Goal: Contribute content: Contribute content

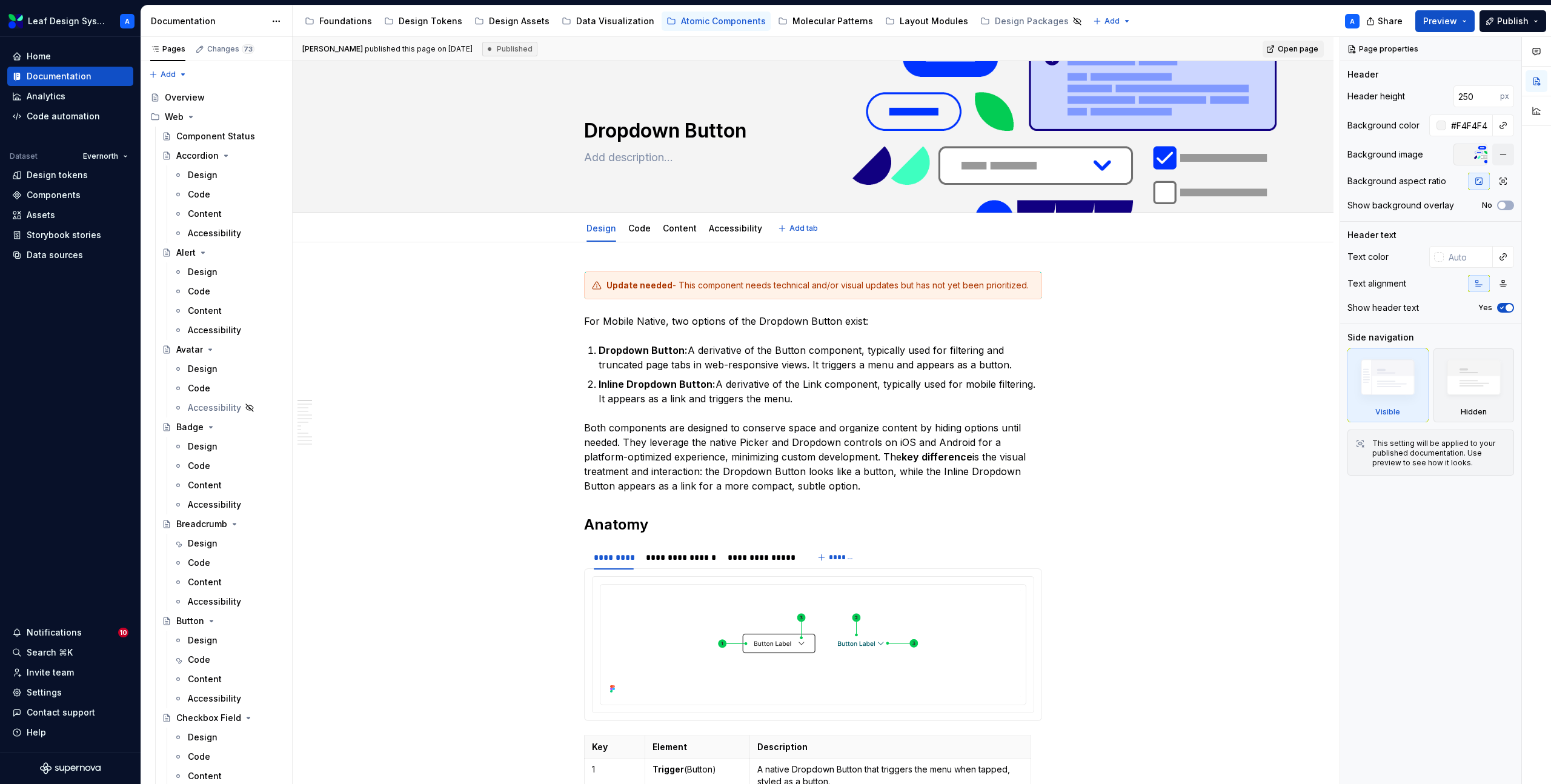
type textarea "*"
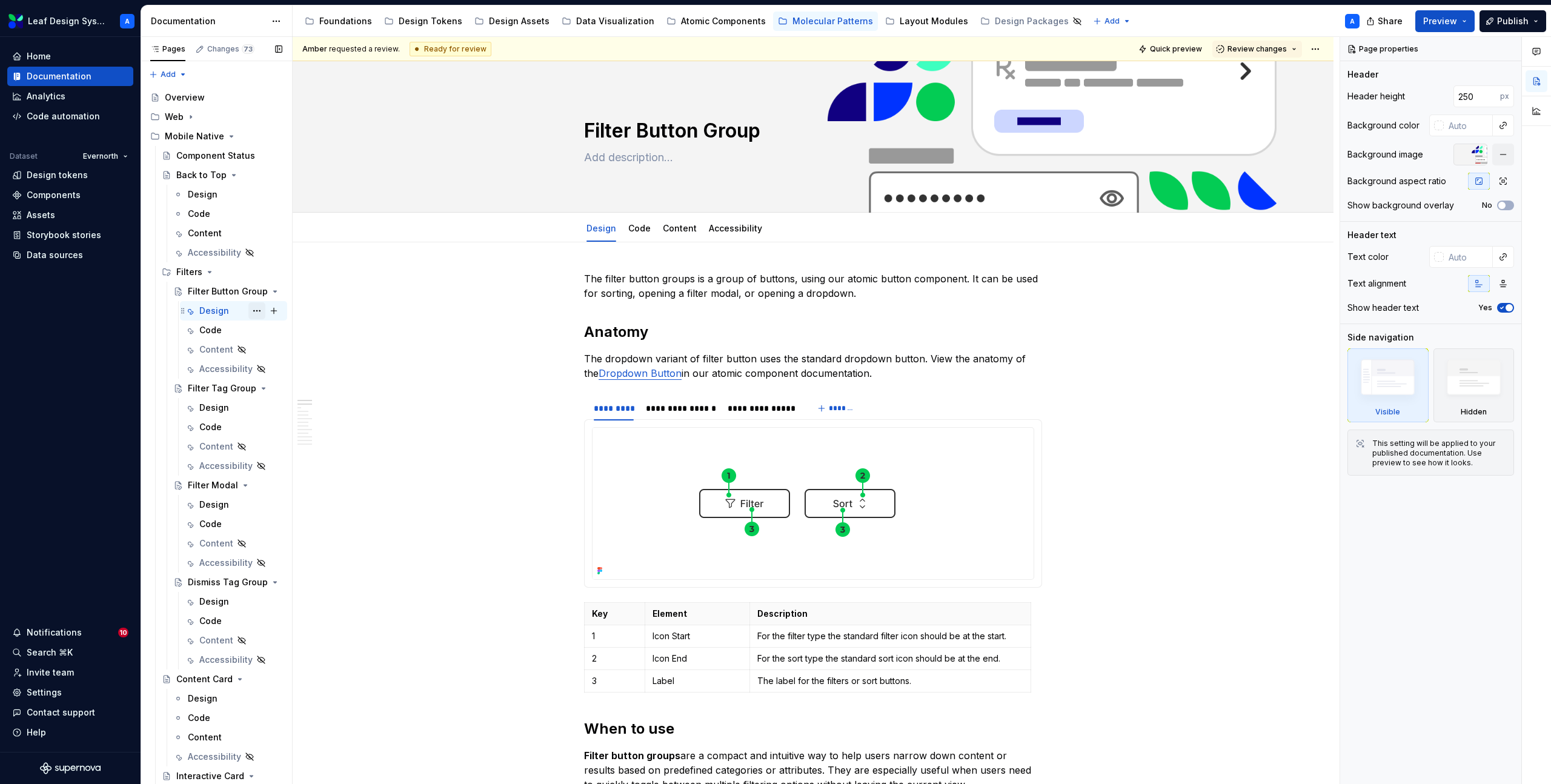
click at [256, 310] on button "Page tree" at bounding box center [256, 310] width 17 height 17
click at [293, 349] on div "Duplicate tab" at bounding box center [330, 351] width 119 height 12
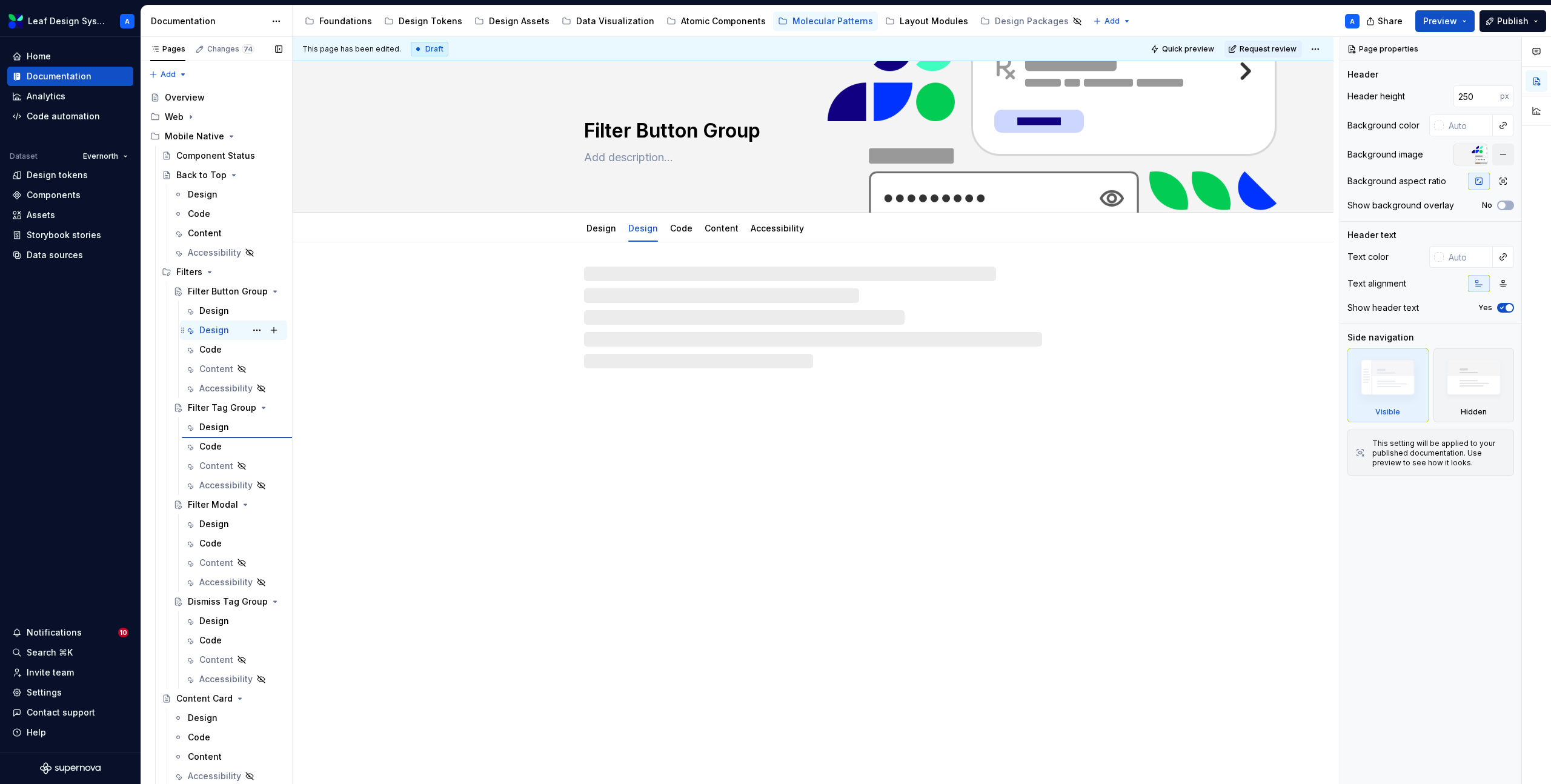
type textarea "*"
type textarea "Filter Tag Group"
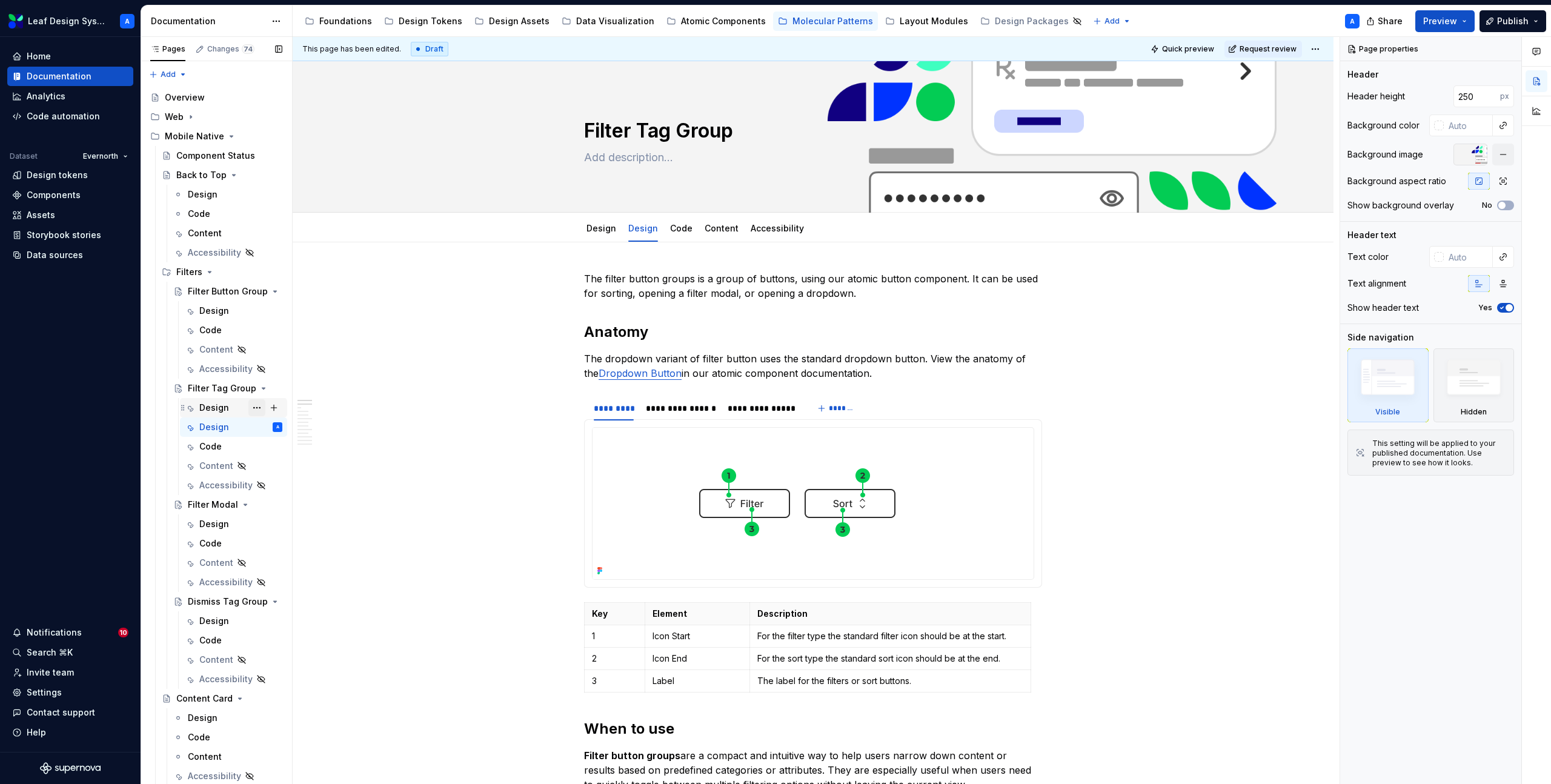
click at [258, 406] on button "Page tree" at bounding box center [256, 407] width 17 height 17
click at [214, 406] on div "Pages Changes 74 Add Accessibility guide for tree Page tree. Navigate the tree …" at bounding box center [216, 413] width 151 height 753
click at [216, 404] on div "Design" at bounding box center [214, 407] width 30 height 12
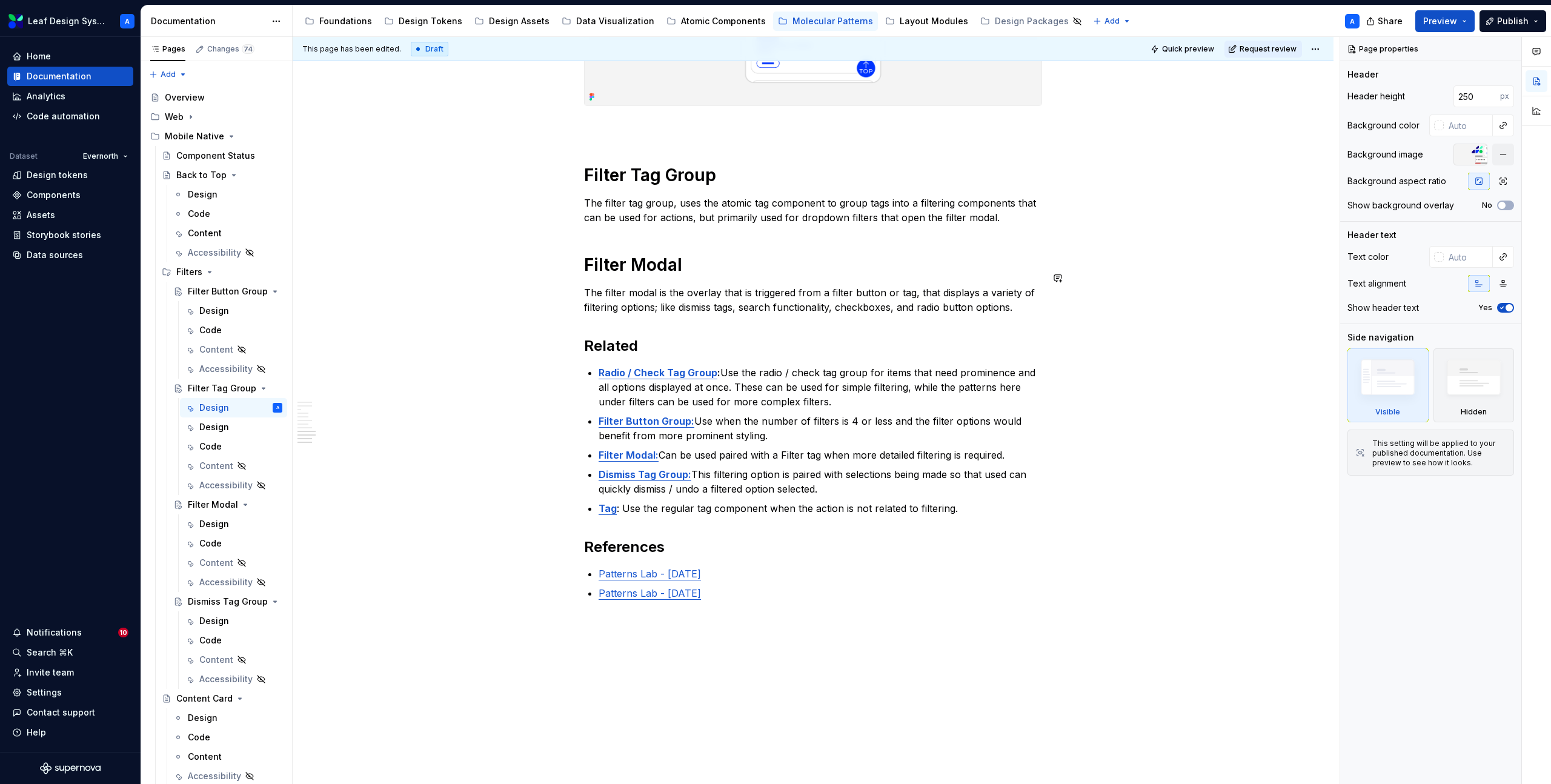
scroll to position [2483, 0]
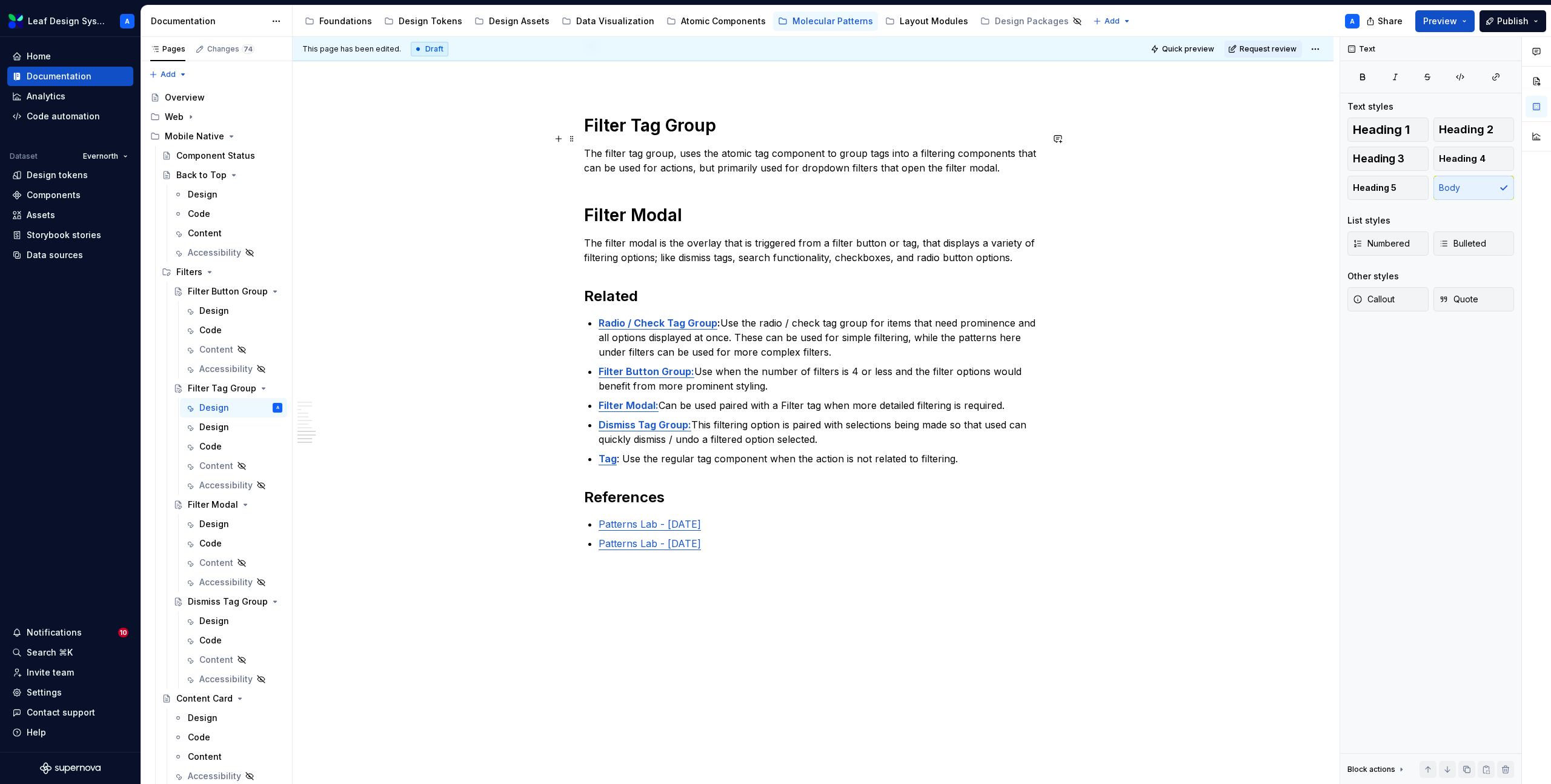
click at [676, 155] on p "The filter tag group, uses the atomic tag component to group tags into a filter…" at bounding box center [813, 161] width 458 height 29
copy p "The filter tag group, uses the atomic tag component to group tags into a filter…"
click at [215, 428] on div "Design" at bounding box center [214, 426] width 30 height 12
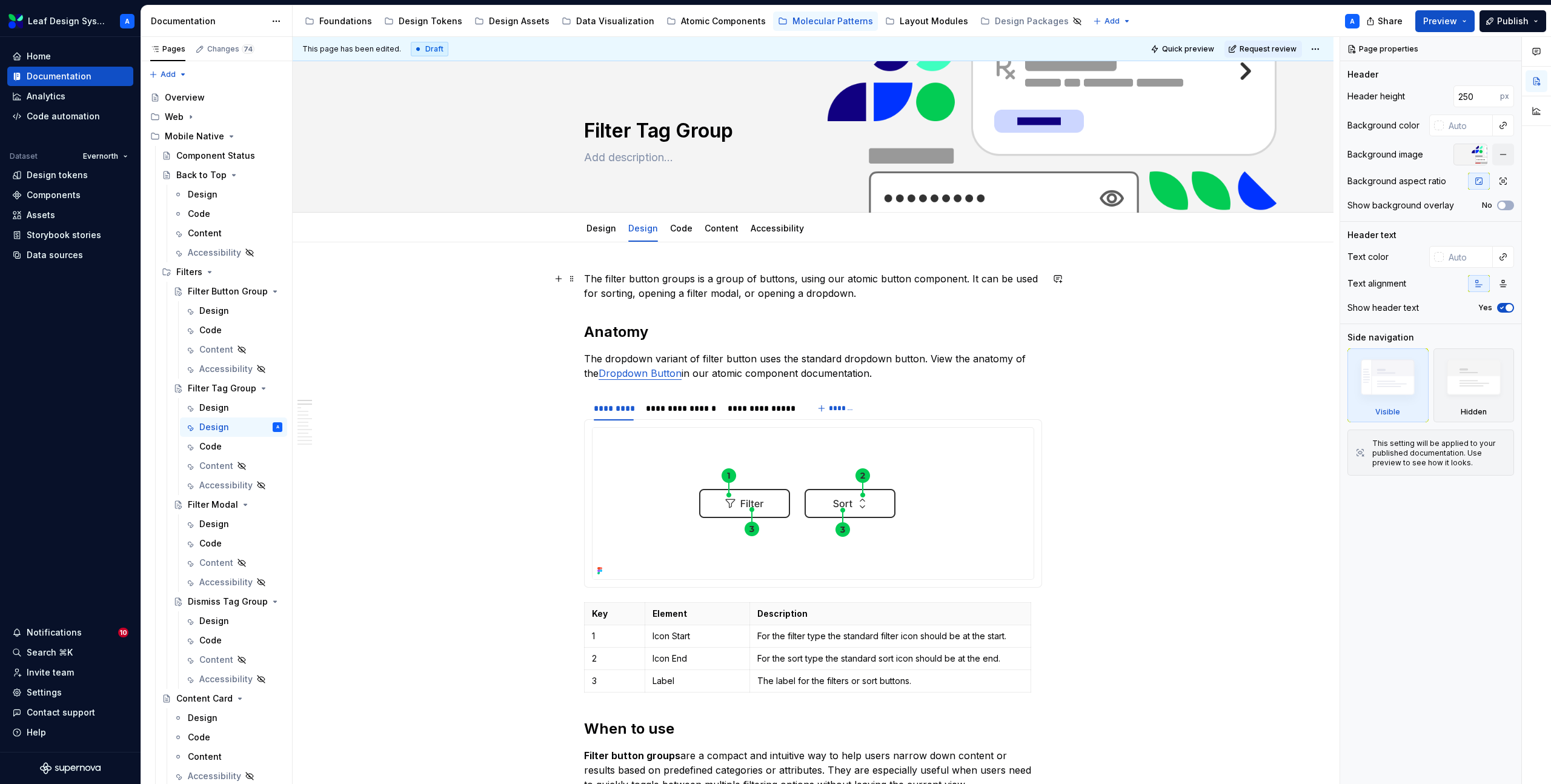
click at [649, 284] on p "The filter button groups is a group of buttons, using our atomic button compone…" at bounding box center [813, 286] width 458 height 29
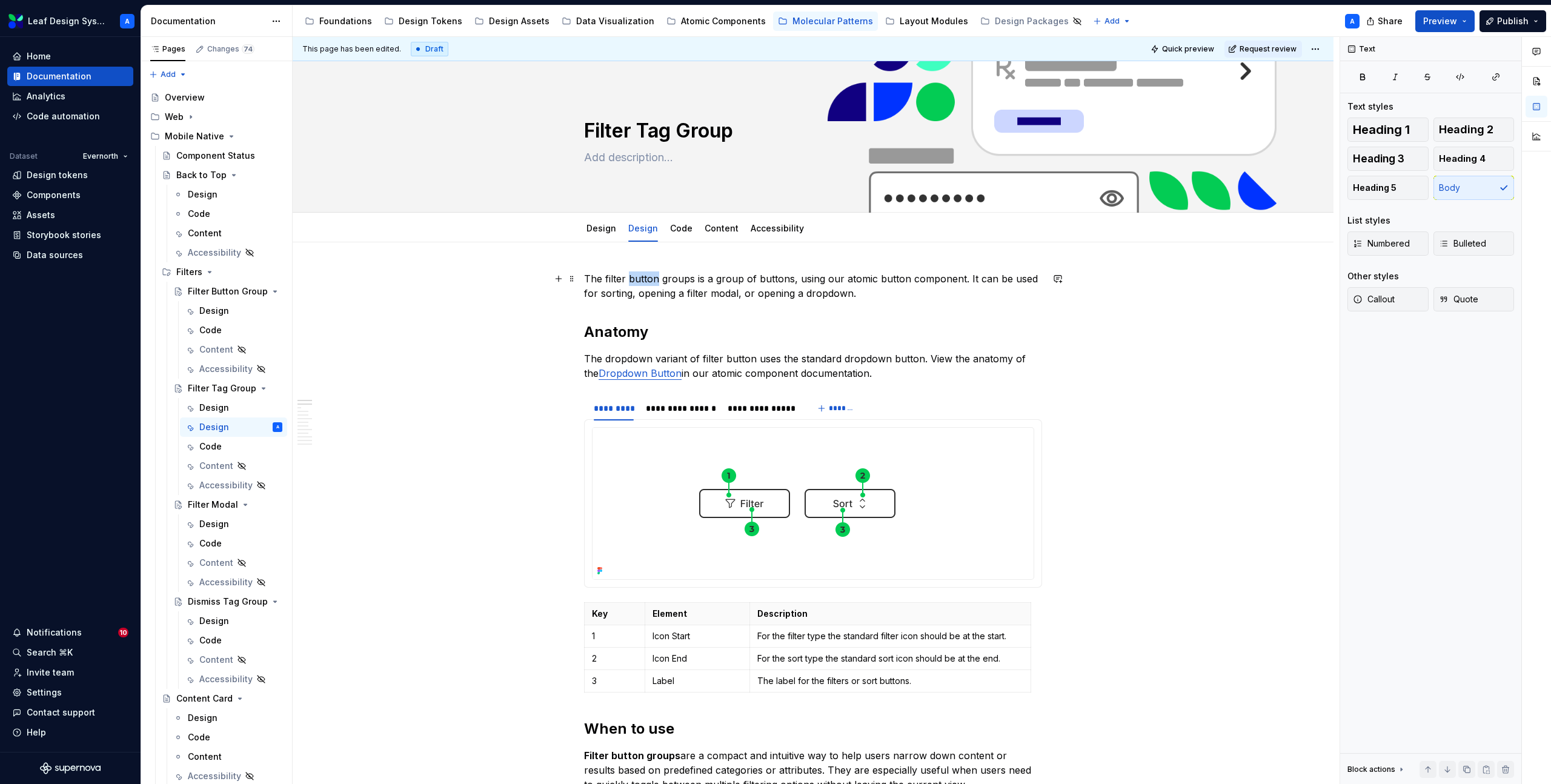
click at [649, 284] on p "The filter button groups is a group of buttons, using our atomic button compone…" at bounding box center [813, 286] width 458 height 29
click at [253, 406] on button "Page tree" at bounding box center [256, 407] width 17 height 17
click at [290, 545] on div "Delete tab" at bounding box center [330, 542] width 119 height 12
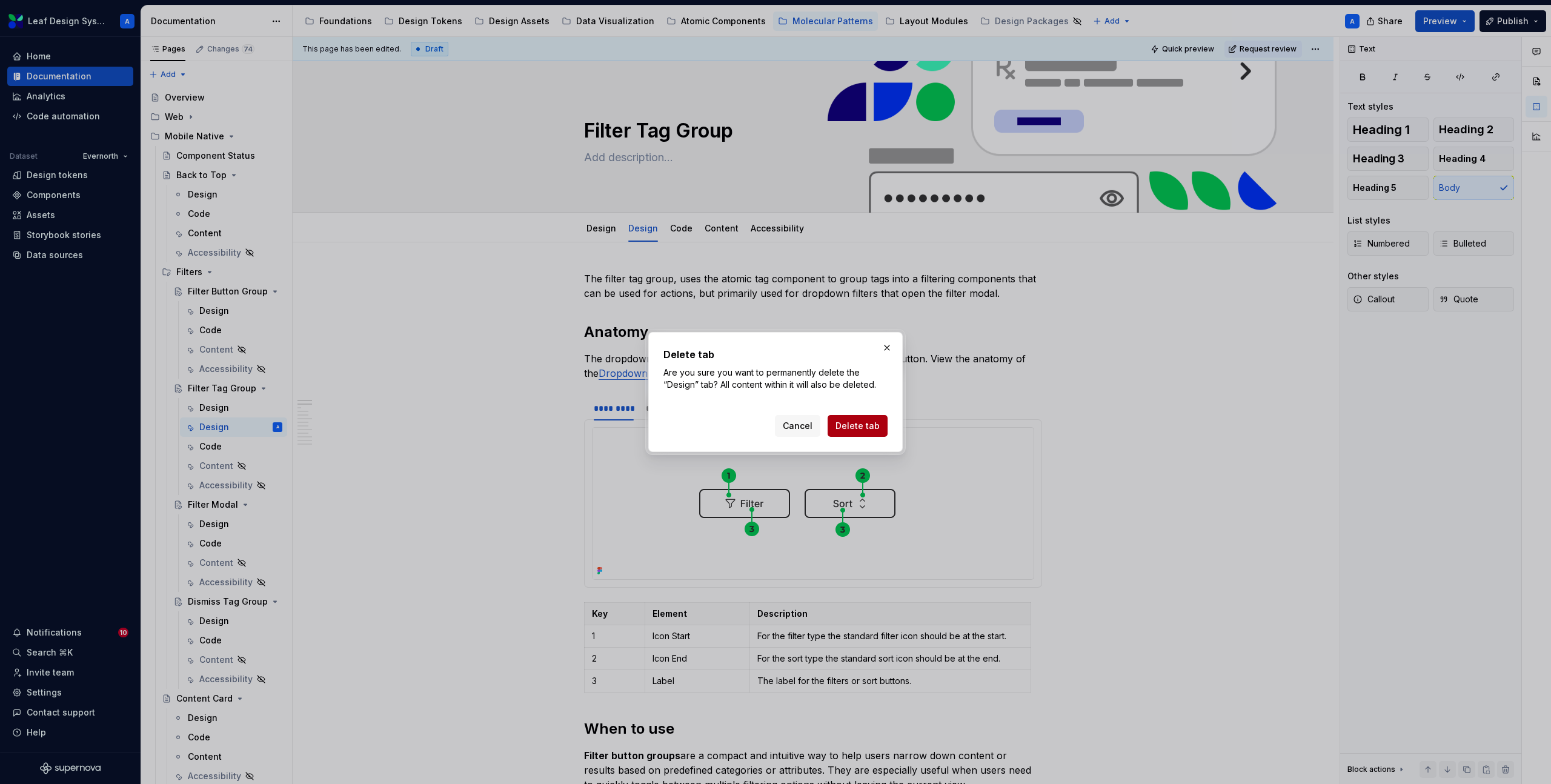
click at [868, 429] on span "Delete tab" at bounding box center [857, 426] width 44 height 12
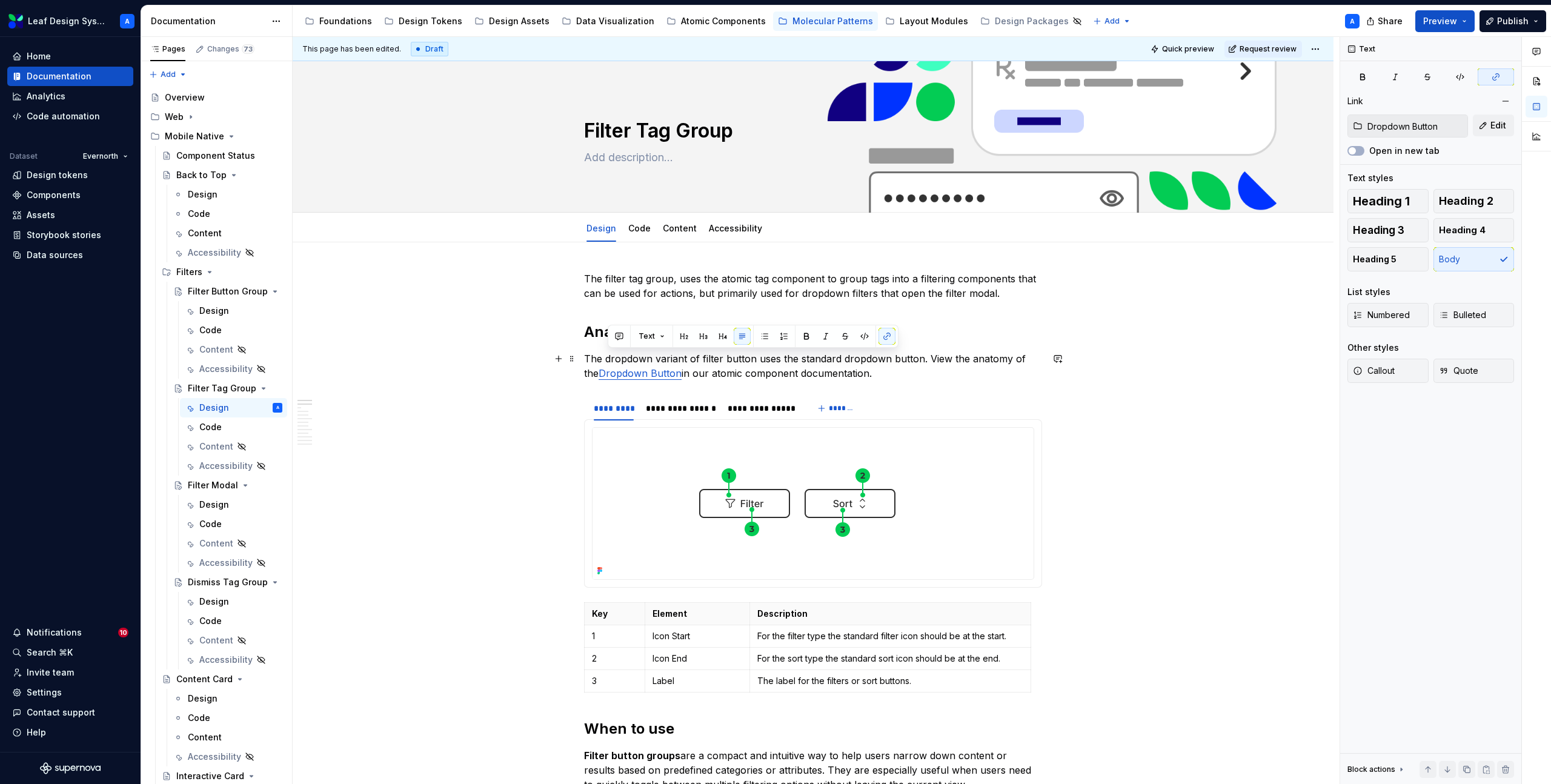
drag, startPoint x: 865, startPoint y: 373, endPoint x: 607, endPoint y: 358, distance: 258.4
click at [607, 358] on p "The dropdown variant of filter button uses the standard dropdown button. View t…" at bounding box center [813, 366] width 458 height 29
click at [905, 379] on p "The dropdown variant of filter button uses the standard dropdown button. View t…" at bounding box center [813, 366] width 458 height 29
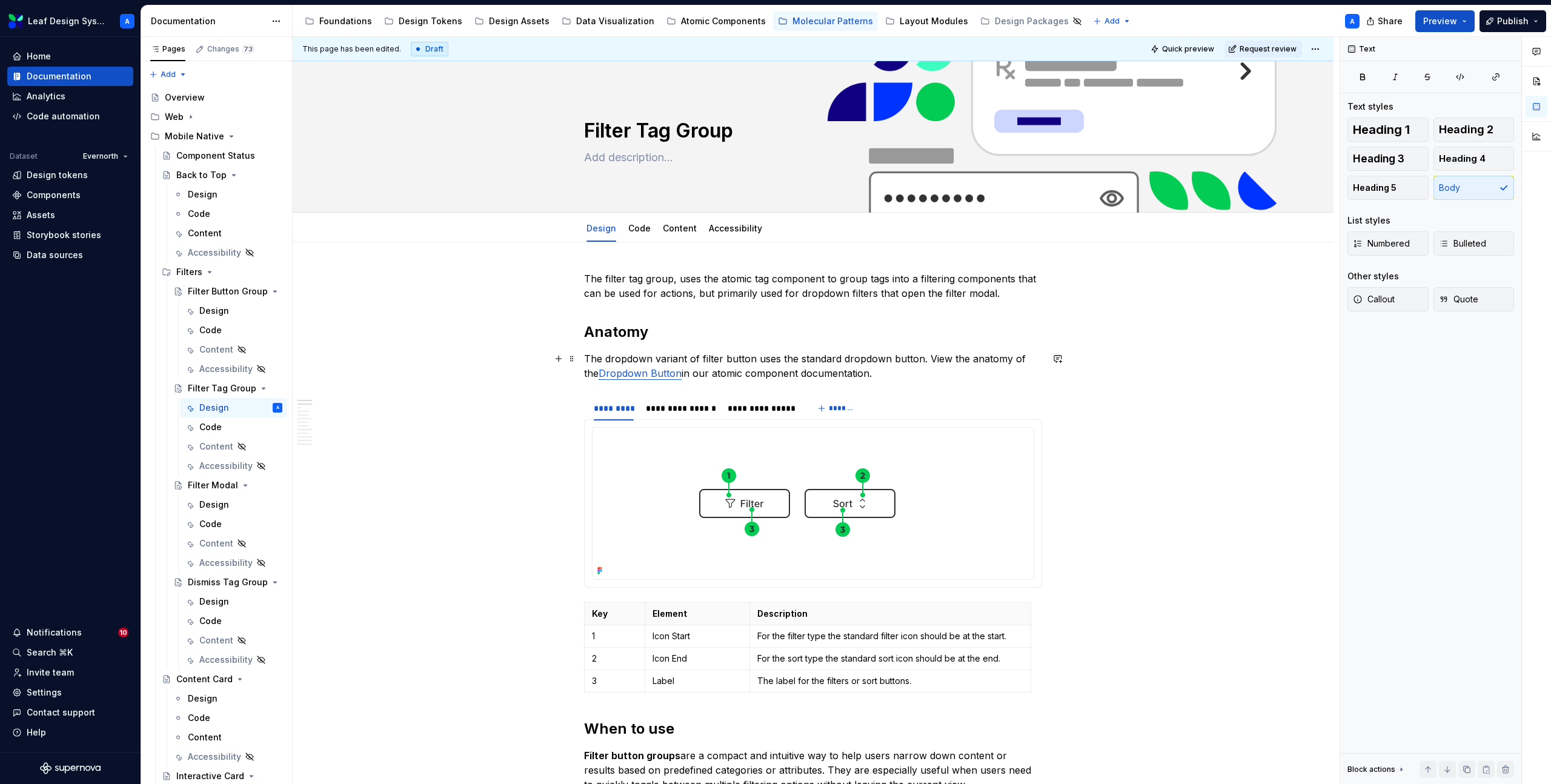
type textarea "*"
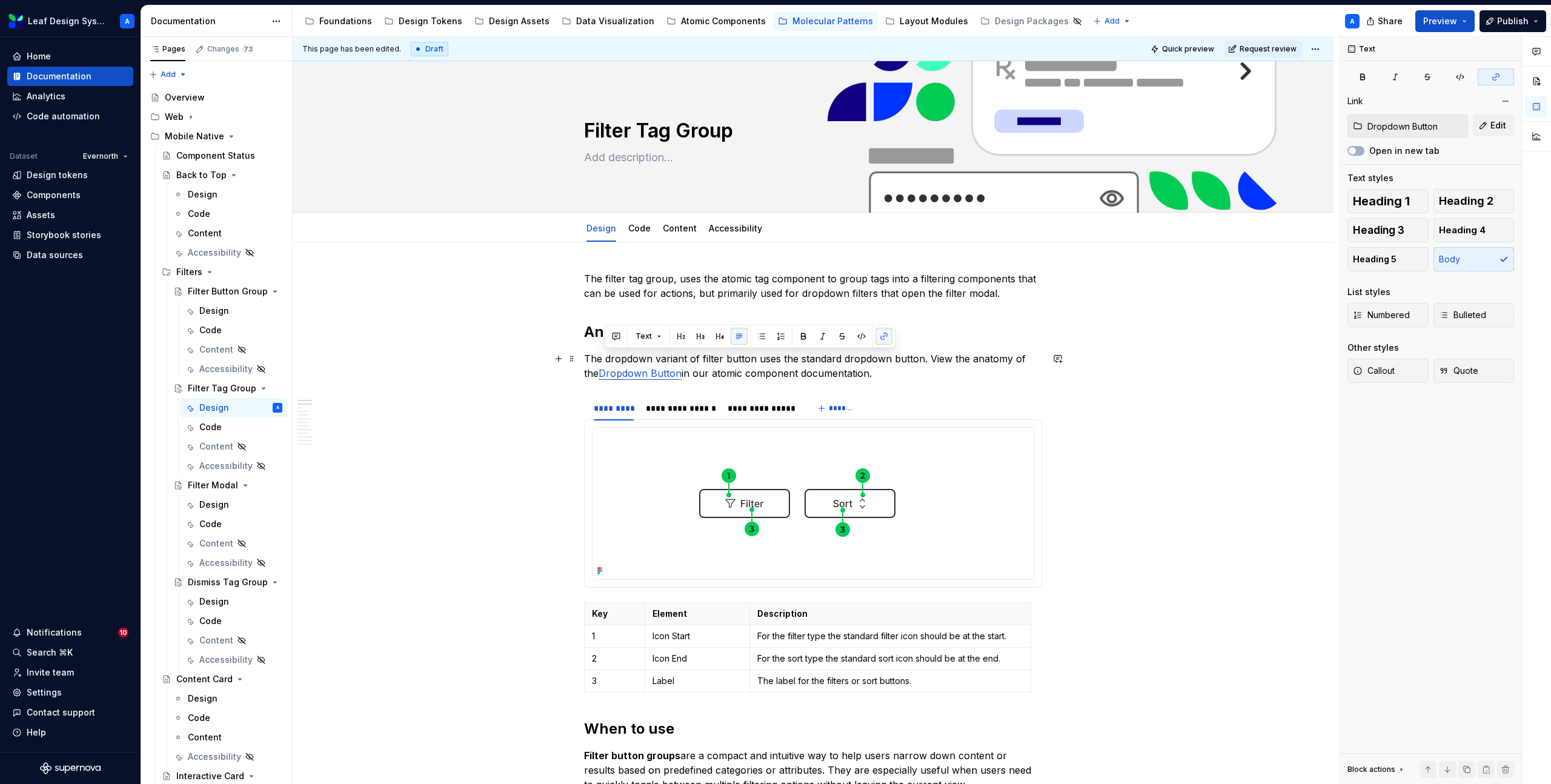
drag, startPoint x: 825, startPoint y: 377, endPoint x: 606, endPoint y: 357, distance: 219.9
click at [606, 357] on p "The dropdown variant of filter button uses the standard dropdown button. View t…" at bounding box center [813, 366] width 458 height 29
click at [699, 360] on p "The dropdown variant of filter button uses the standard dropdown button. View t…" at bounding box center [813, 366] width 458 height 29
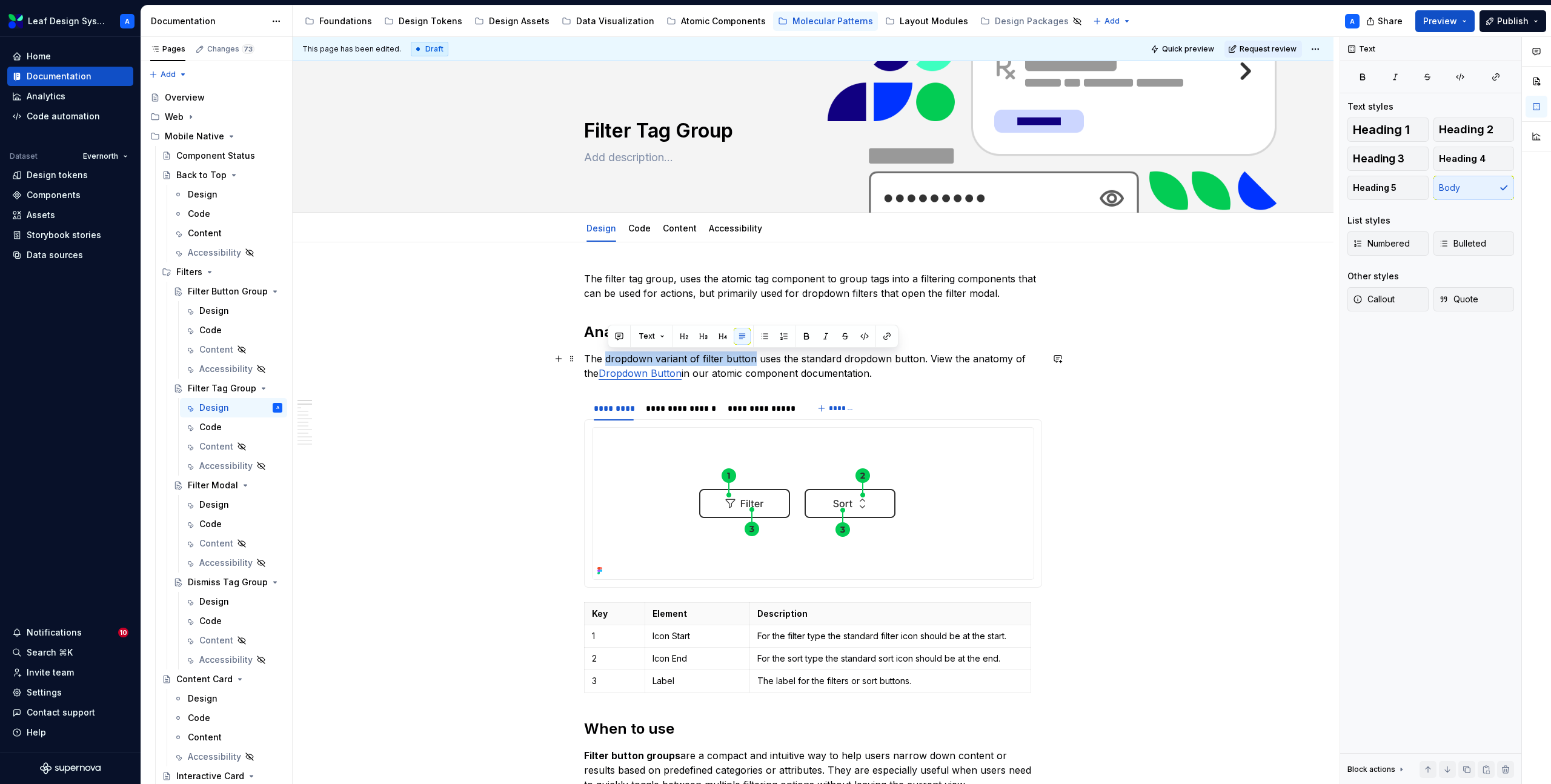
drag, startPoint x: 755, startPoint y: 357, endPoint x: 609, endPoint y: 358, distance: 146.0
click at [609, 358] on p "The dropdown variant of filter button uses the standard dropdown button. View t…" at bounding box center [813, 366] width 458 height 29
drag, startPoint x: 842, startPoint y: 359, endPoint x: 764, endPoint y: 360, distance: 78.0
click at [764, 360] on p "The filter tag group uses the standard dropdown button. View the anatomy of the…" at bounding box center [813, 366] width 458 height 29
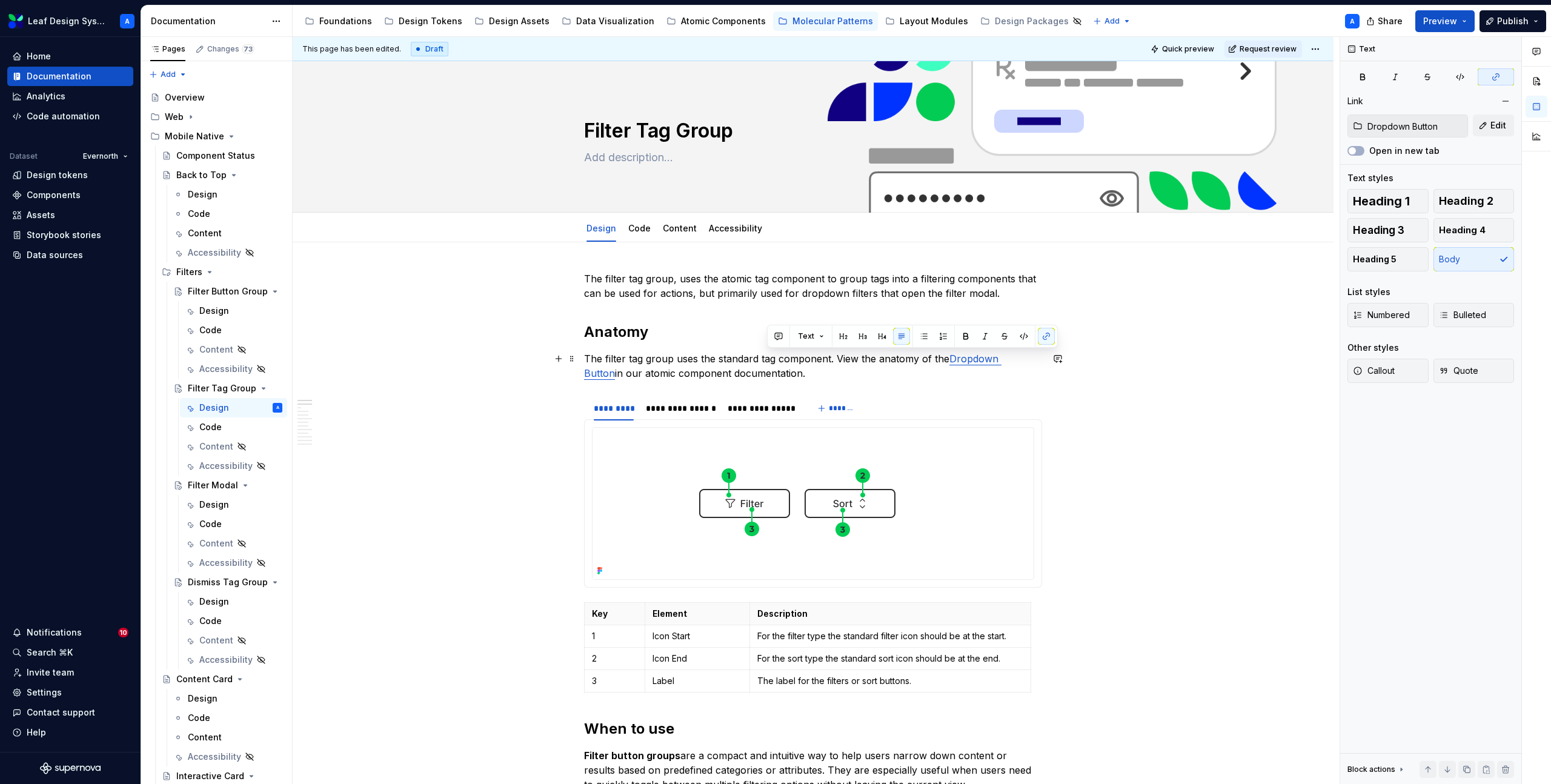
drag, startPoint x: 794, startPoint y: 375, endPoint x: 836, endPoint y: 359, distance: 44.9
click at [836, 359] on p "The filter tag group uses the standard tag component. View the anatomy of the D…" at bounding box center [813, 366] width 458 height 29
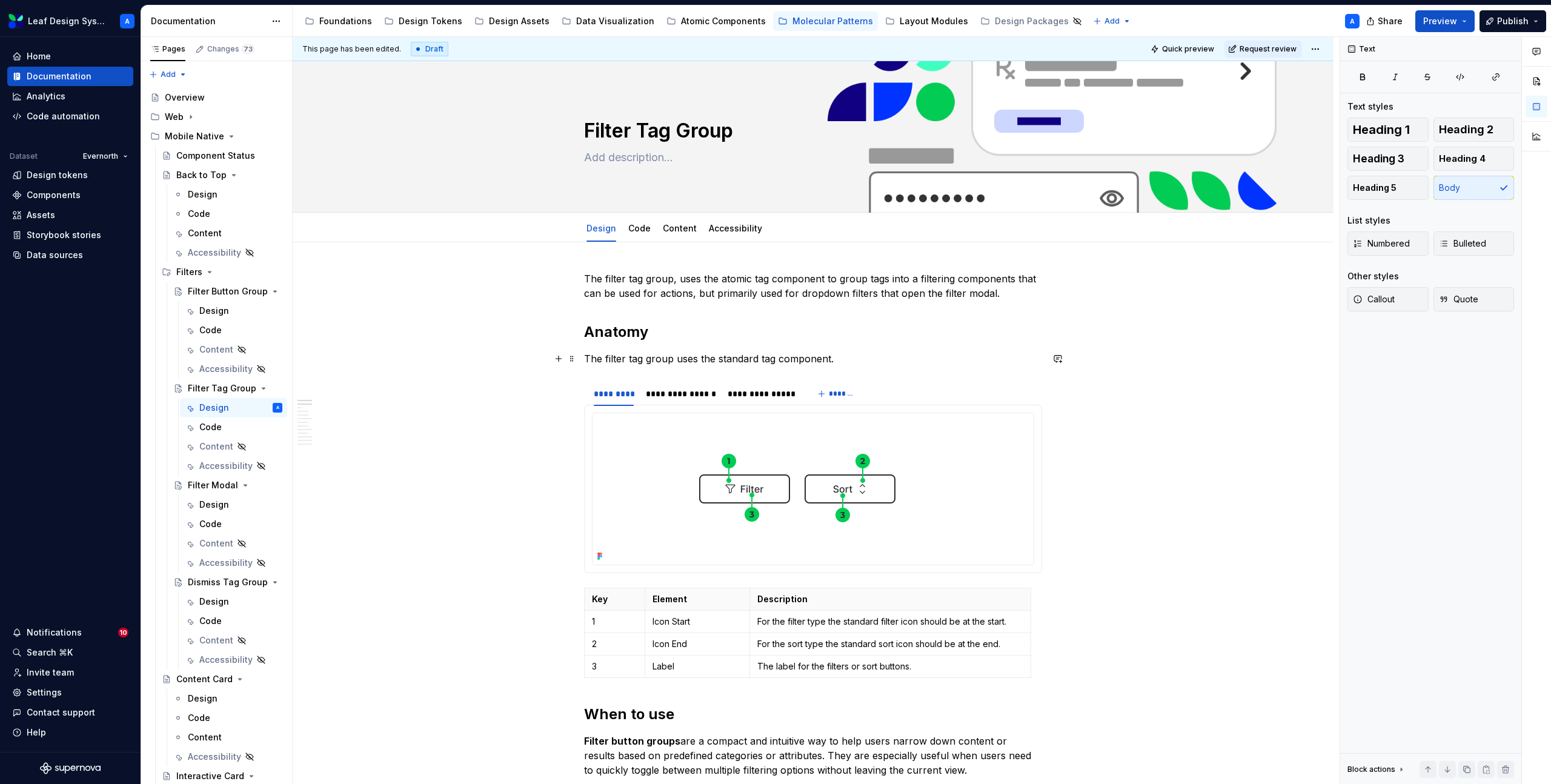
click at [766, 359] on p "The filter tag group uses the standard tag component." at bounding box center [813, 358] width 458 height 14
click at [1039, 338] on button "button" at bounding box center [1042, 336] width 17 height 17
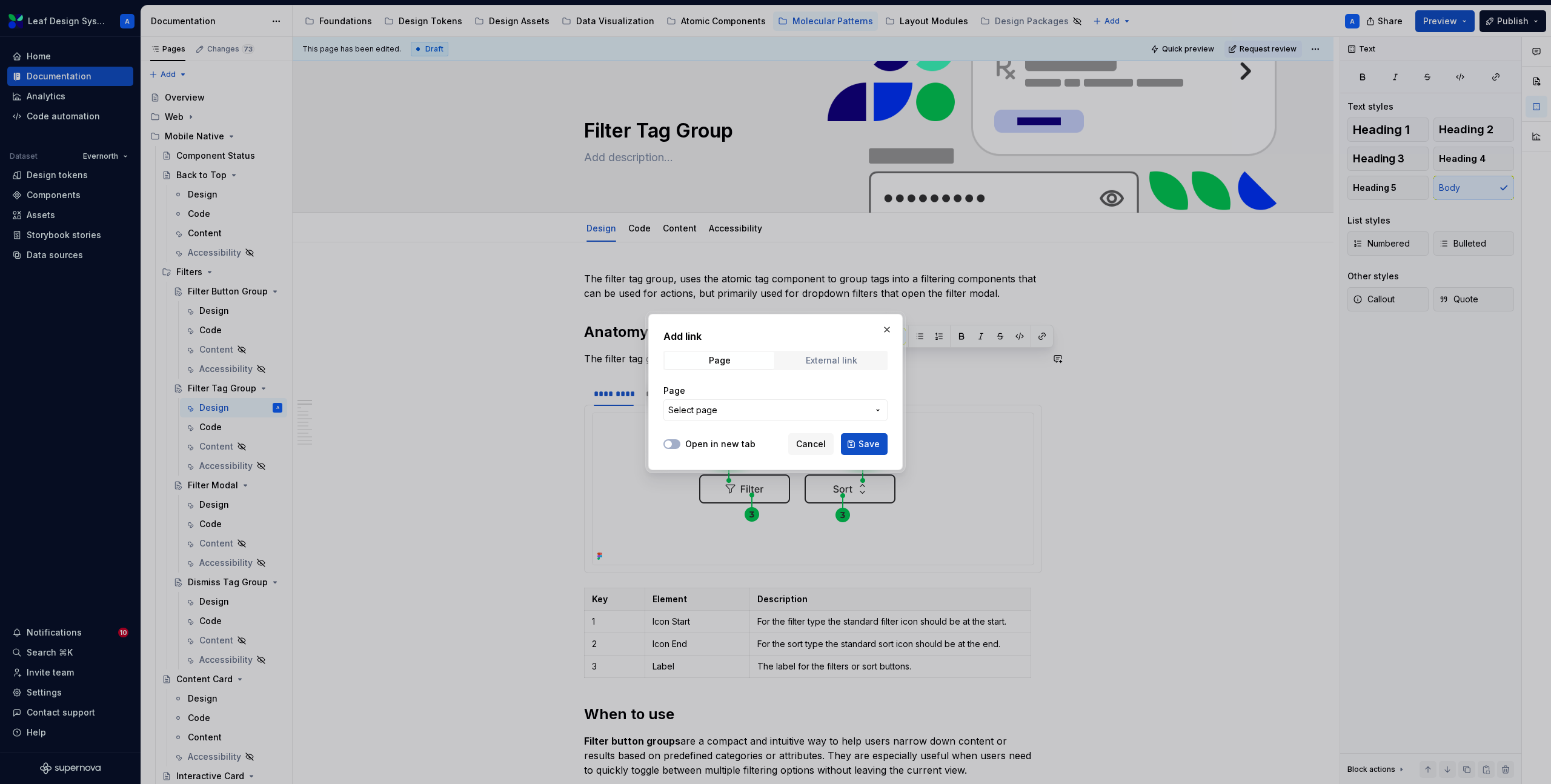
click at [824, 358] on div "External link" at bounding box center [832, 360] width 52 height 9
click at [734, 356] on span "Page" at bounding box center [719, 360] width 110 height 17
click at [745, 416] on span "Select page" at bounding box center [768, 410] width 200 height 12
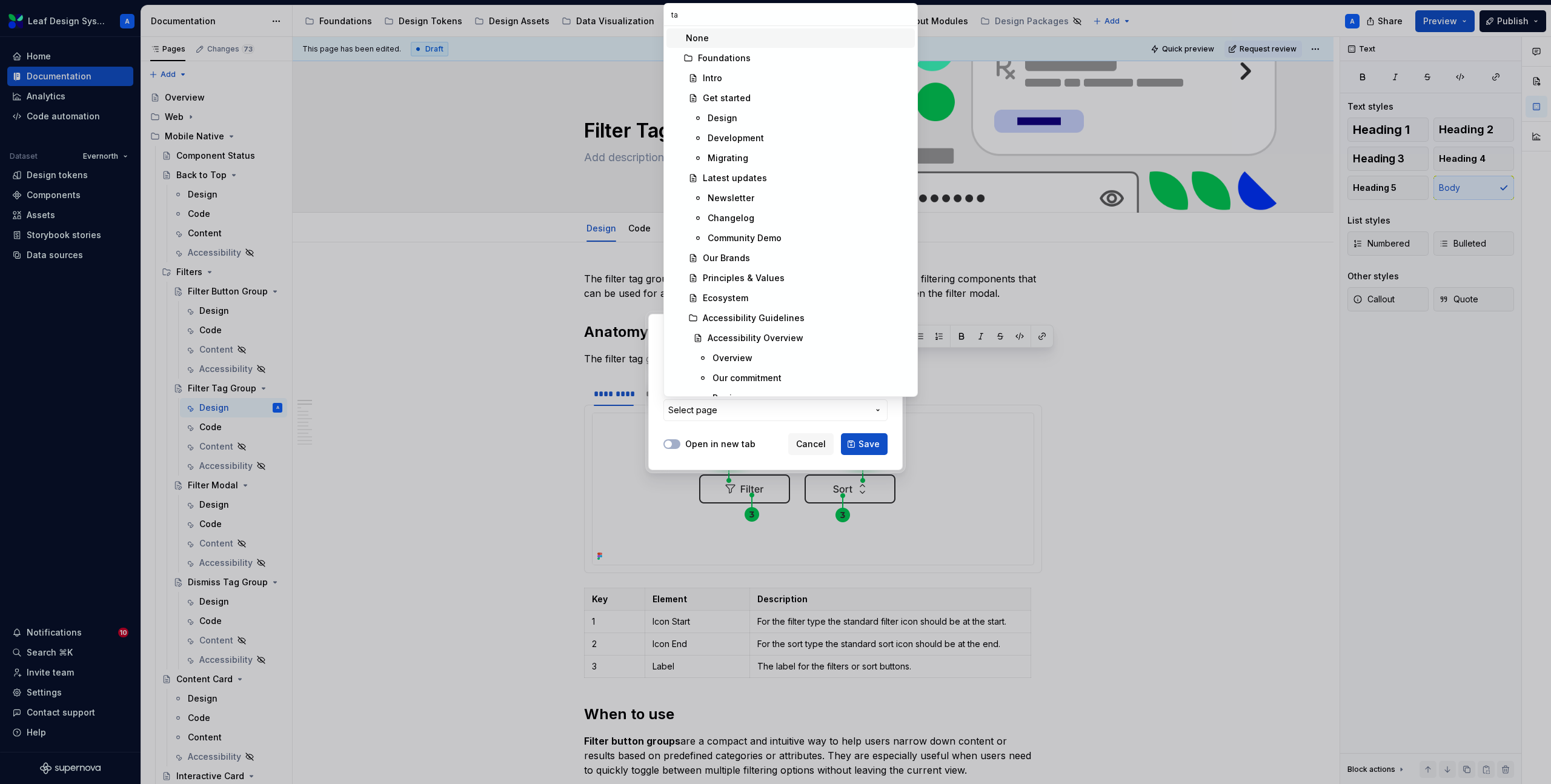
type input "tag"
click at [727, 196] on div "Tag" at bounding box center [808, 198] width 202 height 12
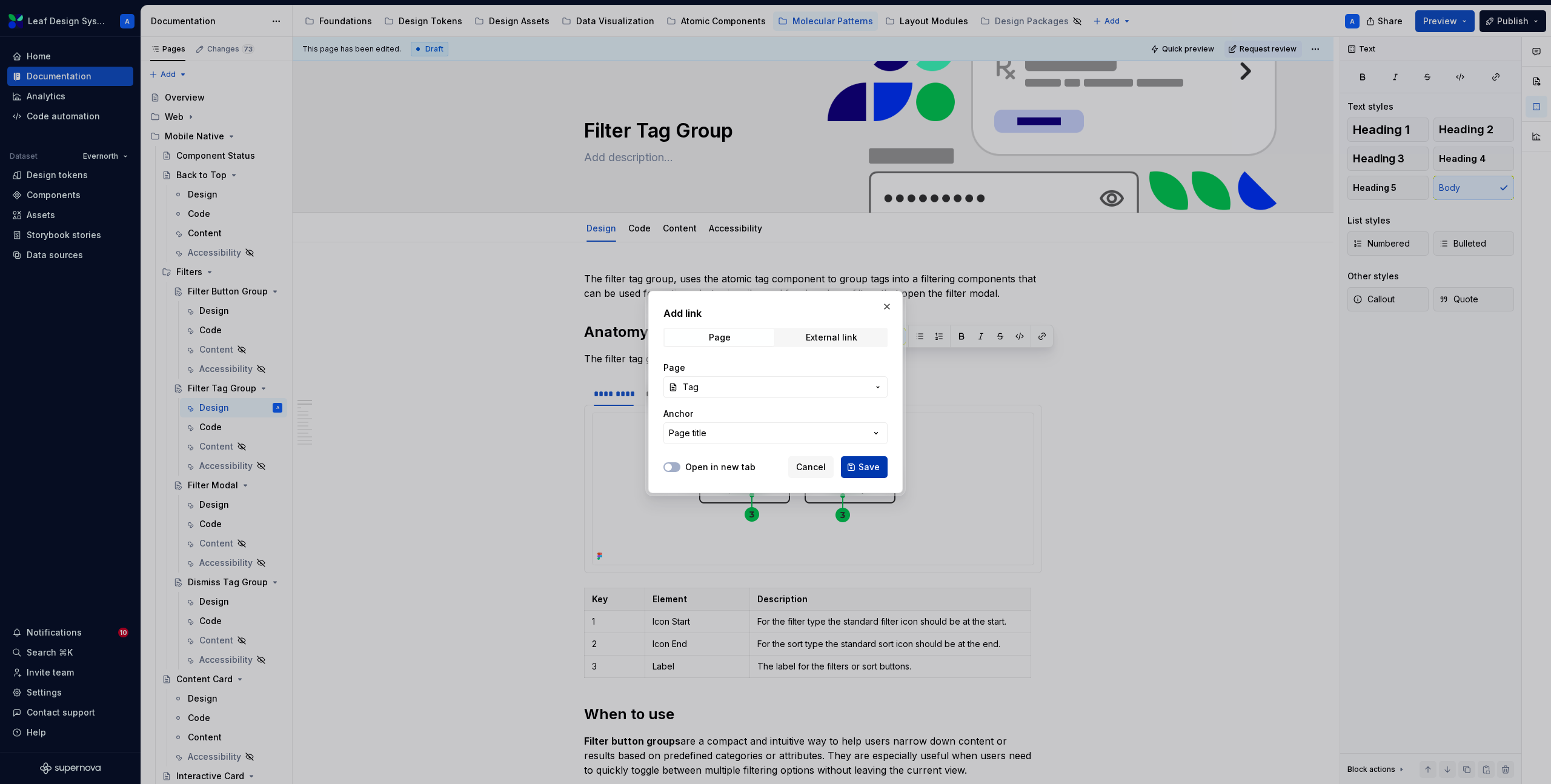
click at [867, 468] on span "Save" at bounding box center [869, 467] width 21 height 12
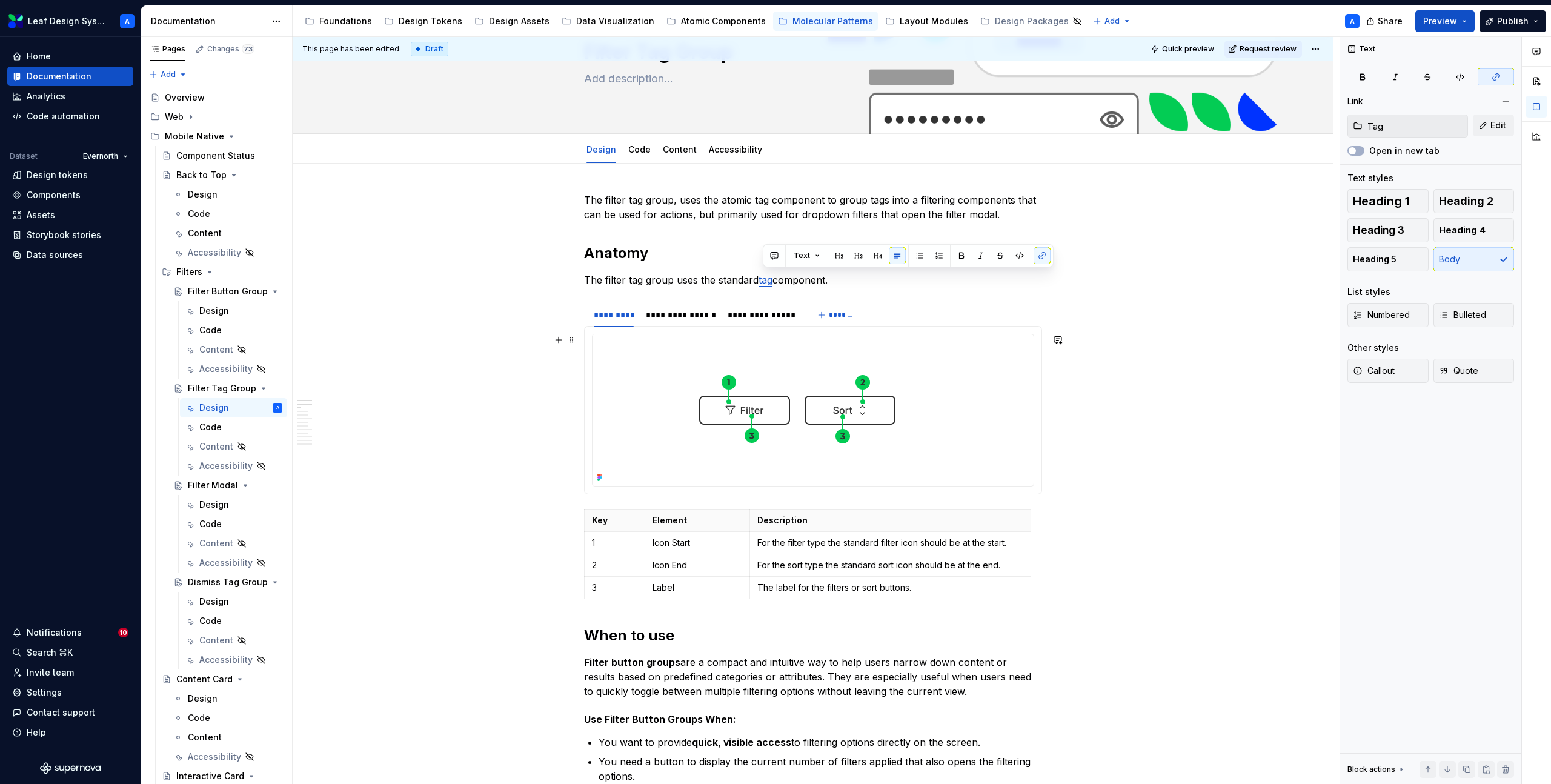
scroll to position [81, 0]
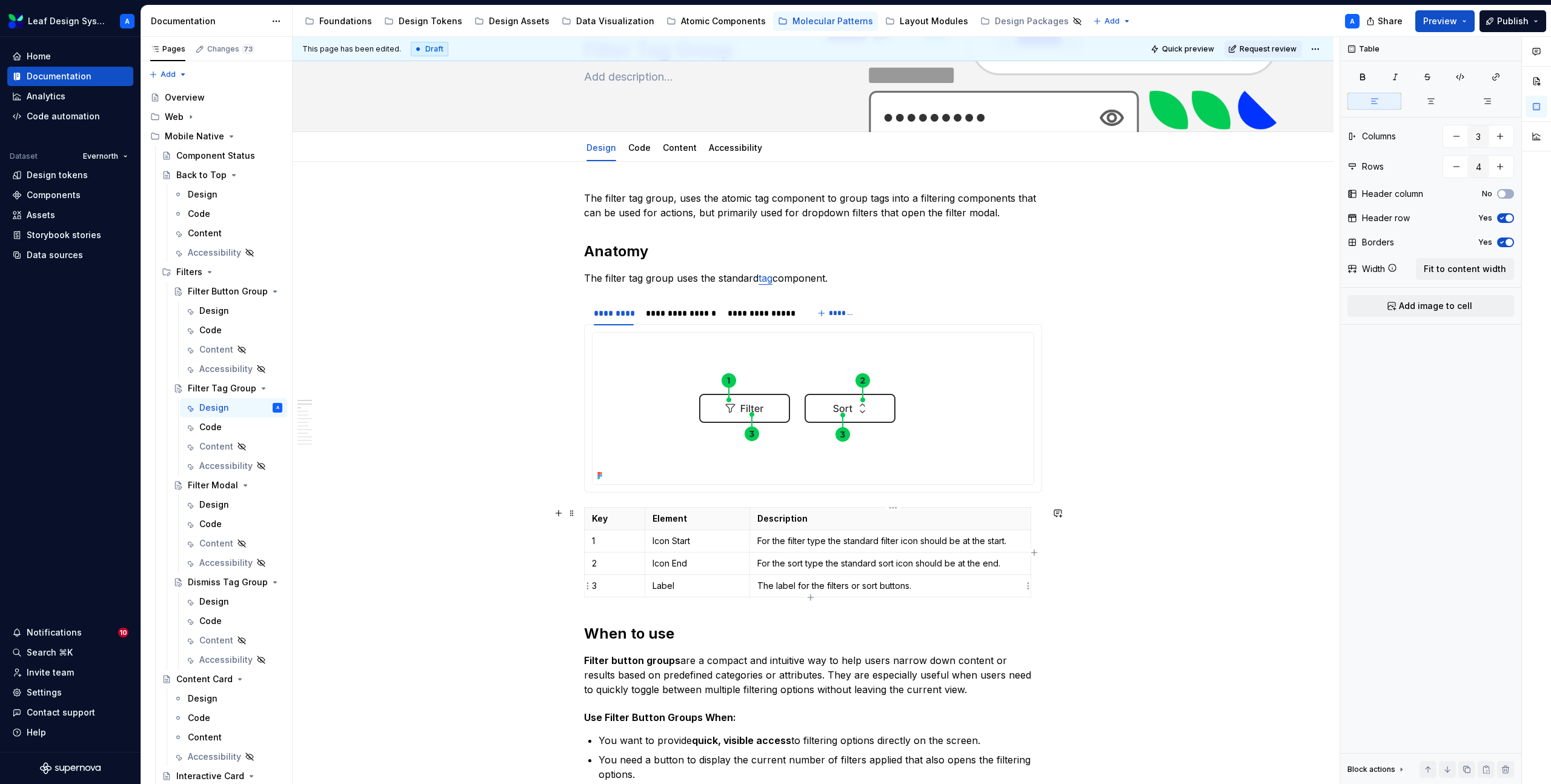
click at [870, 586] on p "The label for the filters or sort buttons." at bounding box center [890, 585] width 266 height 12
drag, startPoint x: 928, startPoint y: 586, endPoint x: 813, endPoint y: 584, distance: 115.0
click at [813, 584] on p "The label for the filters or sort buttons." at bounding box center [890, 585] width 266 height 12
click at [849, 584] on p "The label for the filter set." at bounding box center [890, 585] width 266 height 12
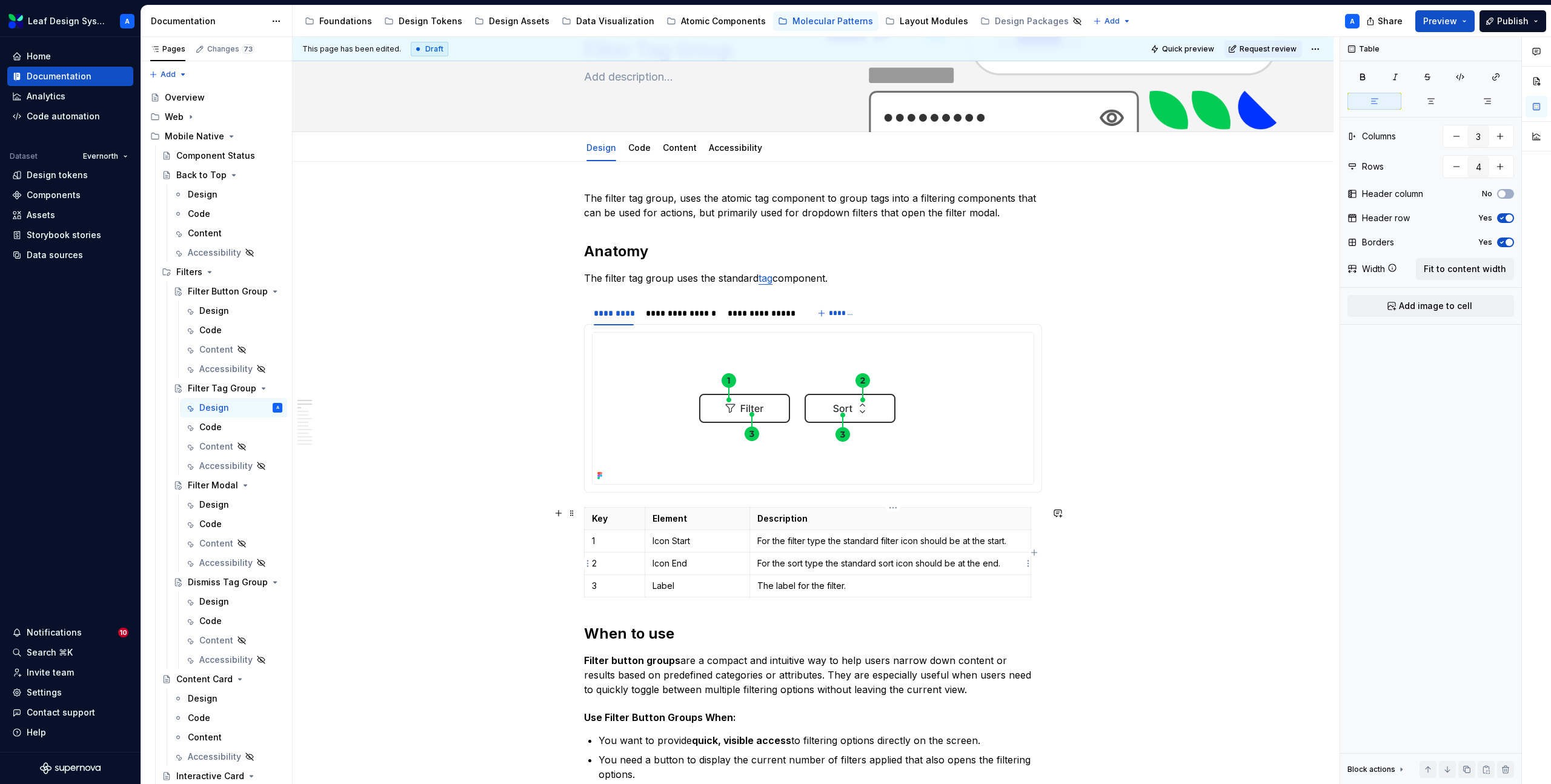
click at [883, 563] on p "For the sort type the standard sort icon should be at the end." at bounding box center [890, 563] width 266 height 12
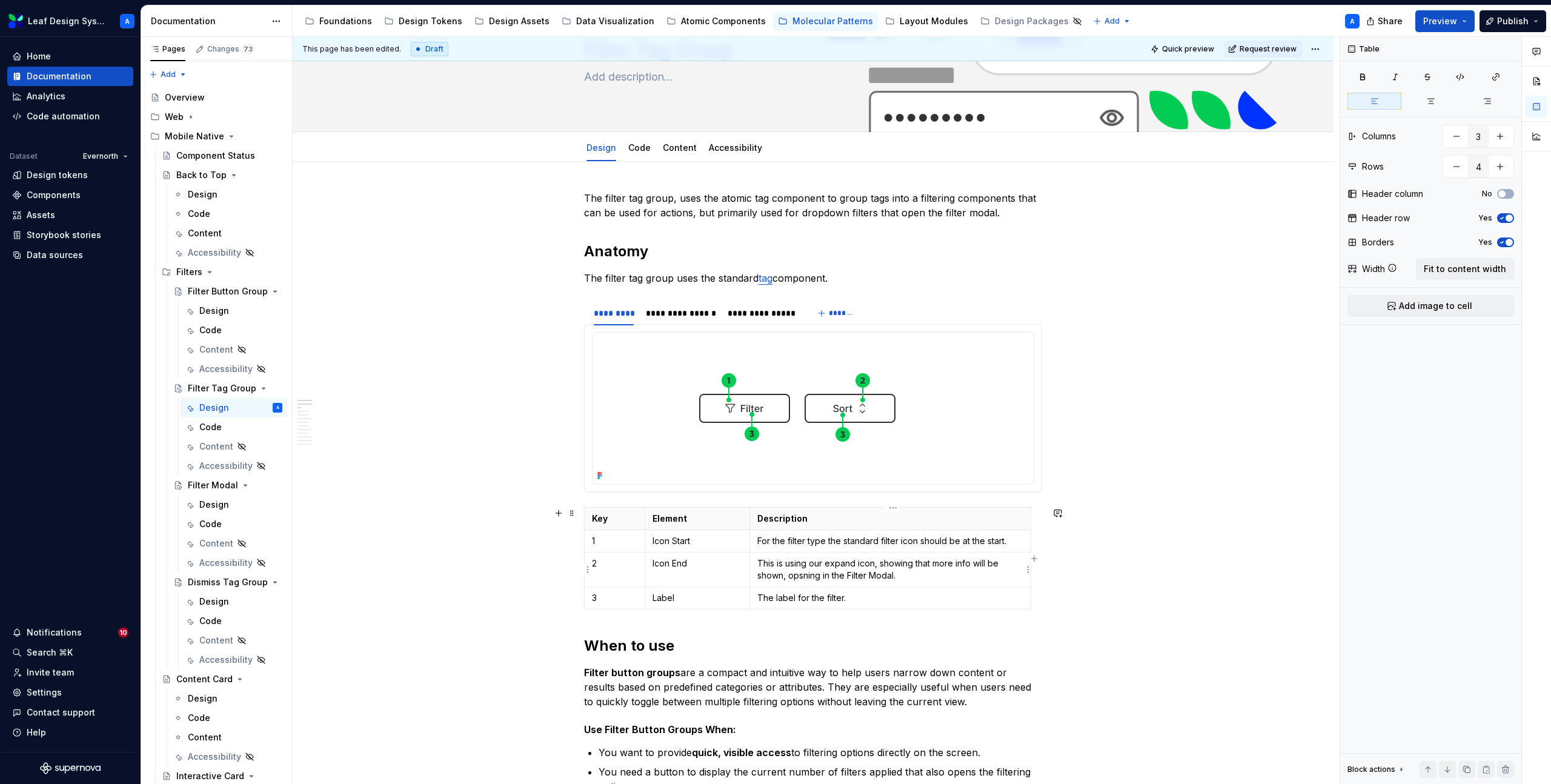
scroll to position [84, 0]
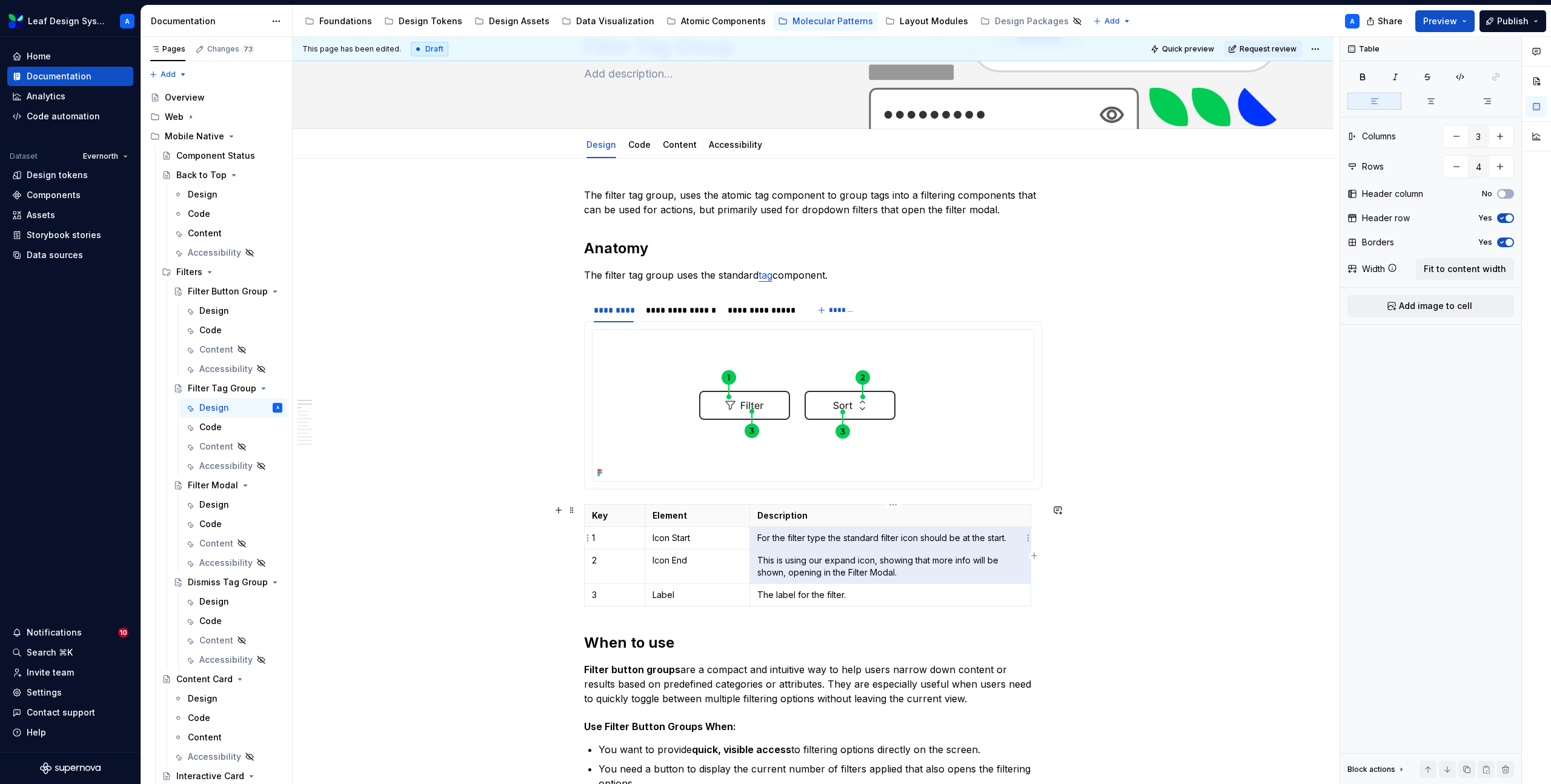
click at [844, 533] on p "For the filter type the standard filter icon should be at the start." at bounding box center [890, 537] width 266 height 12
click at [835, 535] on p "For the filter type the standard filter icon should be at the start." at bounding box center [890, 537] width 266 height 12
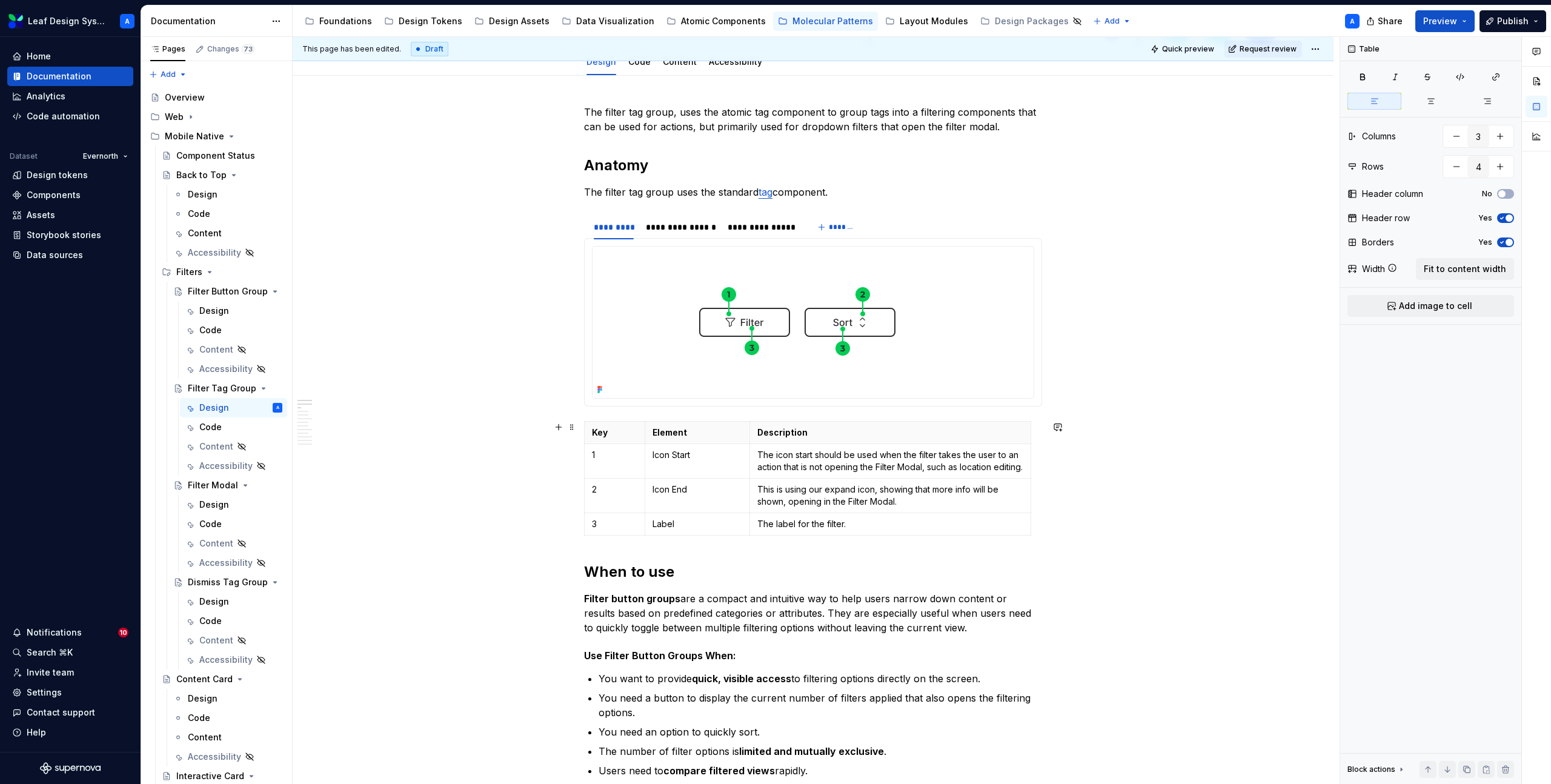
scroll to position [200, 0]
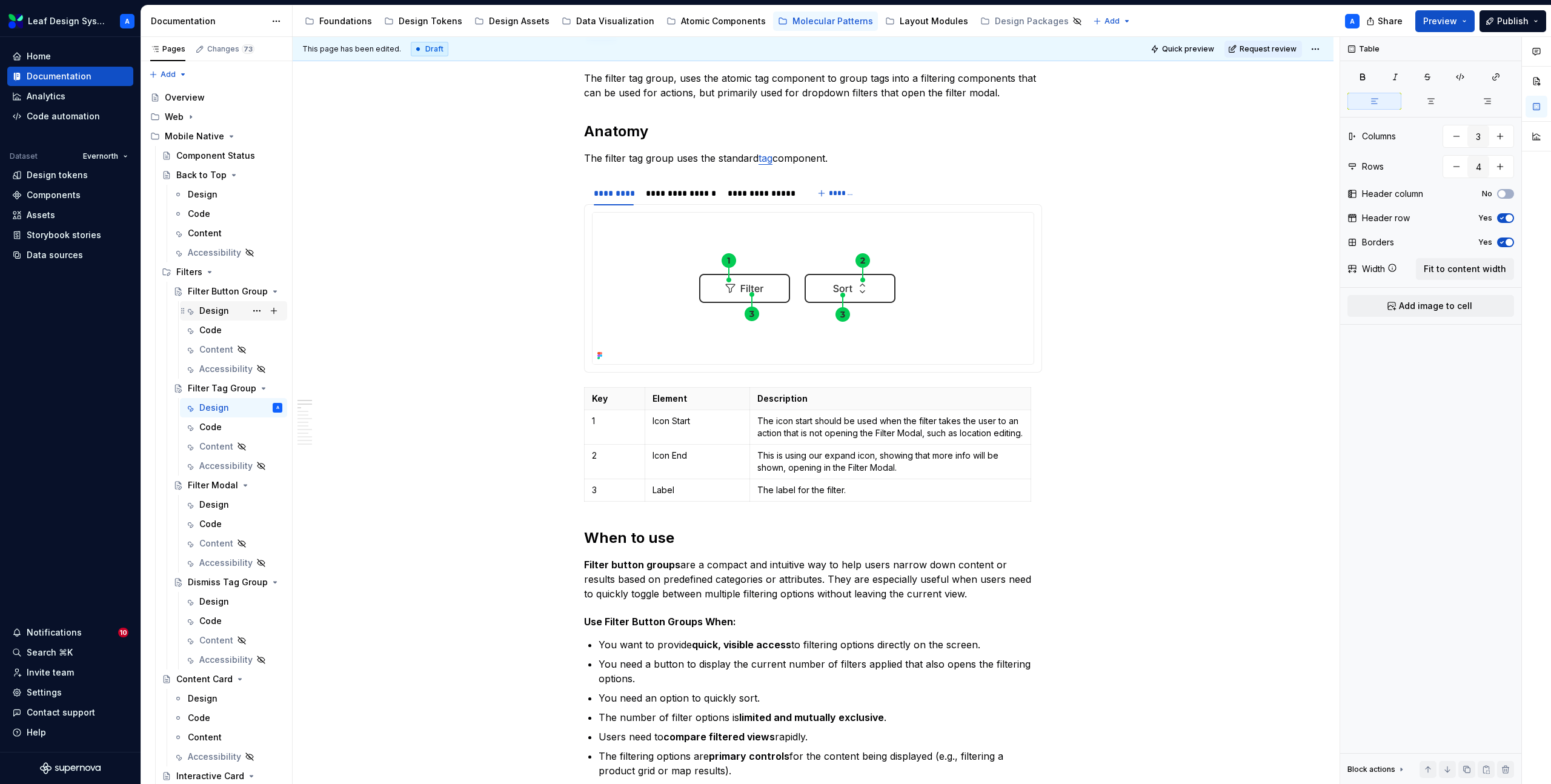
click at [222, 312] on div "Design" at bounding box center [214, 310] width 30 height 12
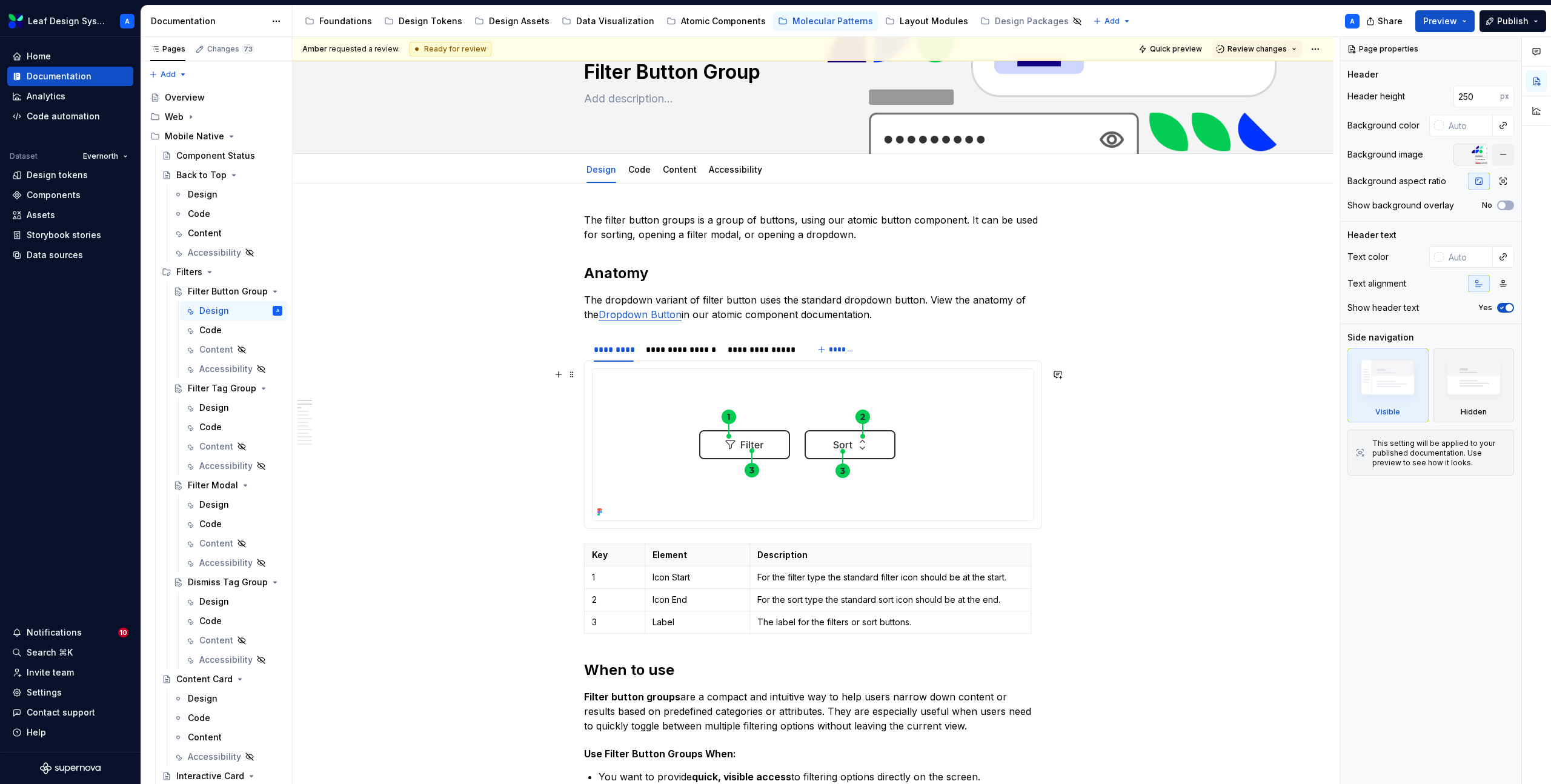
scroll to position [60, 0]
type textarea "*"
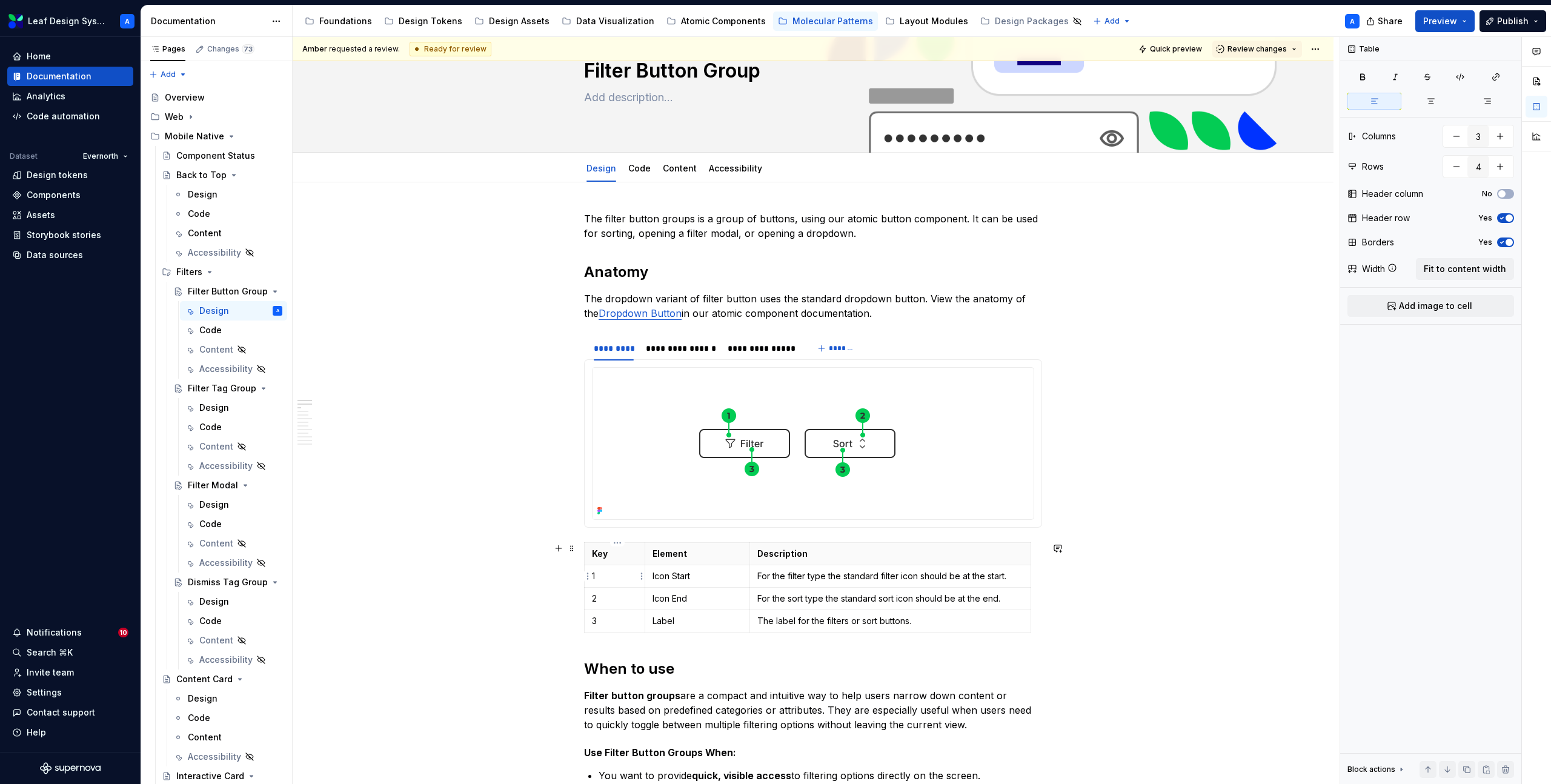
click at [622, 576] on p "1" at bounding box center [615, 576] width 45 height 12
click at [584, 576] on html "Leaf Design System A Home Documentation Analytics Code automation Dataset Evern…" at bounding box center [776, 392] width 1551 height 784
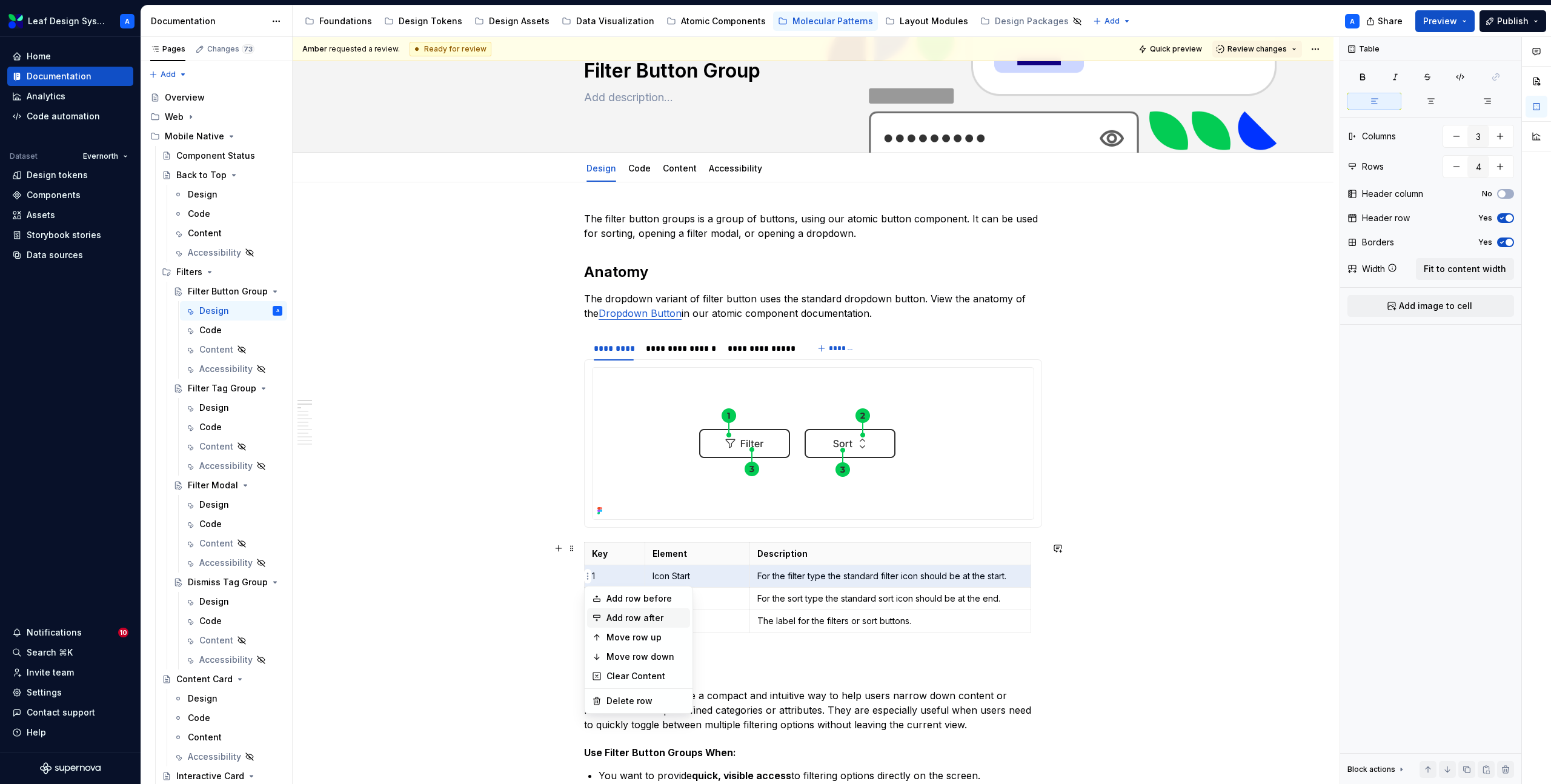
click at [631, 613] on div "Add row after" at bounding box center [646, 617] width 79 height 12
type input "5"
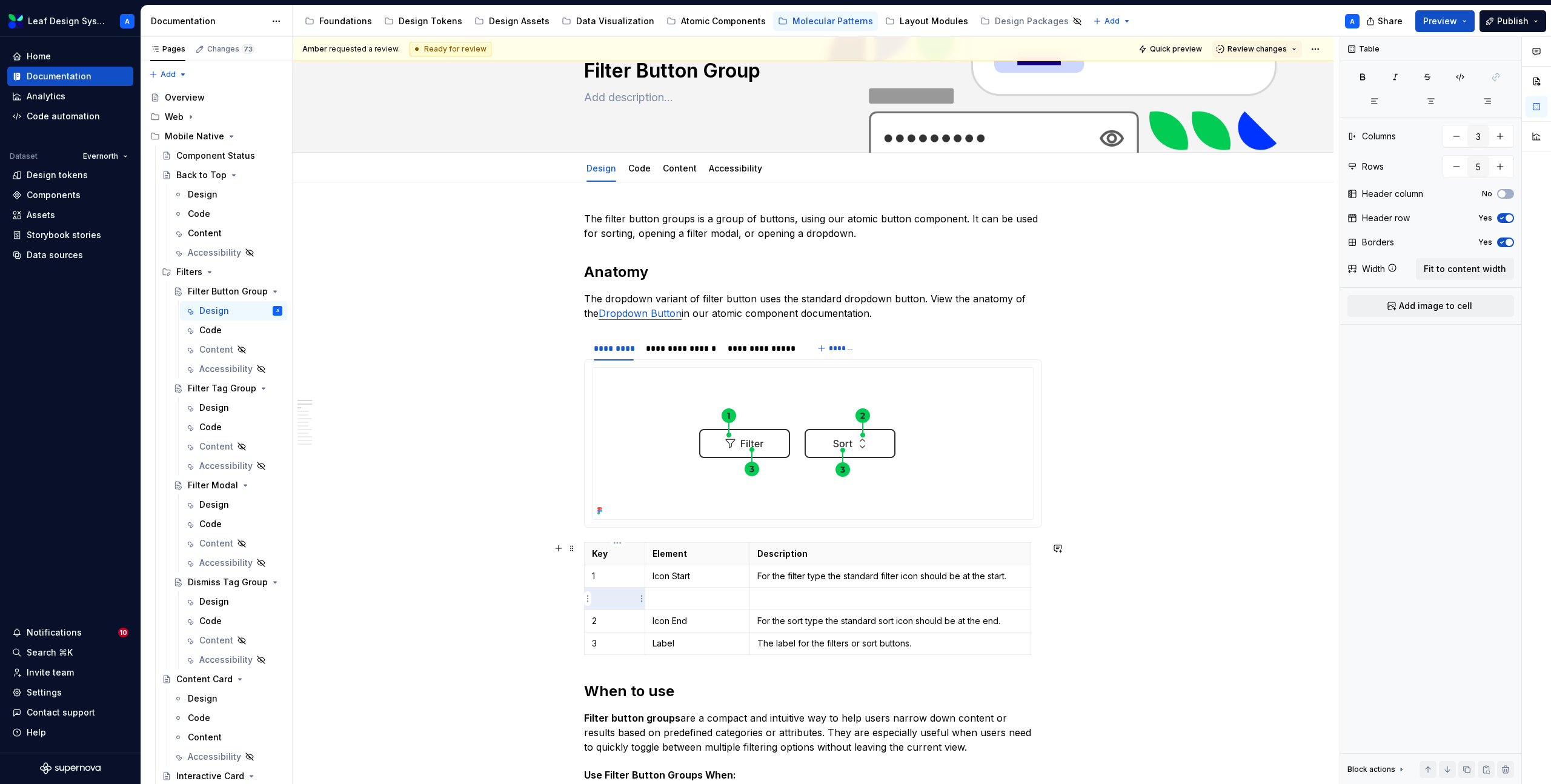
click at [614, 599] on p at bounding box center [615, 598] width 45 height 12
click at [612, 620] on p "2" at bounding box center [615, 620] width 45 height 12
click at [677, 596] on p at bounding box center [697, 598] width 89 height 12
click at [822, 602] on p at bounding box center [890, 598] width 266 height 12
click at [840, 605] on td "The badge, indicating the number of filters applied." at bounding box center [890, 599] width 281 height 23
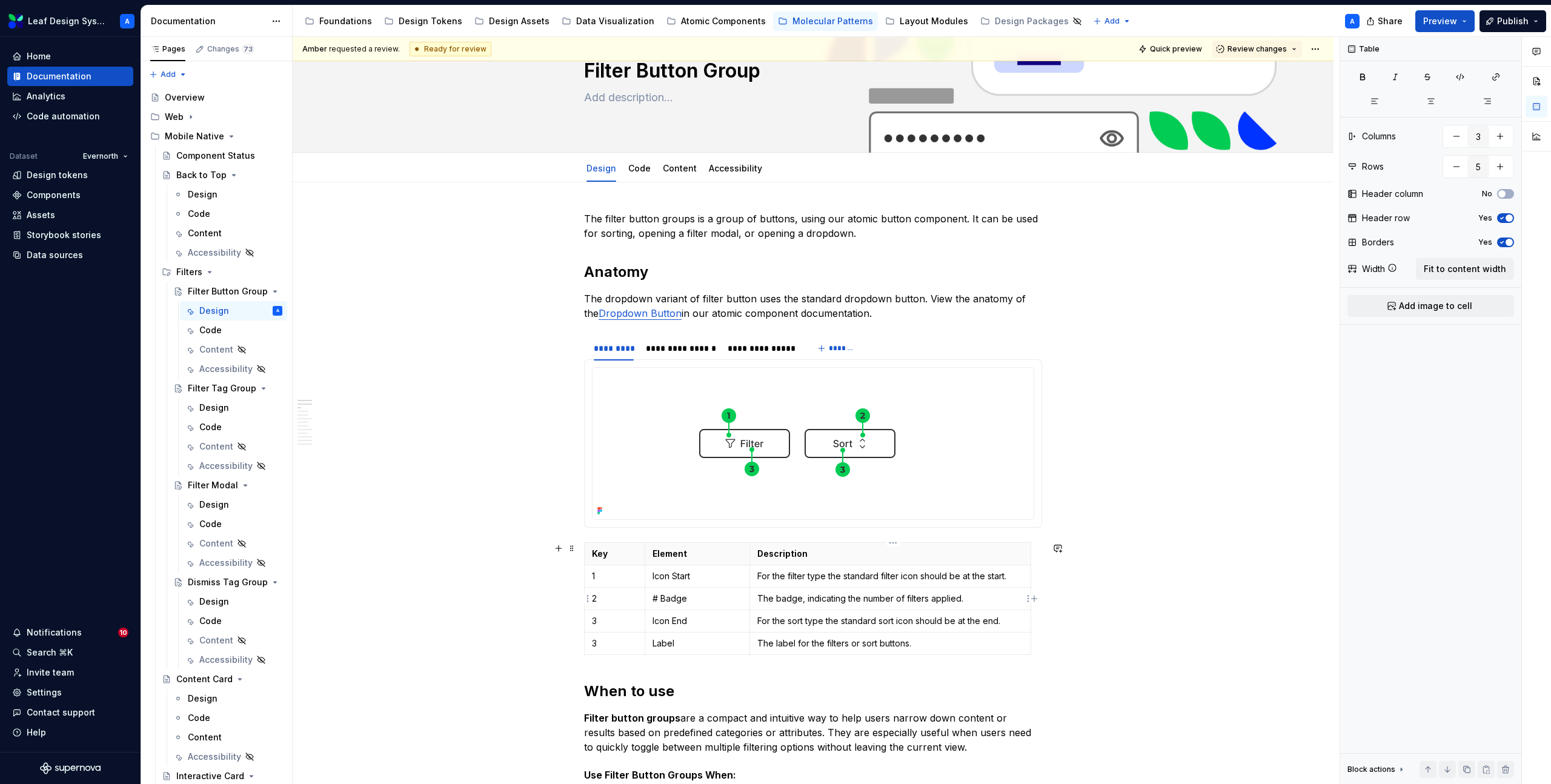
click at [840, 605] on td "The badge, indicating the number of filters applied." at bounding box center [890, 599] width 281 height 23
click at [218, 410] on div "Design" at bounding box center [214, 407] width 30 height 12
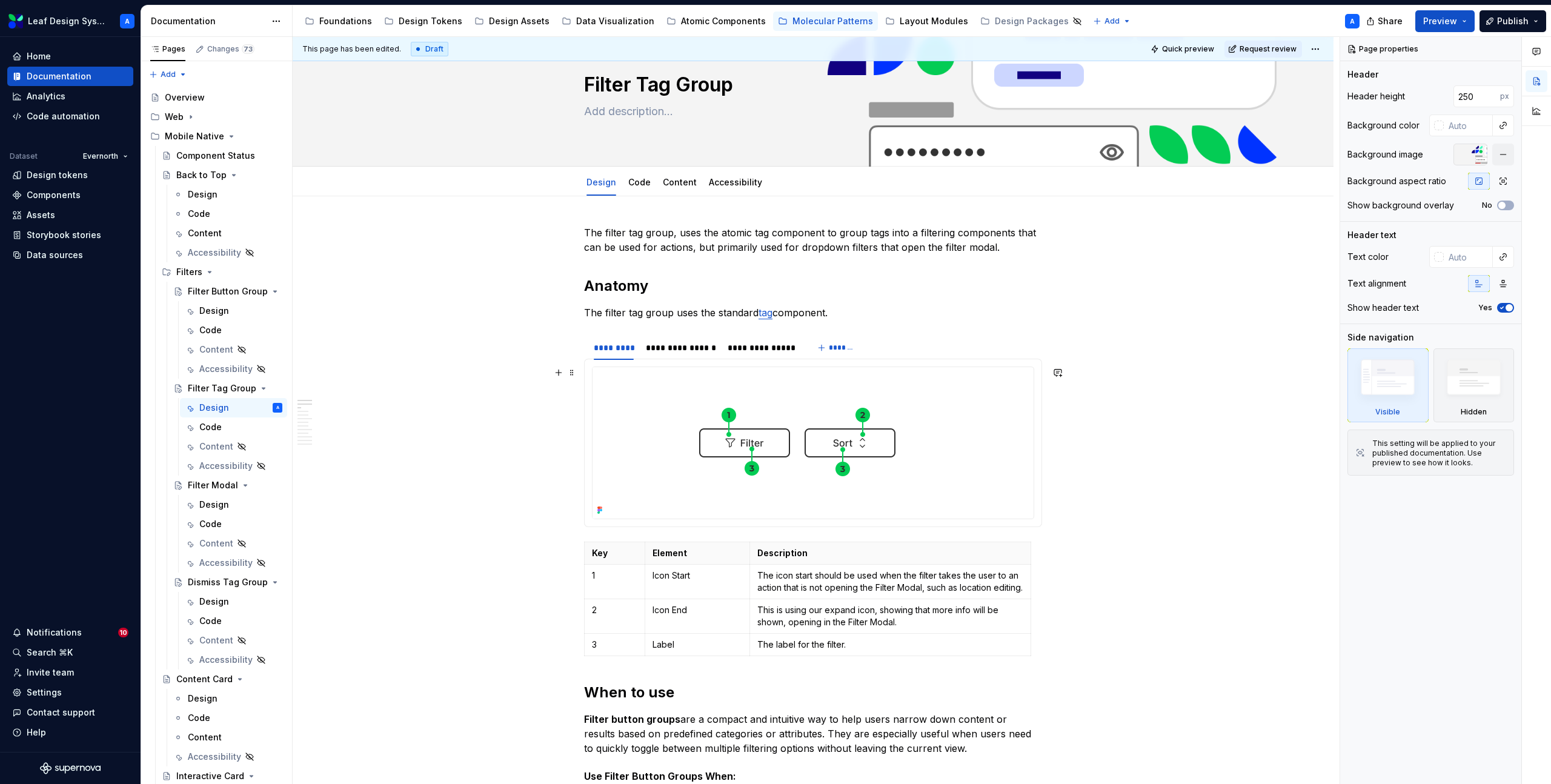
scroll to position [55, 0]
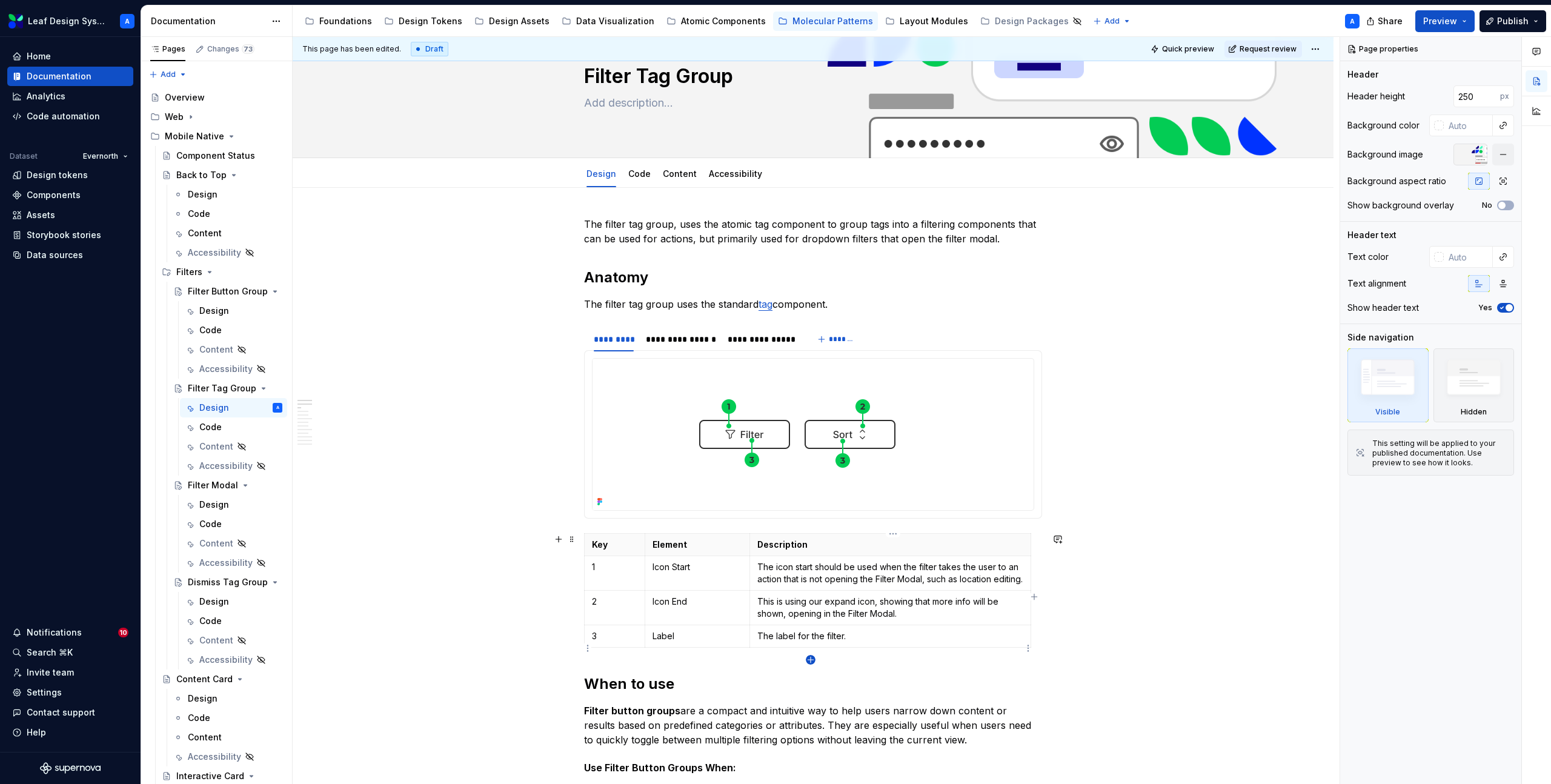
type textarea "*"
click at [813, 660] on icon "button" at bounding box center [810, 659] width 9 height 9
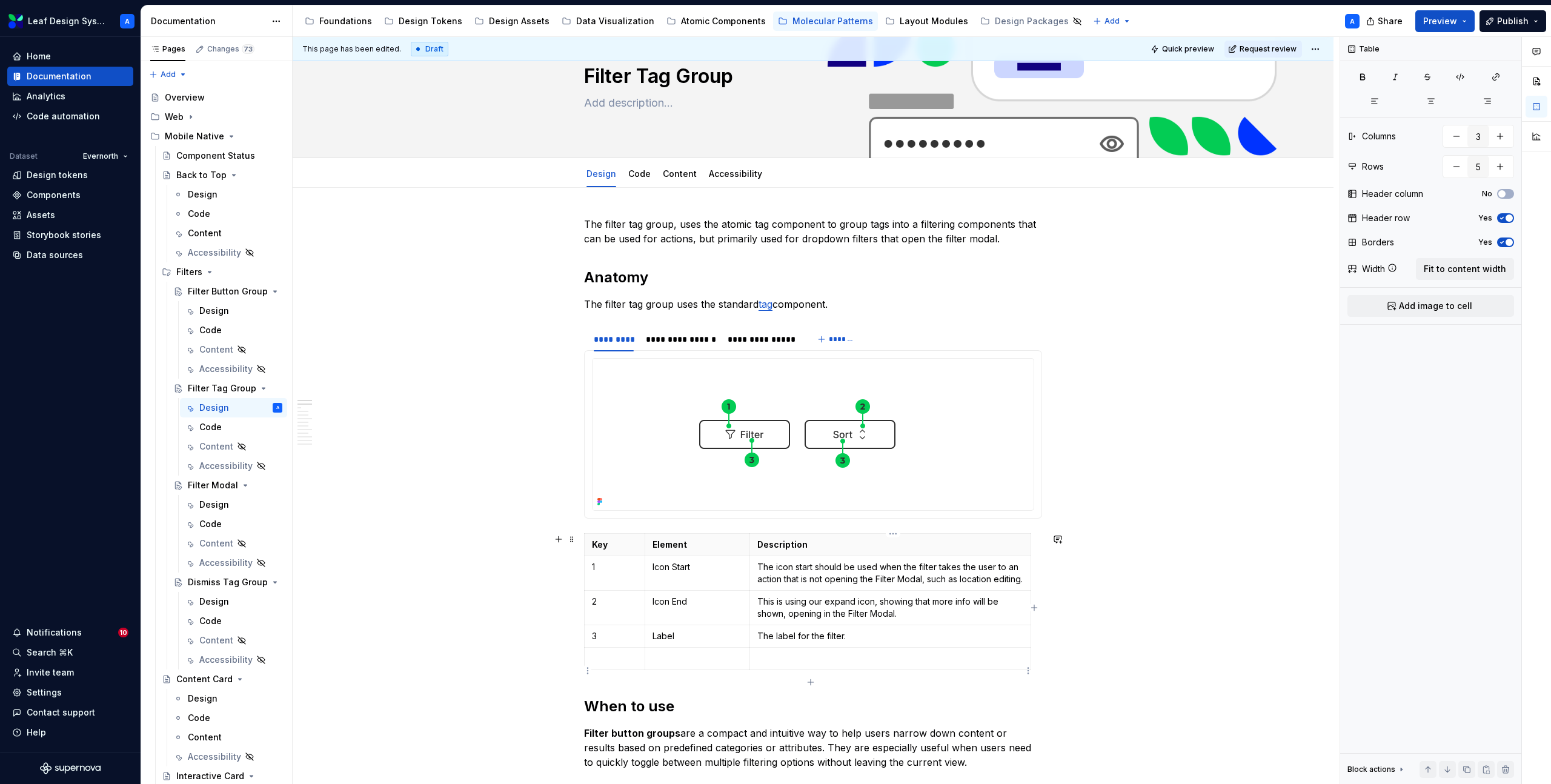
click at [798, 664] on p at bounding box center [890, 658] width 266 height 12
paste div
click at [605, 664] on p at bounding box center [615, 658] width 45 height 12
click at [667, 664] on p at bounding box center [697, 658] width 89 height 12
click at [779, 664] on p "The badge, indicating the number of filters applied." at bounding box center [890, 658] width 266 height 12
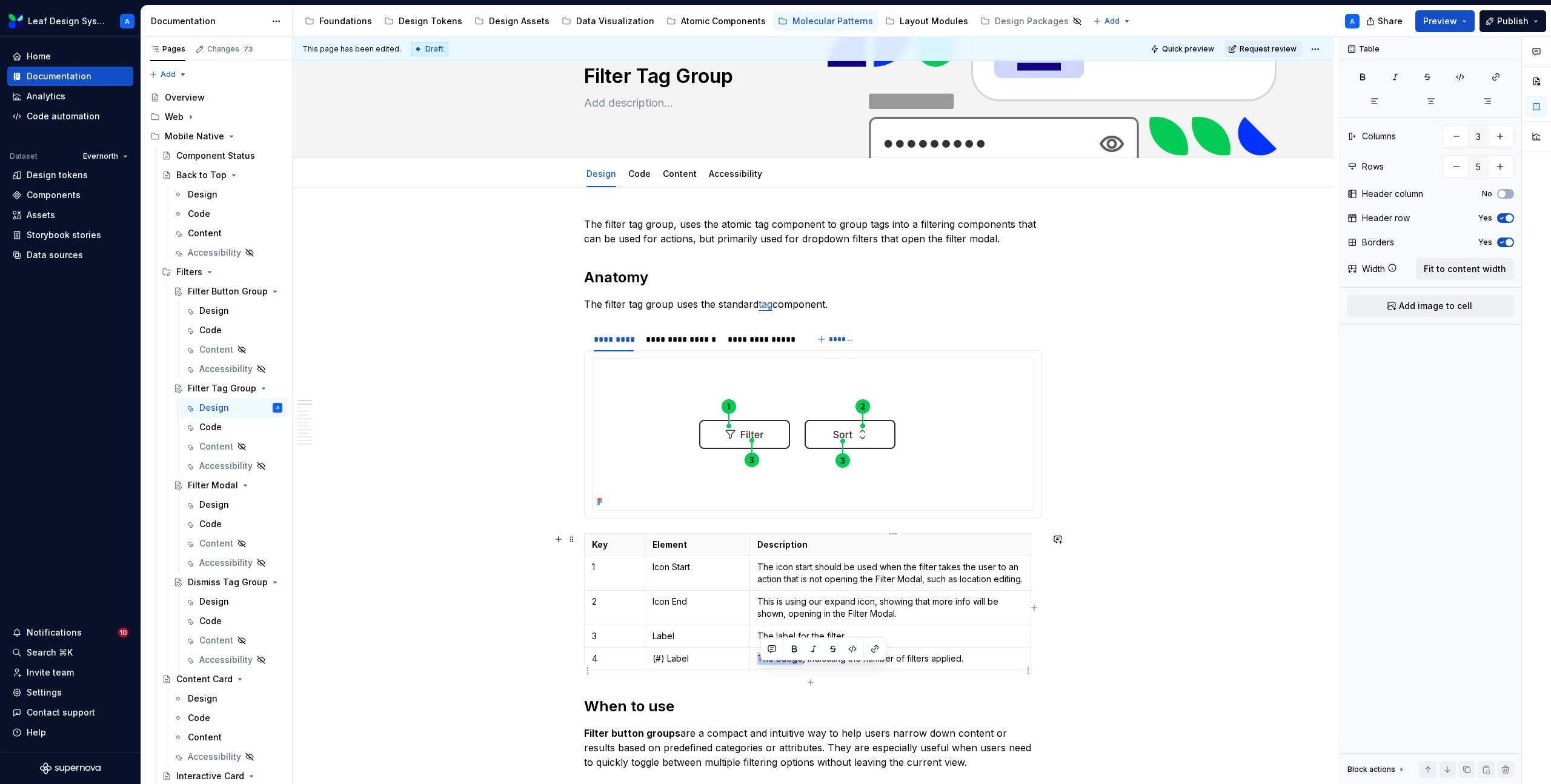
drag, startPoint x: 802, startPoint y: 671, endPoint x: 761, endPoint y: 671, distance: 41.0
click at [761, 664] on p "The badge, indicating the number of filters applied." at bounding box center [890, 658] width 266 height 12
drag, startPoint x: 903, startPoint y: 670, endPoint x: 810, endPoint y: 671, distance: 93.0
click at [810, 664] on p "The number, indicating the number of filters applied." at bounding box center [890, 658] width 266 height 12
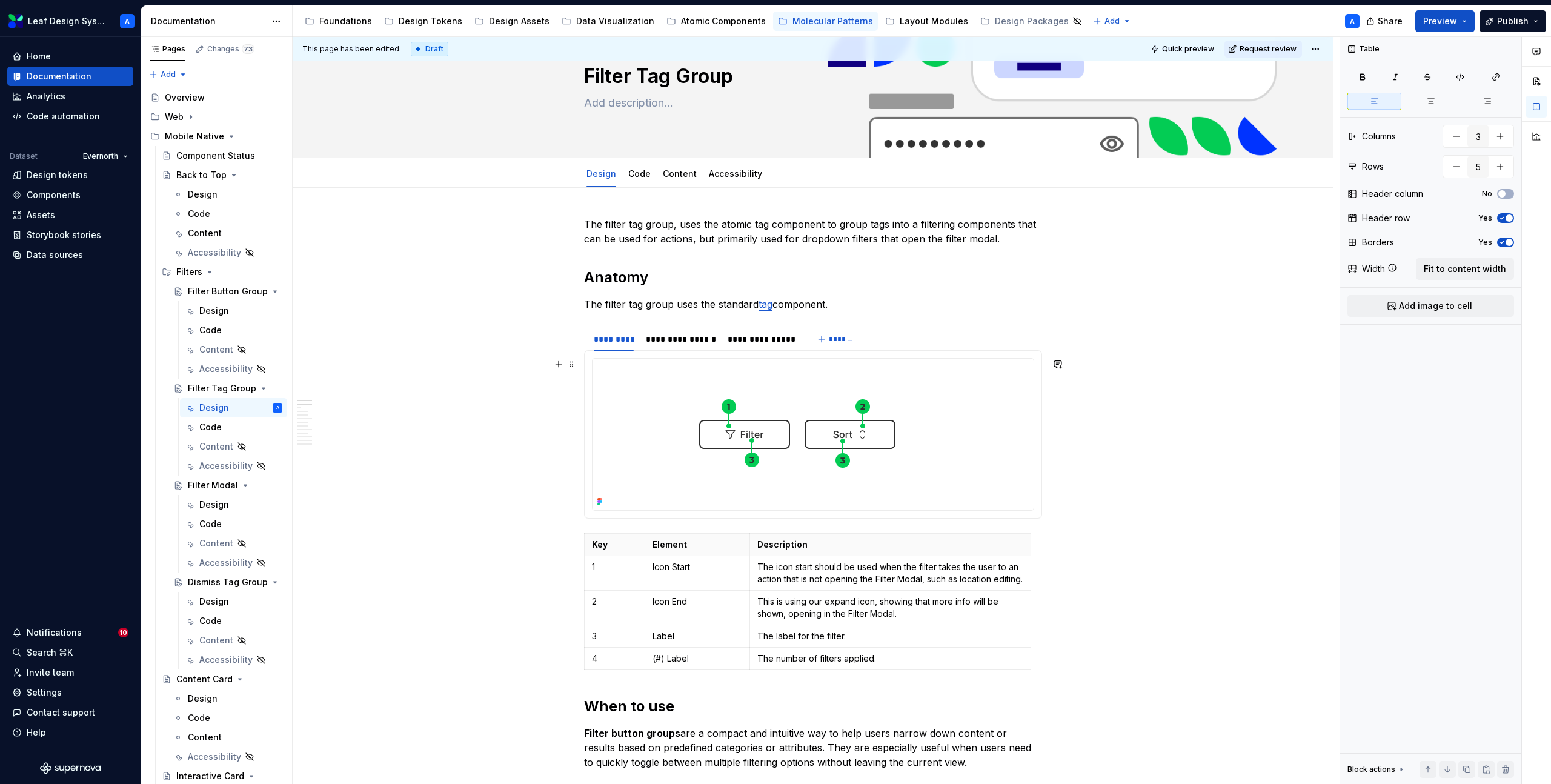
click at [864, 396] on img at bounding box center [798, 434] width 409 height 151
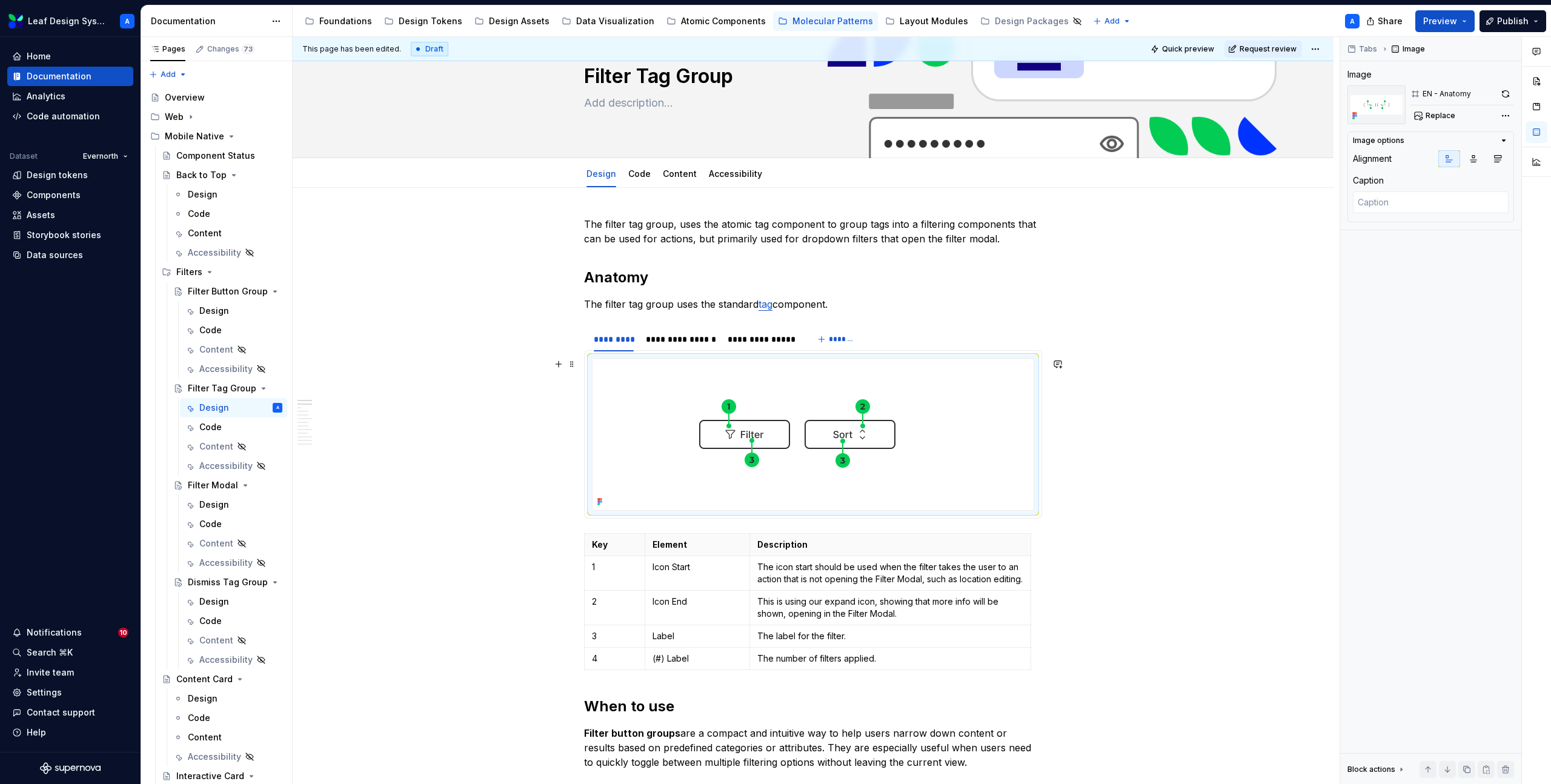
click at [811, 404] on img at bounding box center [798, 434] width 409 height 151
click at [1443, 117] on span "Replace" at bounding box center [1440, 115] width 30 height 9
type textarea "*"
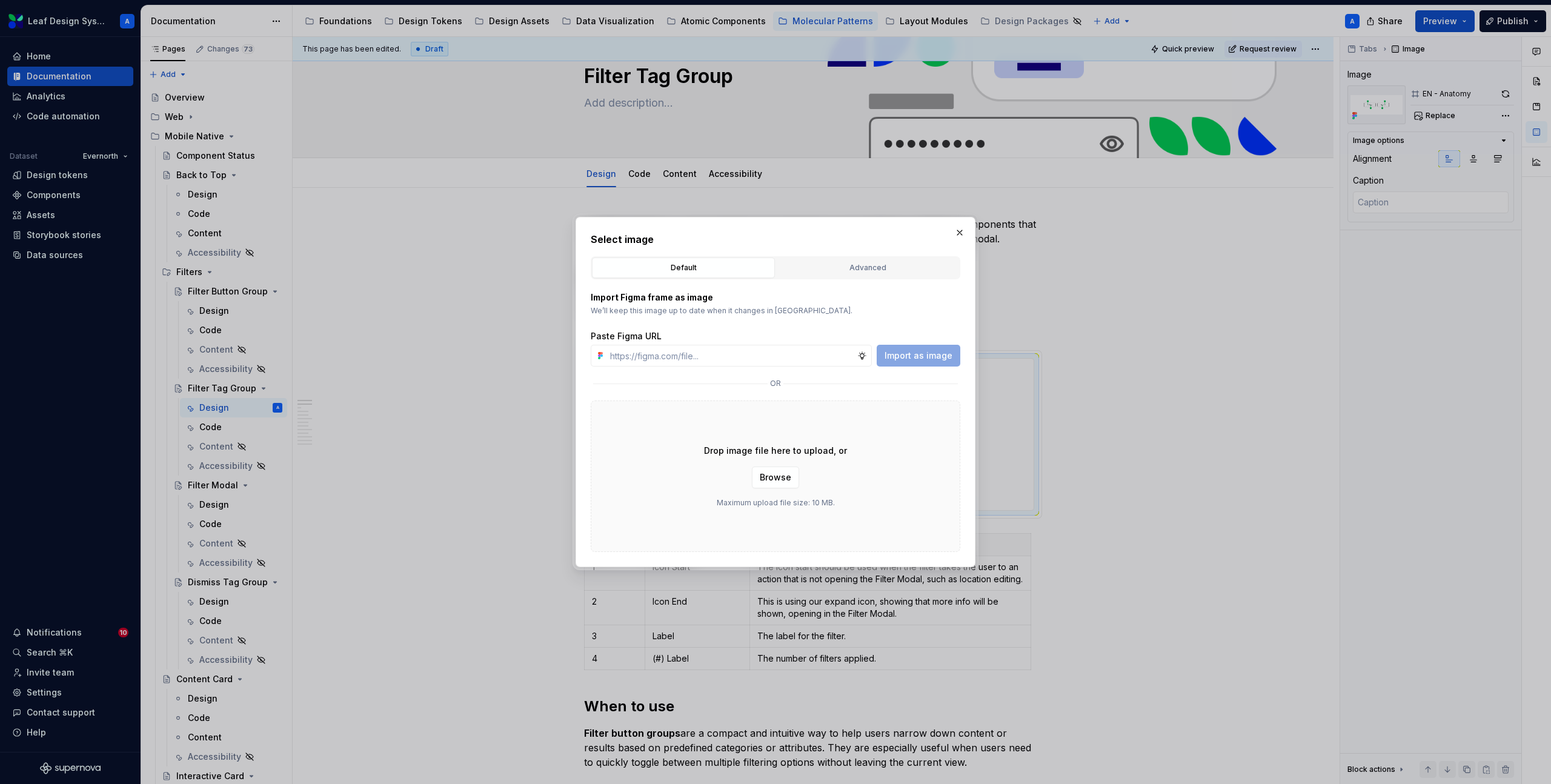
type input "[URL][DOMAIN_NAME]"
type textarea "*"
type input "[URL][DOMAIN_NAME]"
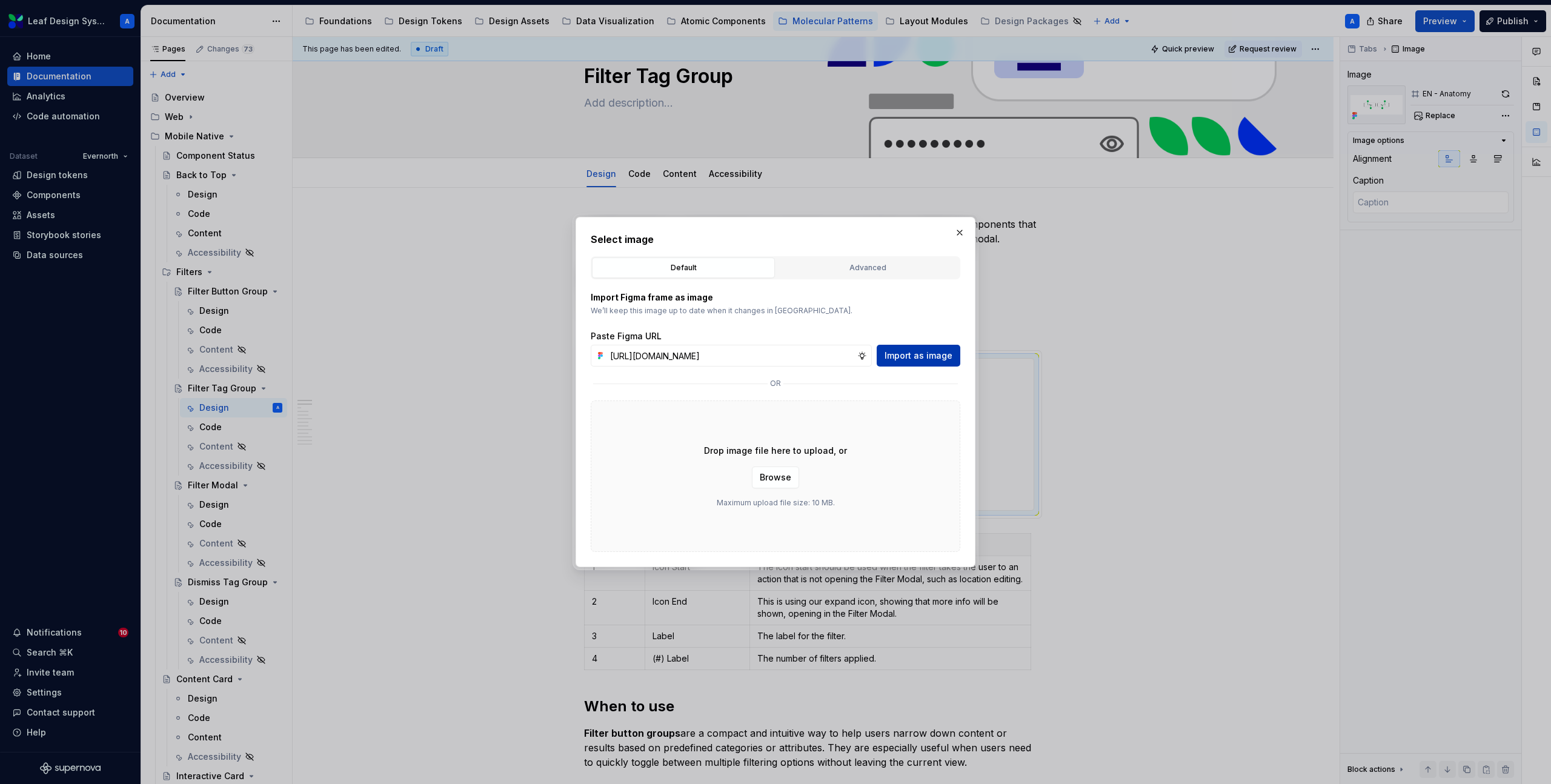
click at [909, 356] on span "Import as image" at bounding box center [919, 355] width 68 height 12
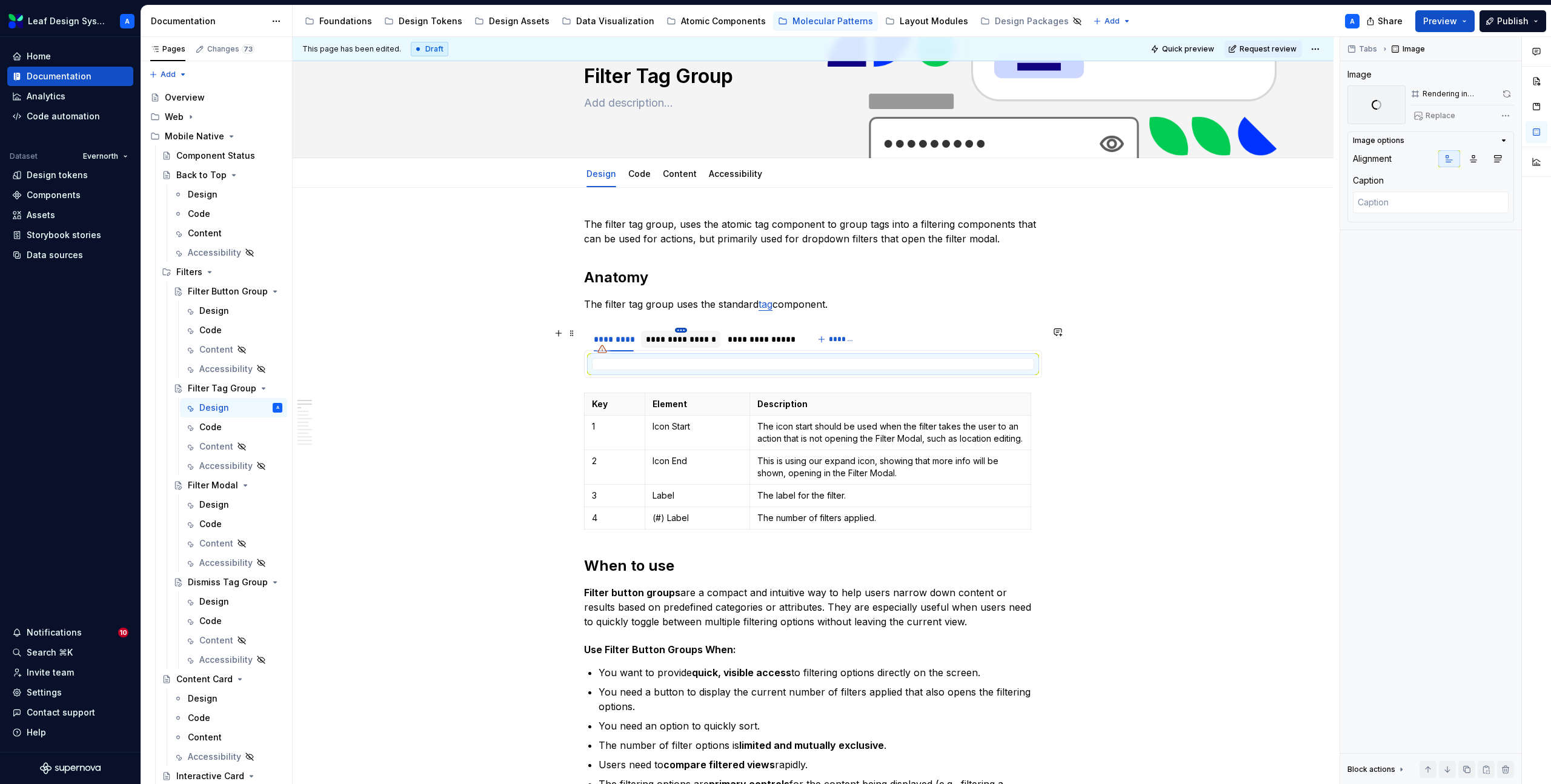
click at [678, 330] on html "Leaf Design System A Home Documentation Analytics Code automation Dataset Evern…" at bounding box center [776, 392] width 1551 height 784
click at [648, 344] on html "Leaf Design System A Home Documentation Analytics Code automation Dataset Evern…" at bounding box center [776, 392] width 1551 height 784
click at [655, 338] on div "**********" at bounding box center [681, 339] width 71 height 12
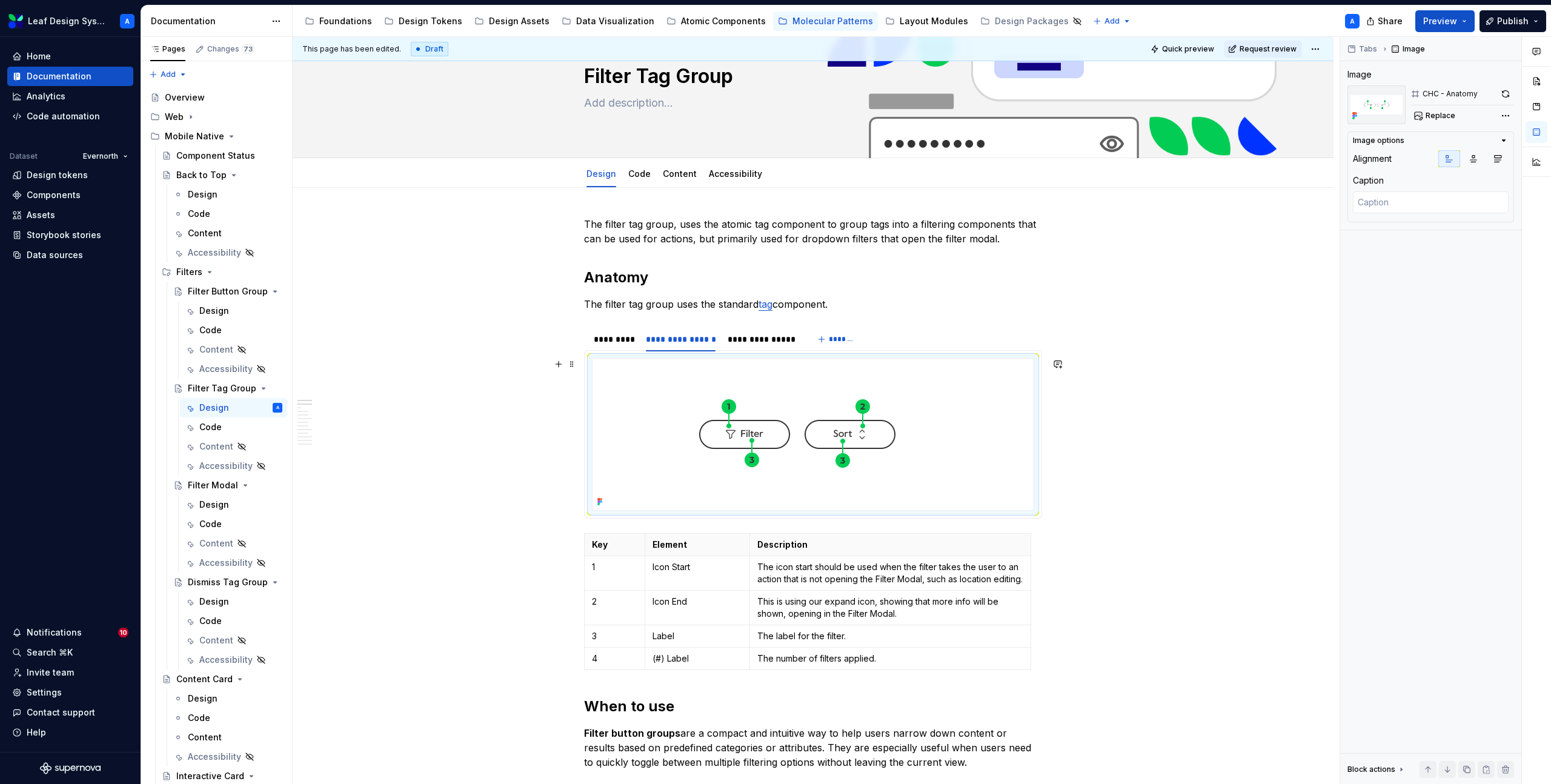
click at [702, 372] on img at bounding box center [798, 434] width 409 height 151
click at [1443, 115] on span "Replace" at bounding box center [1440, 115] width 30 height 9
type textarea "*"
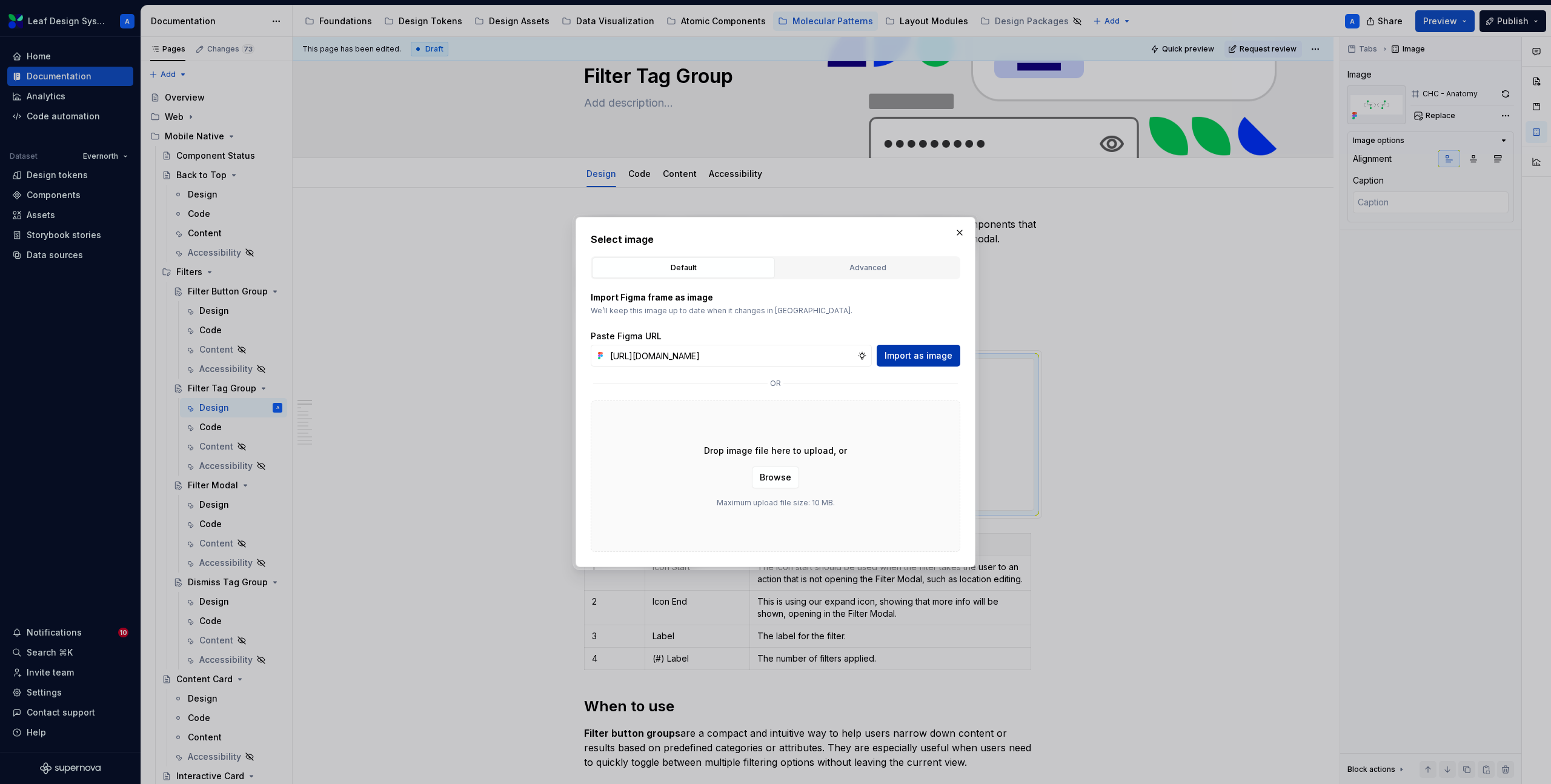
type input "[URL][DOMAIN_NAME]"
click at [934, 354] on span "Import as image" at bounding box center [919, 355] width 68 height 12
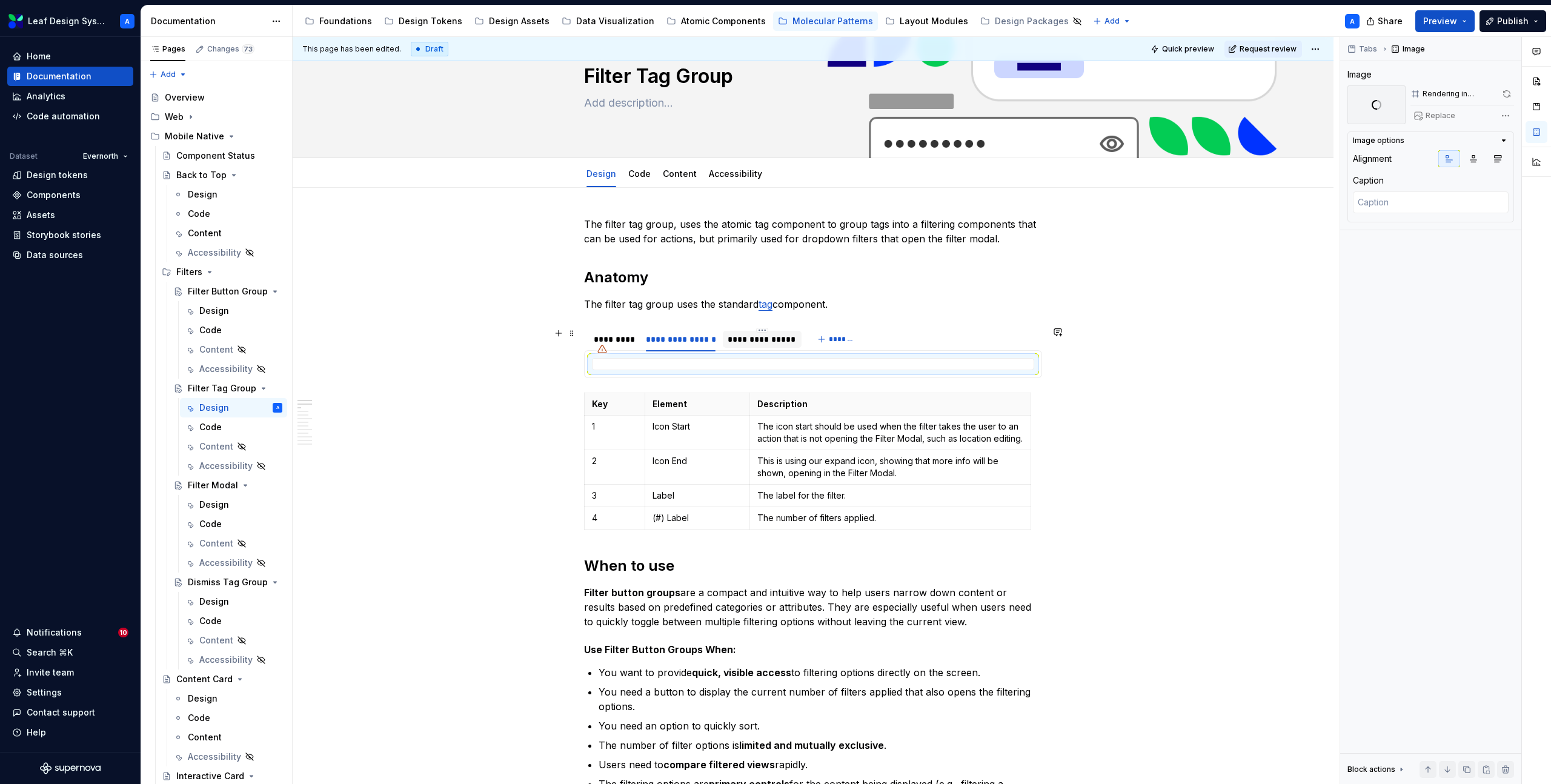
click at [750, 341] on div "**********" at bounding box center [762, 339] width 69 height 12
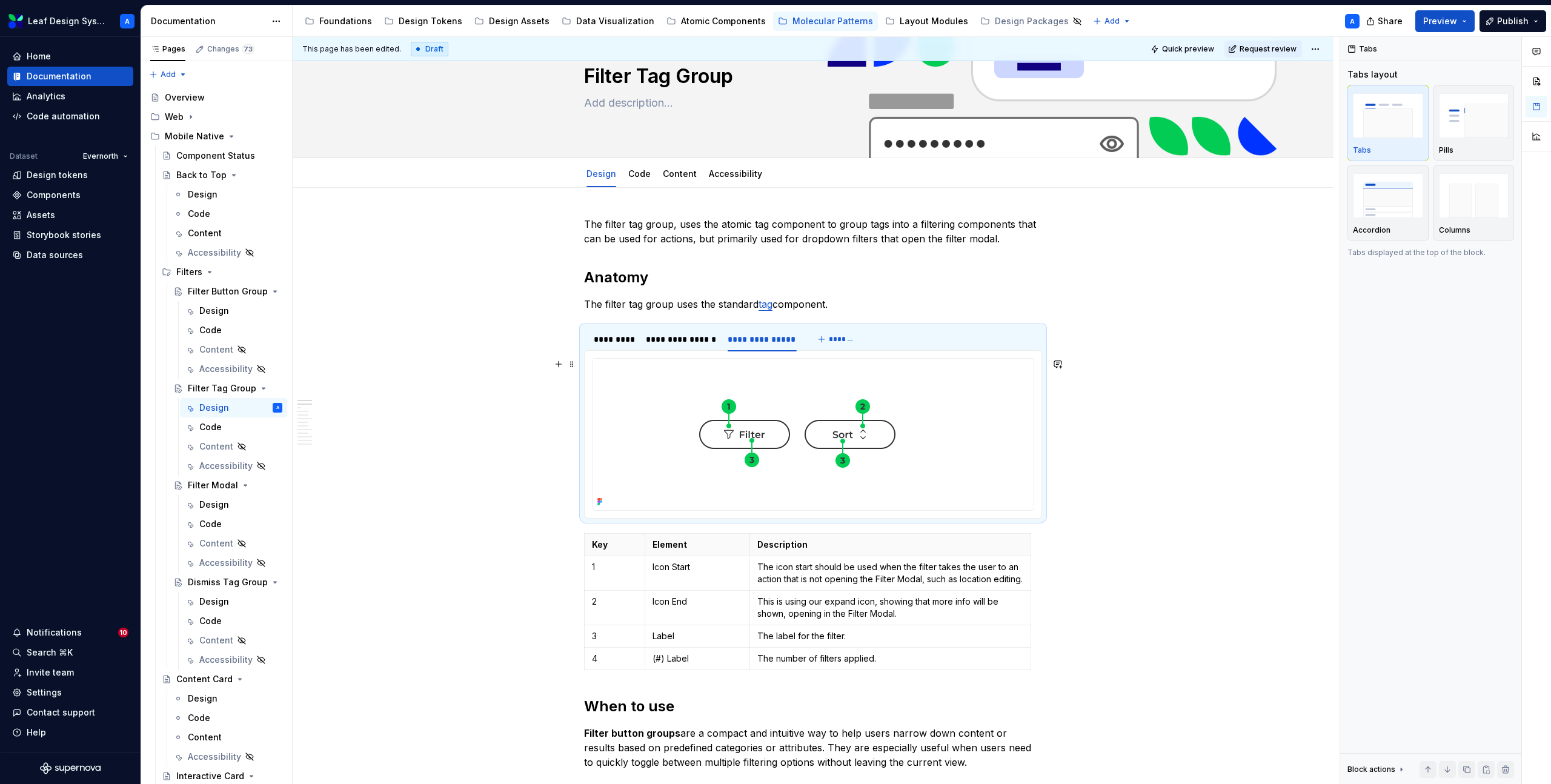
click at [786, 396] on img at bounding box center [798, 434] width 409 height 151
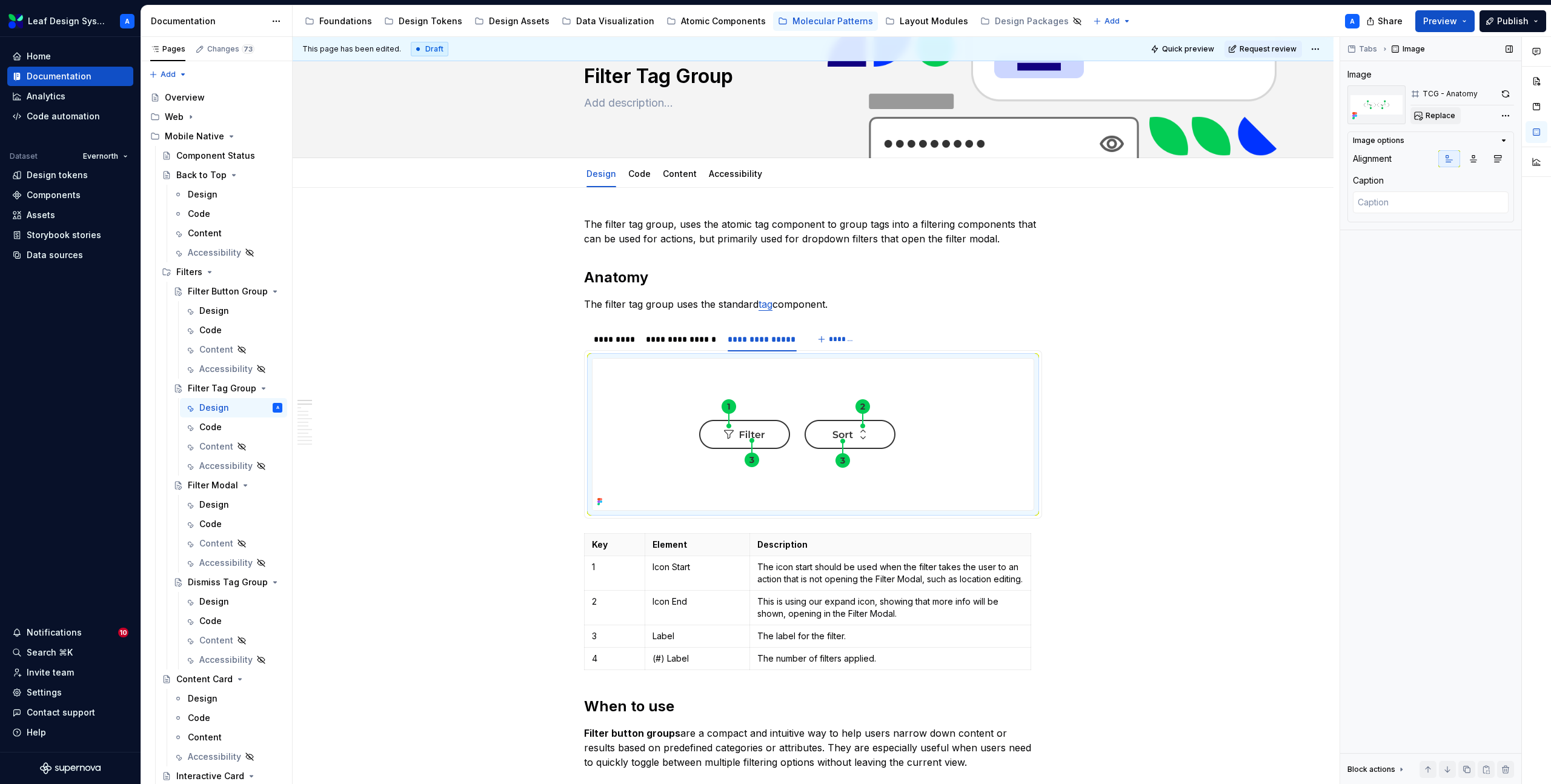
click at [1417, 116] on button "Replace" at bounding box center [1436, 115] width 50 height 17
type textarea "*"
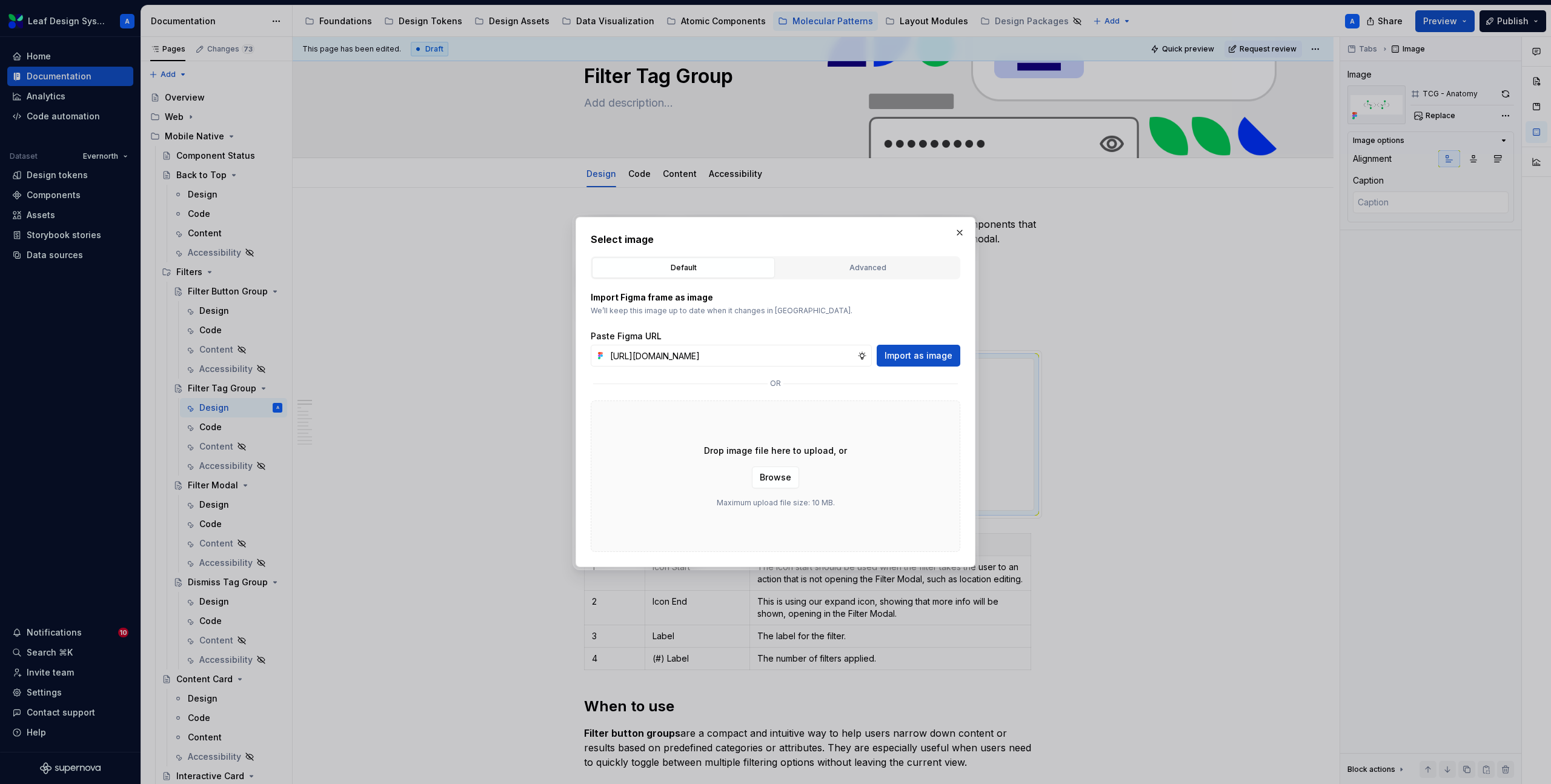
scroll to position [0, 346]
type input "[URL][DOMAIN_NAME]"
click at [890, 356] on span "Import as image" at bounding box center [919, 355] width 68 height 12
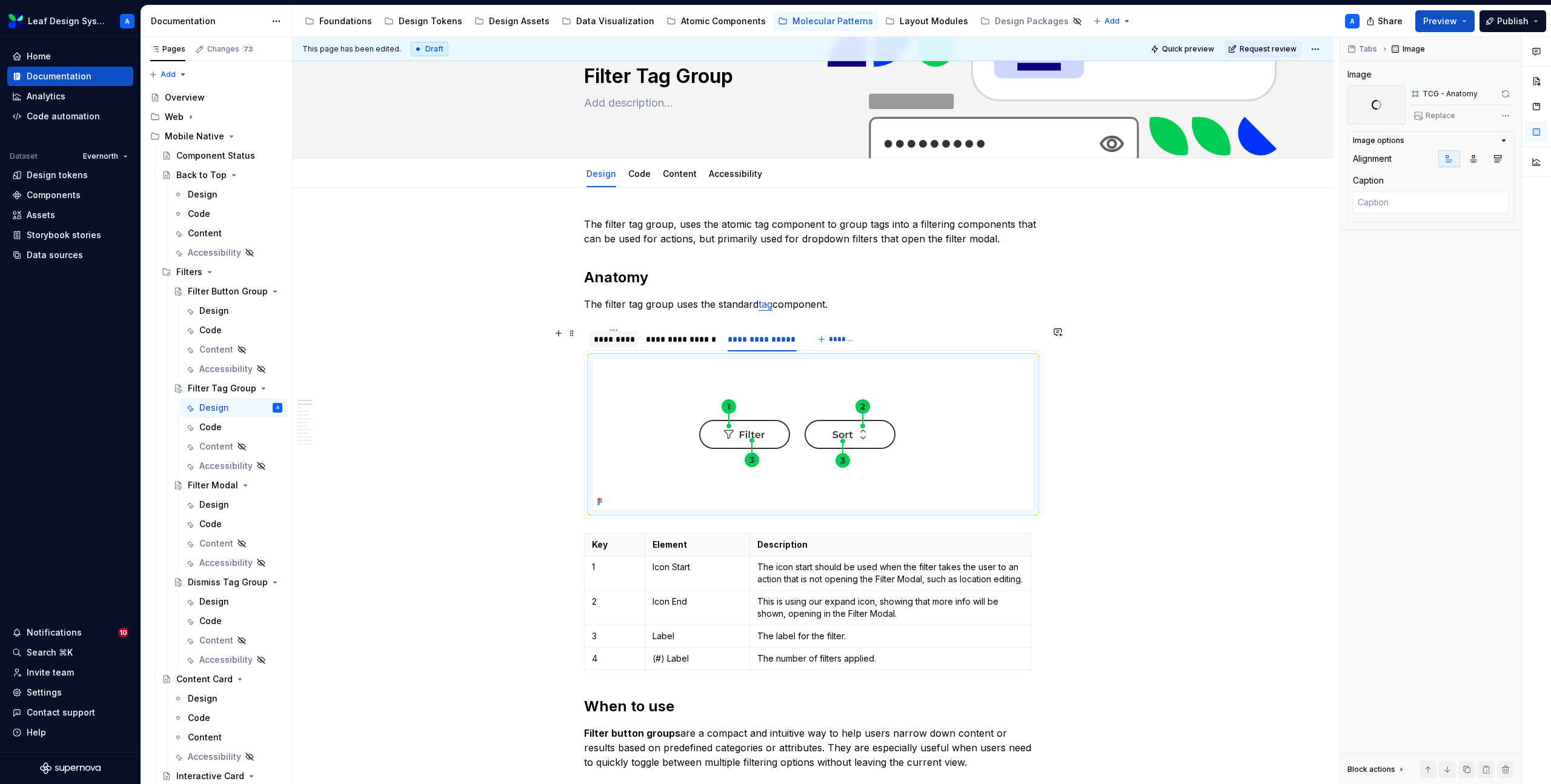
click at [615, 338] on div "*********" at bounding box center [614, 339] width 40 height 12
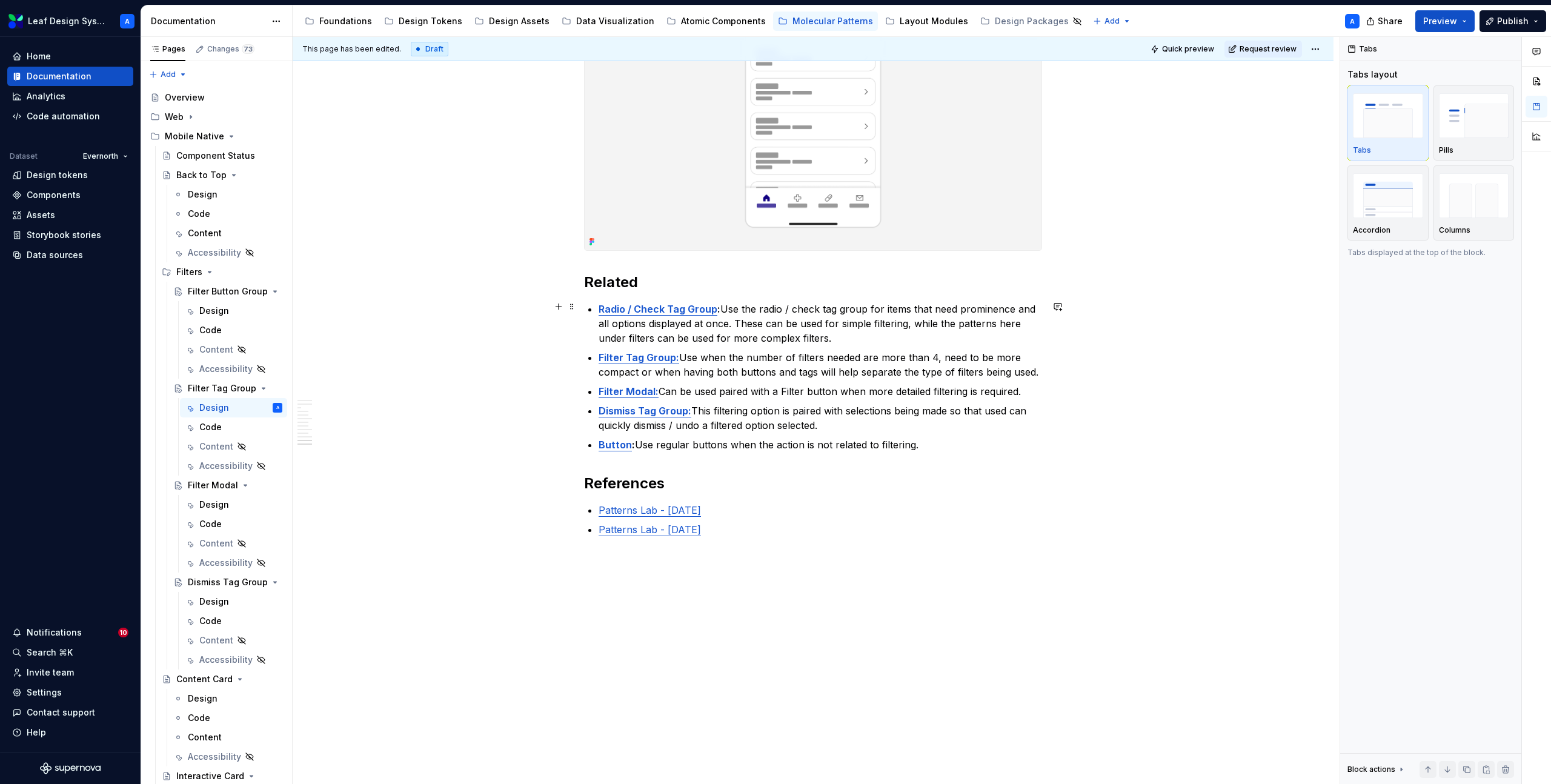
scroll to position [3309, 0]
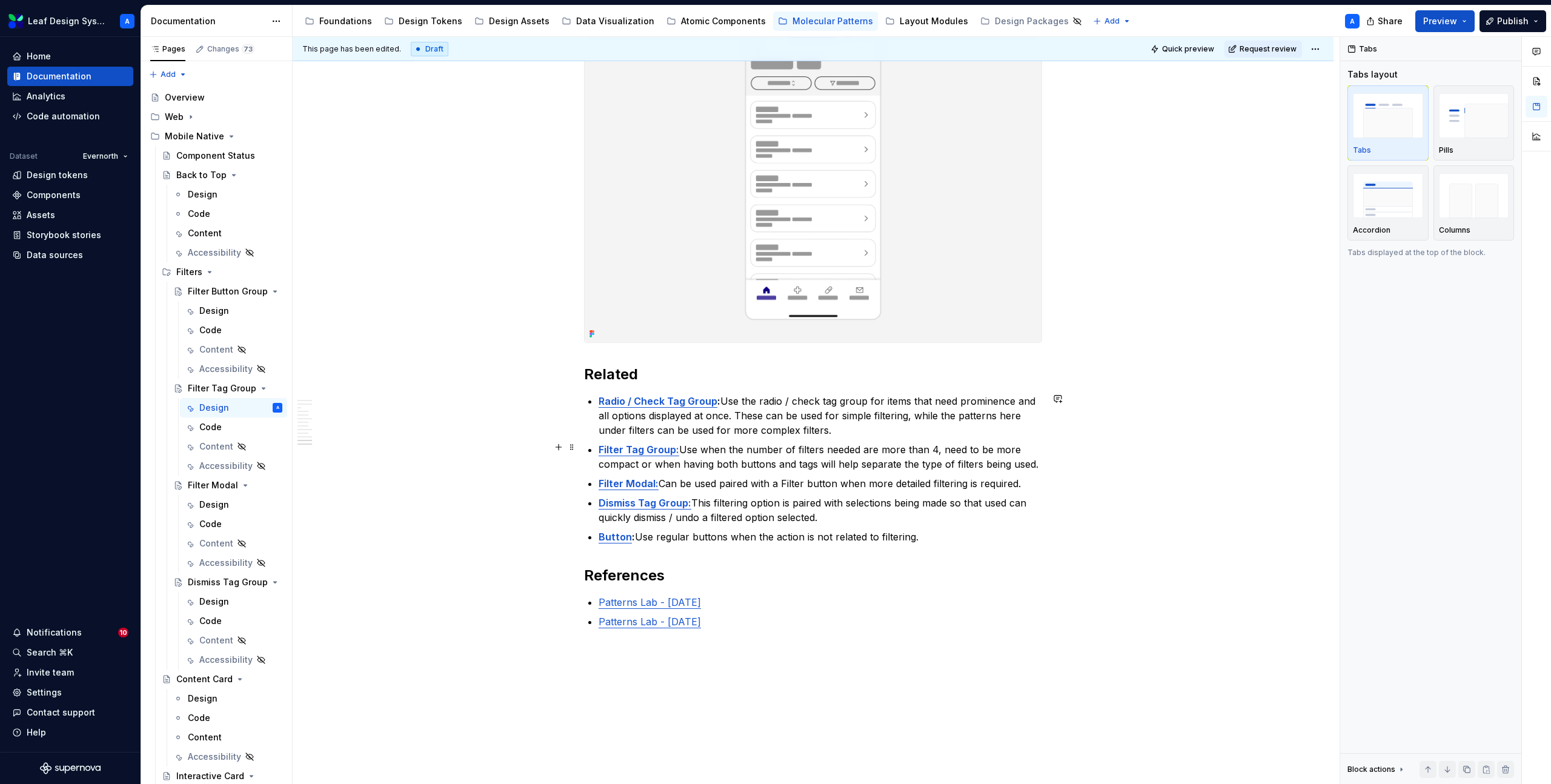
click at [634, 447] on strong "Filter Tag Group:" at bounding box center [639, 449] width 81 height 12
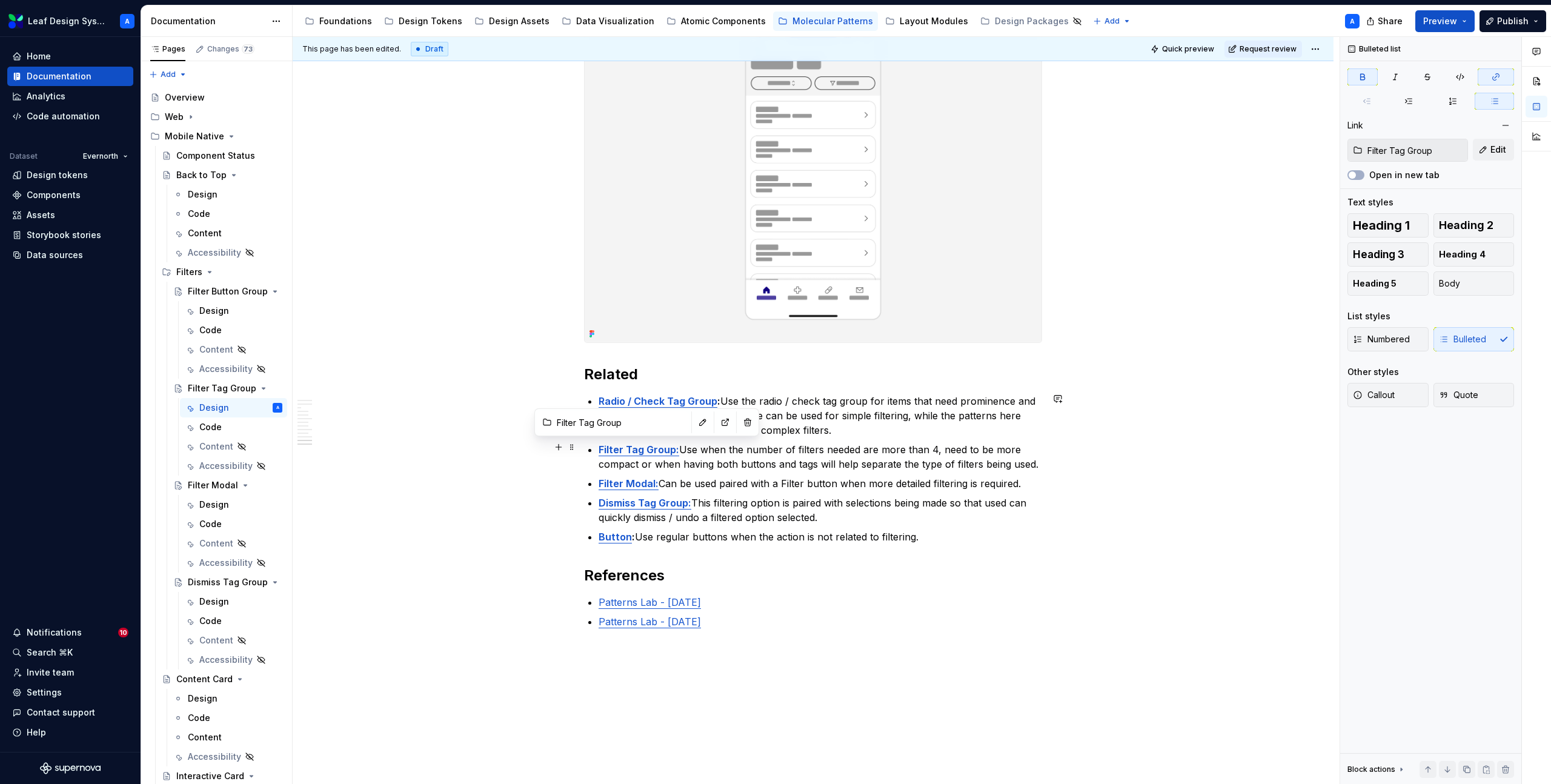
click at [637, 449] on strong "Filter Tag Group:" at bounding box center [639, 449] width 81 height 12
click at [633, 447] on strong "Filter Tag Group:" at bounding box center [639, 449] width 81 height 12
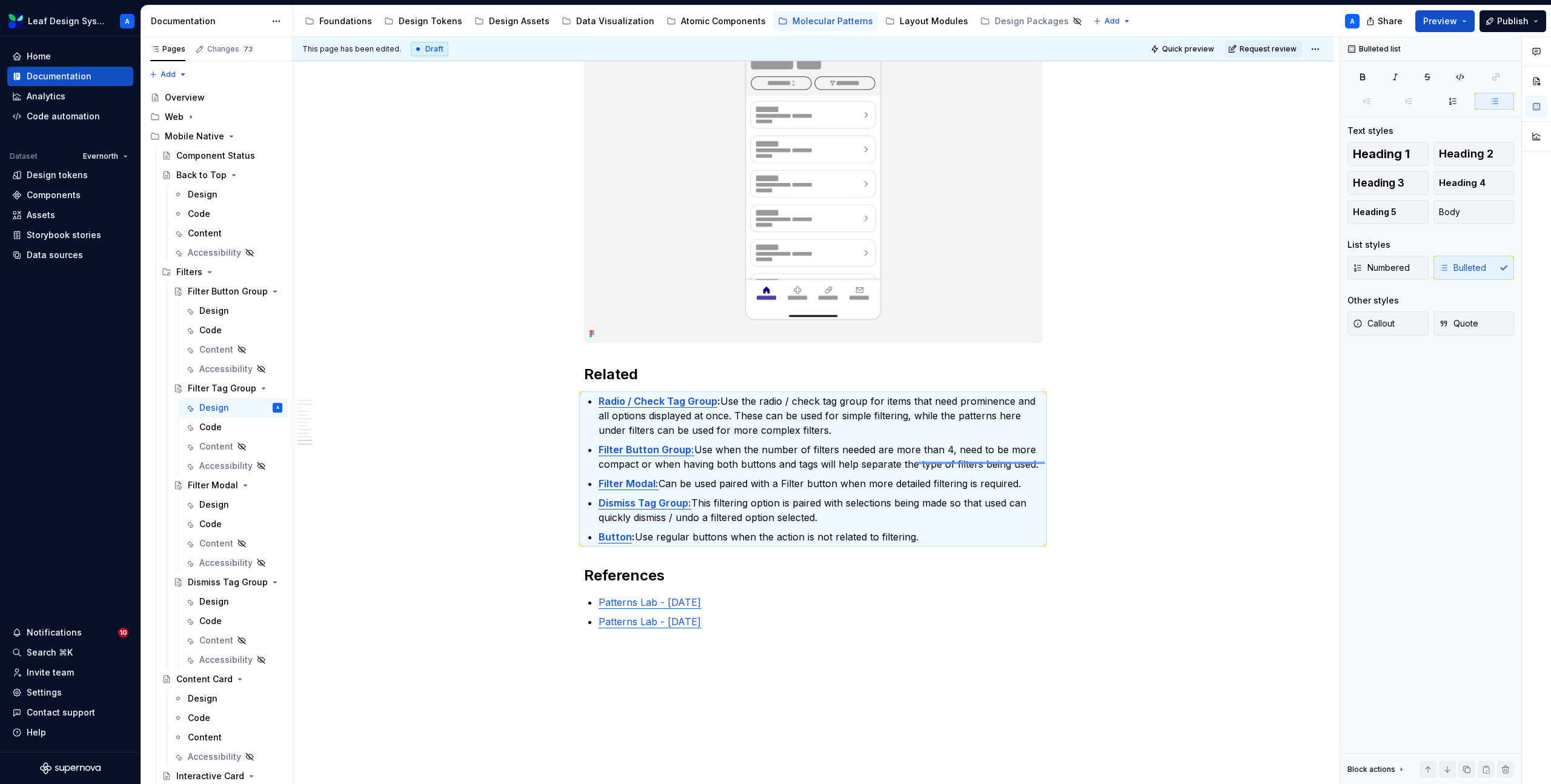
drag, startPoint x: 1045, startPoint y: 463, endPoint x: 917, endPoint y: 462, distance: 128.0
click at [917, 462] on div "**********" at bounding box center [816, 411] width 1047 height 747
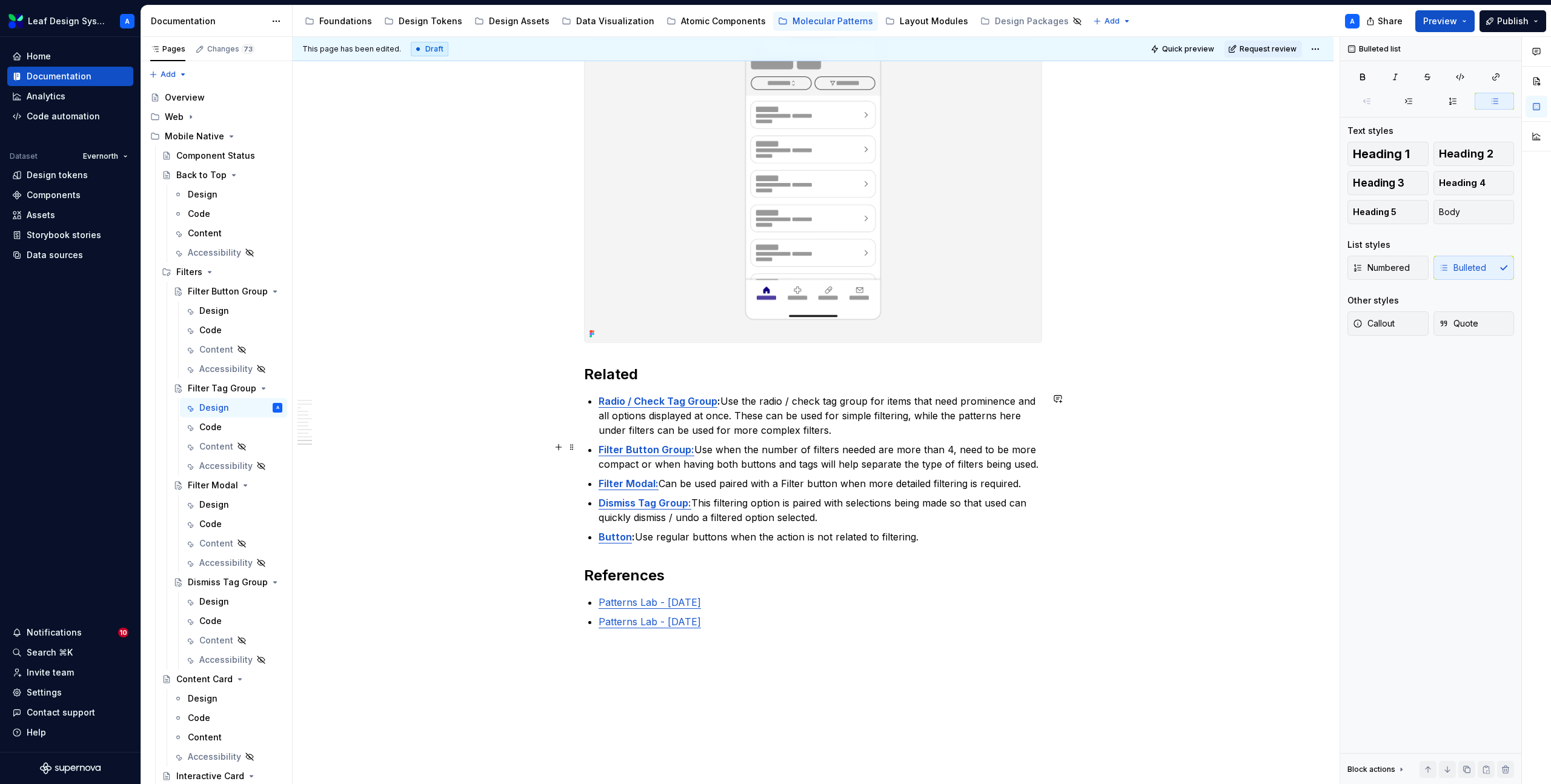
click at [931, 457] on p "Filter Button Group: Use when the number of filters needed are more than 4, nee…" at bounding box center [820, 457] width 444 height 29
click at [944, 458] on p "Filter Button Group: Use when the number of filters needed are more than 4, nee…" at bounding box center [820, 457] width 444 height 29
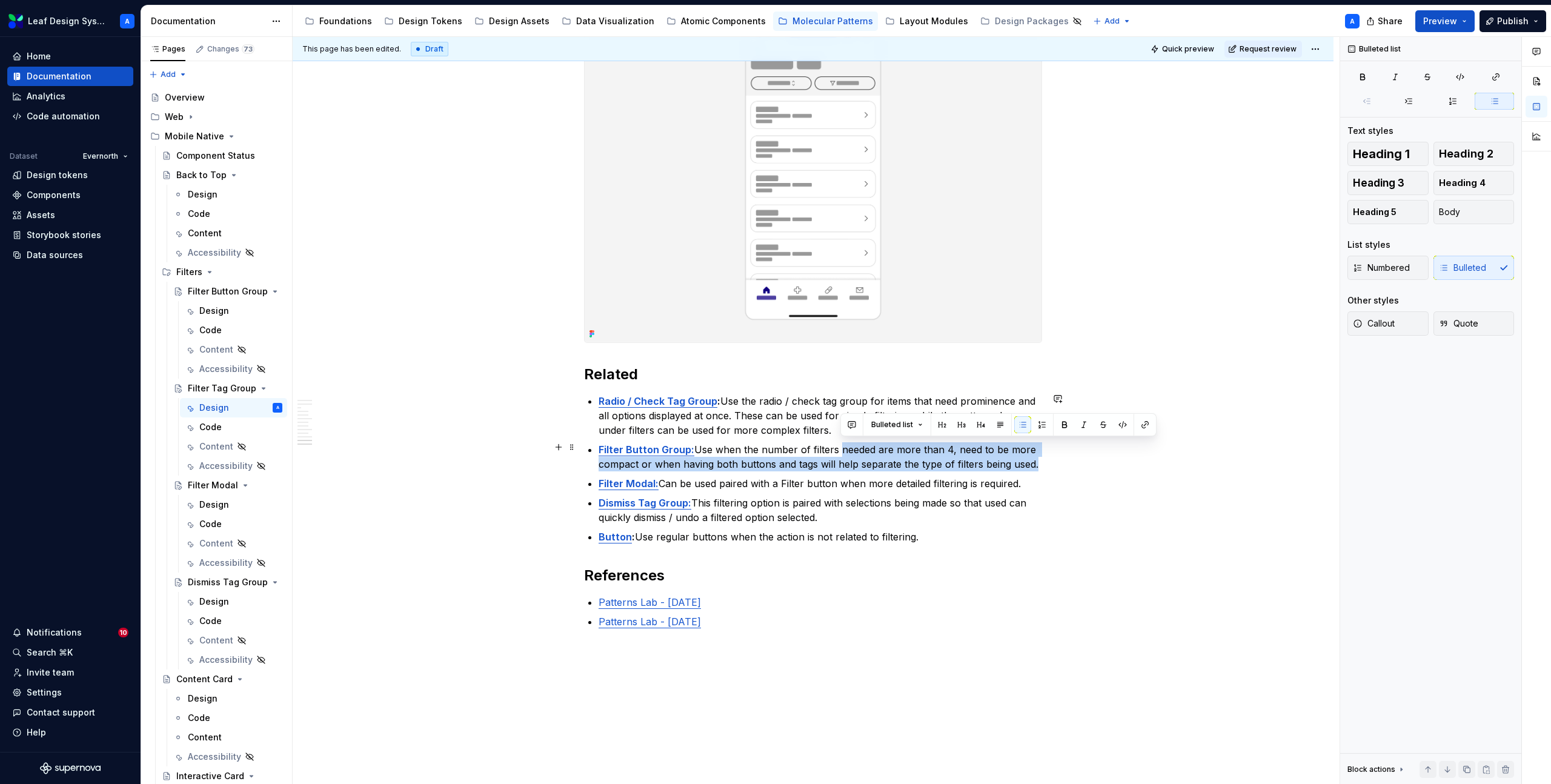
drag, startPoint x: 1039, startPoint y: 462, endPoint x: 840, endPoint y: 451, distance: 199.3
click at [840, 451] on p "Filter Button Group: Use when the number of filters needed are more than 4, nee…" at bounding box center [820, 457] width 444 height 29
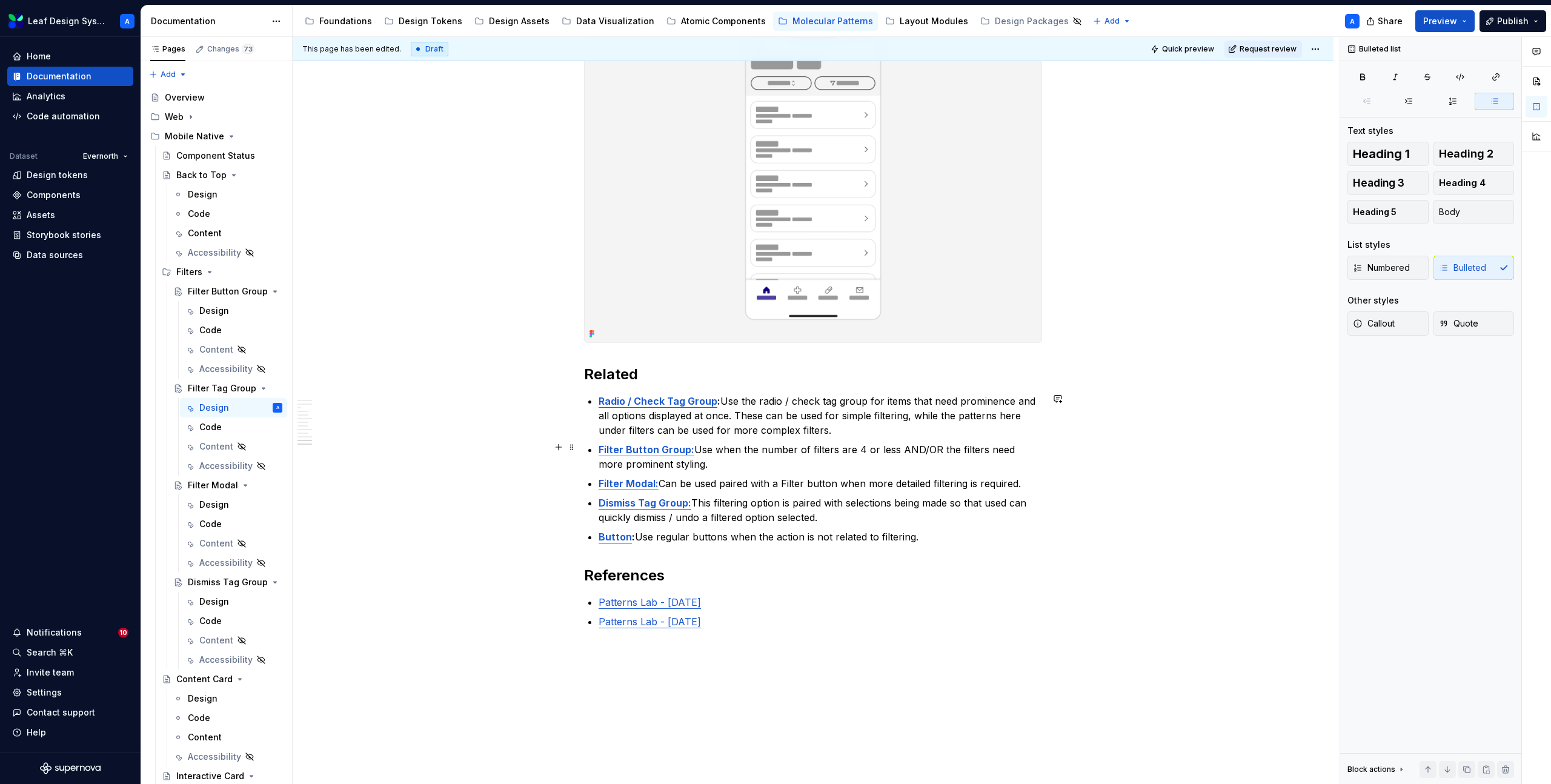
click at [930, 442] on p "Filter Button Group: Use when the number of filters are 4 or less AND/OR the fi…" at bounding box center [820, 457] width 444 height 29
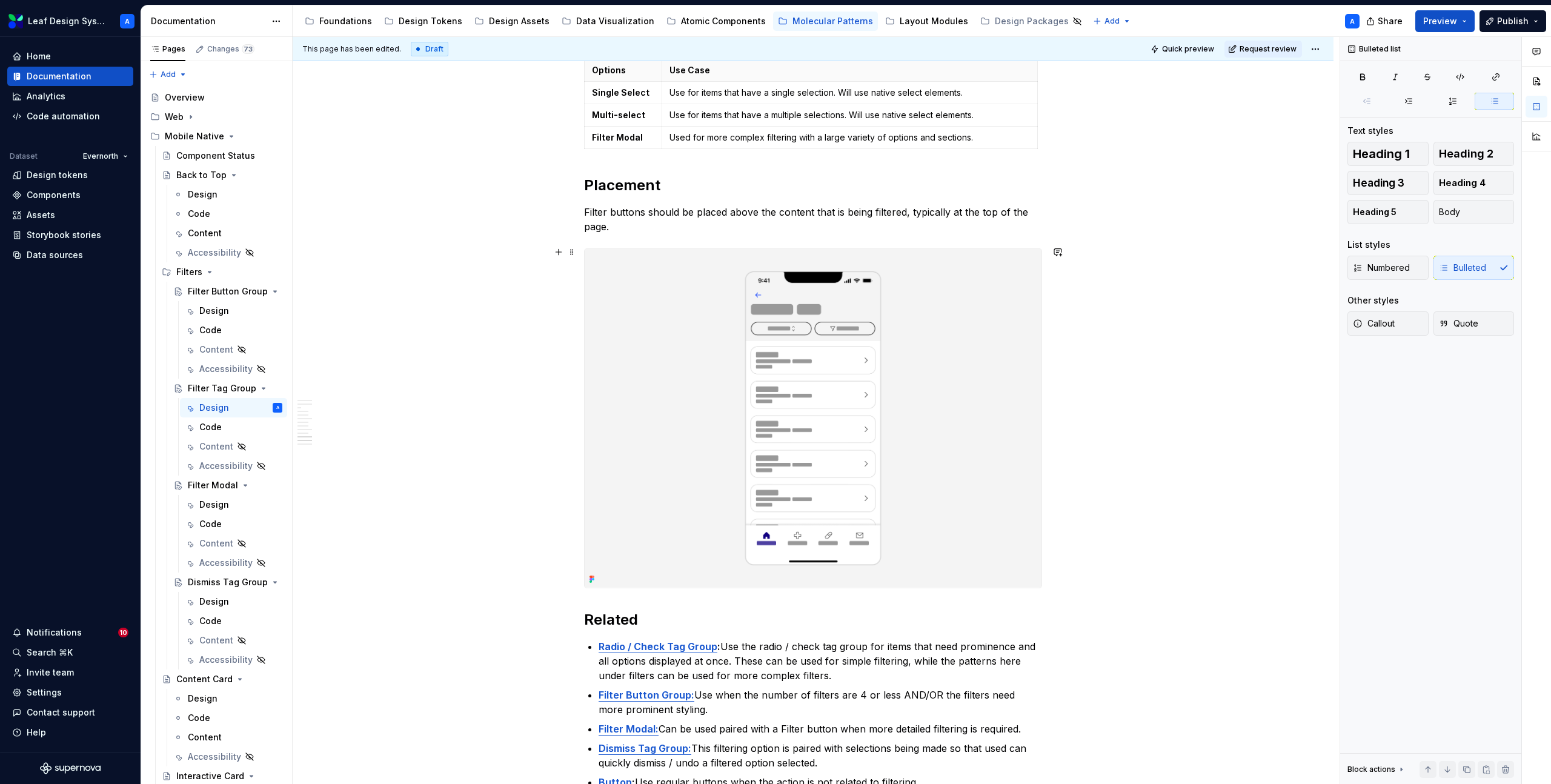
scroll to position [3063, 0]
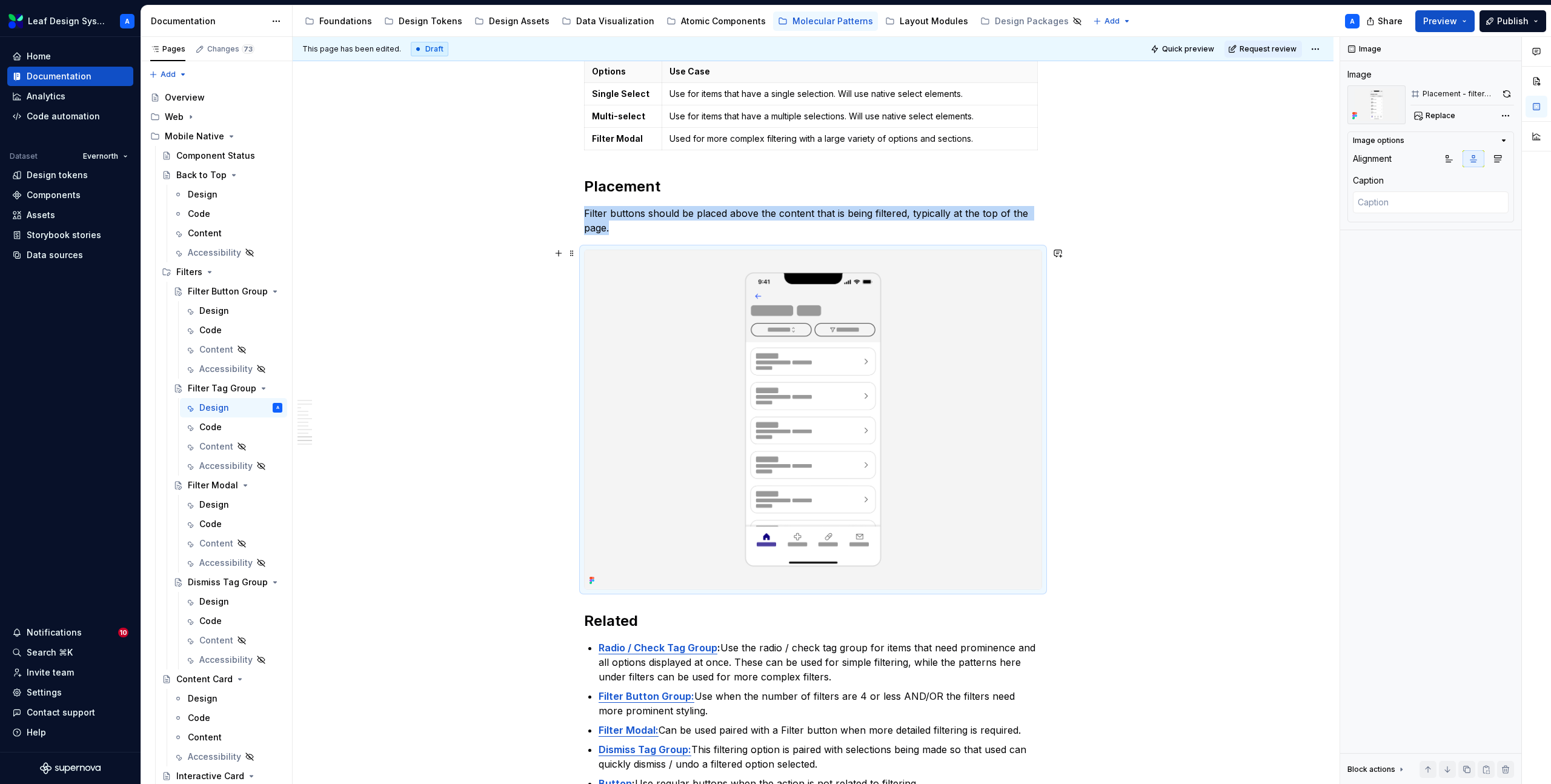
click at [771, 355] on img at bounding box center [813, 419] width 457 height 339
click at [1436, 120] on span "Replace" at bounding box center [1440, 115] width 30 height 9
type textarea "*"
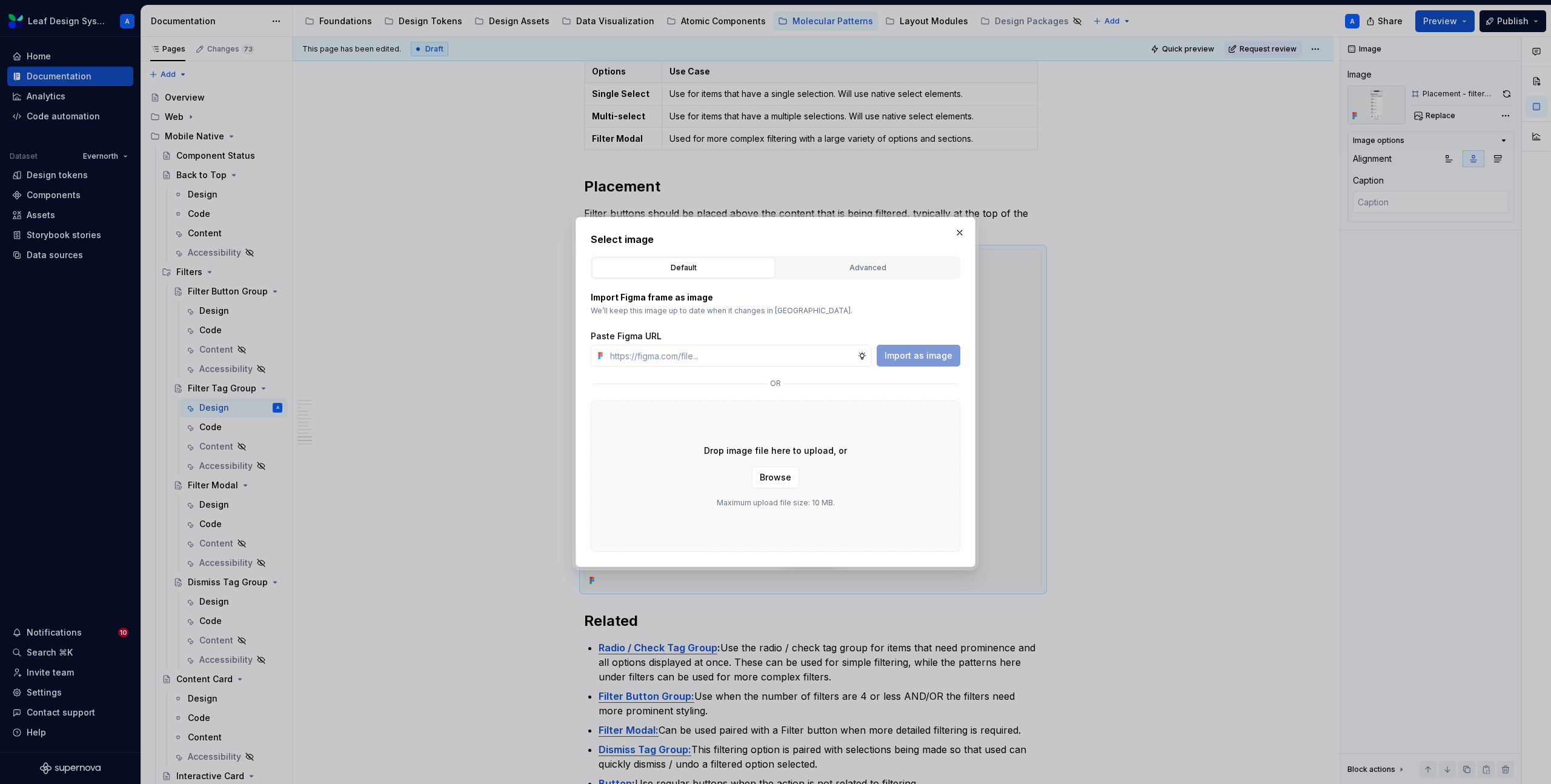
type input "[URL][DOMAIN_NAME]"
type textarea "*"
type input "[URL][DOMAIN_NAME]"
click at [944, 349] on span "Import as image" at bounding box center [919, 355] width 68 height 12
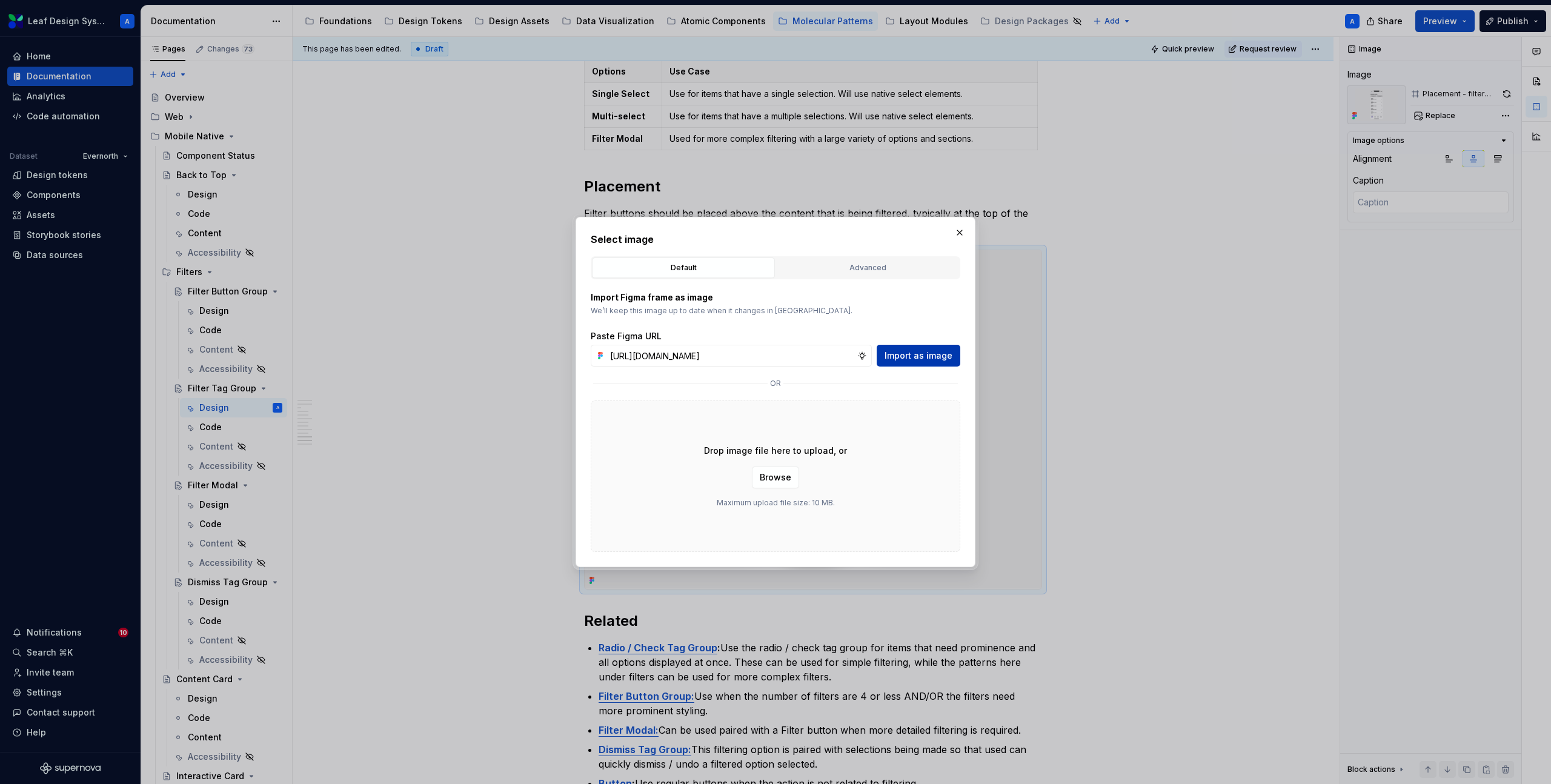
scroll to position [0, 0]
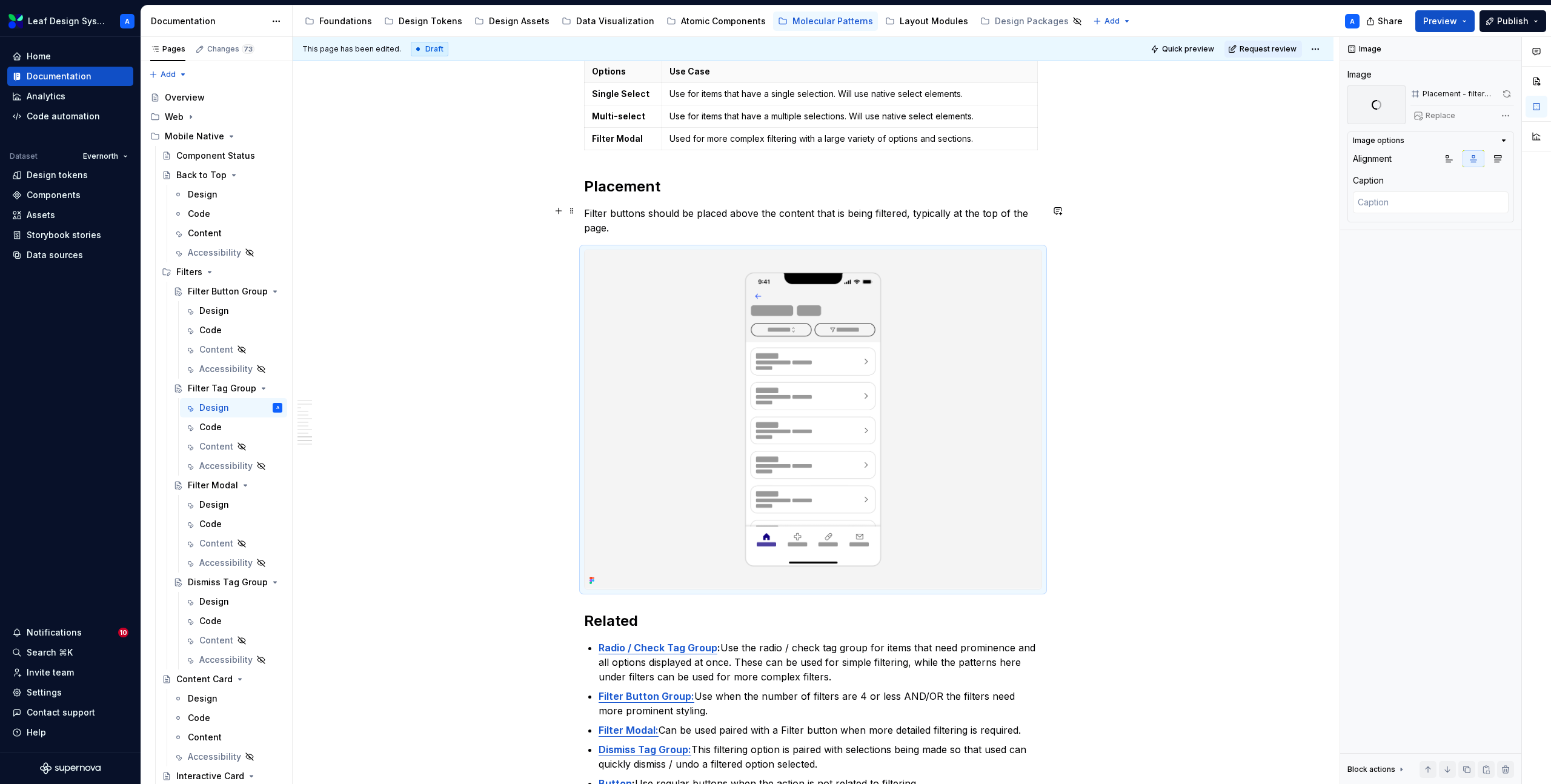
click at [630, 214] on p "Filter buttons should be placed above the content that is being filtered, typic…" at bounding box center [813, 220] width 458 height 29
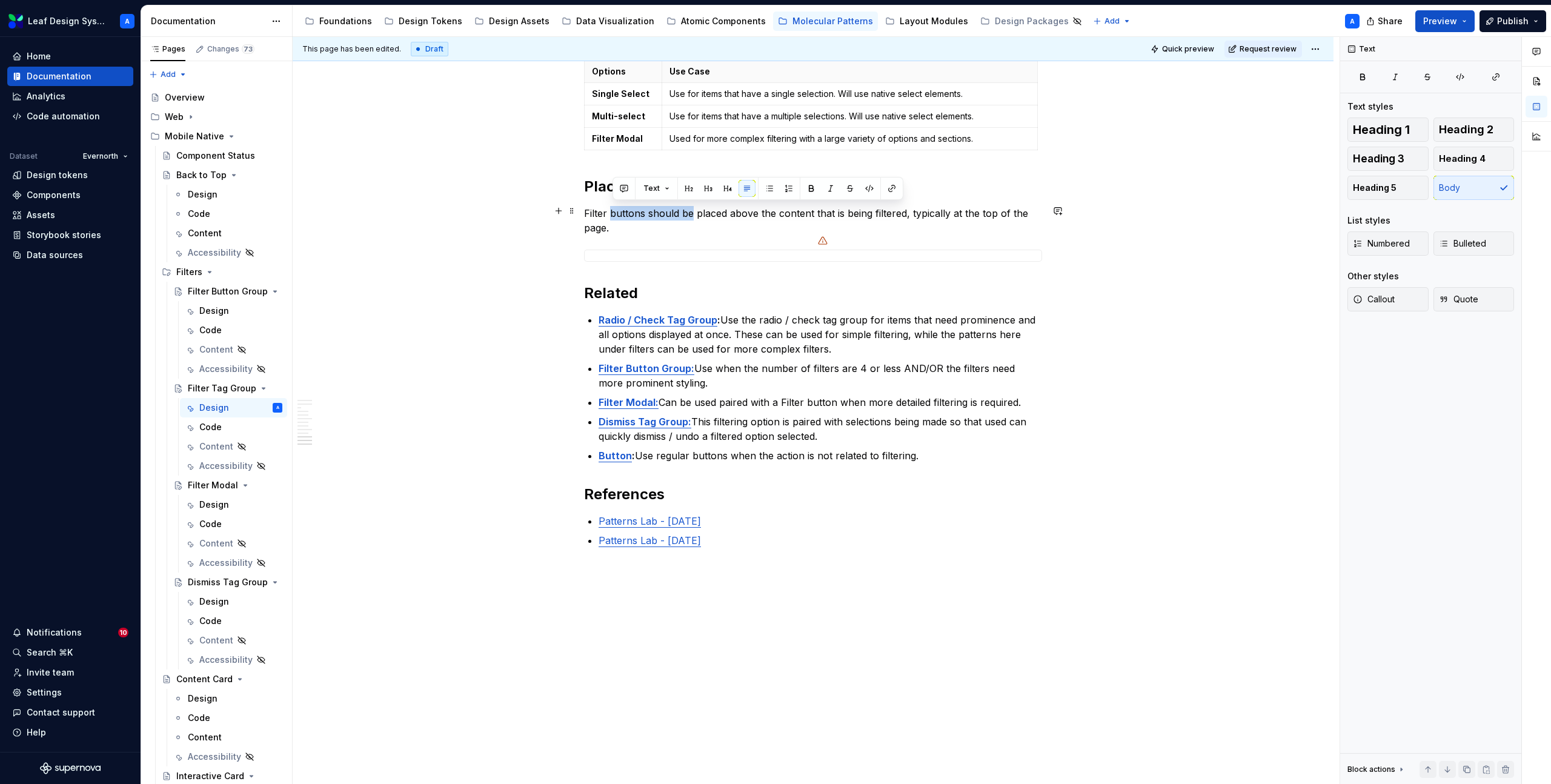
drag, startPoint x: 694, startPoint y: 212, endPoint x: 614, endPoint y: 210, distance: 80.0
click at [614, 210] on p "Filter buttons should be placed above the content that is being filtered, typic…" at bounding box center [813, 220] width 458 height 29
click at [631, 209] on p "Filter buttons should be placed above the content that is being filtered, typic…" at bounding box center [813, 220] width 458 height 29
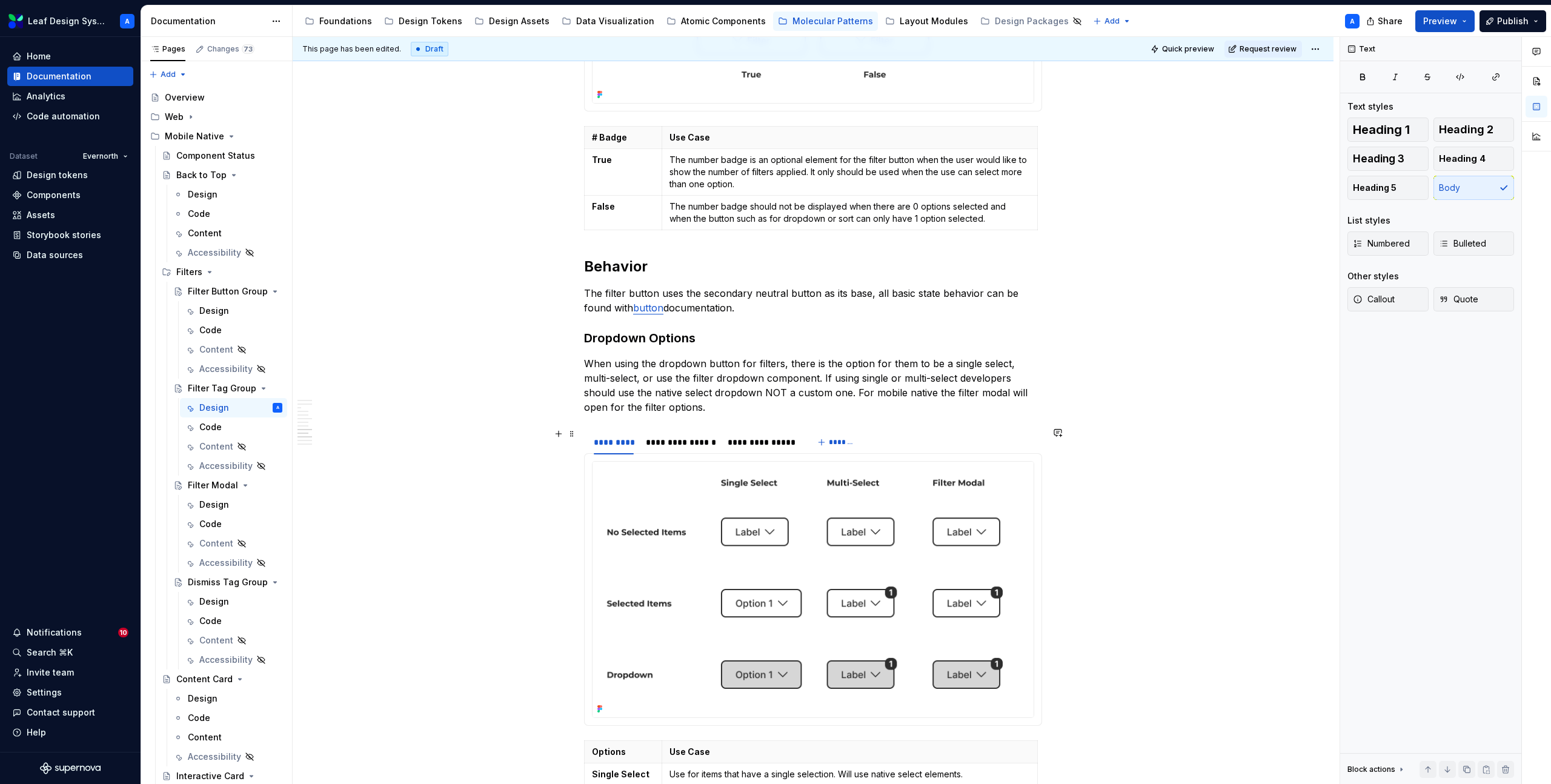
scroll to position [2569, 0]
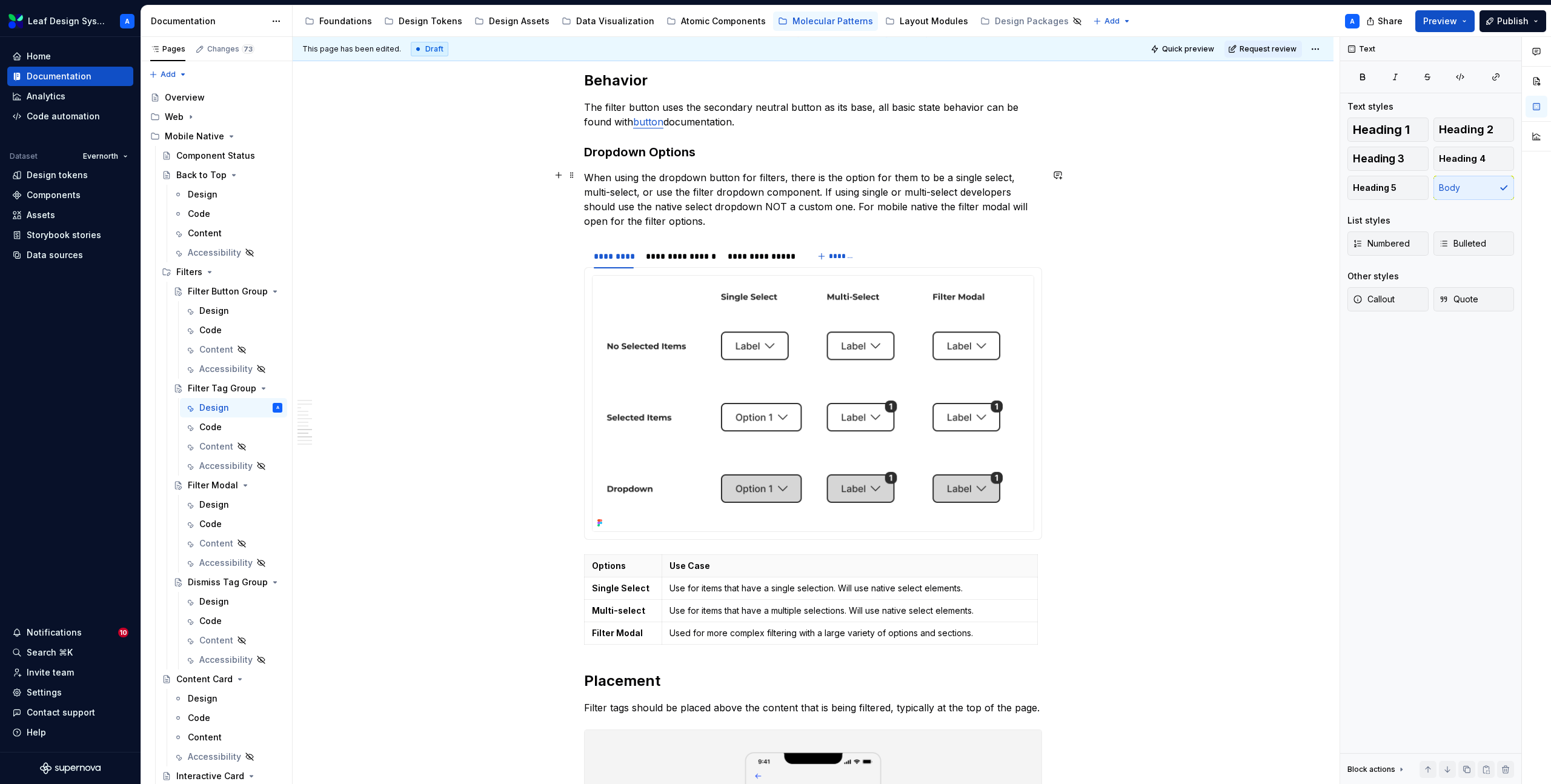
type textarea "*"
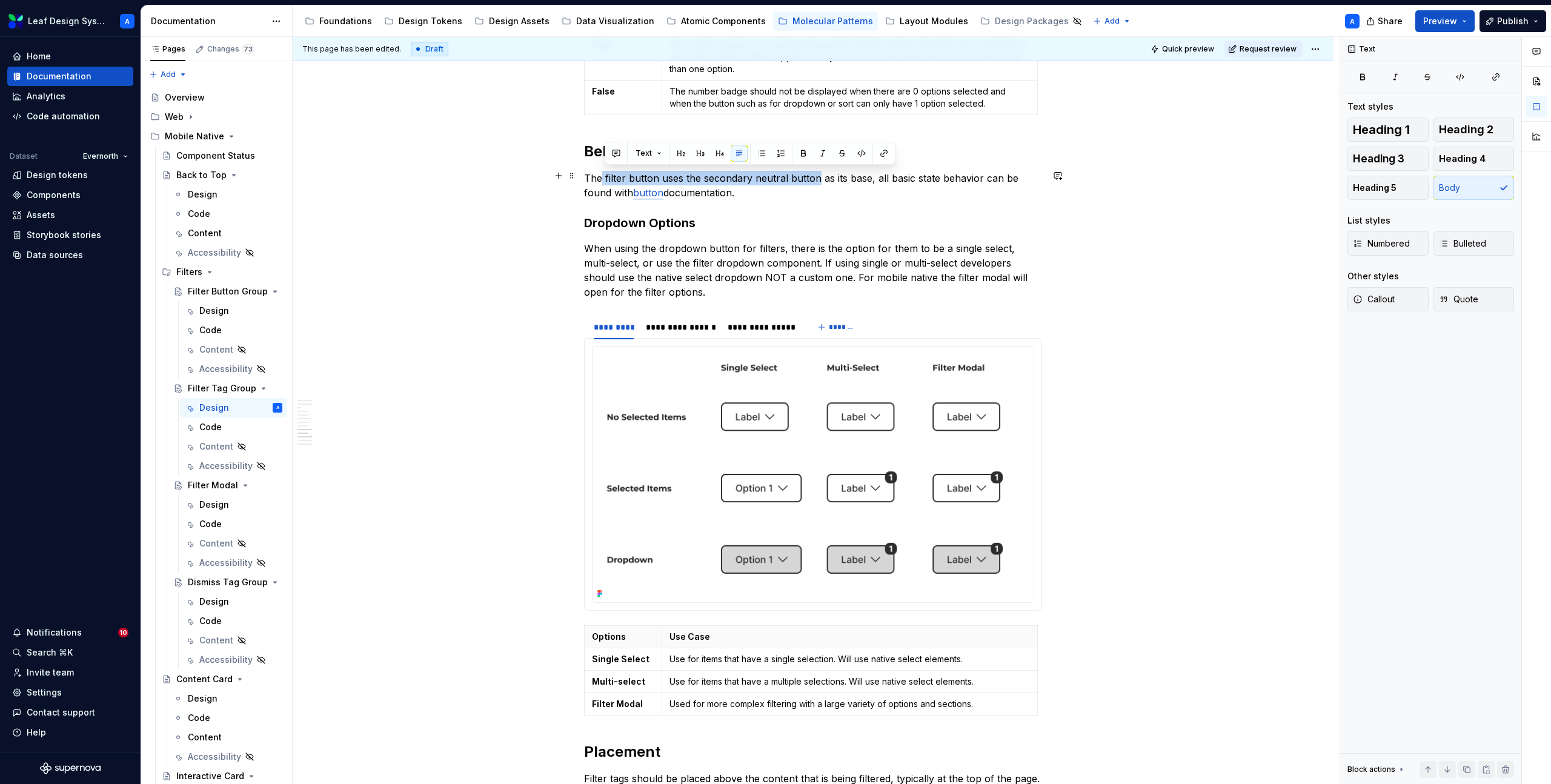
drag, startPoint x: 820, startPoint y: 176, endPoint x: 605, endPoint y: 178, distance: 215.0
click at [605, 178] on p "The filter button uses the secondary neutral button as its base, all basic stat…" at bounding box center [813, 185] width 458 height 29
click at [696, 178] on p "The filter tag uses the tag component as its base, all basic state behavior can…" at bounding box center [813, 185] width 458 height 29
click at [969, 154] on button "button" at bounding box center [969, 153] width 17 height 17
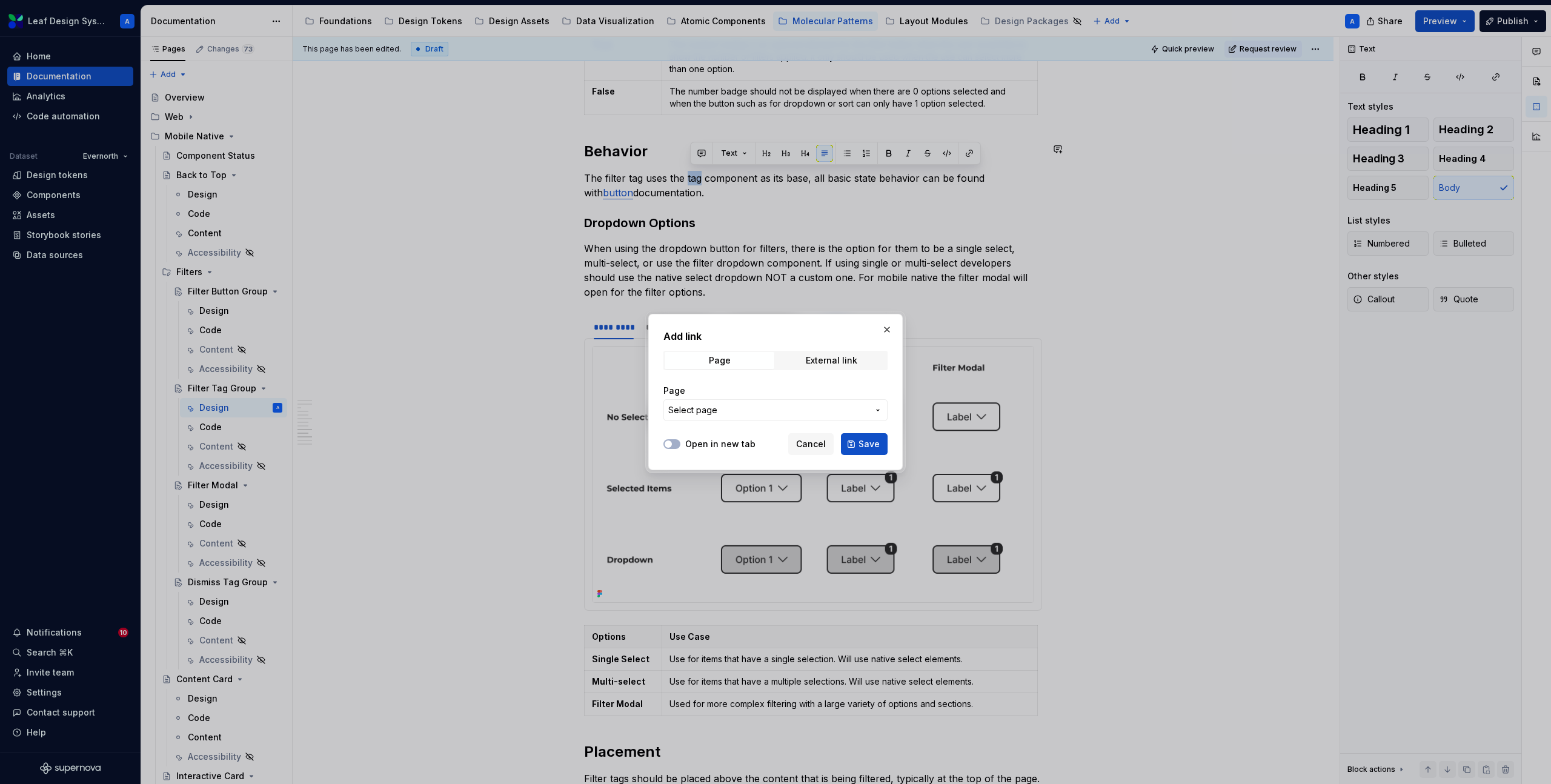
click at [713, 411] on span "Select page" at bounding box center [693, 410] width 49 height 12
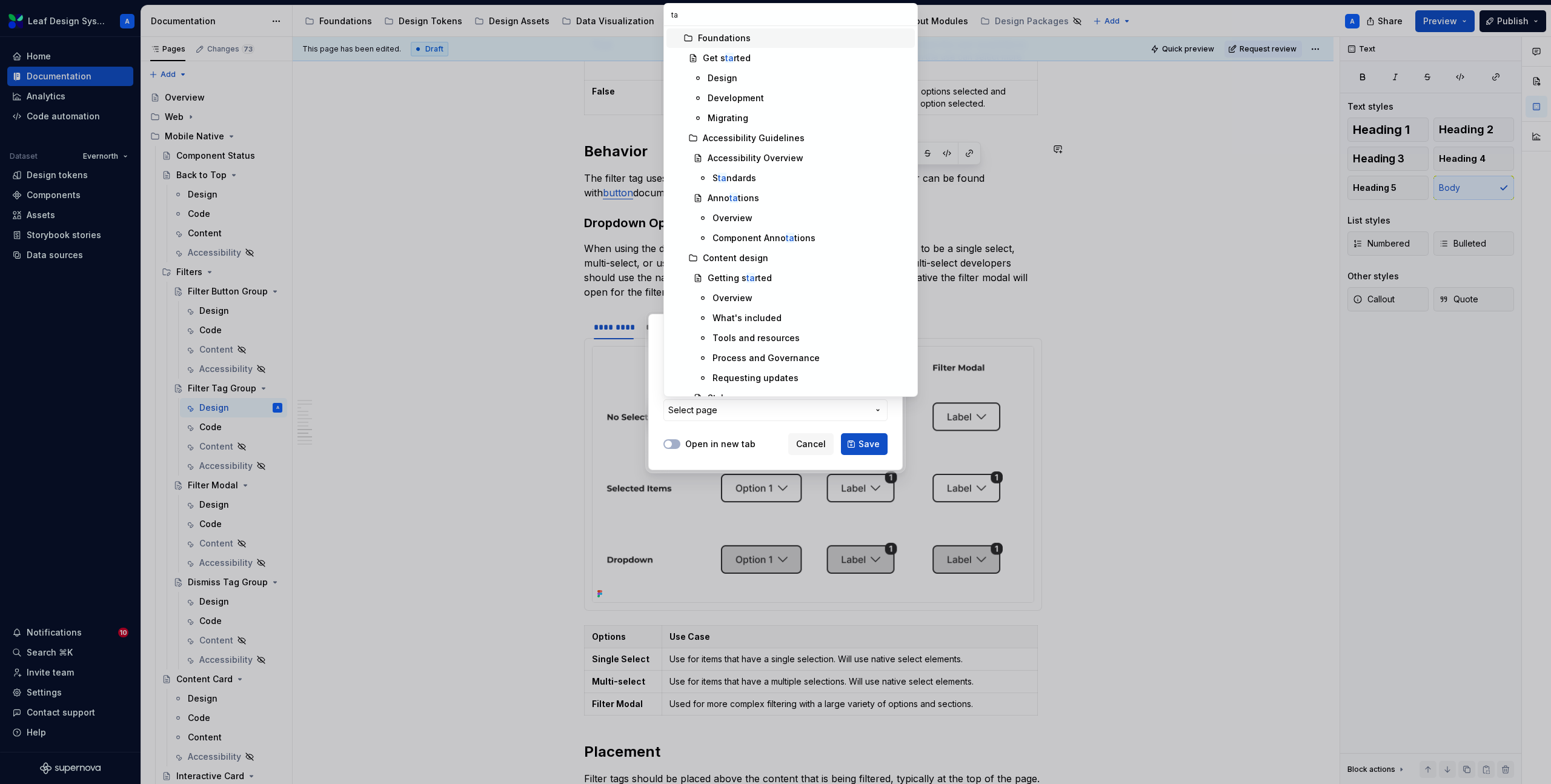
type input "tag"
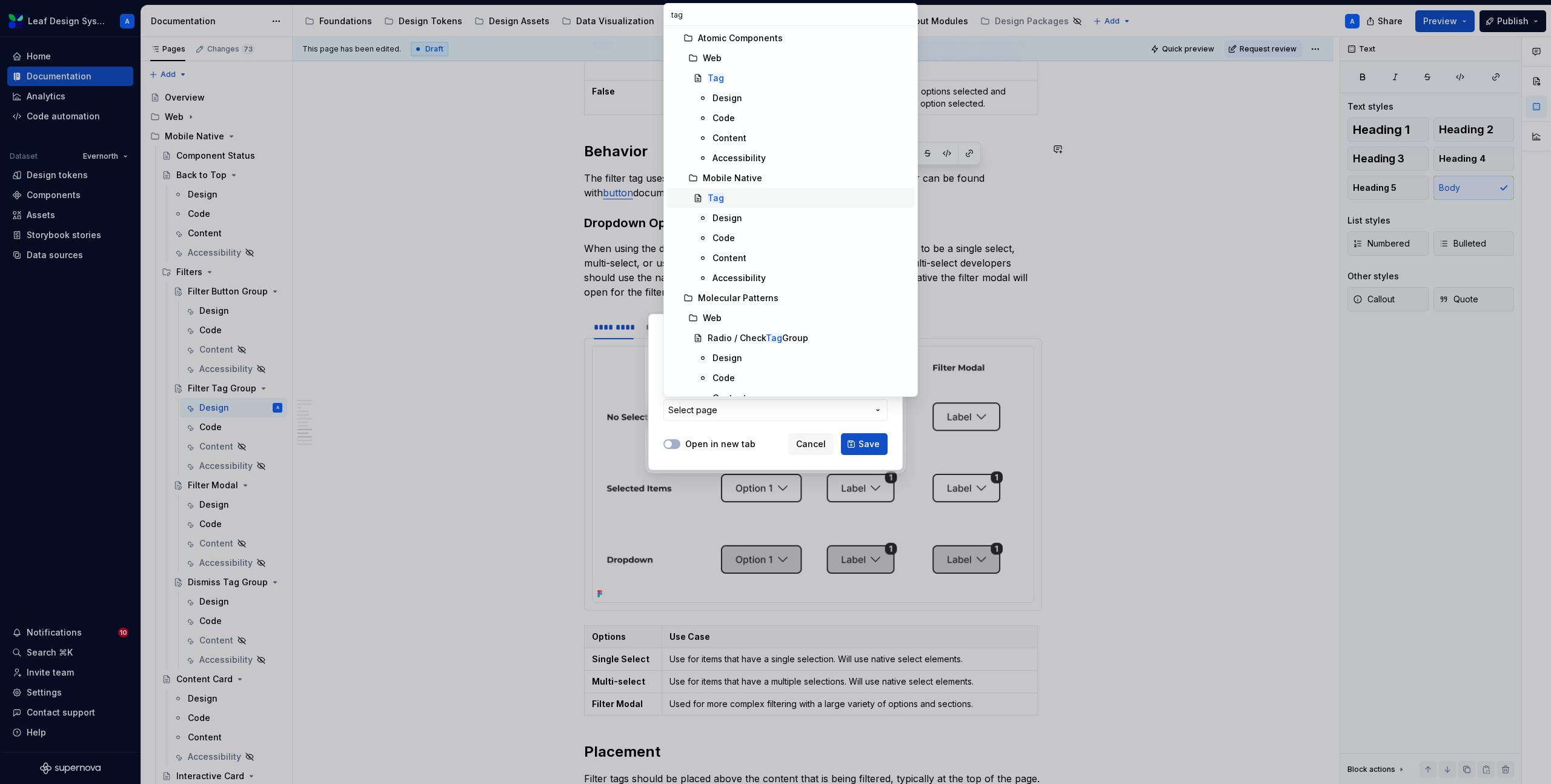
click at [735, 200] on div "Tag" at bounding box center [808, 198] width 202 height 12
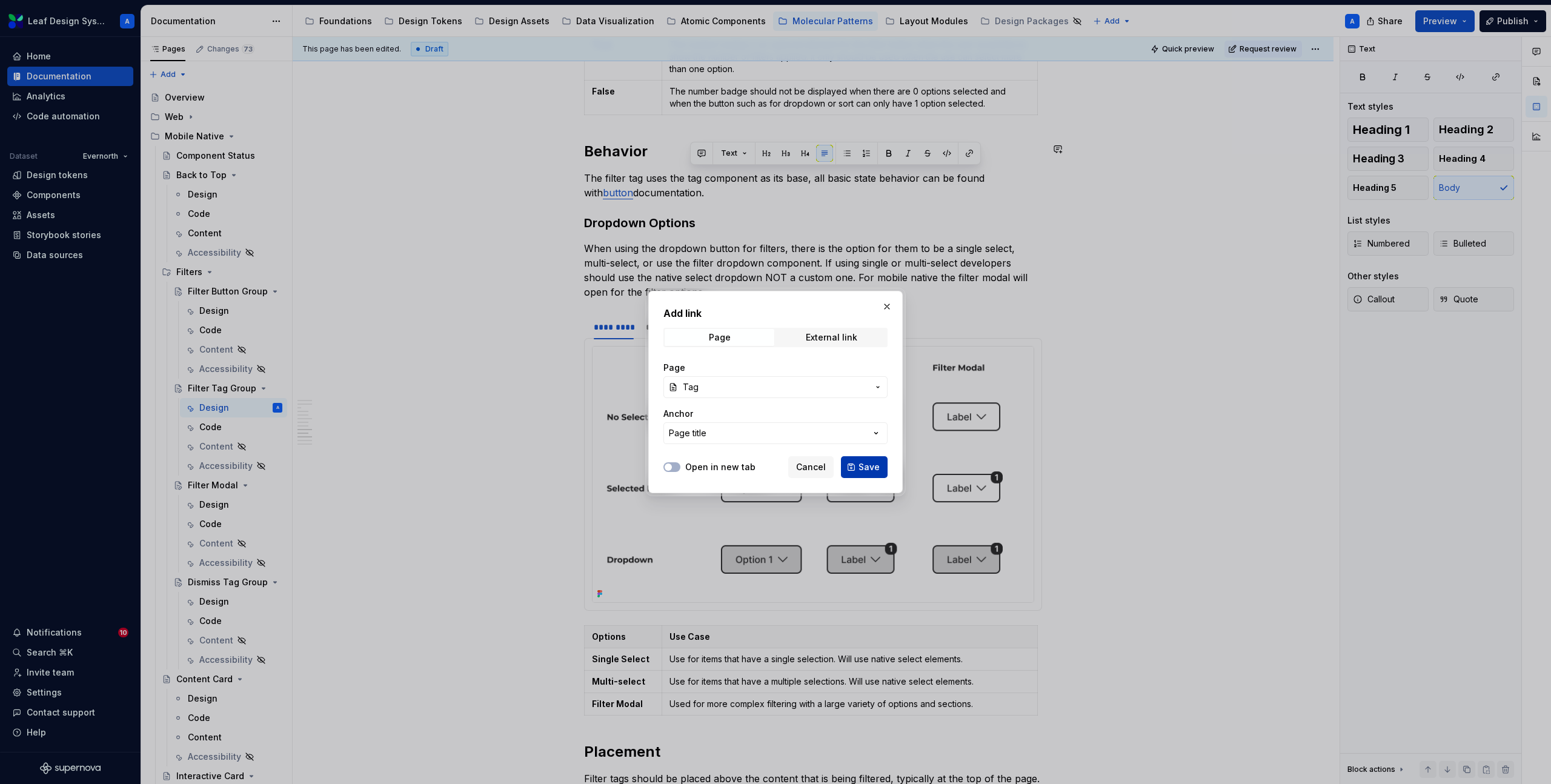
click at [871, 462] on span "Save" at bounding box center [869, 467] width 21 height 12
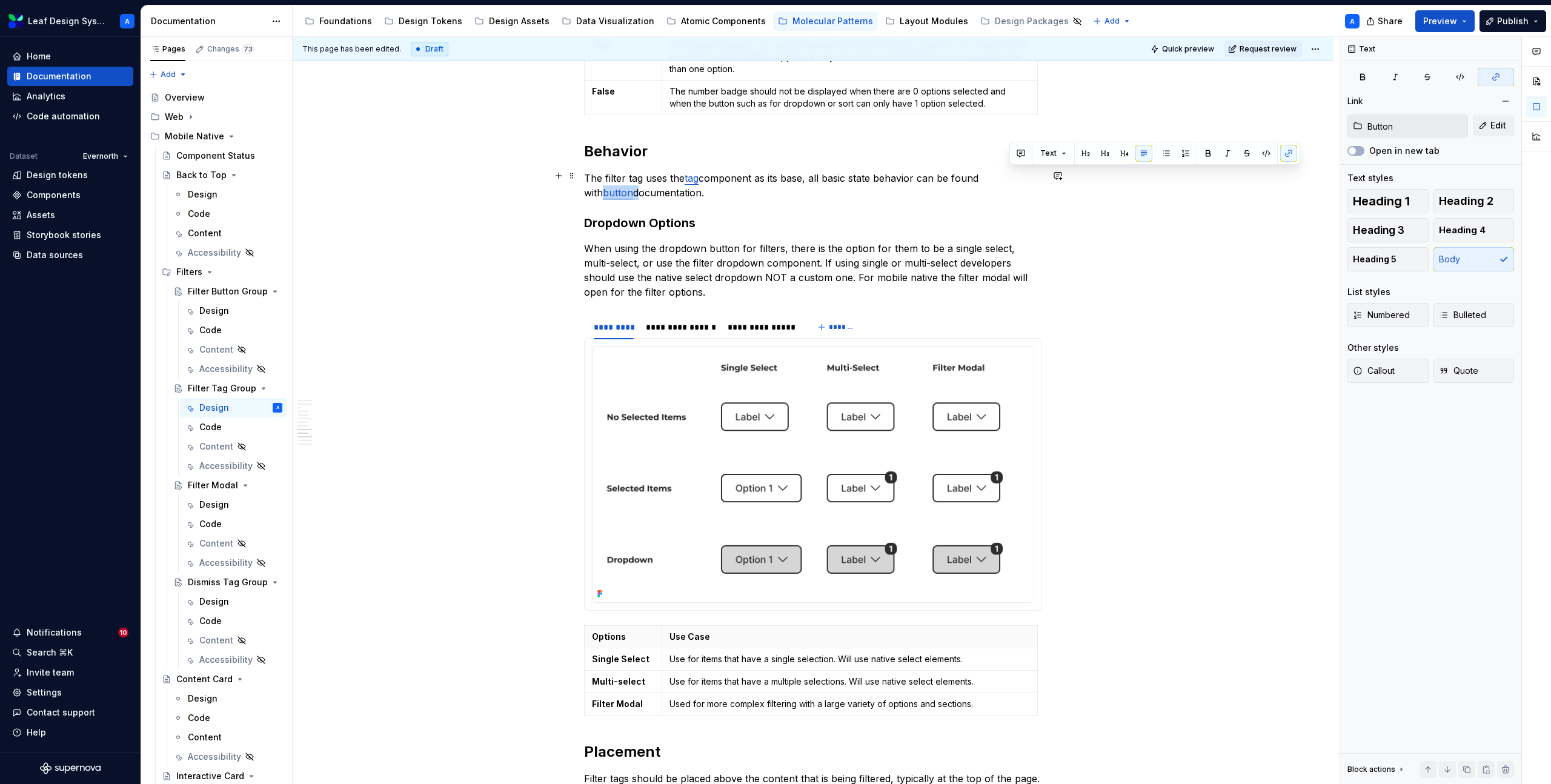
drag, startPoint x: 1041, startPoint y: 177, endPoint x: 1009, endPoint y: 176, distance: 32.0
click at [1009, 176] on p "The filter tag uses the tag component as its base, all basic state behavior can…" at bounding box center [813, 185] width 458 height 29
click at [684, 173] on p "The filter tag uses the tag component as its base, all basic state behavior can…" at bounding box center [813, 185] width 458 height 29
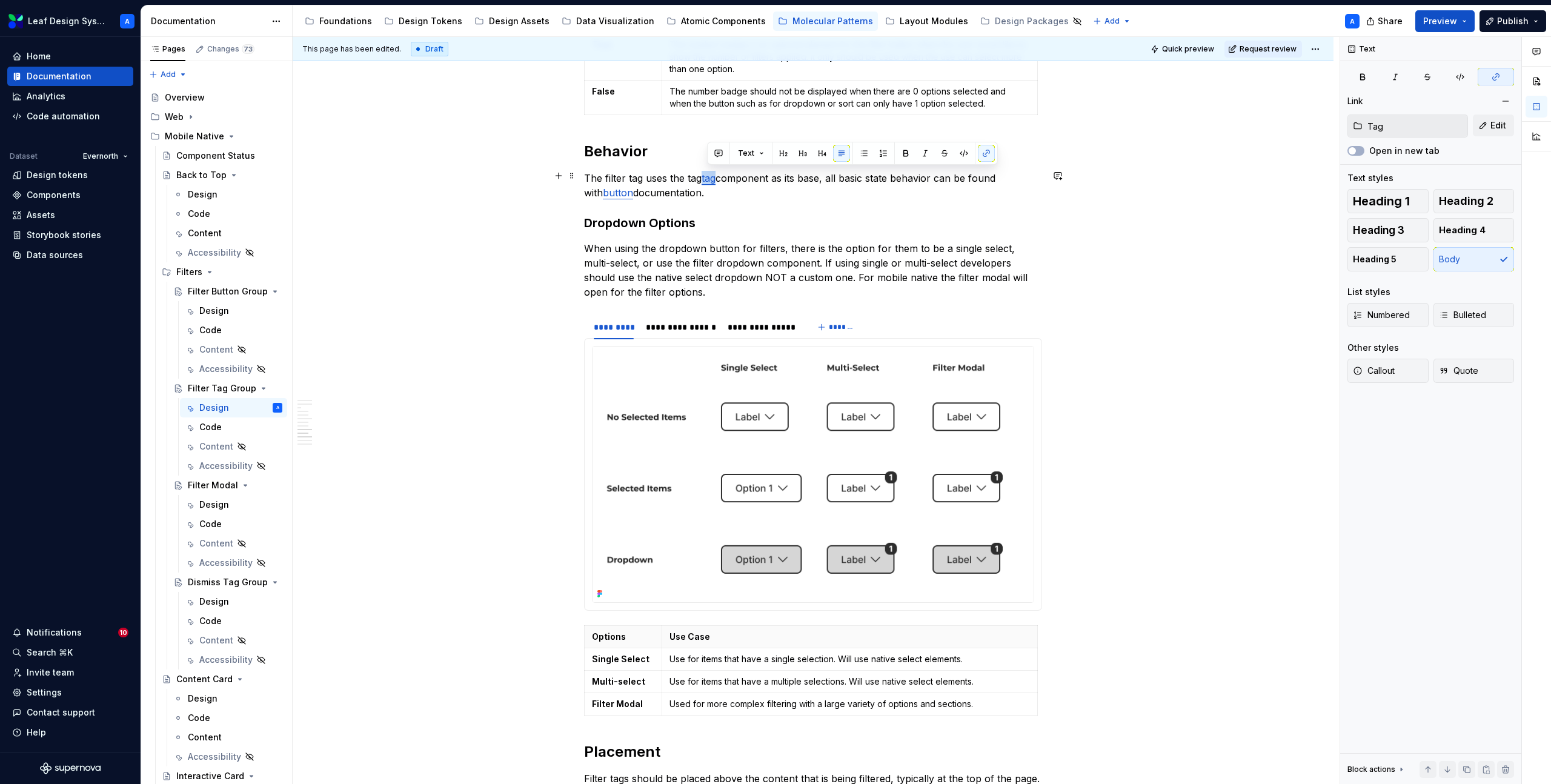
drag, startPoint x: 722, startPoint y: 176, endPoint x: 707, endPoint y: 177, distance: 15.0
click at [707, 177] on p "The filter tag uses the tag tag component as its base, all basic state behavior…" at bounding box center [813, 185] width 458 height 29
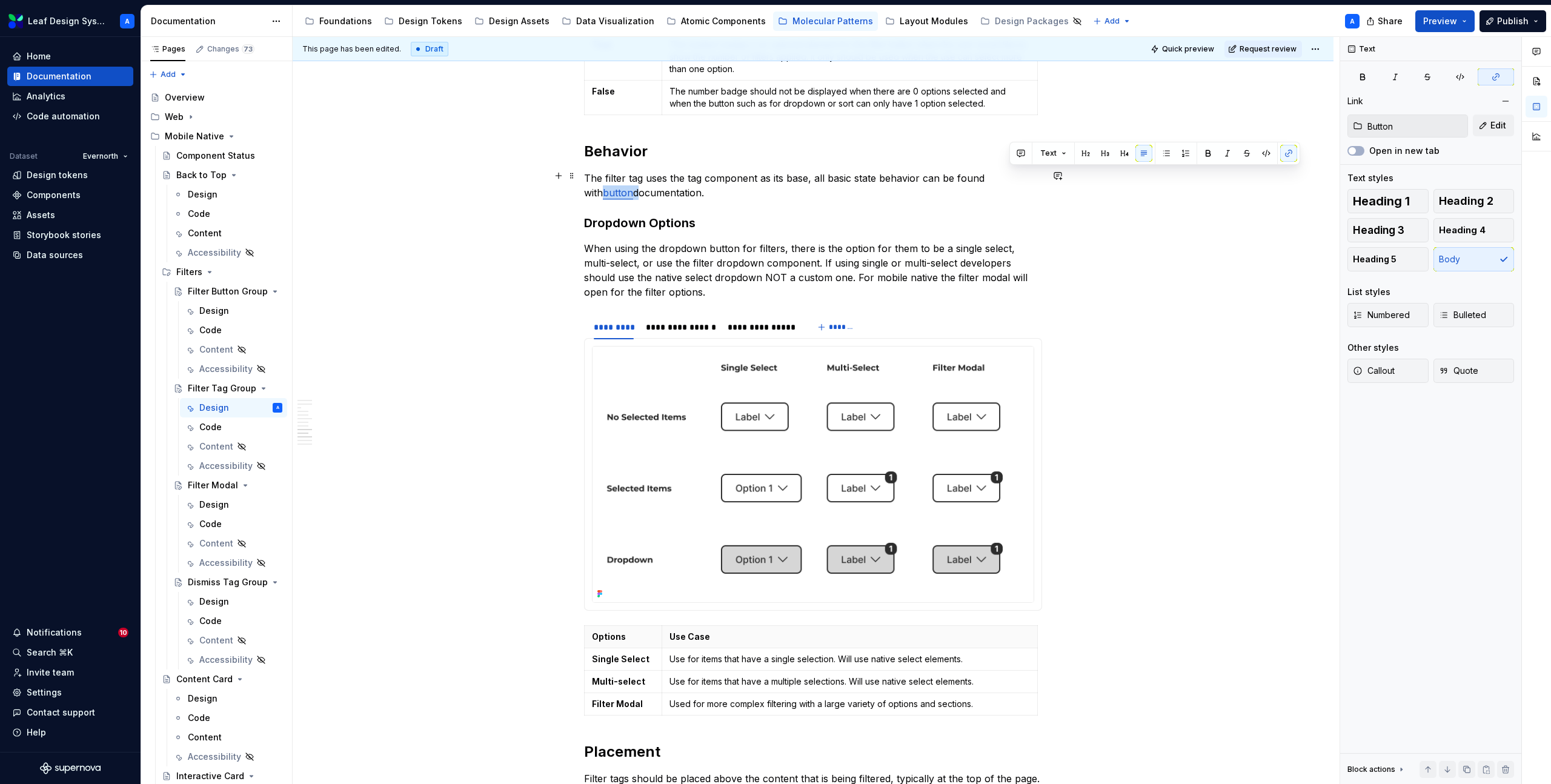
drag, startPoint x: 1044, startPoint y: 176, endPoint x: 1009, endPoint y: 176, distance: 35.0
click at [1009, 176] on p "The filter tag uses the tag component as its base, all basic state behavior can…" at bounding box center [813, 185] width 458 height 29
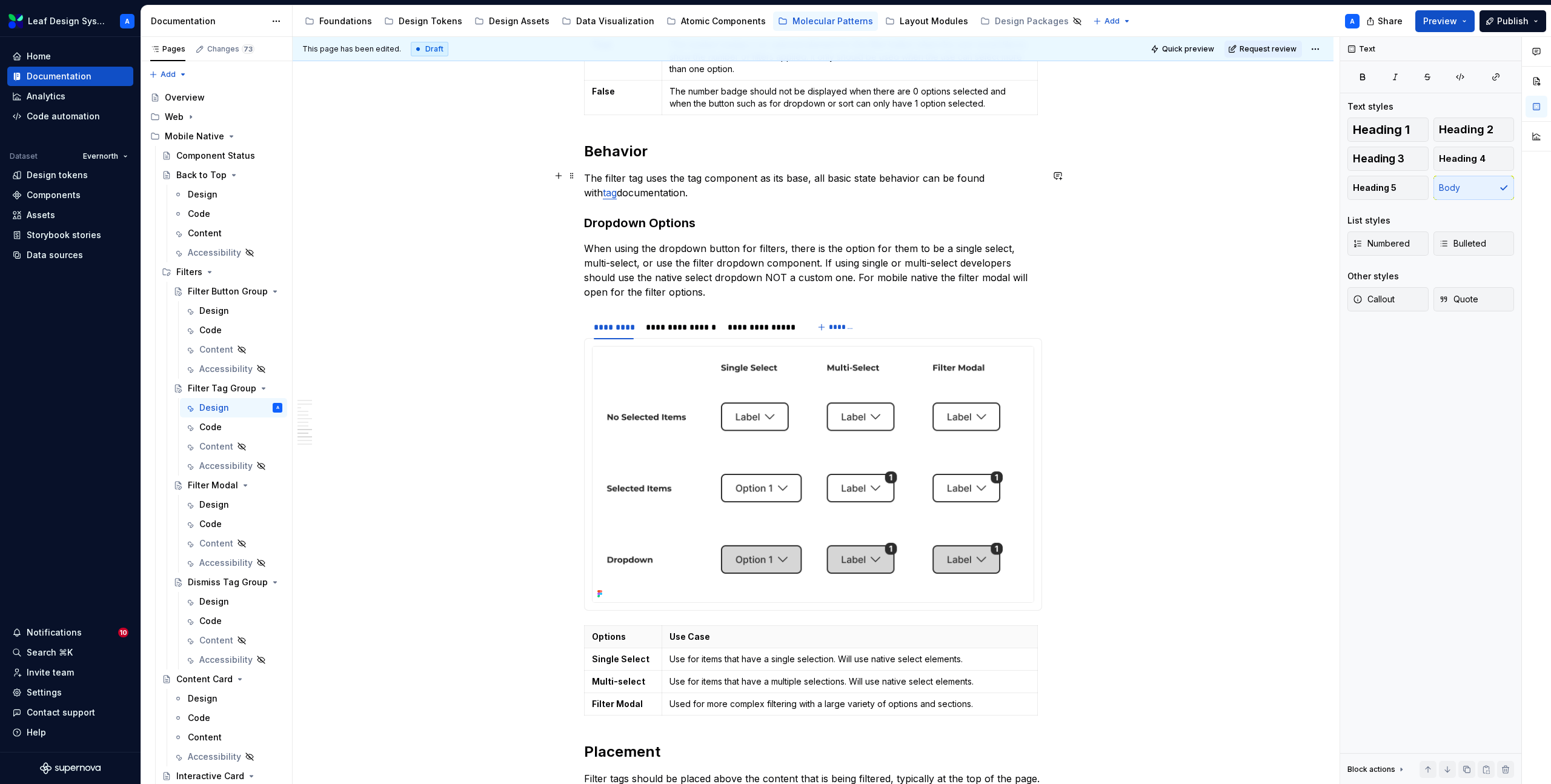
click at [617, 186] on link "tag" at bounding box center [610, 192] width 14 height 12
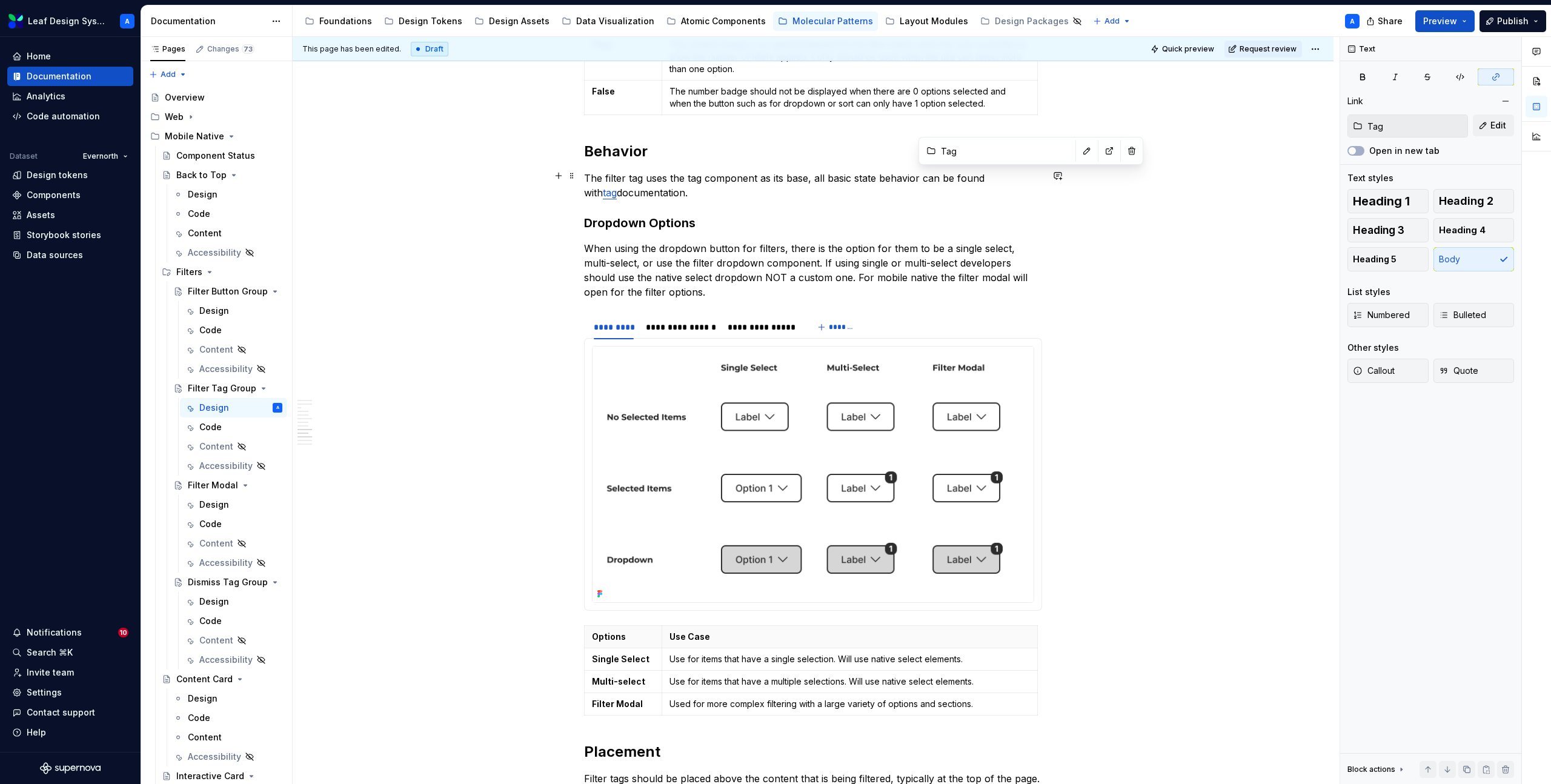
click at [765, 176] on p "The filter tag uses the tag component as its base, all basic state behavior can…" at bounding box center [813, 185] width 458 height 29
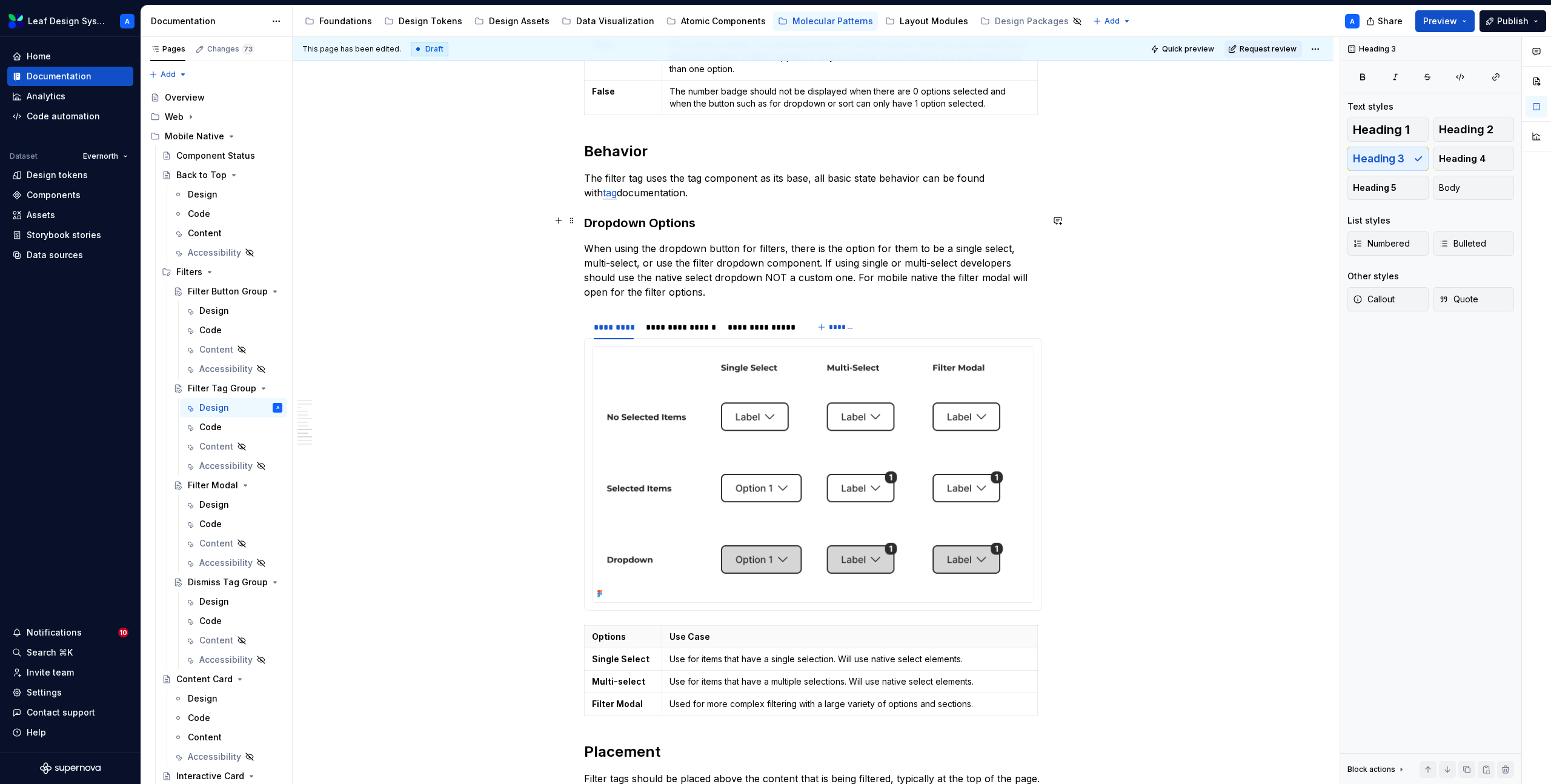
click at [668, 220] on h3 "Dropdown Options" at bounding box center [813, 222] width 458 height 17
click at [650, 220] on h3 "Dropdown Options" at bounding box center [813, 222] width 458 height 17
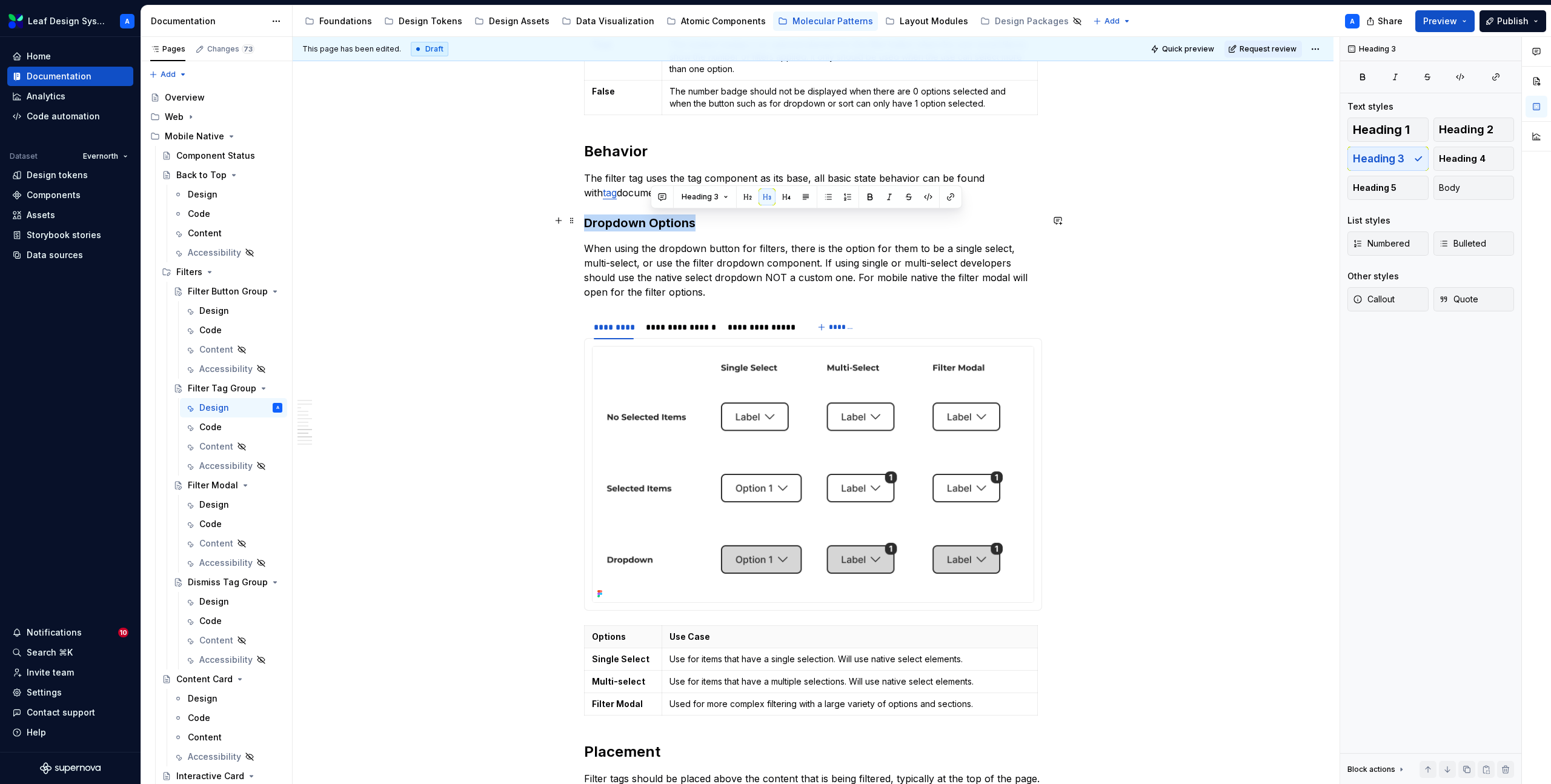
click at [650, 220] on h3 "Dropdown Options" at bounding box center [813, 222] width 458 height 17
click at [576, 217] on span at bounding box center [571, 220] width 9 height 17
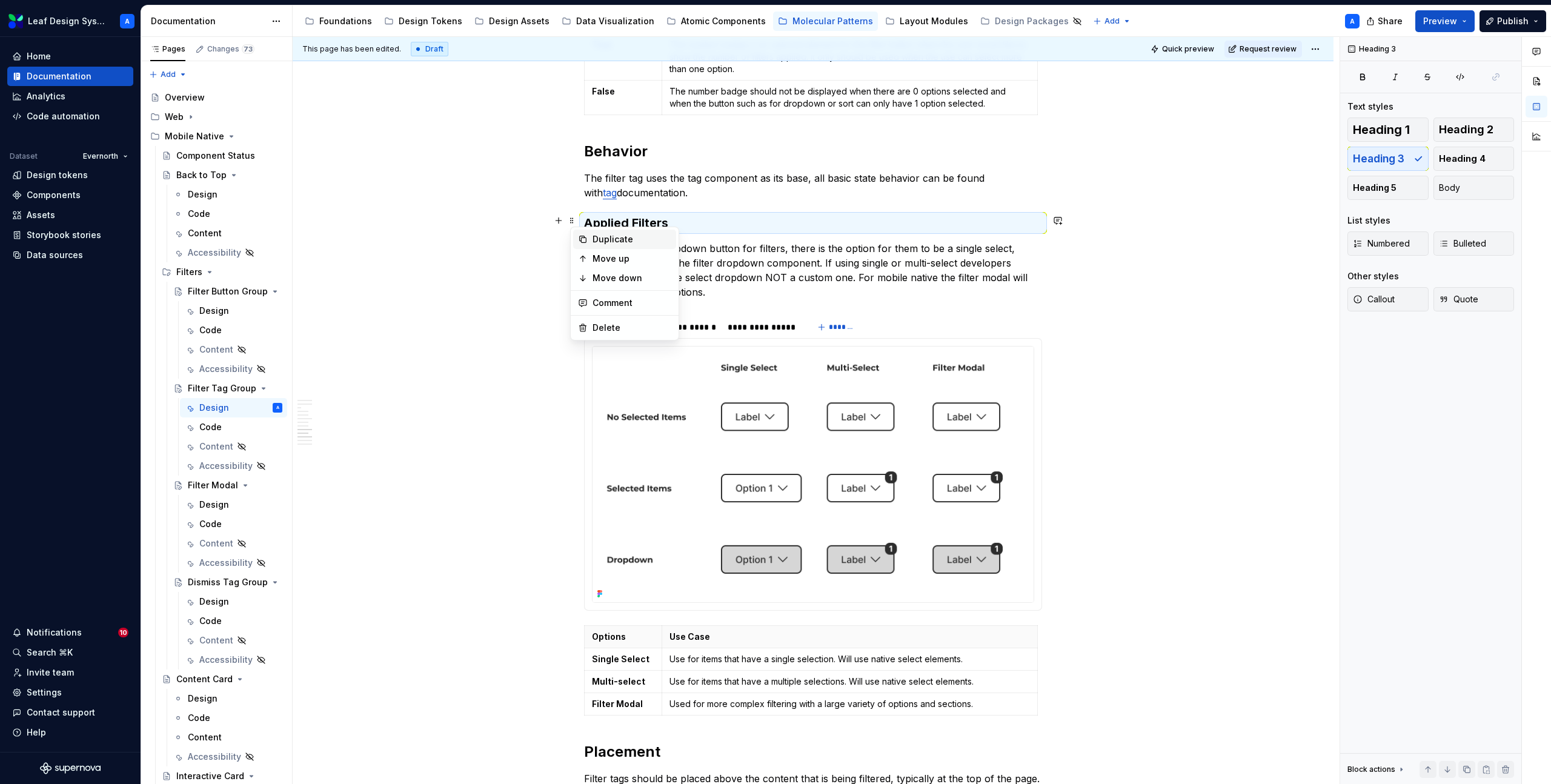
click at [605, 234] on div "Duplicate" at bounding box center [632, 239] width 79 height 12
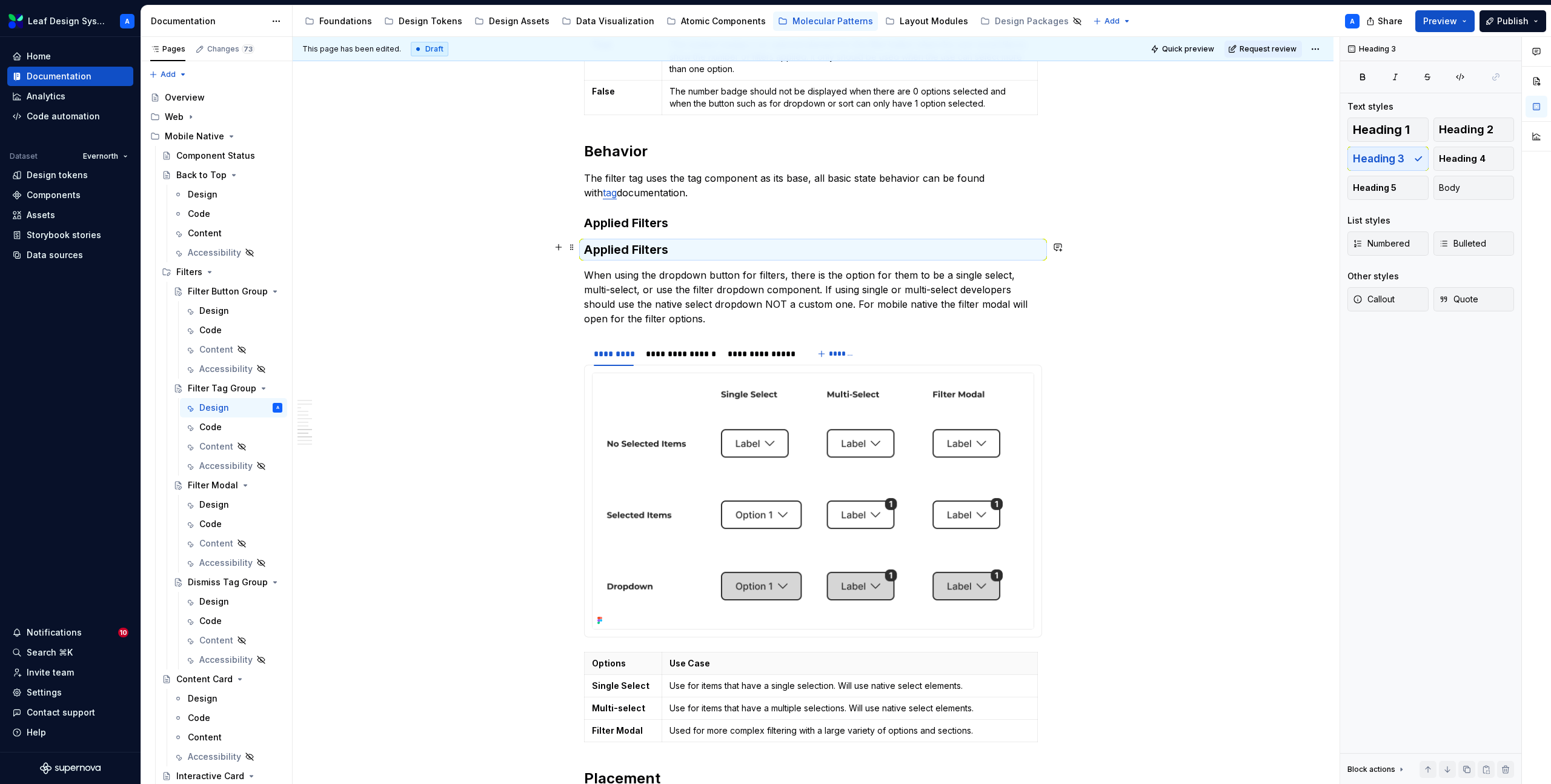
click at [621, 245] on h3 "Applied Filters" at bounding box center [813, 249] width 458 height 17
click at [573, 217] on span at bounding box center [571, 220] width 9 height 17
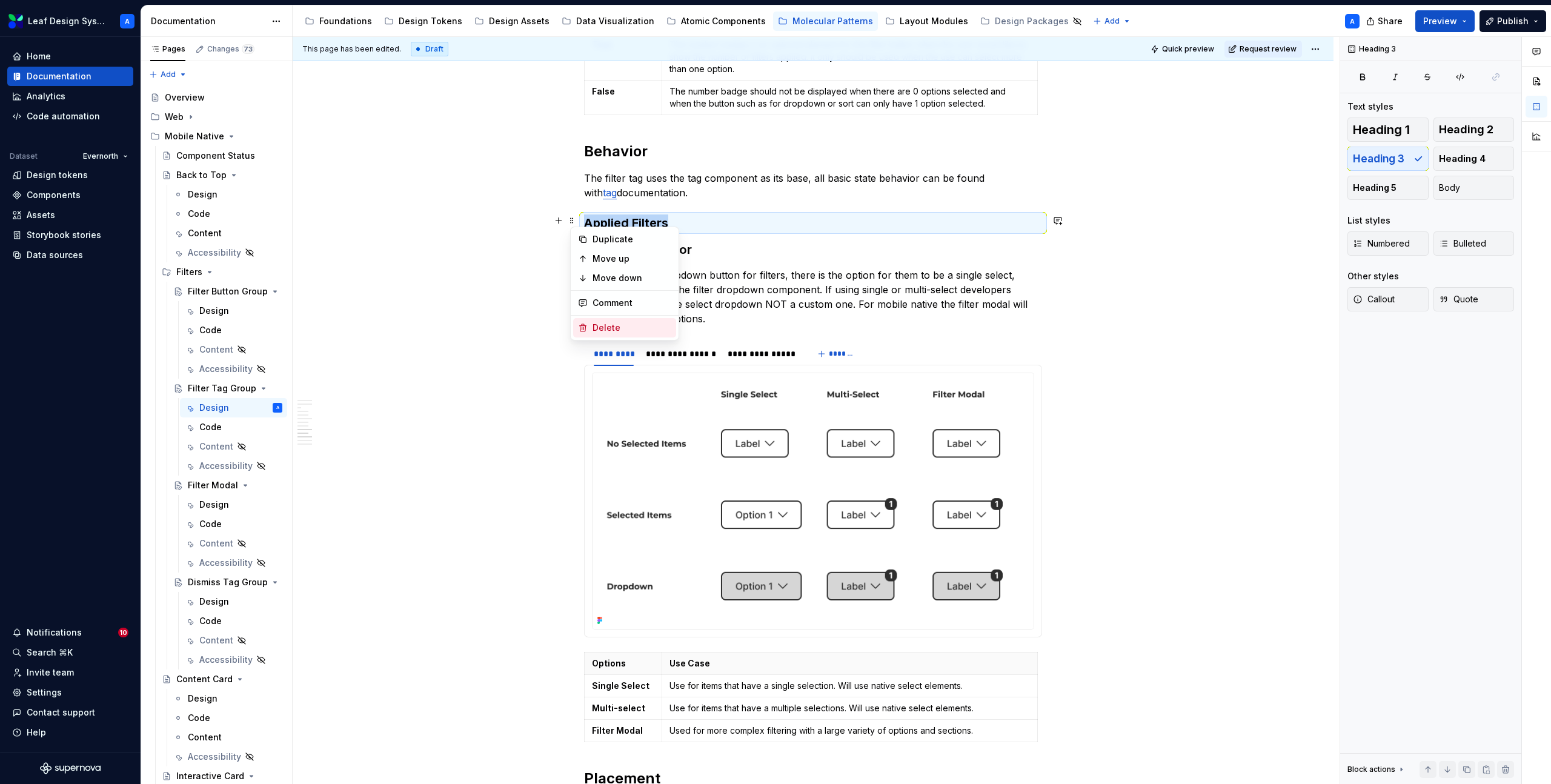
click at [601, 322] on div "Delete" at bounding box center [632, 327] width 79 height 12
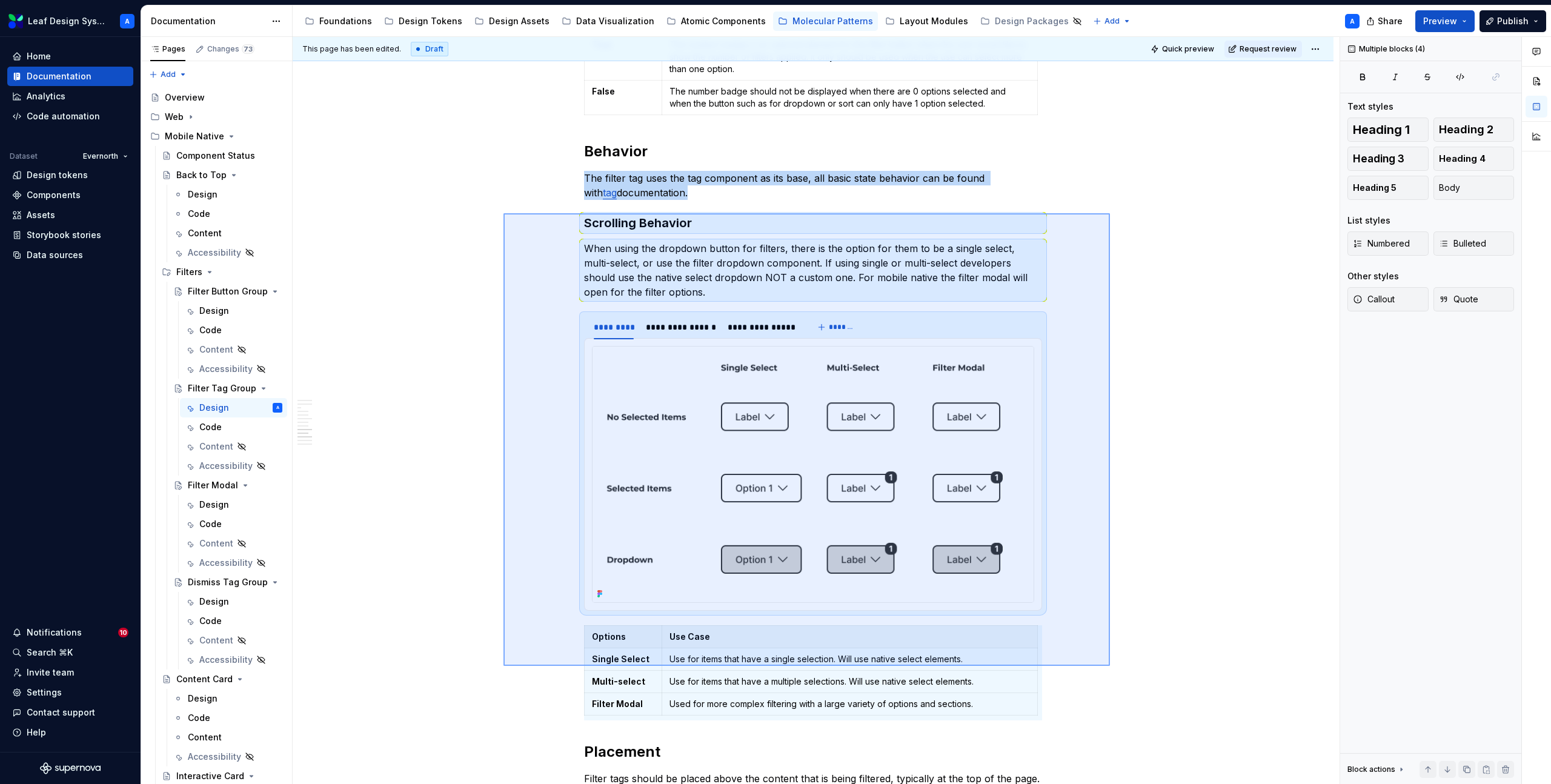
drag, startPoint x: 504, startPoint y: 213, endPoint x: 1106, endPoint y: 684, distance: 764.4
click at [1106, 684] on div "**********" at bounding box center [816, 411] width 1047 height 747
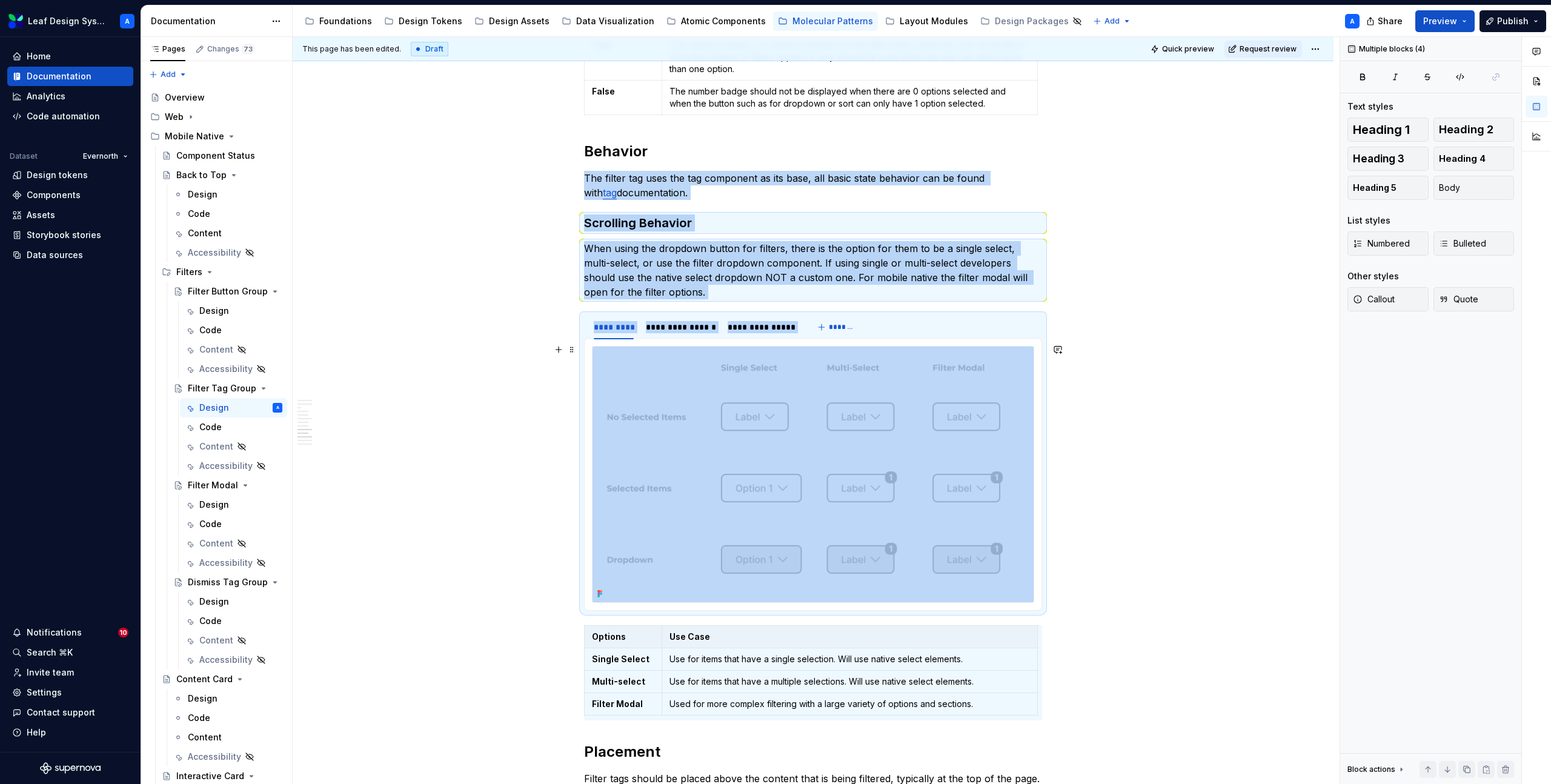
copy div "**********"
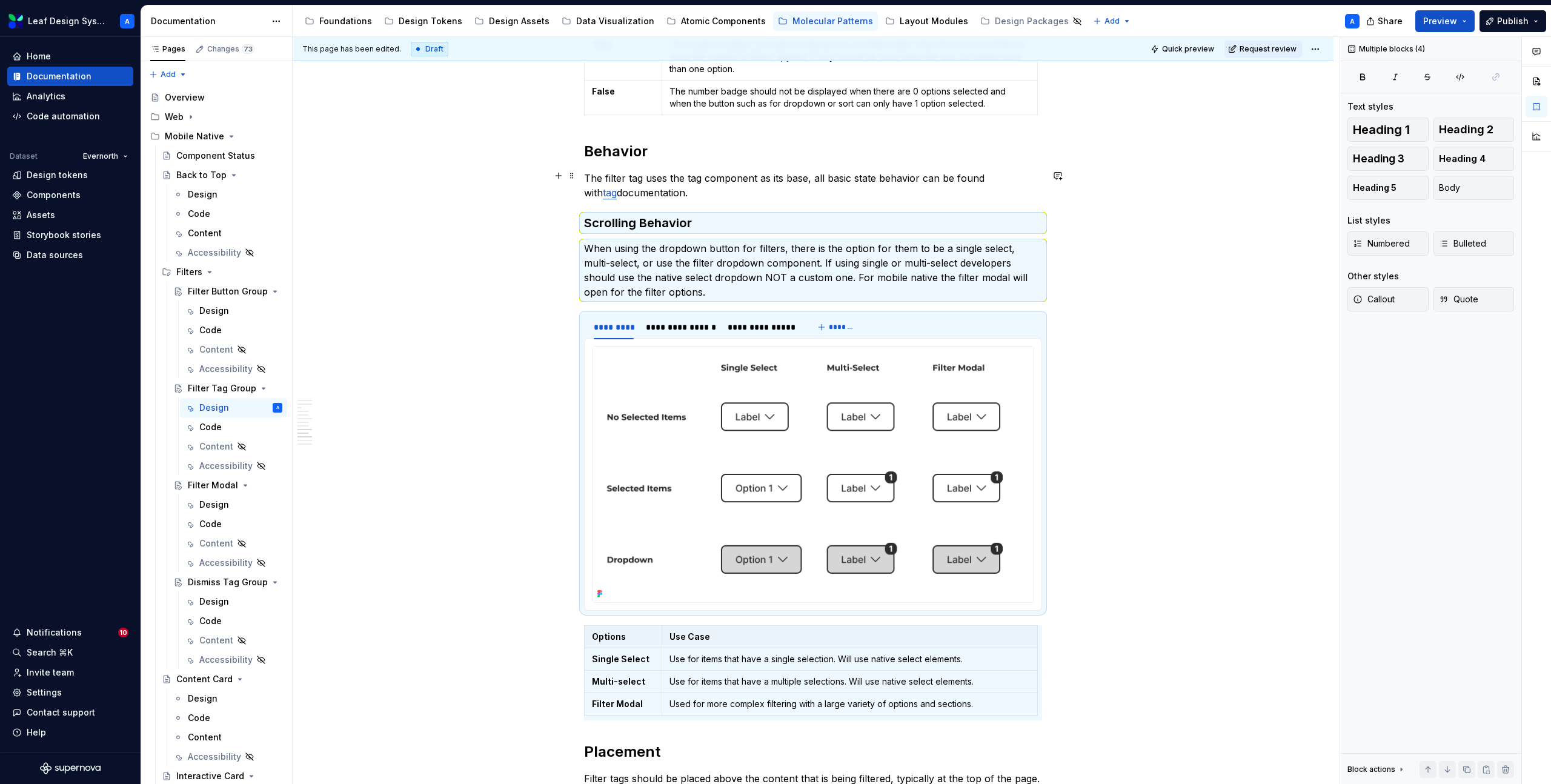
click at [674, 186] on p "The filter tag uses the tag component as its base, all basic state behavior can…" at bounding box center [813, 185] width 458 height 29
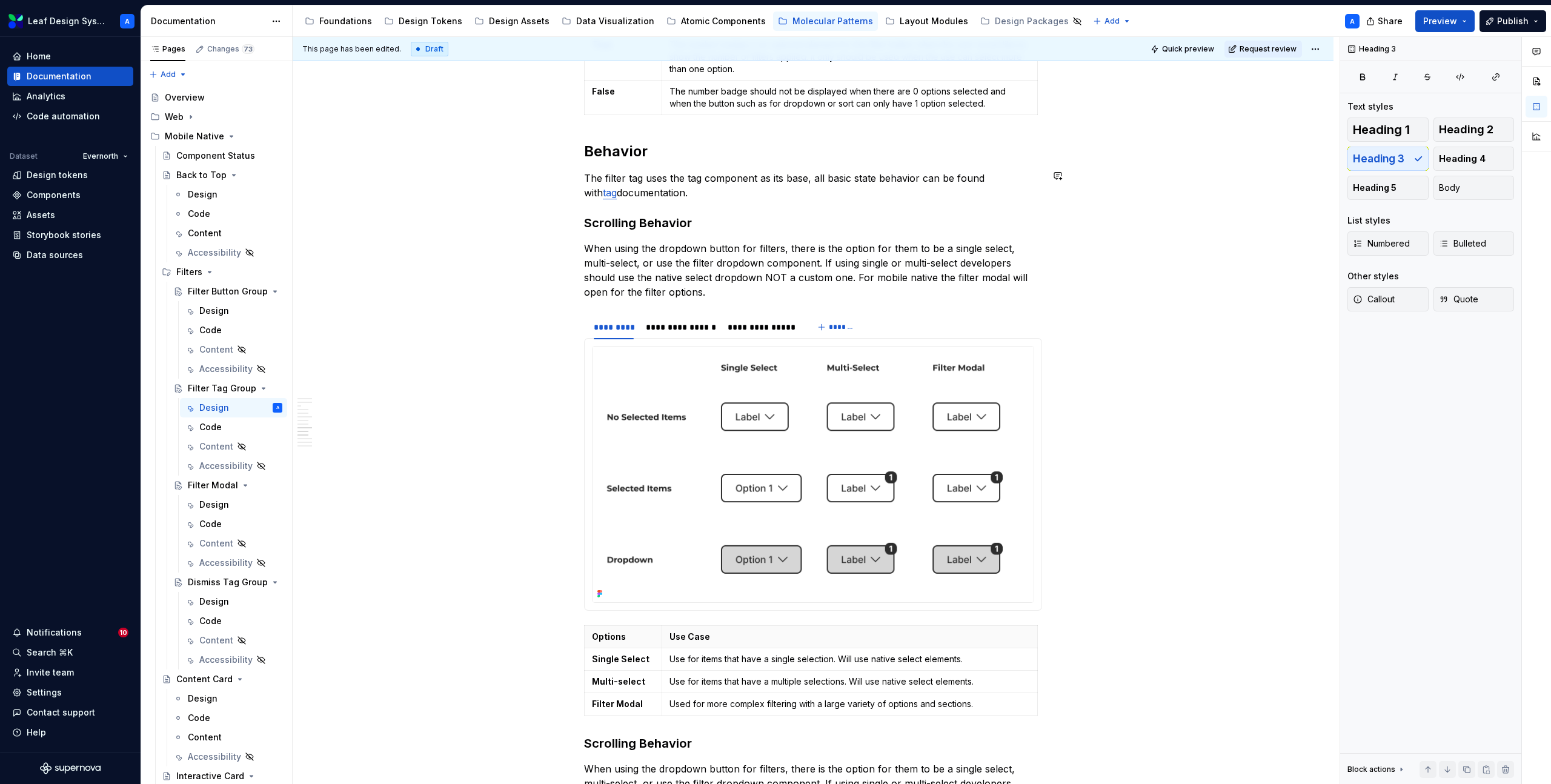
click at [643, 215] on h3 "Scrolling Behavior" at bounding box center [813, 222] width 458 height 17
click at [661, 258] on p "When using the dropdown button for filters, there is the option for them to be …" at bounding box center [813, 270] width 458 height 58
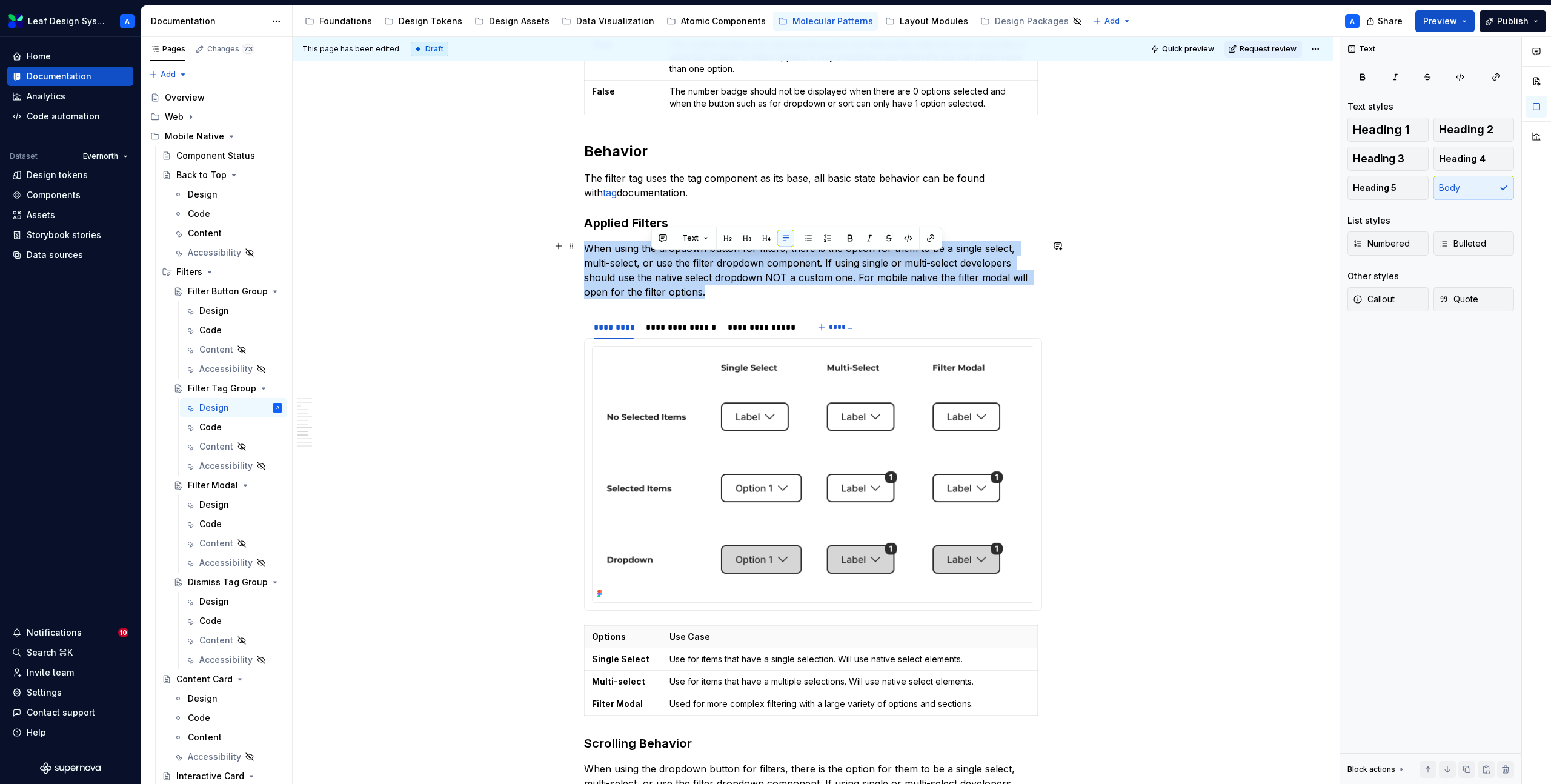
click at [661, 258] on p "When using the dropdown button for filters, there is the option for them to be …" at bounding box center [813, 270] width 458 height 58
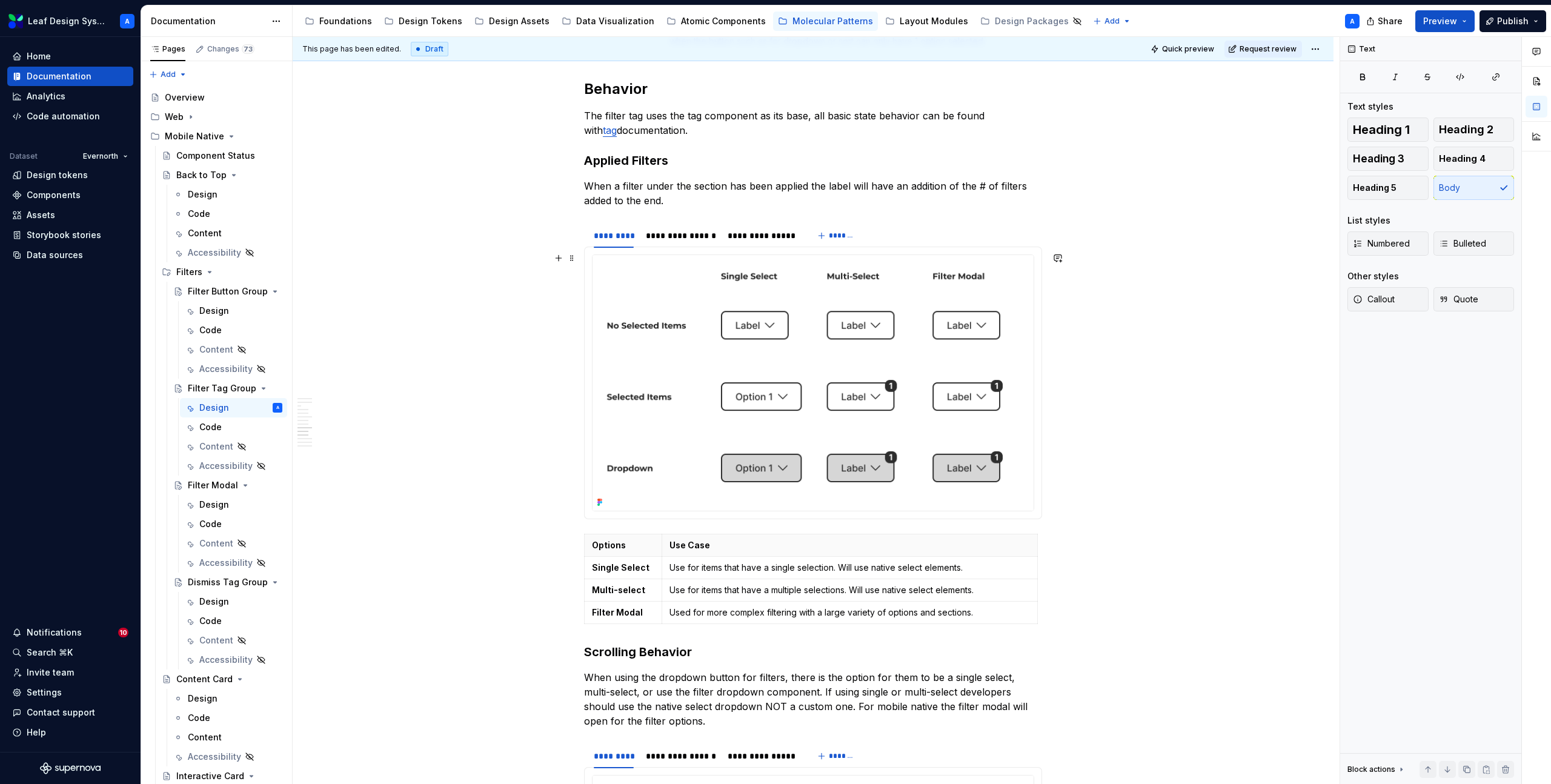
scroll to position [2582, 0]
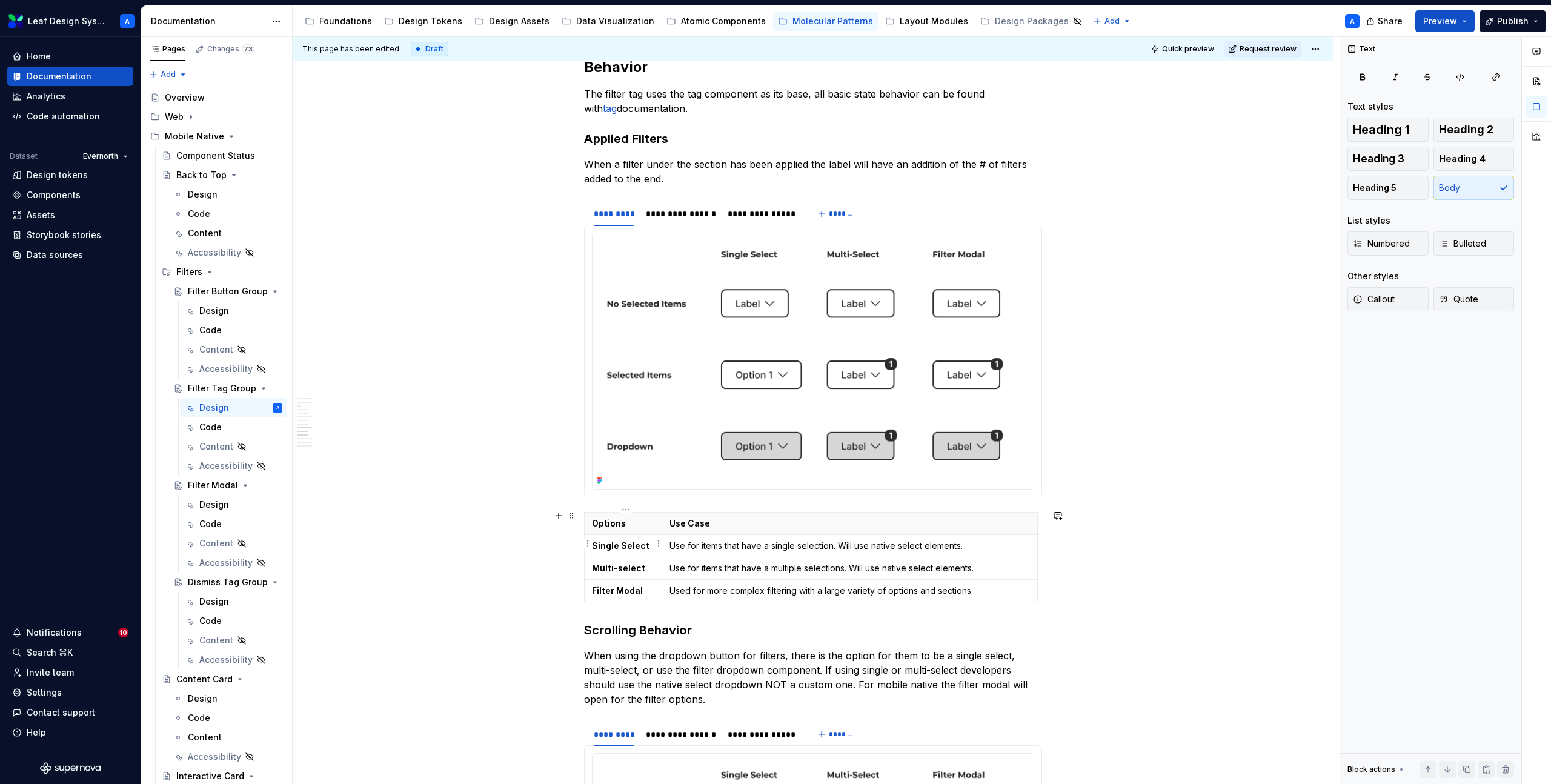
click at [625, 544] on strong "Single Select" at bounding box center [621, 545] width 57 height 10
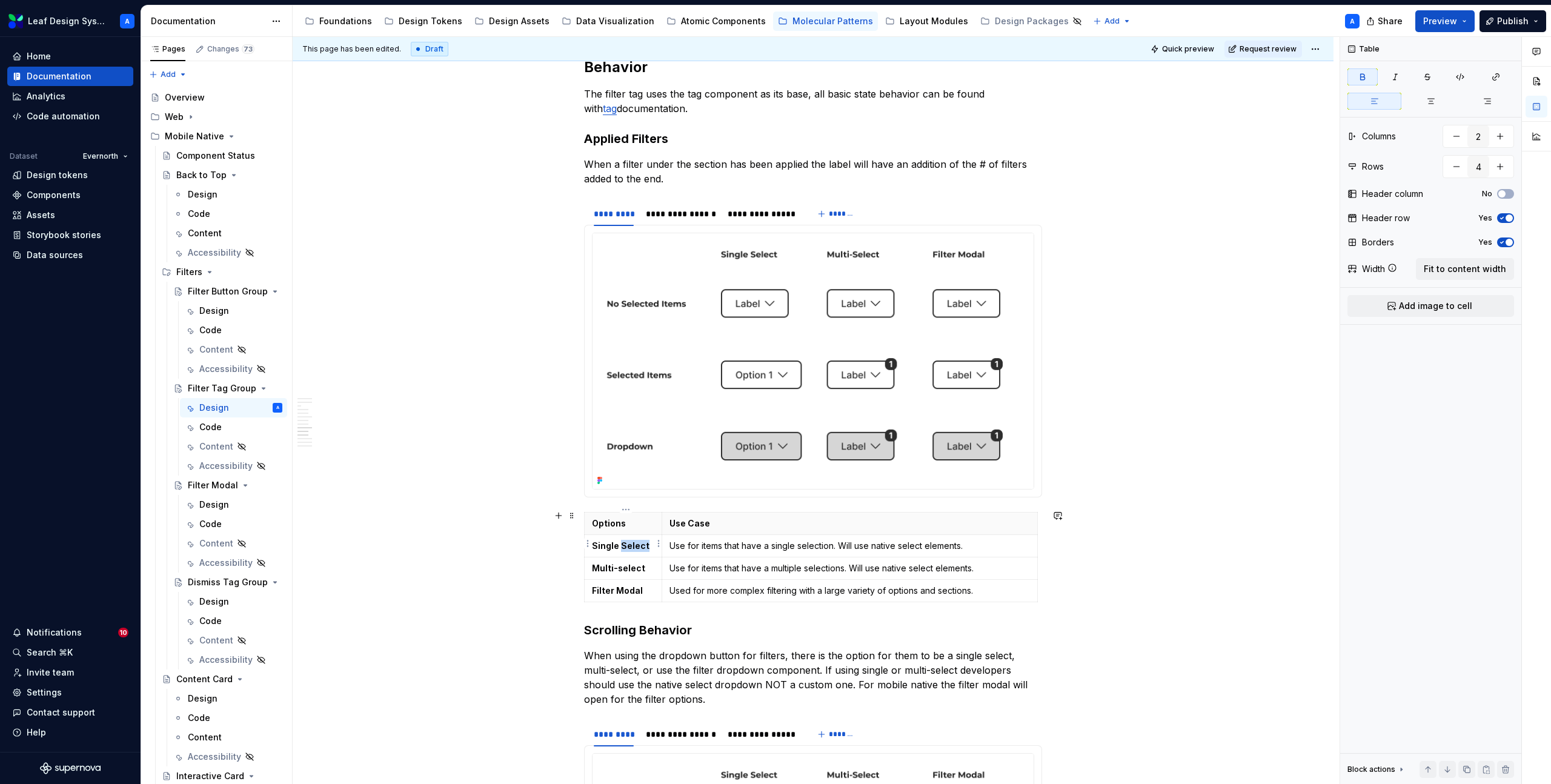
click at [625, 544] on strong "Single Select" at bounding box center [621, 545] width 57 height 10
click at [637, 564] on strong "Multi-select" at bounding box center [619, 568] width 54 height 10
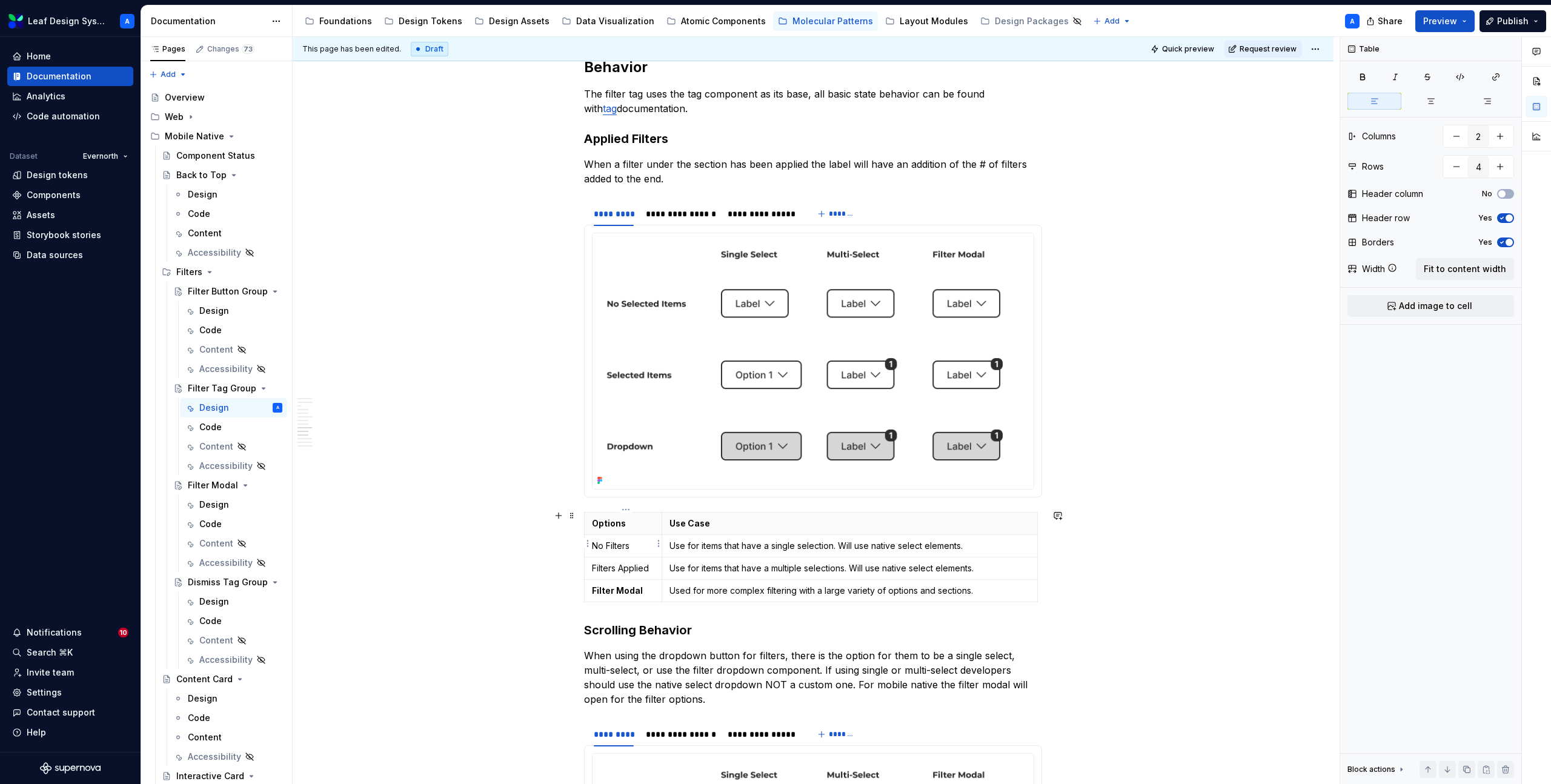
click at [615, 547] on p "No Filters" at bounding box center [623, 545] width 62 height 12
click at [622, 569] on p "Filters Applied" at bounding box center [623, 568] width 62 height 12
click at [602, 546] on p "No Filters" at bounding box center [623, 545] width 62 height 12
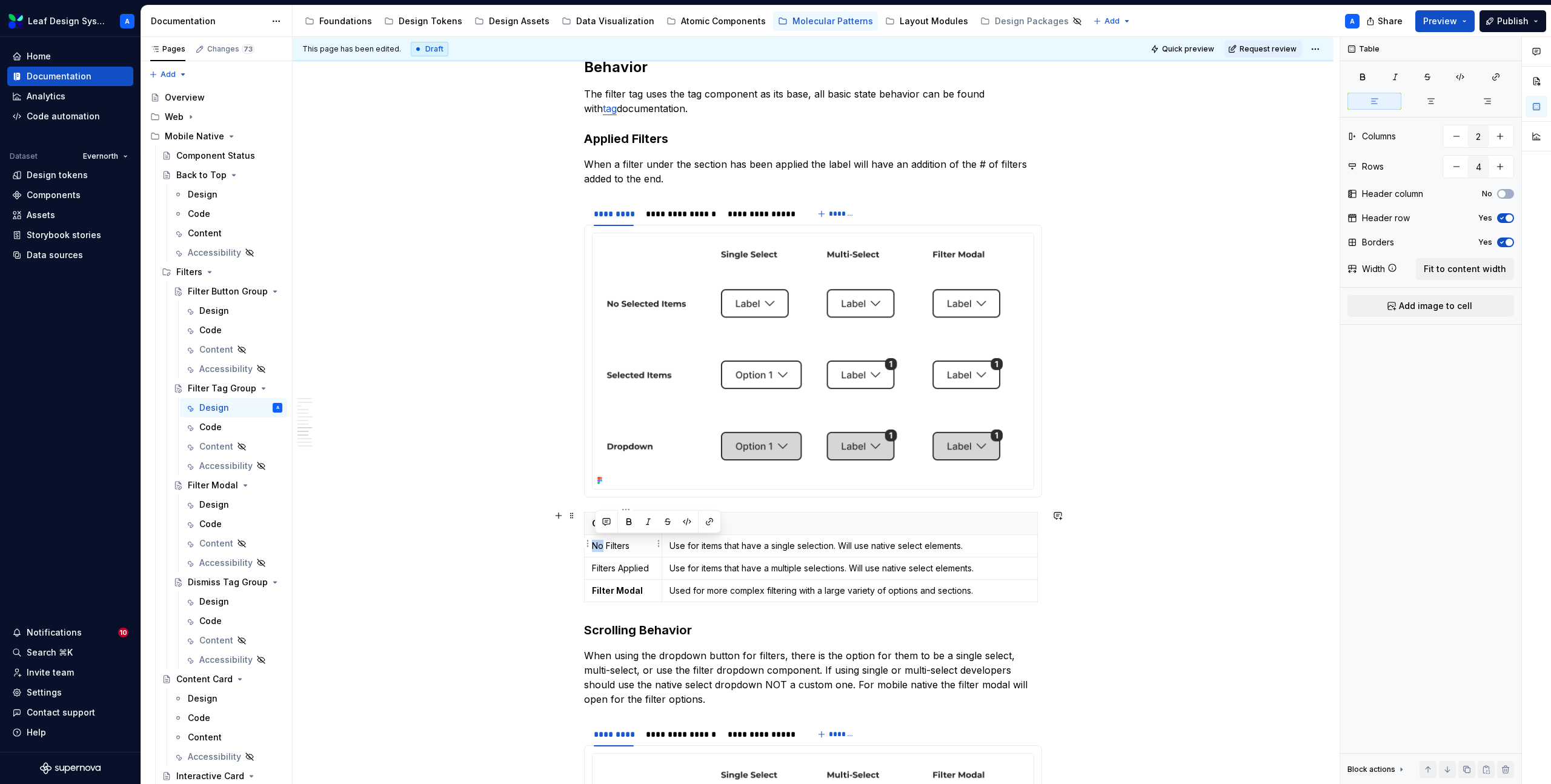
click at [602, 546] on p "No Filters" at bounding box center [623, 545] width 62 height 12
click at [597, 543] on p "Filters Applied" at bounding box center [623, 545] width 62 height 12
drag, startPoint x: 663, startPoint y: 525, endPoint x: 673, endPoint y: 523, distance: 10.2
click at [1036, 520] on p "Use Case" at bounding box center [860, 523] width 360 height 12
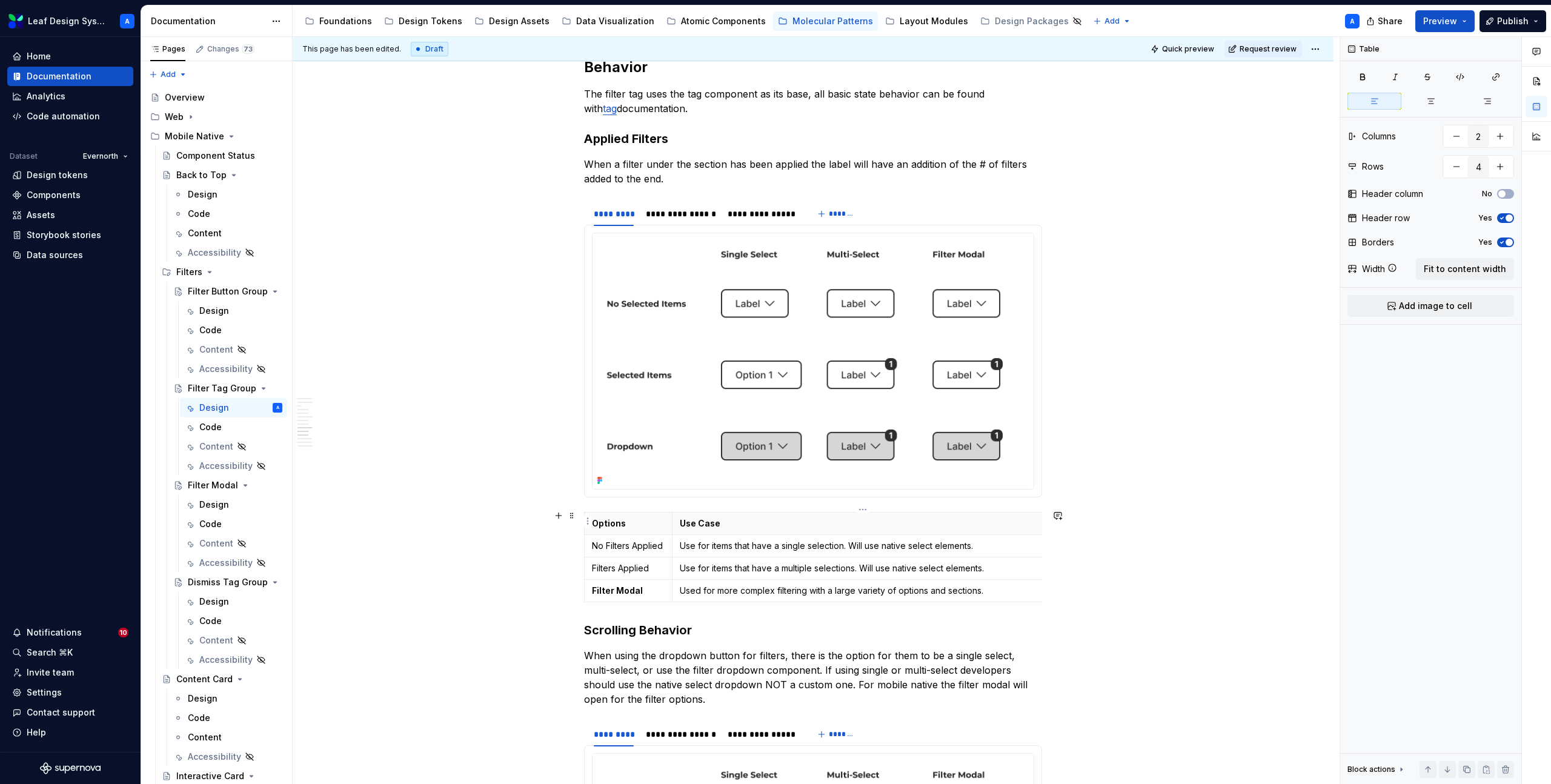
scroll to position [0, 6]
click at [1042, 521] on table "Options Use Case No Filters Applied Use for items that have a single selection.…" at bounding box center [810, 557] width 464 height 90
drag, startPoint x: 1044, startPoint y: 521, endPoint x: 1034, endPoint y: 521, distance: 10.0
click at [585, 587] on html "Leaf Design System A Home Documentation Analytics Code automation Dataset Evern…" at bounding box center [776, 392] width 1551 height 784
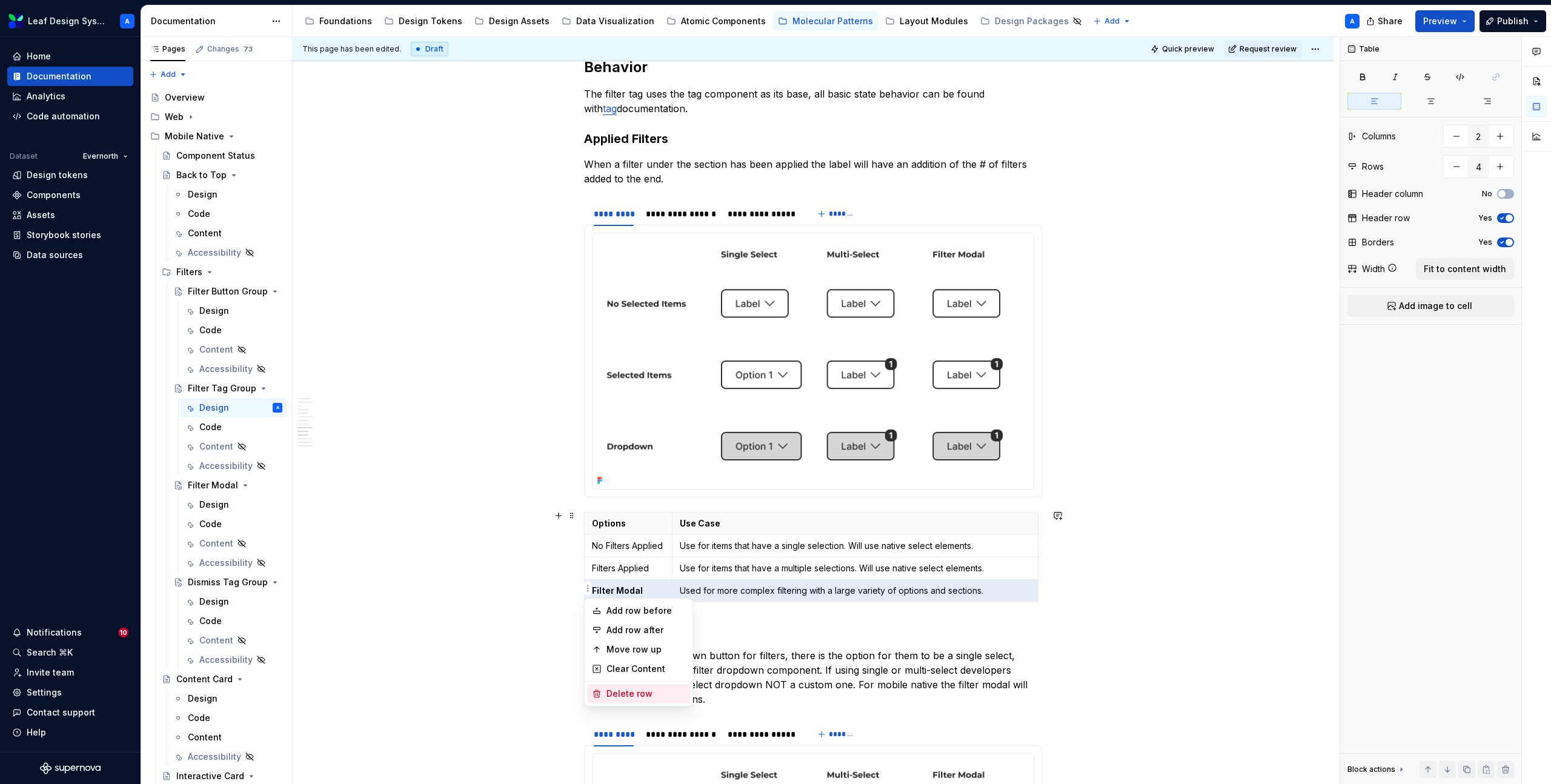
click at [632, 689] on div "Delete row" at bounding box center [646, 693] width 79 height 12
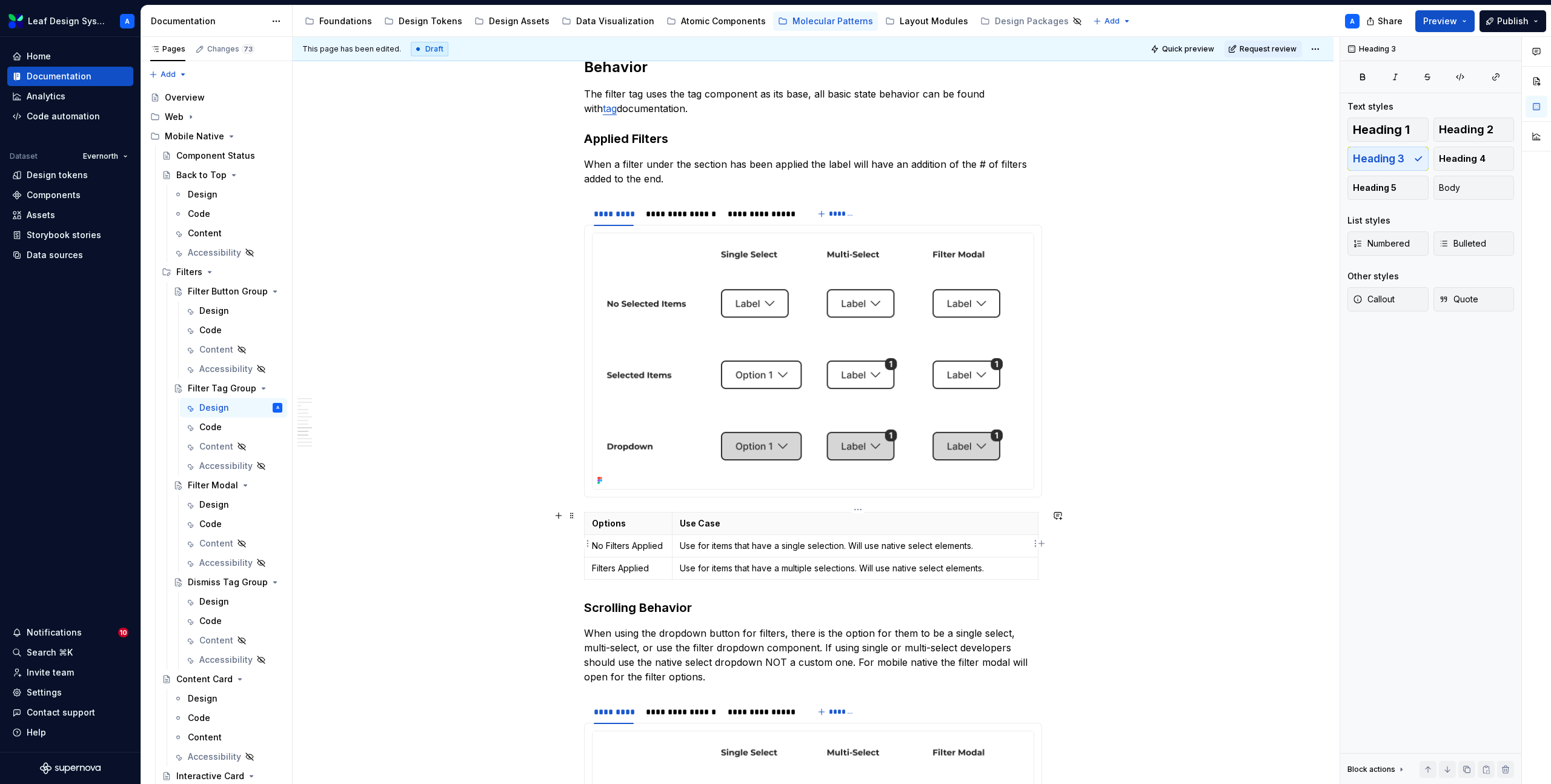
click at [714, 543] on p "Use for items that have a single selection. Will use native select elements." at bounding box center [855, 545] width 351 height 12
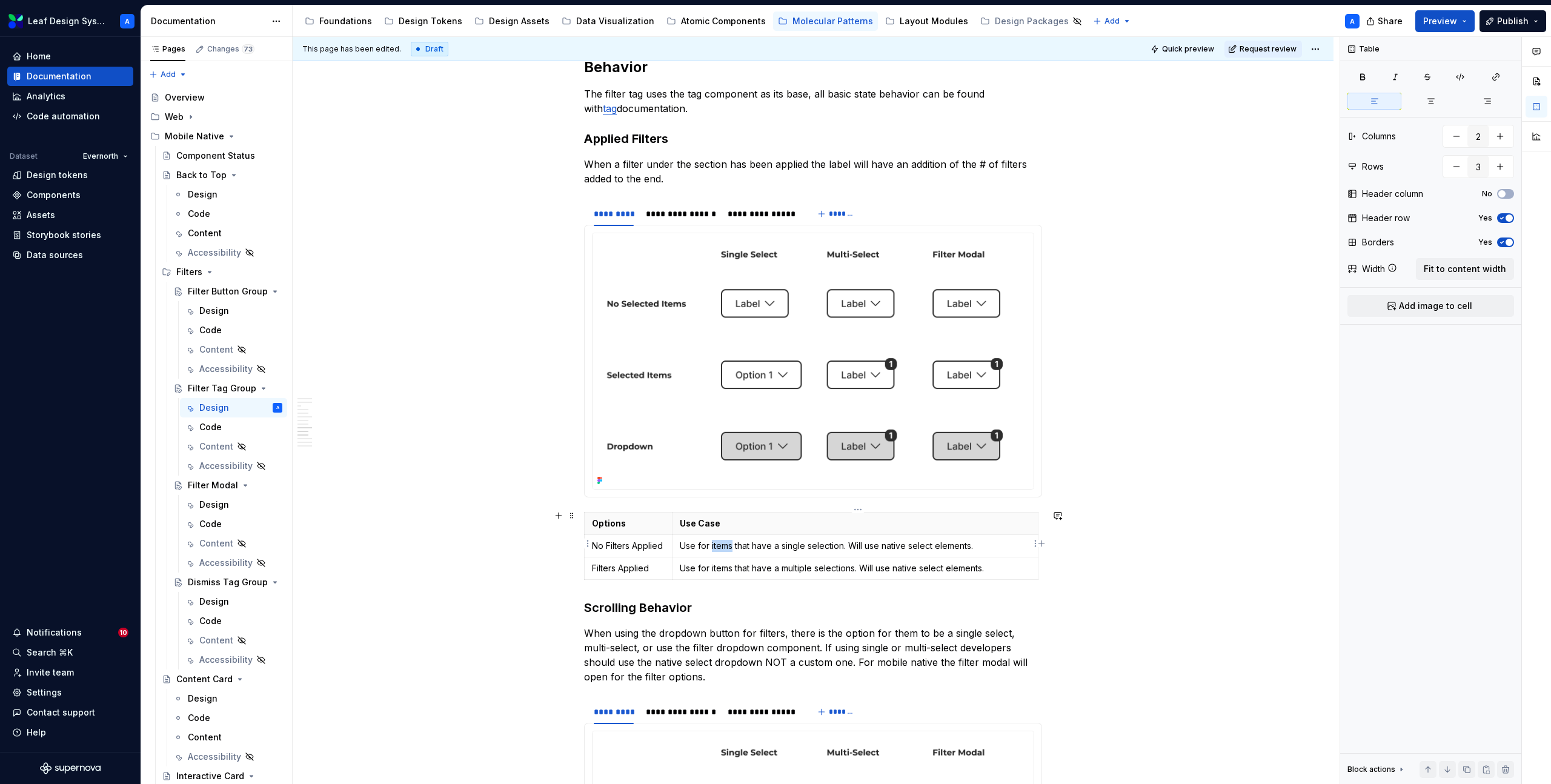
click at [714, 543] on p "Use for items that have a single selection. Will use native select elements." at bounding box center [855, 545] width 351 height 12
click at [623, 540] on p "No Filters Applied" at bounding box center [628, 545] width 72 height 12
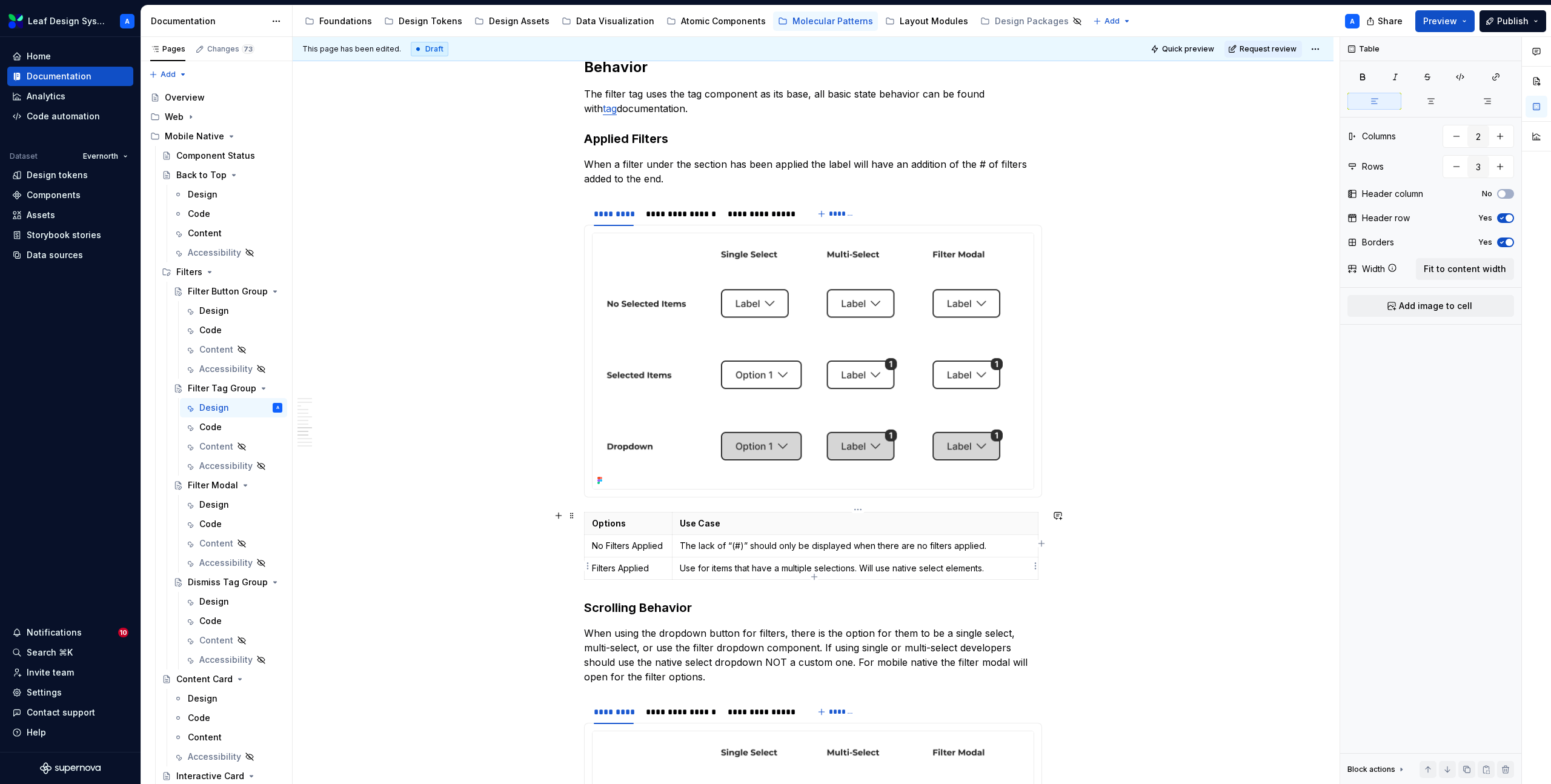
click at [718, 557] on td "Use for items that have a multiple selections. Will use native select elements." at bounding box center [855, 568] width 366 height 23
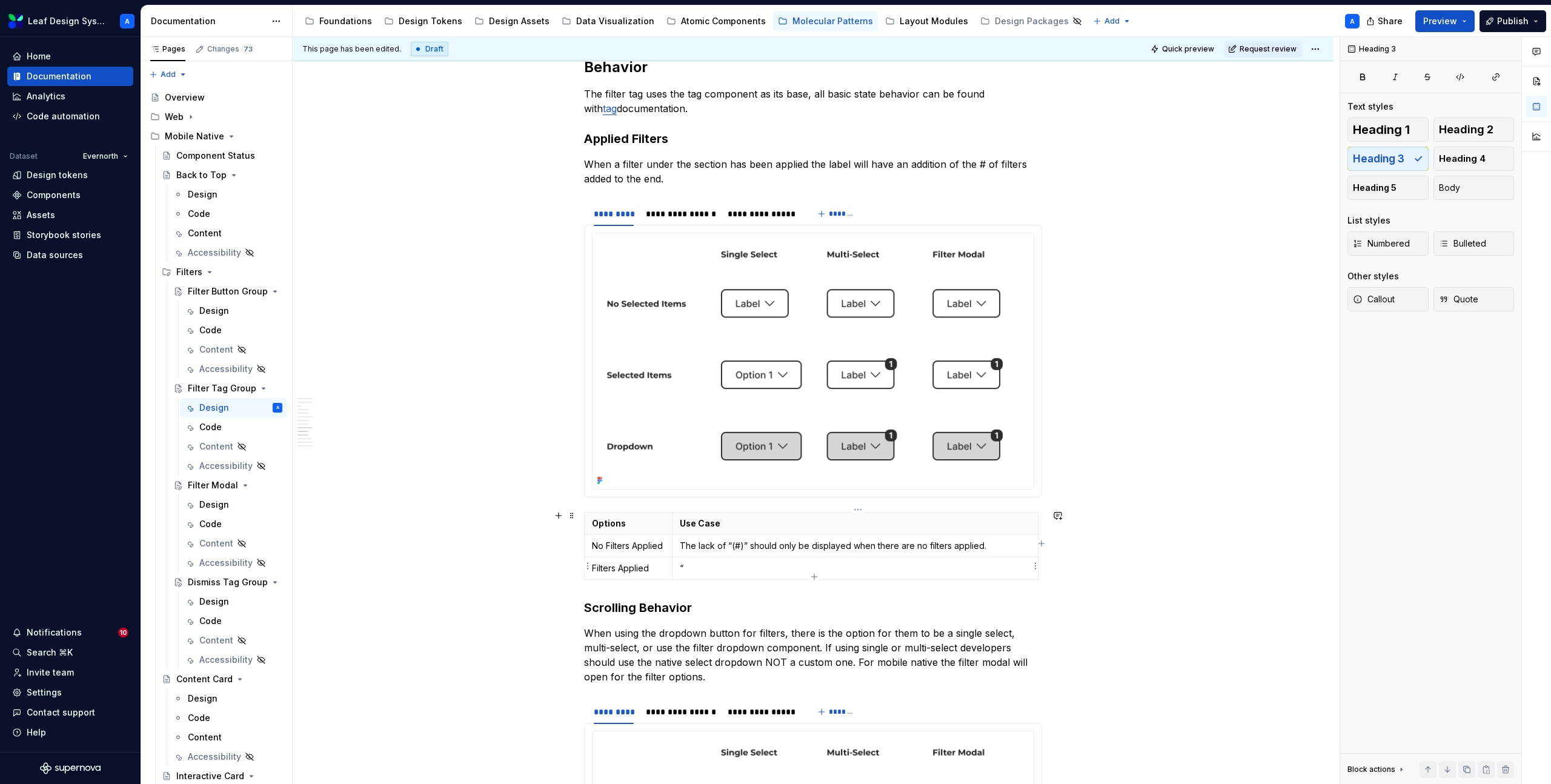
click at [735, 563] on p "“" at bounding box center [855, 568] width 351 height 12
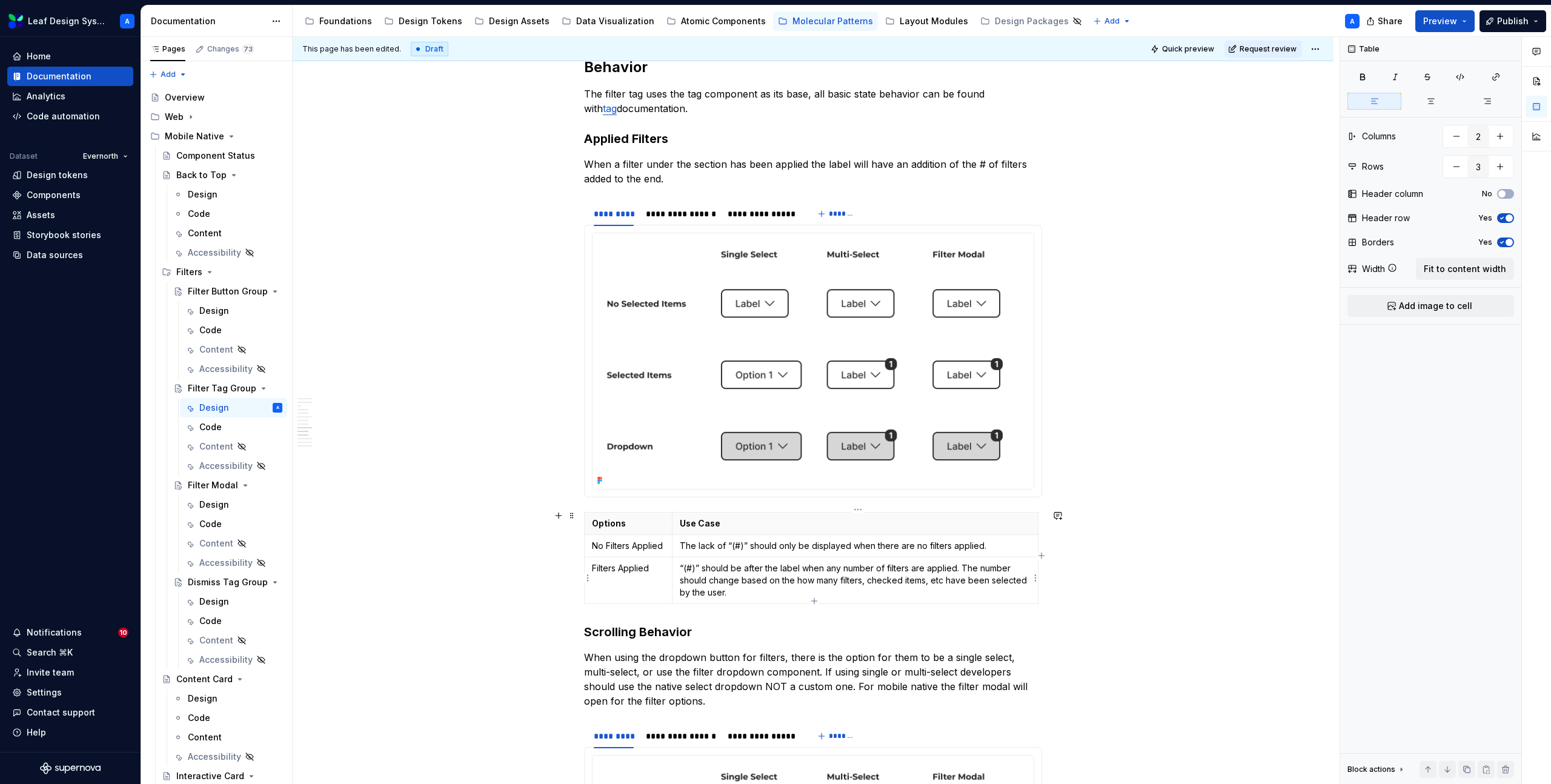
click at [944, 579] on p "“(#)” should be after the label when any number of filters are applied. The num…" at bounding box center [855, 581] width 351 height 37
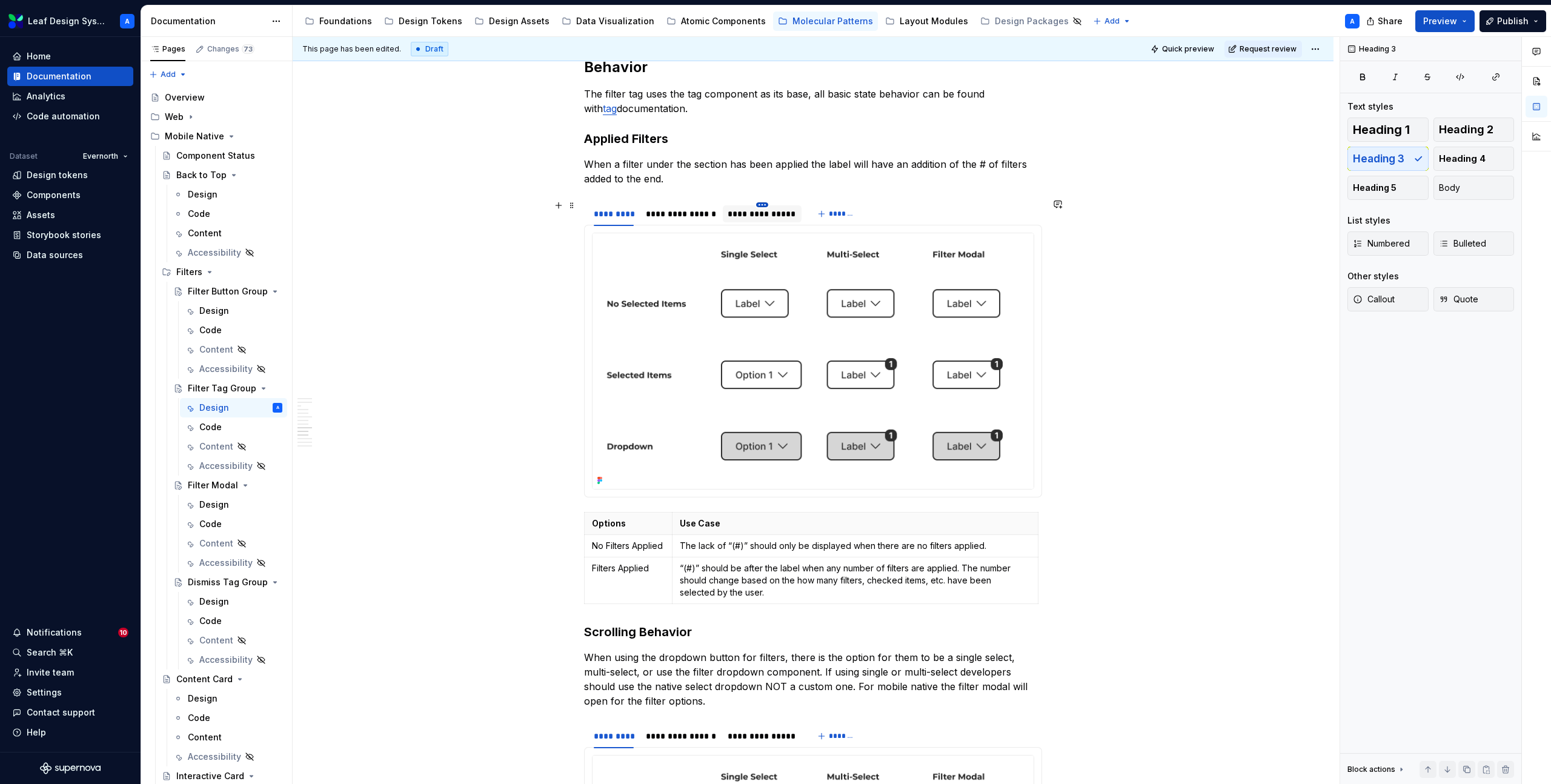
click at [766, 203] on html "Leaf Design System A Home Documentation Analytics Code automation Dataset Evern…" at bounding box center [776, 392] width 1551 height 784
click at [747, 214] on html "Leaf Design System A Home Documentation Analytics Code automation Dataset Evern…" at bounding box center [776, 392] width 1551 height 784
click at [740, 209] on div "**********" at bounding box center [762, 213] width 69 height 12
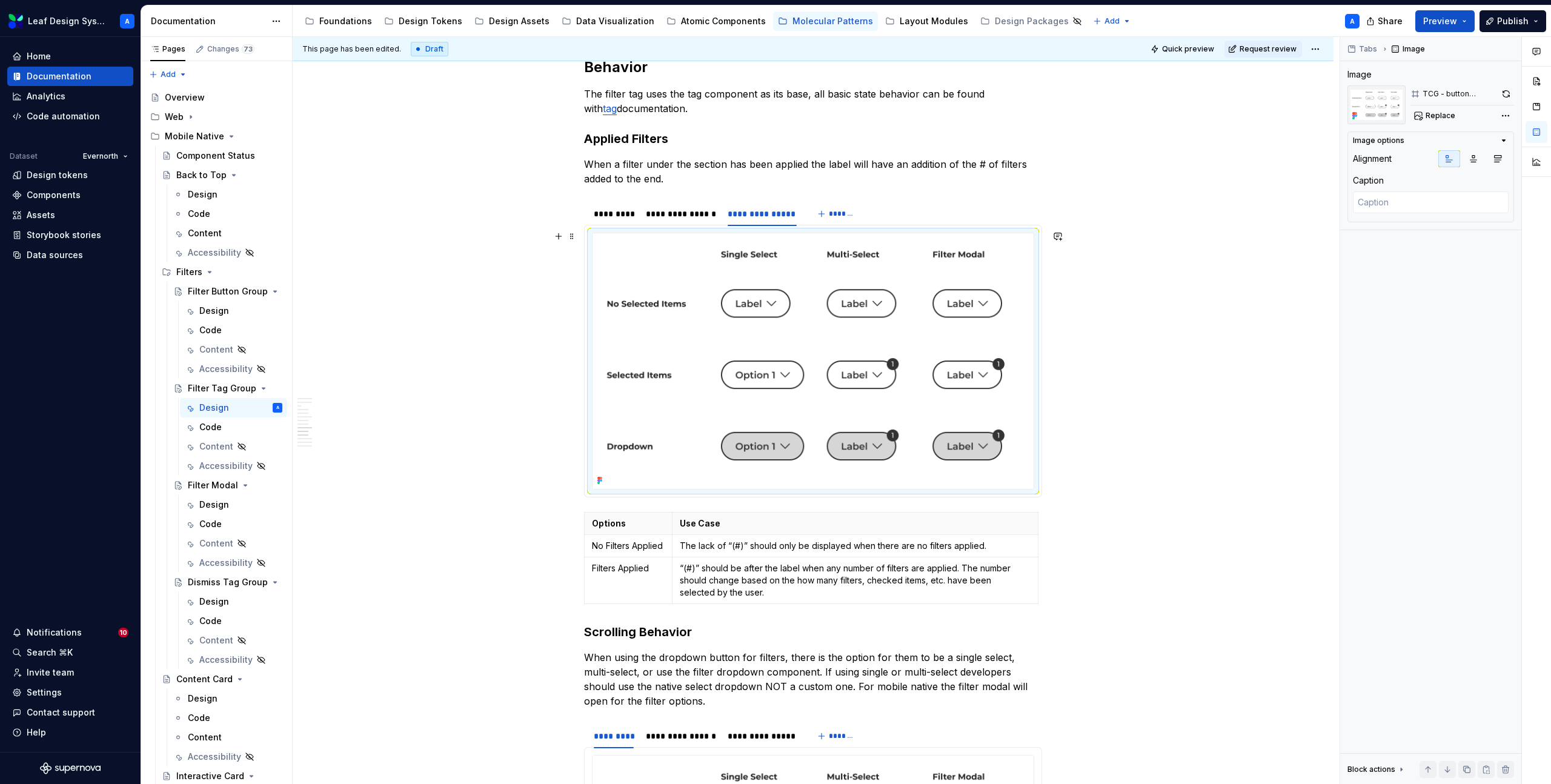
click at [768, 312] on img at bounding box center [813, 361] width 441 height 256
click at [1445, 111] on span "Replace" at bounding box center [1440, 115] width 30 height 9
type textarea "*"
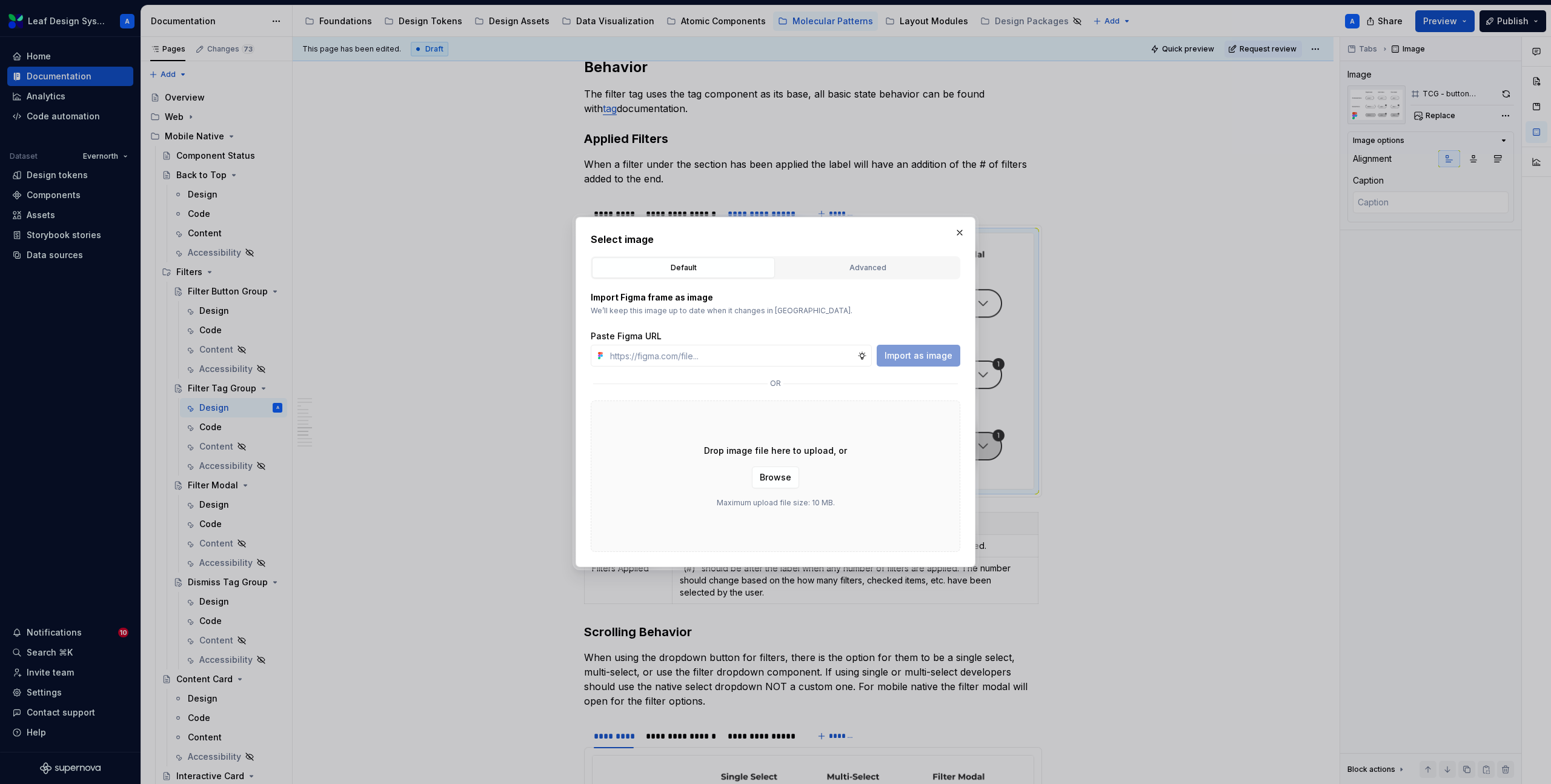
type input "[URL][DOMAIN_NAME]"
click at [895, 359] on span "Import as image" at bounding box center [919, 355] width 68 height 12
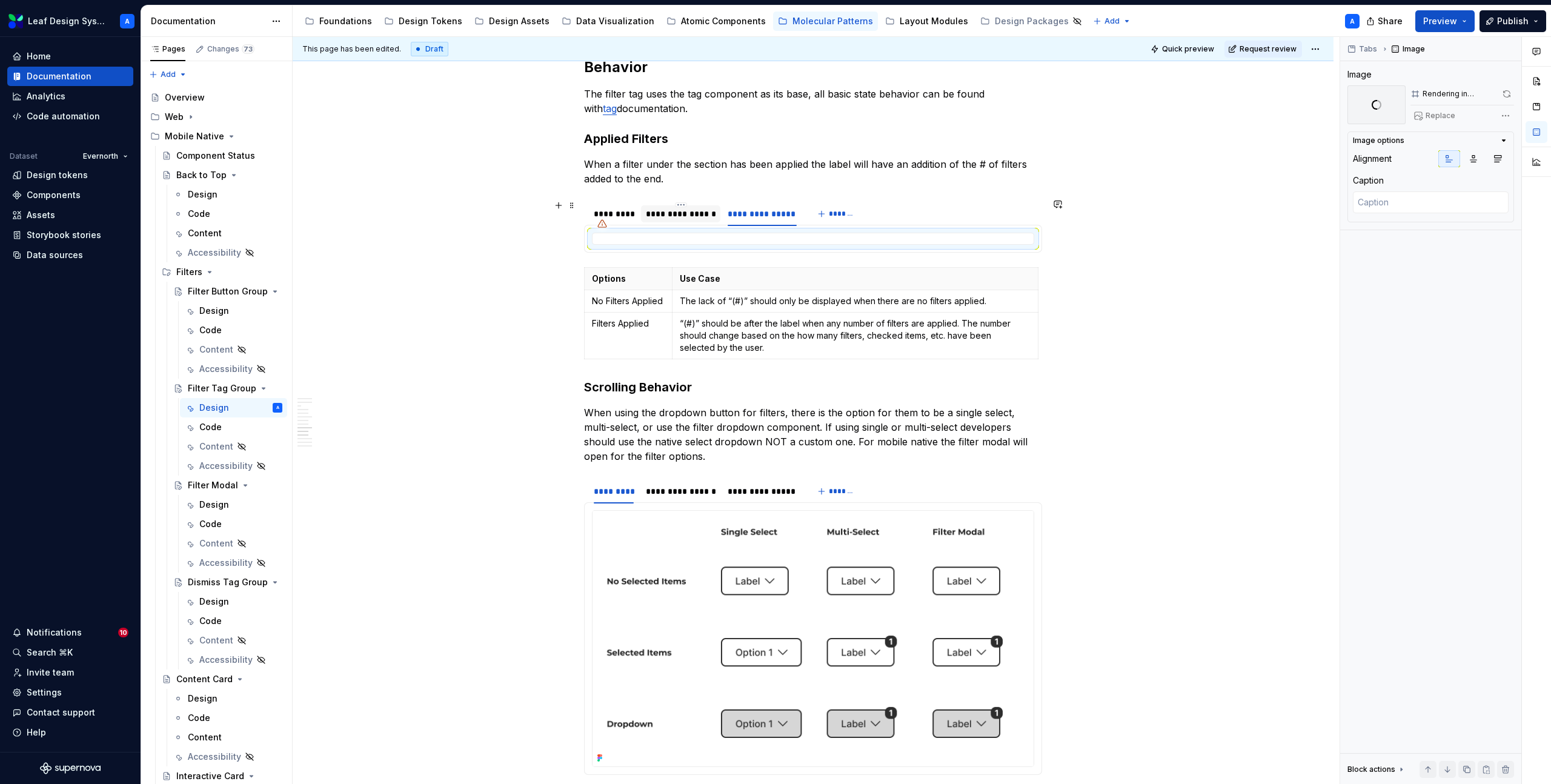
click at [676, 208] on div "**********" at bounding box center [681, 213] width 71 height 12
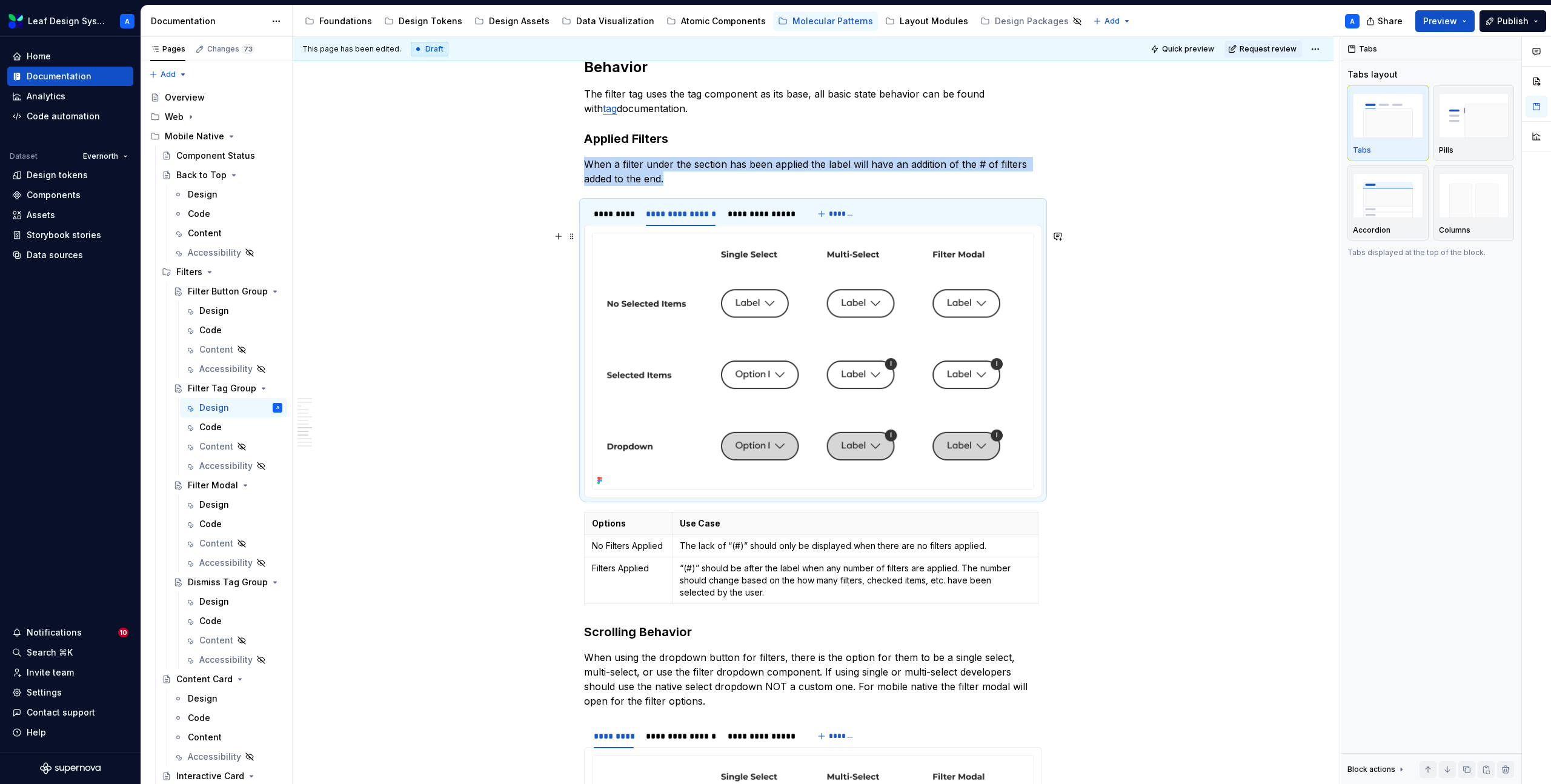
click at [768, 288] on img at bounding box center [813, 361] width 441 height 256
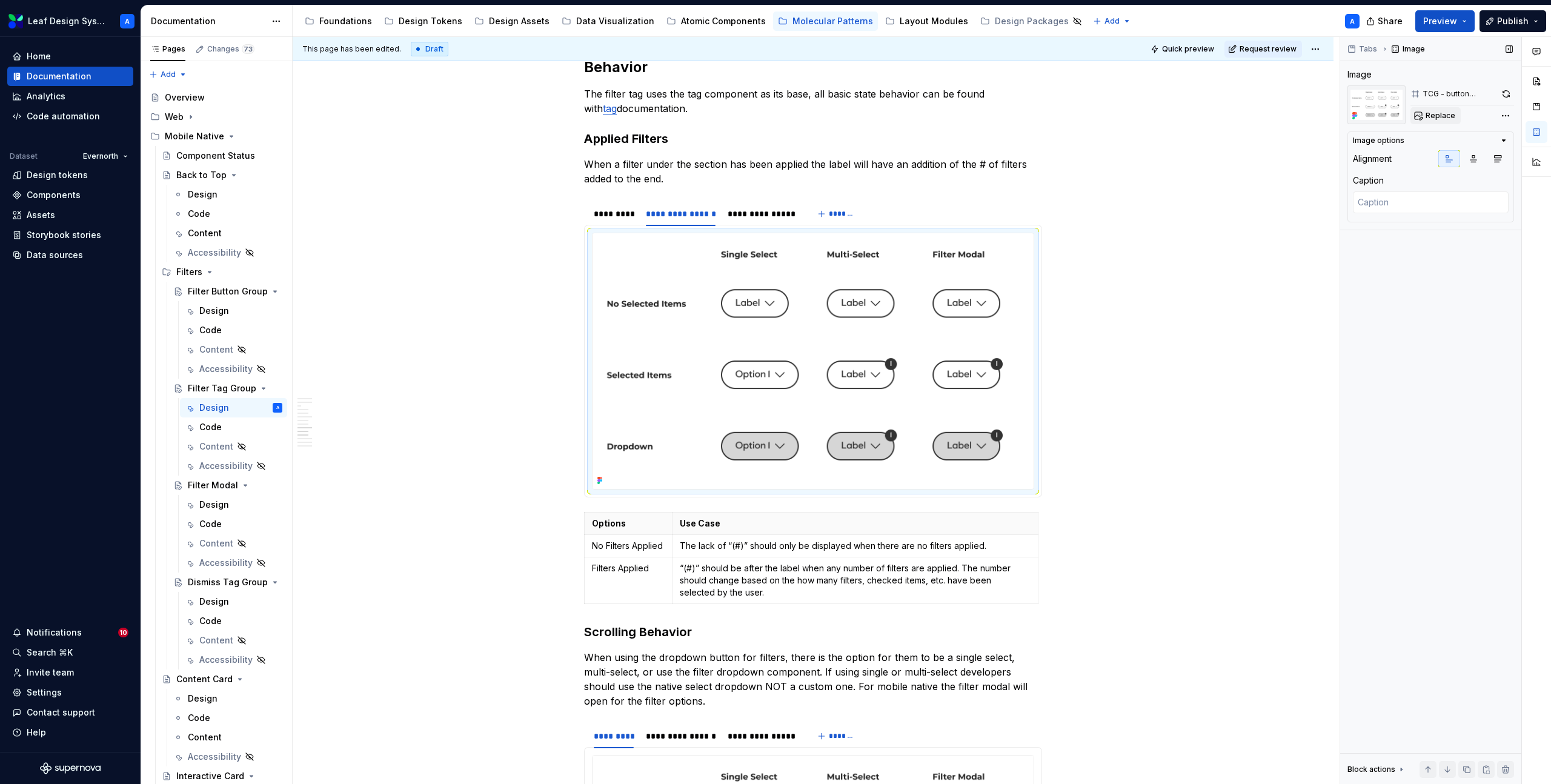
click at [1426, 113] on span "Replace" at bounding box center [1440, 115] width 30 height 9
type textarea "*"
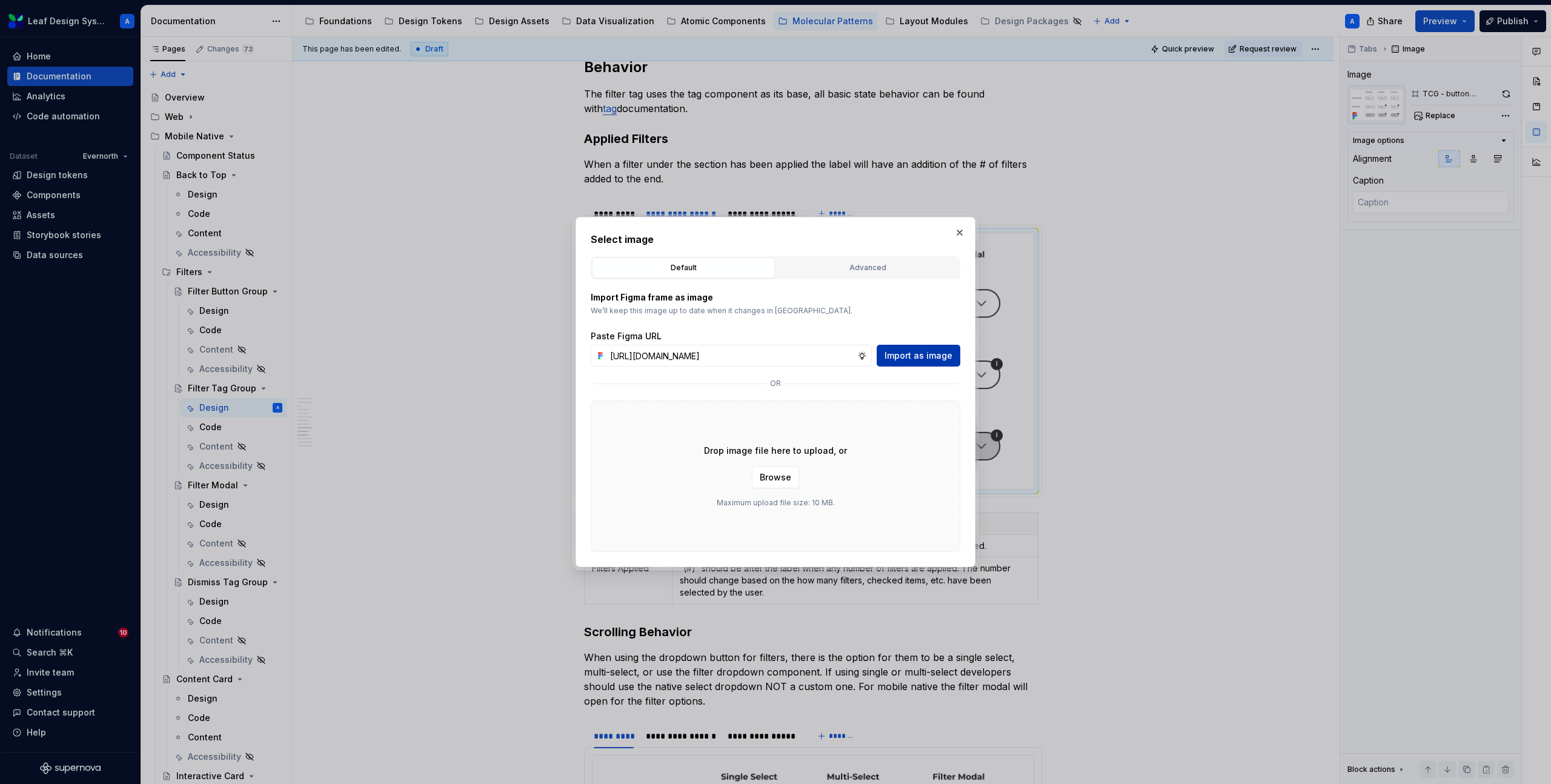
type input "[URL][DOMAIN_NAME]"
click at [933, 356] on span "Import as image" at bounding box center [919, 355] width 68 height 12
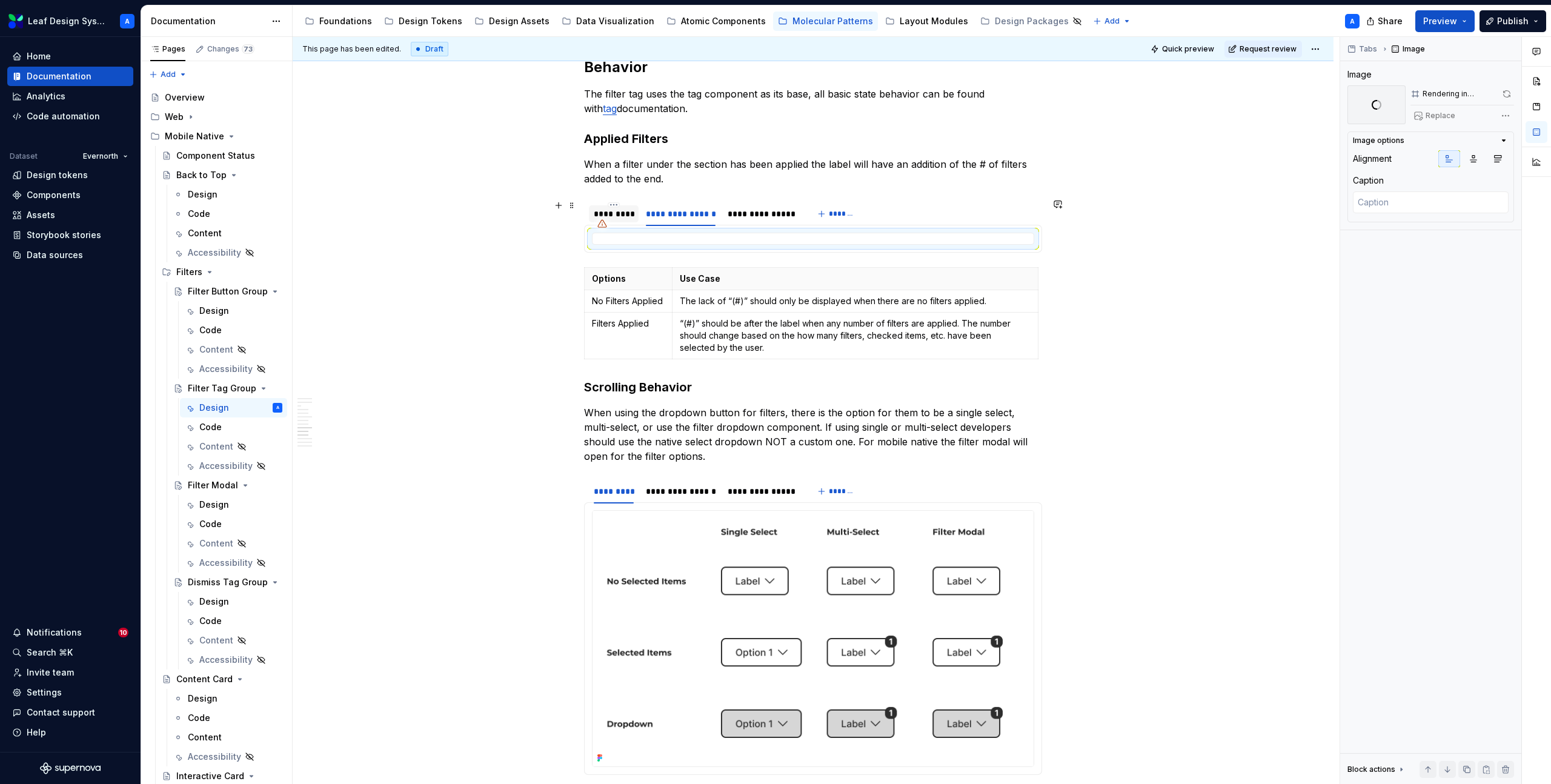
click at [628, 218] on div "*********" at bounding box center [614, 213] width 50 height 17
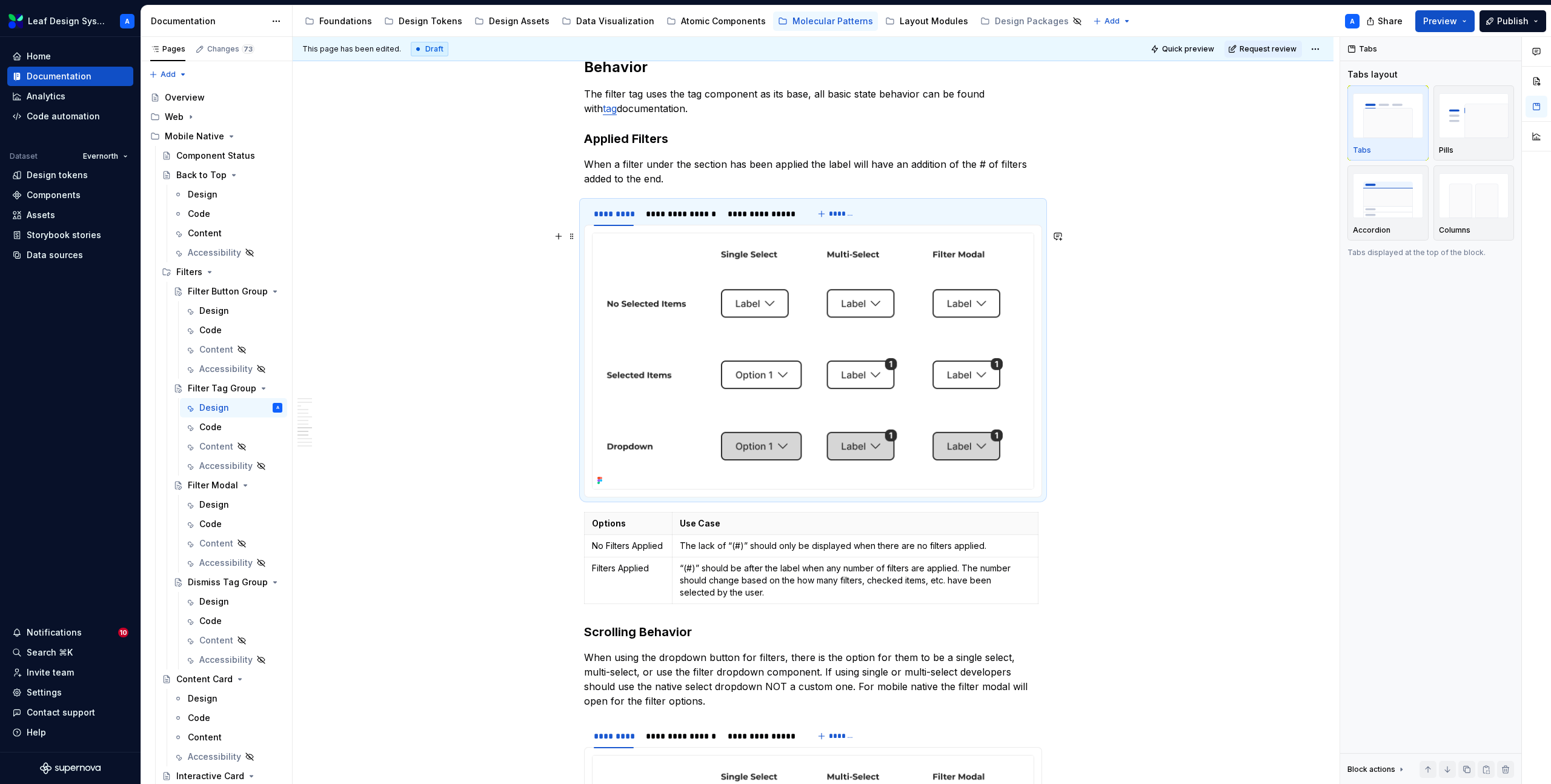
click at [731, 348] on img at bounding box center [813, 361] width 441 height 256
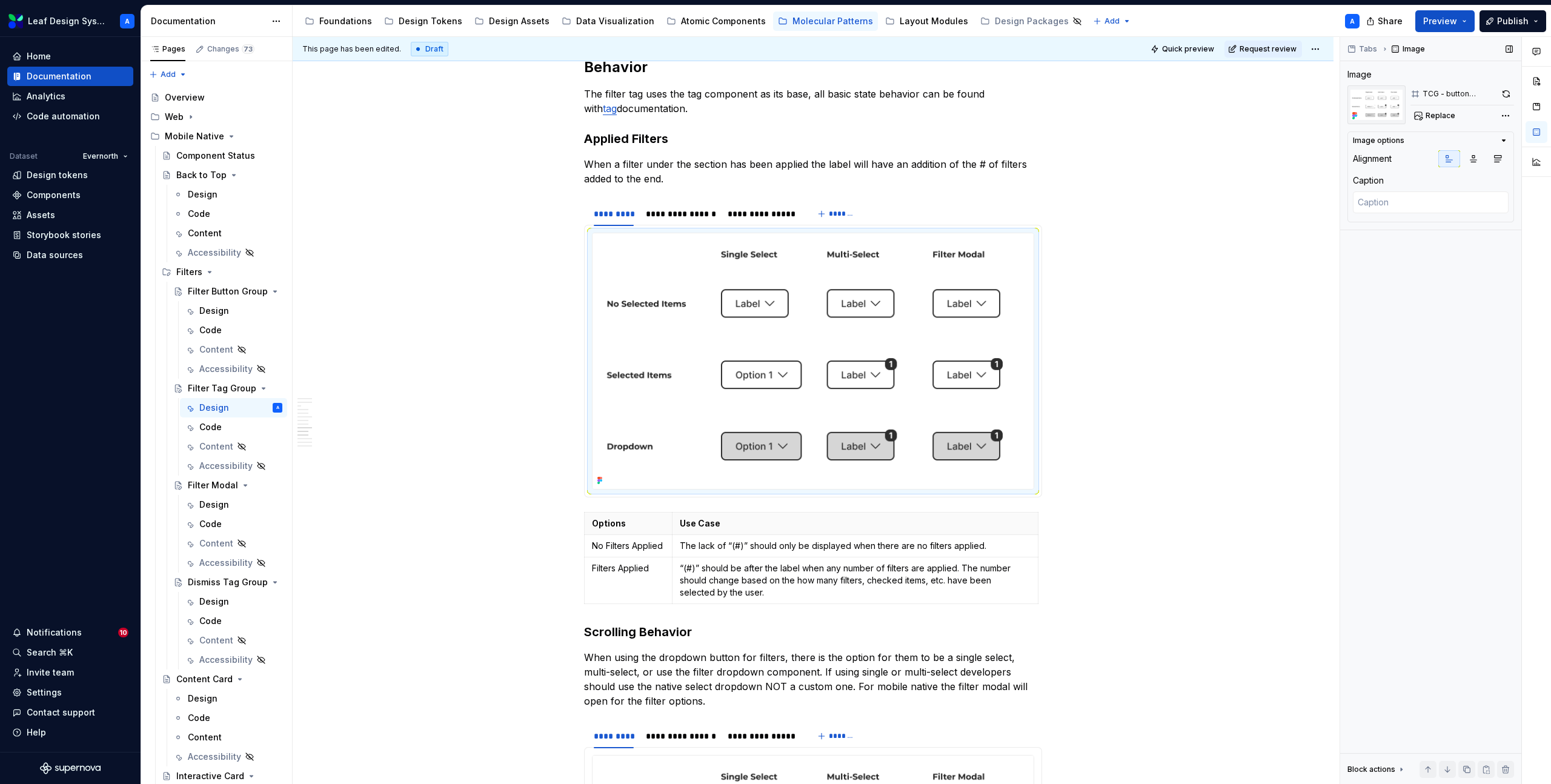
click at [1417, 106] on div "TCG - button selection Replace" at bounding box center [1462, 105] width 103 height 39
click at [1439, 119] on span "Replace" at bounding box center [1440, 115] width 30 height 9
type textarea "*"
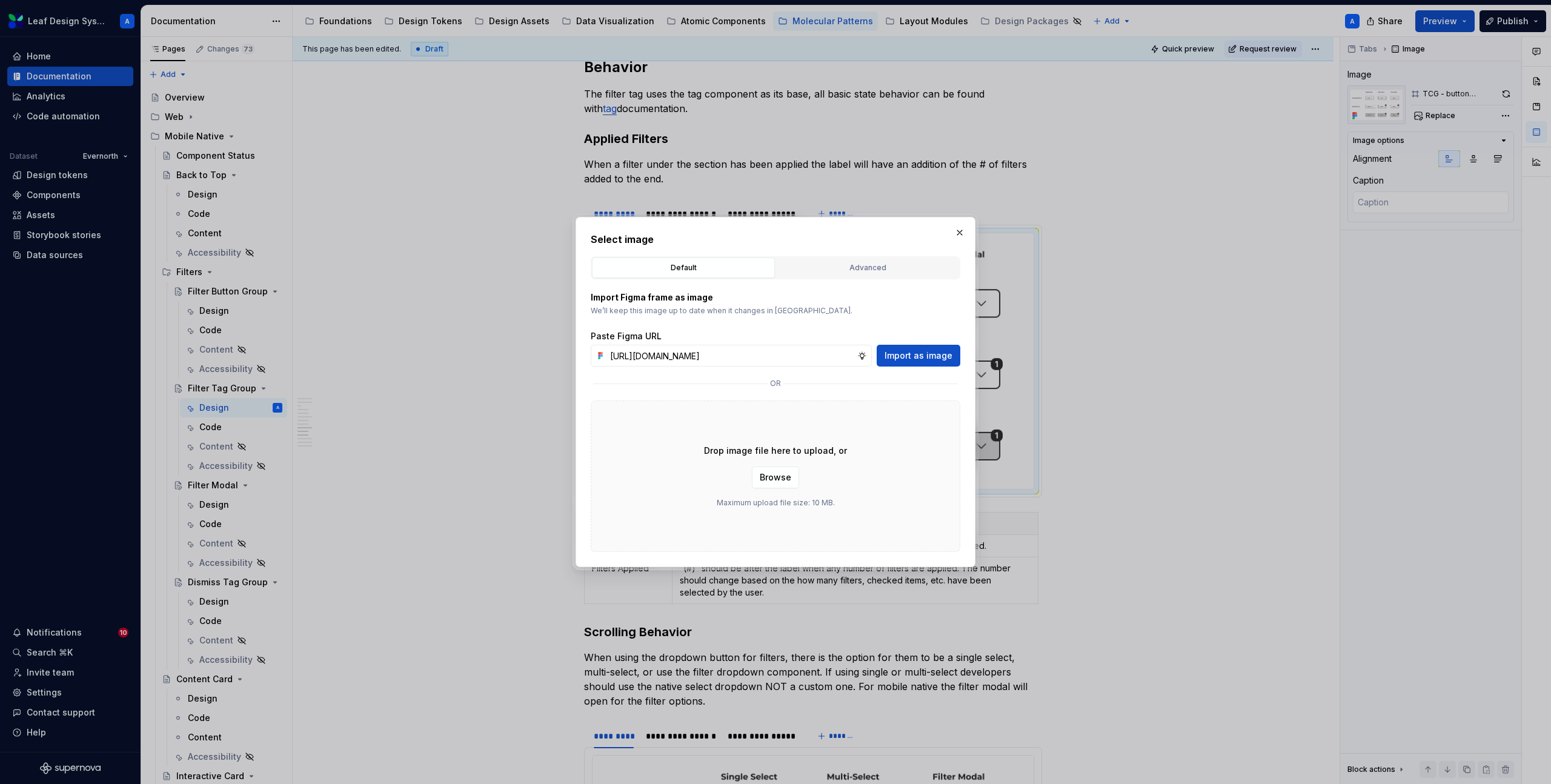
scroll to position [0, 348]
type input "[URL][DOMAIN_NAME]"
click at [958, 351] on button "Import as image" at bounding box center [919, 355] width 84 height 22
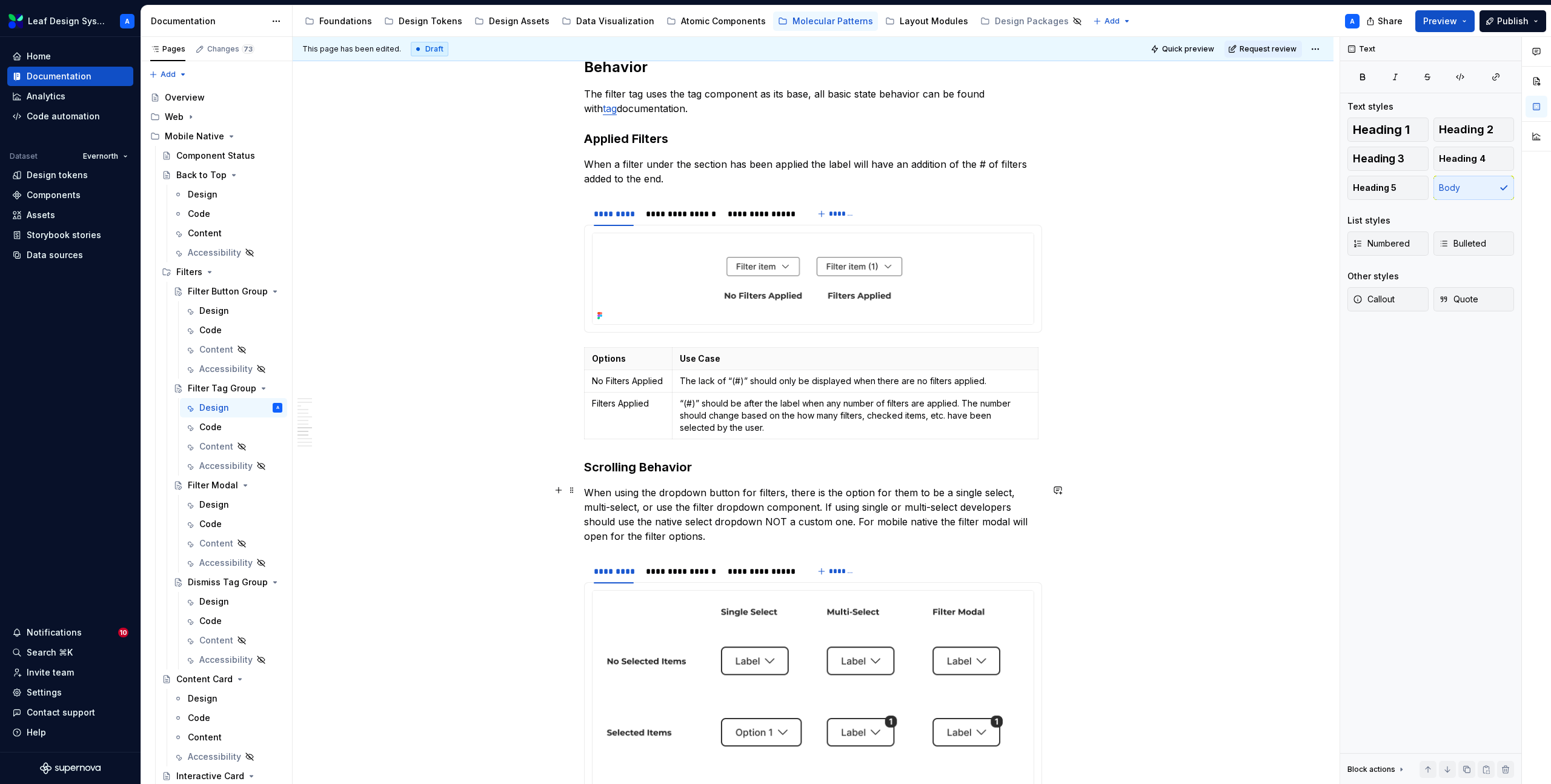
click at [717, 513] on p "When using the dropdown button for filters, there is the option for them to be …" at bounding box center [813, 514] width 458 height 58
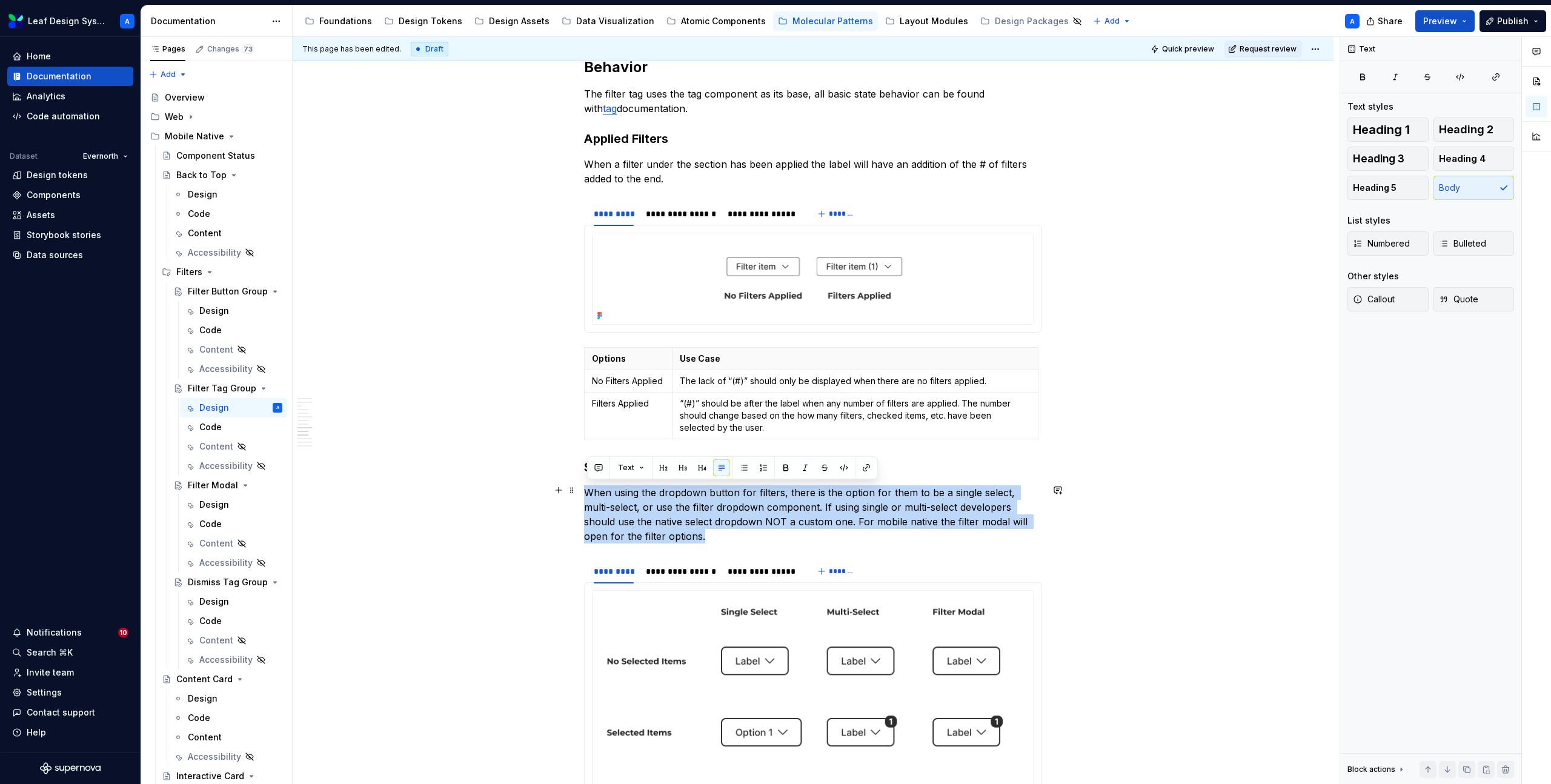
click at [717, 513] on p "When using the dropdown button for filters, there is the option for them to be …" at bounding box center [813, 514] width 458 height 58
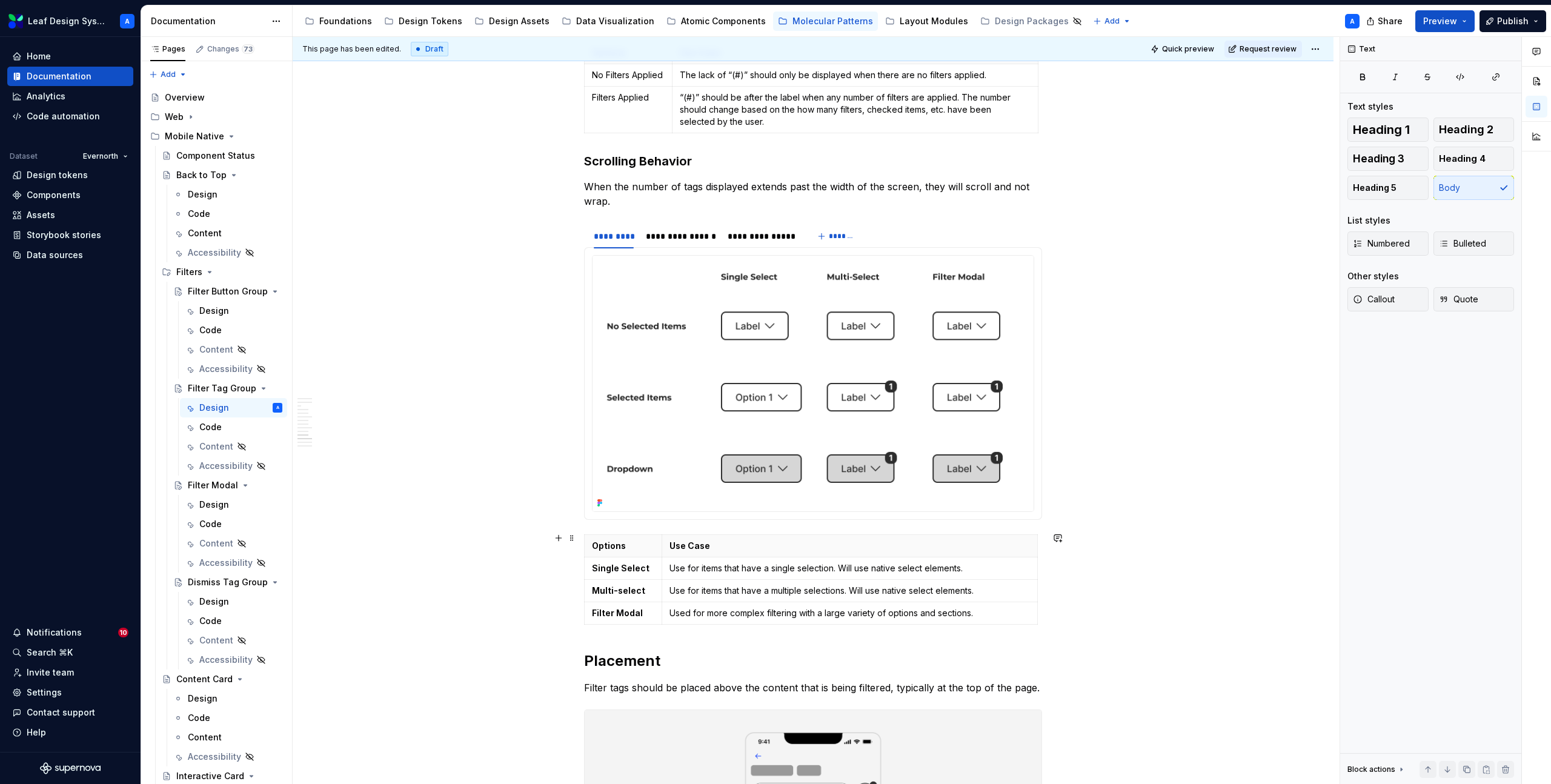
scroll to position [2871, 0]
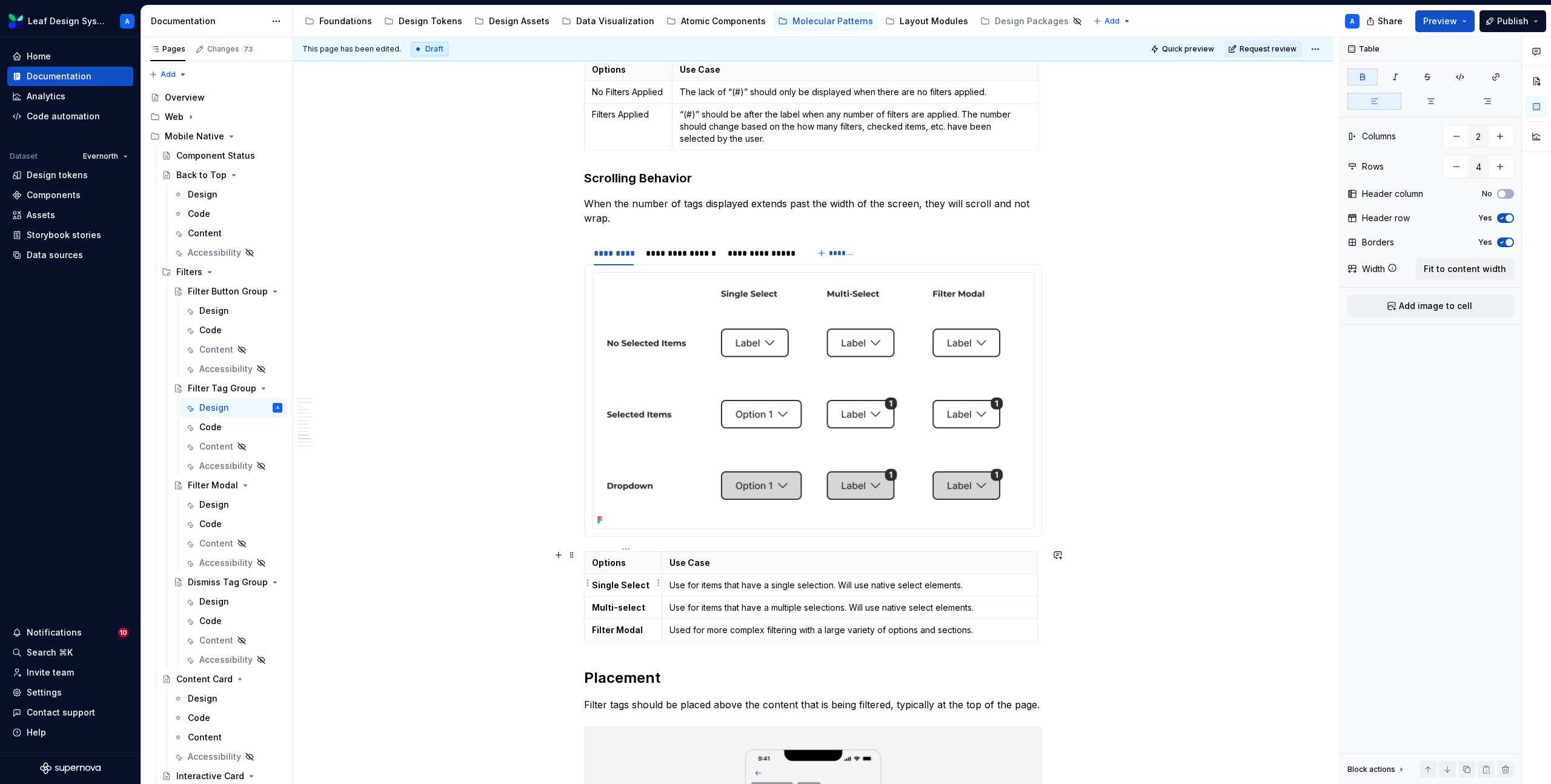
click at [639, 584] on strong "Single Select" at bounding box center [621, 584] width 57 height 10
click at [616, 218] on p "When the number of tags displayed extends past the width of the screen, they wi…" at bounding box center [813, 211] width 458 height 29
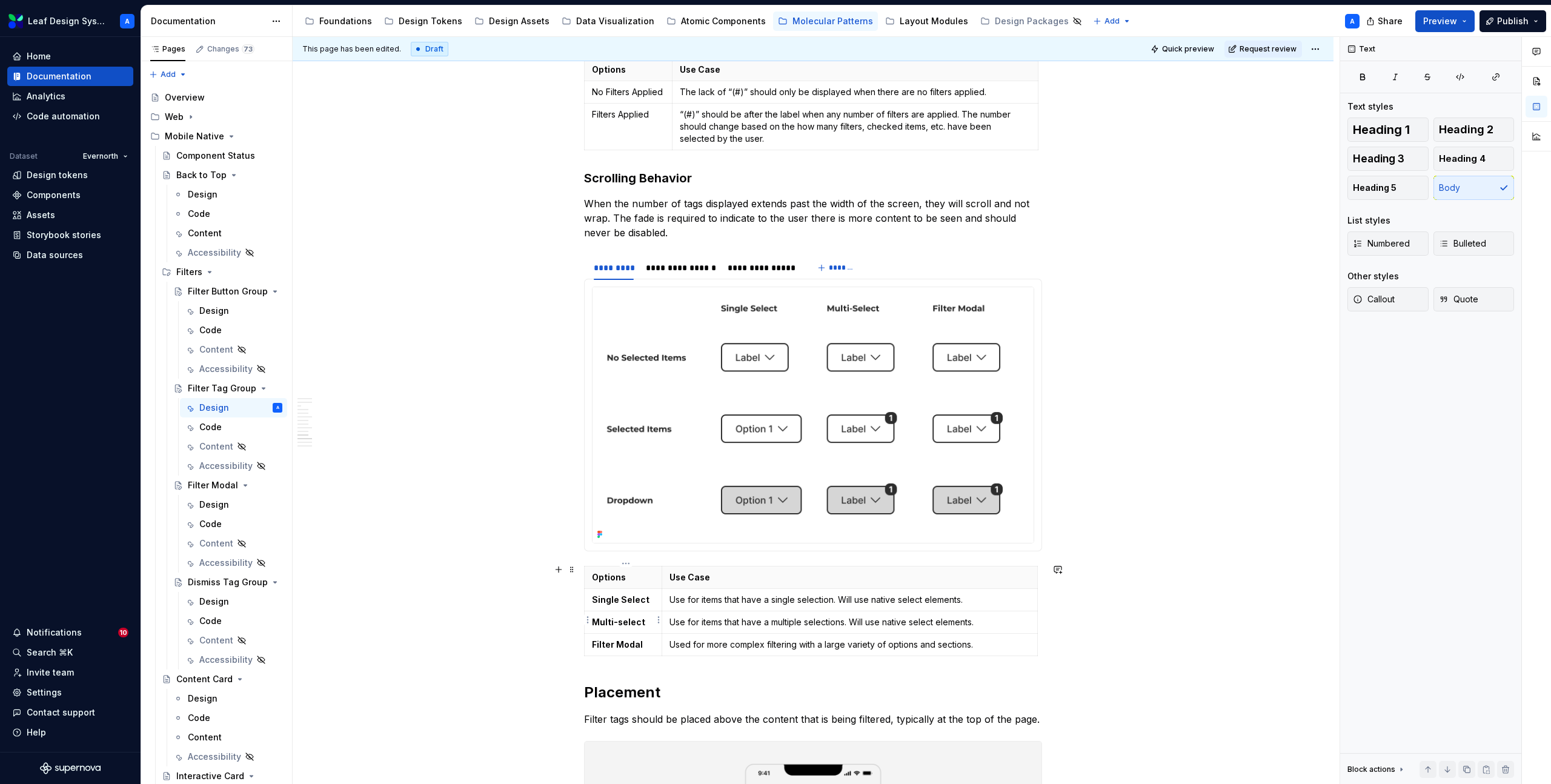
type textarea "*"
click at [571, 569] on span at bounding box center [571, 569] width 9 height 17
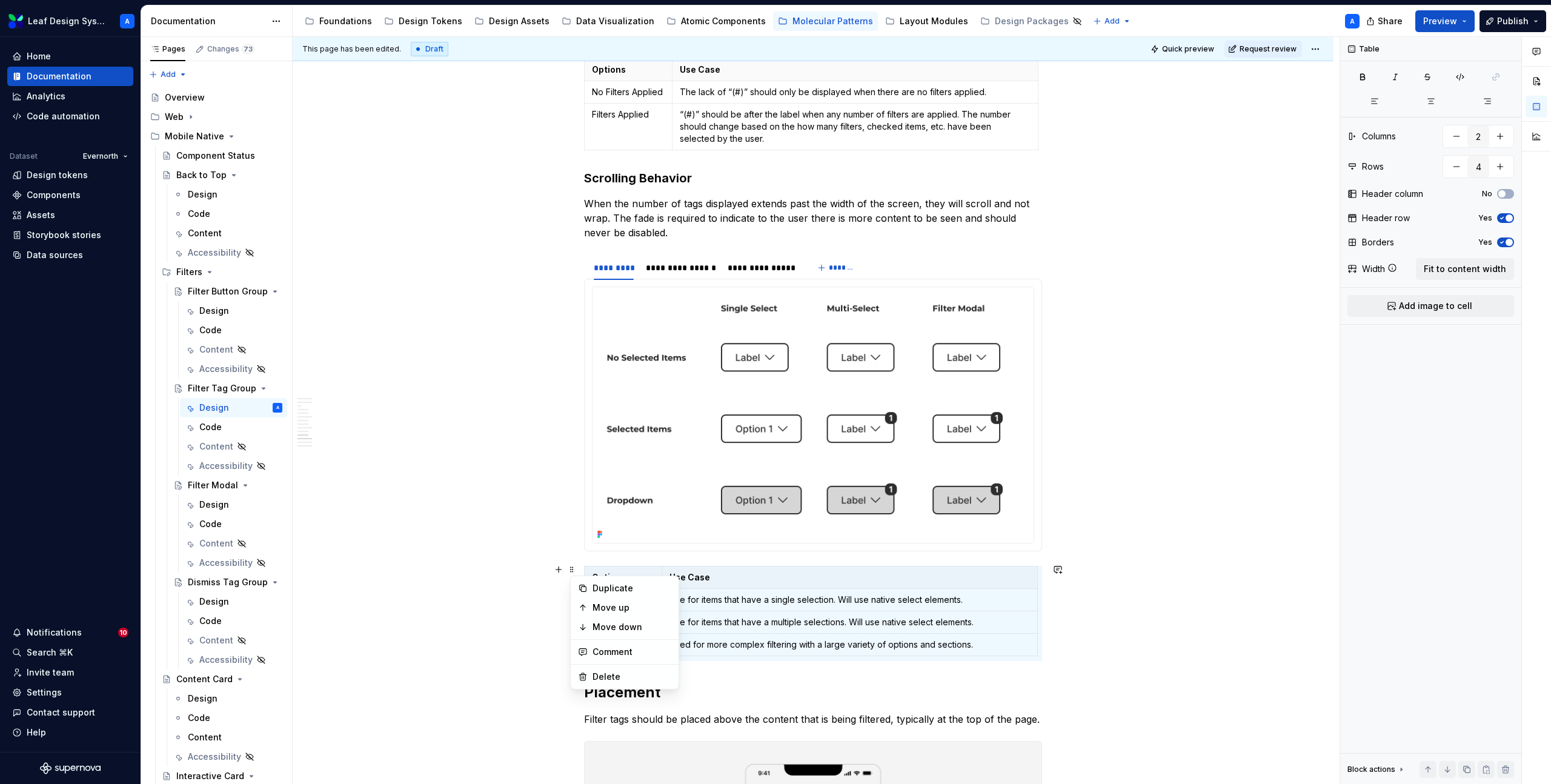
click at [707, 596] on p "Use for items that have a single selection. Will use native select elements." at bounding box center [850, 599] width 360 height 12
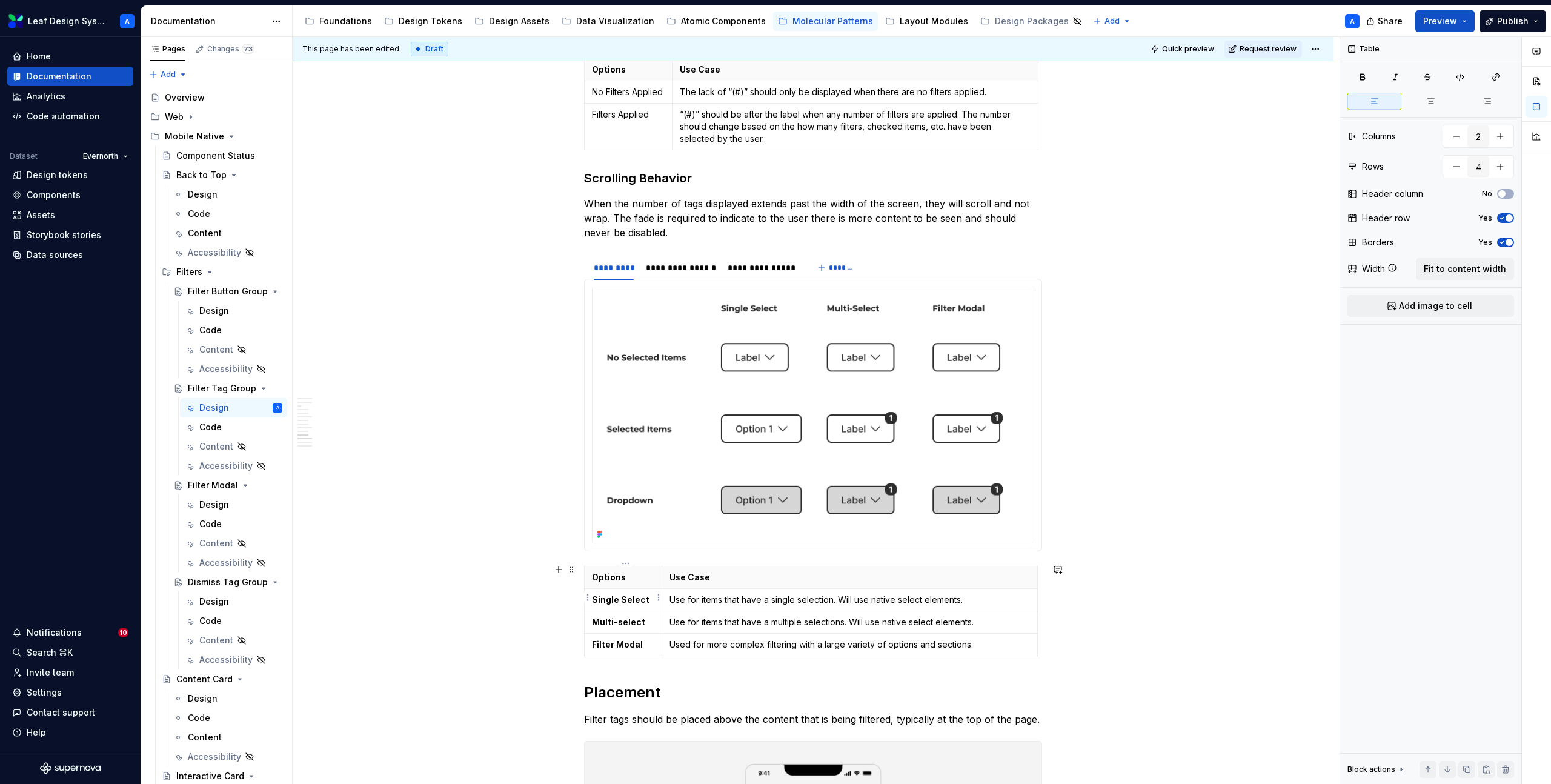
click at [632, 596] on strong "Single Select" at bounding box center [621, 599] width 57 height 10
click at [624, 620] on strong "Multi-select" at bounding box center [619, 622] width 54 height 10
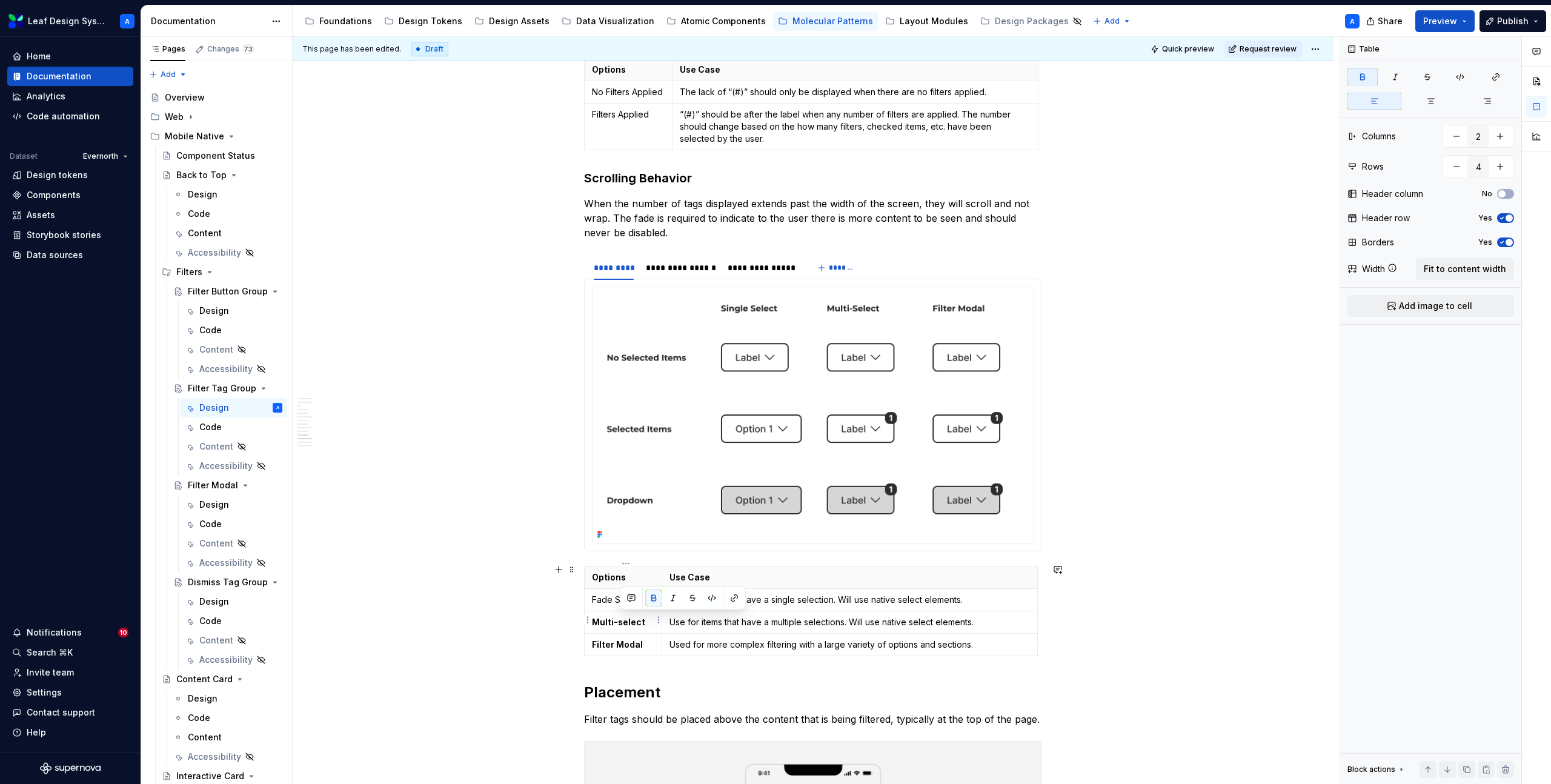
click at [624, 620] on strong "Multi-select" at bounding box center [619, 622] width 54 height 10
click at [623, 601] on p "Fade Start" at bounding box center [623, 599] width 62 height 12
click at [627, 623] on strong "Multi-select" at bounding box center [619, 622] width 54 height 10
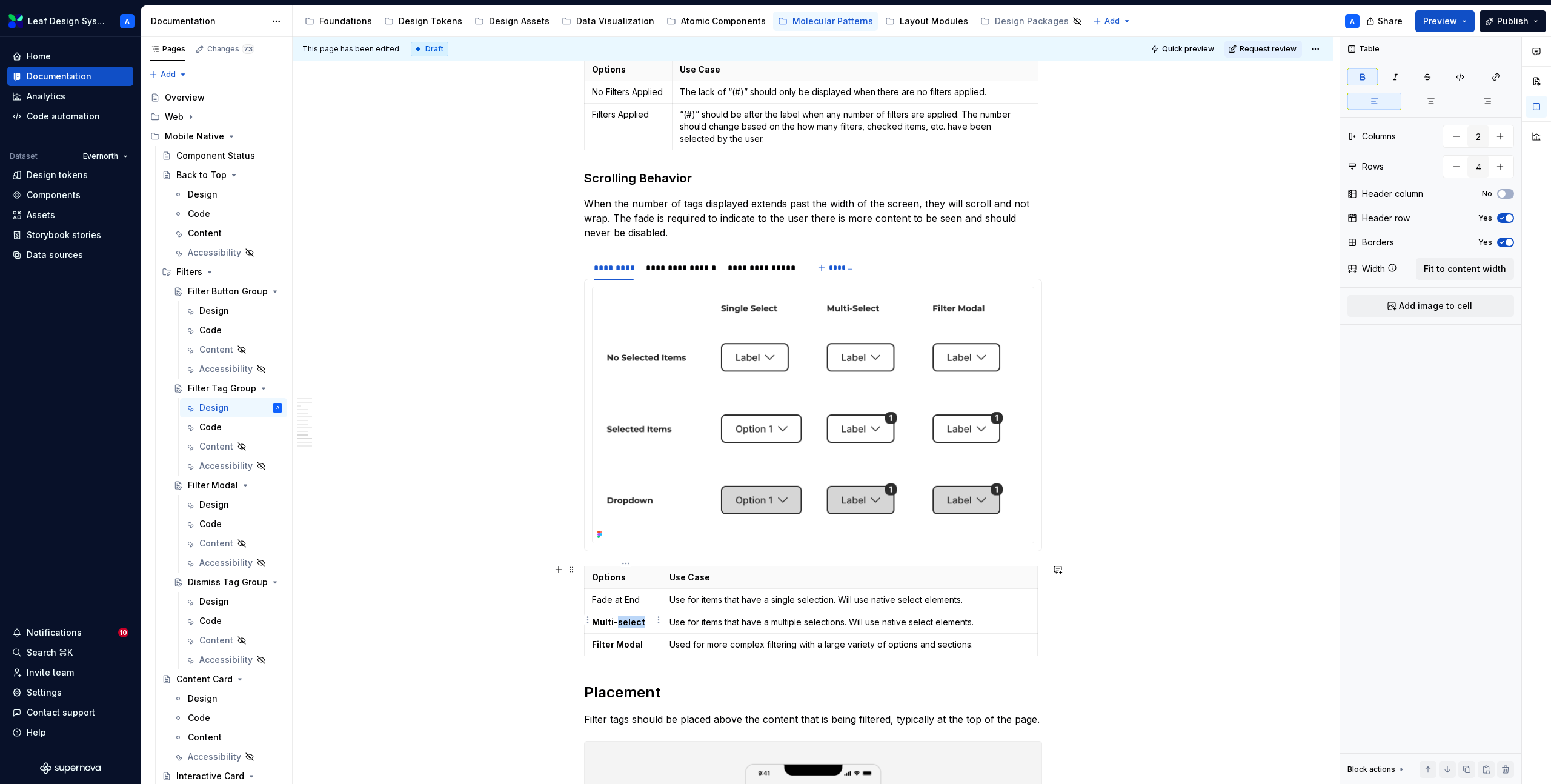
click at [627, 623] on strong "Multi-select" at bounding box center [619, 622] width 54 height 10
click at [607, 596] on p "Fade at End" at bounding box center [623, 599] width 62 height 12
click at [632, 596] on p "Fade at End" at bounding box center [623, 599] width 62 height 12
click at [617, 616] on strong "Multi-select" at bounding box center [619, 622] width 54 height 10
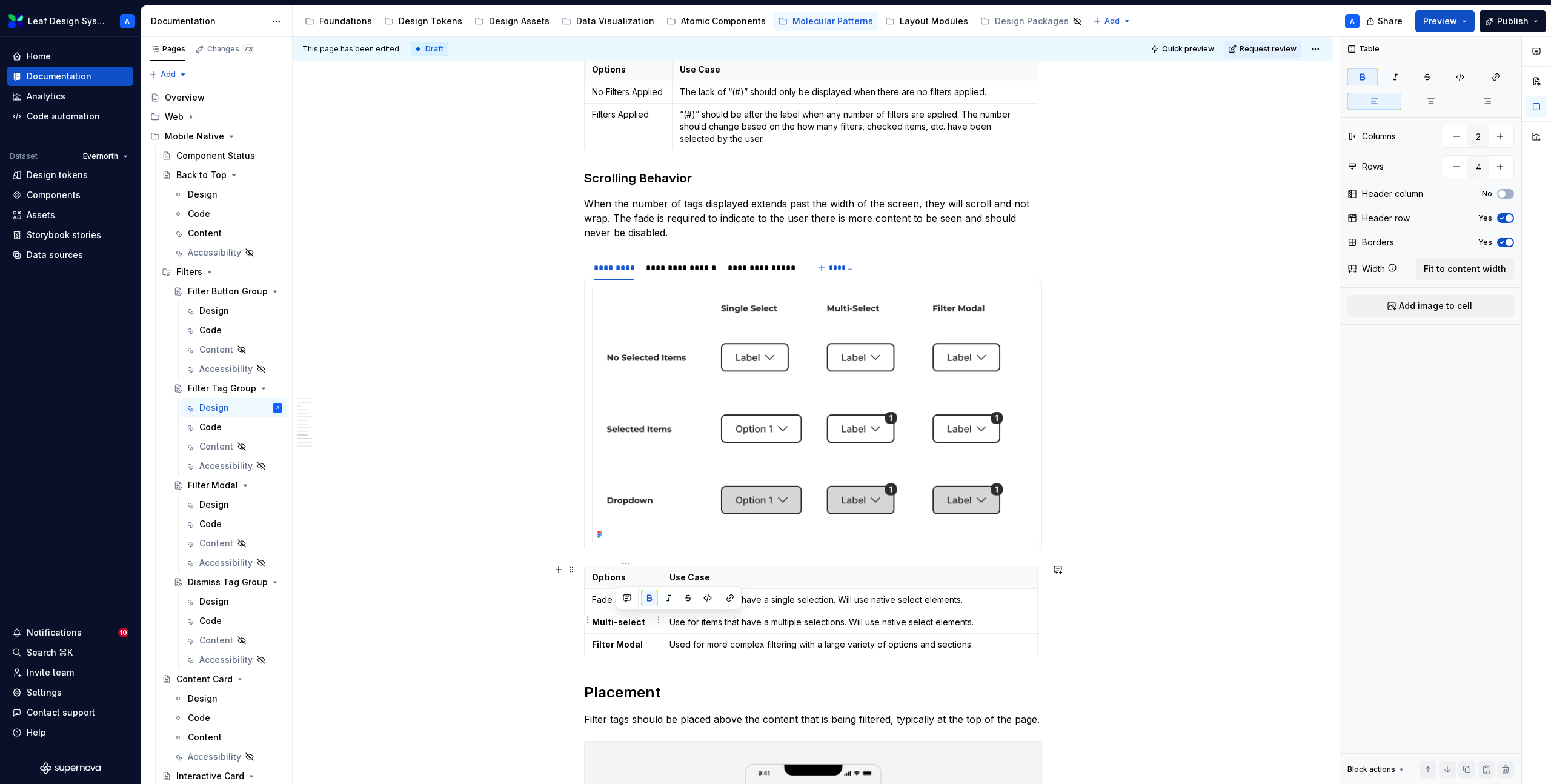
click at [617, 616] on strong "Multi-select" at bounding box center [619, 622] width 54 height 10
click at [722, 598] on p "Use for items that have a single selection. Will use native select elements." at bounding box center [850, 599] width 360 height 12
click at [627, 642] on strong "Filter Modal" at bounding box center [617, 644] width 51 height 10
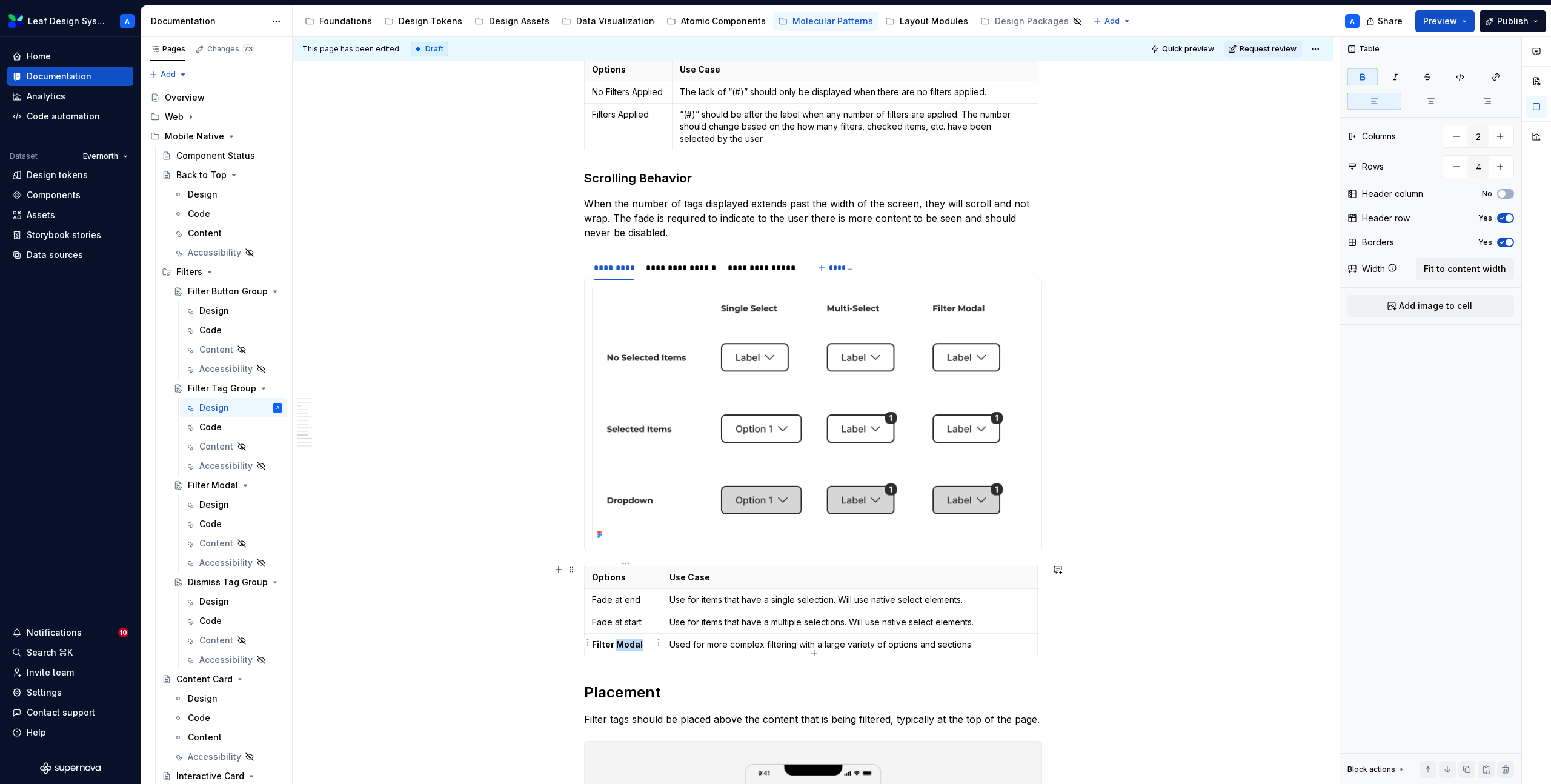
click at [627, 642] on strong "Filter Modal" at bounding box center [617, 644] width 51 height 10
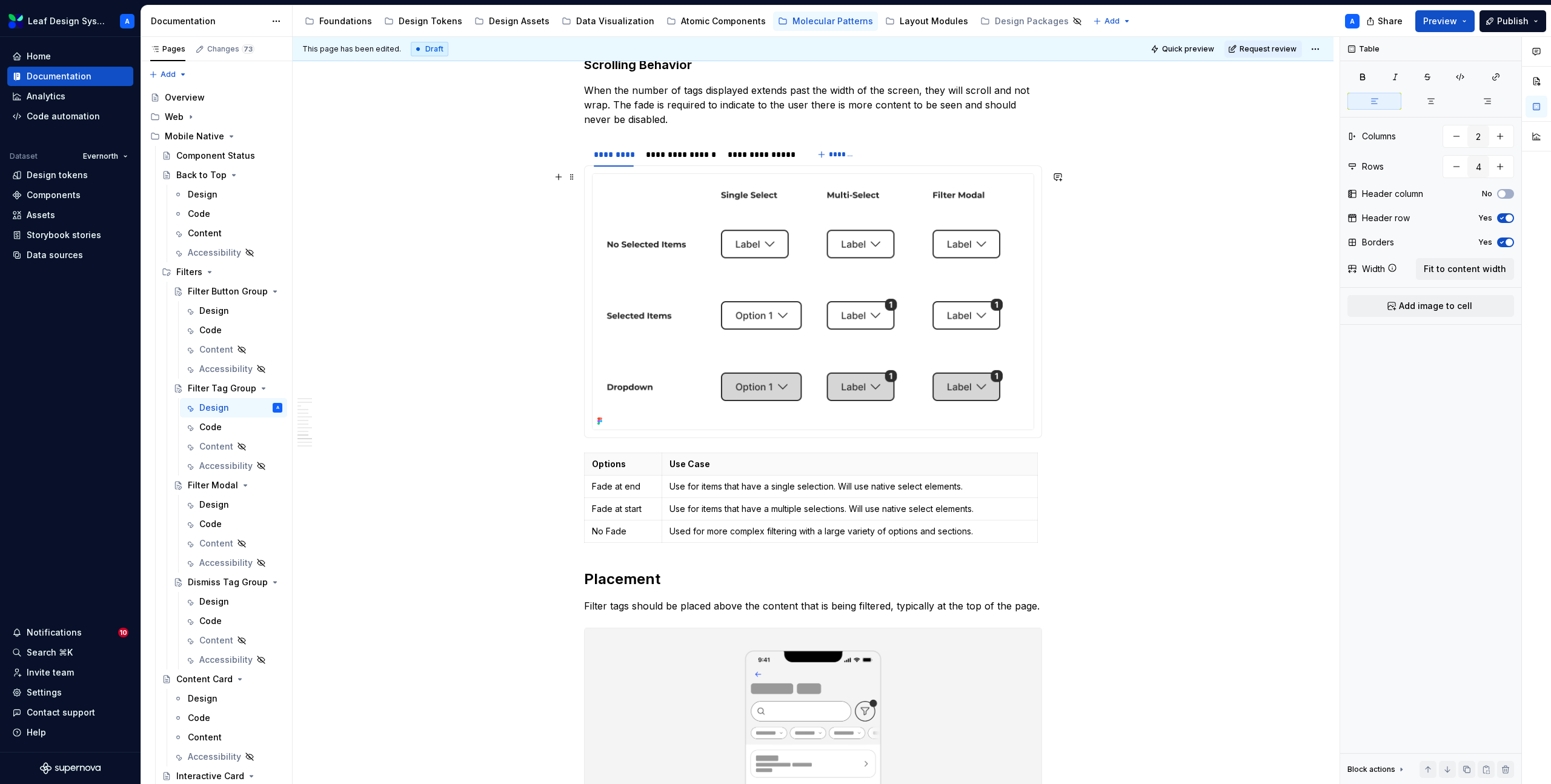
scroll to position [3017, 0]
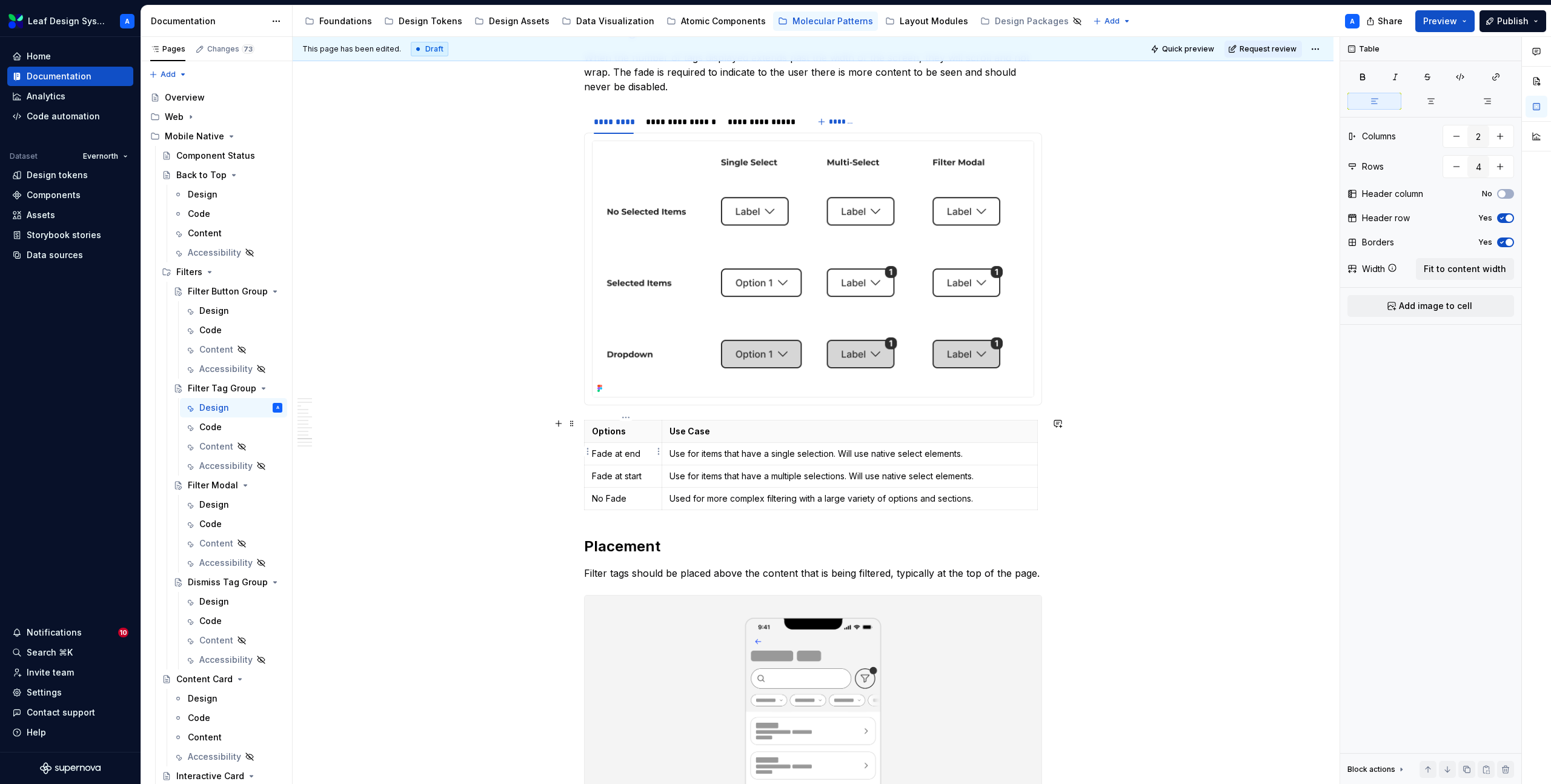
click at [629, 448] on p "Fade at end" at bounding box center [623, 453] width 62 height 12
click at [622, 473] on p "Fade at start" at bounding box center [623, 475] width 62 height 12
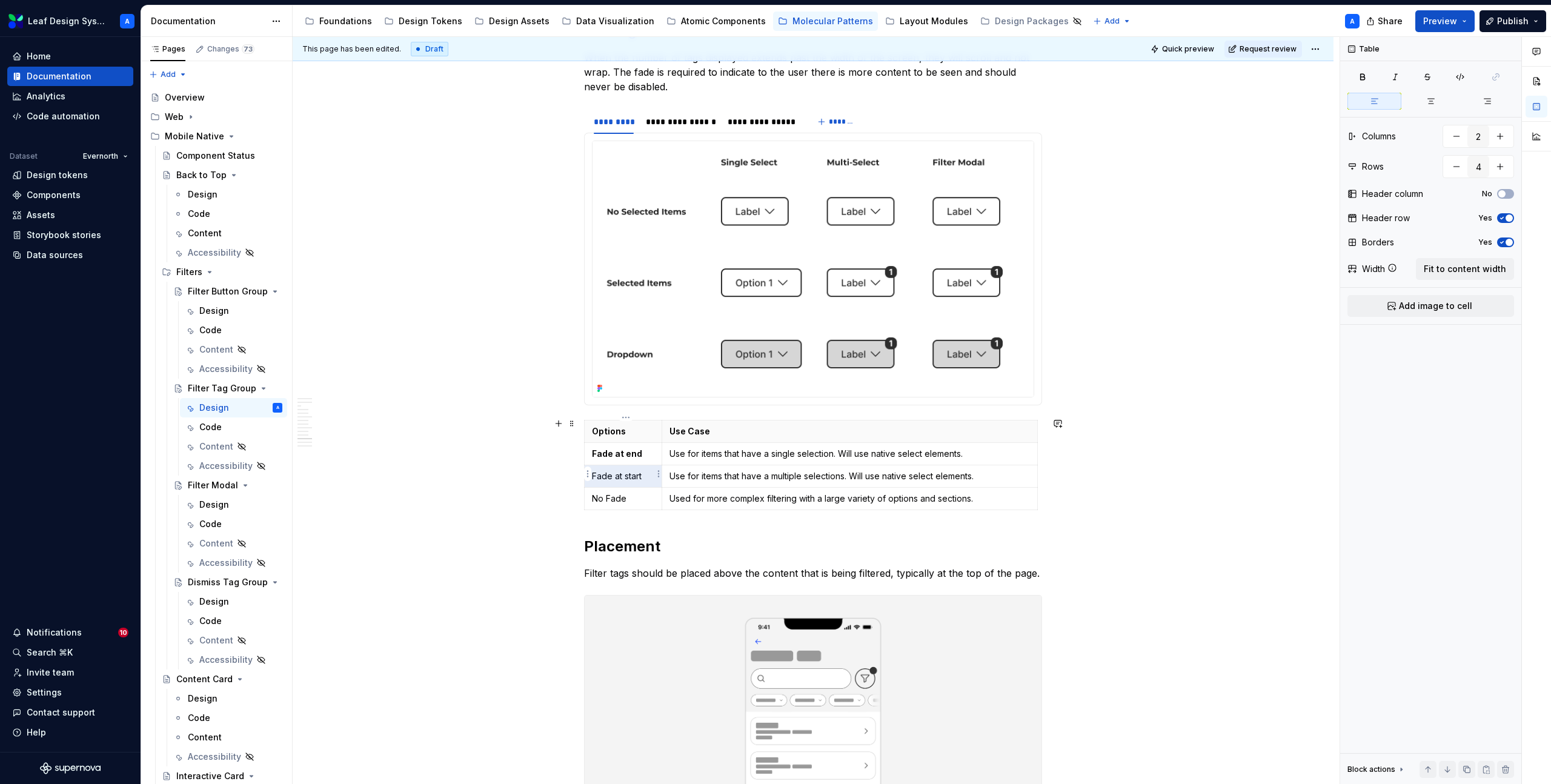
click at [622, 473] on p "Fade at start" at bounding box center [623, 475] width 62 height 12
click at [617, 492] on p "No Fade" at bounding box center [623, 498] width 62 height 12
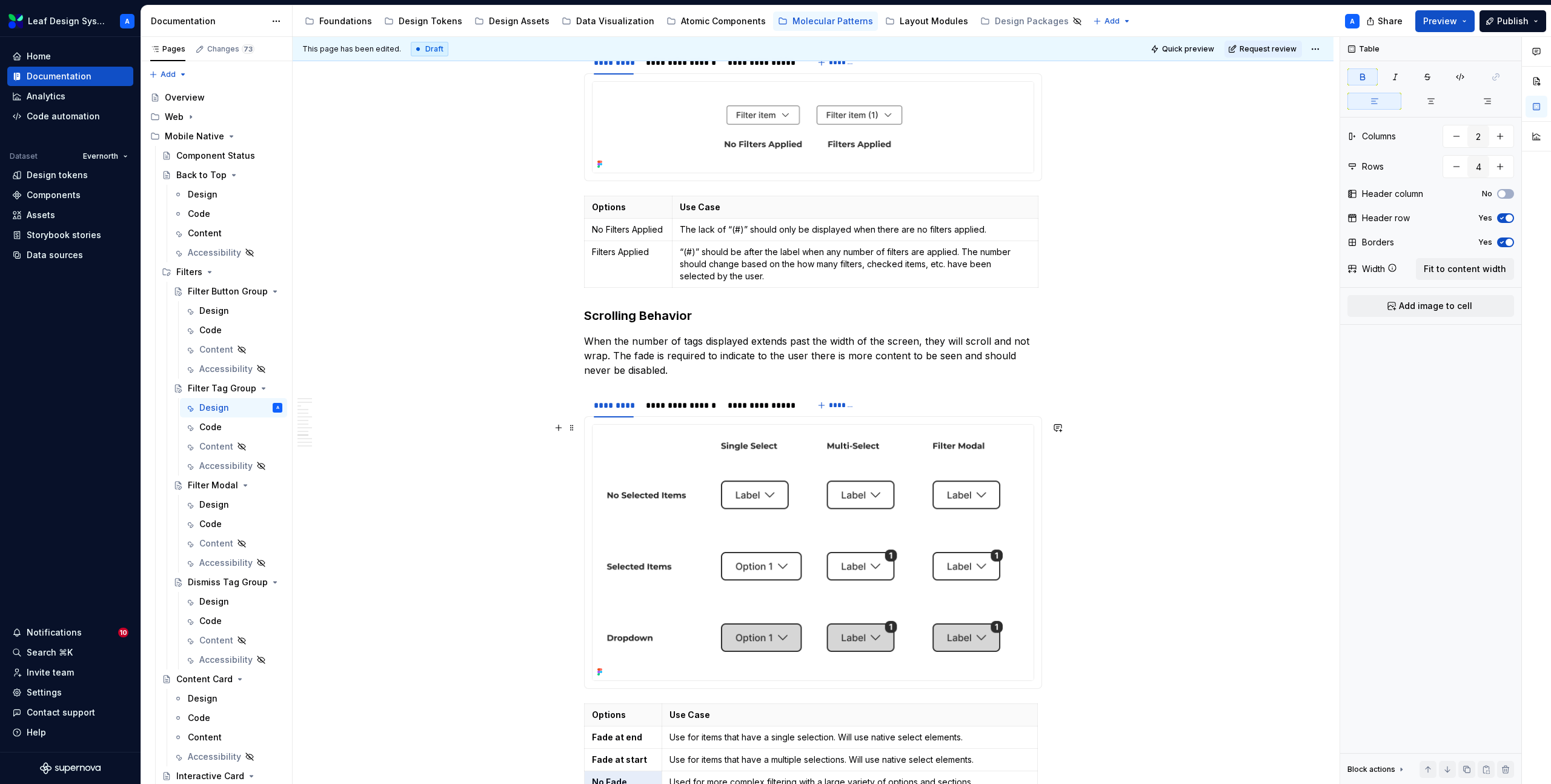
scroll to position [2720, 0]
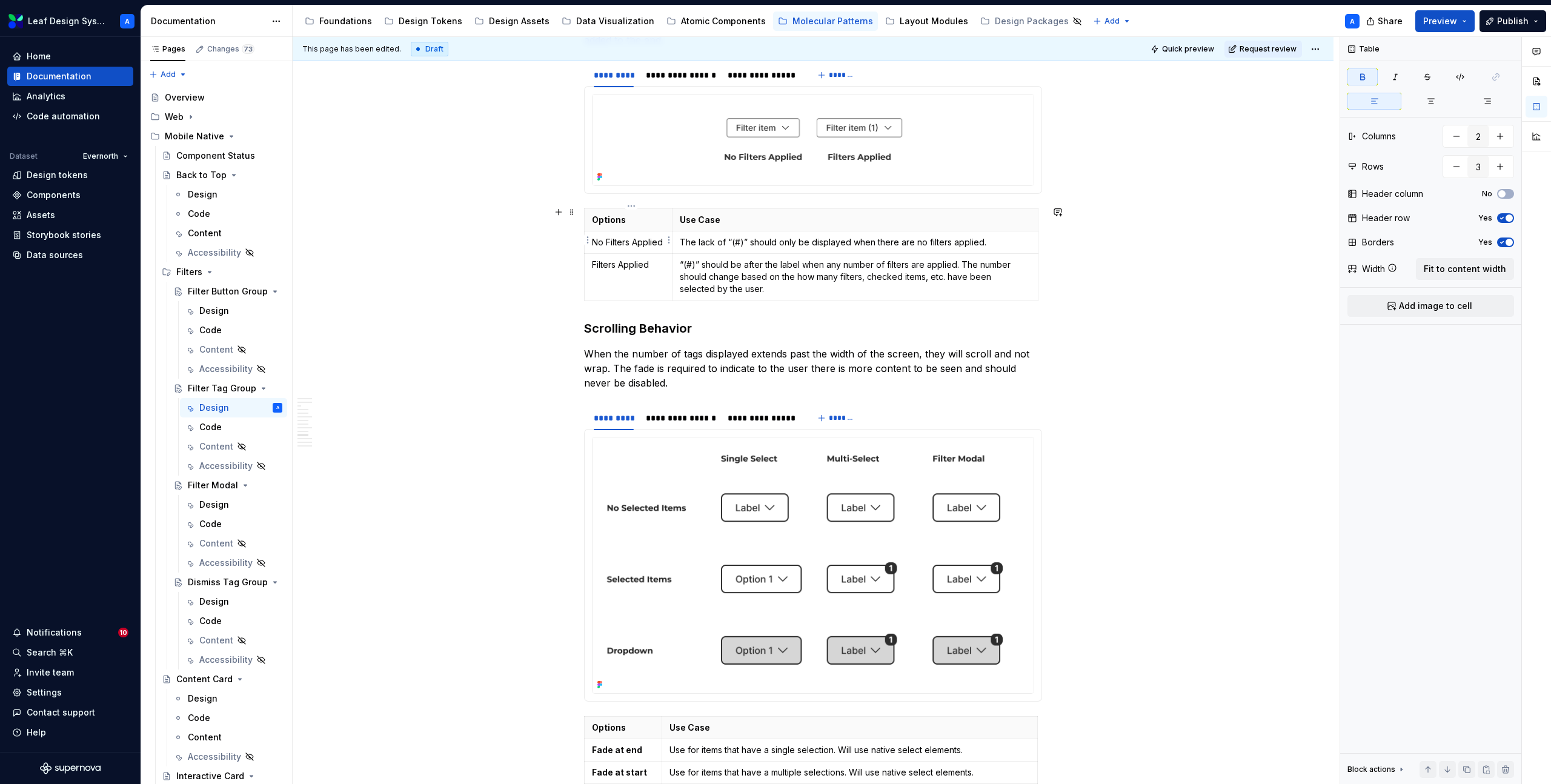
click at [623, 240] on p "No Filters Applied" at bounding box center [628, 242] width 72 height 12
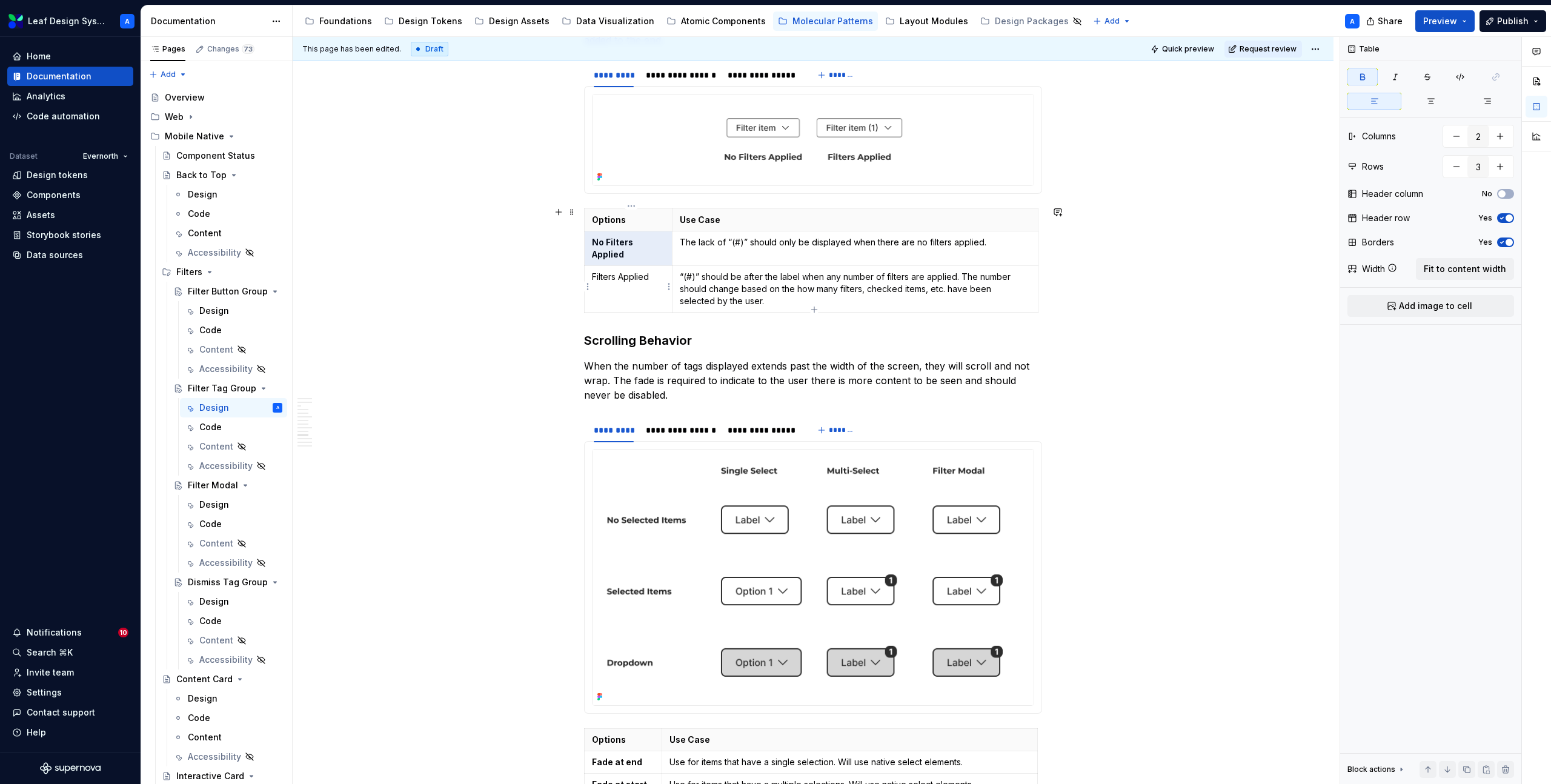
click at [622, 271] on p "Filters Applied" at bounding box center [628, 276] width 72 height 12
click at [676, 215] on th "Use Case" at bounding box center [856, 220] width 366 height 23
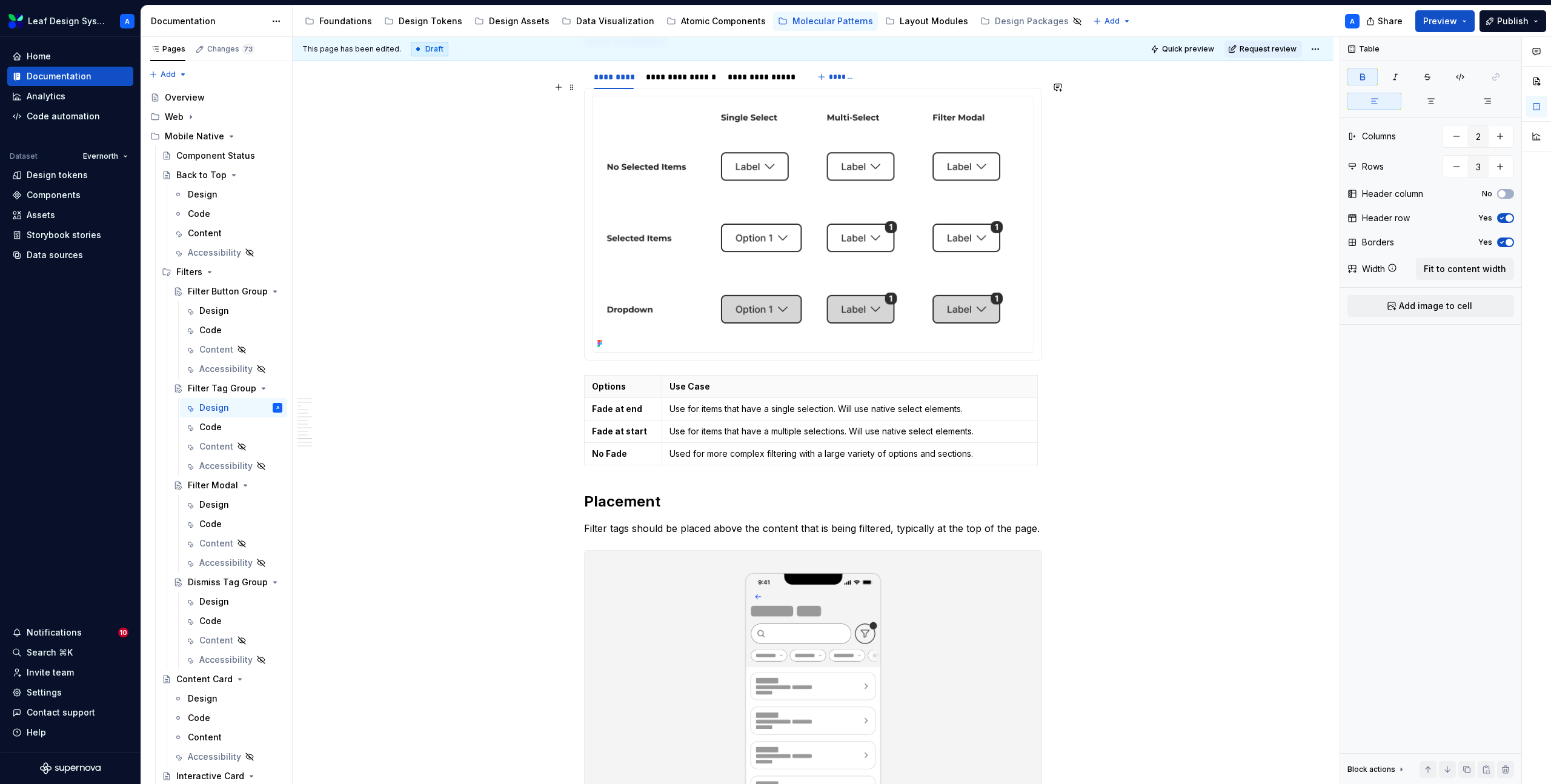
scroll to position [3093, 0]
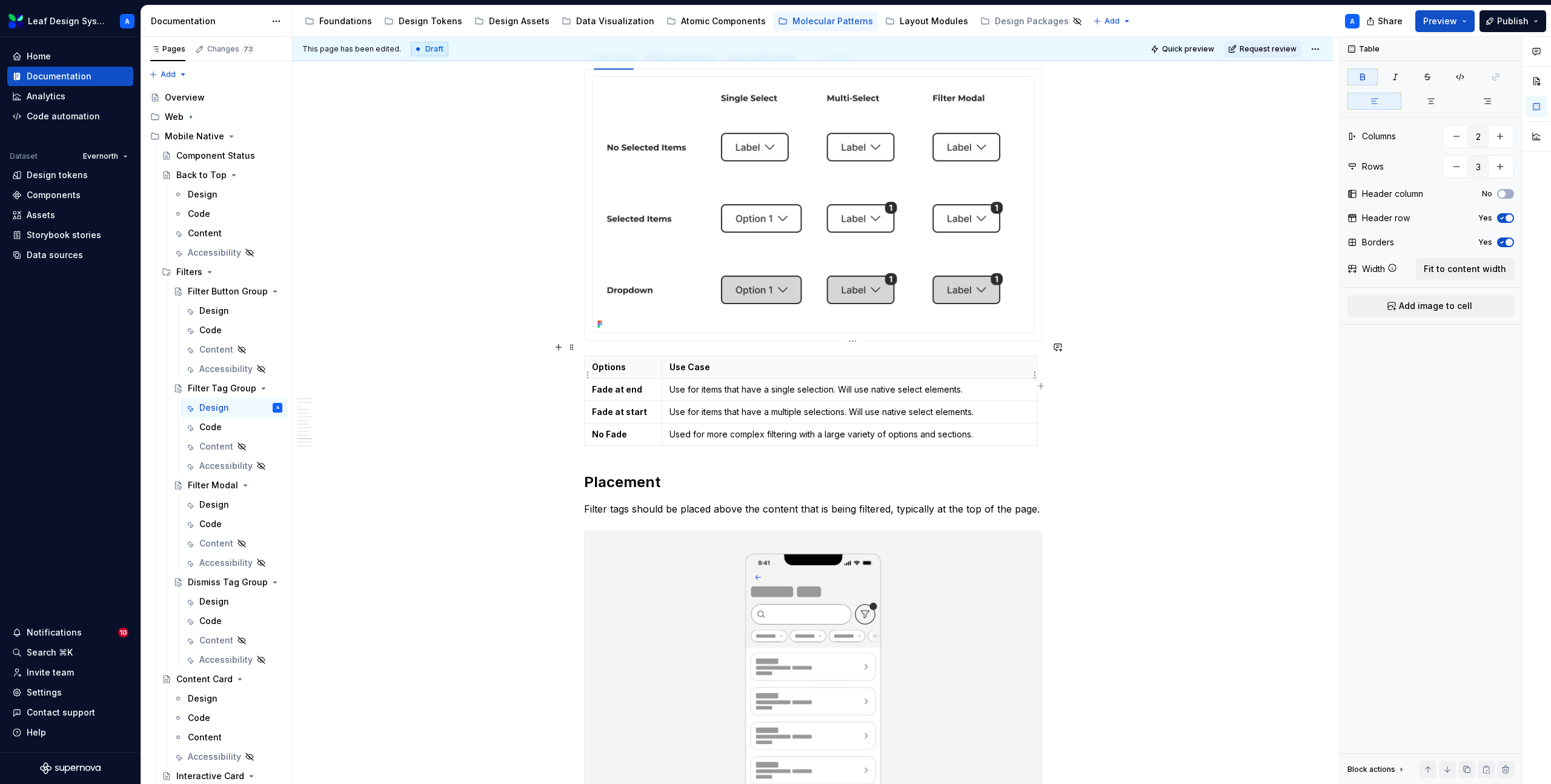
type input "4"
click at [728, 383] on p "Use for items that have a single selection. Will use native select elements." at bounding box center [850, 389] width 360 height 12
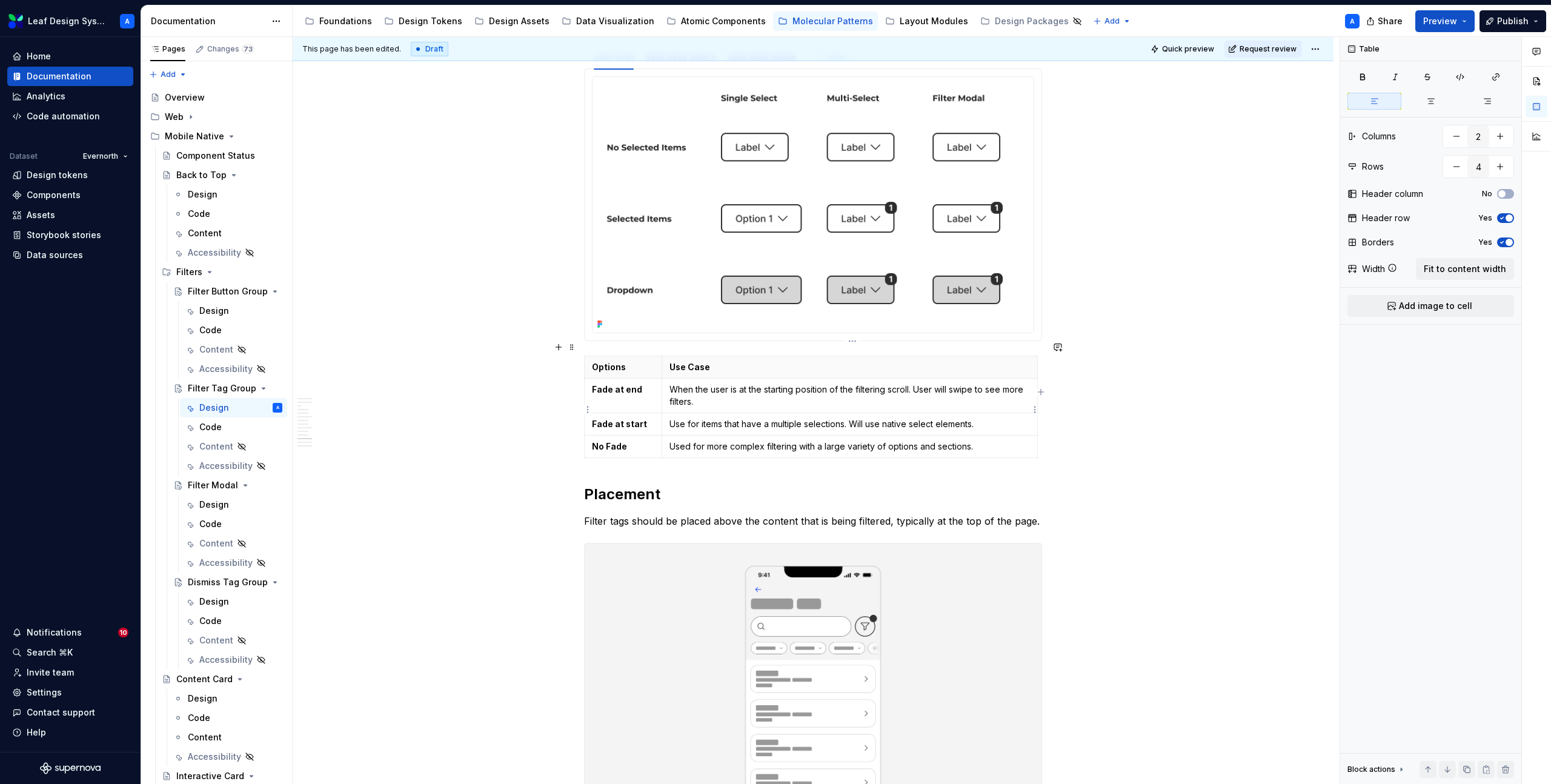
click at [748, 418] on p "Use for items that have a multiple selections. Will use native select elements." at bounding box center [850, 424] width 360 height 12
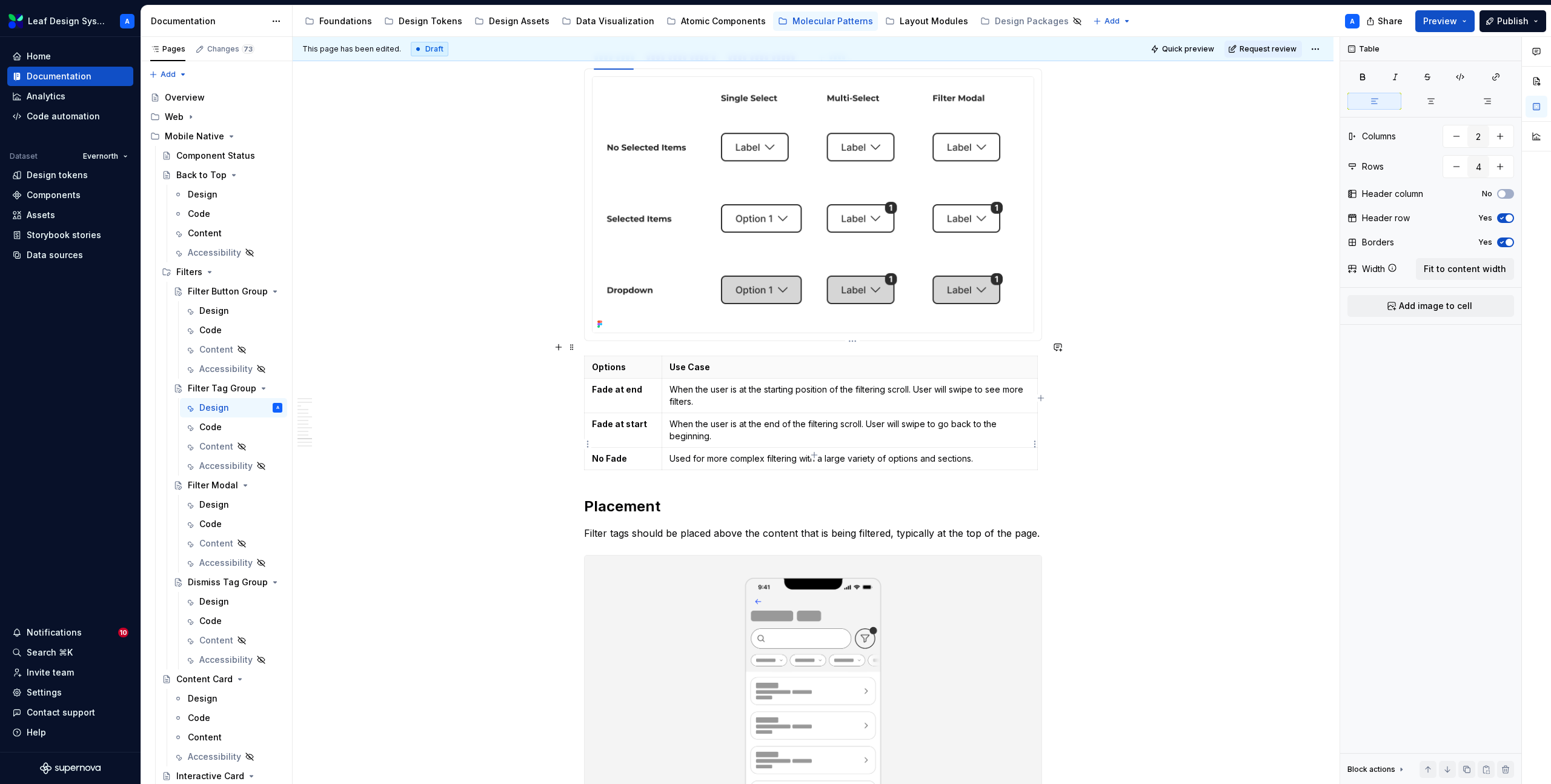
click at [748, 452] on p "Used for more complex filtering with a large variety of options and sections." at bounding box center [850, 458] width 360 height 12
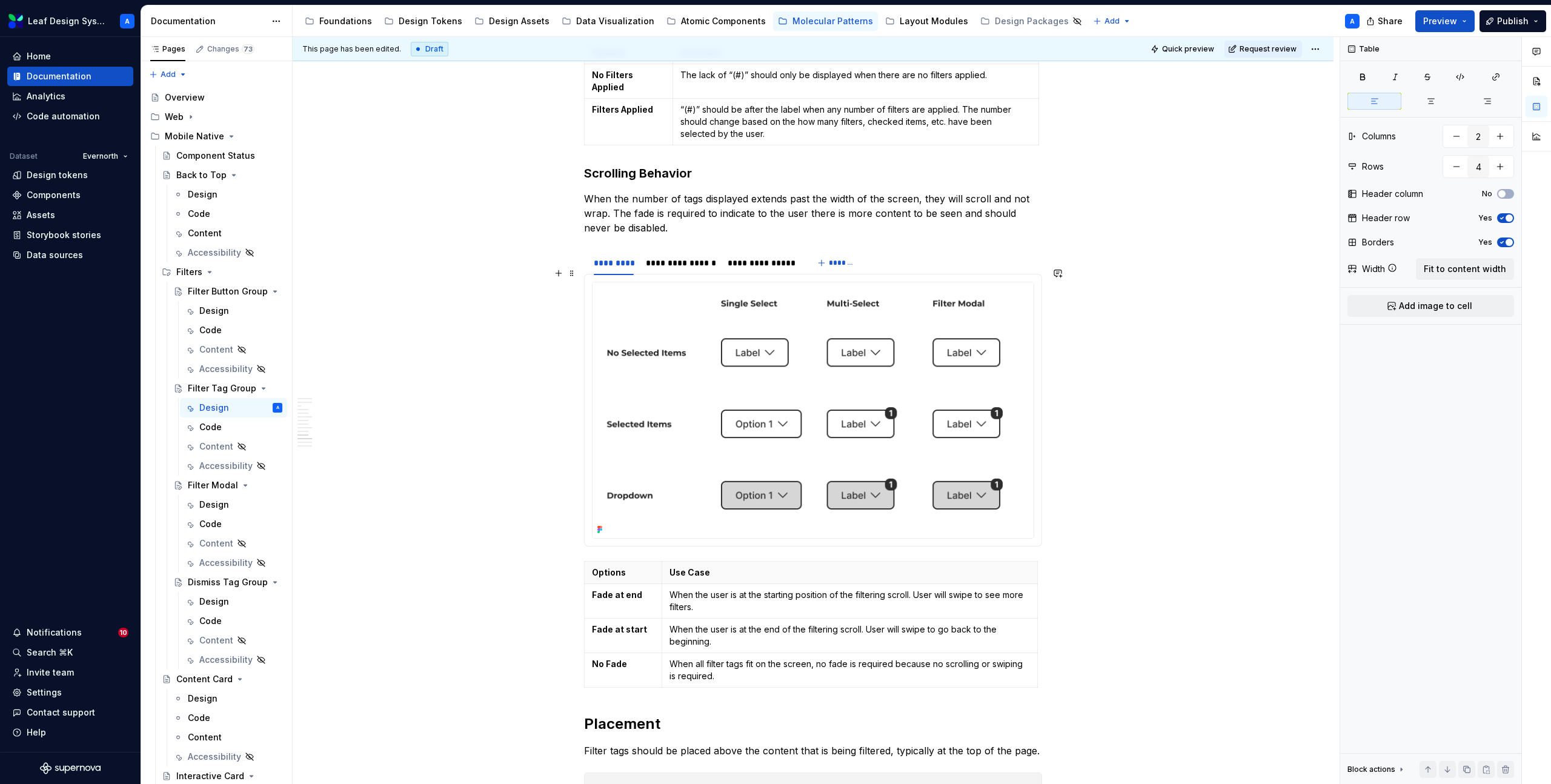
scroll to position [2885, 0]
type textarea "*"
click at [711, 399] on img at bounding box center [813, 412] width 441 height 256
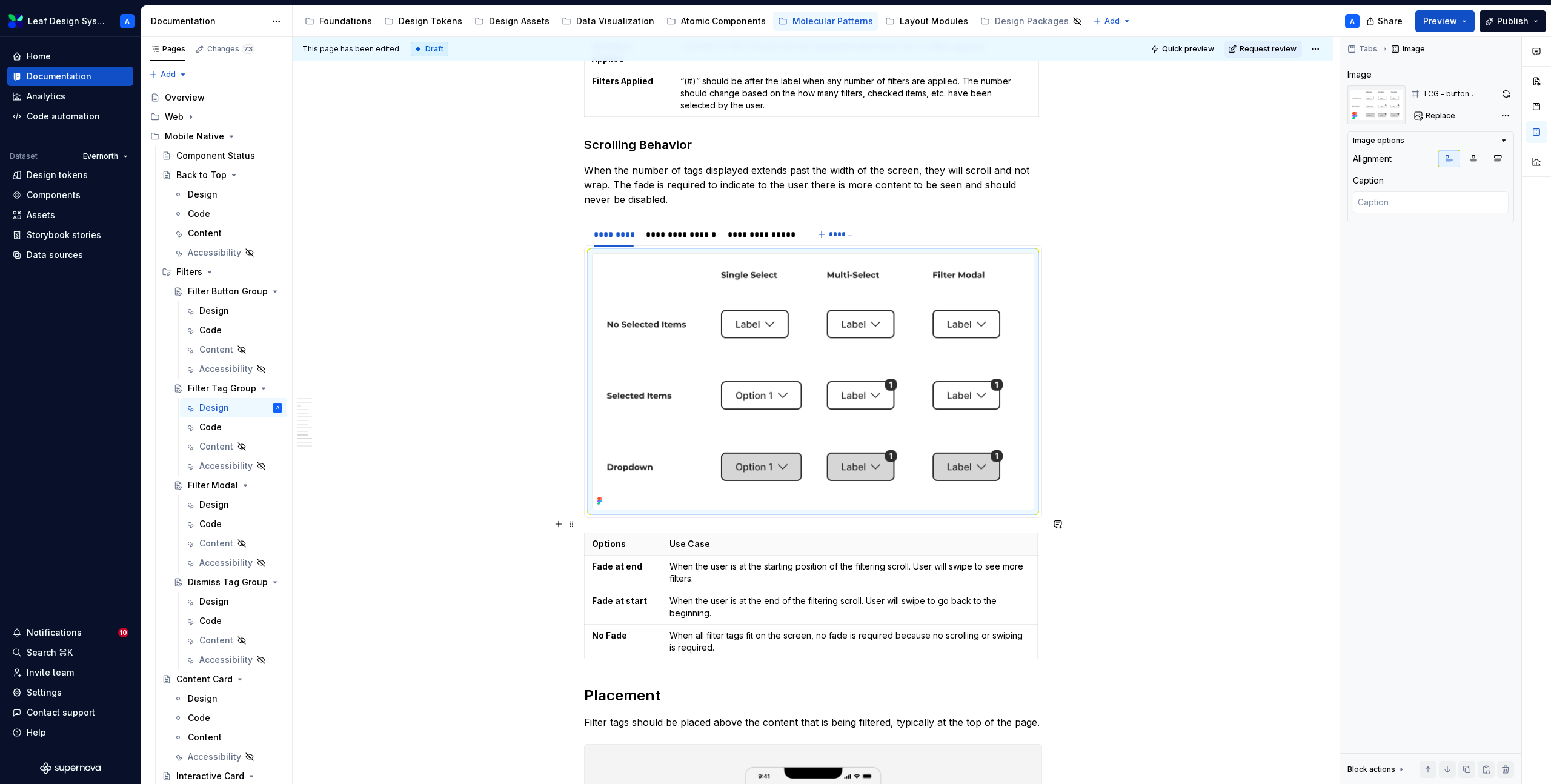
scroll to position [2911, 0]
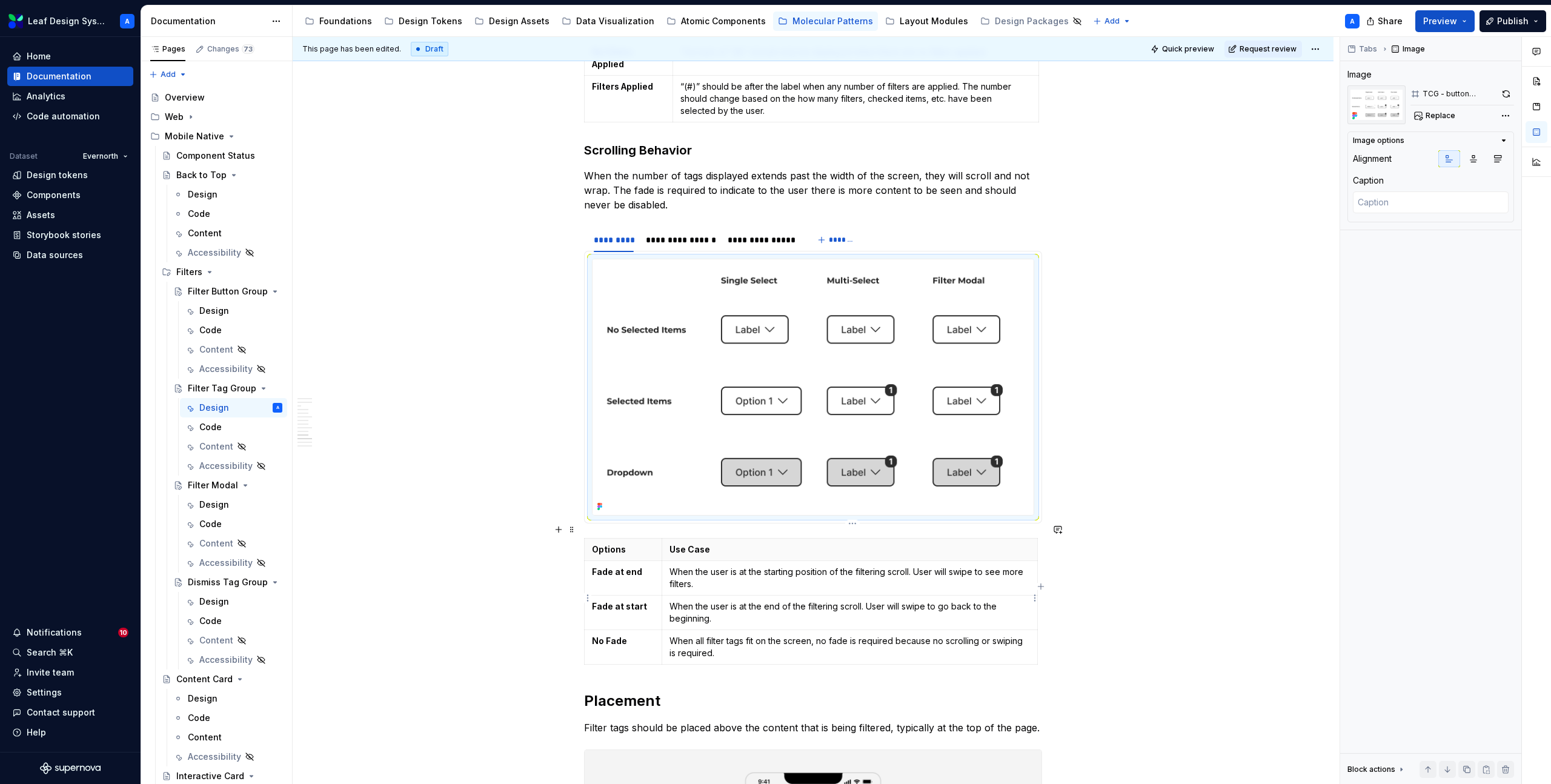
click at [710, 605] on p "When the user is at the end of the filtering scroll. User will swipe to go back…" at bounding box center [850, 612] width 360 height 24
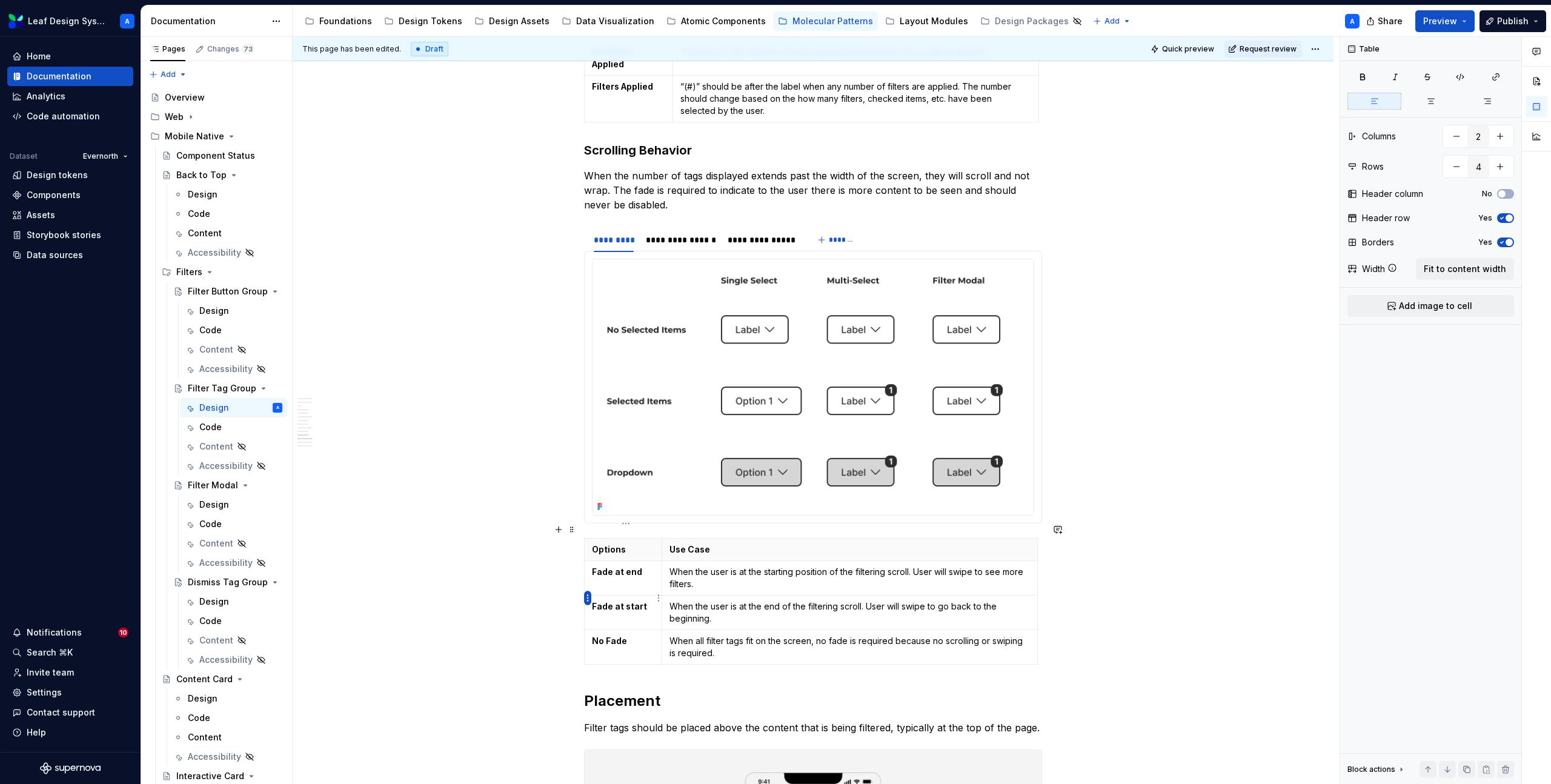
click at [587, 600] on html "Leaf Design System A Home Documentation Analytics Code automation Dataset Evern…" at bounding box center [776, 392] width 1551 height 784
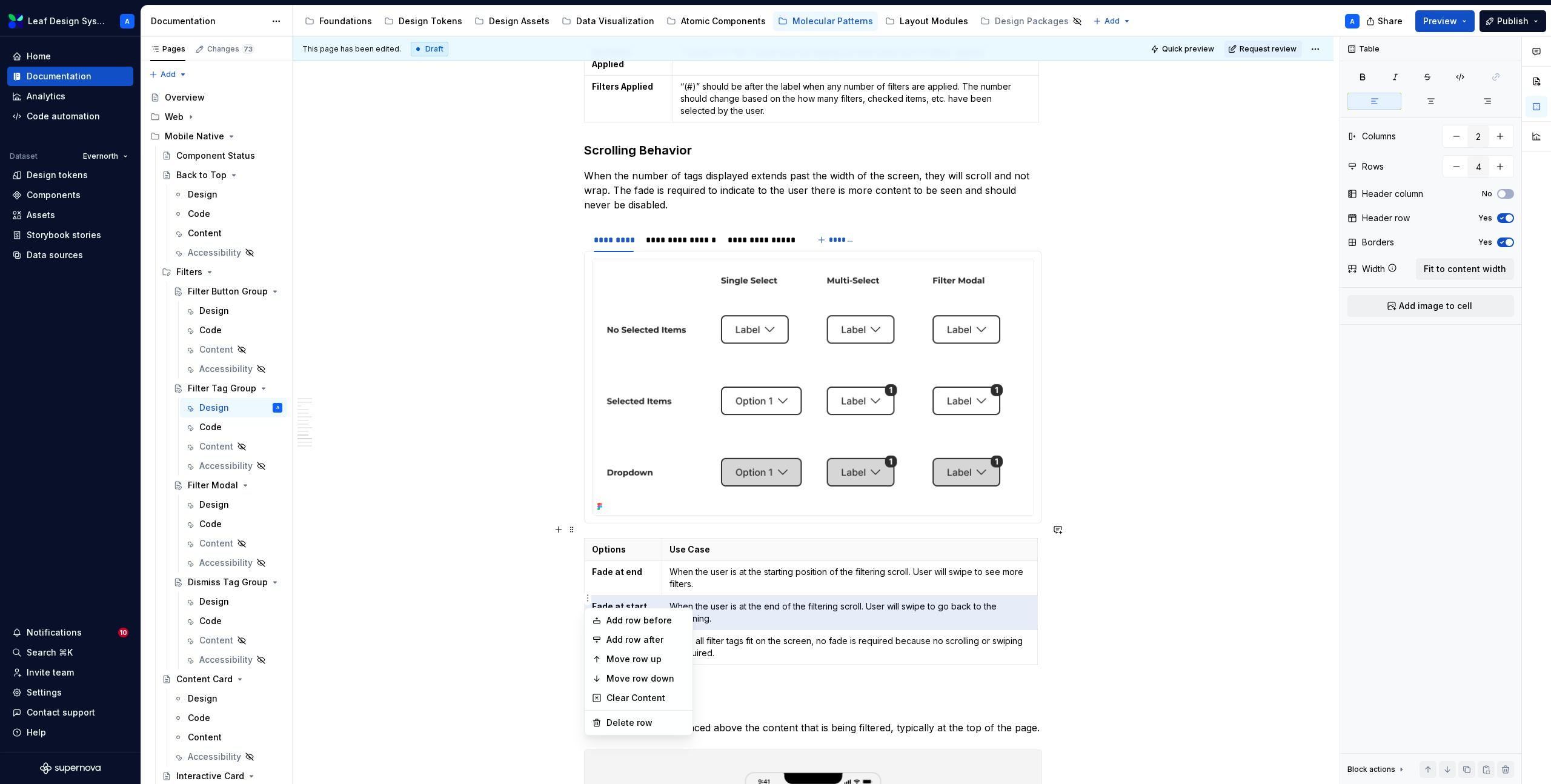
click at [691, 599] on html "Leaf Design System A Home Documentation Analytics Code automation Dataset Evern…" at bounding box center [776, 392] width 1551 height 784
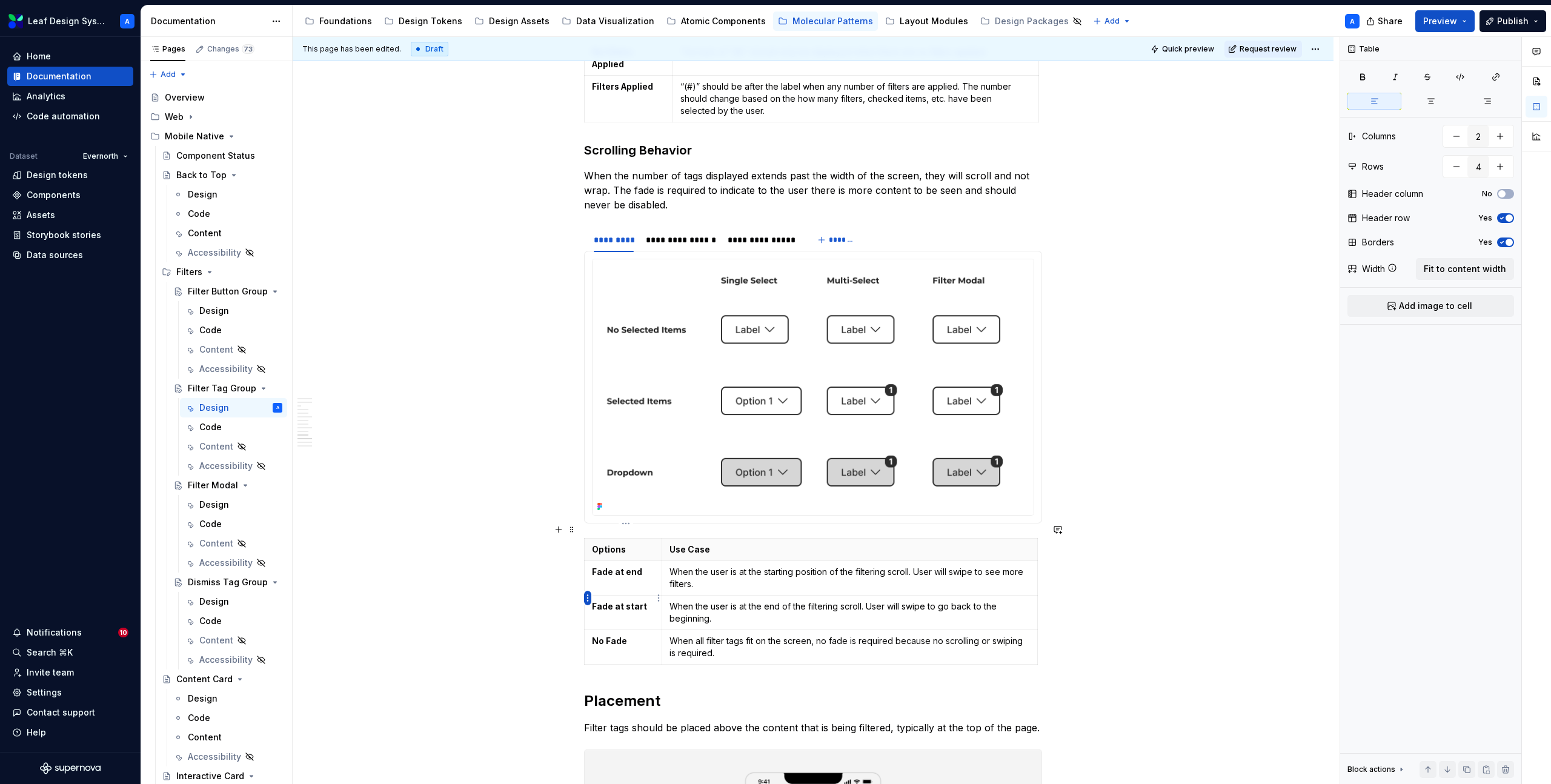
click at [588, 596] on html "Leaf Design System A Home Documentation Analytics Code automation Dataset Evern…" at bounding box center [776, 392] width 1551 height 784
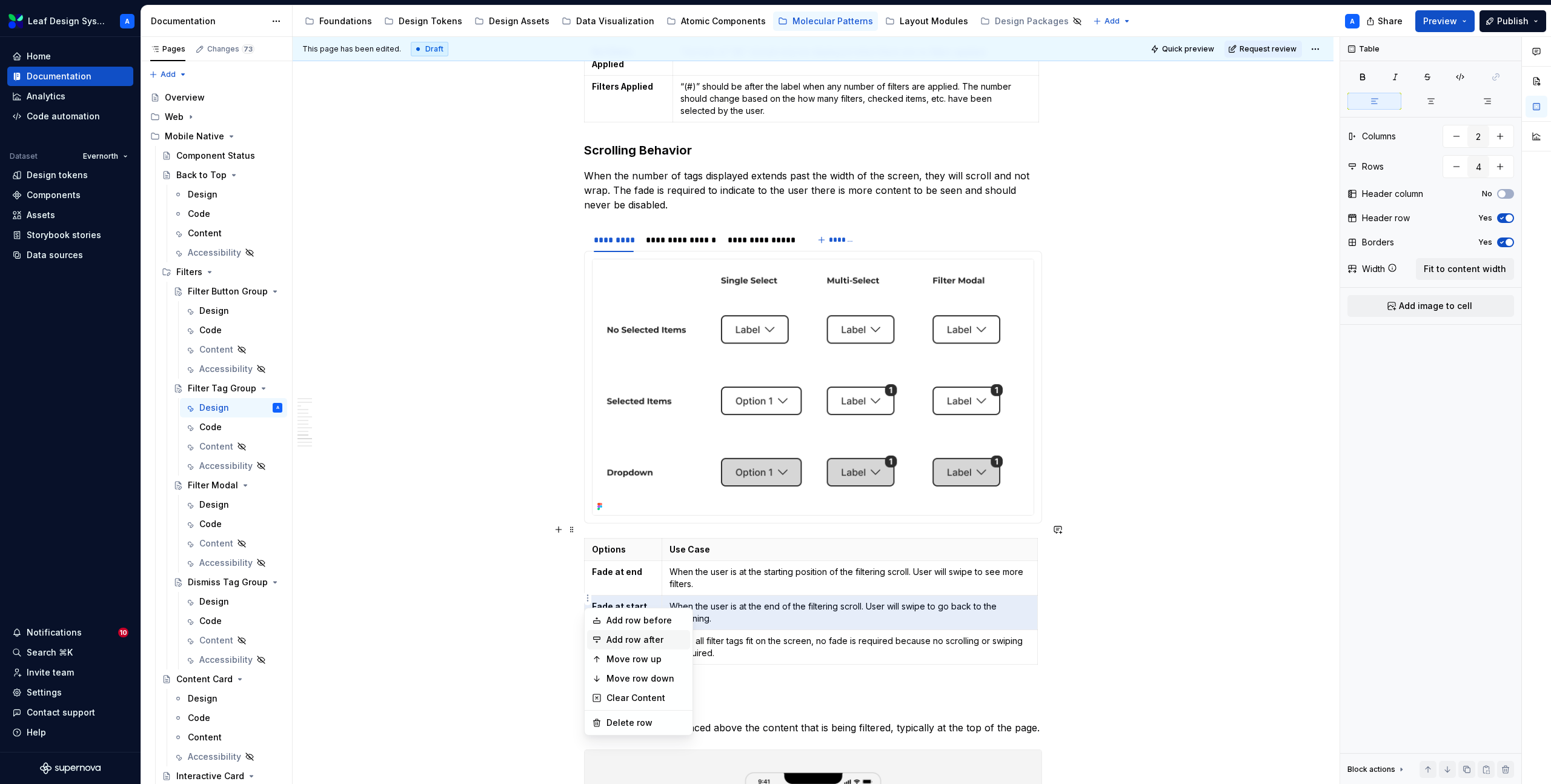
click at [646, 643] on div "Add row after" at bounding box center [646, 639] width 79 height 12
type input "5"
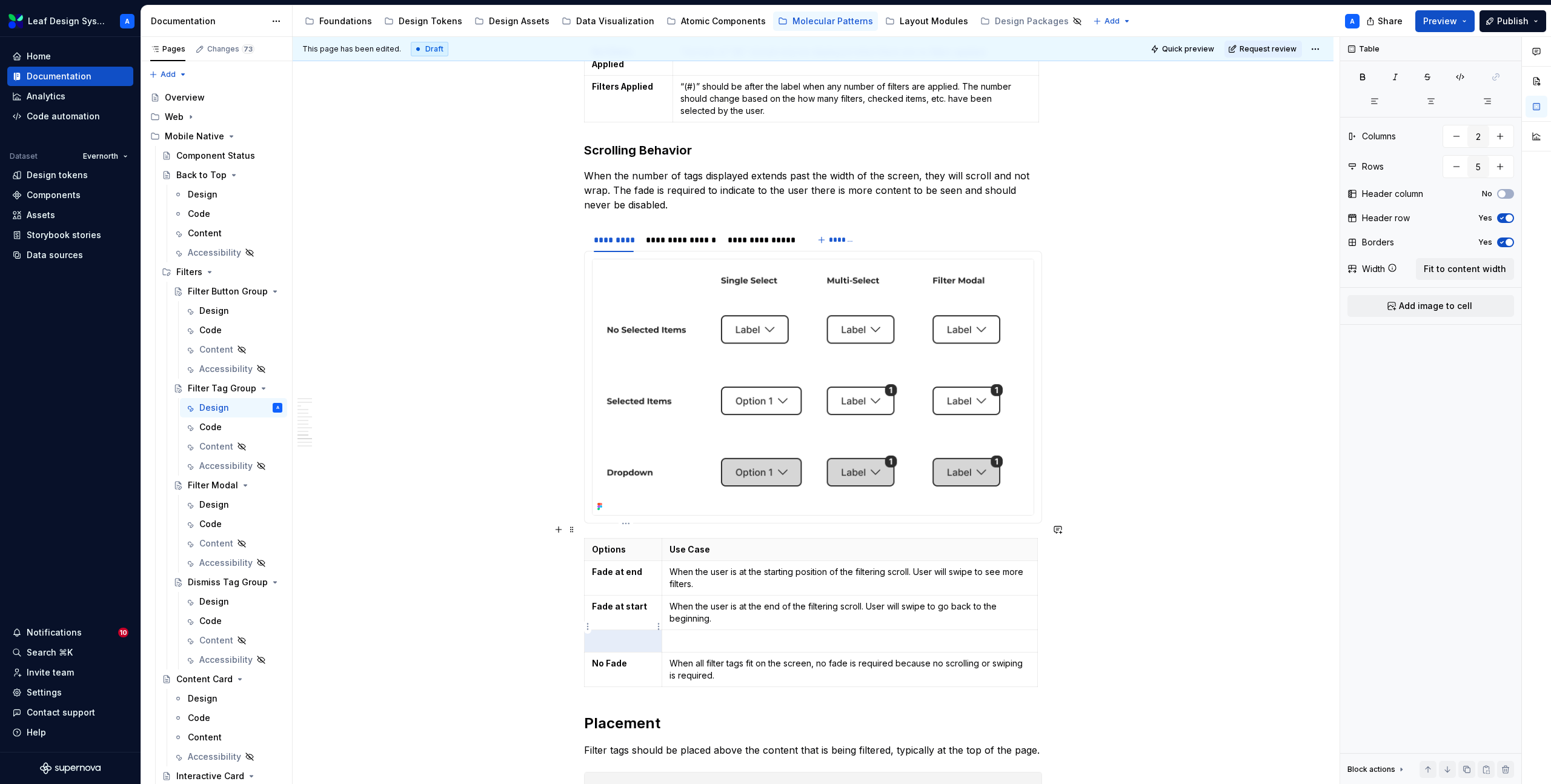
click at [620, 635] on td at bounding box center [623, 640] width 77 height 23
click at [622, 635] on p "Both end Fade" at bounding box center [623, 640] width 62 height 12
click at [730, 635] on p at bounding box center [850, 640] width 360 height 12
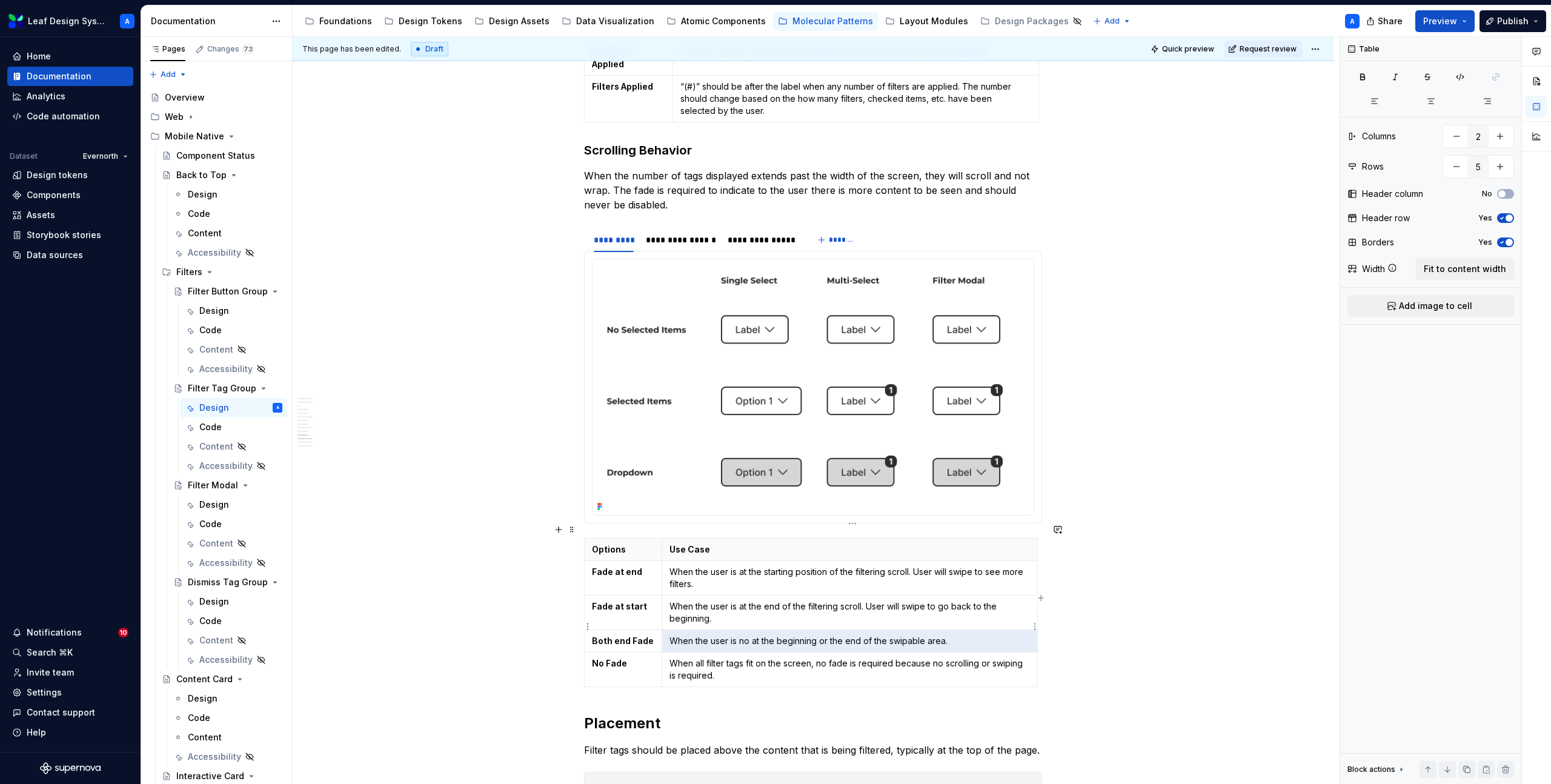
click at [900, 635] on p "When the user is no at the beginning or the end of the swipable area." at bounding box center [850, 640] width 360 height 12
click at [878, 635] on p "When the user is no at the beginning or the end of the swipeable area." at bounding box center [850, 640] width 360 height 12
click at [910, 635] on p "When the user is no at the beginning or the end of the swipeable area." at bounding box center [850, 640] width 360 height 12
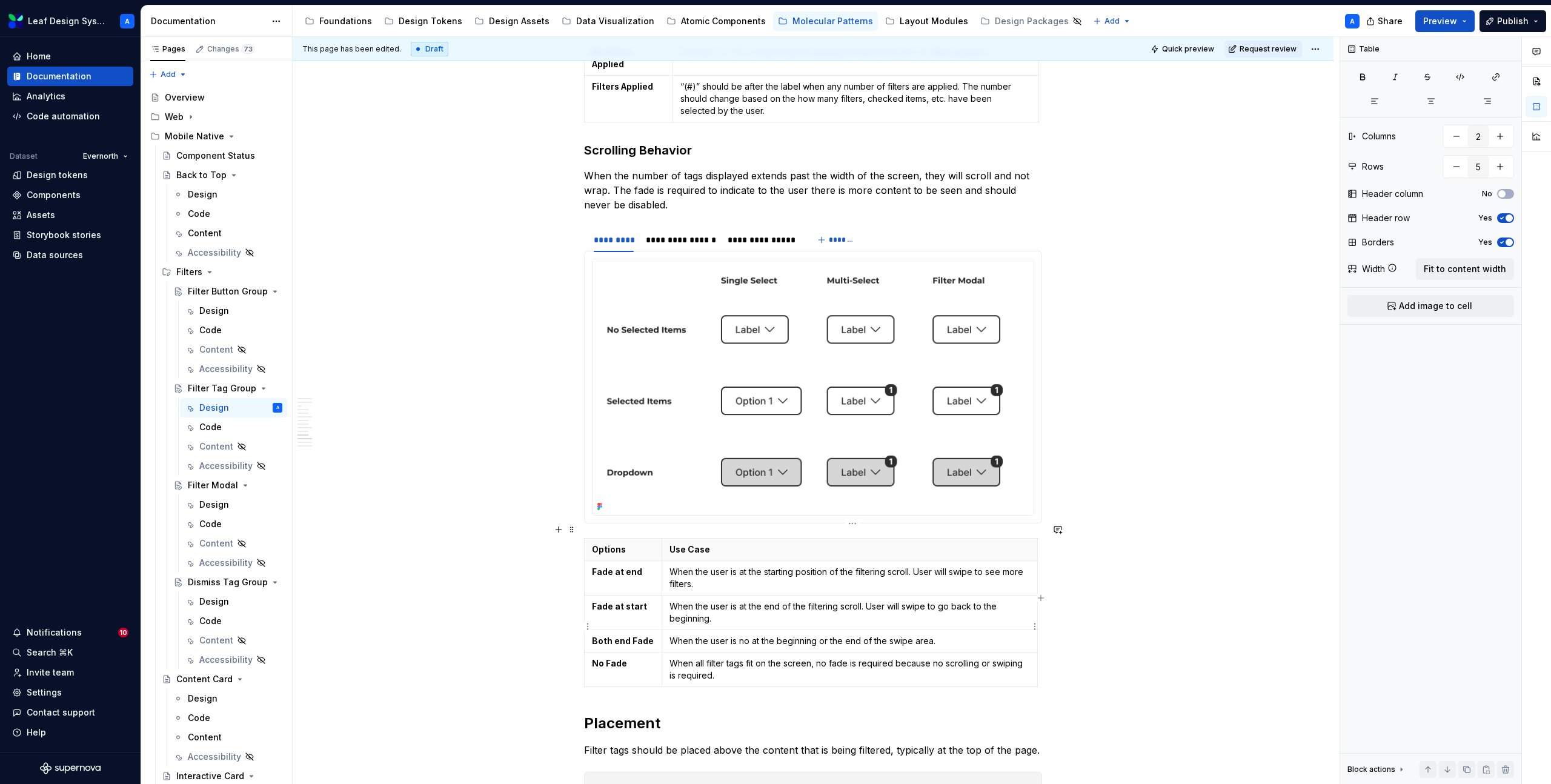
click at [976, 635] on p "When the user is no at the beginning or the end of the swipe area." at bounding box center [850, 640] width 360 height 12
click at [633, 635] on strong "Both end Fade" at bounding box center [623, 640] width 62 height 10
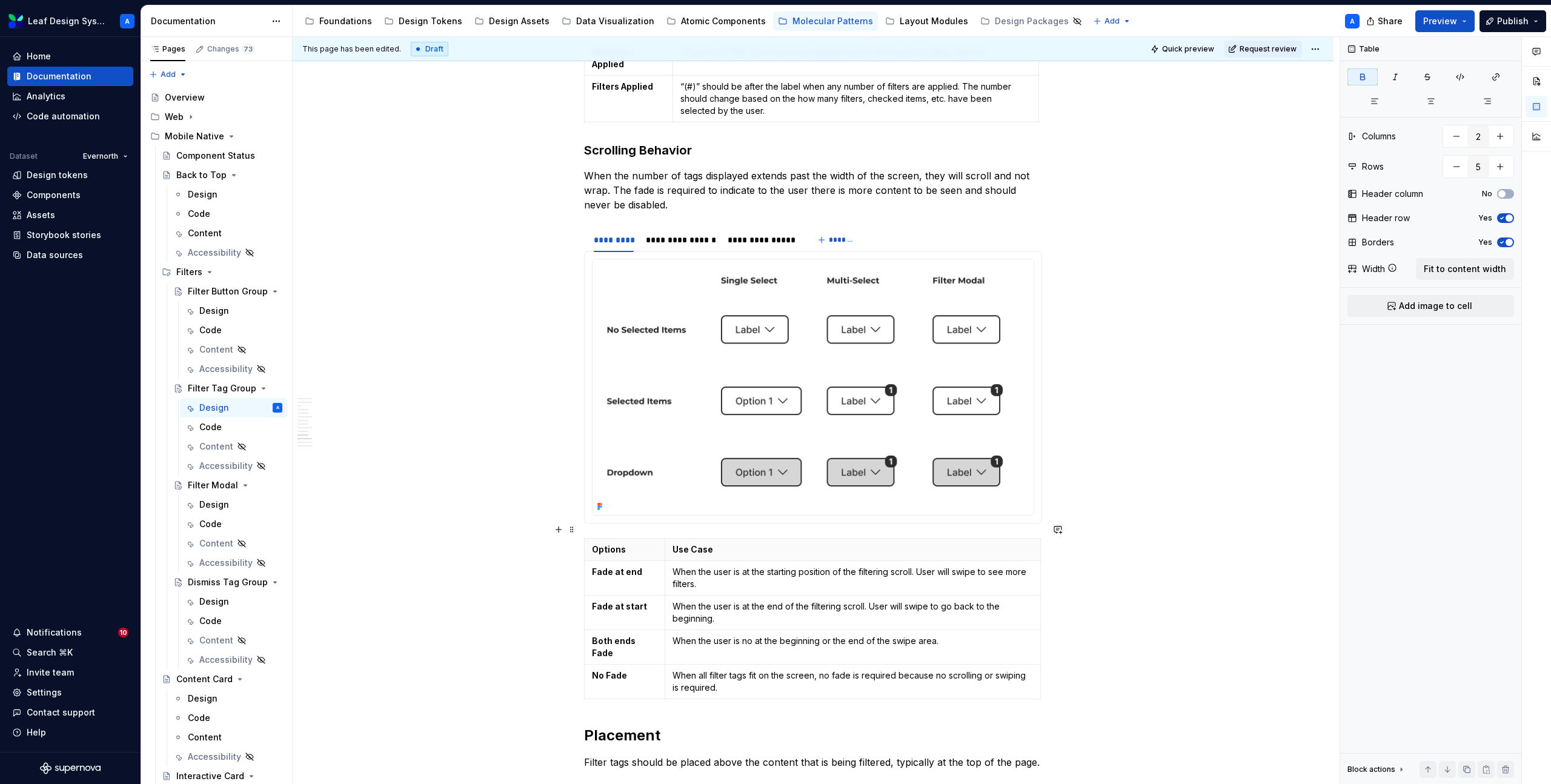
click at [736, 325] on img at bounding box center [813, 387] width 441 height 256
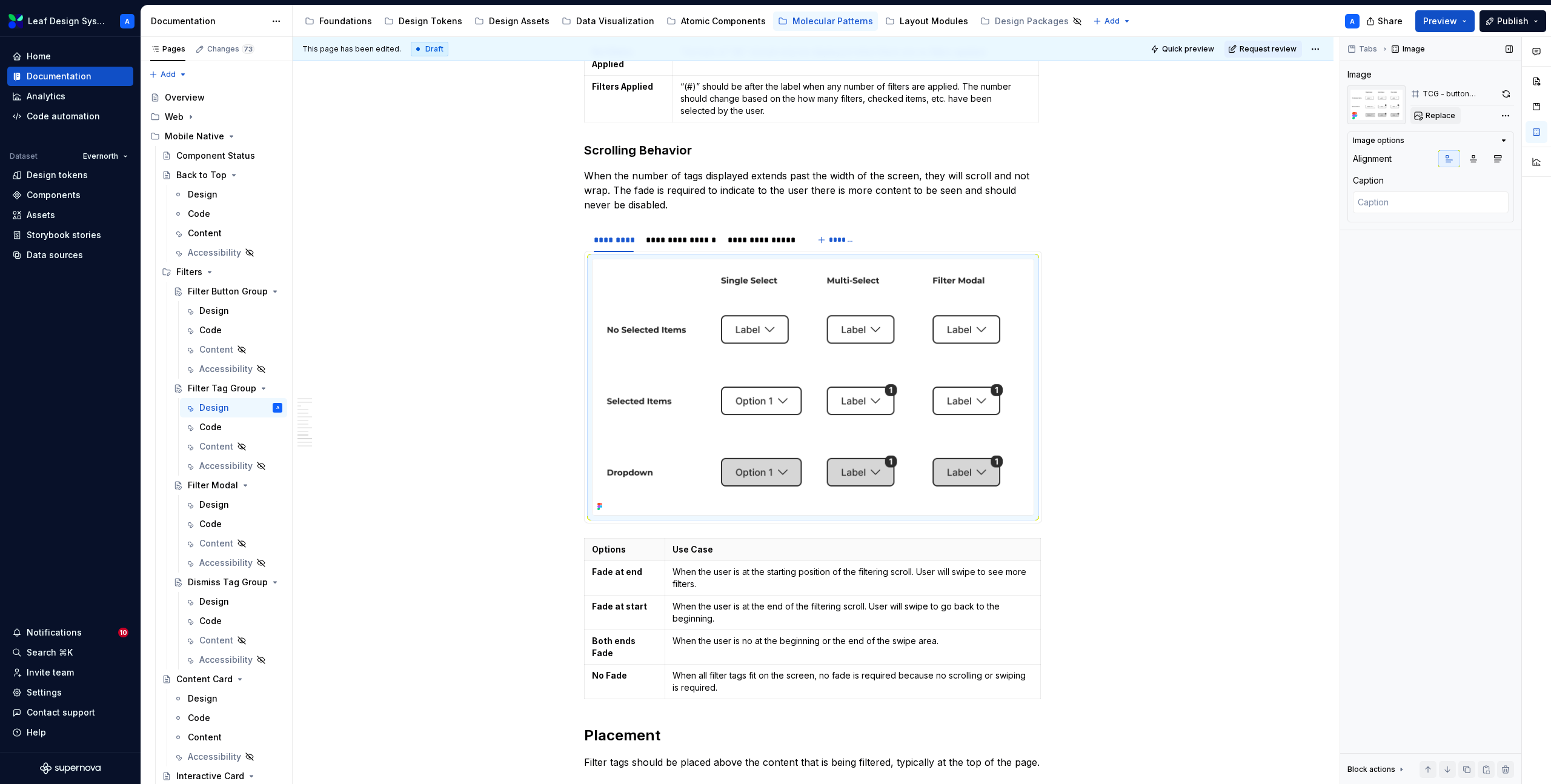
click at [1433, 112] on span "Replace" at bounding box center [1440, 115] width 30 height 9
type textarea "*"
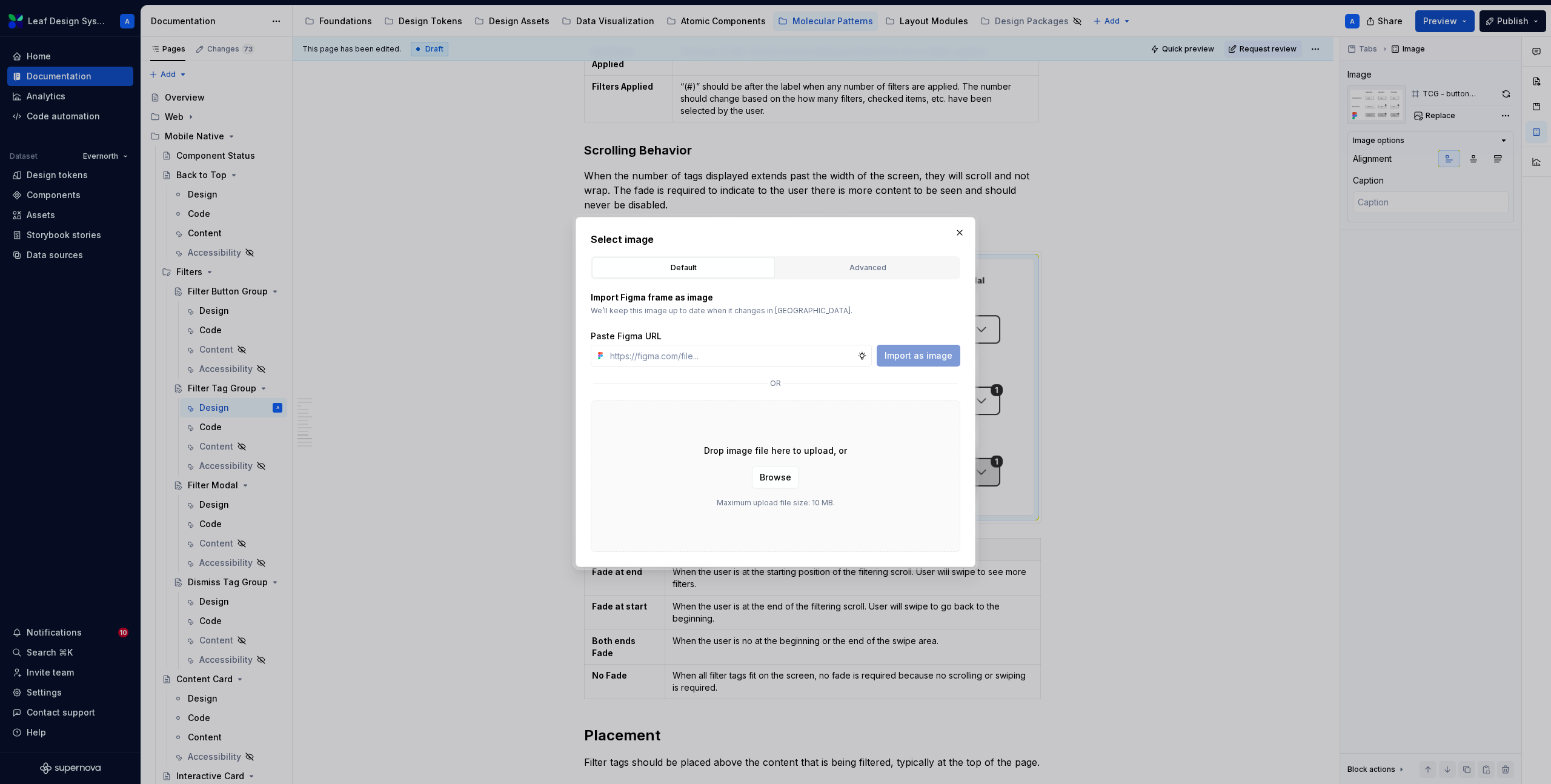
type input "[URL][DOMAIN_NAME]"
type textarea "*"
type input "[URL][DOMAIN_NAME]"
click at [911, 351] on span "Import as image" at bounding box center [919, 355] width 68 height 12
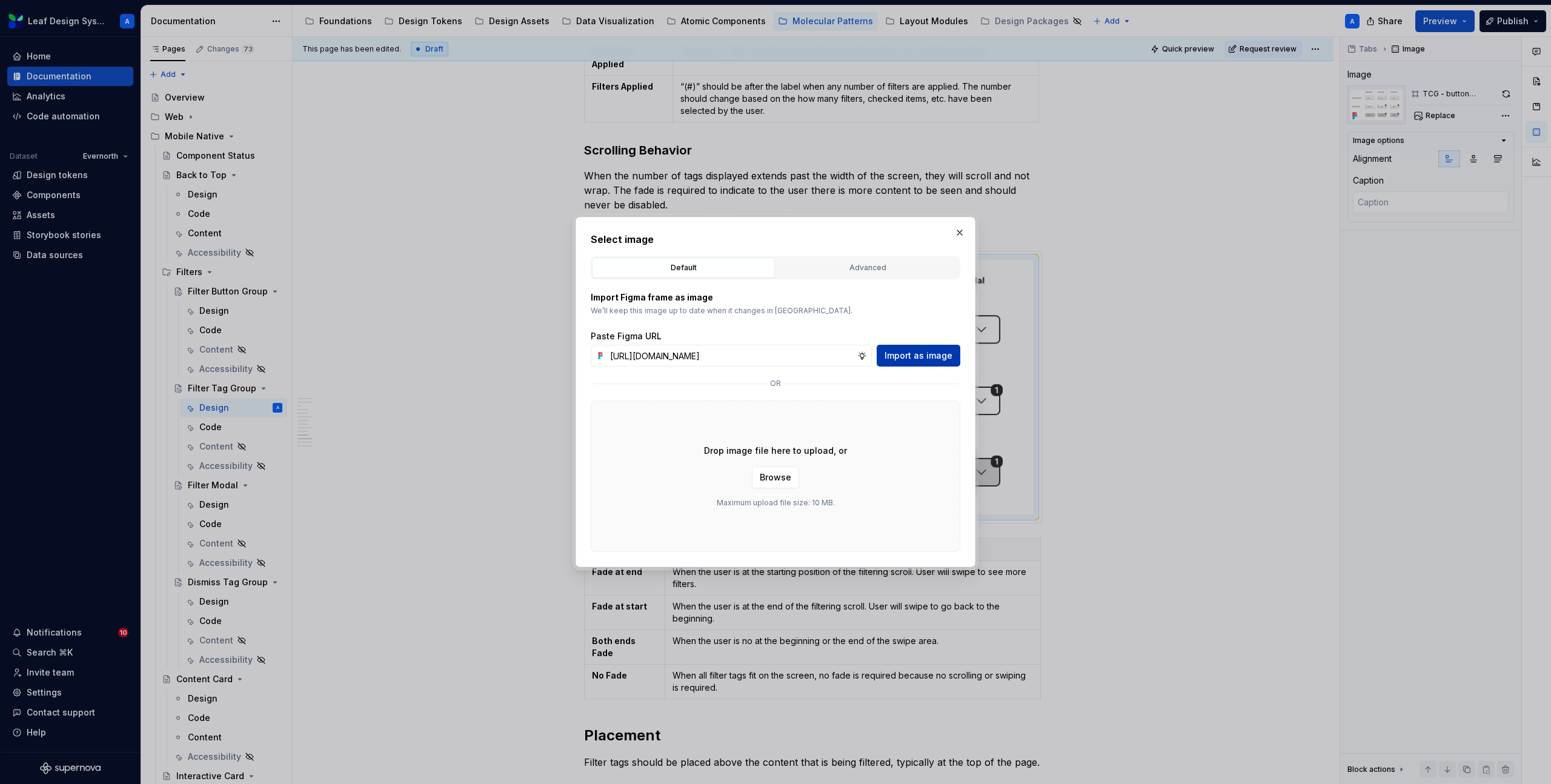
scroll to position [0, 0]
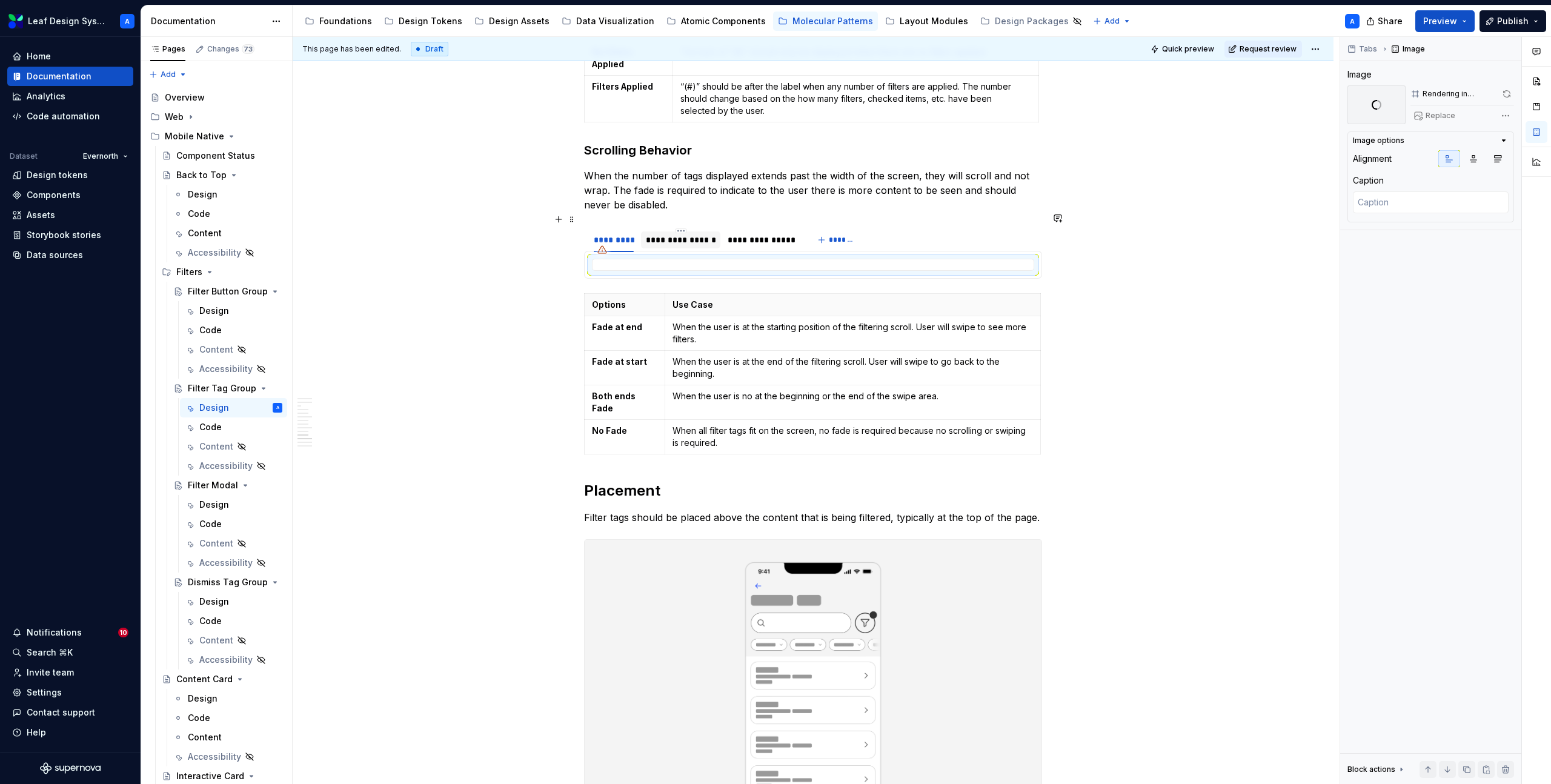
click at [692, 231] on div "**********" at bounding box center [681, 239] width 80 height 17
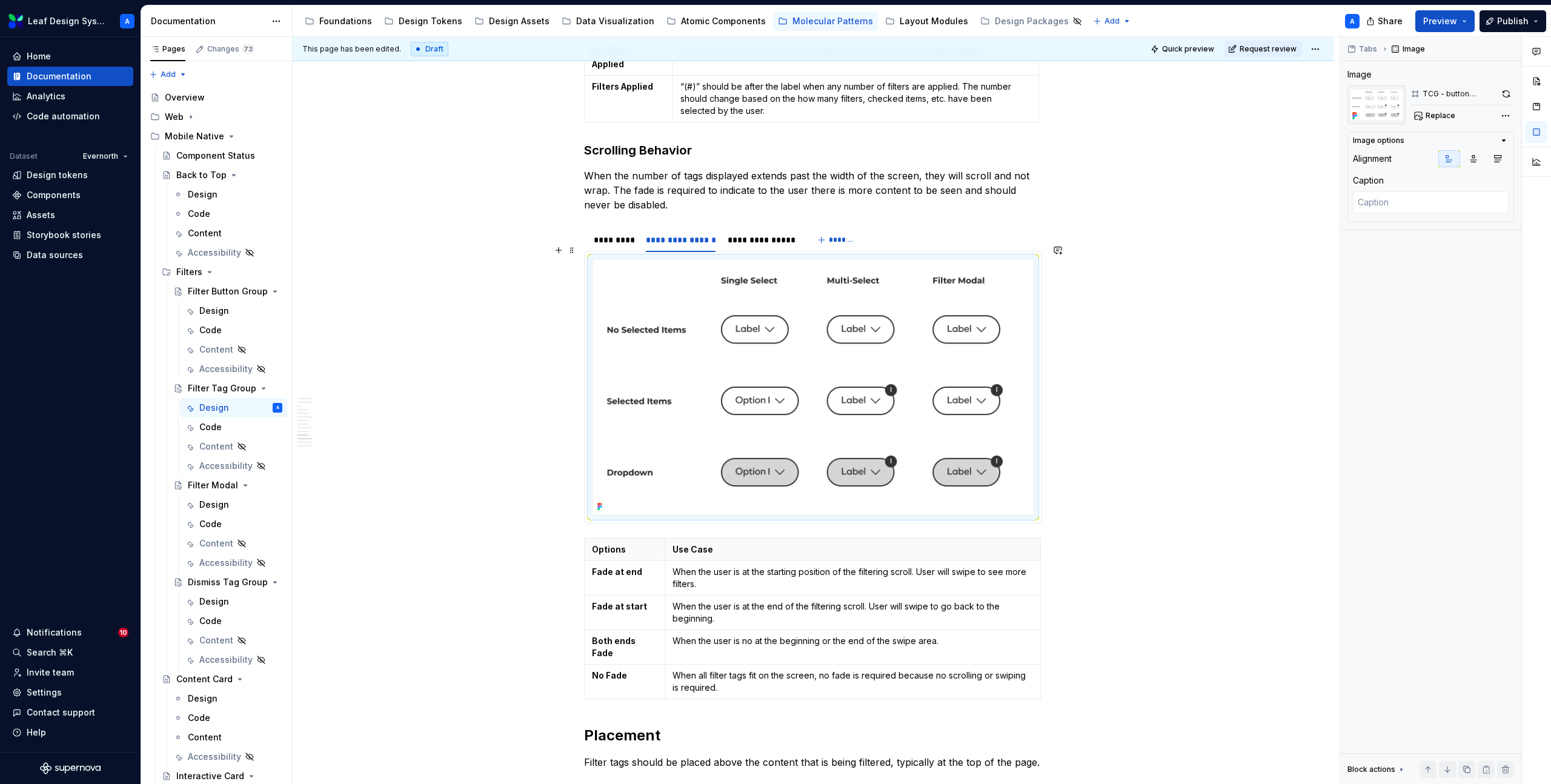
click at [743, 282] on img at bounding box center [813, 387] width 441 height 256
click at [1433, 114] on span "Replace" at bounding box center [1440, 115] width 30 height 9
type textarea "*"
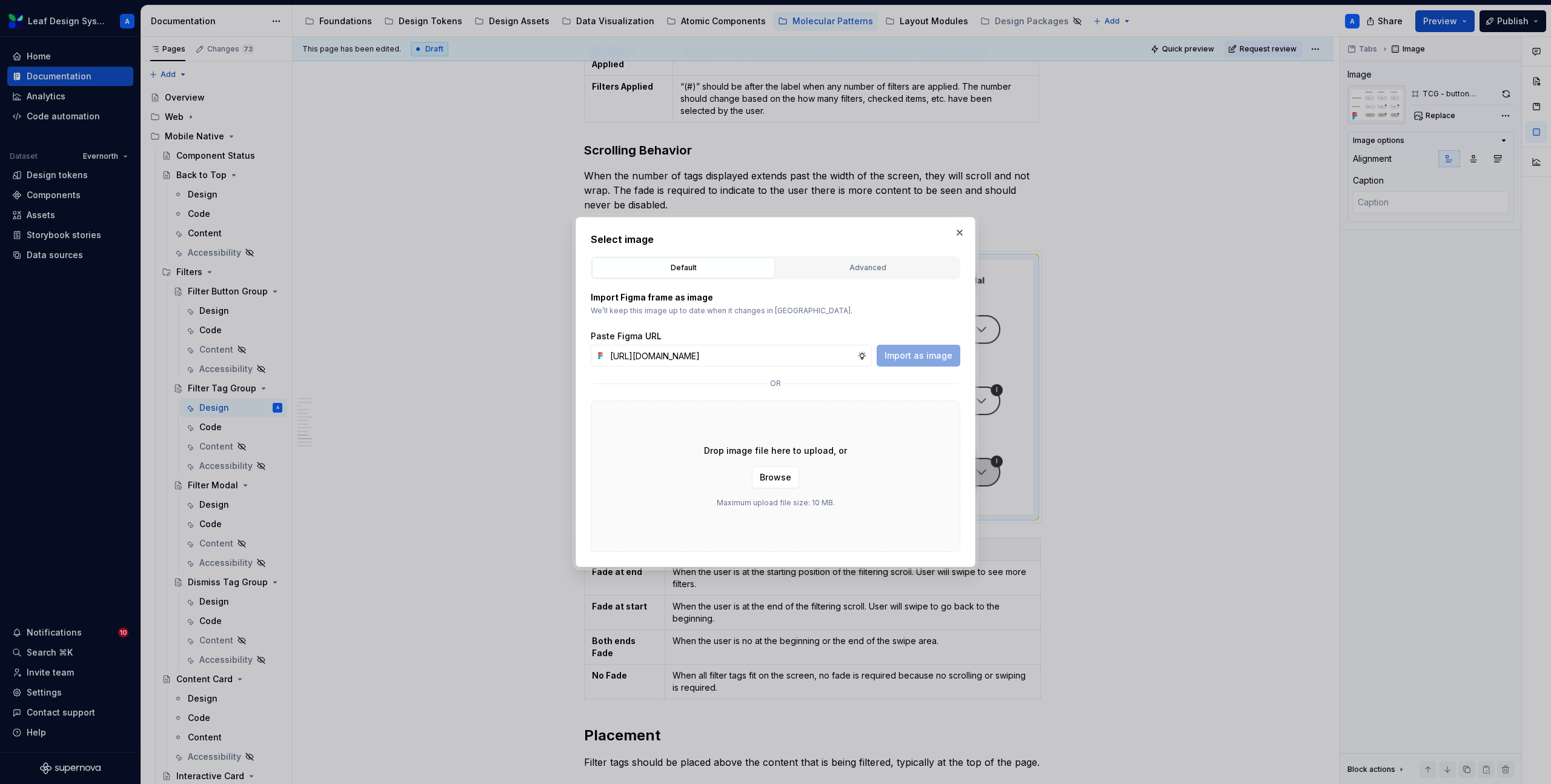
scroll to position [0, 348]
type input "[URL][DOMAIN_NAME]"
click at [919, 355] on span "Import as image" at bounding box center [919, 355] width 68 height 12
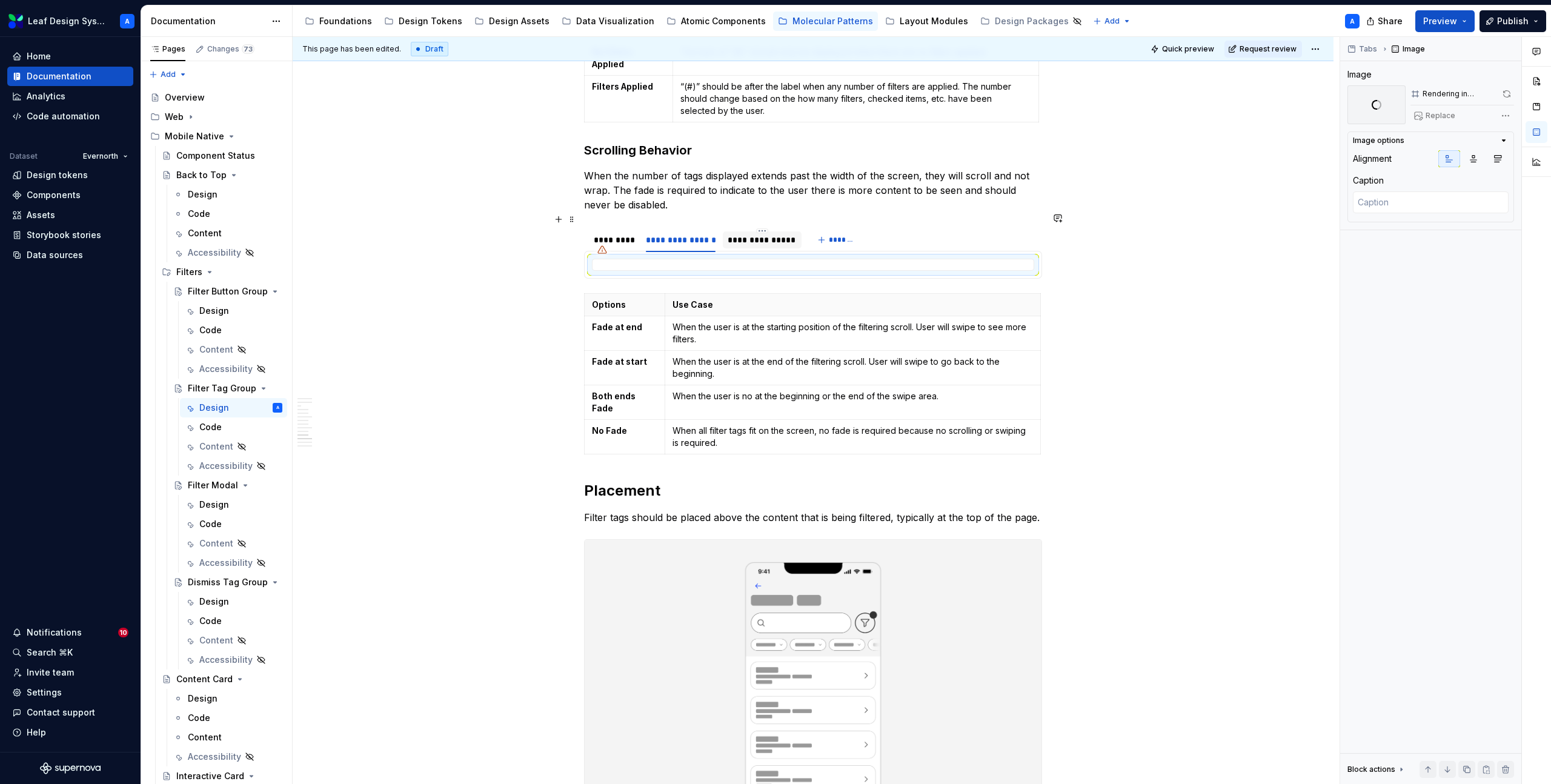
click at [775, 234] on div "**********" at bounding box center [762, 239] width 69 height 12
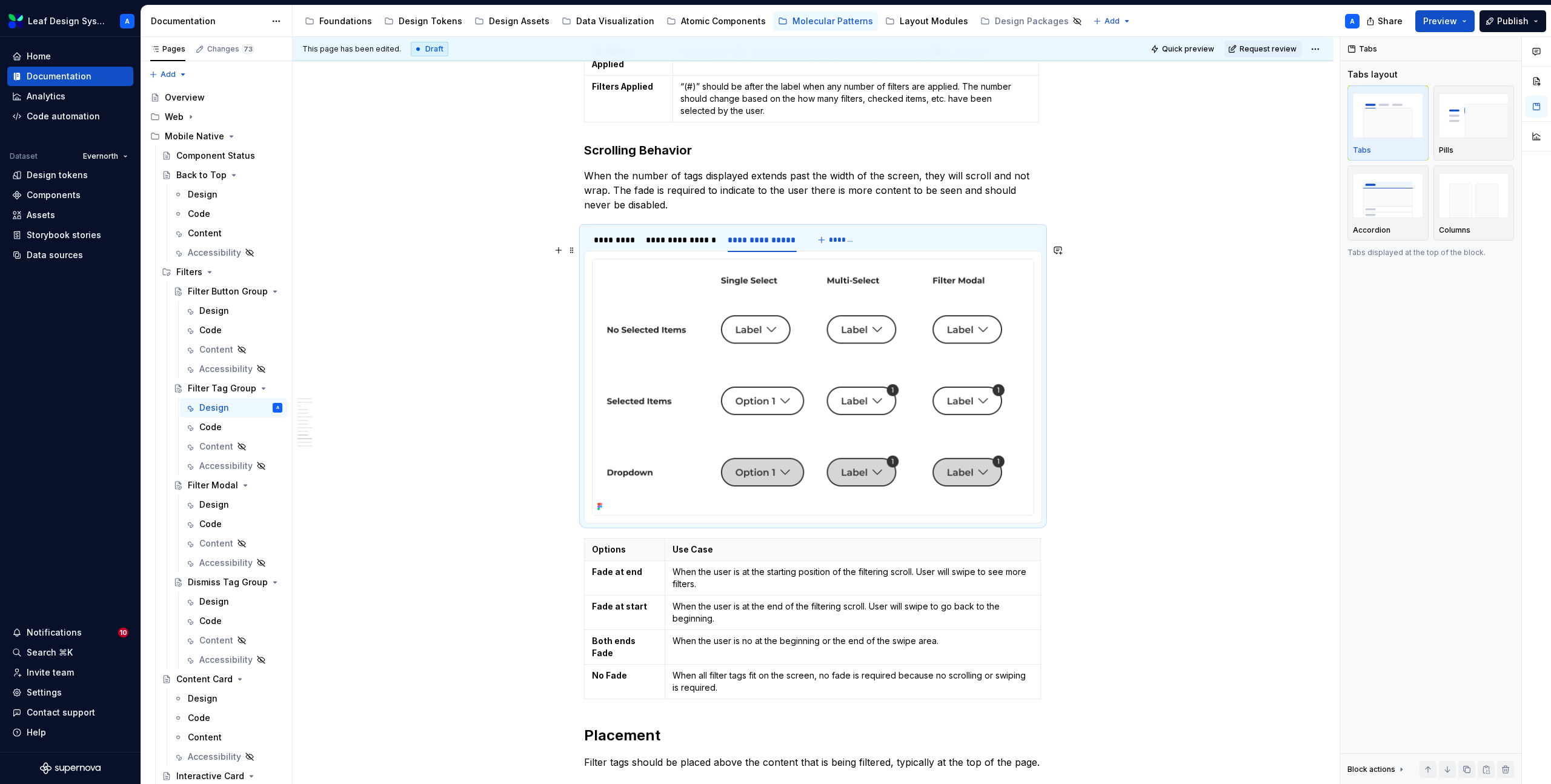
click at [769, 317] on img at bounding box center [813, 387] width 441 height 256
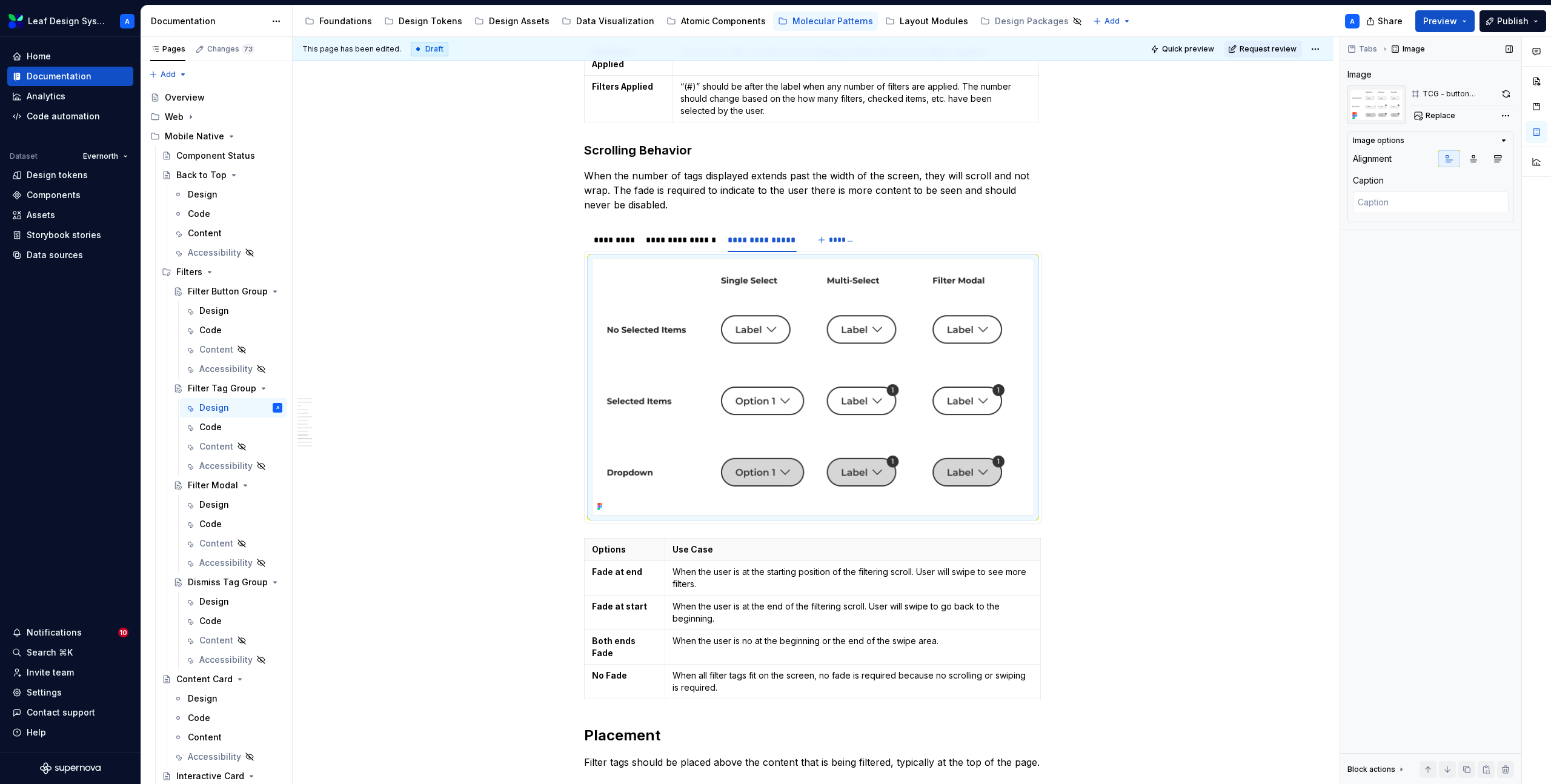
click at [1432, 130] on div "Tabs Image Image TCG - button selection Replace Image options Alignment Caption…" at bounding box center [1431, 411] width 181 height 747
click at [1432, 114] on span "Replace" at bounding box center [1440, 115] width 30 height 9
type textarea "*"
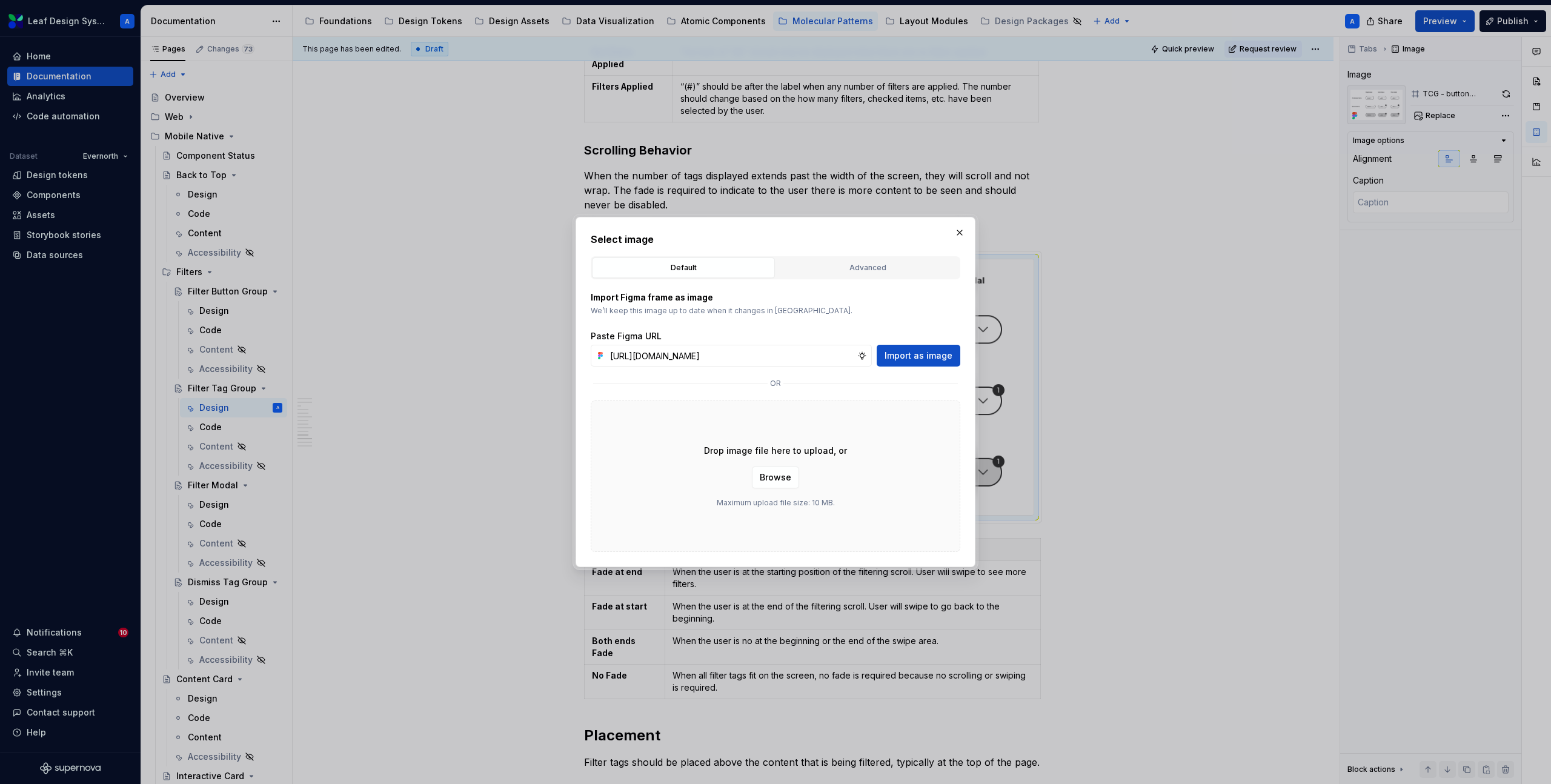
scroll to position [0, 348]
type input "[URL][DOMAIN_NAME]"
click at [928, 355] on span "Import as image" at bounding box center [919, 355] width 68 height 12
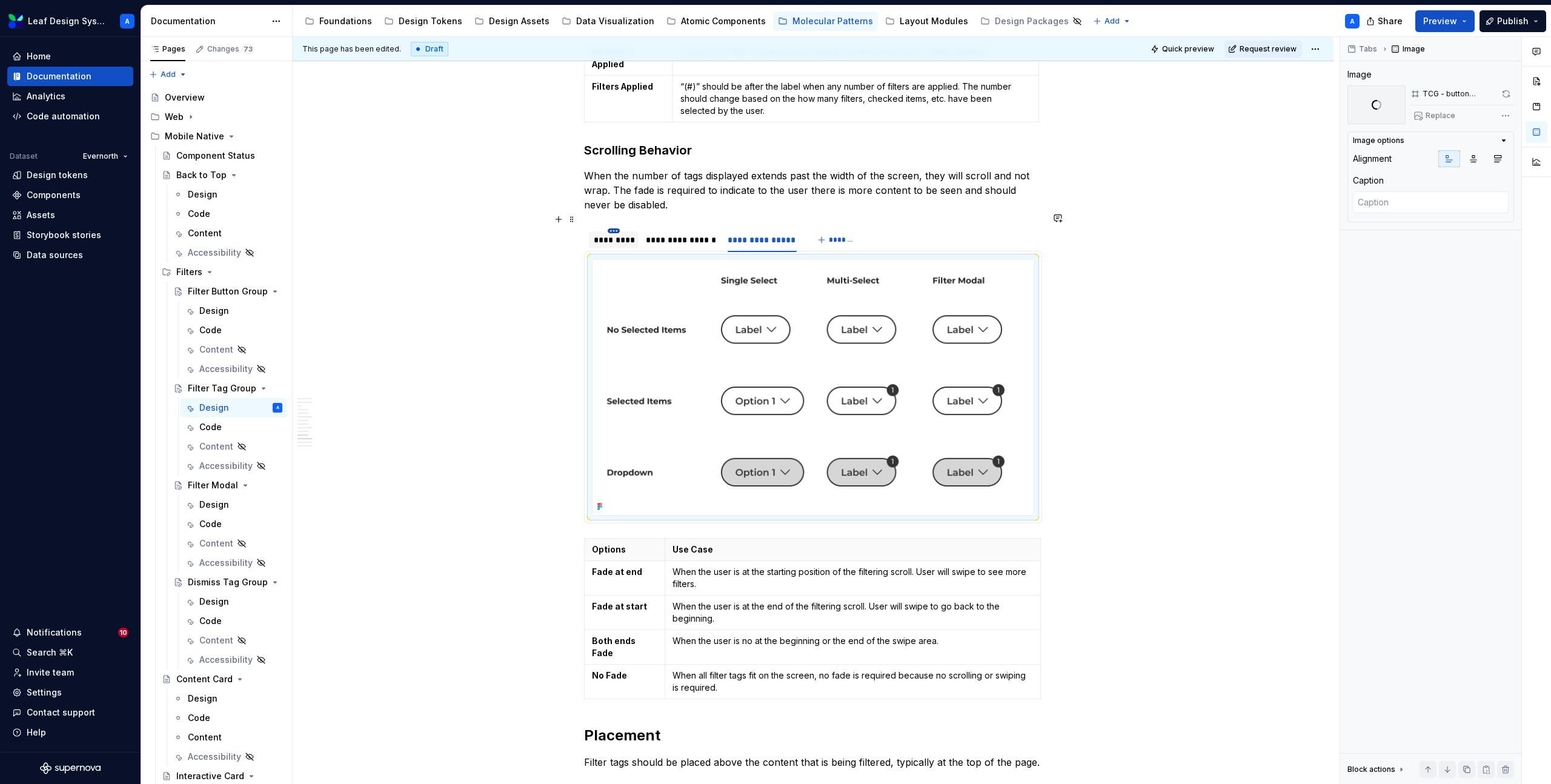
click at [615, 218] on html "Leaf Design System A Home Documentation Analytics Code automation Dataset Evern…" at bounding box center [776, 392] width 1551 height 784
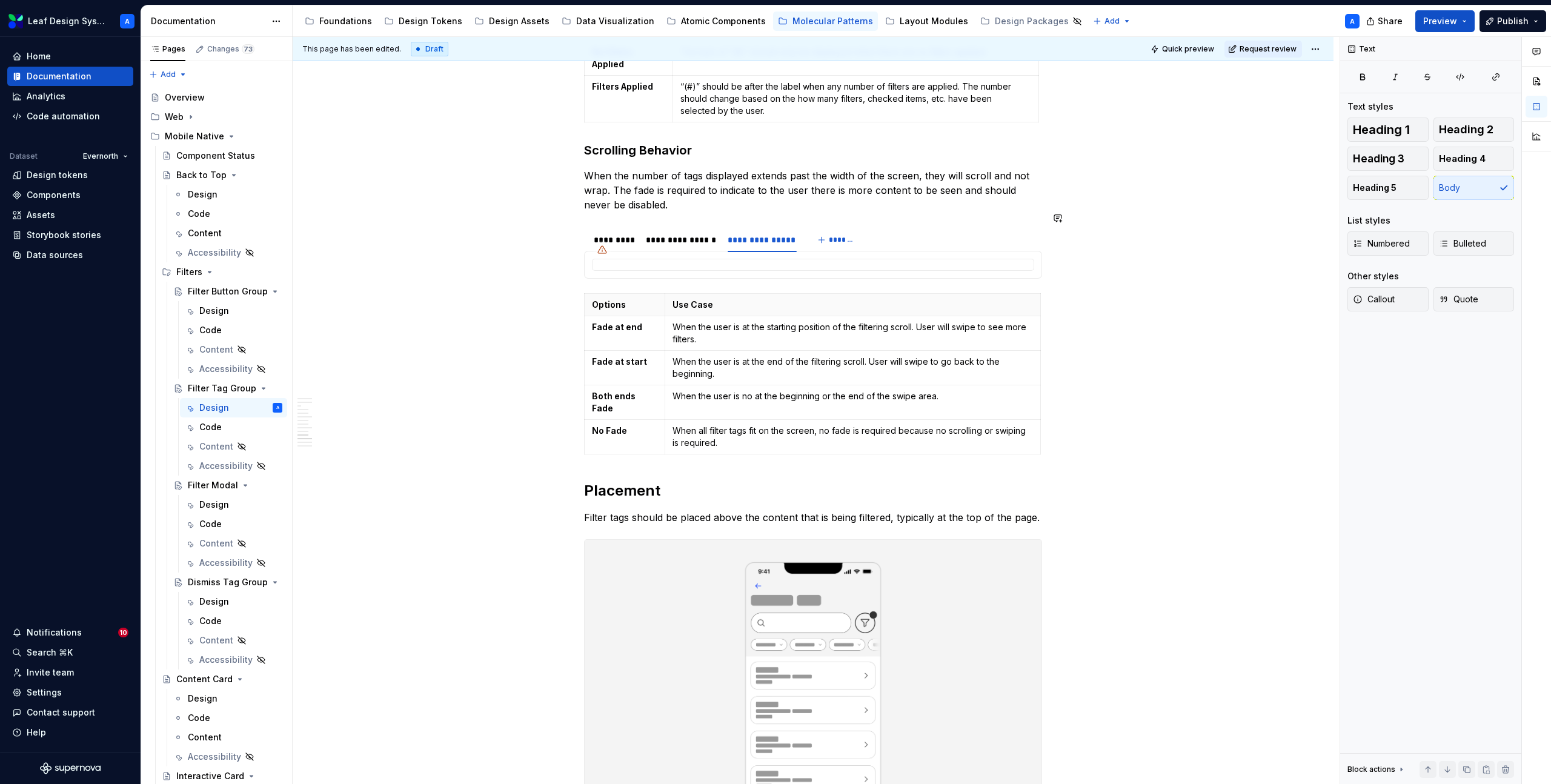
click at [557, 237] on html "Leaf Design System A Home Documentation Analytics Code automation Dataset Evern…" at bounding box center [776, 392] width 1551 height 784
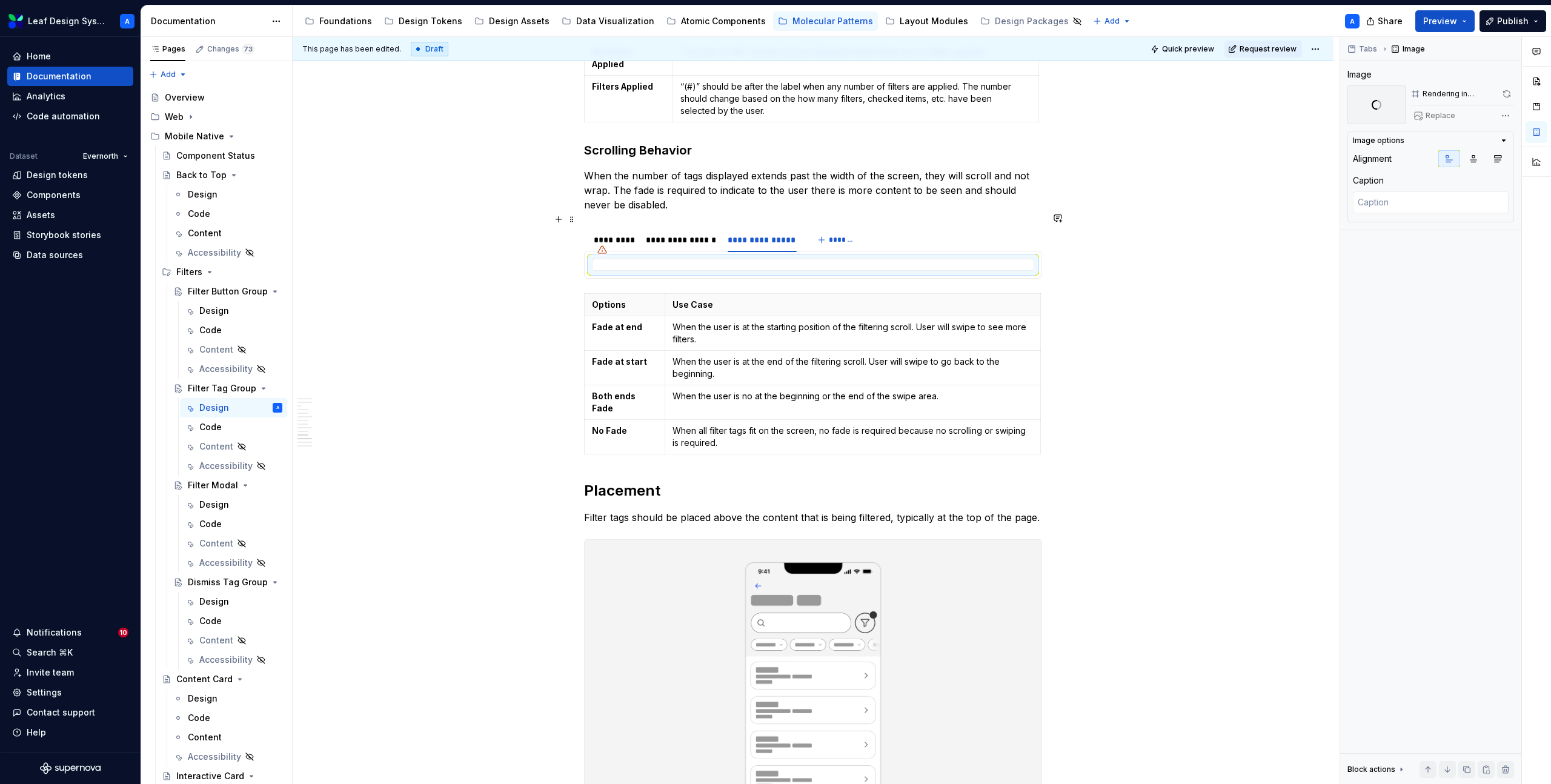
click at [612, 240] on div at bounding box center [602, 249] width 20 height 20
click at [617, 234] on div "*********" at bounding box center [614, 239] width 40 height 12
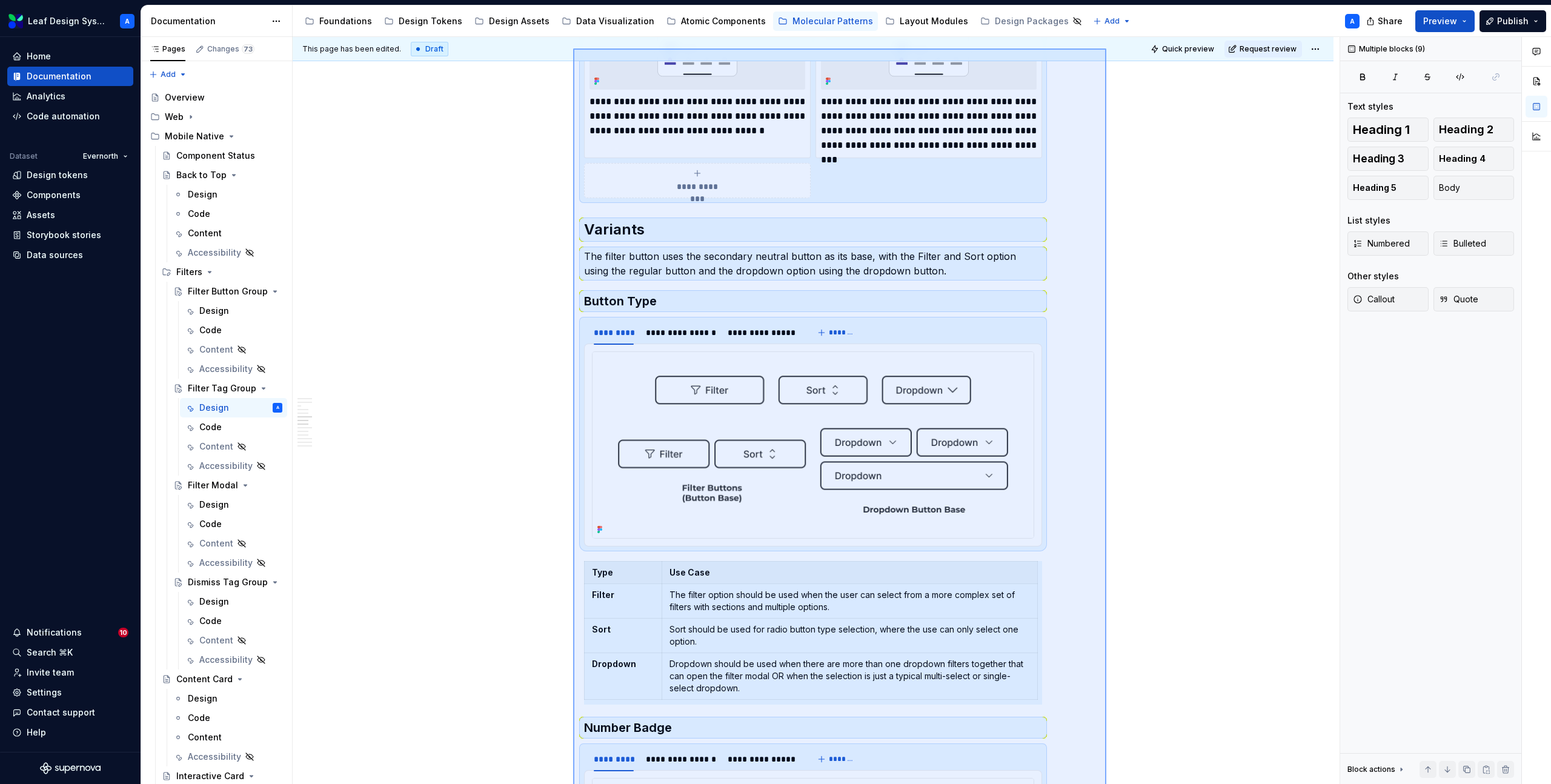
scroll to position [1567, 0]
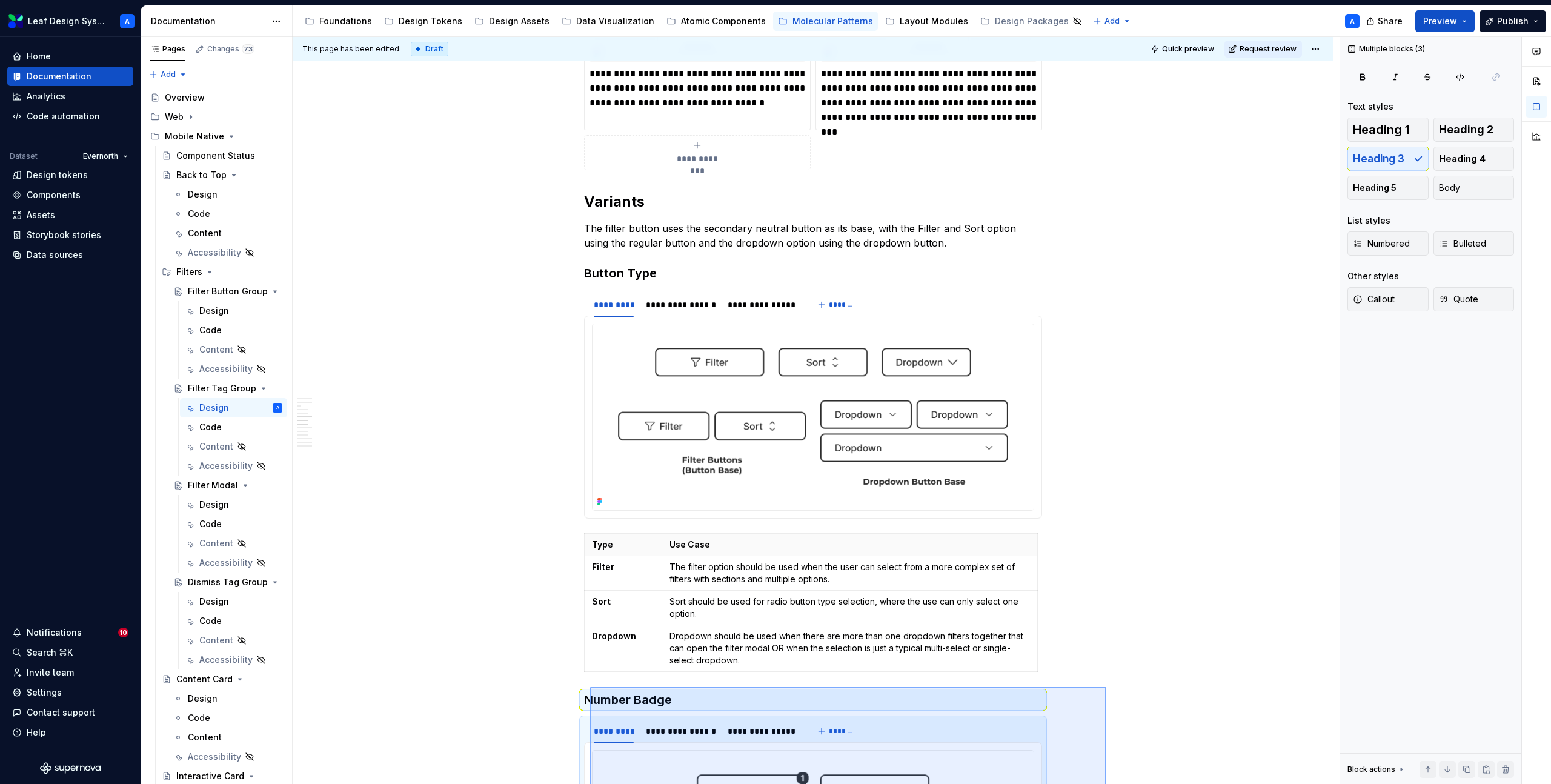
drag, startPoint x: 1106, startPoint y: 603, endPoint x: 590, endPoint y: 687, distance: 522.8
click at [590, 687] on div "**********" at bounding box center [816, 411] width 1047 height 747
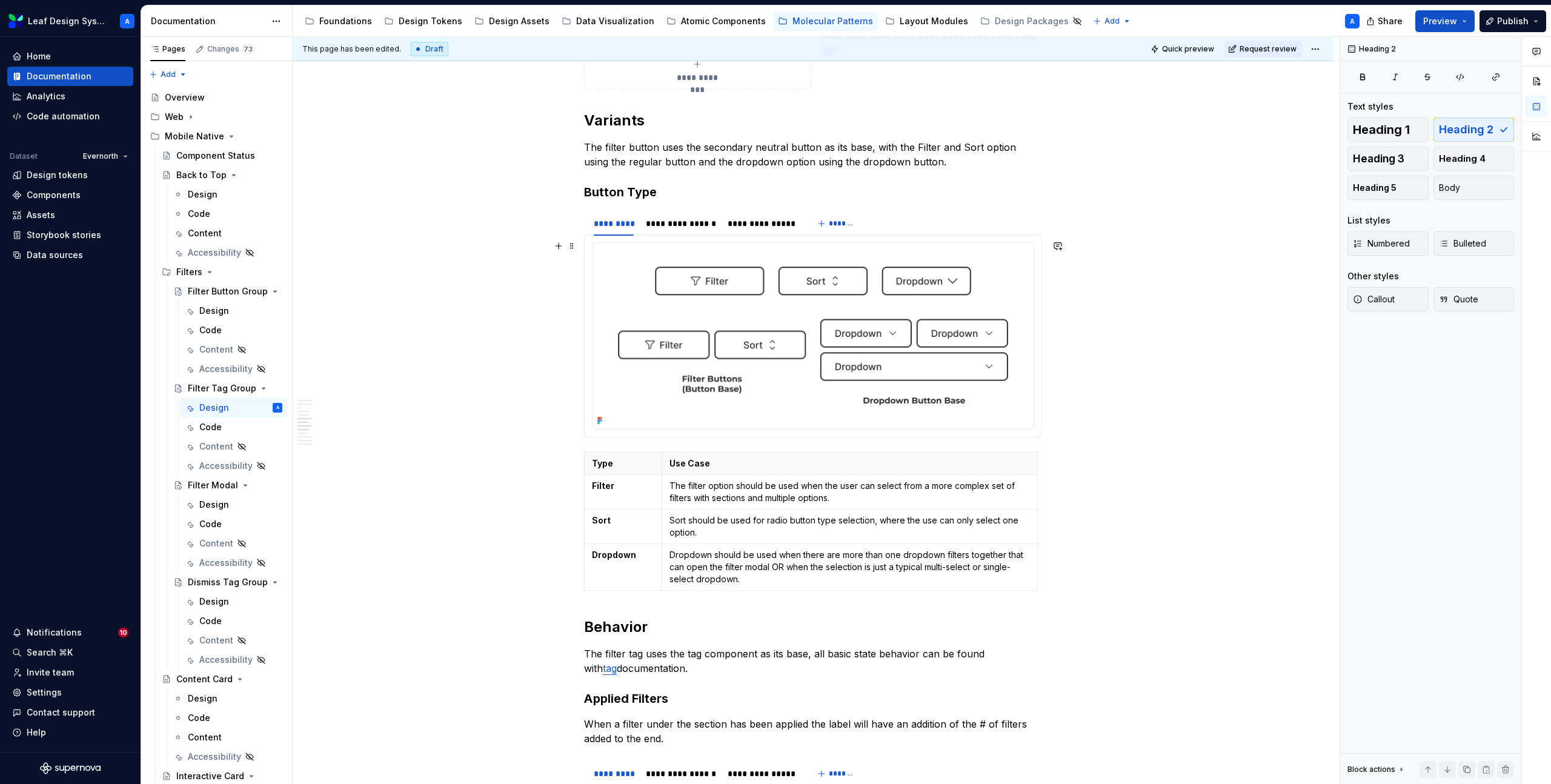
scroll to position [1631, 0]
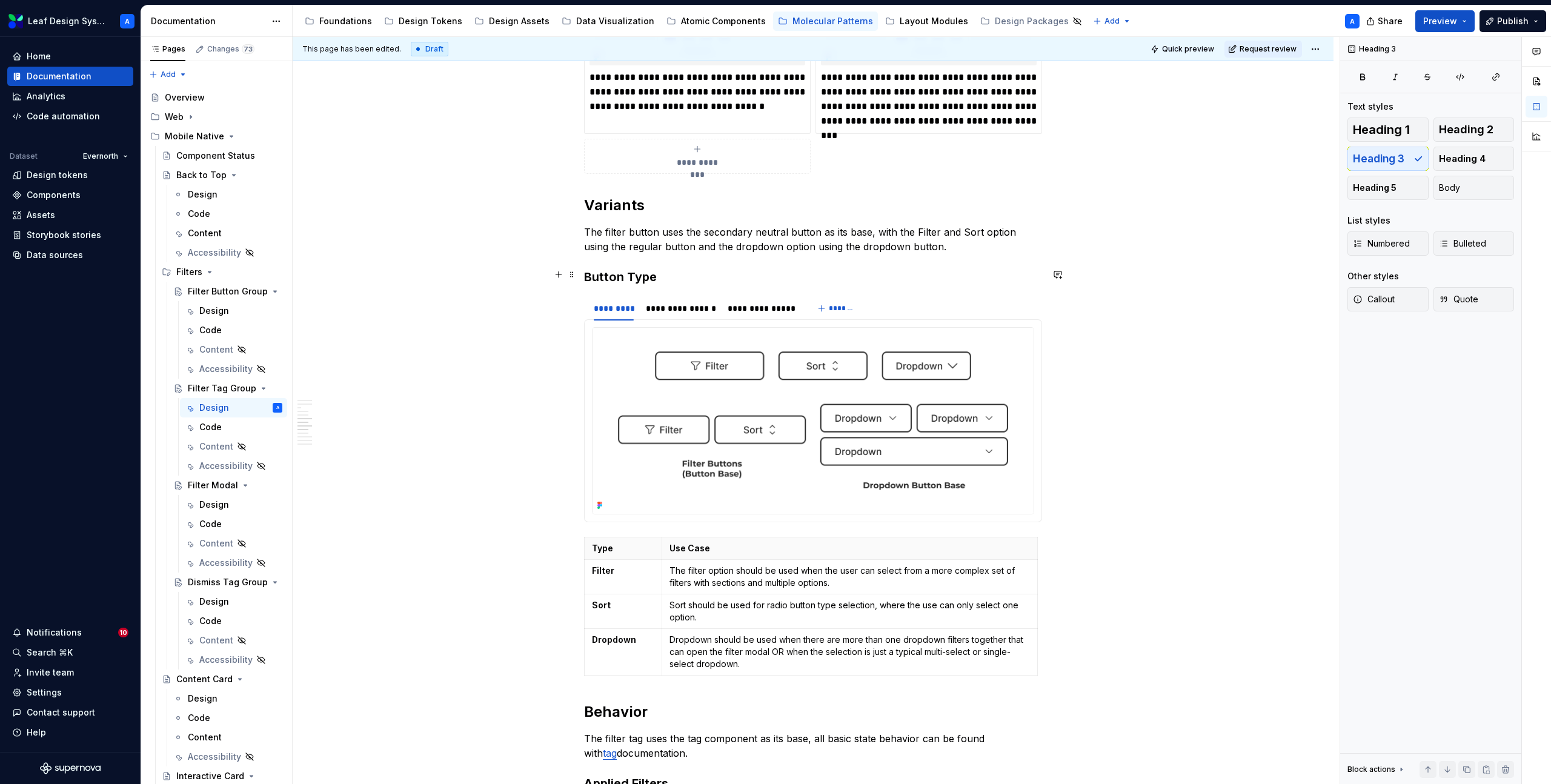
click at [610, 278] on h3 "Button Type" at bounding box center [813, 276] width 458 height 17
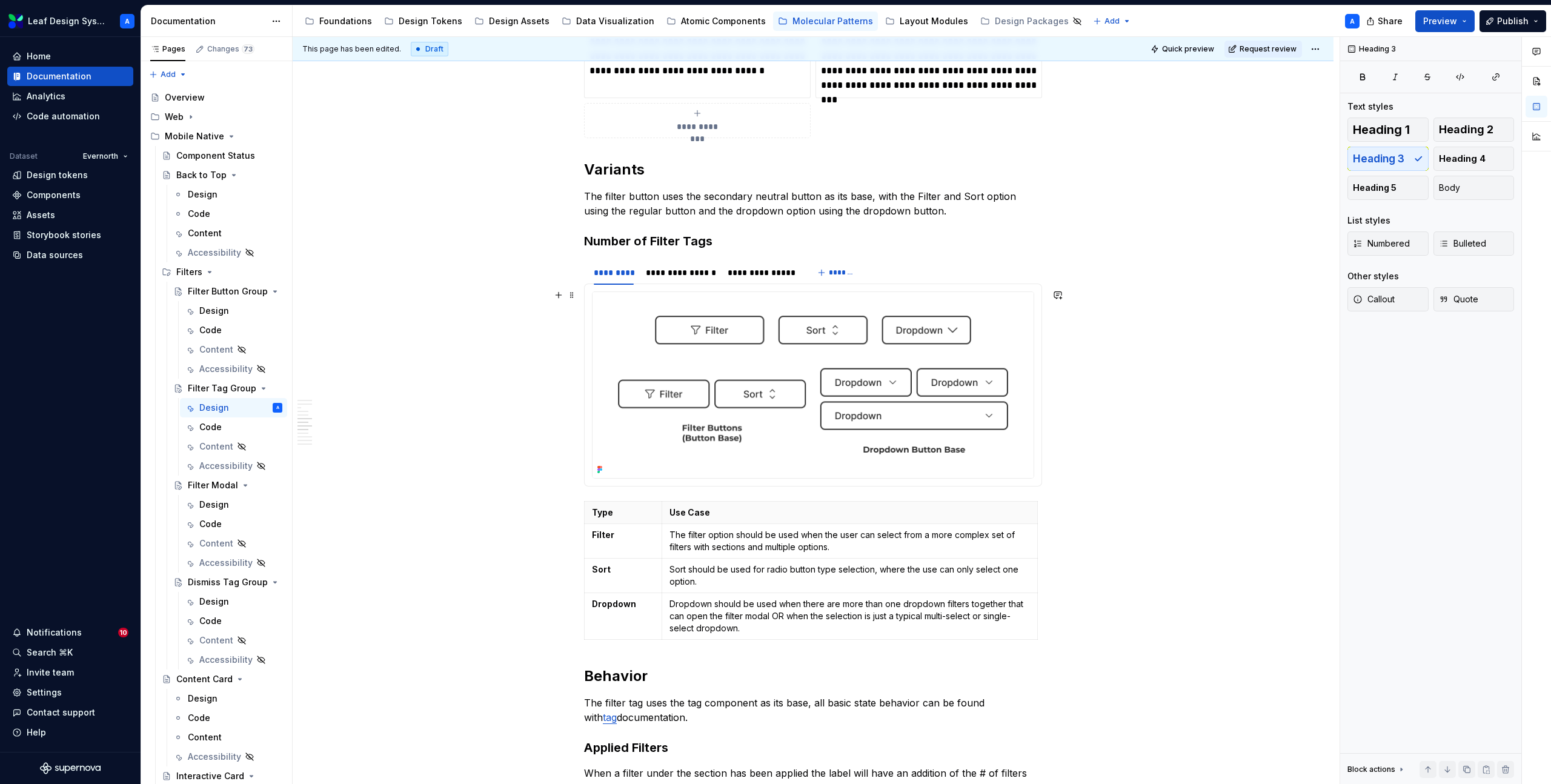
scroll to position [1678, 0]
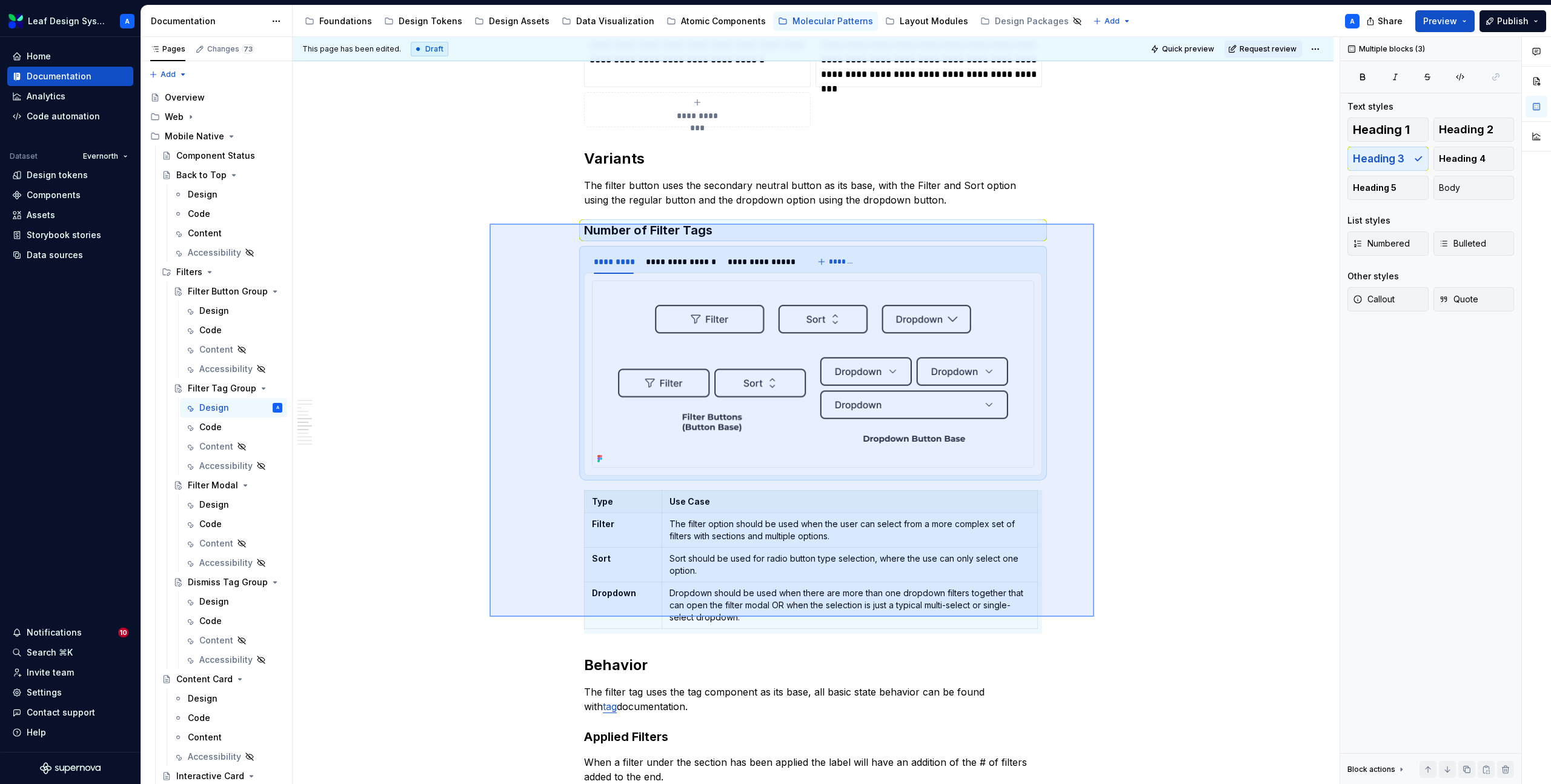
drag, startPoint x: 489, startPoint y: 224, endPoint x: 1094, endPoint y: 616, distance: 720.9
click at [1094, 616] on div "**********" at bounding box center [816, 411] width 1047 height 747
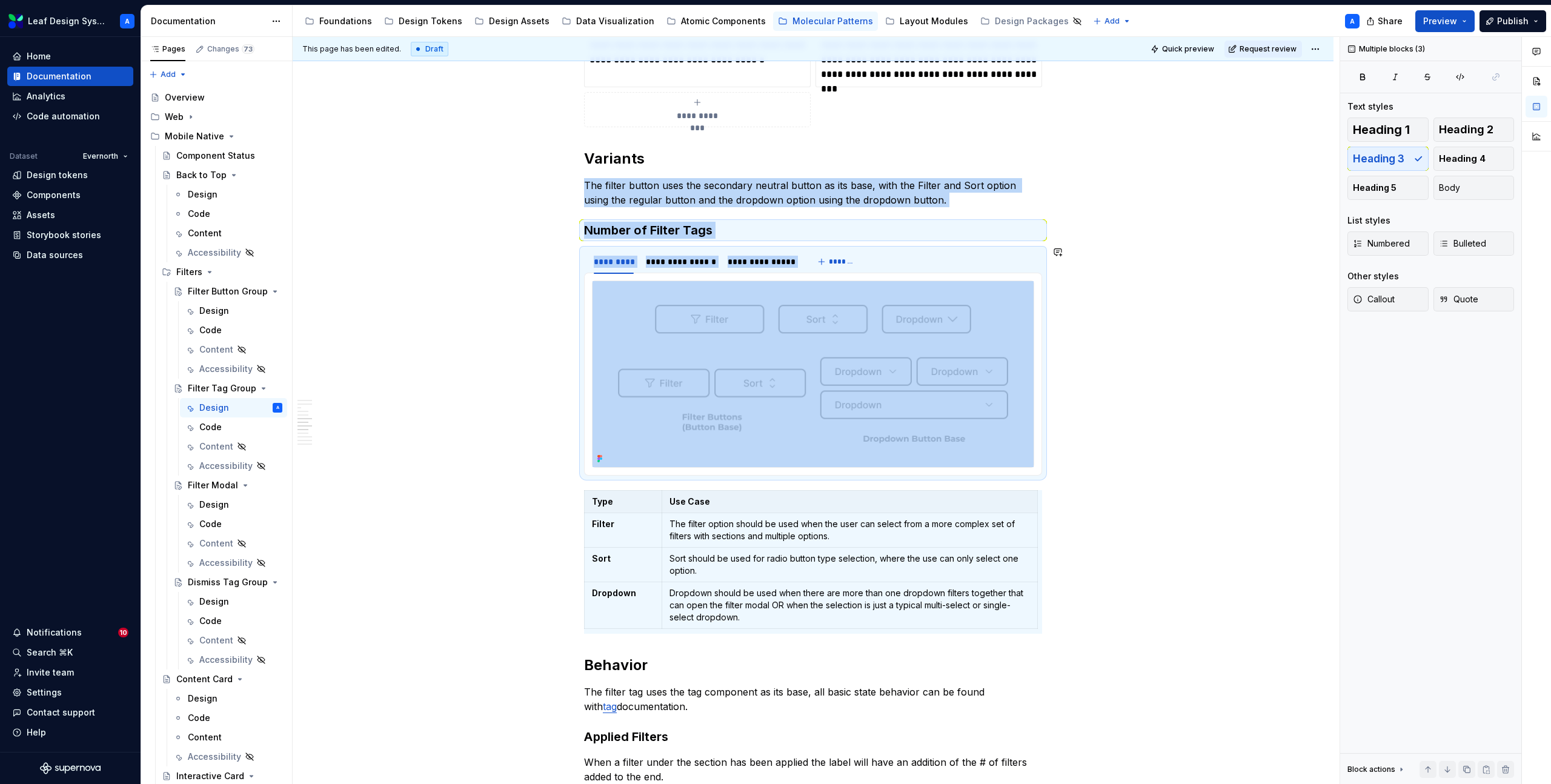
copy div "**********"
click at [587, 225] on h3 "Number of Filter Tags" at bounding box center [813, 230] width 458 height 17
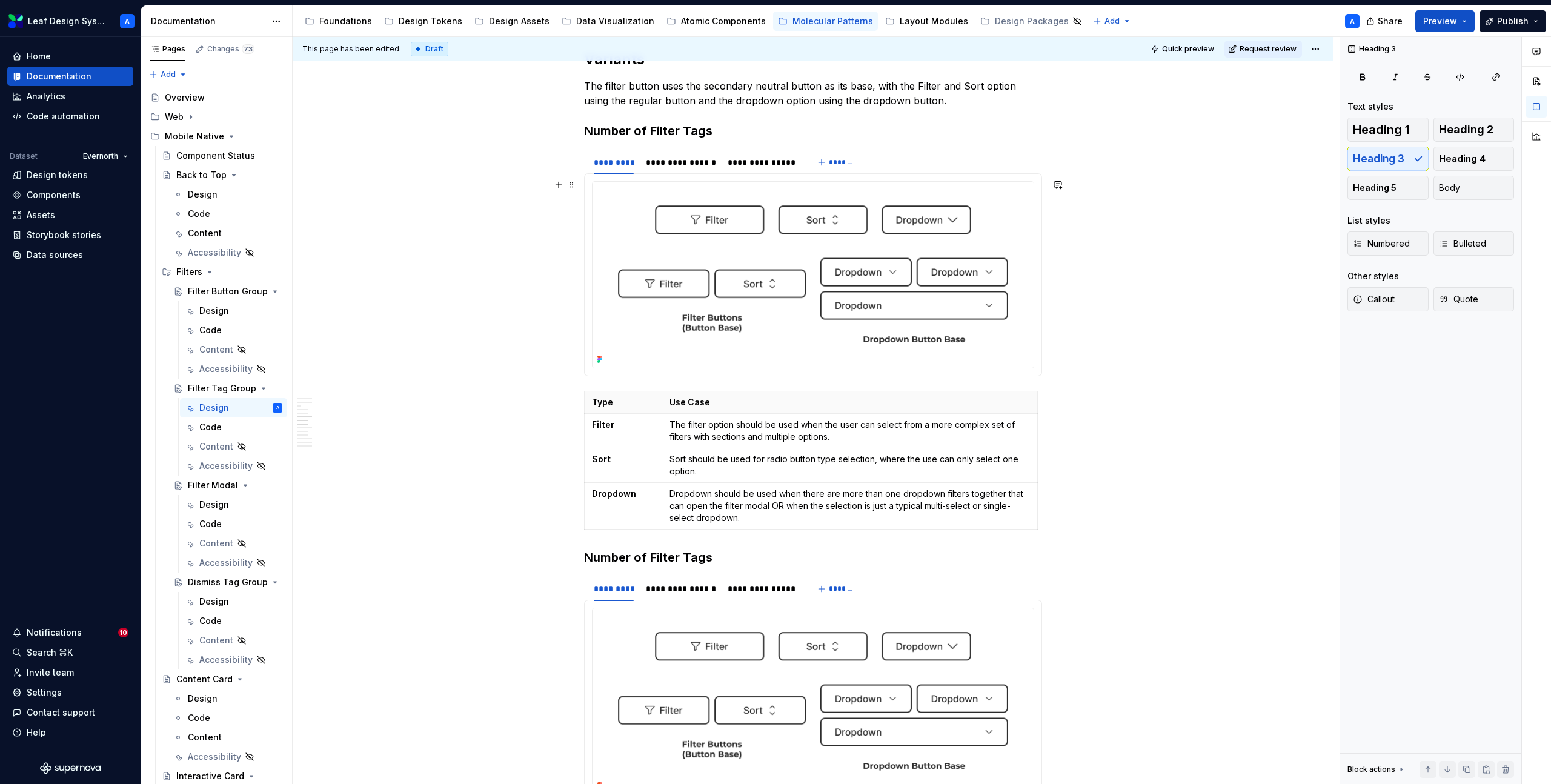
scroll to position [1873, 0]
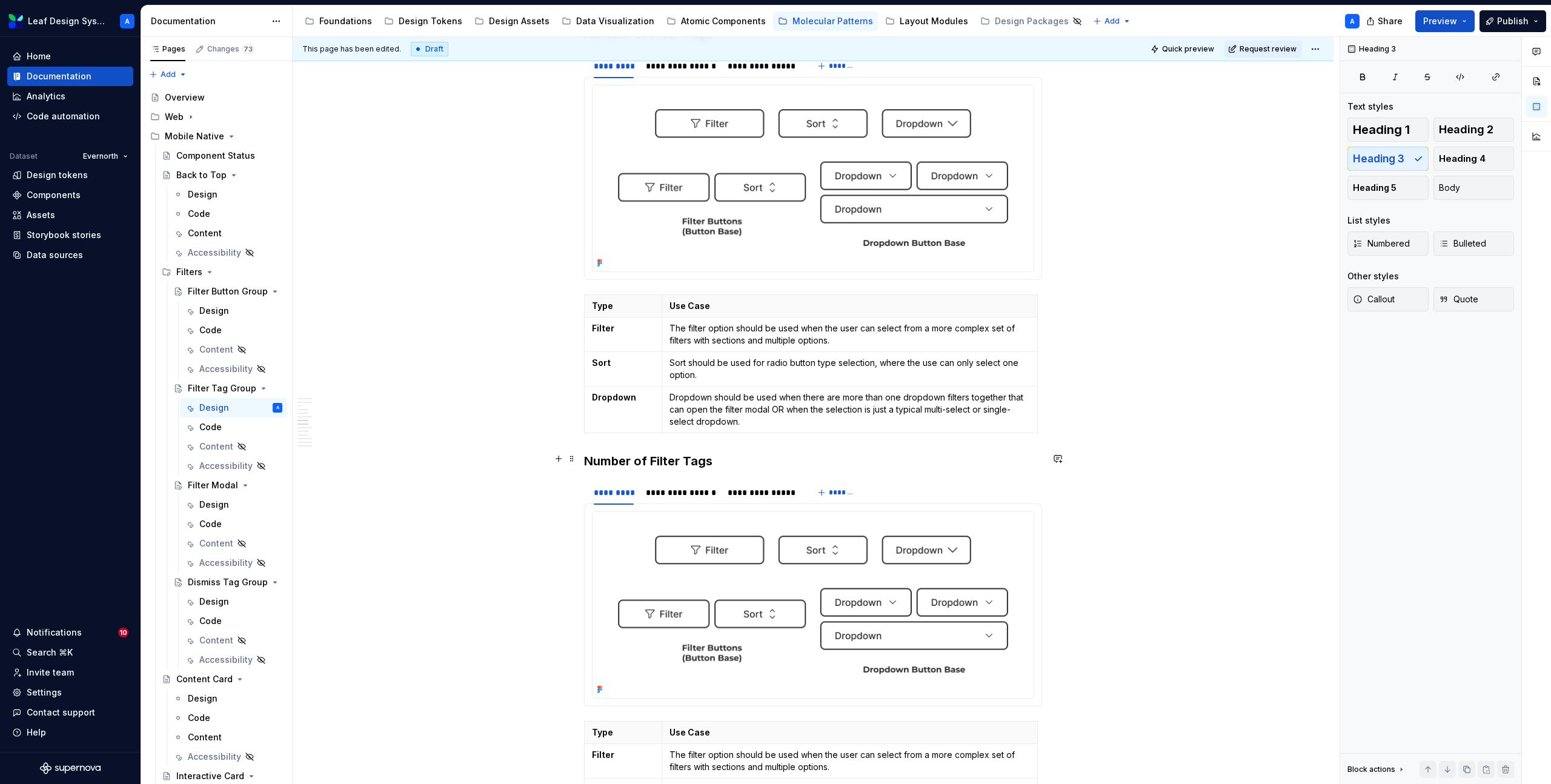
click at [658, 462] on h3 "Number of Filter Tags" at bounding box center [813, 460] width 458 height 17
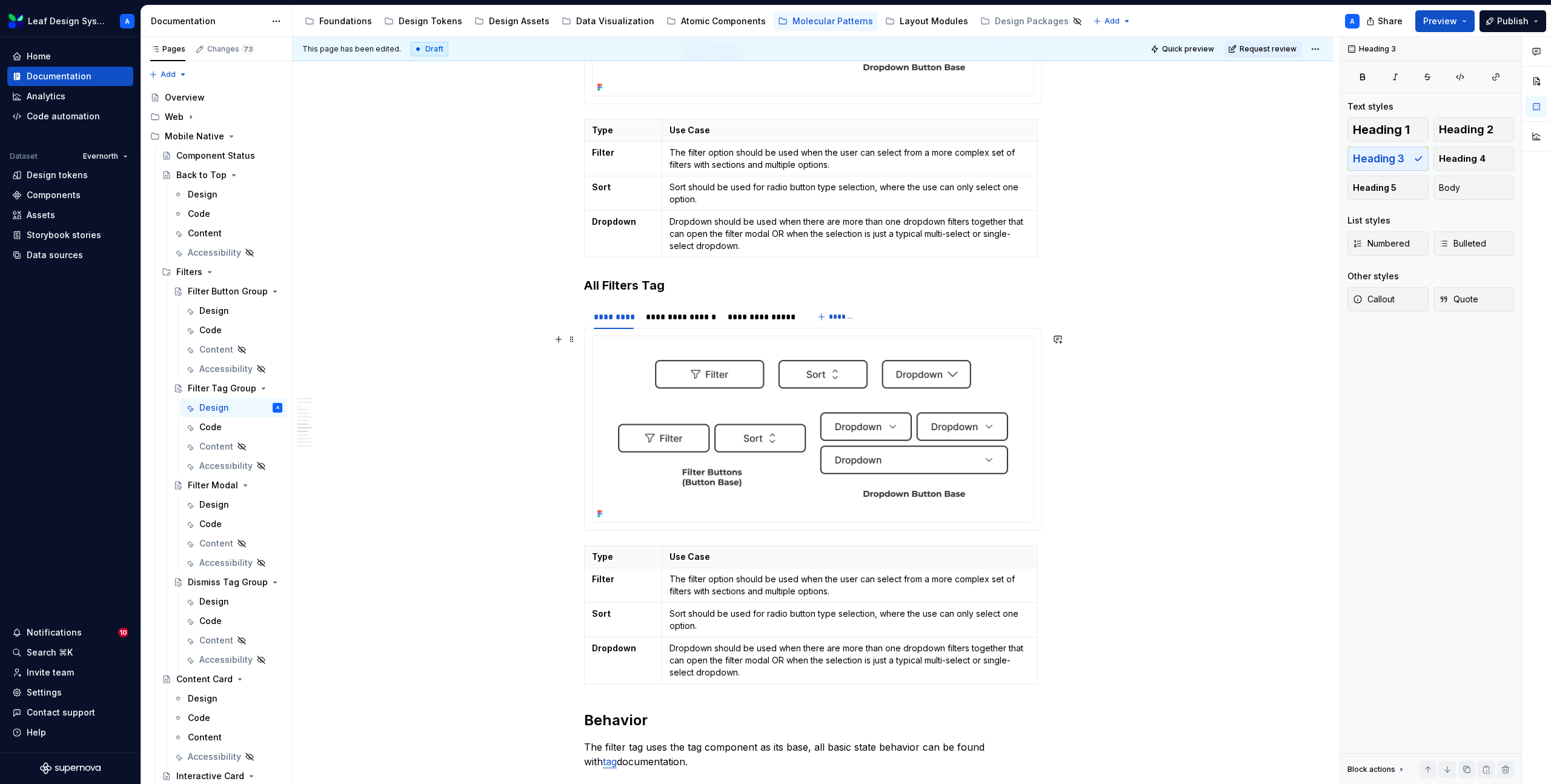
scroll to position [2062, 0]
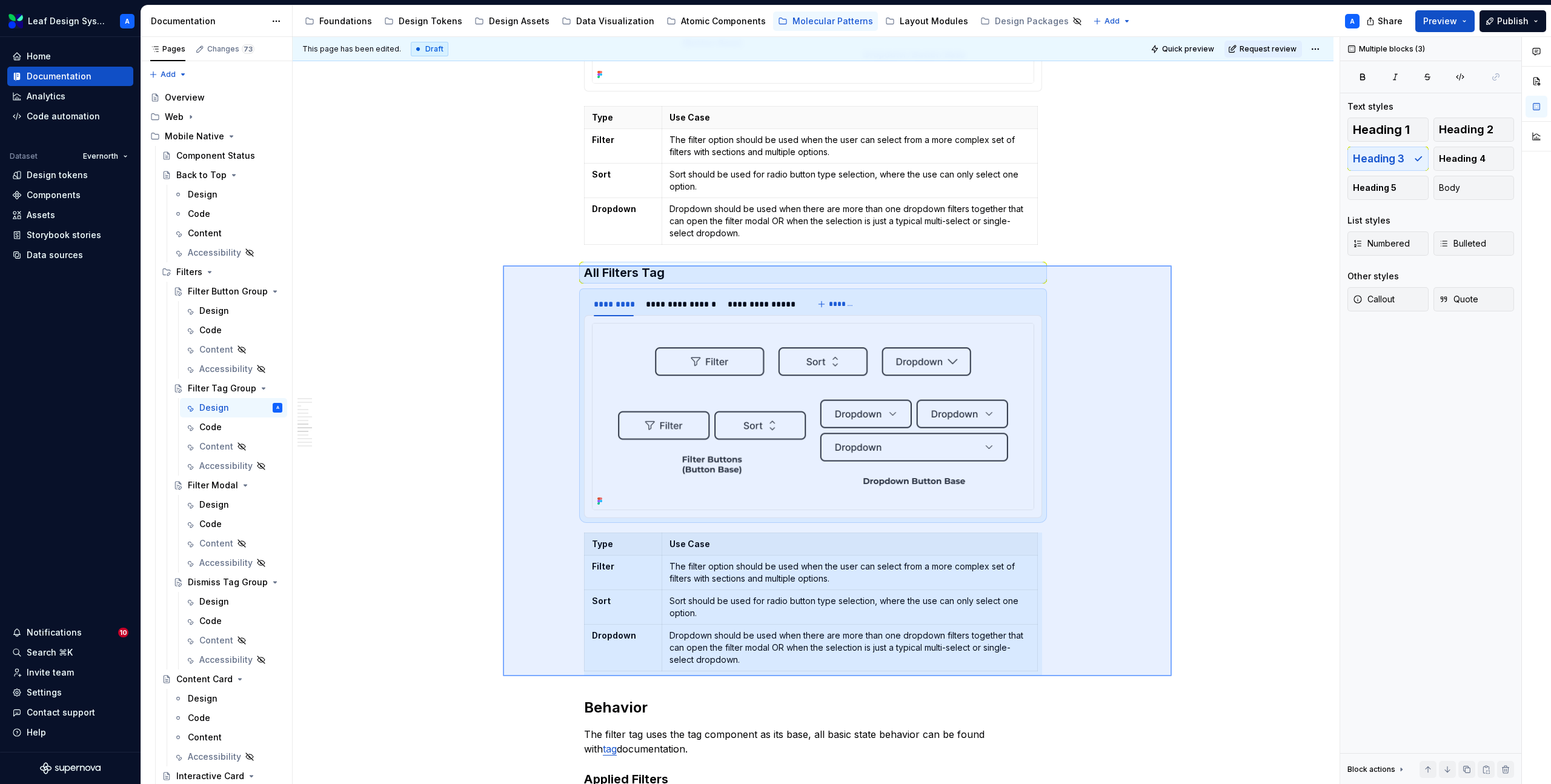
drag, startPoint x: 503, startPoint y: 265, endPoint x: 1169, endPoint y: 663, distance: 775.9
click at [1170, 663] on div "**********" at bounding box center [816, 411] width 1047 height 747
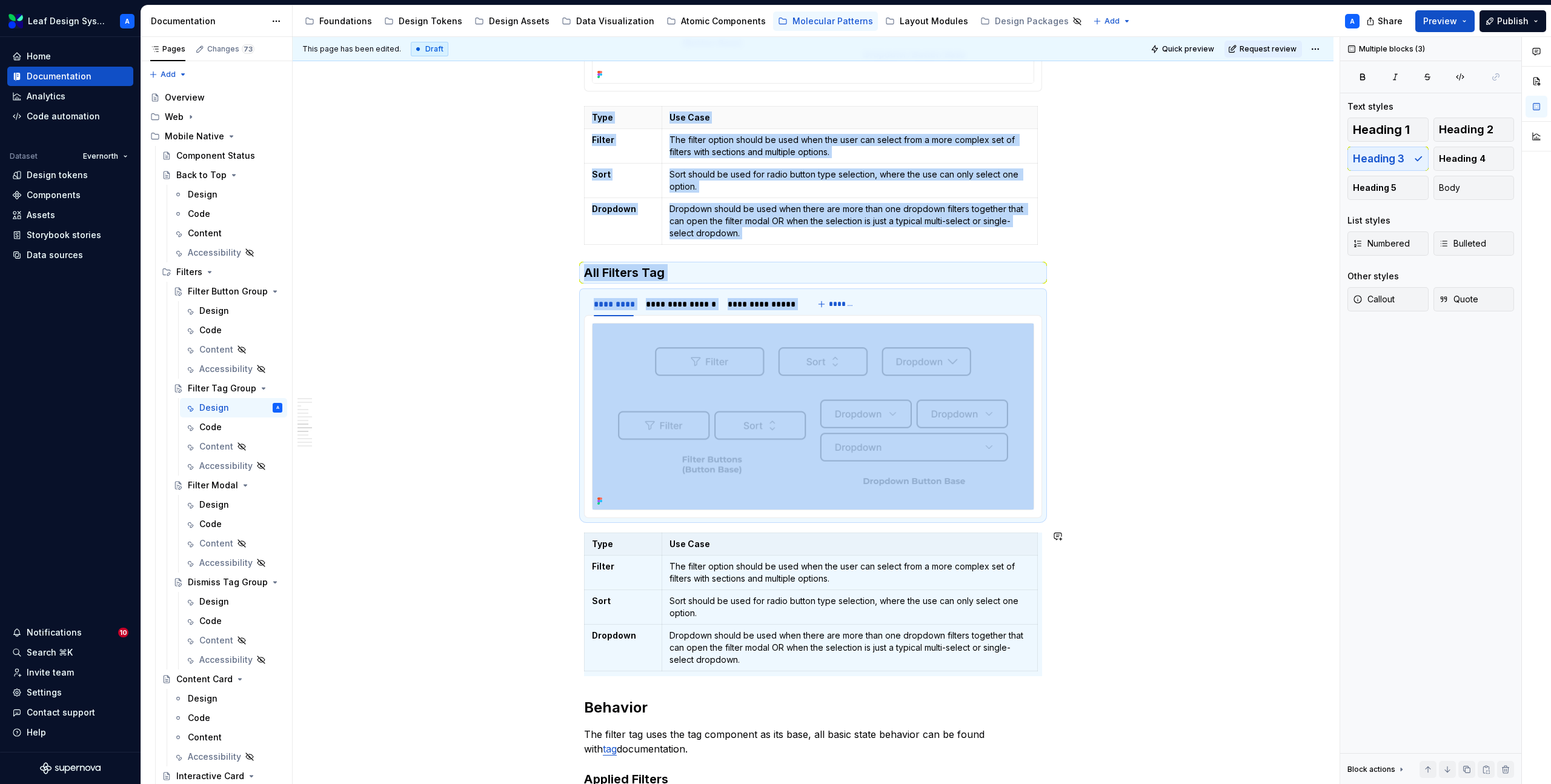
copy div "**********"
click at [585, 268] on h3 "All Filters Tag" at bounding box center [813, 272] width 458 height 17
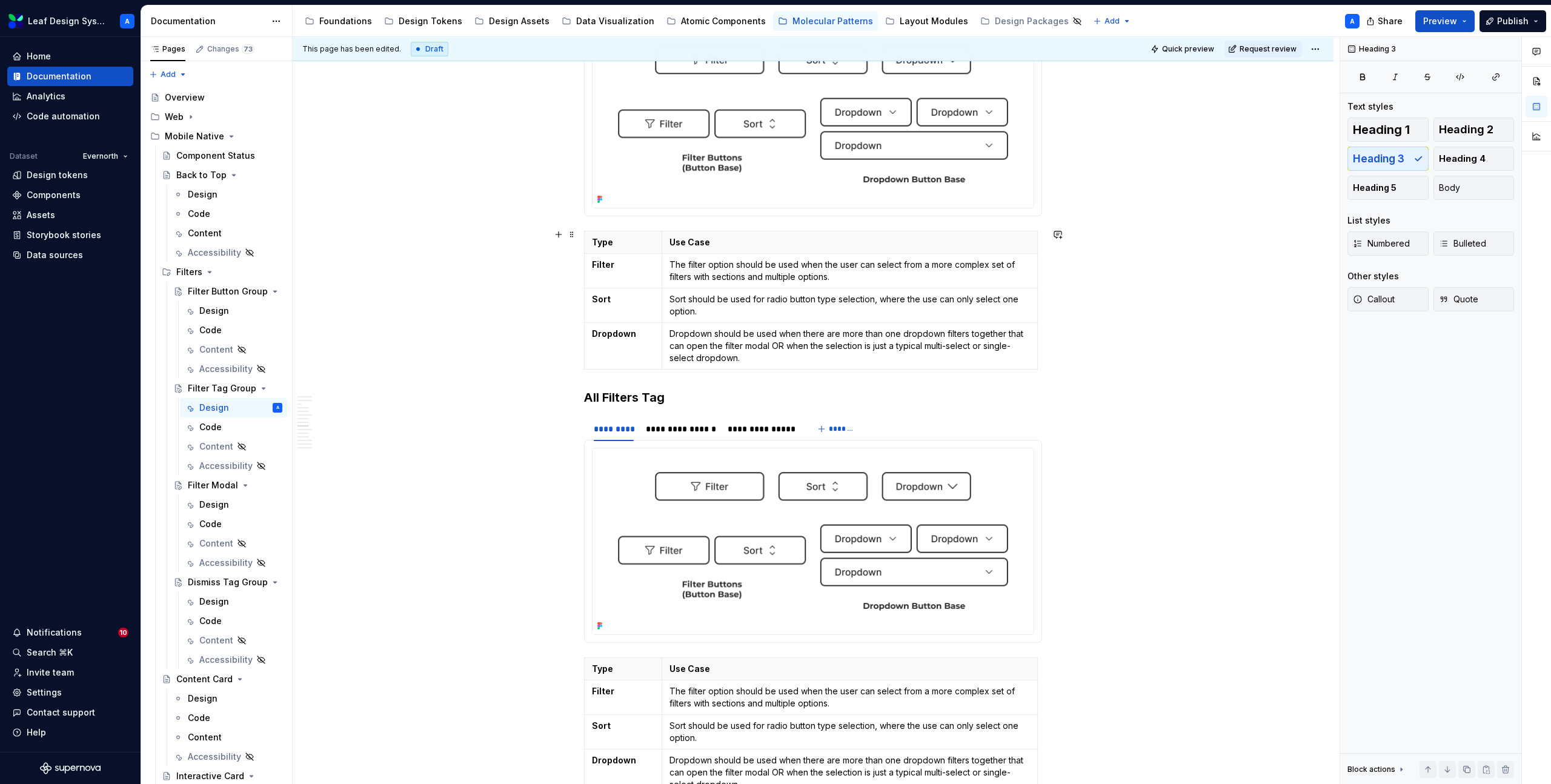
scroll to position [2369, 0]
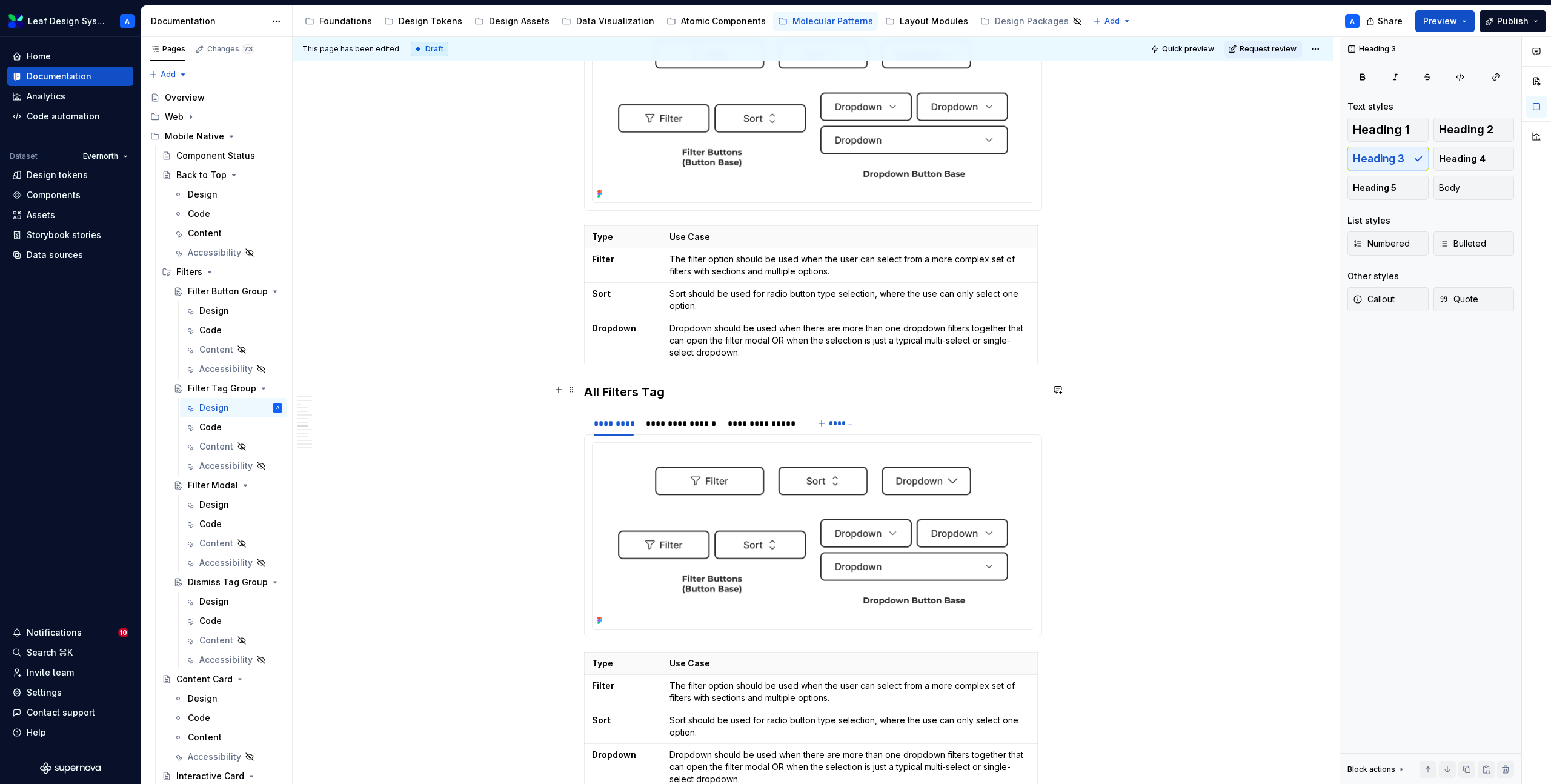
click at [617, 390] on h3 "All Filters Tag" at bounding box center [813, 392] width 458 height 17
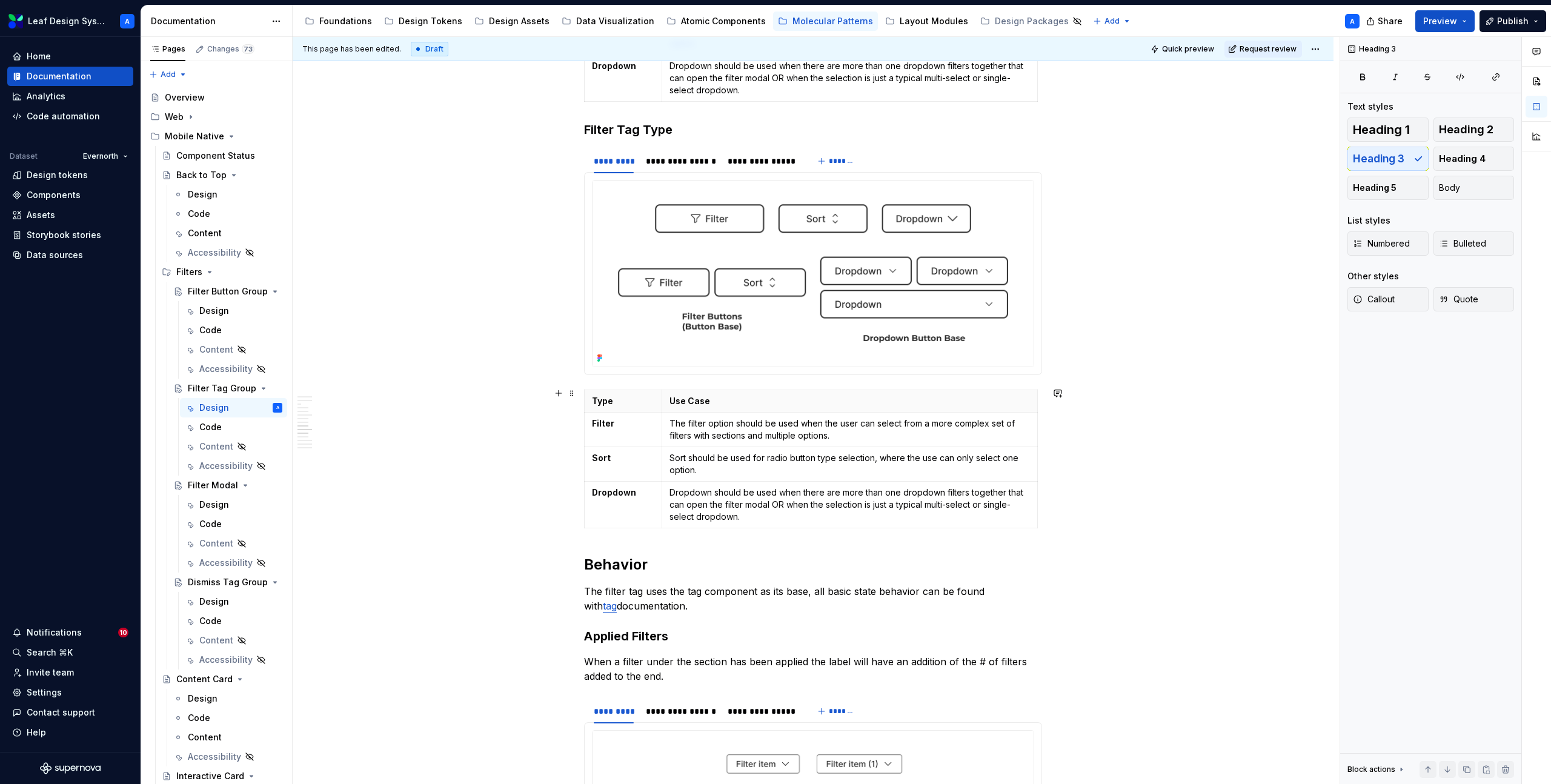
scroll to position [2658, 0]
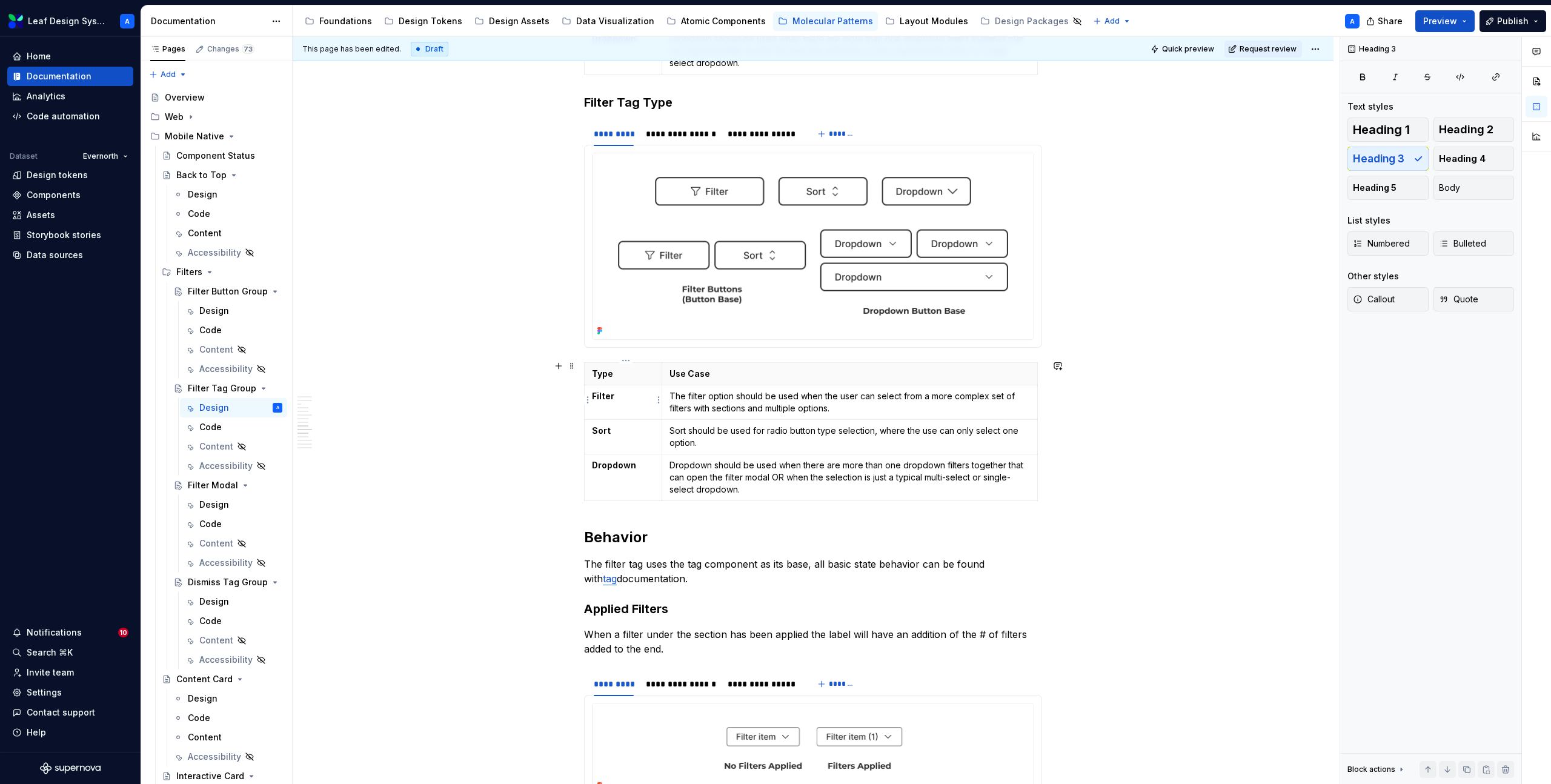
click at [605, 394] on strong "Filter" at bounding box center [604, 395] width 23 height 10
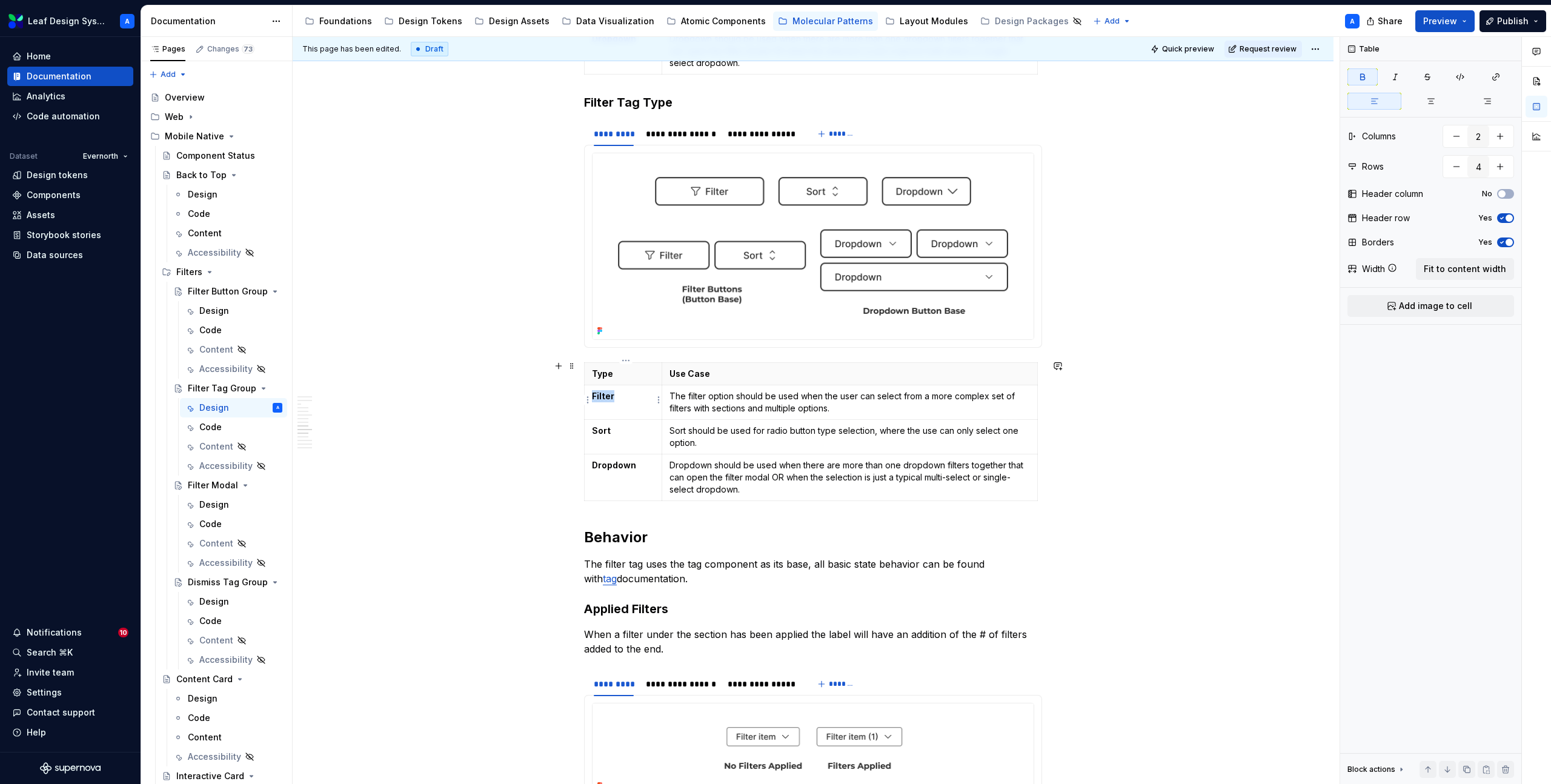
click at [605, 394] on strong "Filter" at bounding box center [604, 395] width 23 height 10
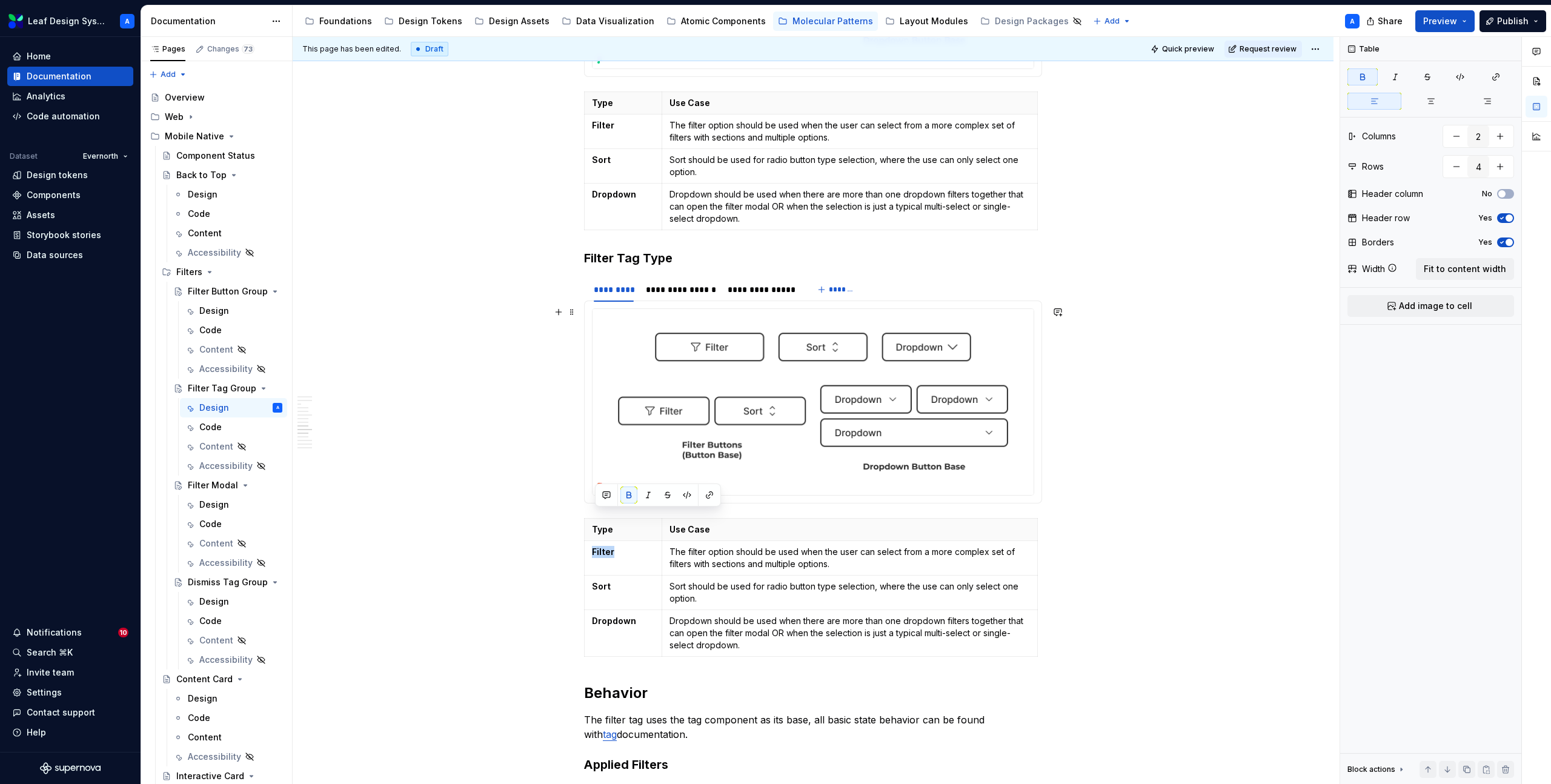
scroll to position [2445, 0]
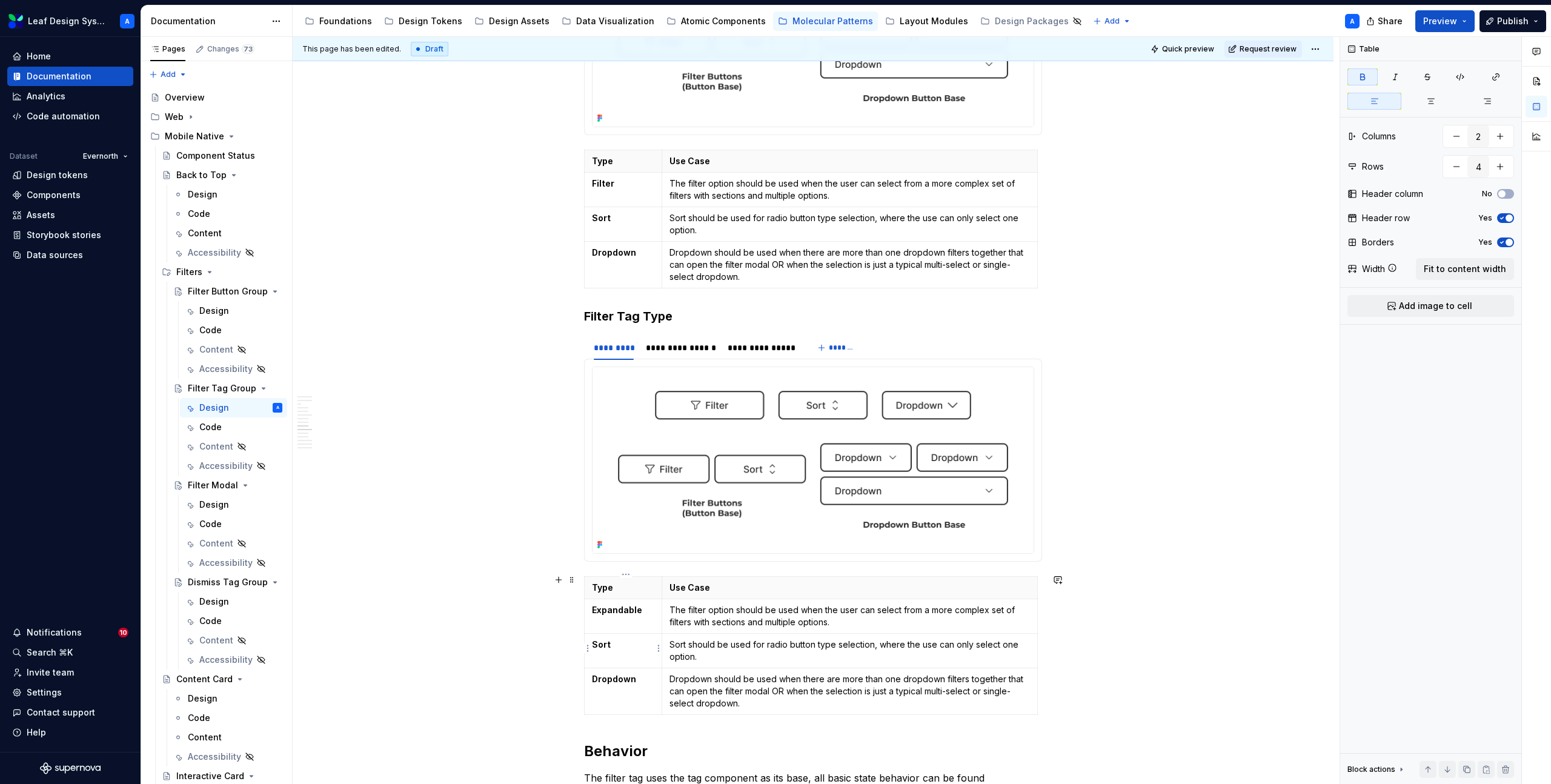
click at [605, 642] on strong "Sort" at bounding box center [602, 644] width 19 height 10
click at [722, 616] on p "The filter option should be used when the user can select from a more complex s…" at bounding box center [850, 616] width 360 height 24
click at [725, 618] on p "The filter option should be used when the user can select from a more complex s…" at bounding box center [850, 616] width 360 height 24
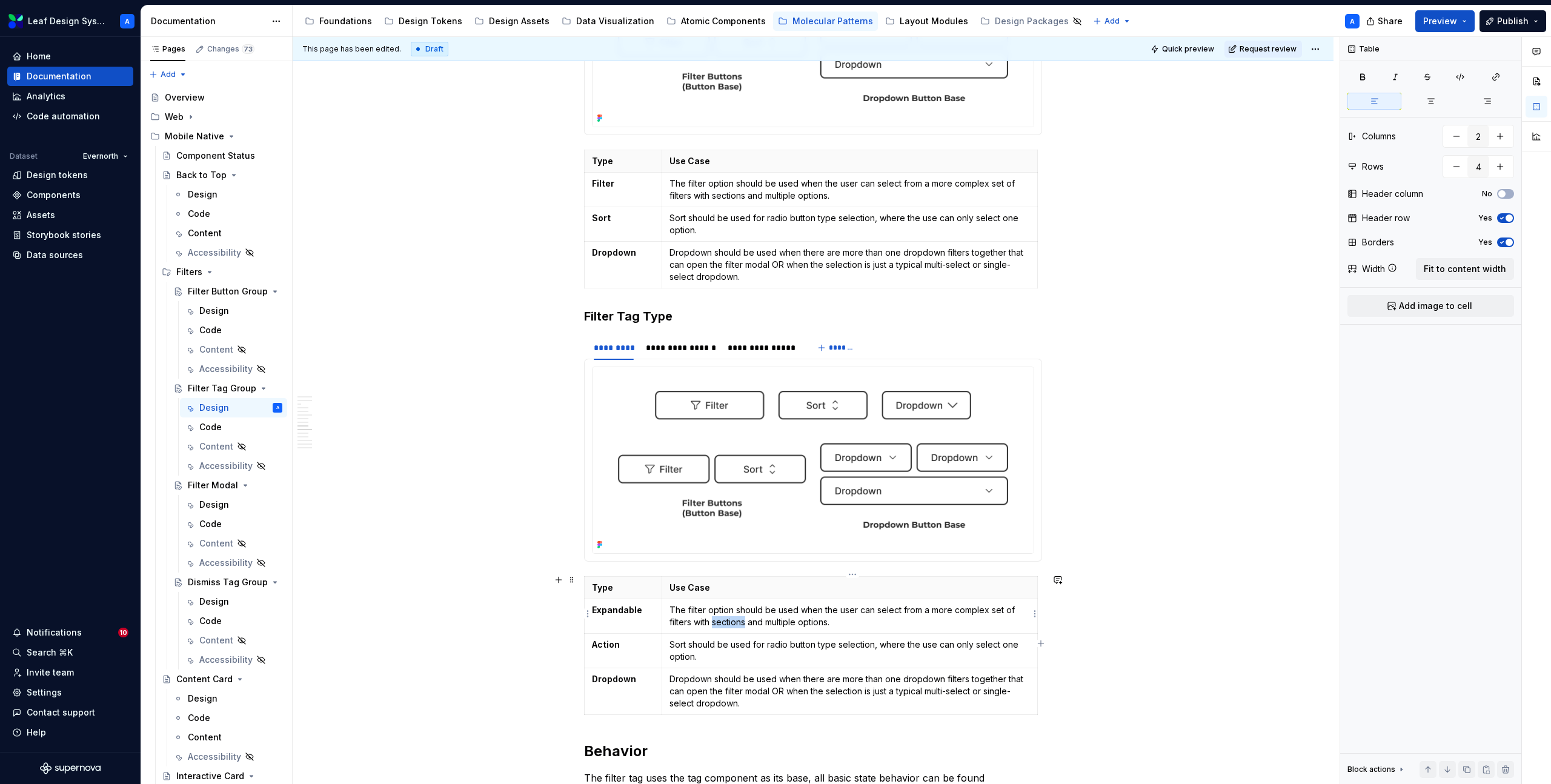
click at [725, 618] on p "The filter option should be used when the user can select from a more complex s…" at bounding box center [850, 616] width 360 height 24
click at [690, 650] on p "Sort should be used for radio button type selection, where the use can only sel…" at bounding box center [850, 650] width 360 height 24
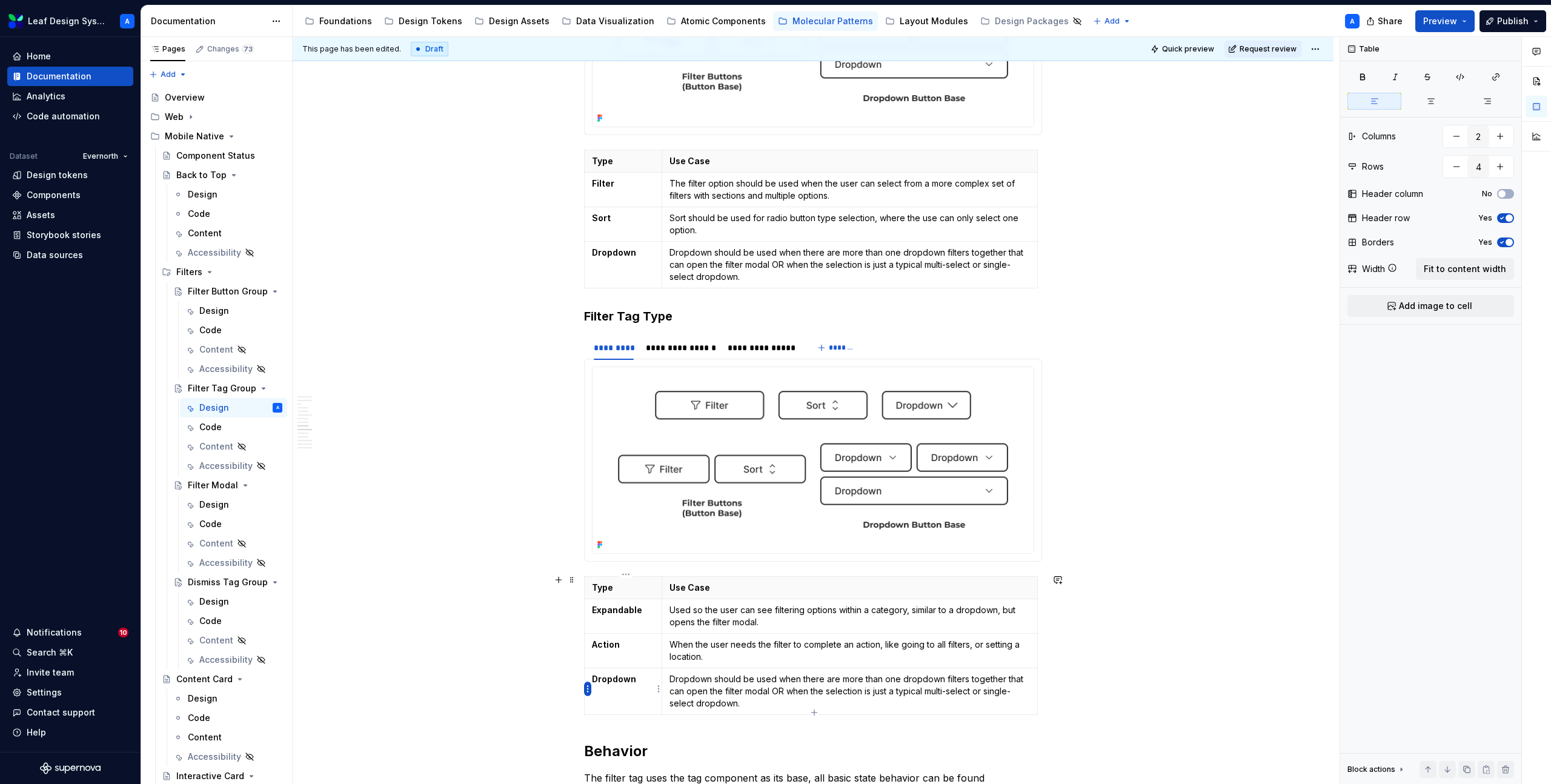
click at [588, 686] on html "Leaf Design System A Home Documentation Analytics Code automation Dataset Evern…" at bounding box center [776, 392] width 1551 height 784
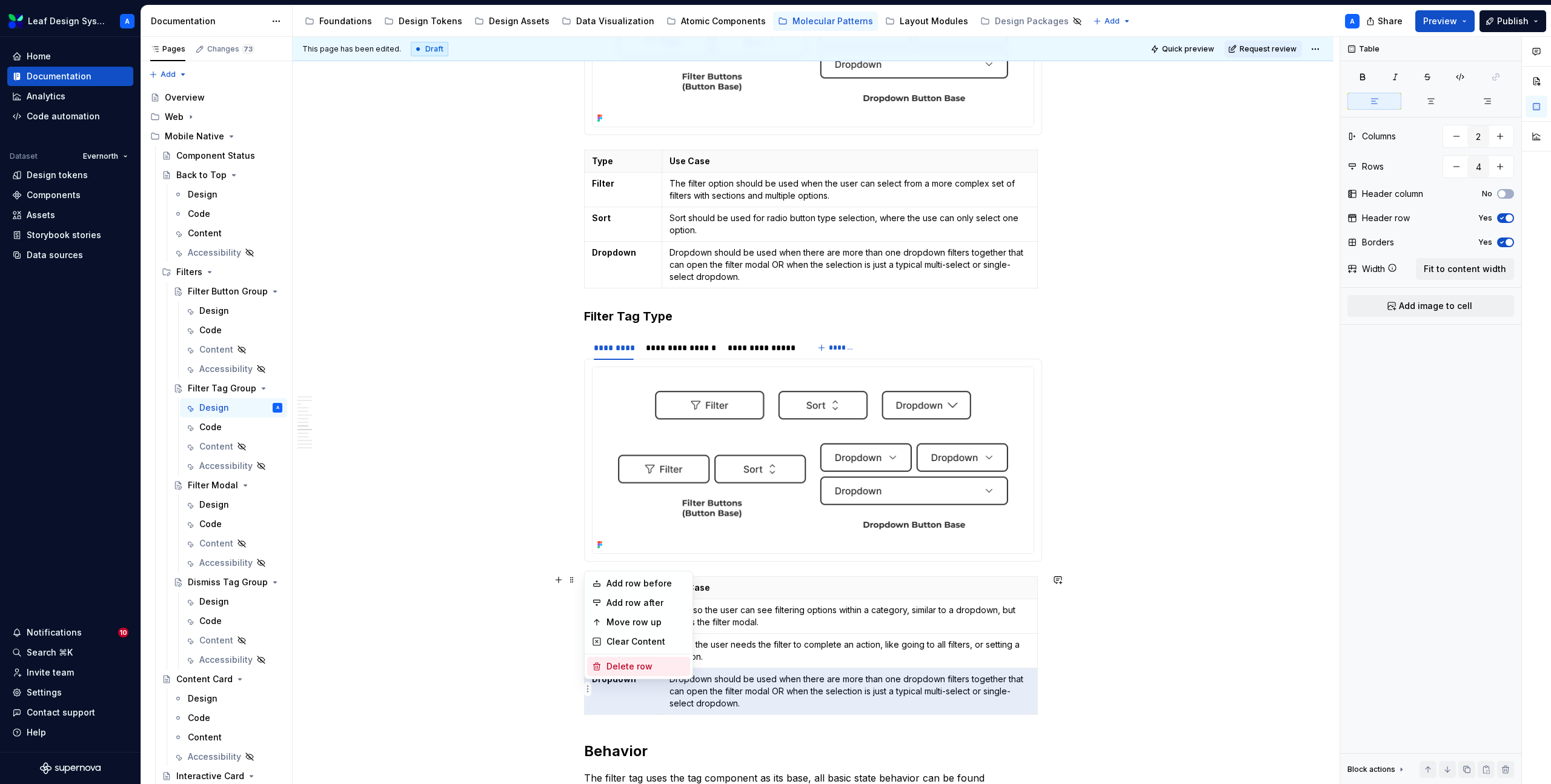
click at [626, 667] on div "Delete row" at bounding box center [646, 666] width 79 height 12
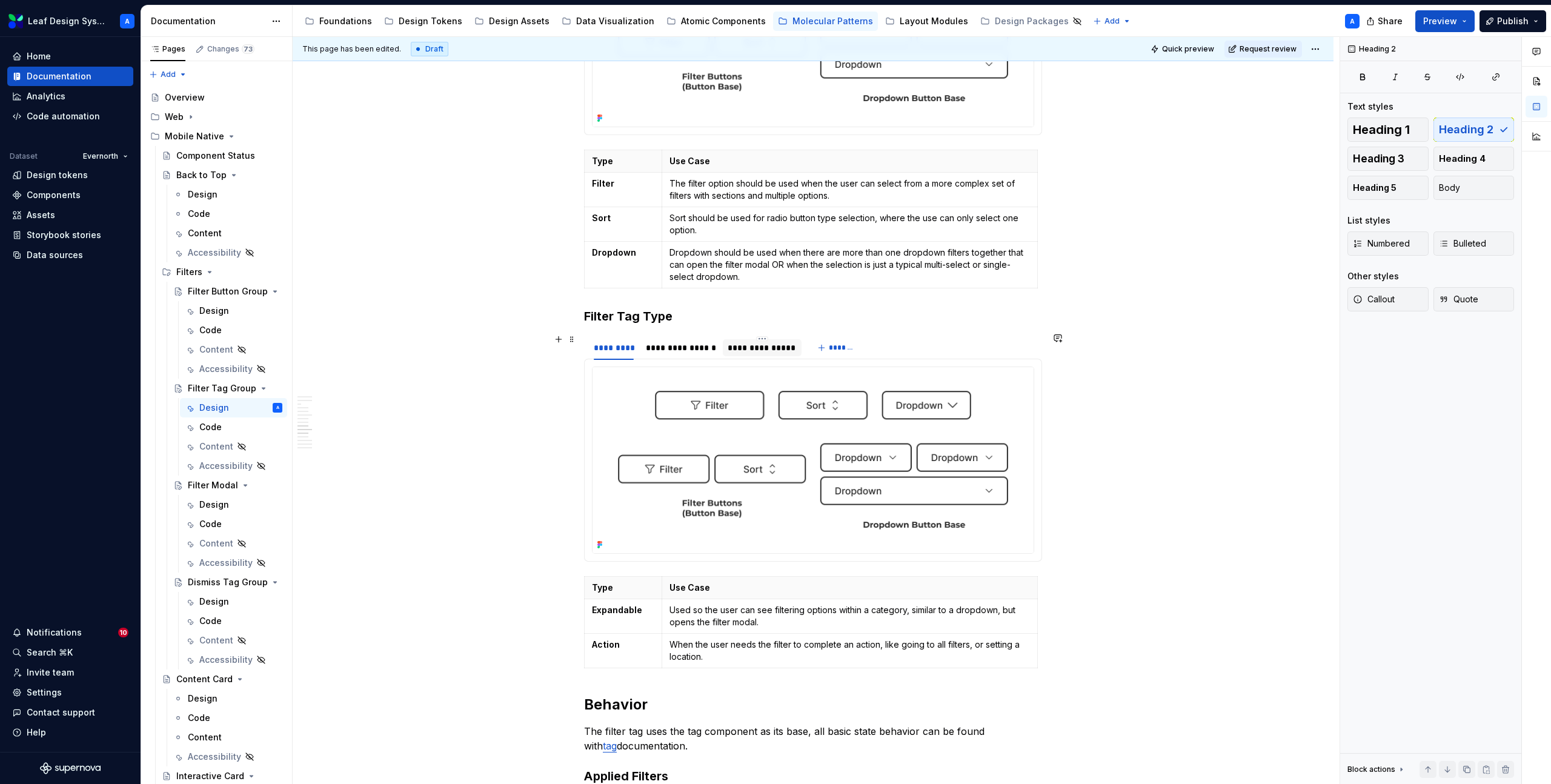
click at [753, 349] on div "**********" at bounding box center [762, 347] width 69 height 12
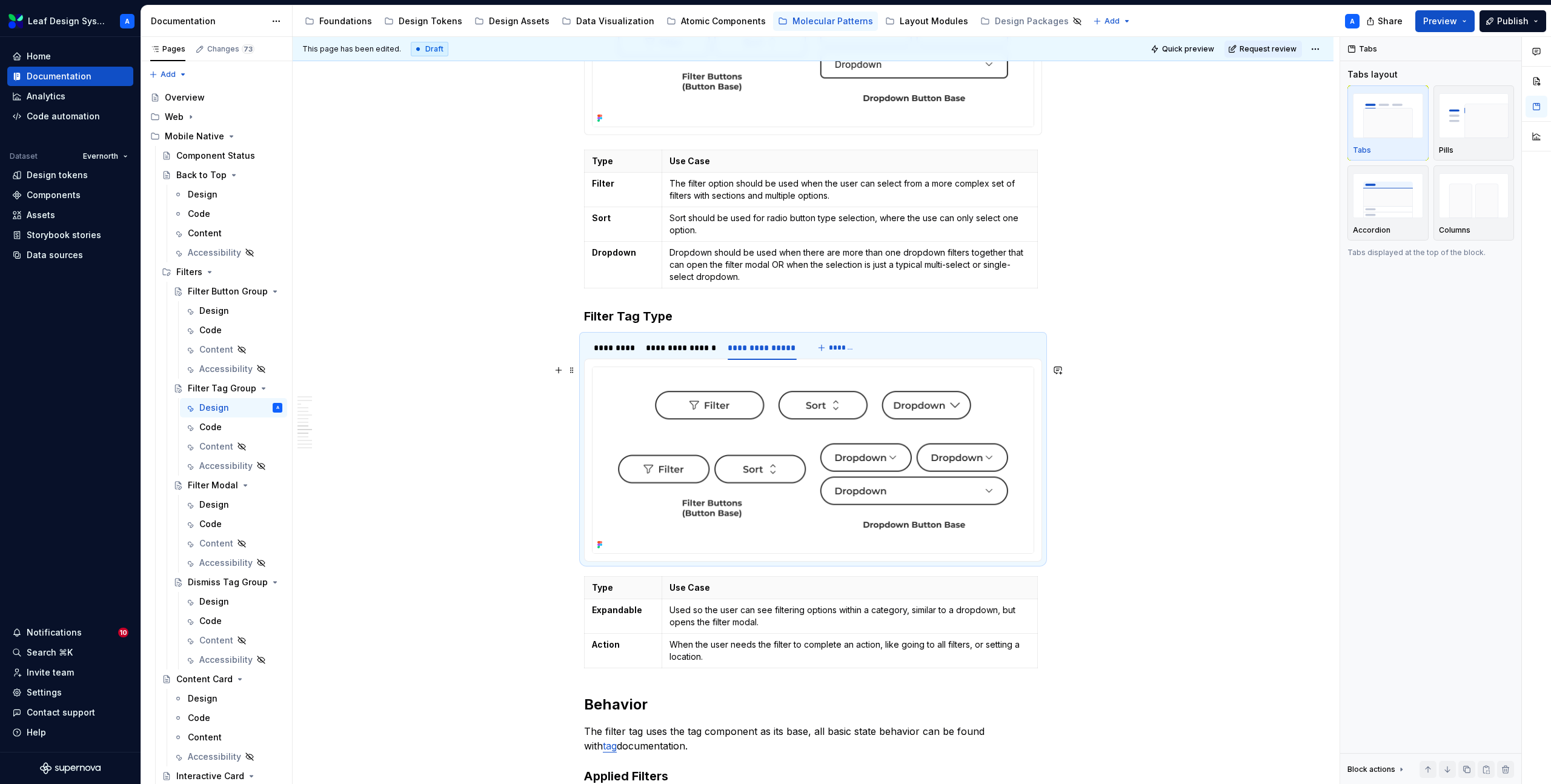
click at [741, 452] on img at bounding box center [813, 460] width 441 height 186
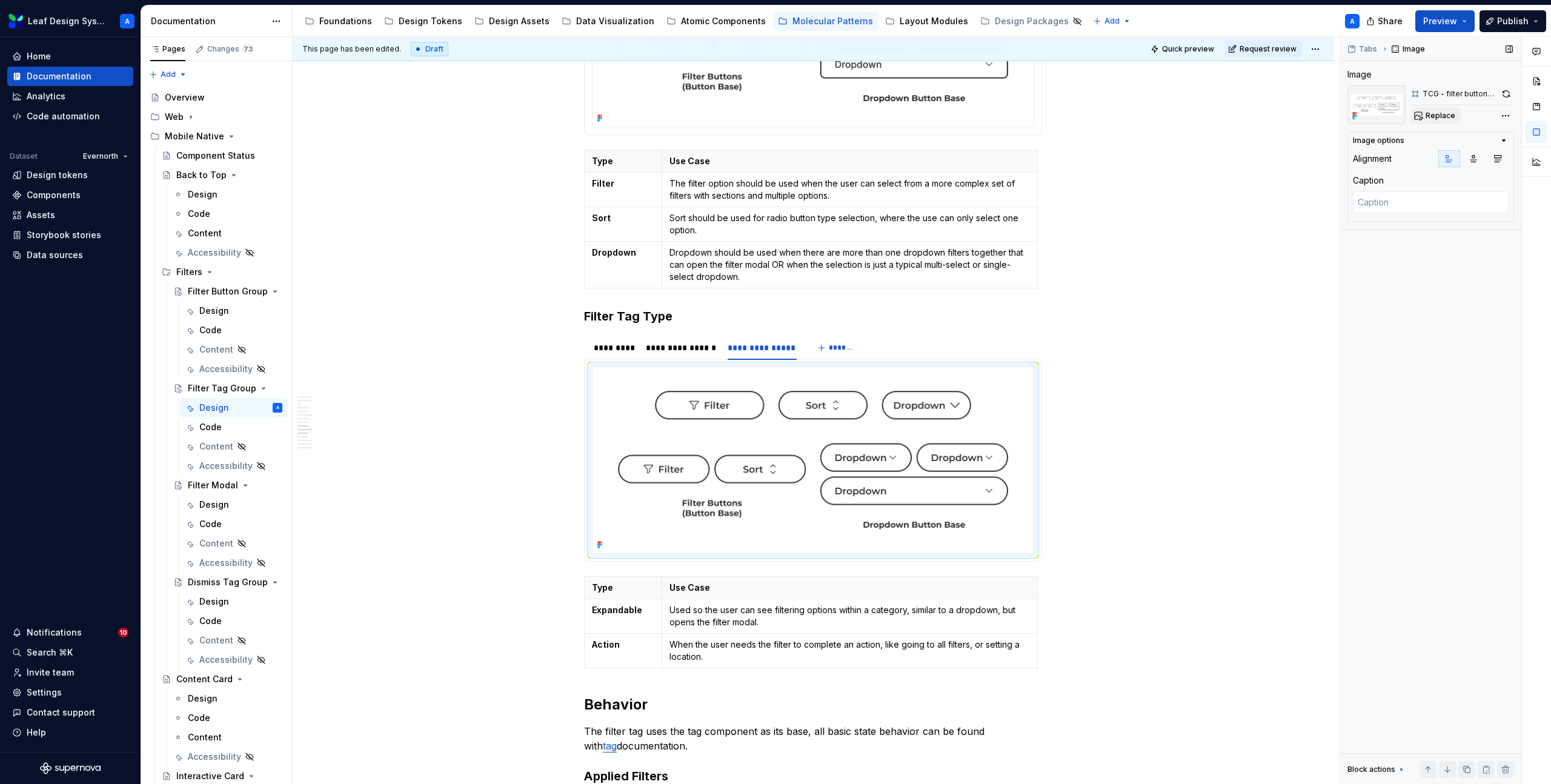
click at [1451, 115] on span "Replace" at bounding box center [1440, 115] width 30 height 9
type textarea "*"
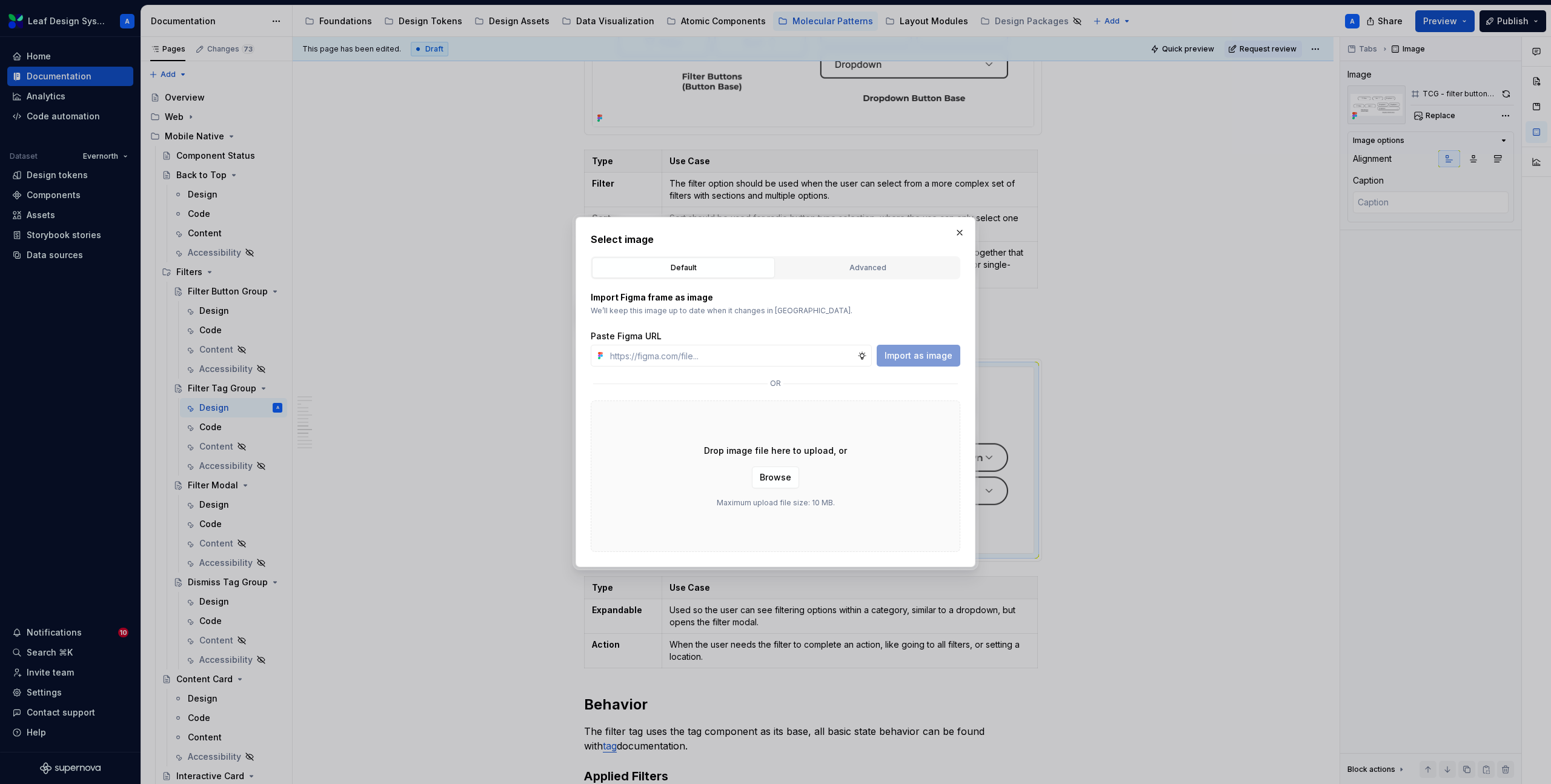
type input "[URL][DOMAIN_NAME]"
click at [925, 353] on span "Import as image" at bounding box center [919, 355] width 68 height 12
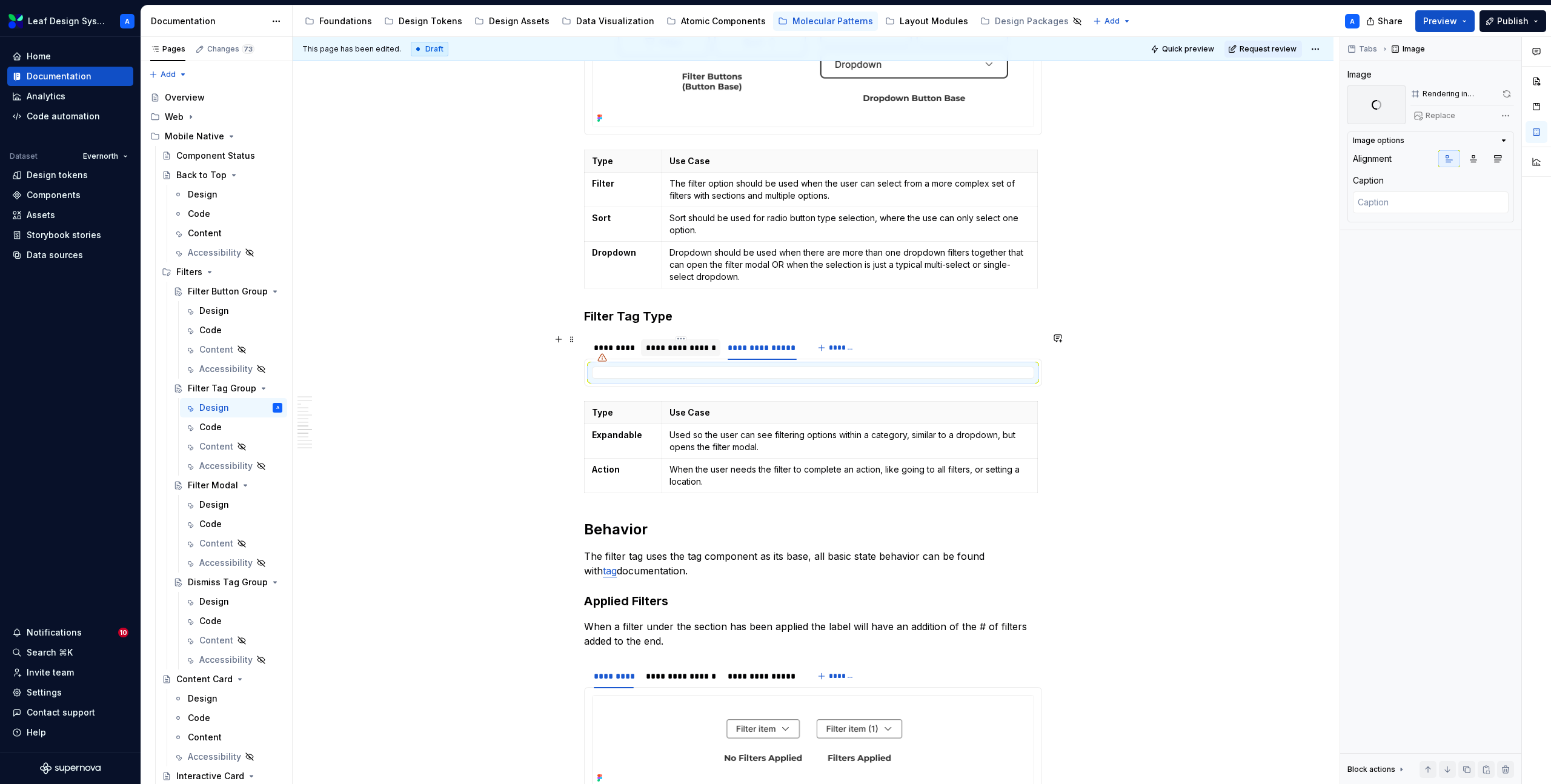
click at [694, 345] on div "**********" at bounding box center [681, 347] width 71 height 12
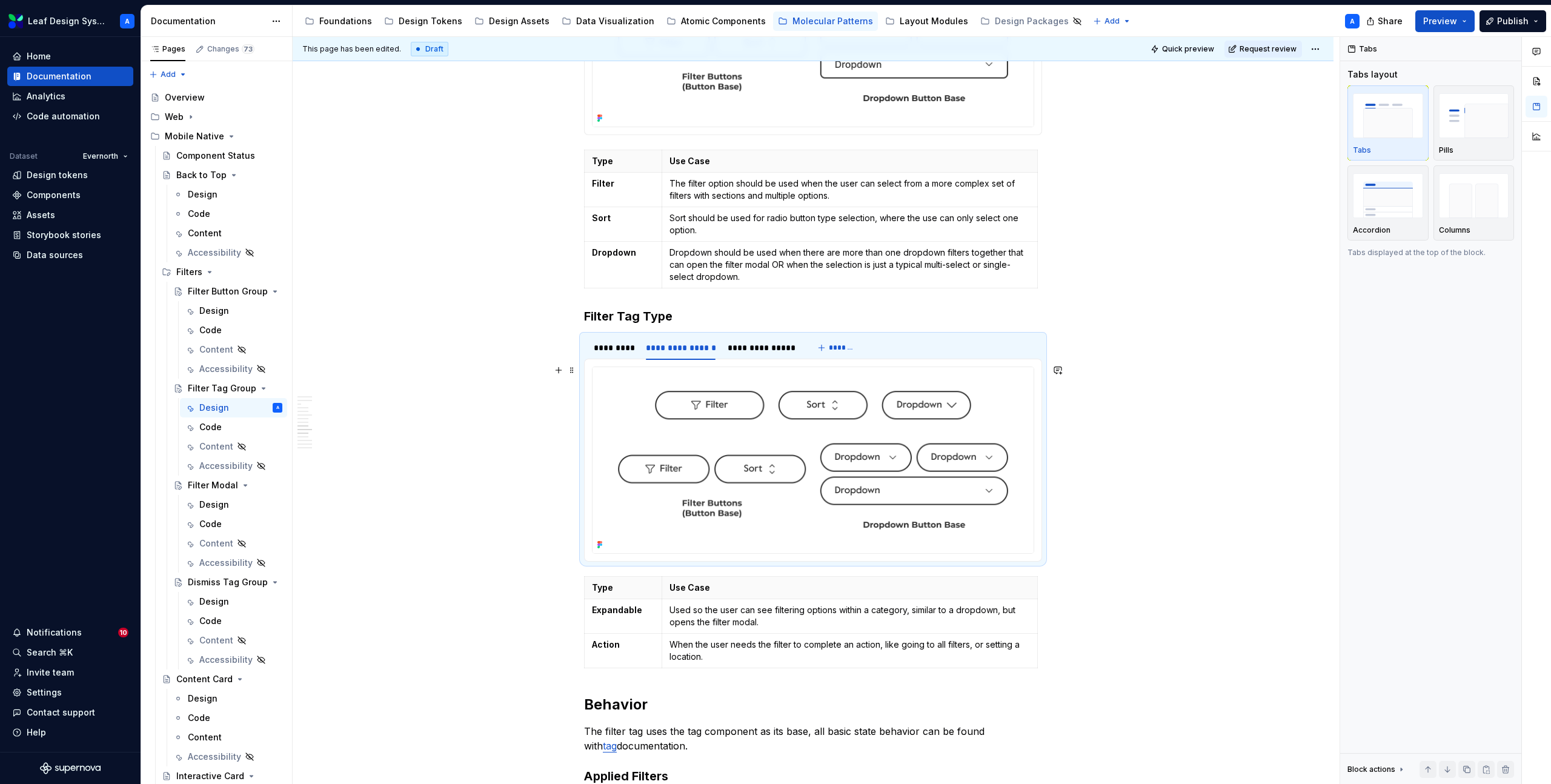
click at [718, 397] on img at bounding box center [813, 460] width 441 height 186
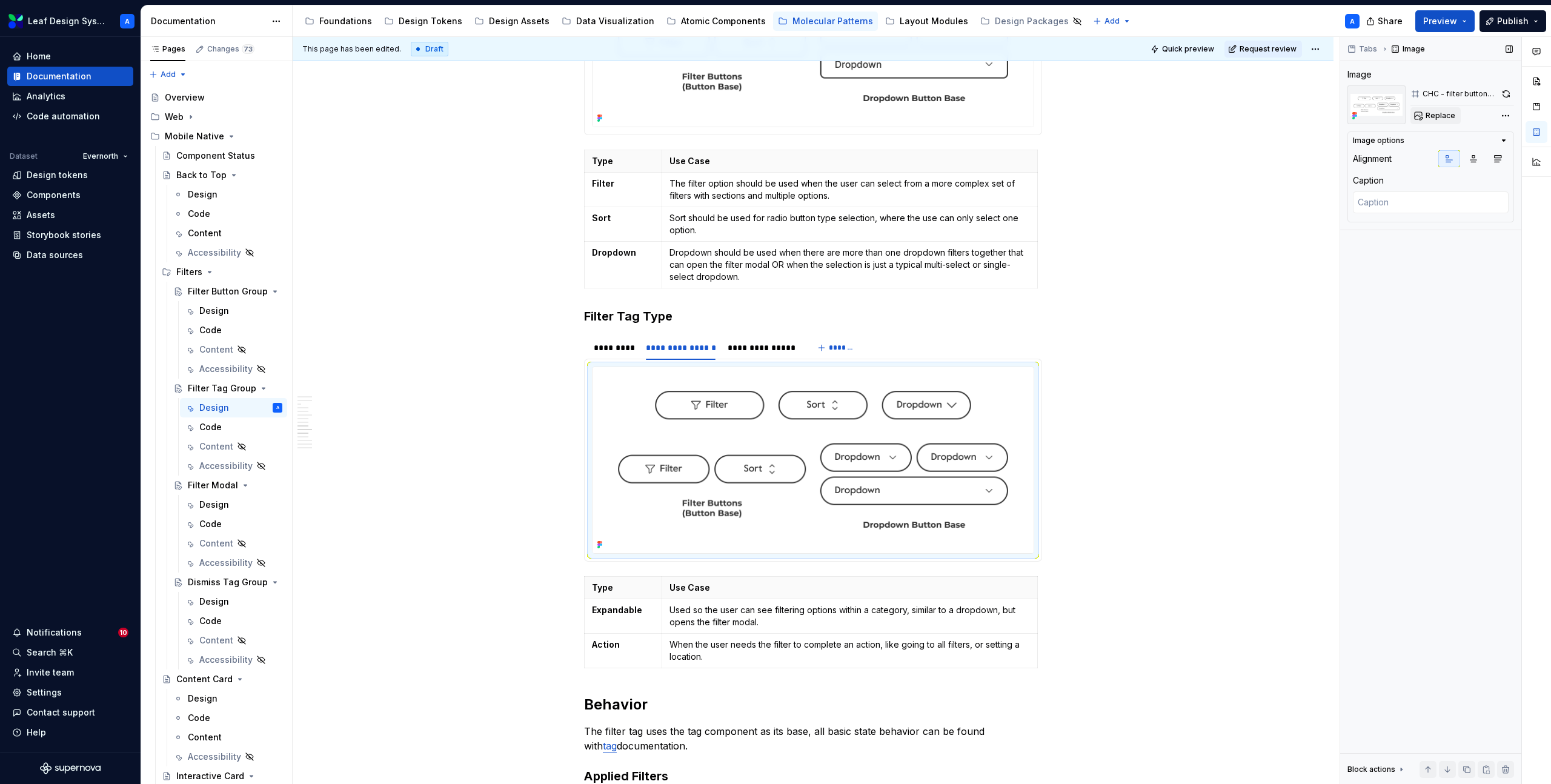
click at [1434, 111] on span "Replace" at bounding box center [1440, 115] width 30 height 9
type textarea "*"
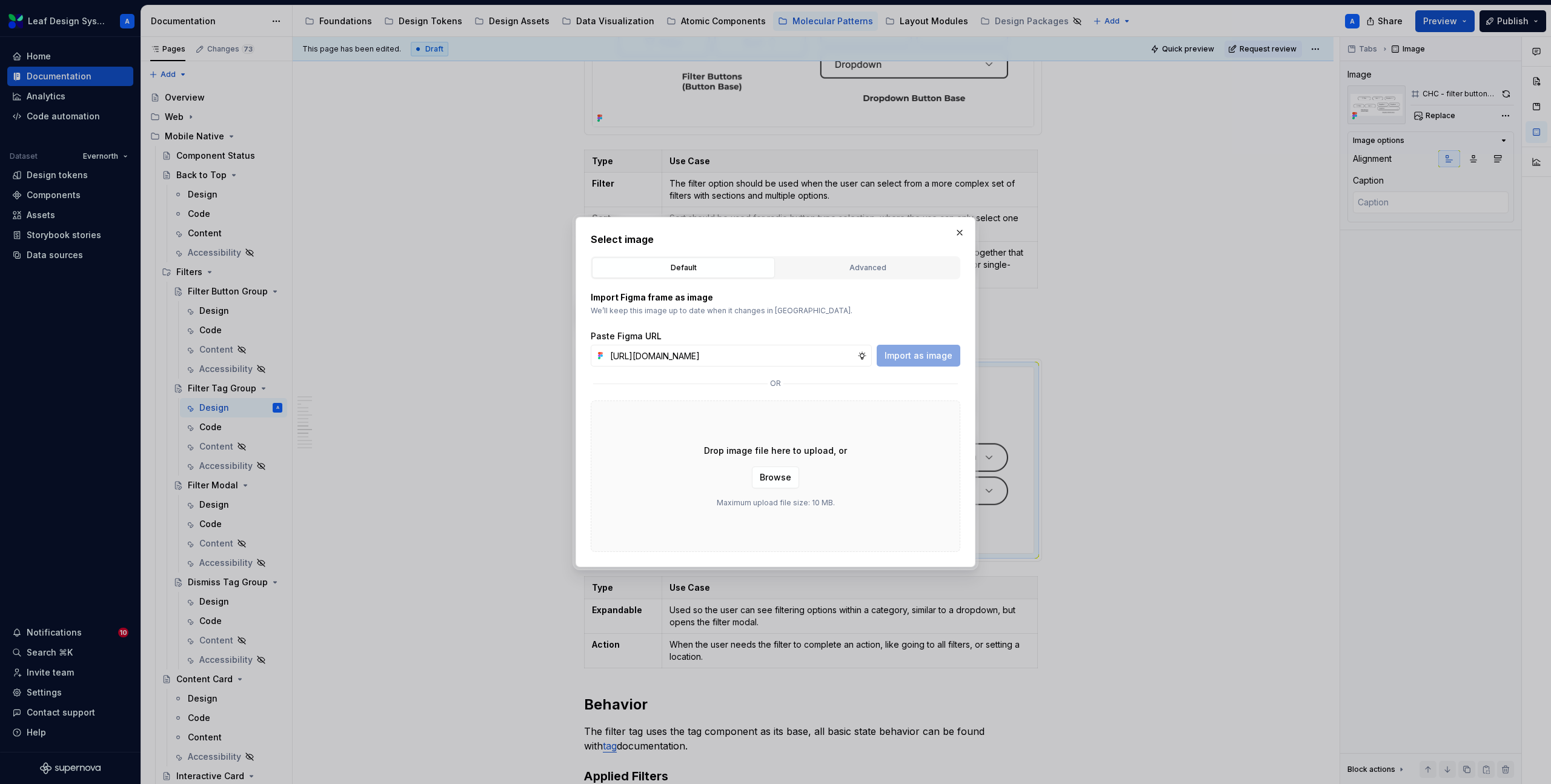
scroll to position [0, 344]
type input "[URL][DOMAIN_NAME]"
click at [920, 346] on button "Import as image" at bounding box center [919, 355] width 84 height 22
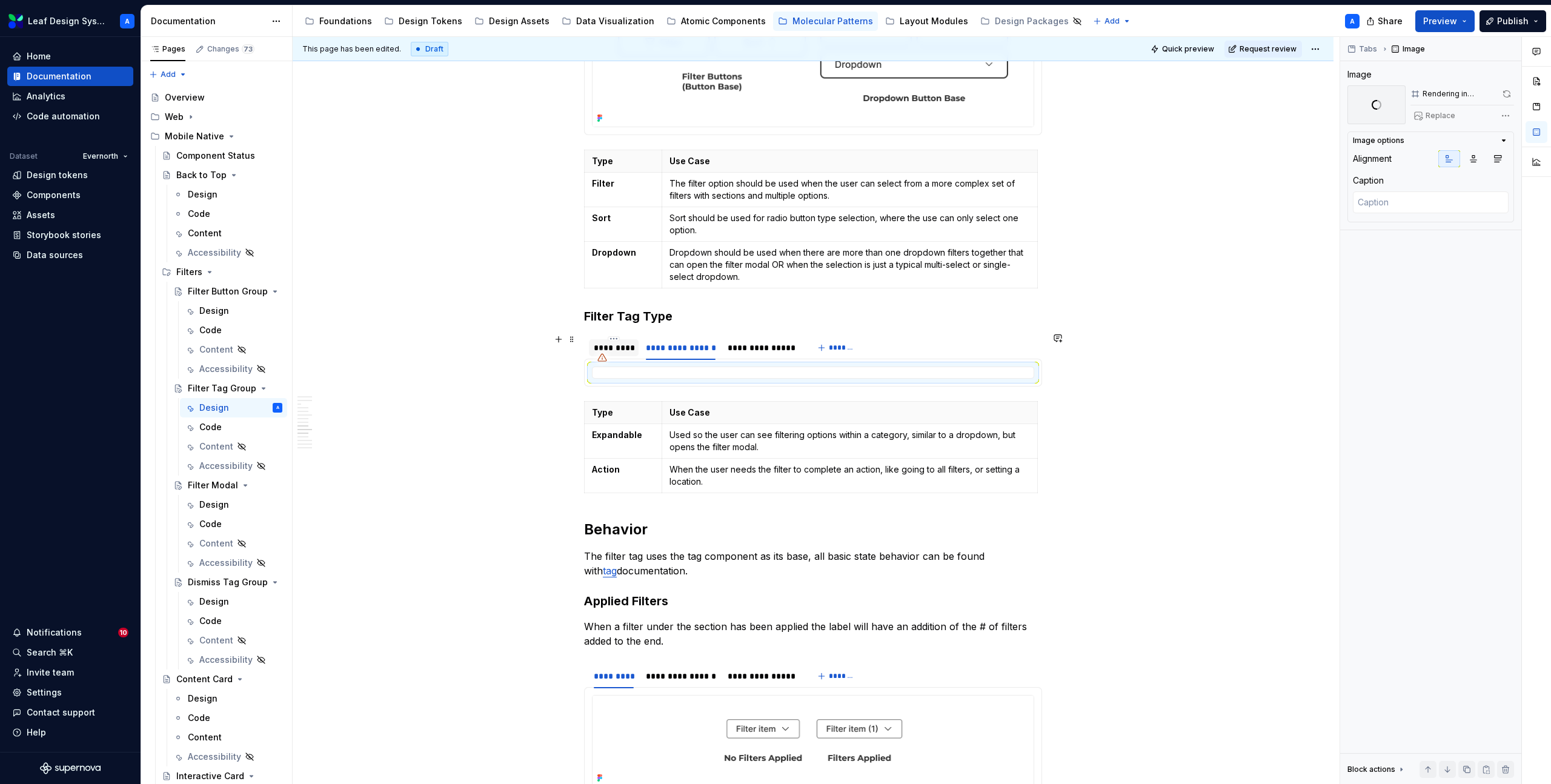
click at [624, 341] on div "*********" at bounding box center [614, 347] width 40 height 12
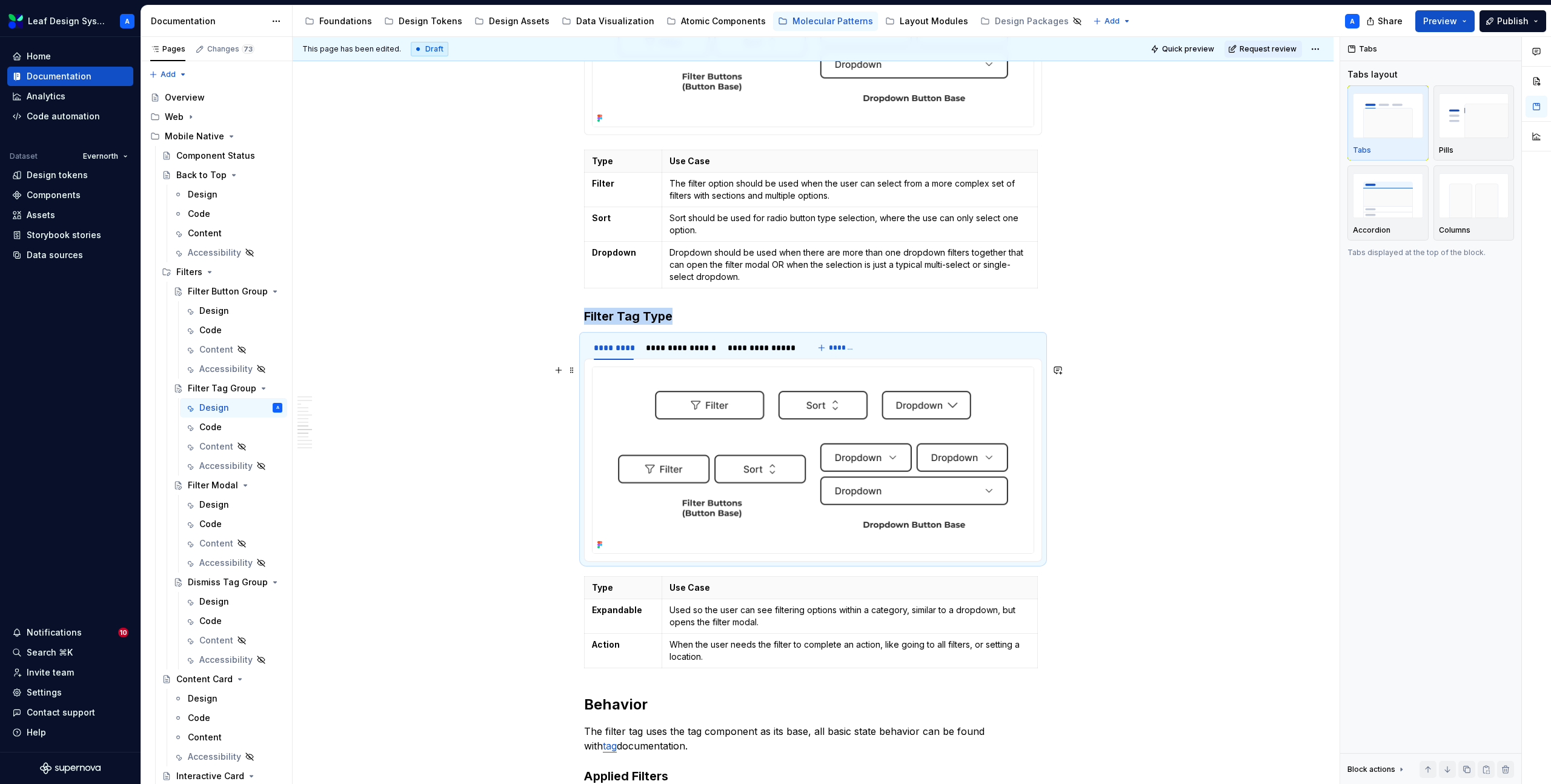
click at [731, 411] on img at bounding box center [813, 460] width 441 height 186
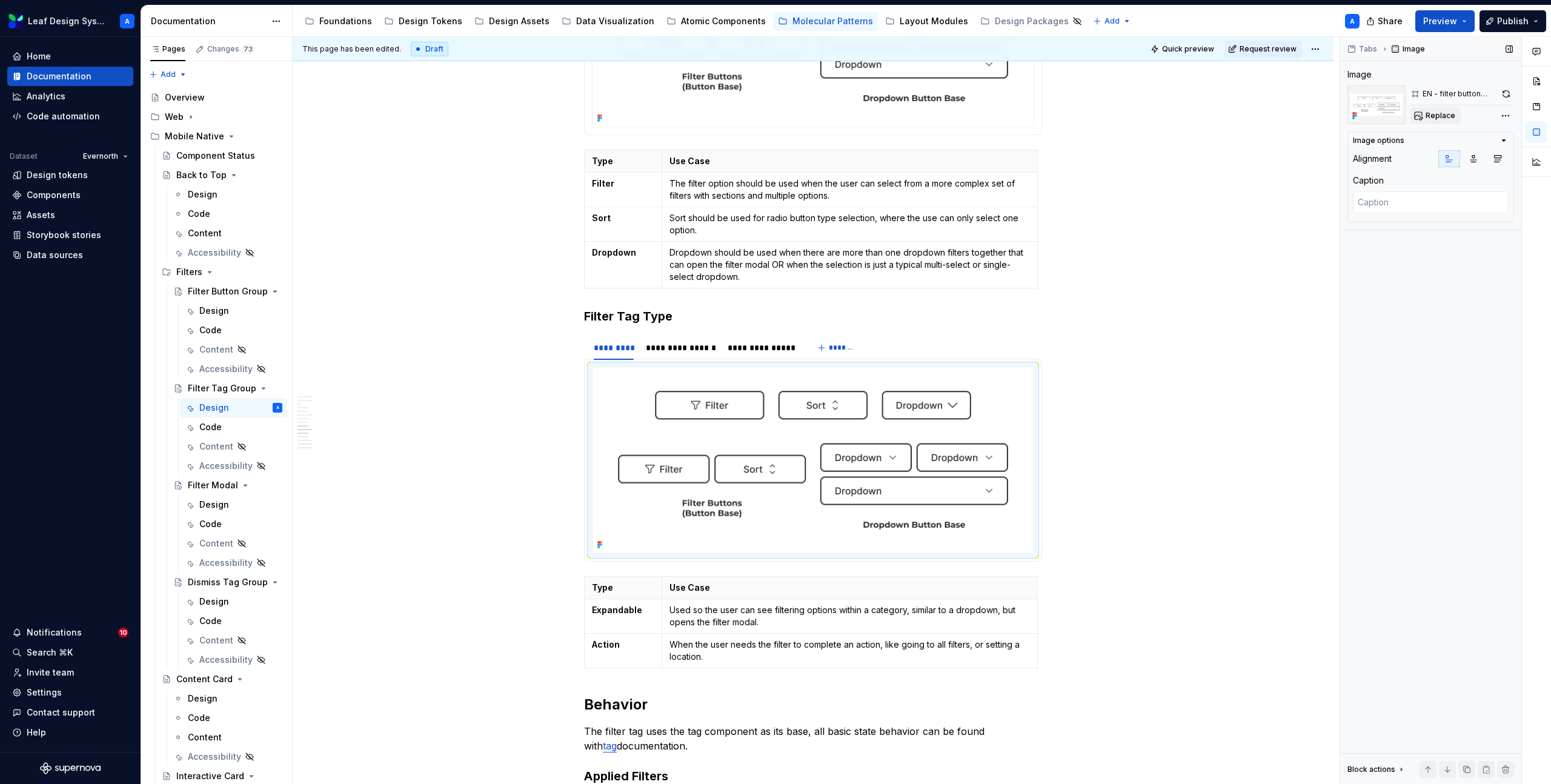
click at [1427, 120] on button "Replace" at bounding box center [1436, 115] width 50 height 17
type textarea "*"
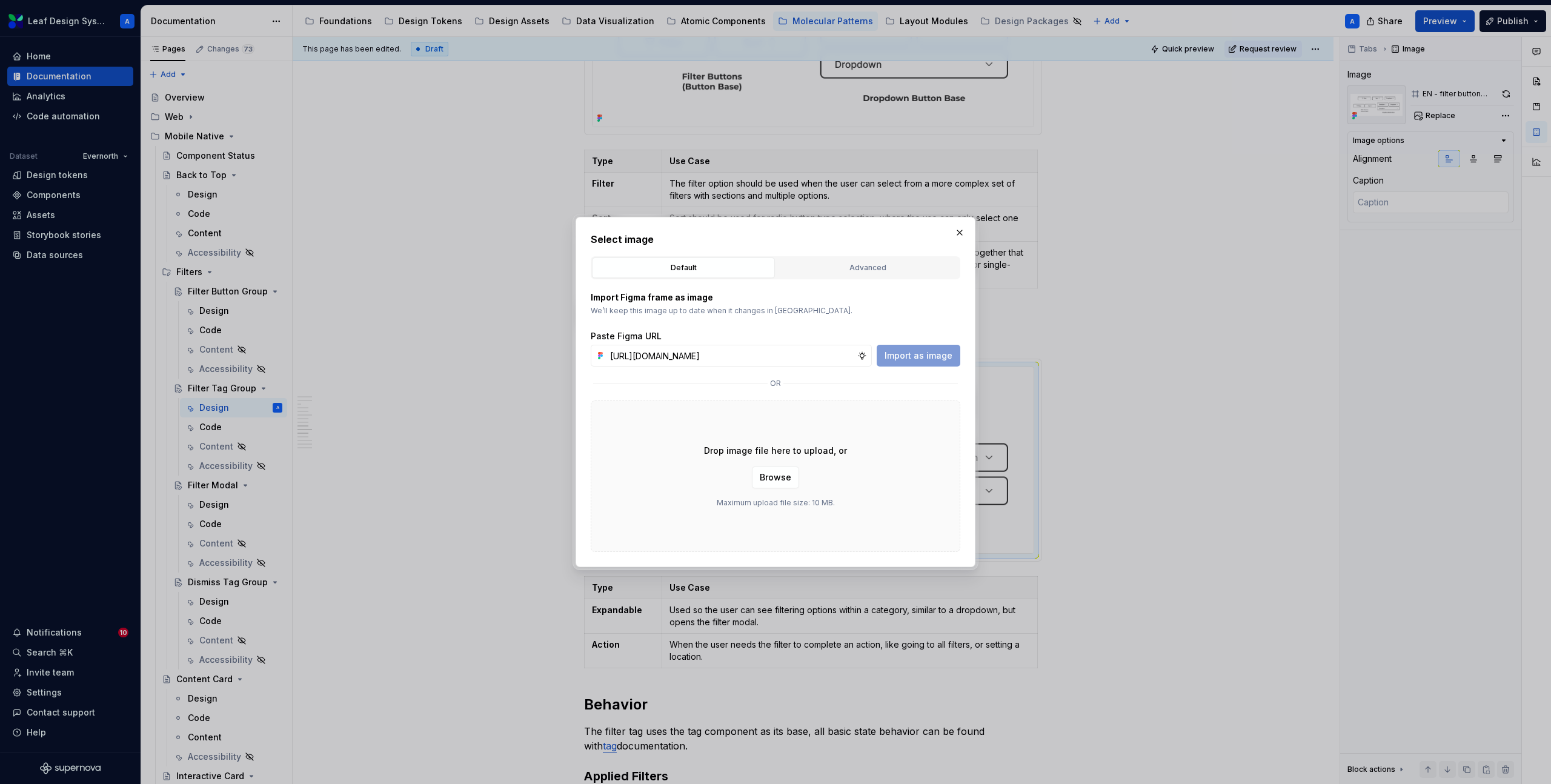
scroll to position [0, 346]
type input "[URL][DOMAIN_NAME]"
click at [920, 349] on span "Import as image" at bounding box center [919, 355] width 68 height 12
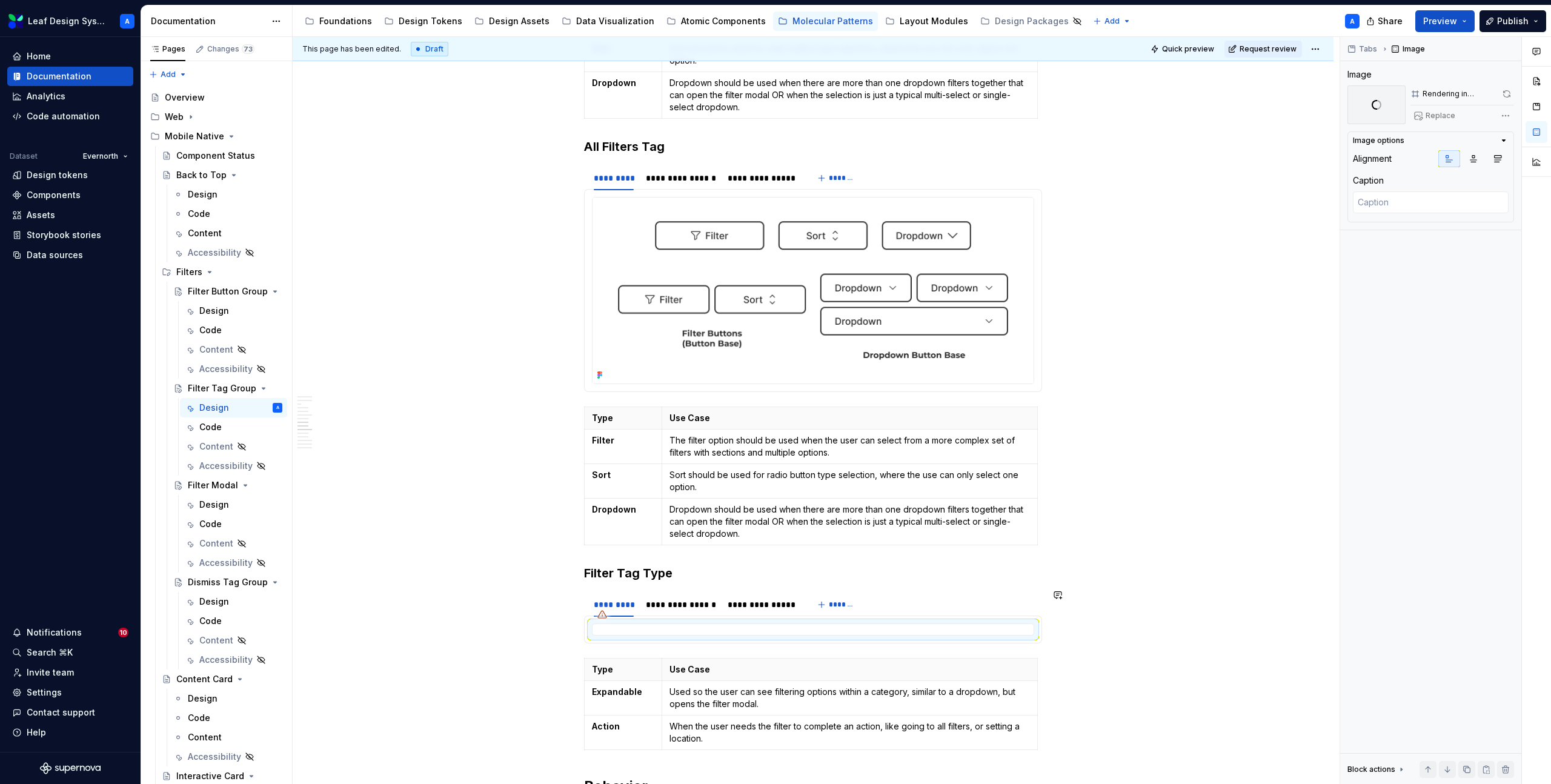
scroll to position [2164, 0]
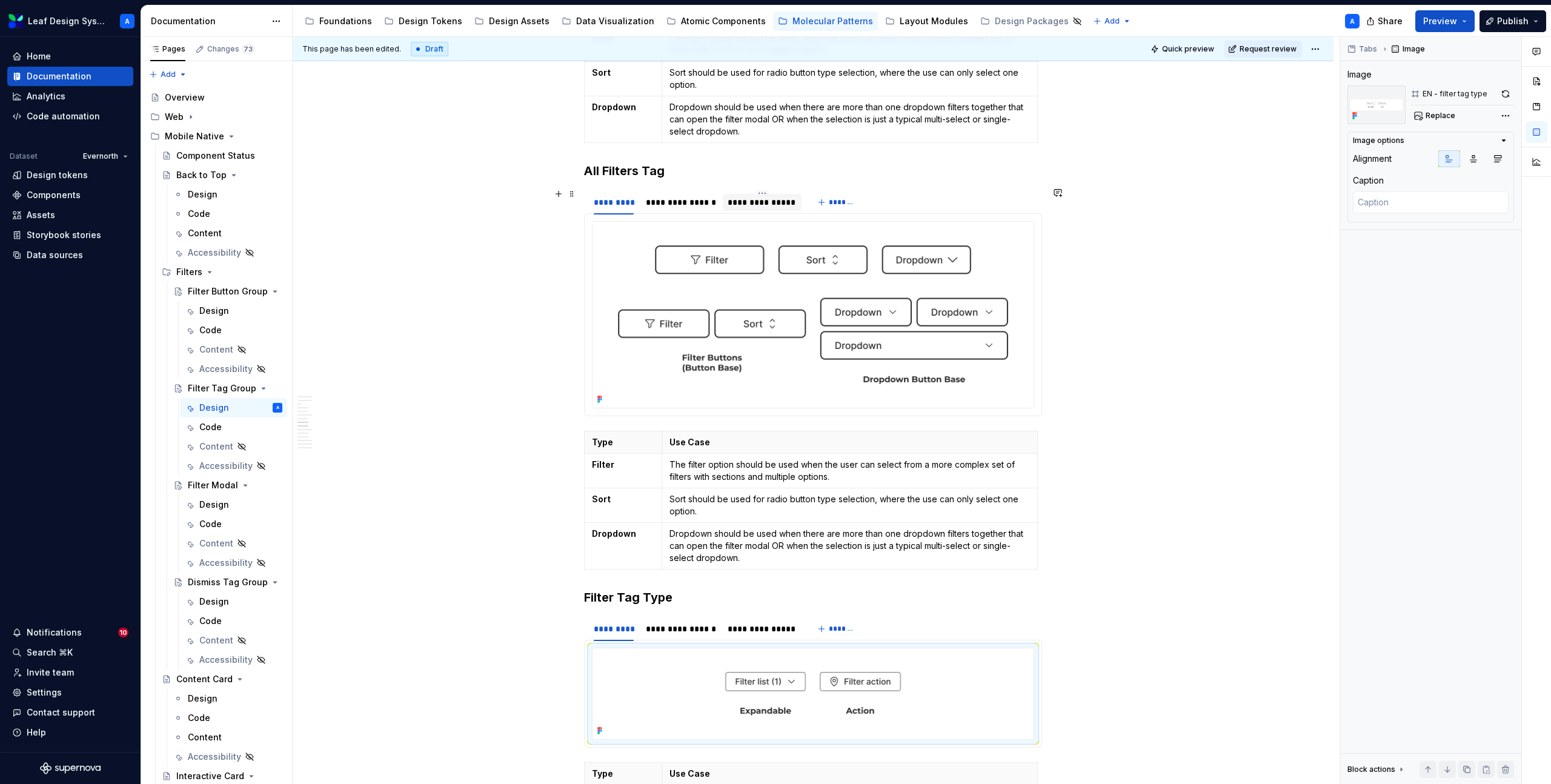
click at [774, 198] on div "**********" at bounding box center [762, 202] width 69 height 12
click at [787, 306] on img at bounding box center [813, 314] width 441 height 186
click at [1438, 115] on span "Replace" at bounding box center [1440, 115] width 30 height 9
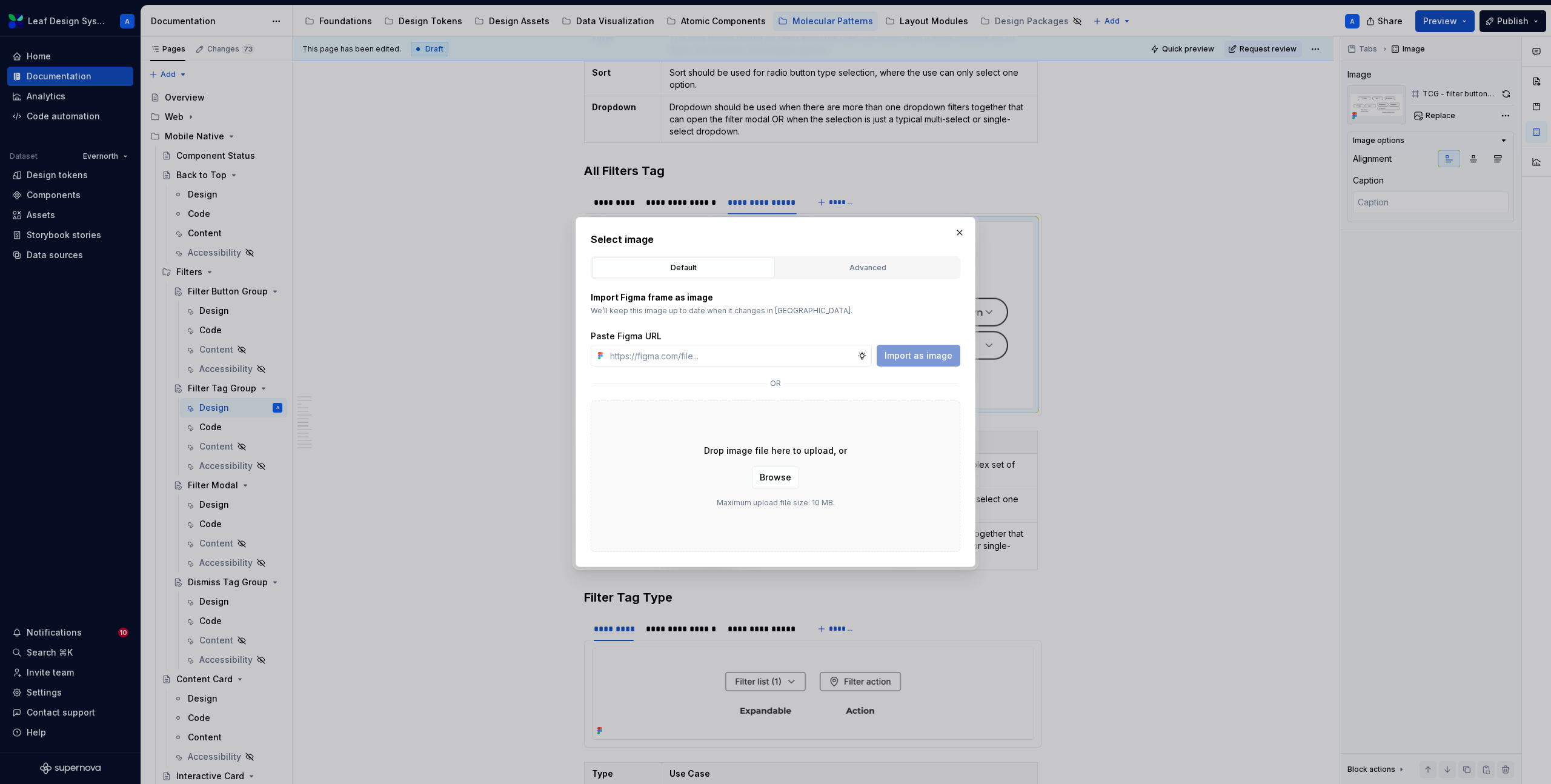
type textarea "*"
type input "[URL][DOMAIN_NAME]"
type textarea "*"
type input "[URL][DOMAIN_NAME]"
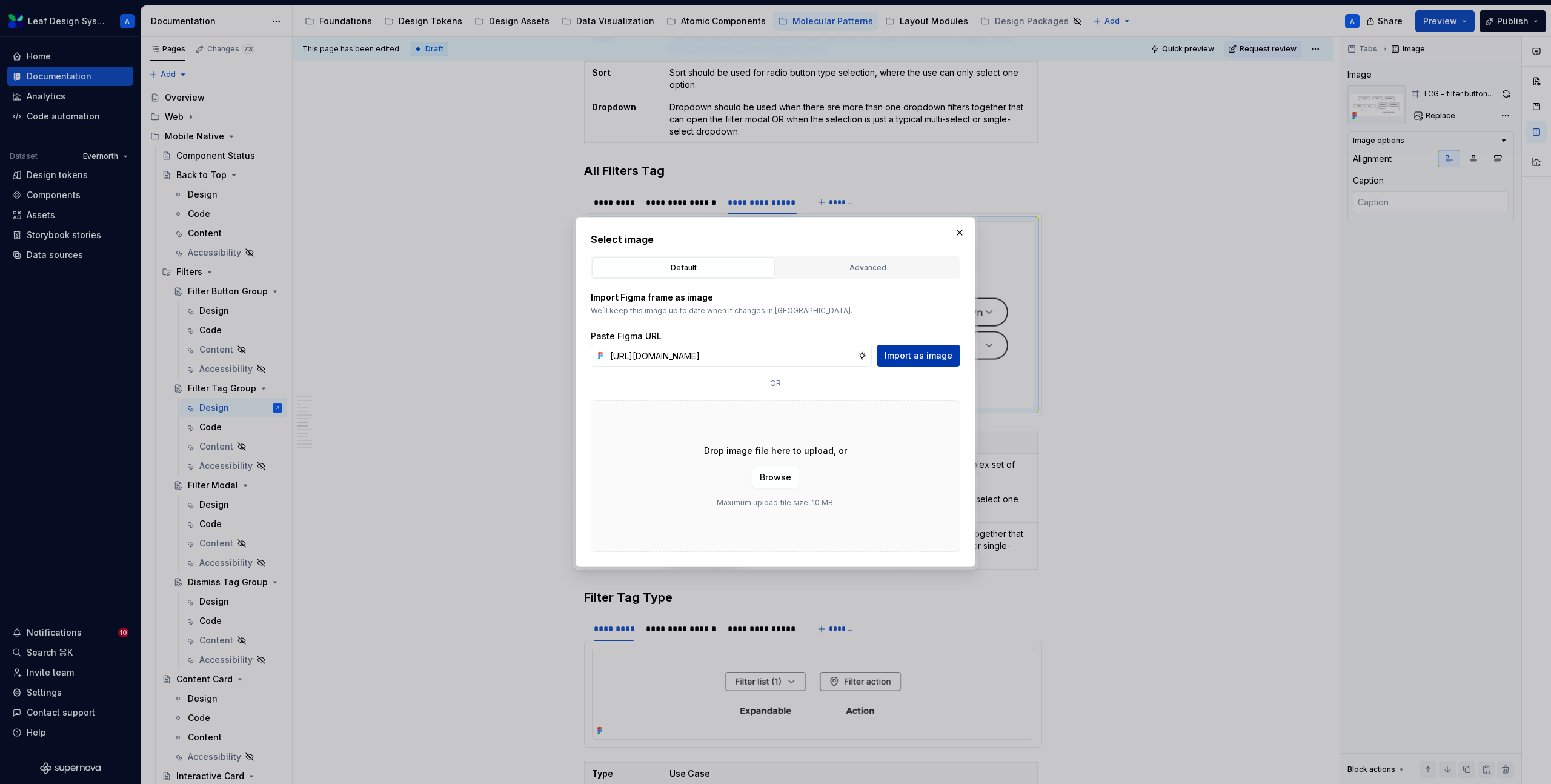
click at [931, 352] on span "Import as image" at bounding box center [919, 355] width 68 height 12
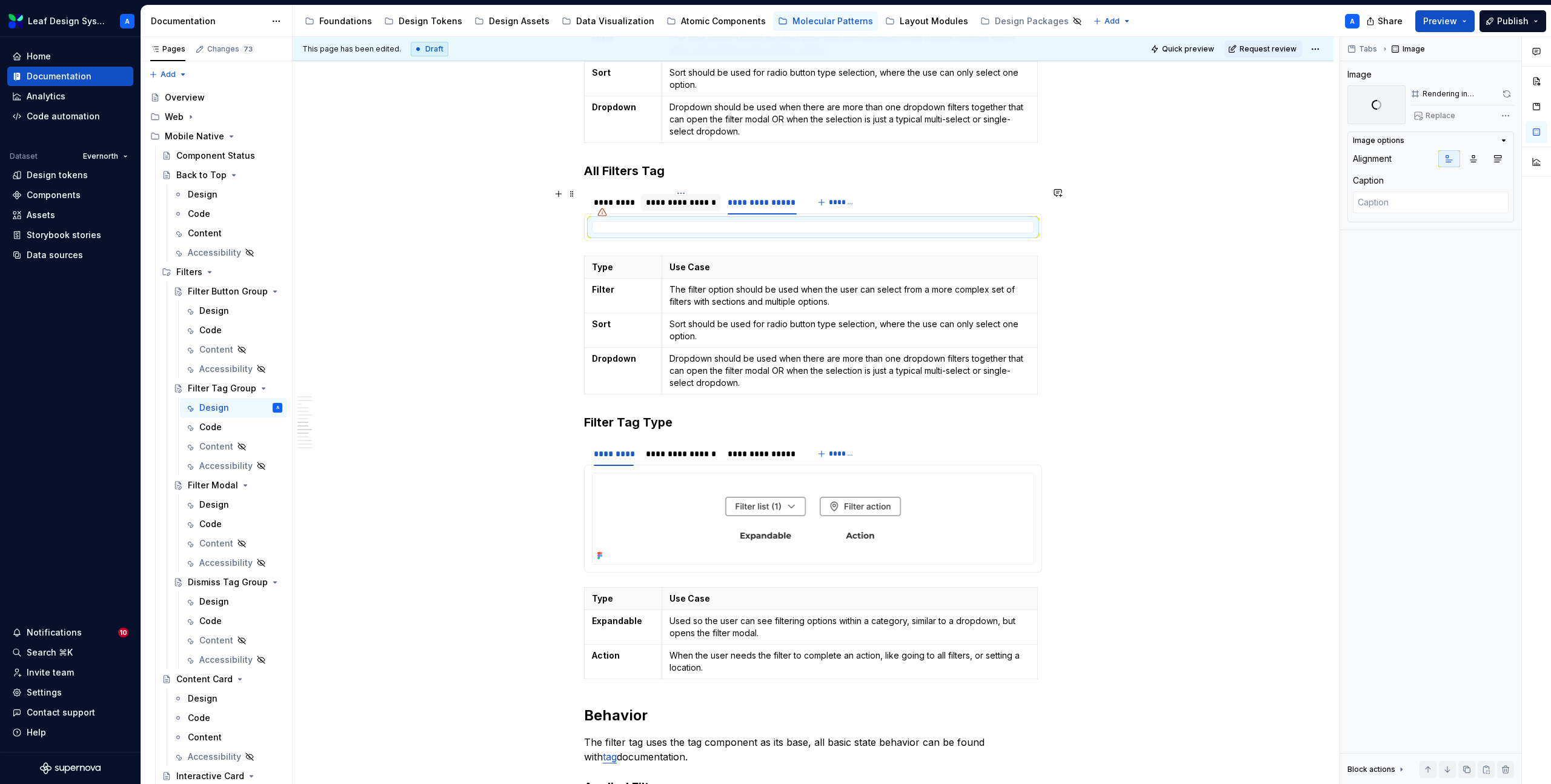
click at [688, 196] on div "**********" at bounding box center [681, 202] width 71 height 12
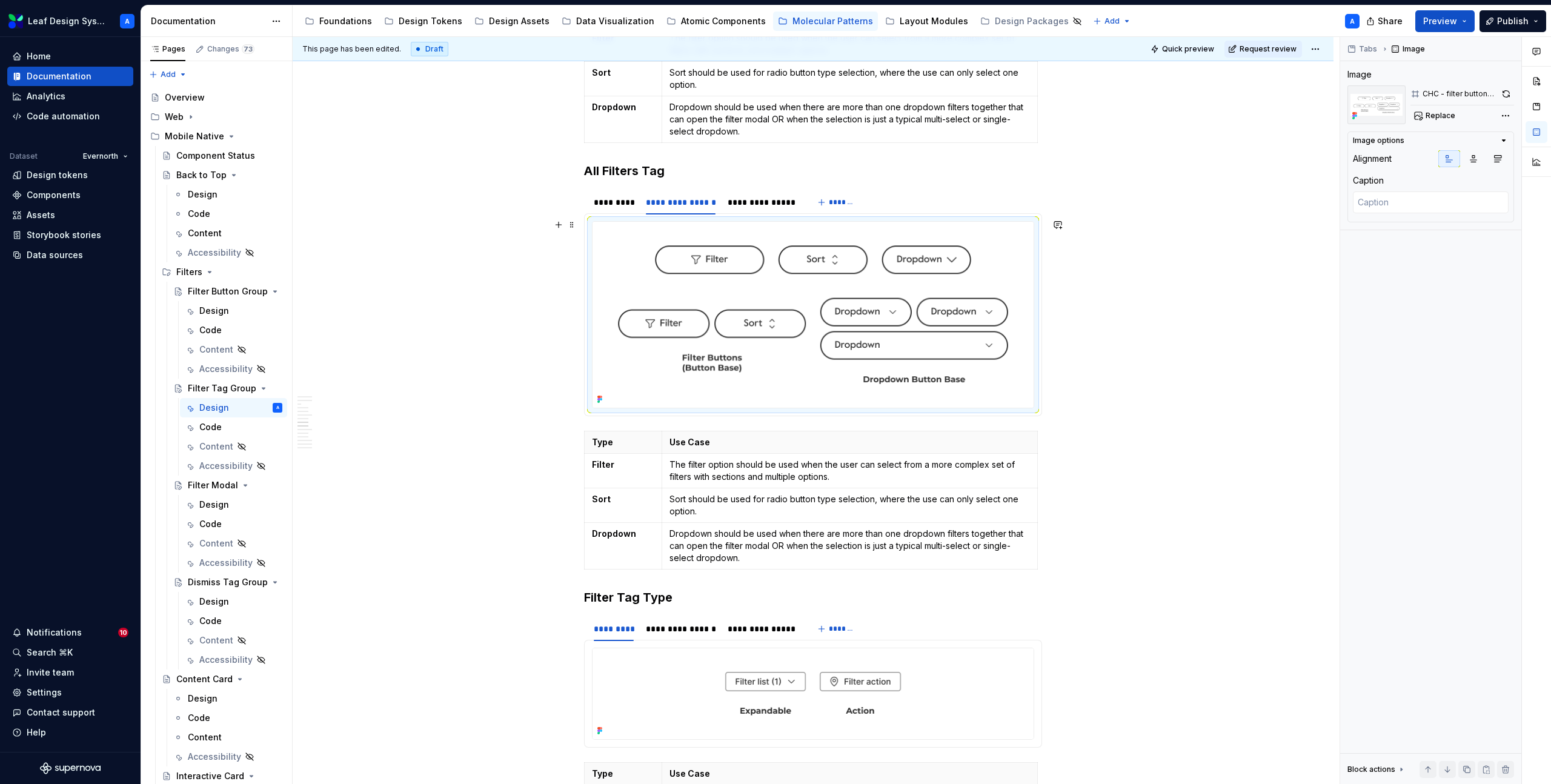
click at [736, 317] on img at bounding box center [813, 314] width 441 height 186
click at [1422, 109] on button "Replace" at bounding box center [1436, 115] width 50 height 17
type textarea "*"
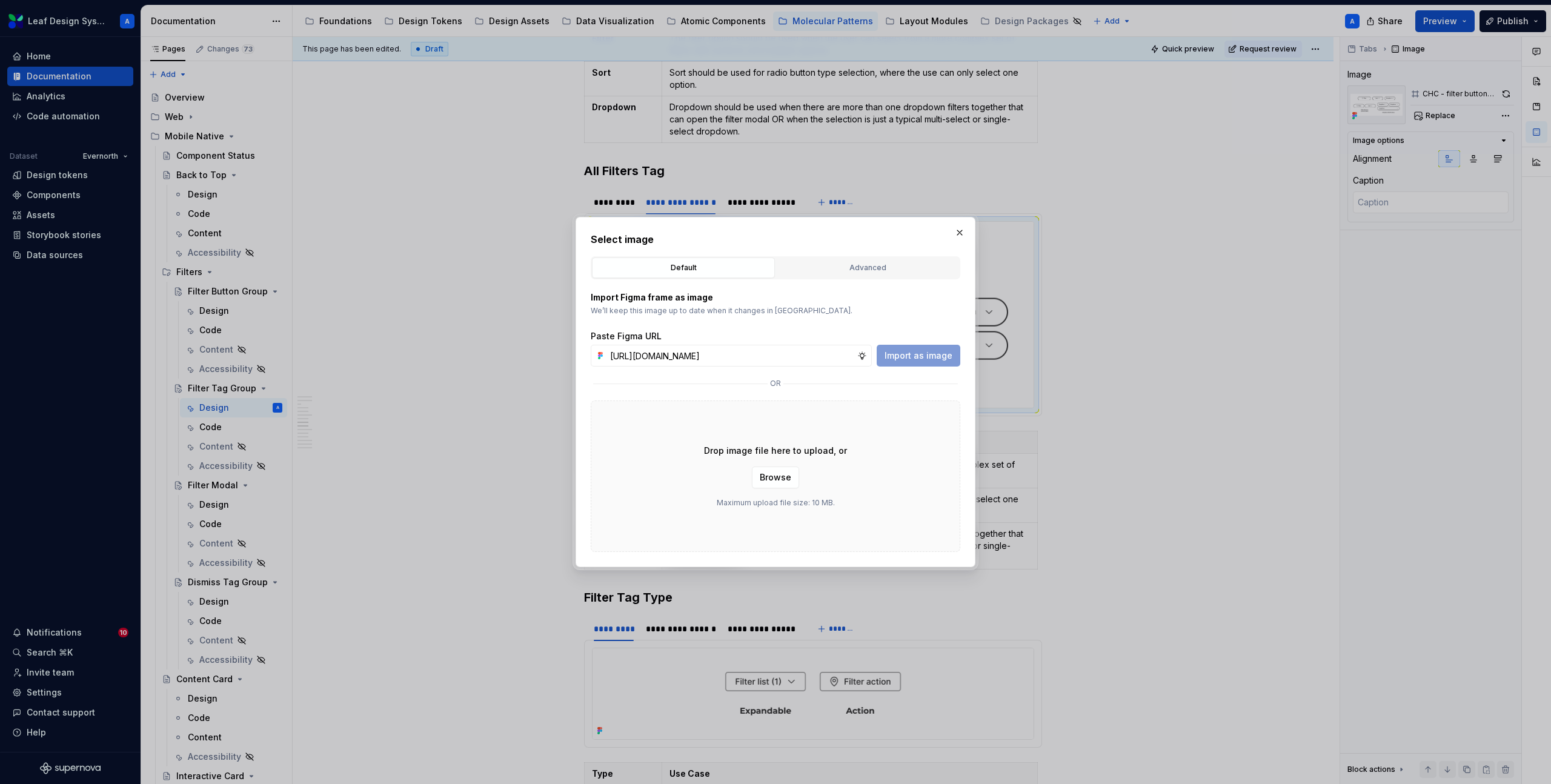
scroll to position [0, 346]
type input "[URL][DOMAIN_NAME]"
click at [901, 361] on button "Import as image" at bounding box center [919, 355] width 84 height 22
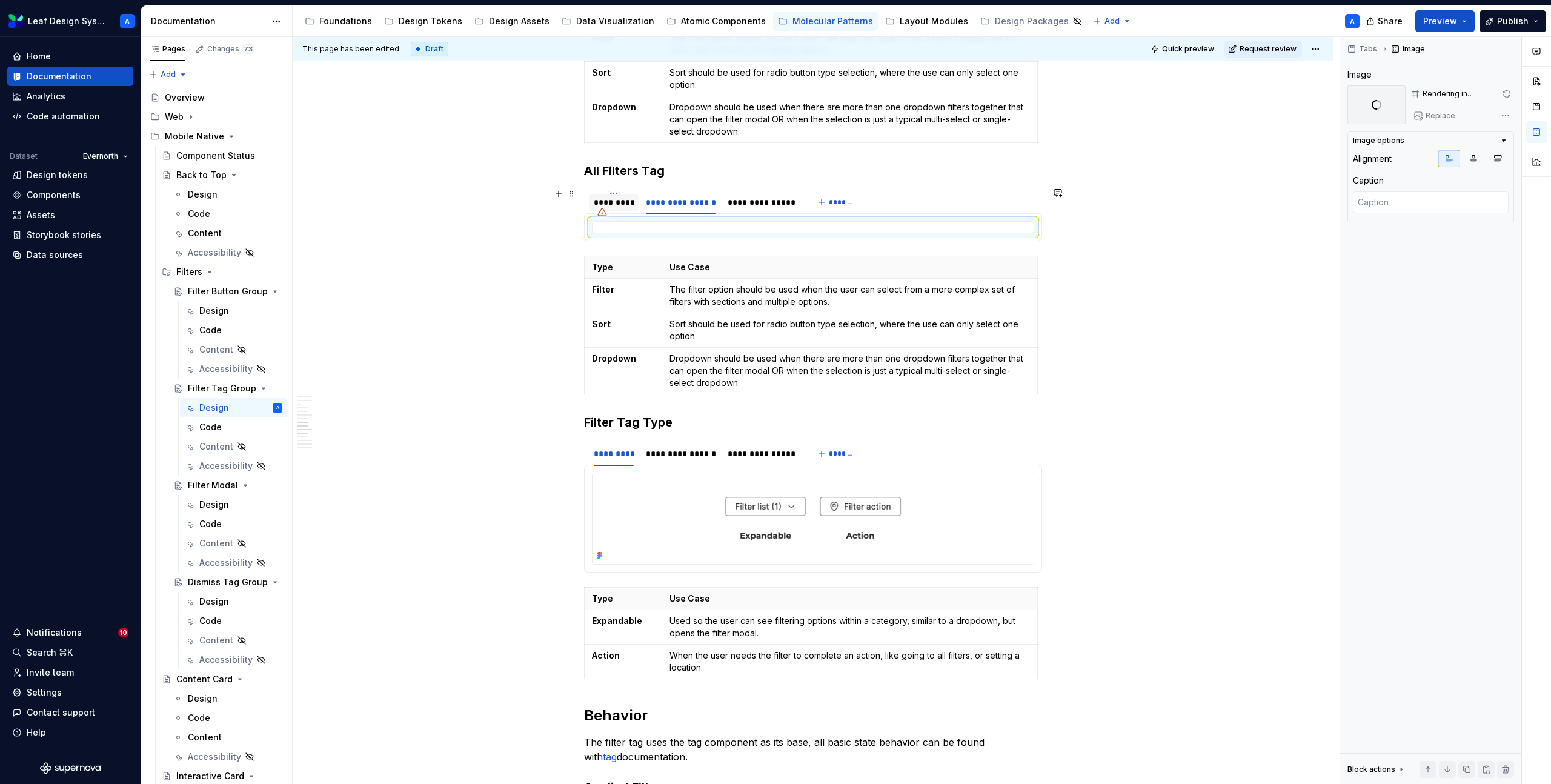
click at [627, 200] on div "*********" at bounding box center [614, 202] width 40 height 12
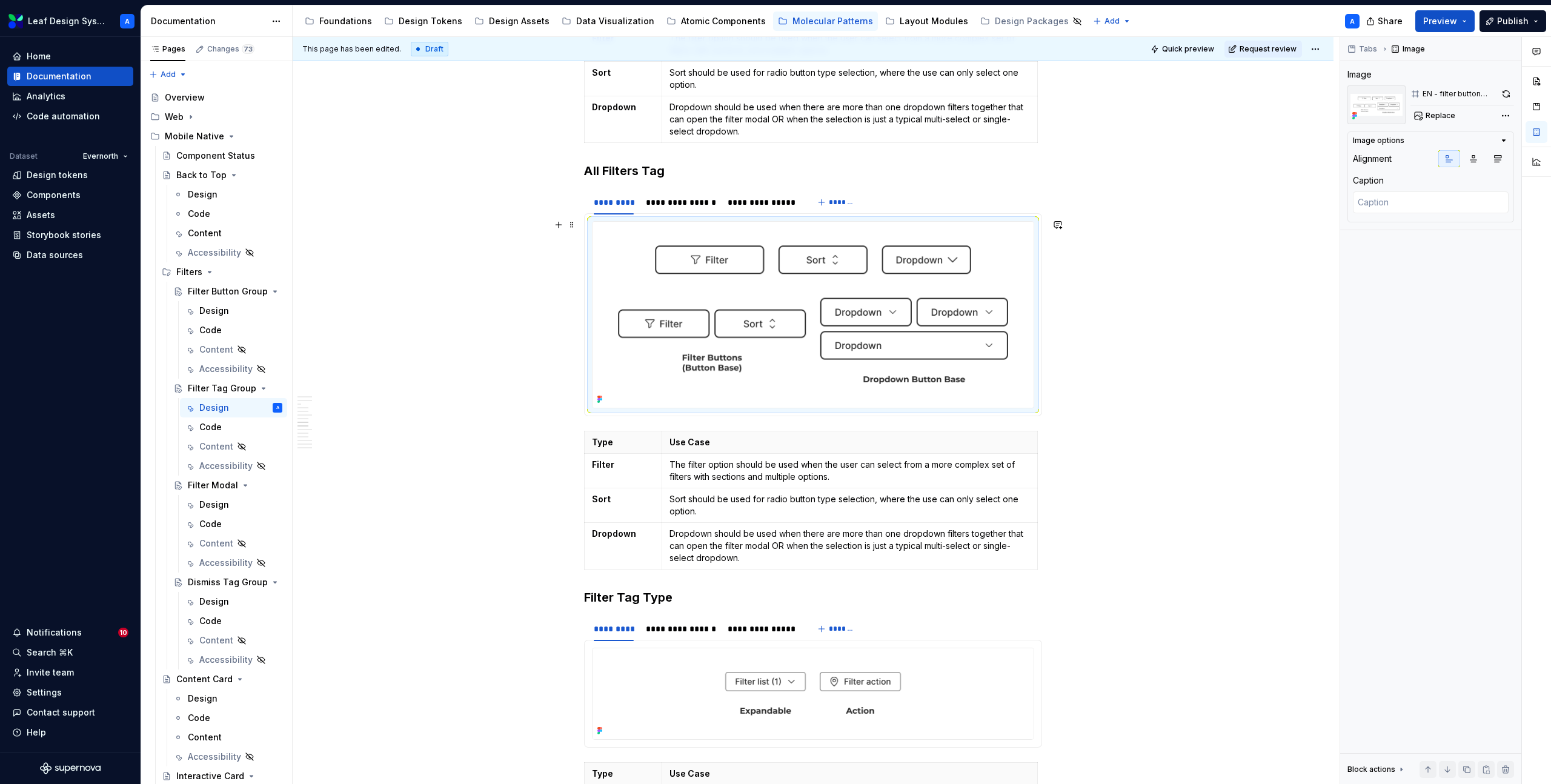
click at [704, 298] on img at bounding box center [813, 314] width 441 height 186
click at [777, 204] on div "**********" at bounding box center [762, 202] width 69 height 12
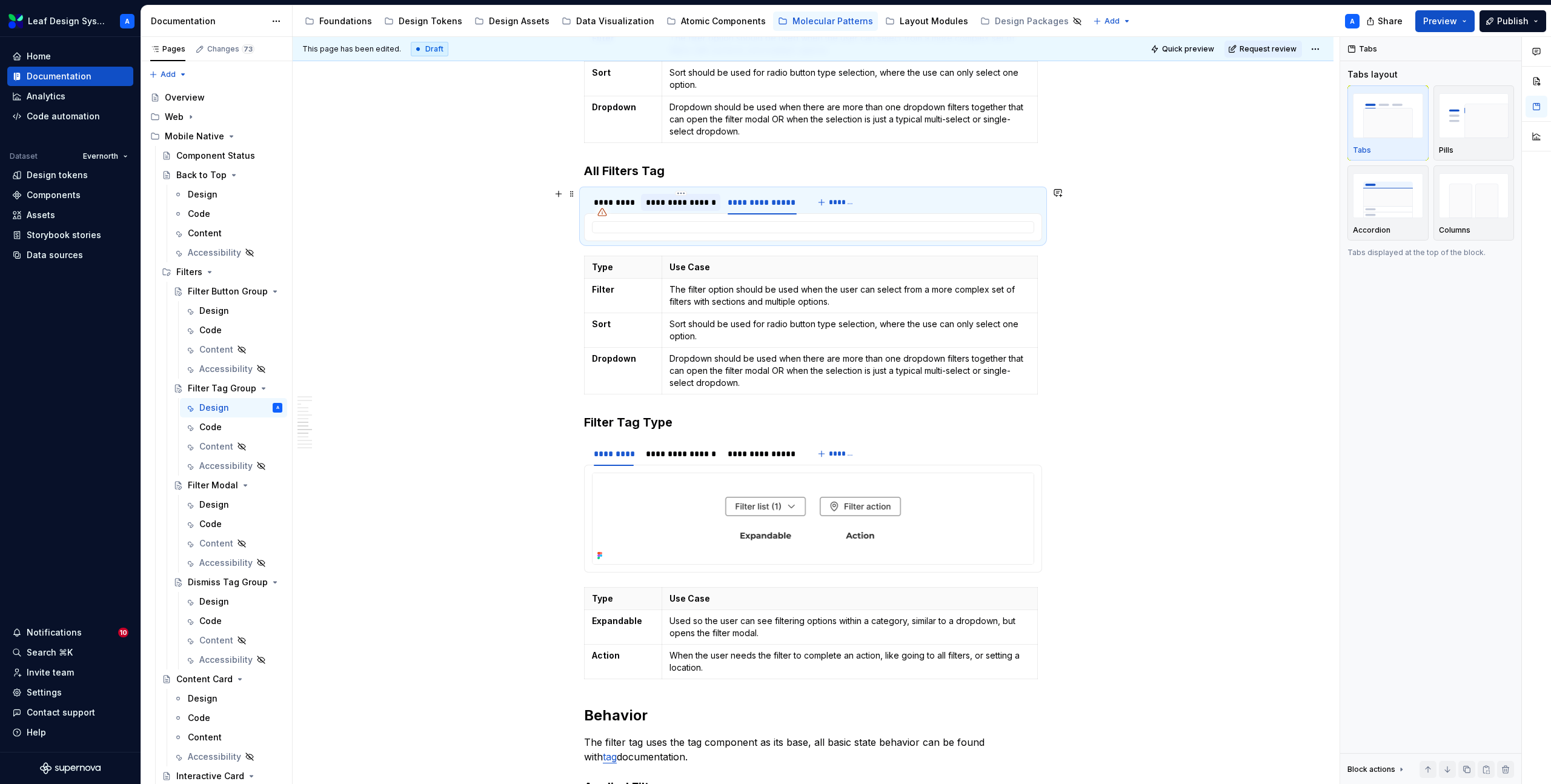
click at [700, 198] on div "**********" at bounding box center [681, 202] width 71 height 12
click at [615, 201] on div "*********" at bounding box center [614, 202] width 40 height 12
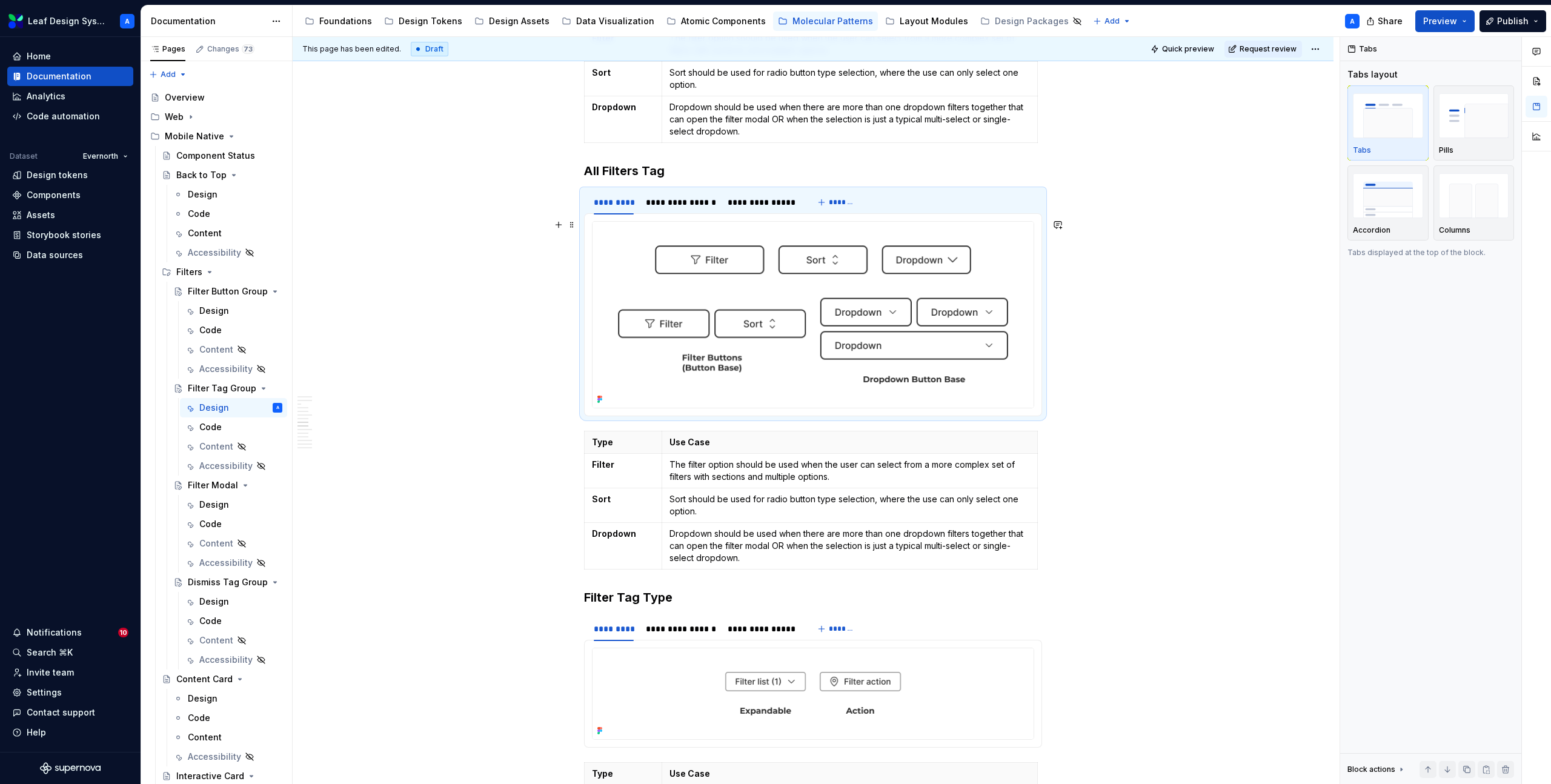
click at [692, 266] on img at bounding box center [813, 314] width 441 height 186
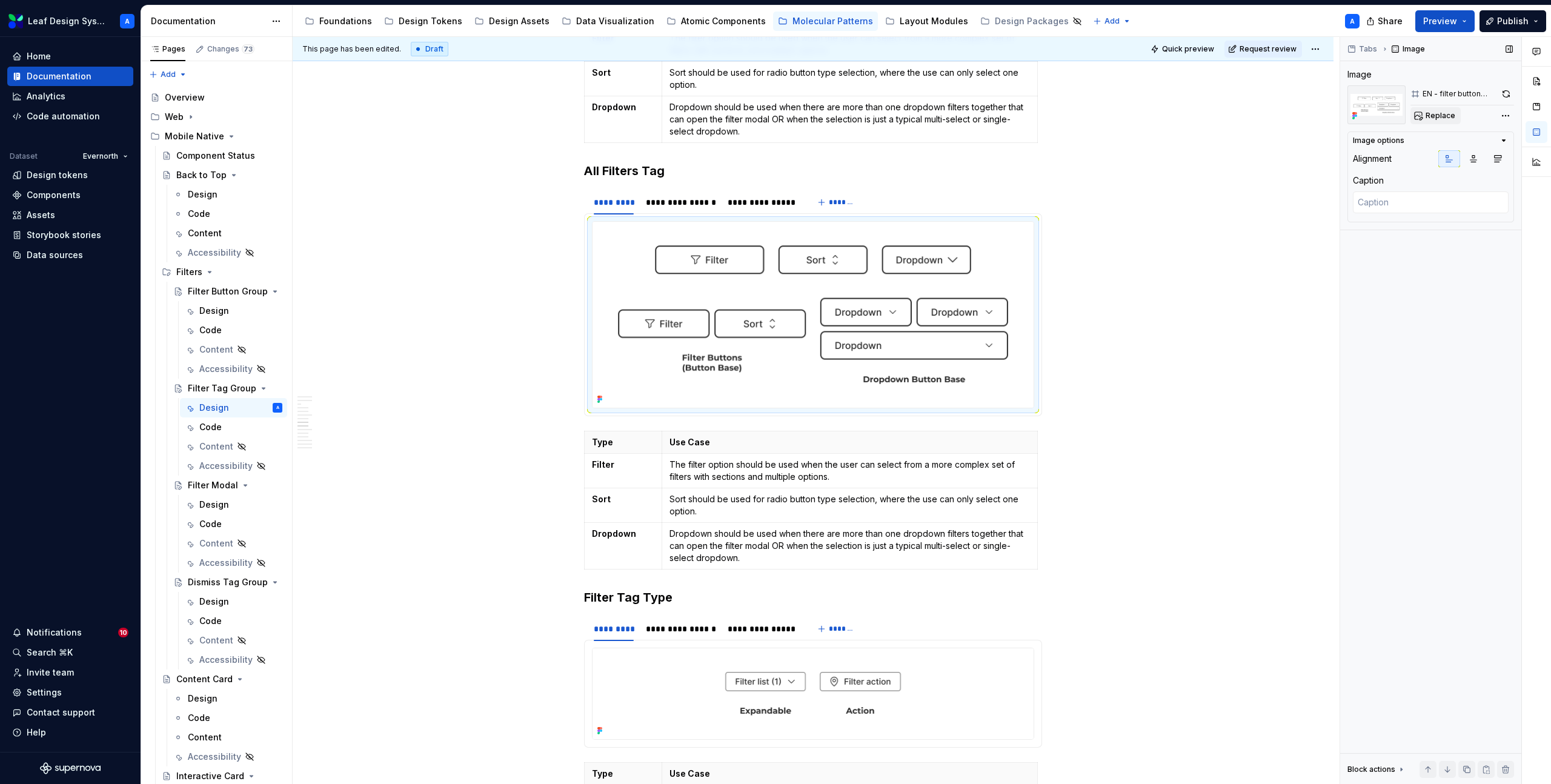
click at [1430, 117] on span "Replace" at bounding box center [1440, 115] width 30 height 9
type textarea "*"
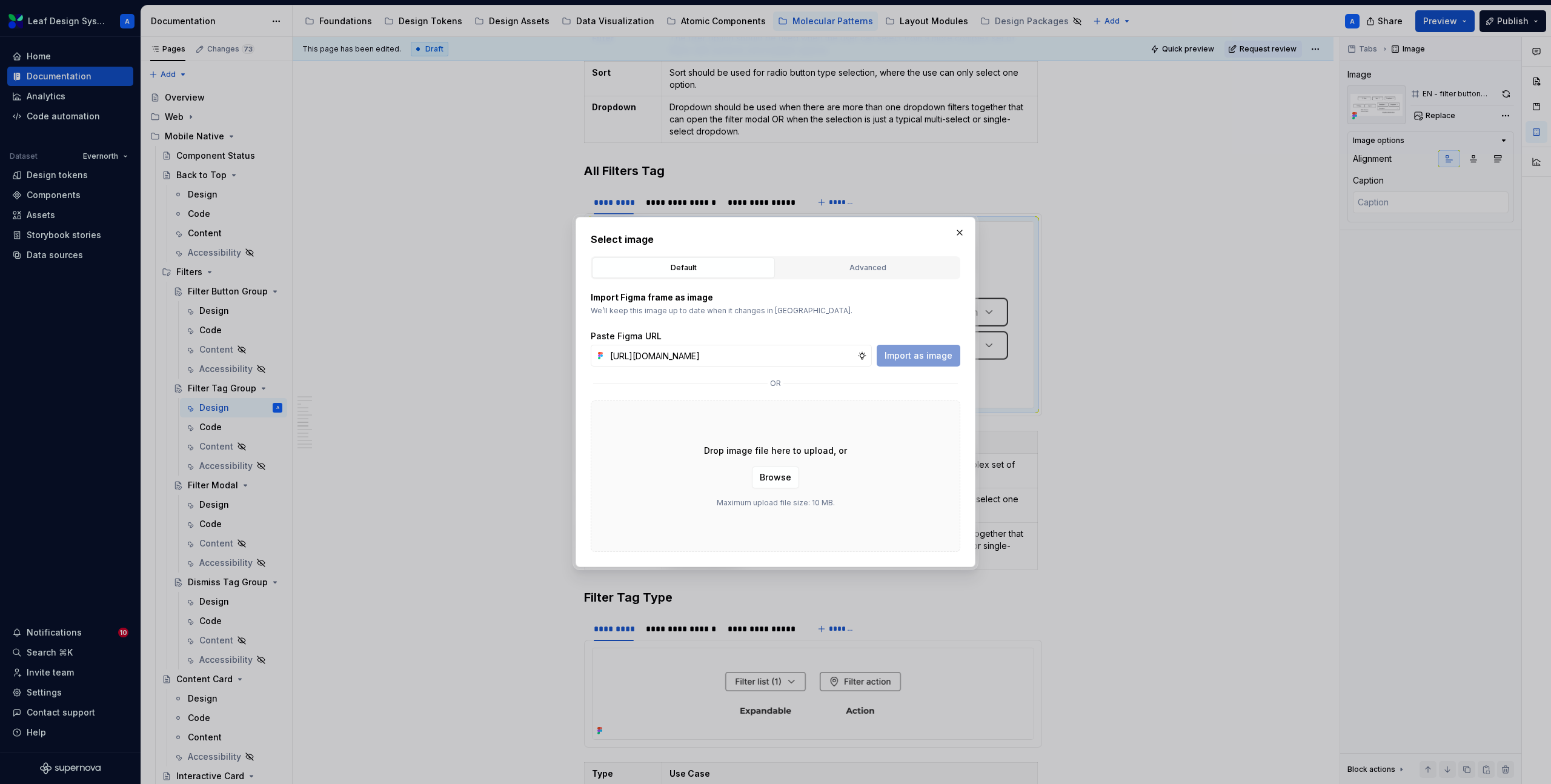
scroll to position [0, 345]
type input "[URL][DOMAIN_NAME]"
click at [918, 353] on span "Import as image" at bounding box center [919, 355] width 68 height 12
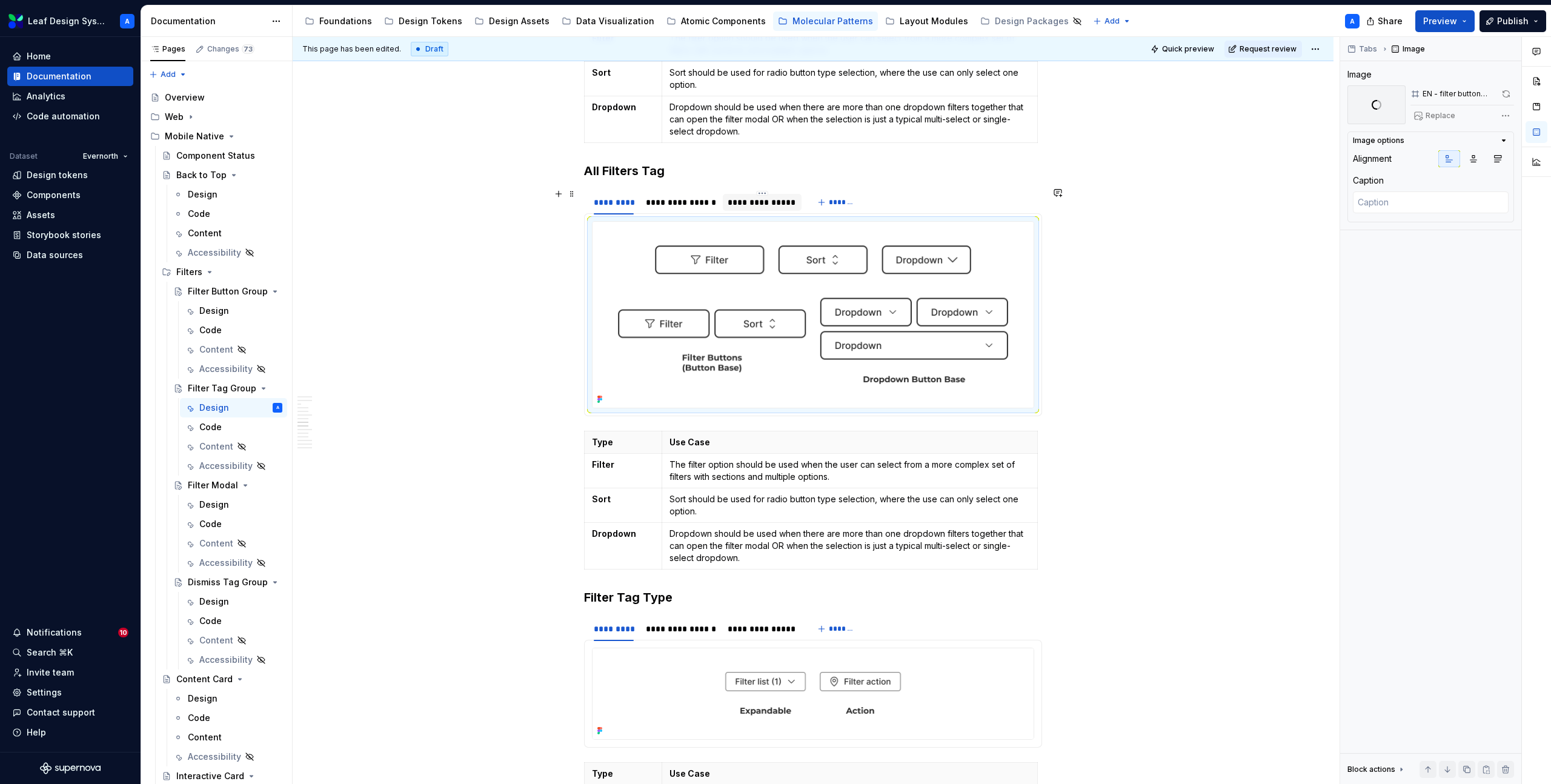
click at [776, 202] on div "**********" at bounding box center [762, 202] width 69 height 12
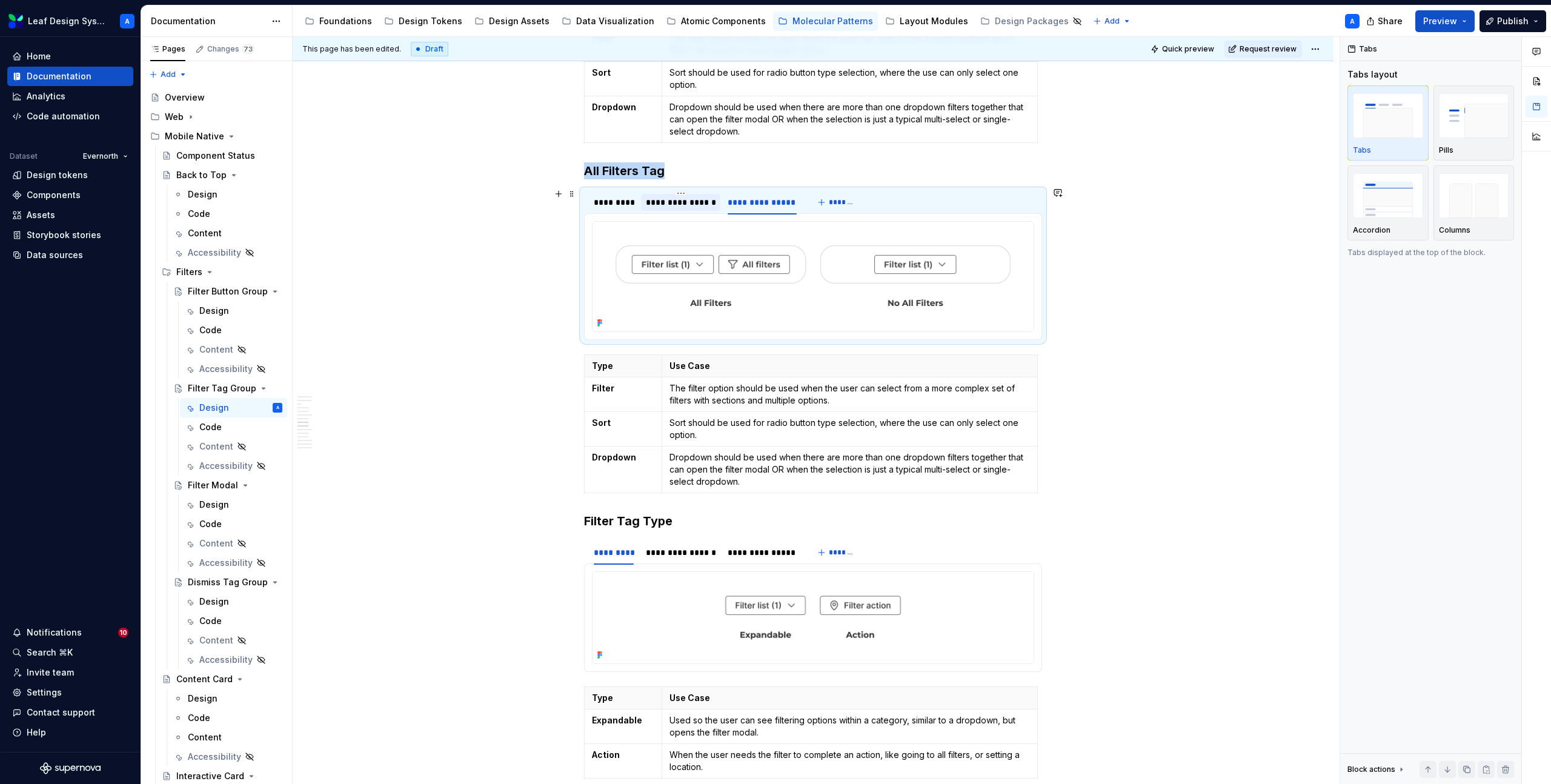
click at [698, 203] on div "**********" at bounding box center [681, 202] width 71 height 12
click at [618, 200] on div "*********" at bounding box center [614, 202] width 40 height 12
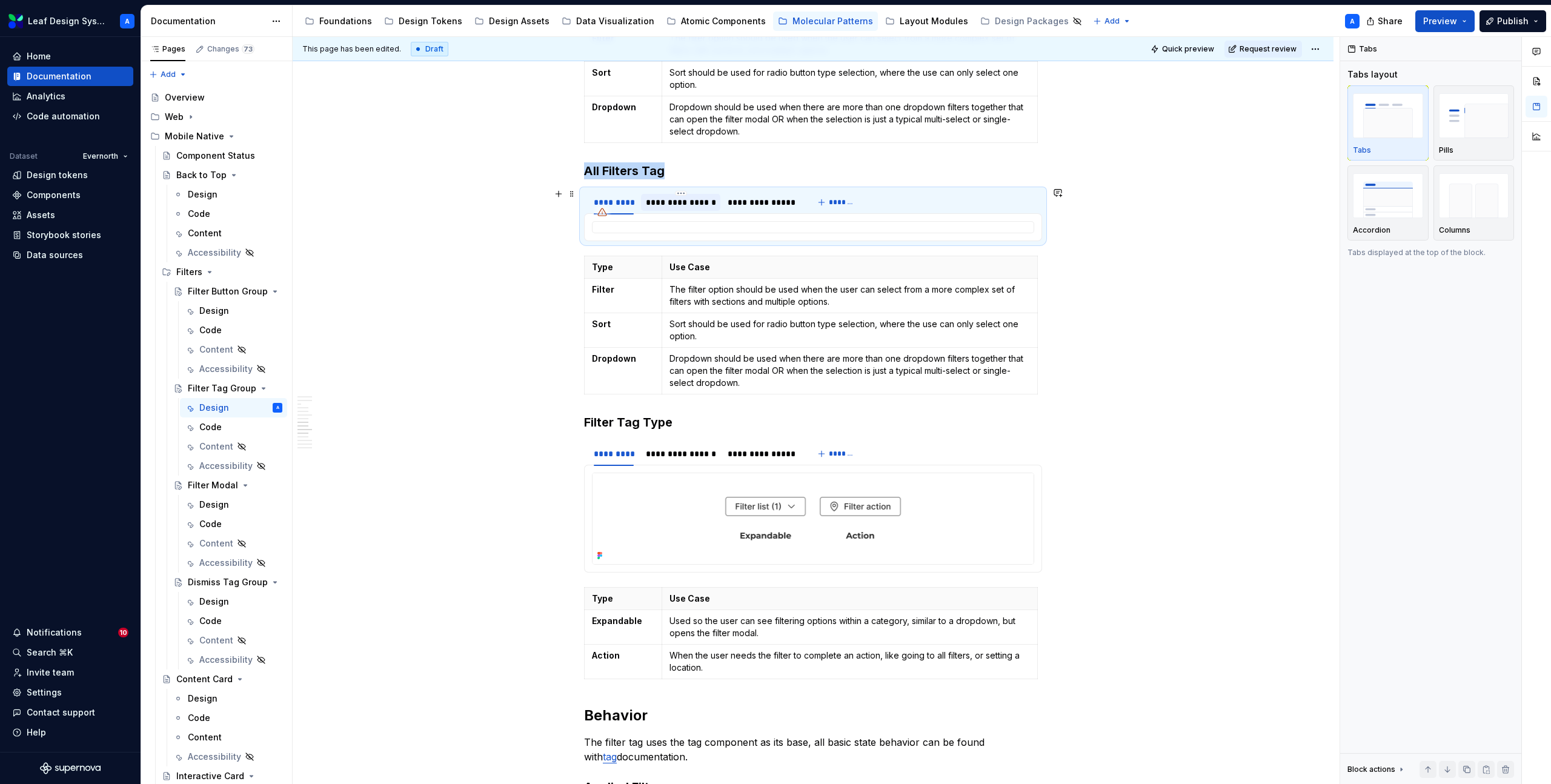
click at [668, 203] on div "**********" at bounding box center [681, 202] width 71 height 12
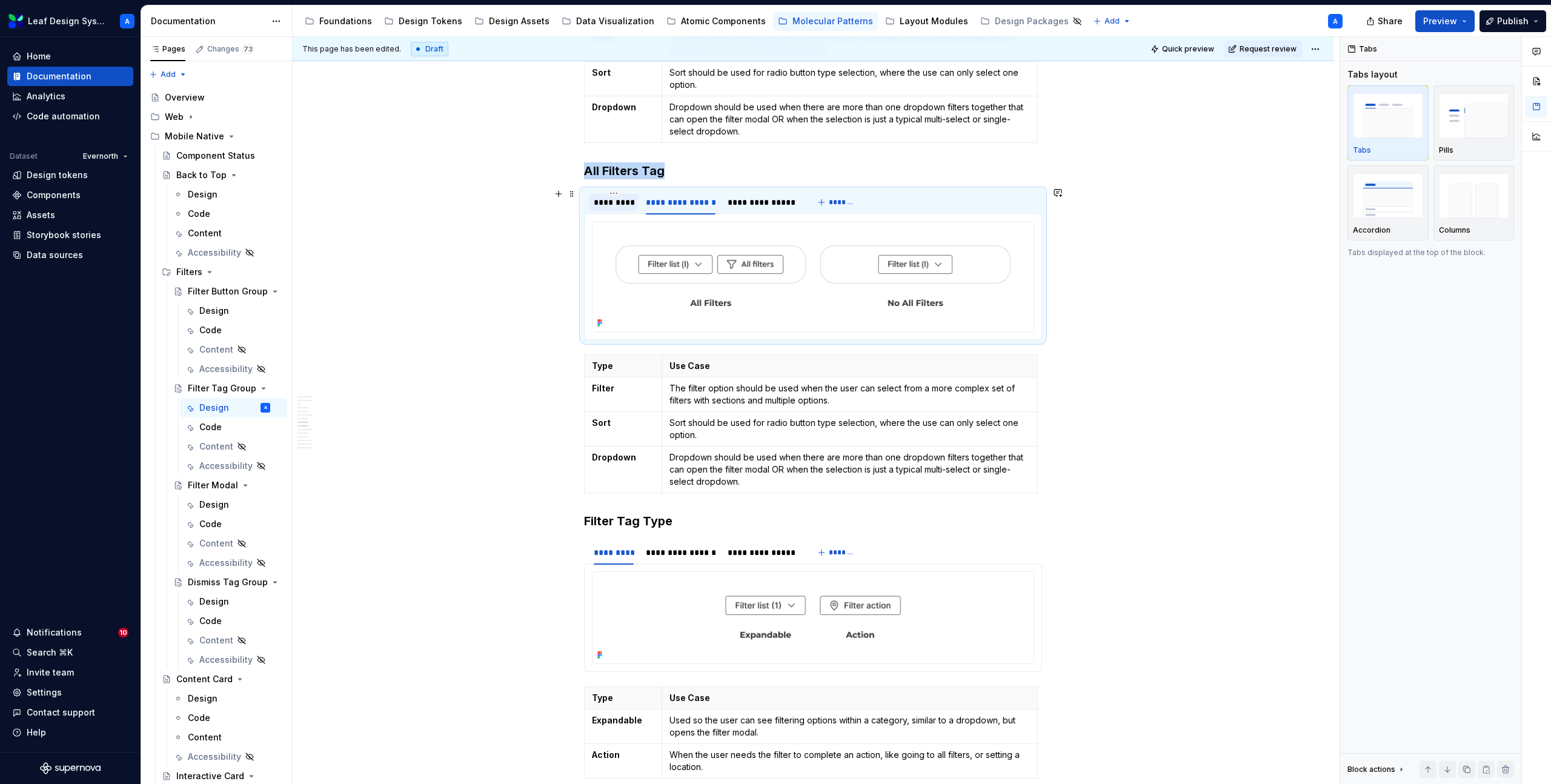
click at [615, 201] on div "*********" at bounding box center [614, 202] width 40 height 12
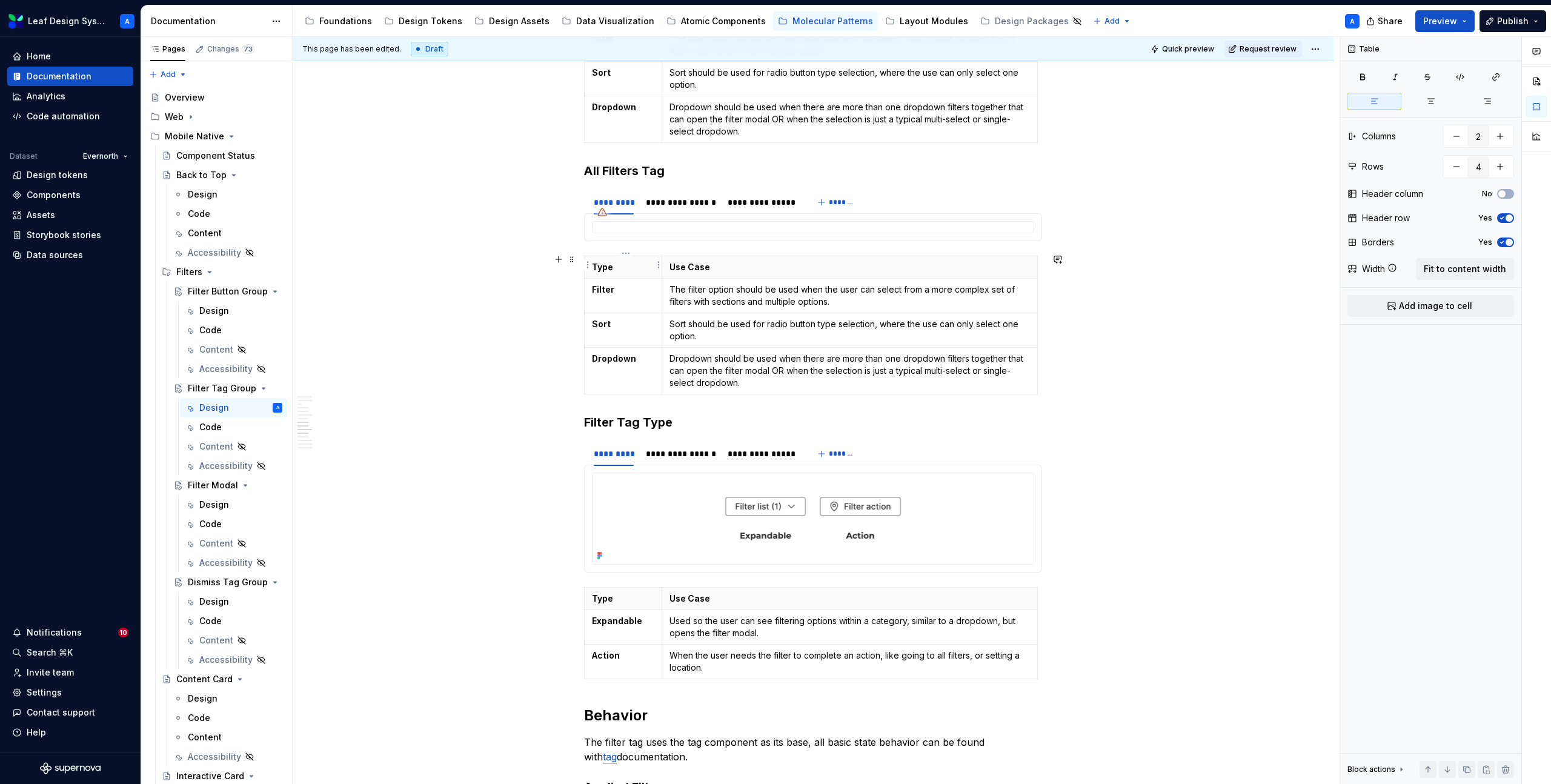
click at [603, 268] on p "Type" at bounding box center [623, 267] width 62 height 12
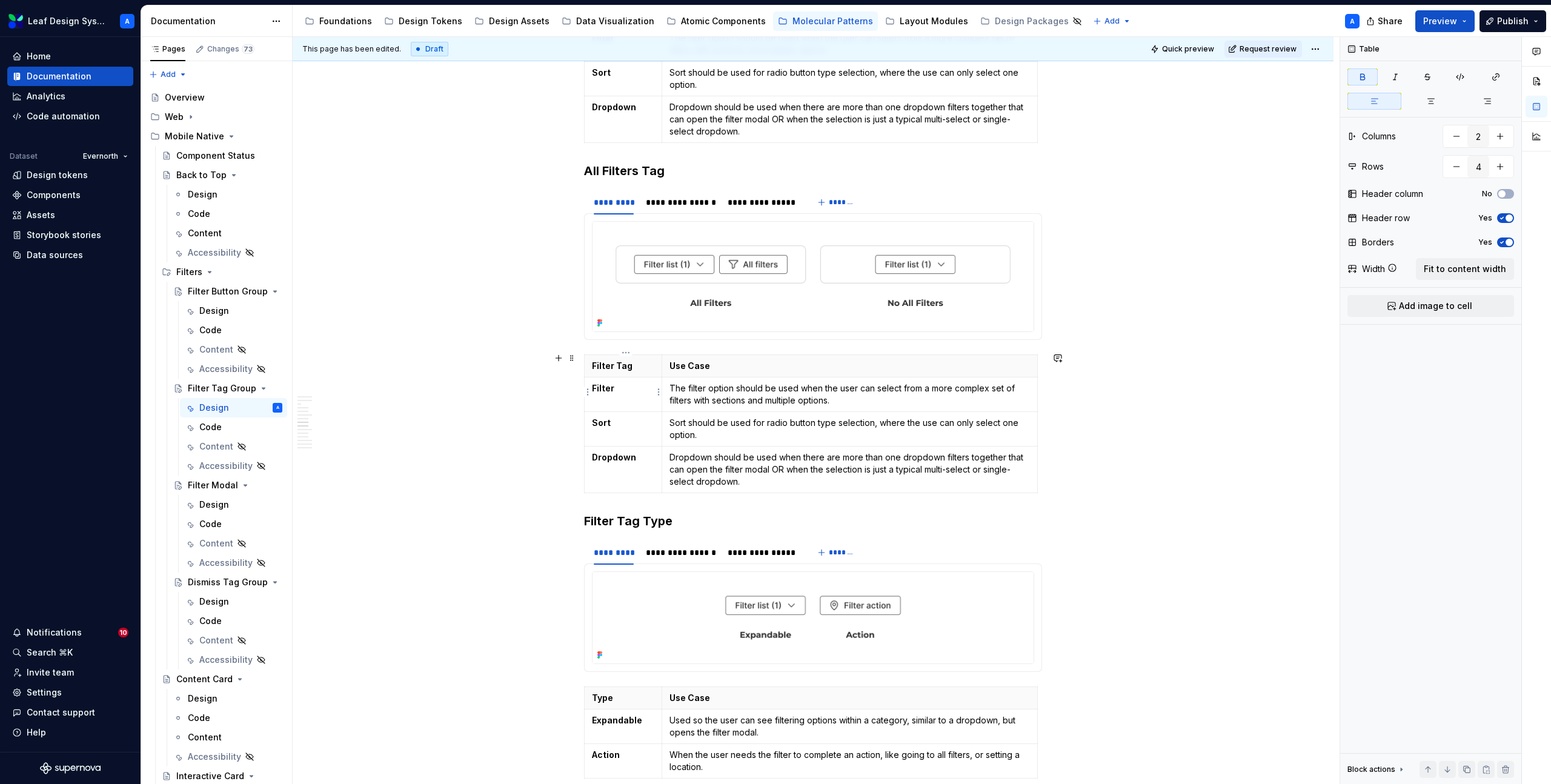
click at [605, 389] on strong "Filter" at bounding box center [604, 388] width 23 height 10
click at [608, 423] on strong "Sort" at bounding box center [602, 423] width 19 height 10
click at [590, 468] on html "Leaf Design System A Home Documentation Analytics Code automation Dataset Evern…" at bounding box center [776, 392] width 1551 height 784
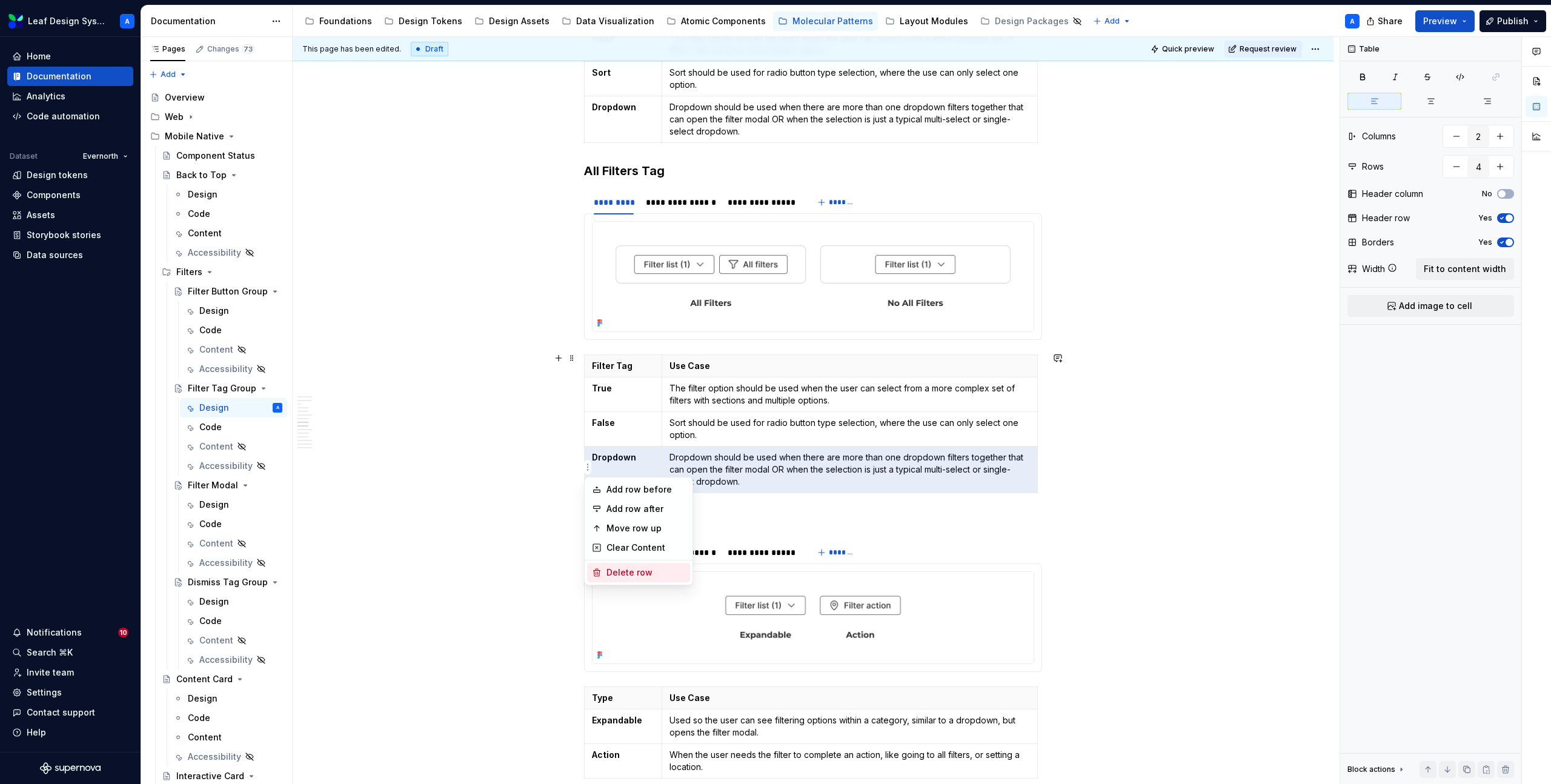
click at [622, 573] on div "Delete row" at bounding box center [646, 572] width 79 height 12
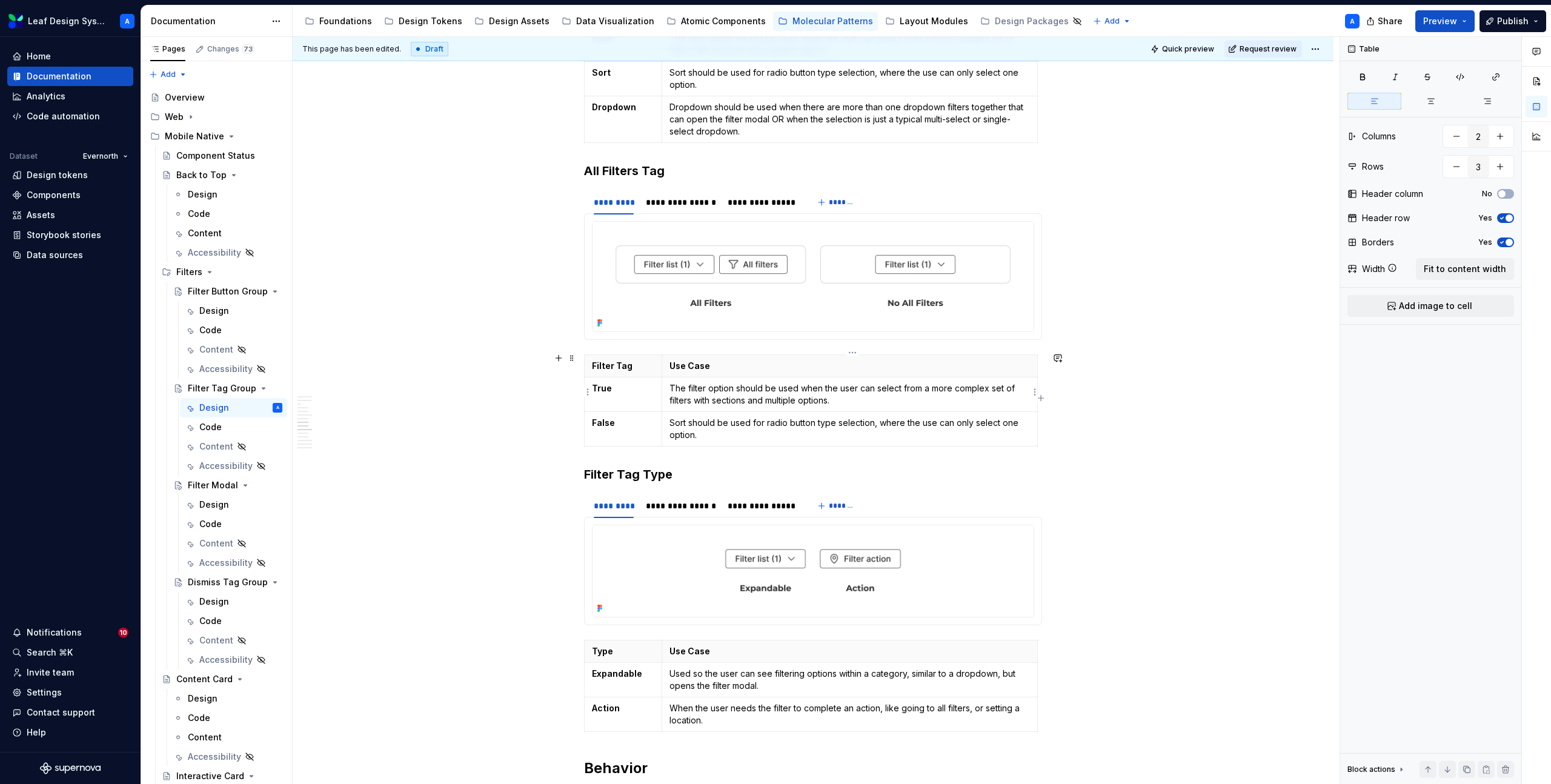
click at [753, 397] on p "The filter option should be used when the user can select from a more complex s…" at bounding box center [850, 394] width 360 height 24
click at [774, 419] on p "Sort should be used for radio button type selection, where the use can only sel…" at bounding box center [850, 429] width 360 height 24
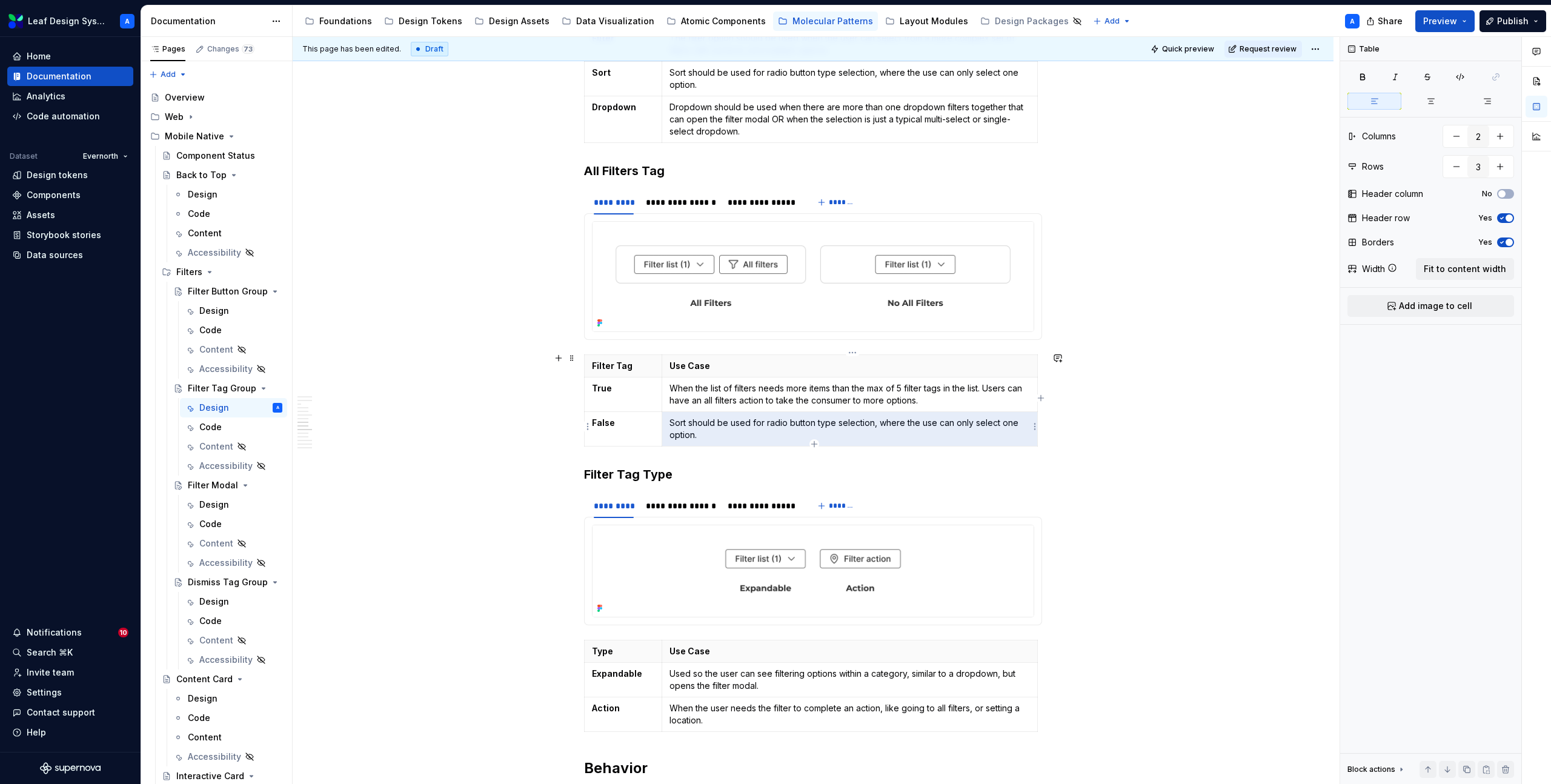
click at [774, 419] on p "Sort should be used for radio button type selection, where the use can only sel…" at bounding box center [850, 429] width 360 height 24
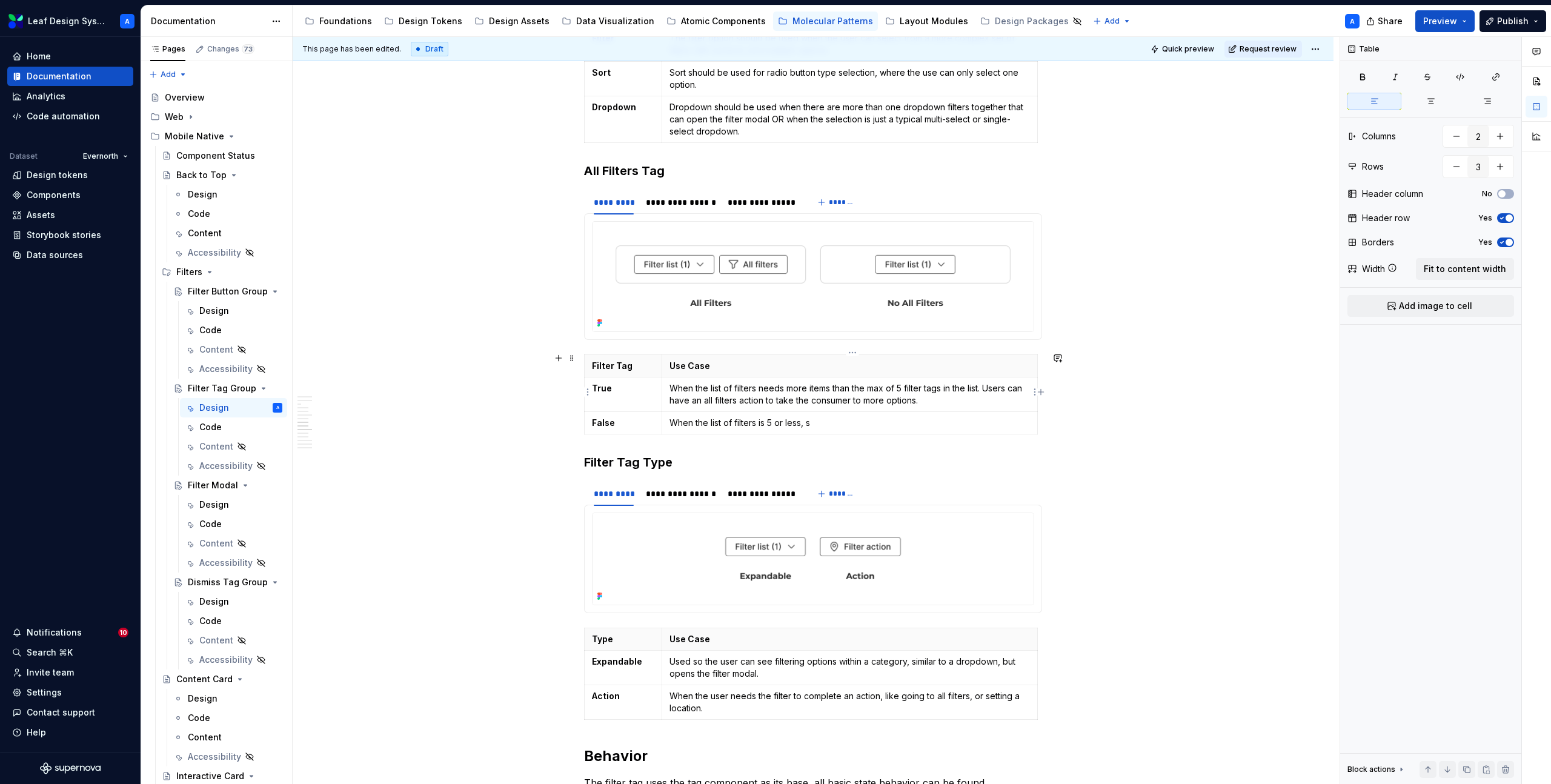
click at [942, 397] on p "When the list of filters needs more items than the max of 5 filter tags in the …" at bounding box center [850, 394] width 360 height 24
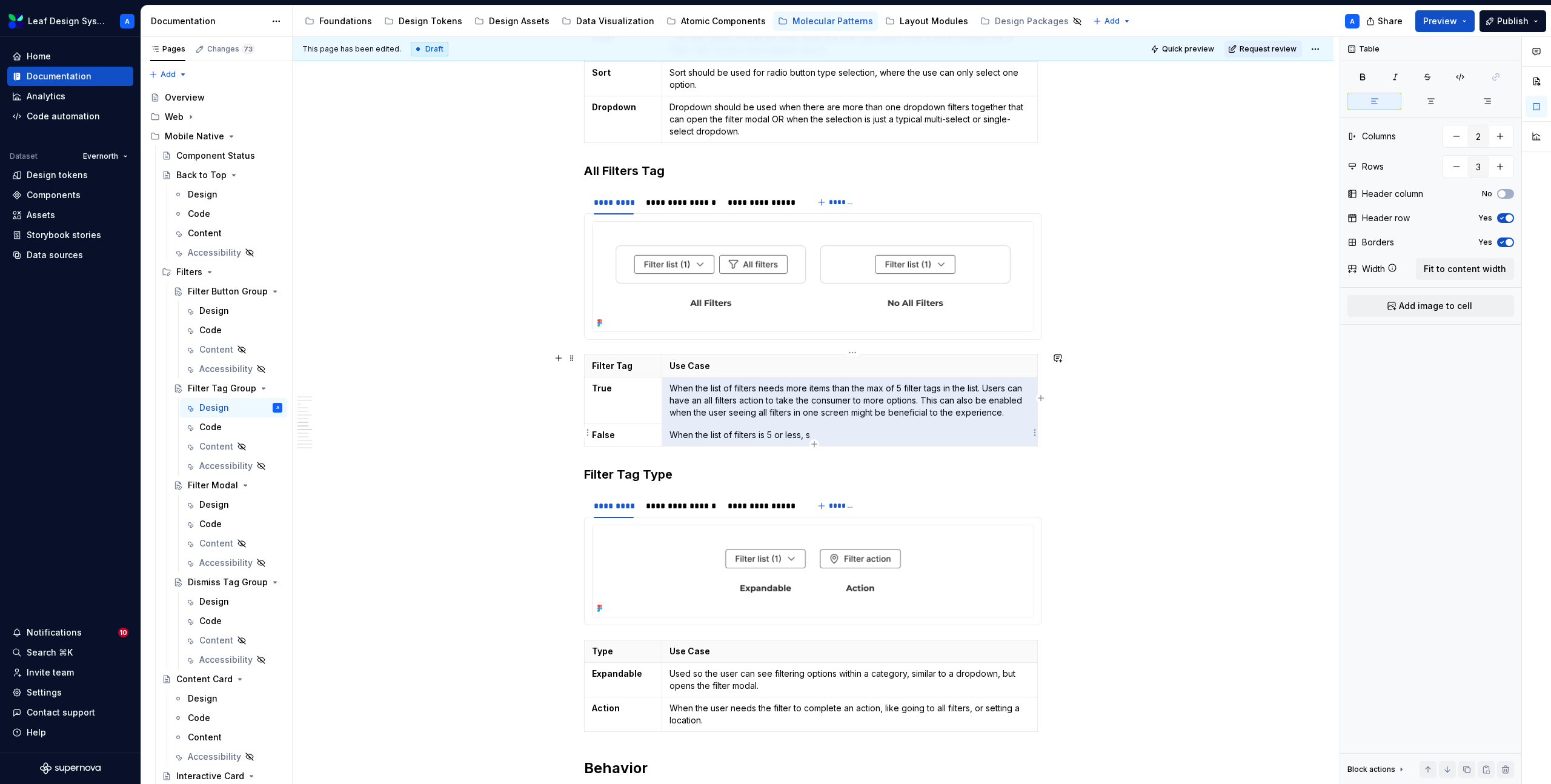
click at [806, 429] on p "When the list of filters is 5 or less, s" at bounding box center [850, 435] width 360 height 12
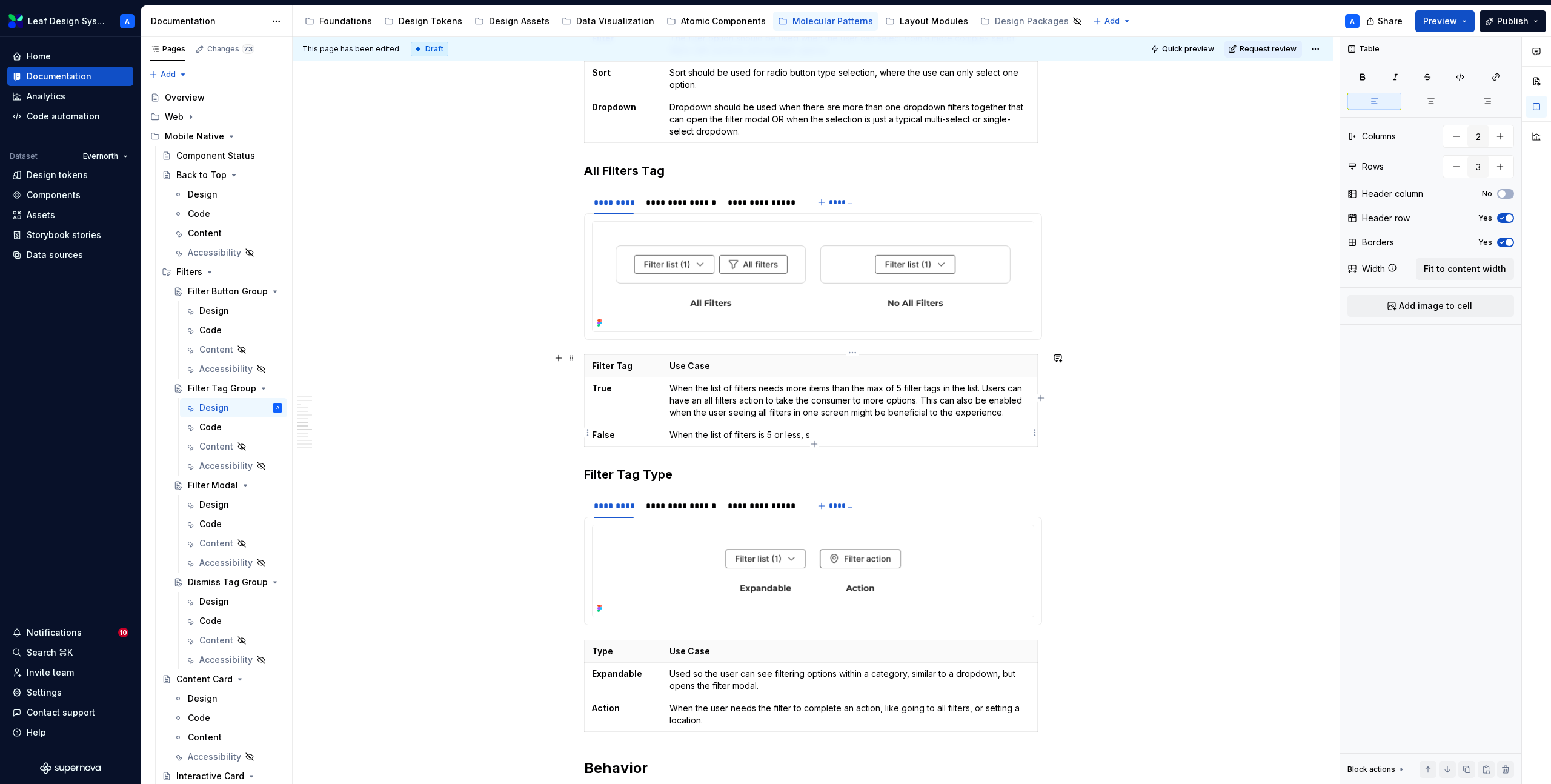
click at [827, 429] on p "When the list of filters is 5 or less, s" at bounding box center [850, 435] width 360 height 12
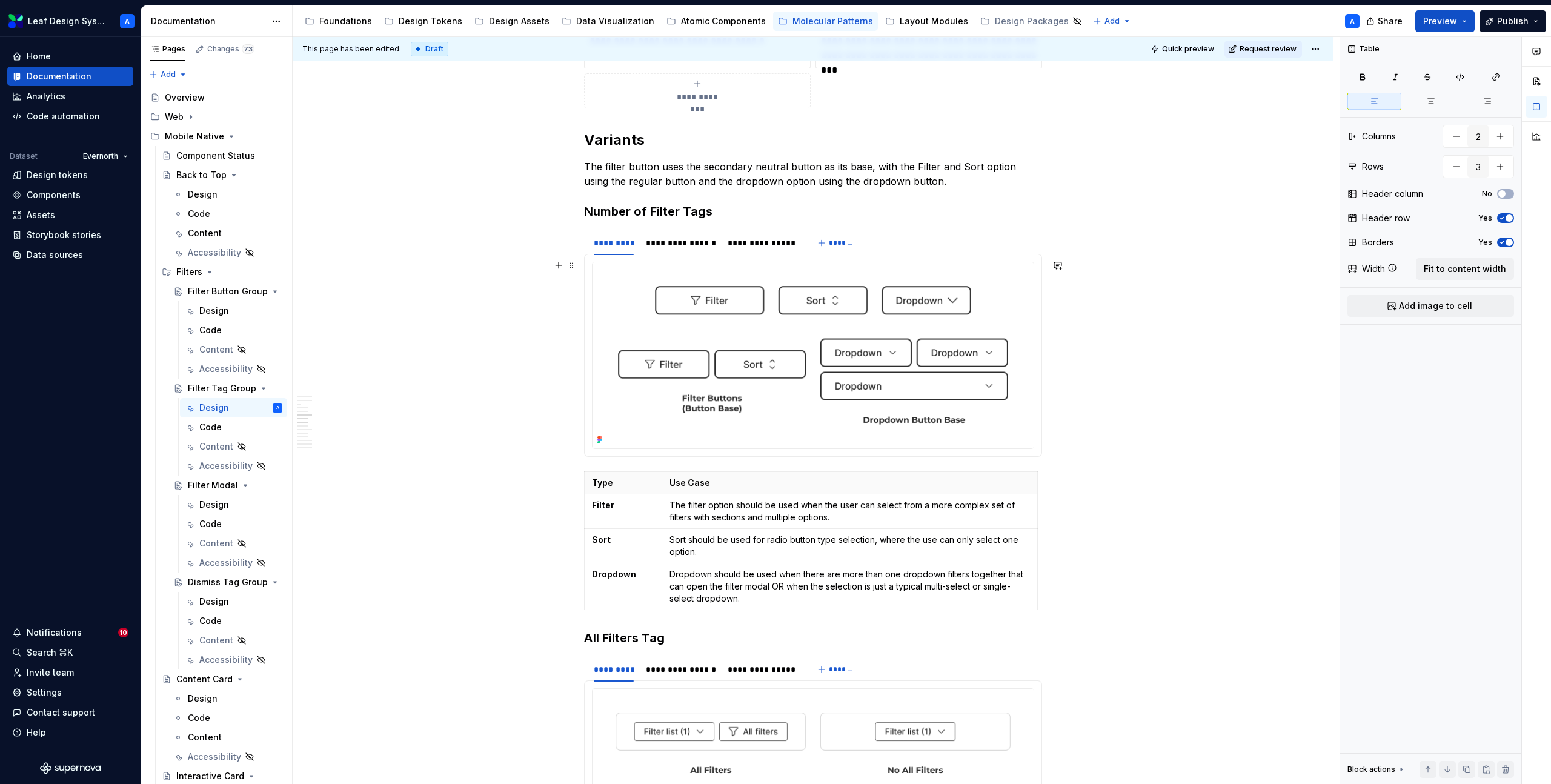
scroll to position [1669, 0]
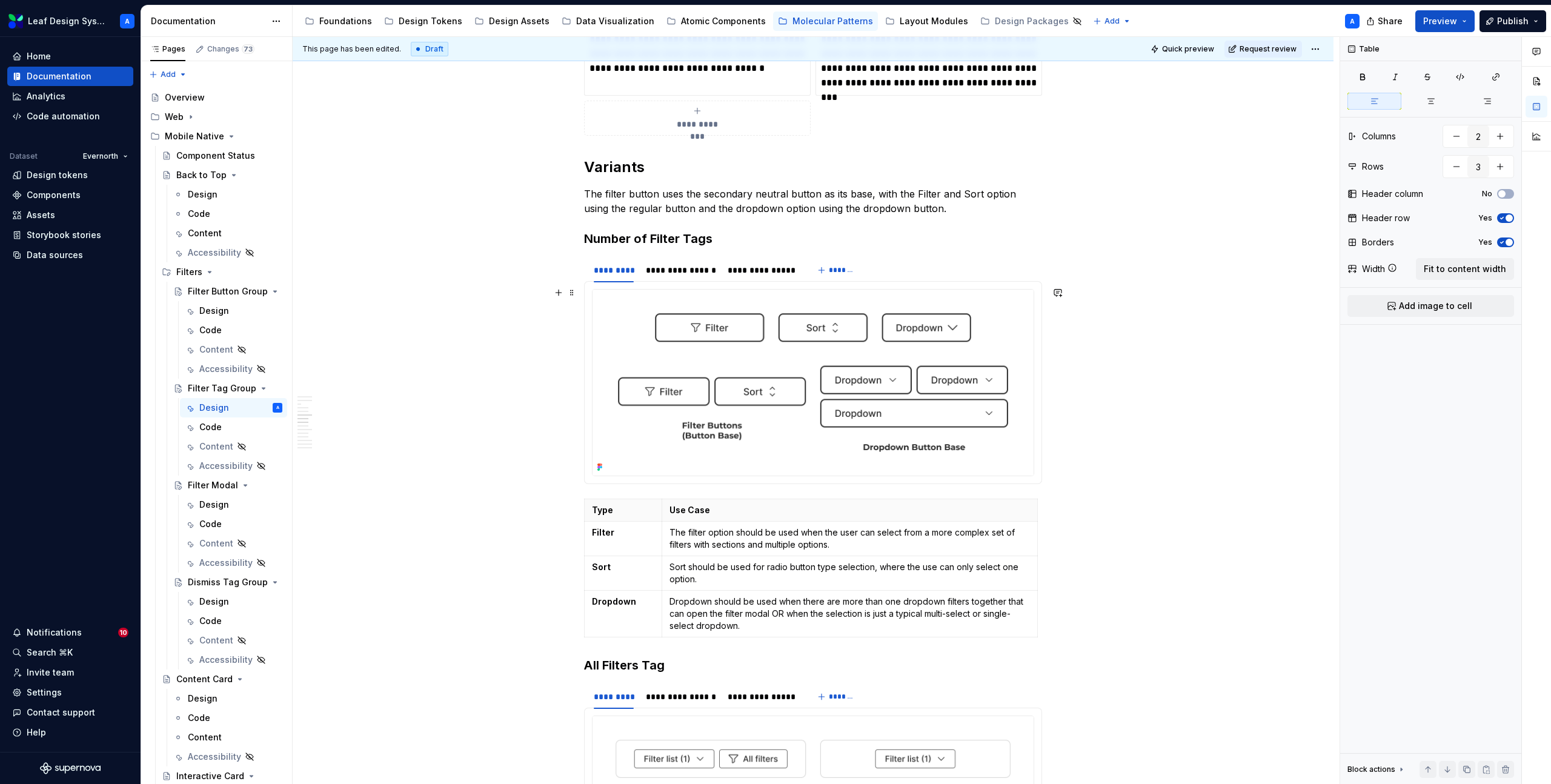
click at [777, 358] on img at bounding box center [813, 382] width 441 height 186
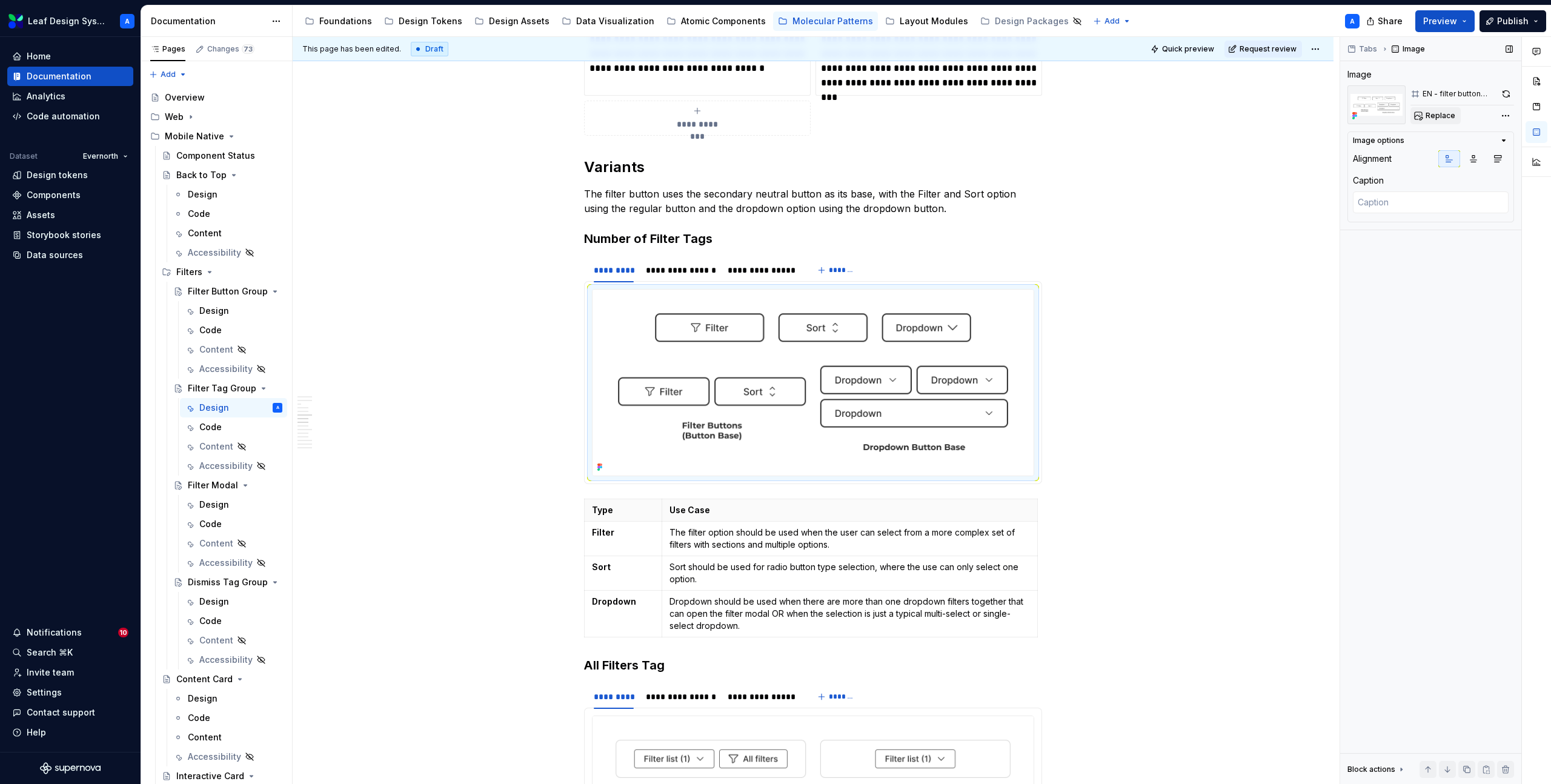
click at [1437, 116] on span "Replace" at bounding box center [1440, 115] width 30 height 9
type textarea "*"
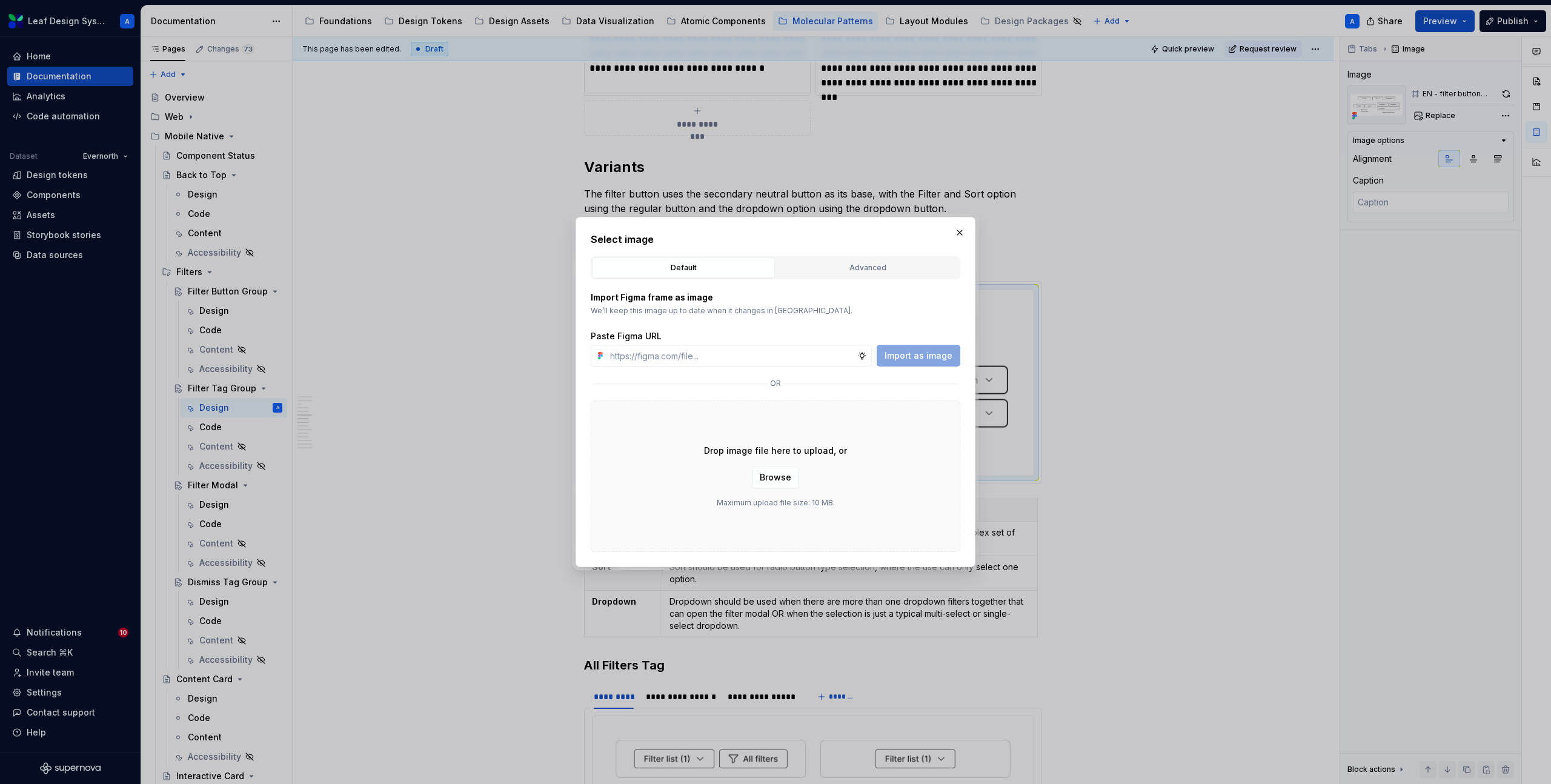
type input "[URL][DOMAIN_NAME]"
type textarea "*"
type input "[URL][DOMAIN_NAME]"
click at [927, 353] on span "Import as image" at bounding box center [919, 355] width 68 height 12
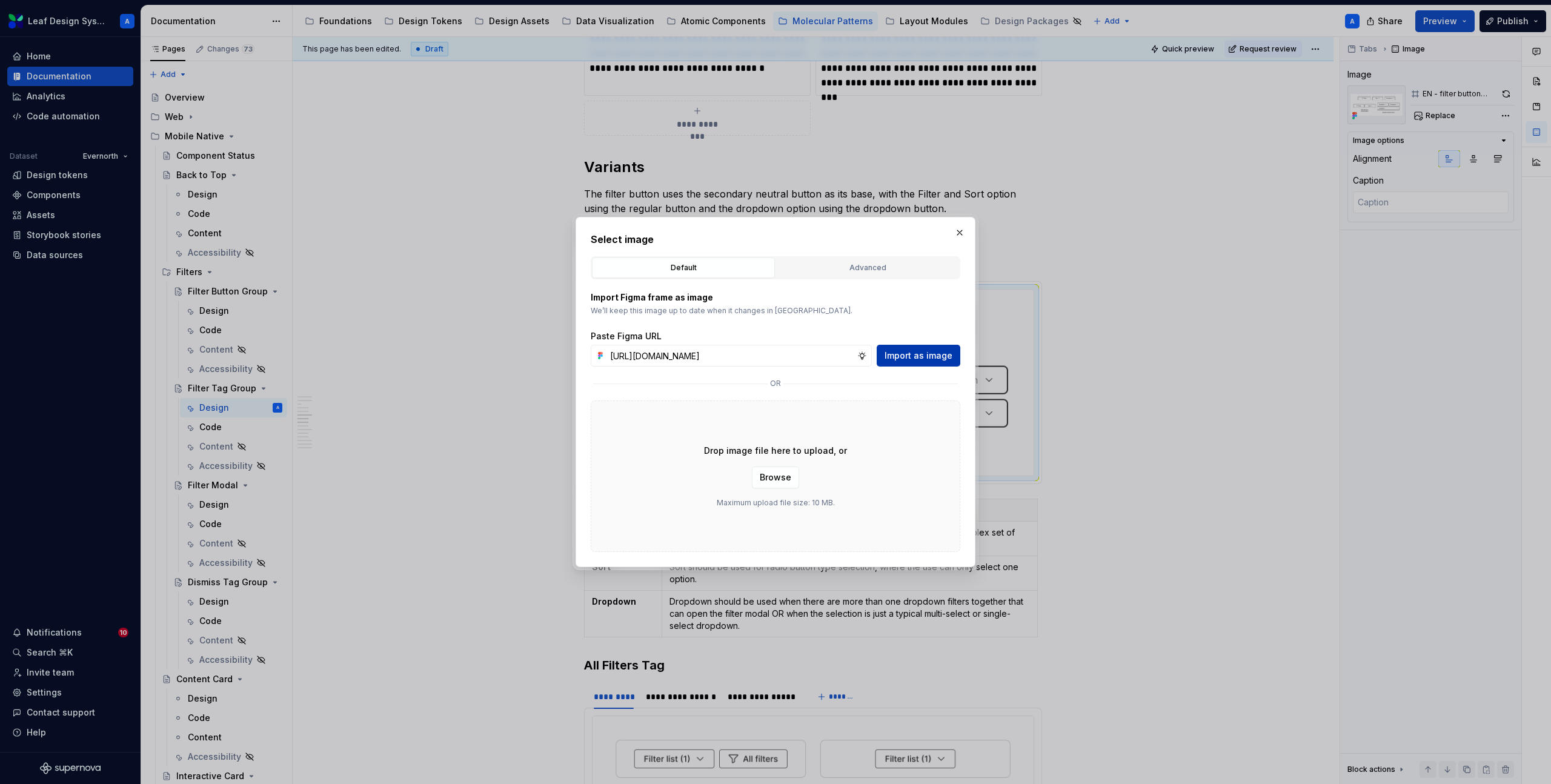
scroll to position [0, 0]
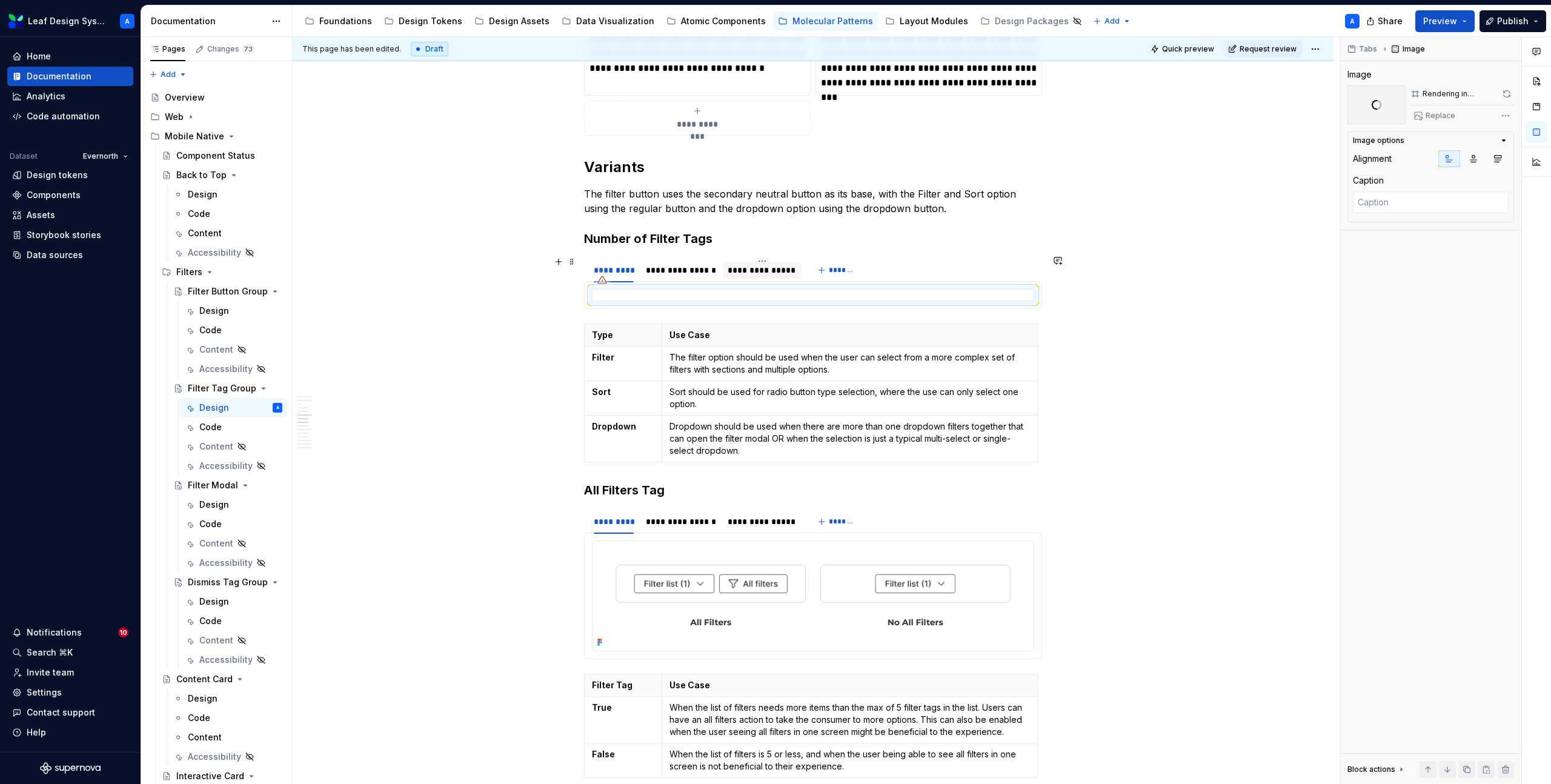
click at [748, 273] on div "**********" at bounding box center [762, 270] width 69 height 12
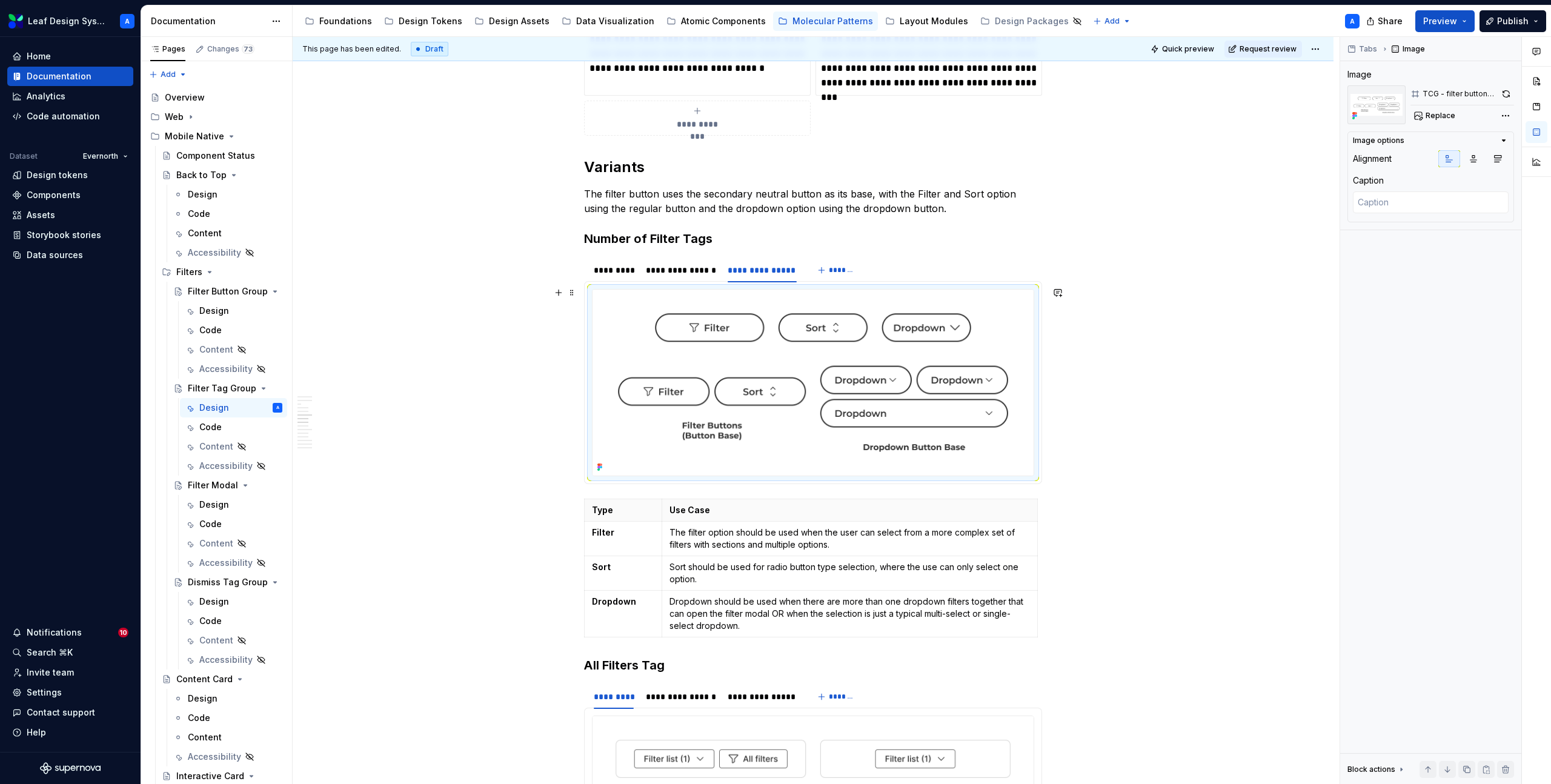
click at [765, 327] on img at bounding box center [813, 382] width 441 height 186
click at [1439, 115] on span "Replace" at bounding box center [1440, 115] width 30 height 9
type textarea "*"
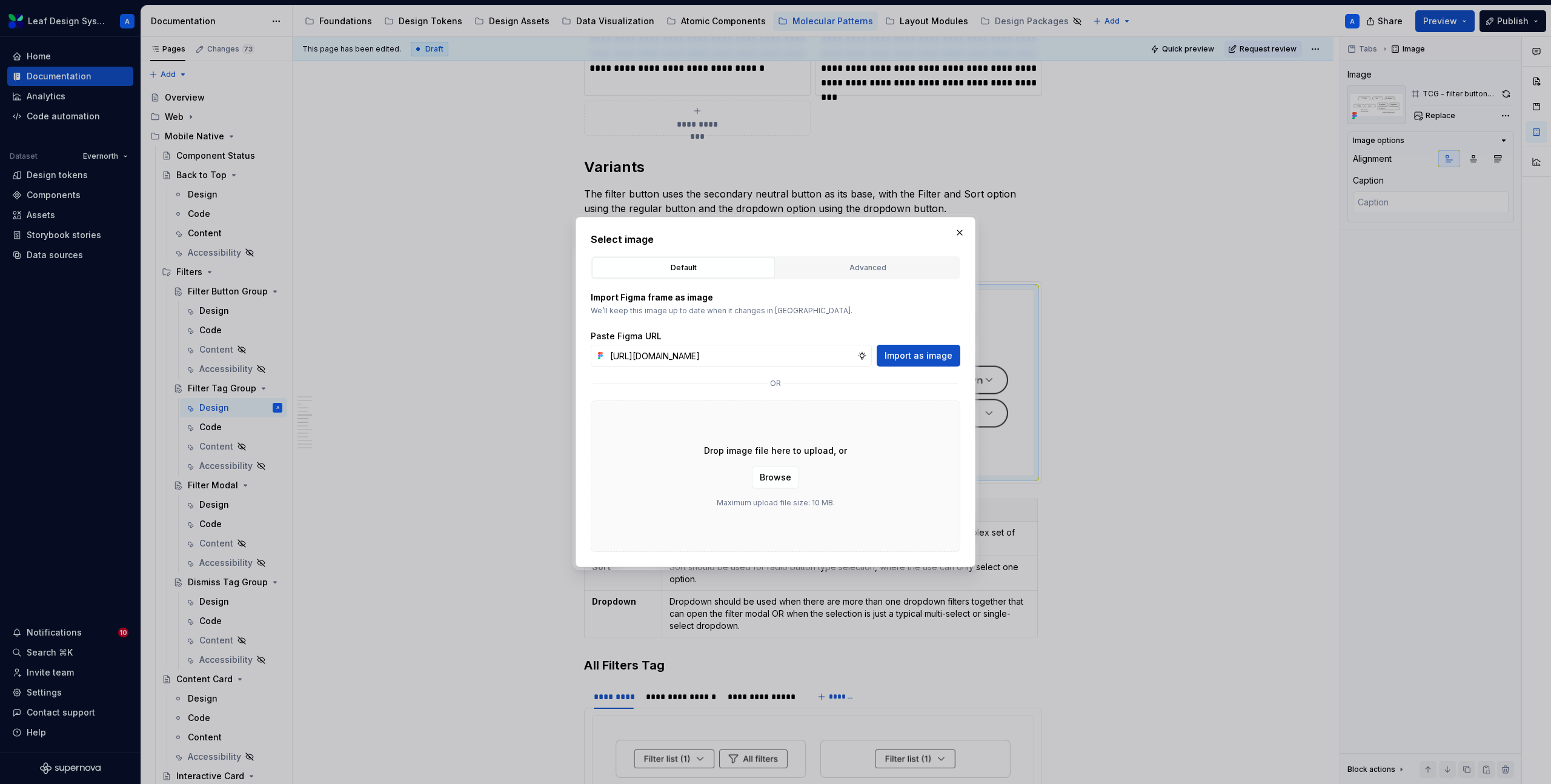
scroll to position [0, 347]
type input "[URL][DOMAIN_NAME]"
click at [896, 357] on span "Import as image" at bounding box center [919, 355] width 68 height 12
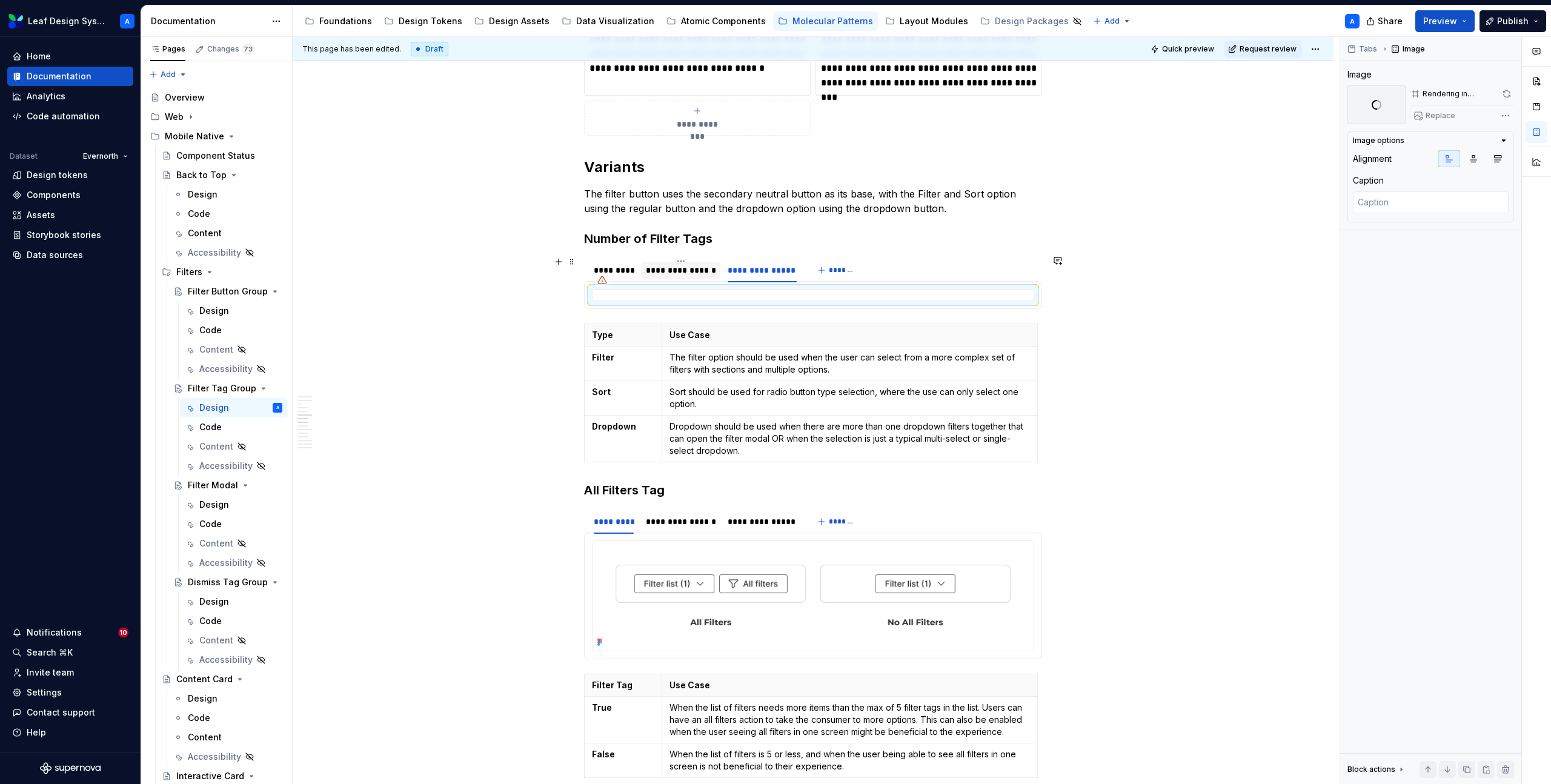
click at [681, 264] on div "**********" at bounding box center [681, 270] width 71 height 12
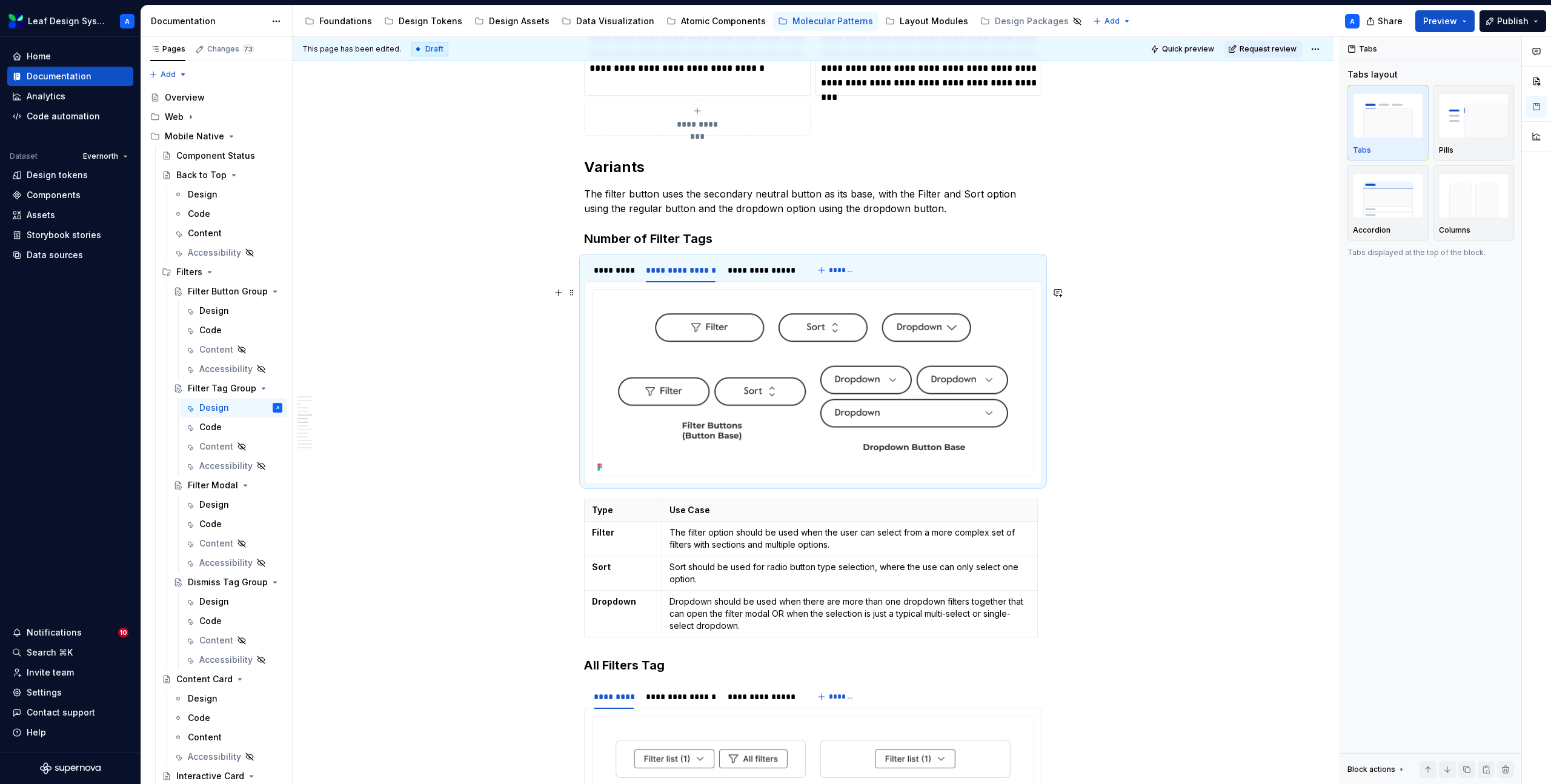
click at [709, 339] on img at bounding box center [813, 382] width 441 height 186
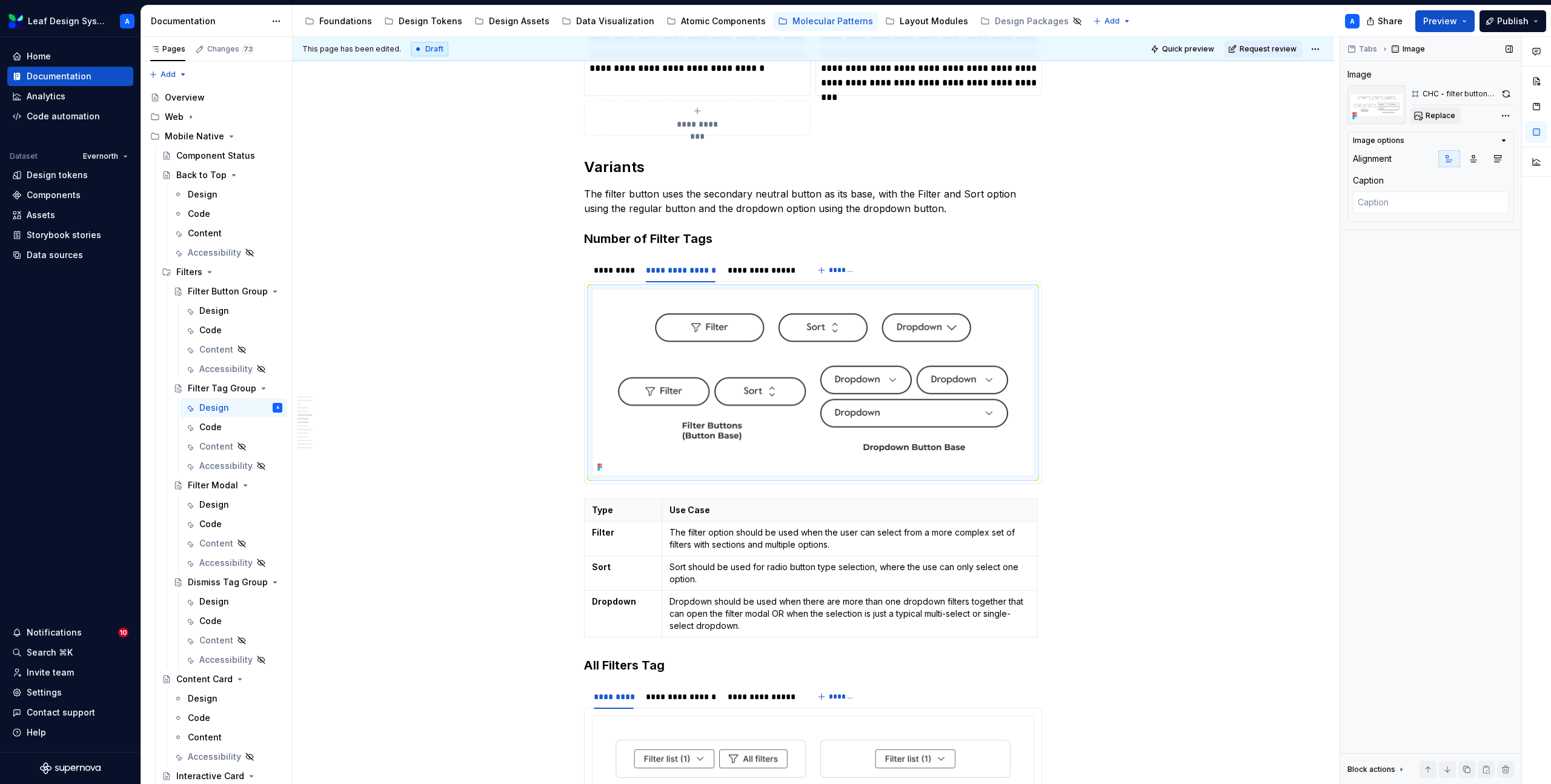
click at [1426, 115] on span "Replace" at bounding box center [1440, 115] width 30 height 9
type textarea "*"
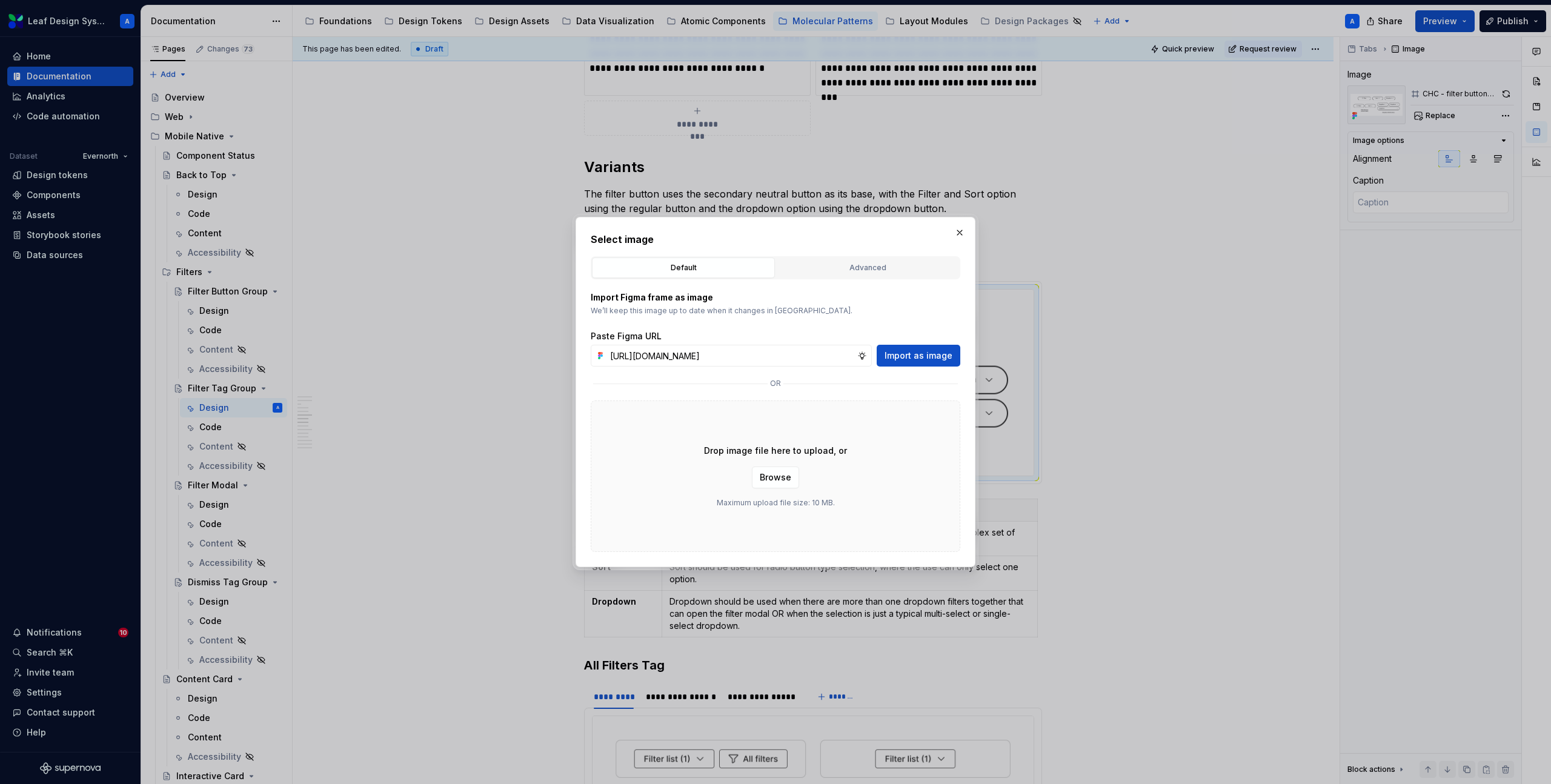
scroll to position [0, 346]
type input "[URL][DOMAIN_NAME]"
click at [904, 351] on span "Import as image" at bounding box center [919, 355] width 68 height 12
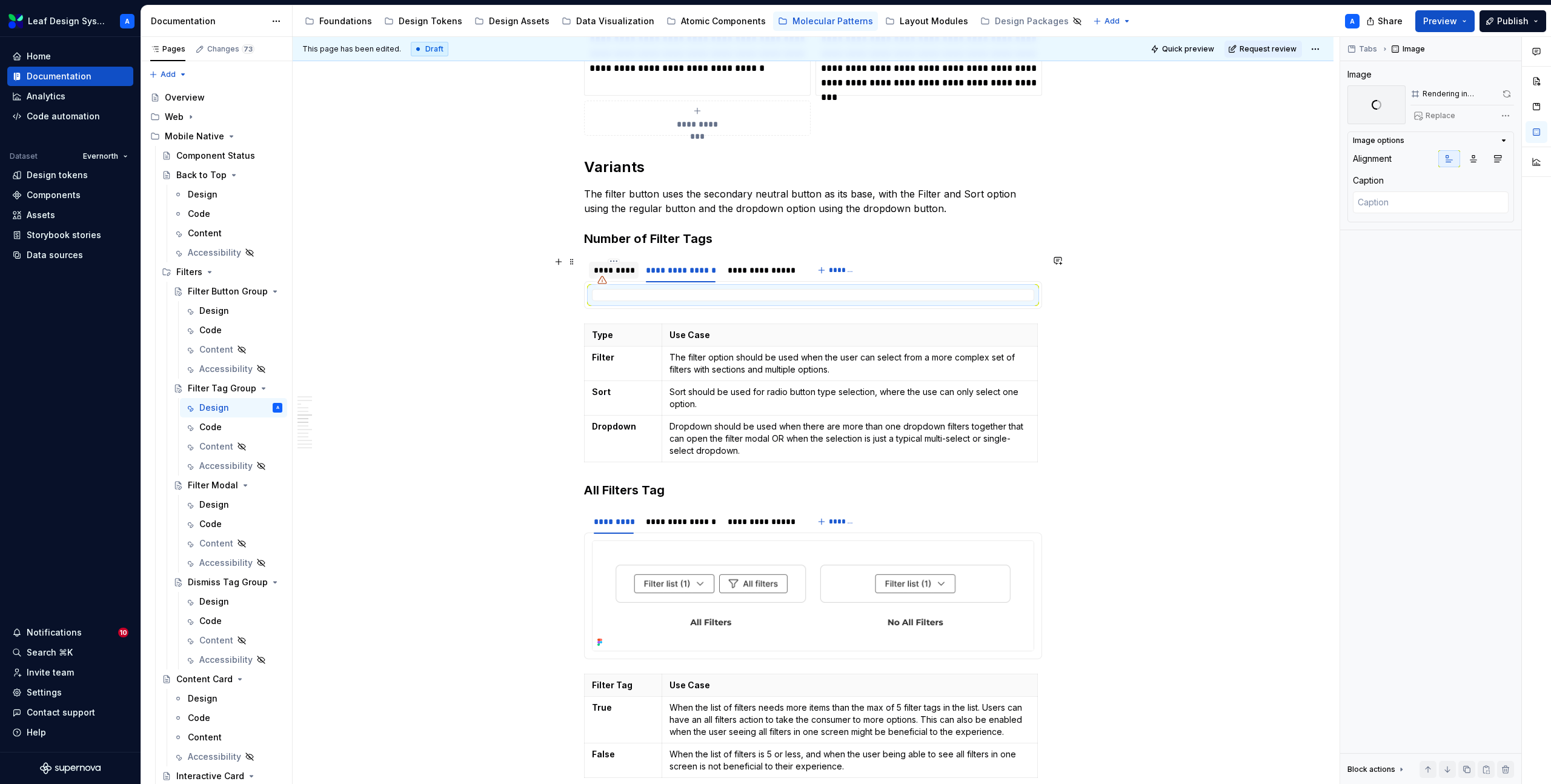
click at [610, 264] on div "*********" at bounding box center [614, 270] width 40 height 12
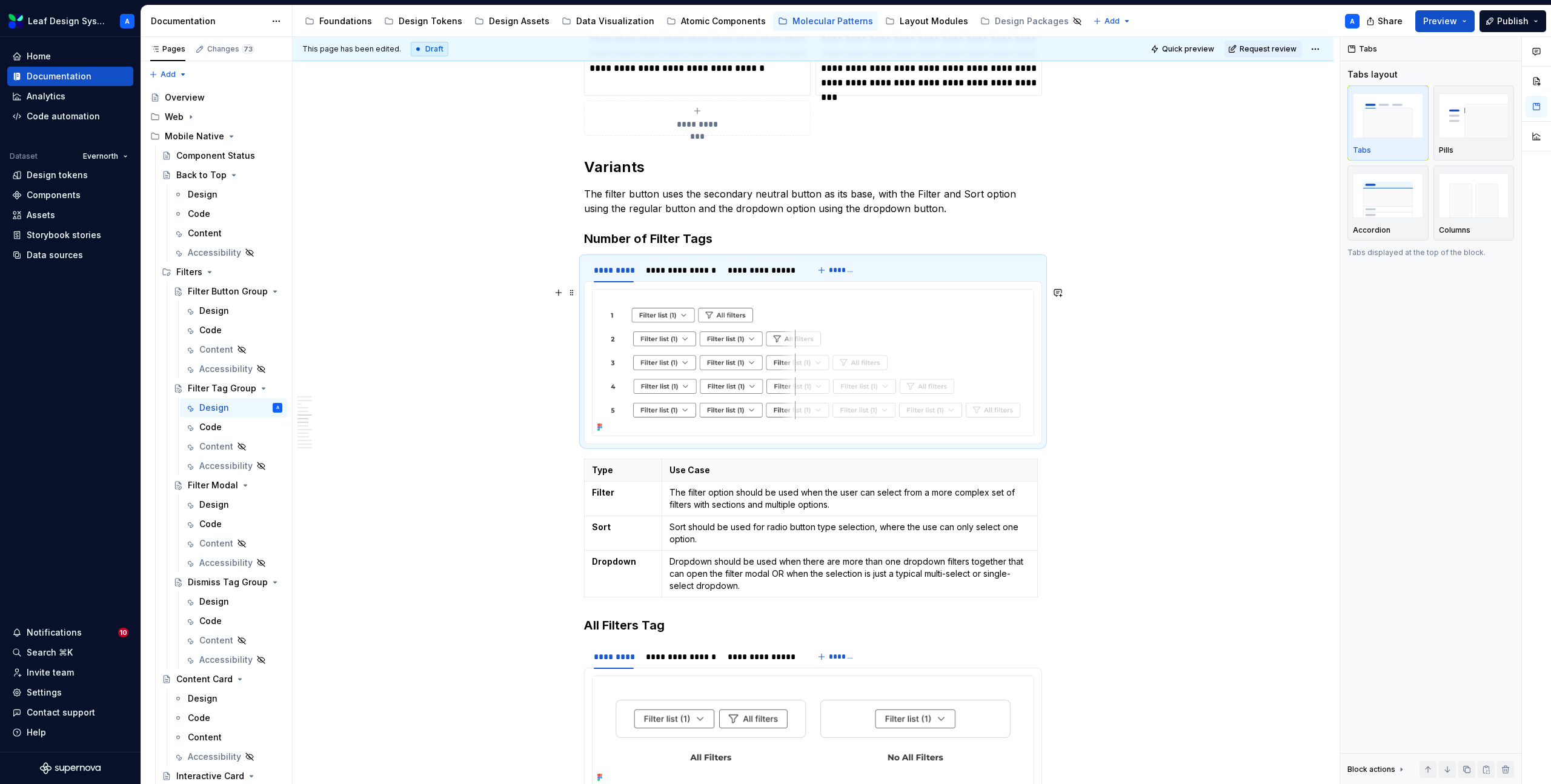
click at [722, 326] on img at bounding box center [813, 363] width 441 height 146
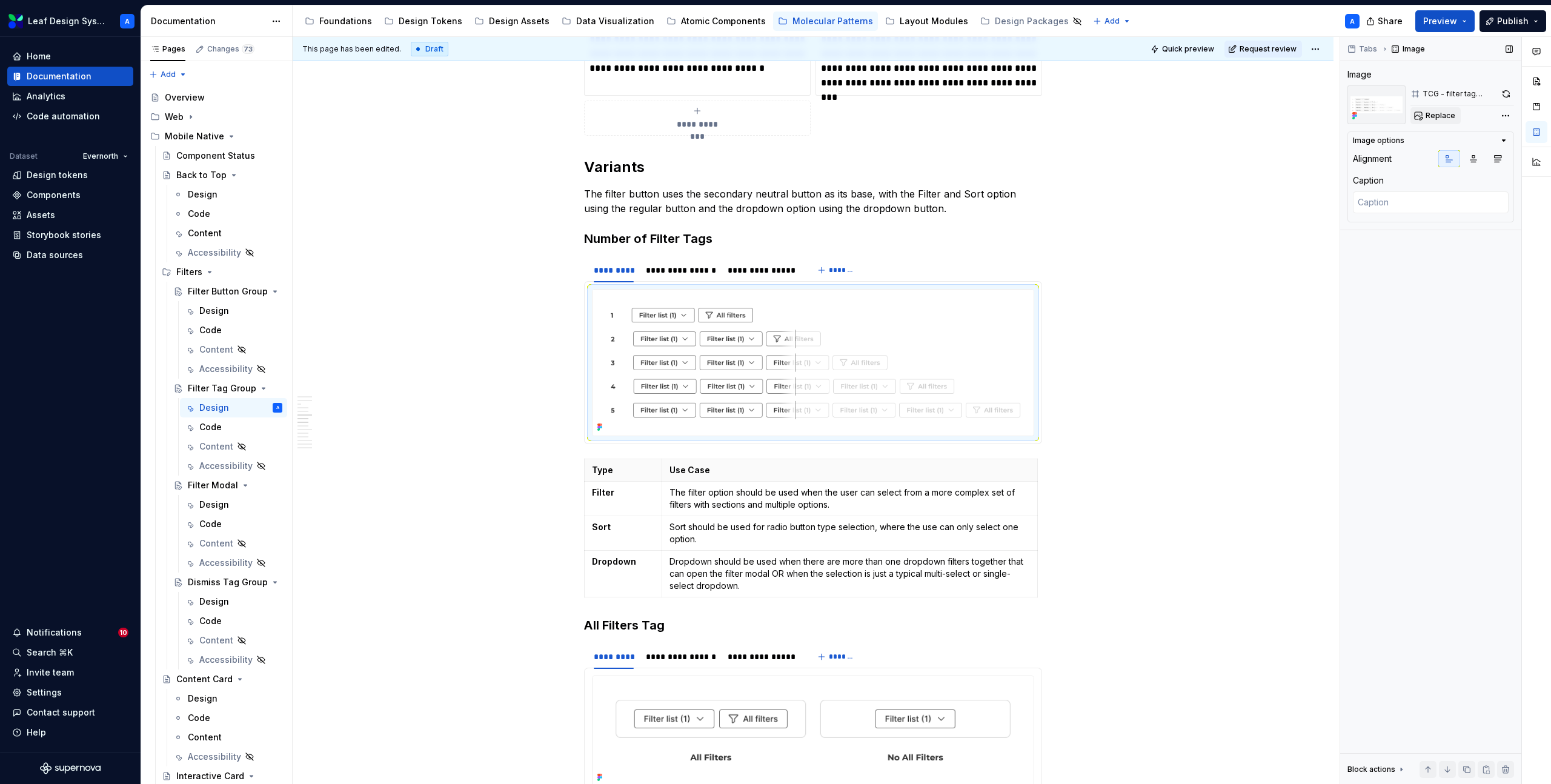
click at [1444, 115] on span "Replace" at bounding box center [1440, 115] width 30 height 9
type textarea "*"
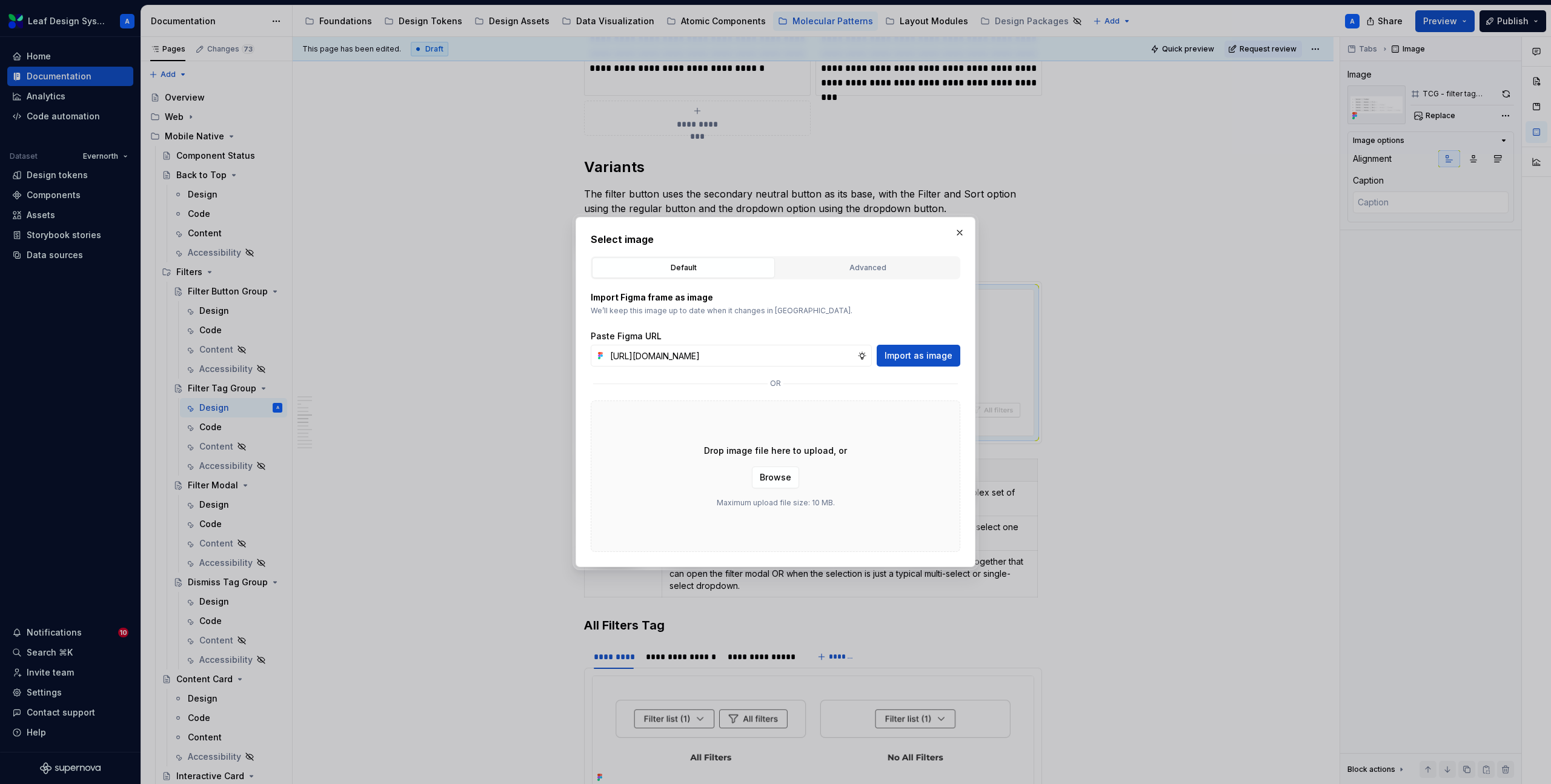
scroll to position [0, 348]
type input "[URL][DOMAIN_NAME]"
click at [949, 351] on span "Import as image" at bounding box center [919, 355] width 68 height 12
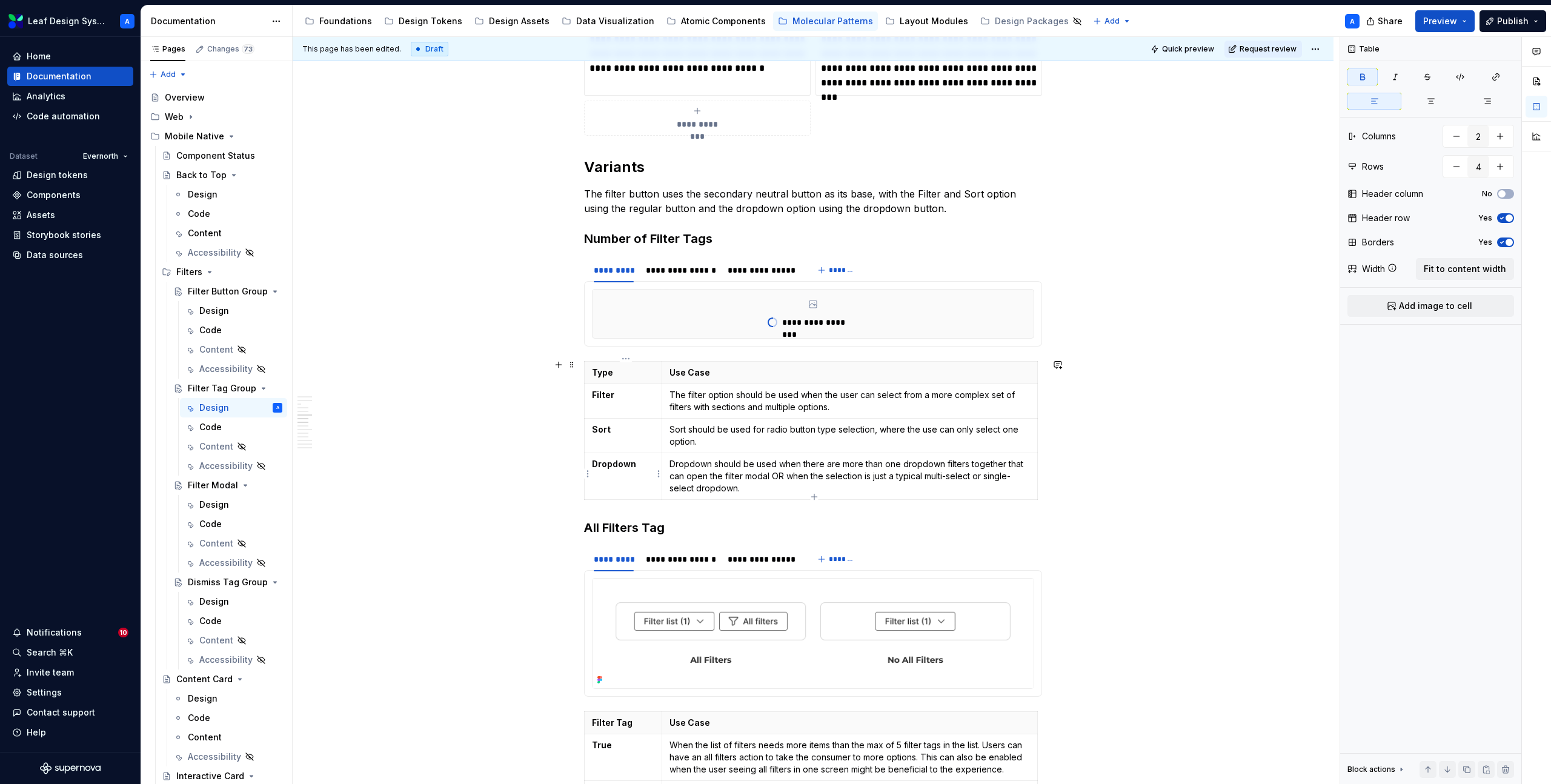
click at [607, 469] on td "Dropdown" at bounding box center [623, 475] width 77 height 47
click at [607, 372] on p "Type" at bounding box center [623, 372] width 62 height 12
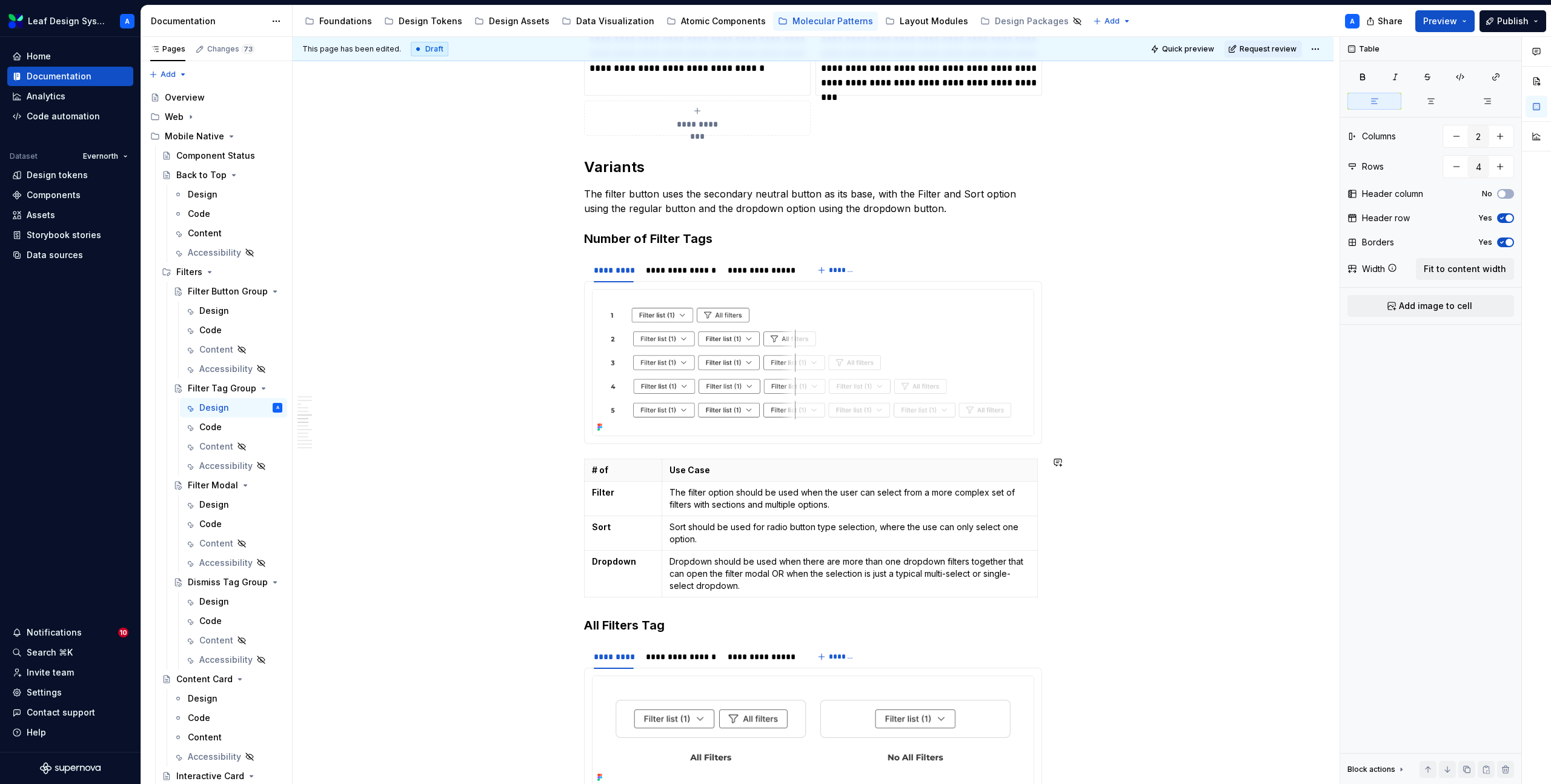
type textarea "*"
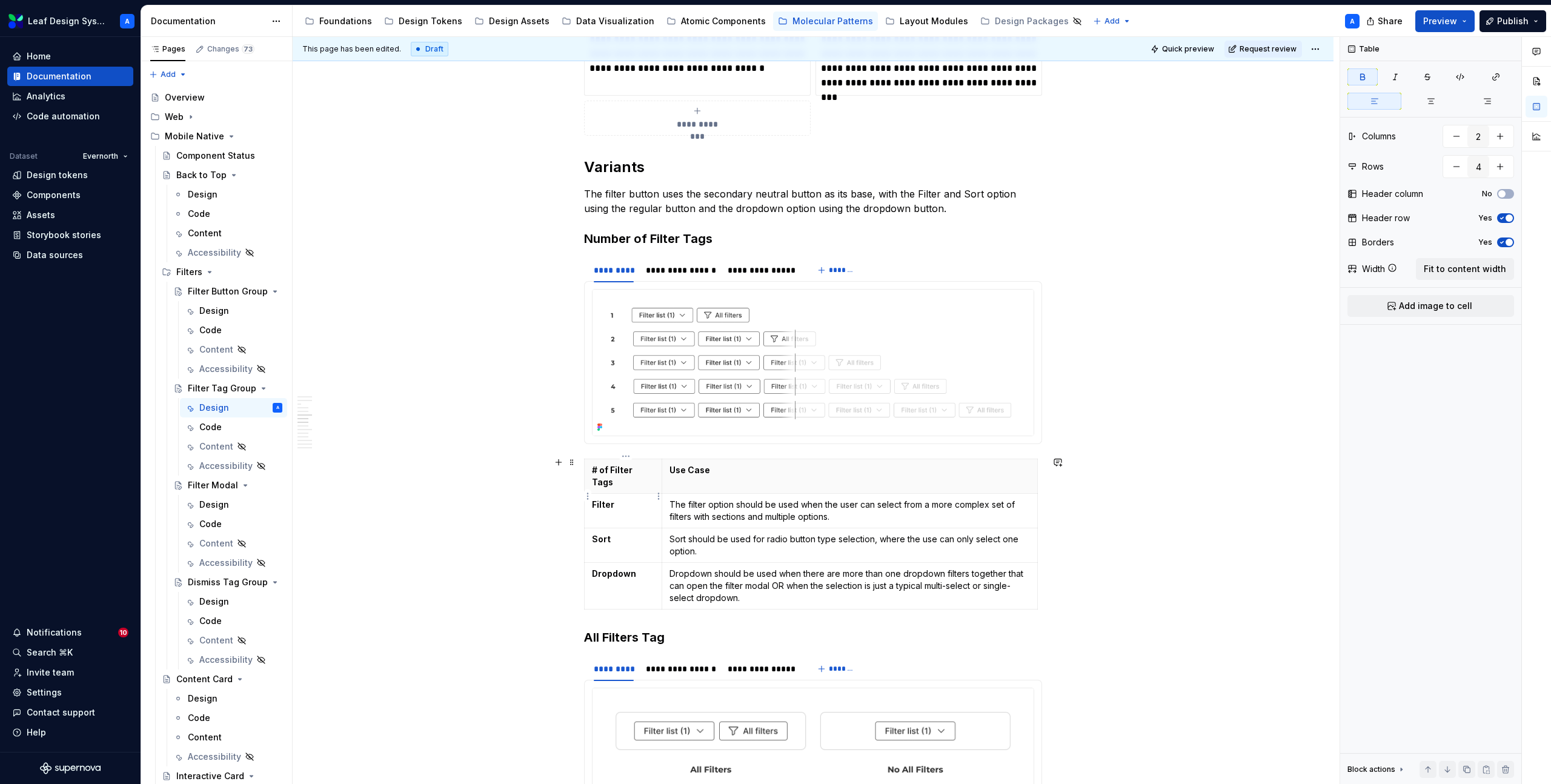
click at [605, 499] on strong "Filter" at bounding box center [604, 504] width 23 height 10
click at [590, 530] on html "Leaf Design System A Home Documentation Analytics Code automation Dataset Evern…" at bounding box center [776, 392] width 1551 height 784
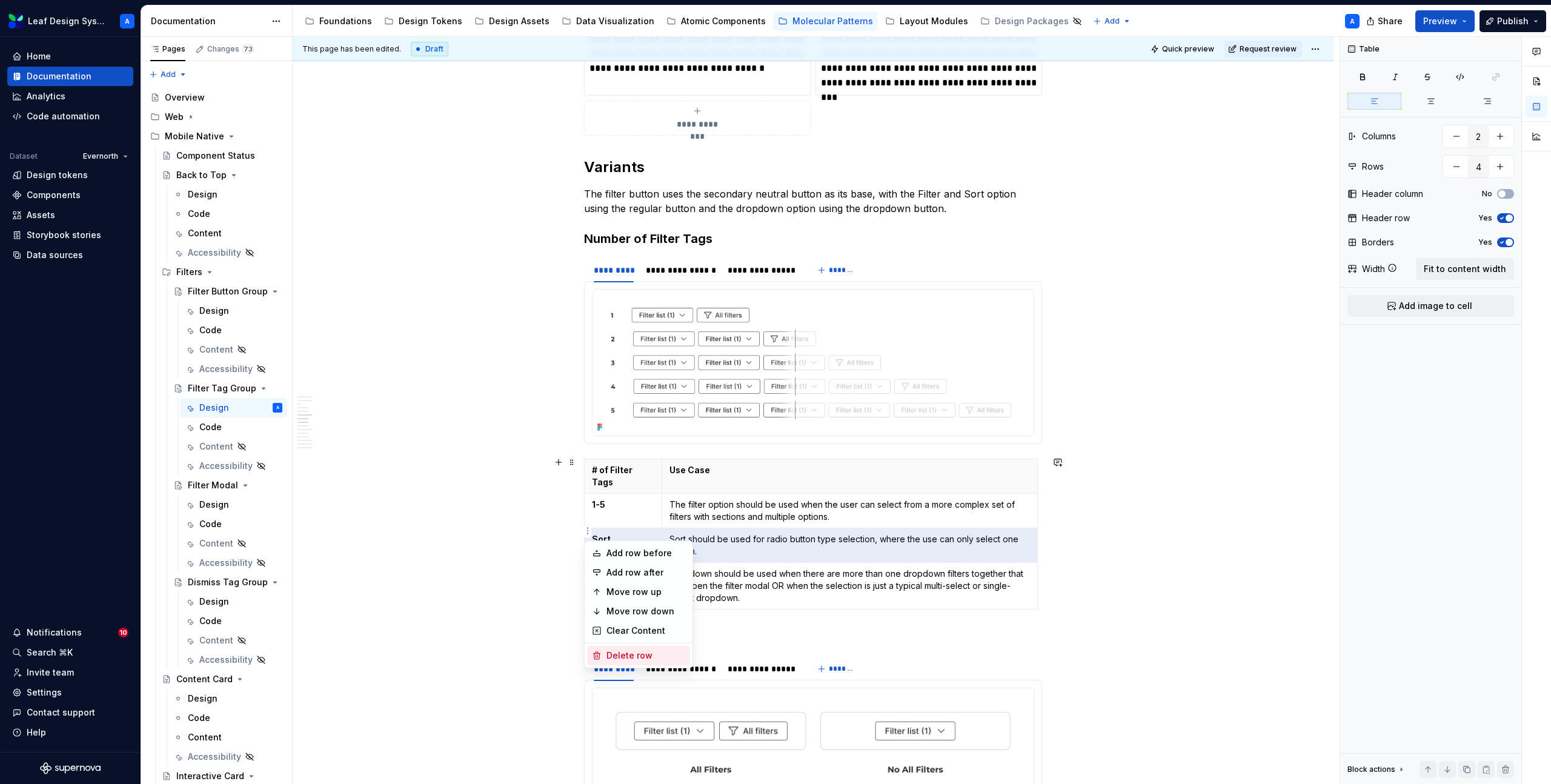
click at [624, 659] on div "Delete row" at bounding box center [646, 655] width 79 height 12
type input "3"
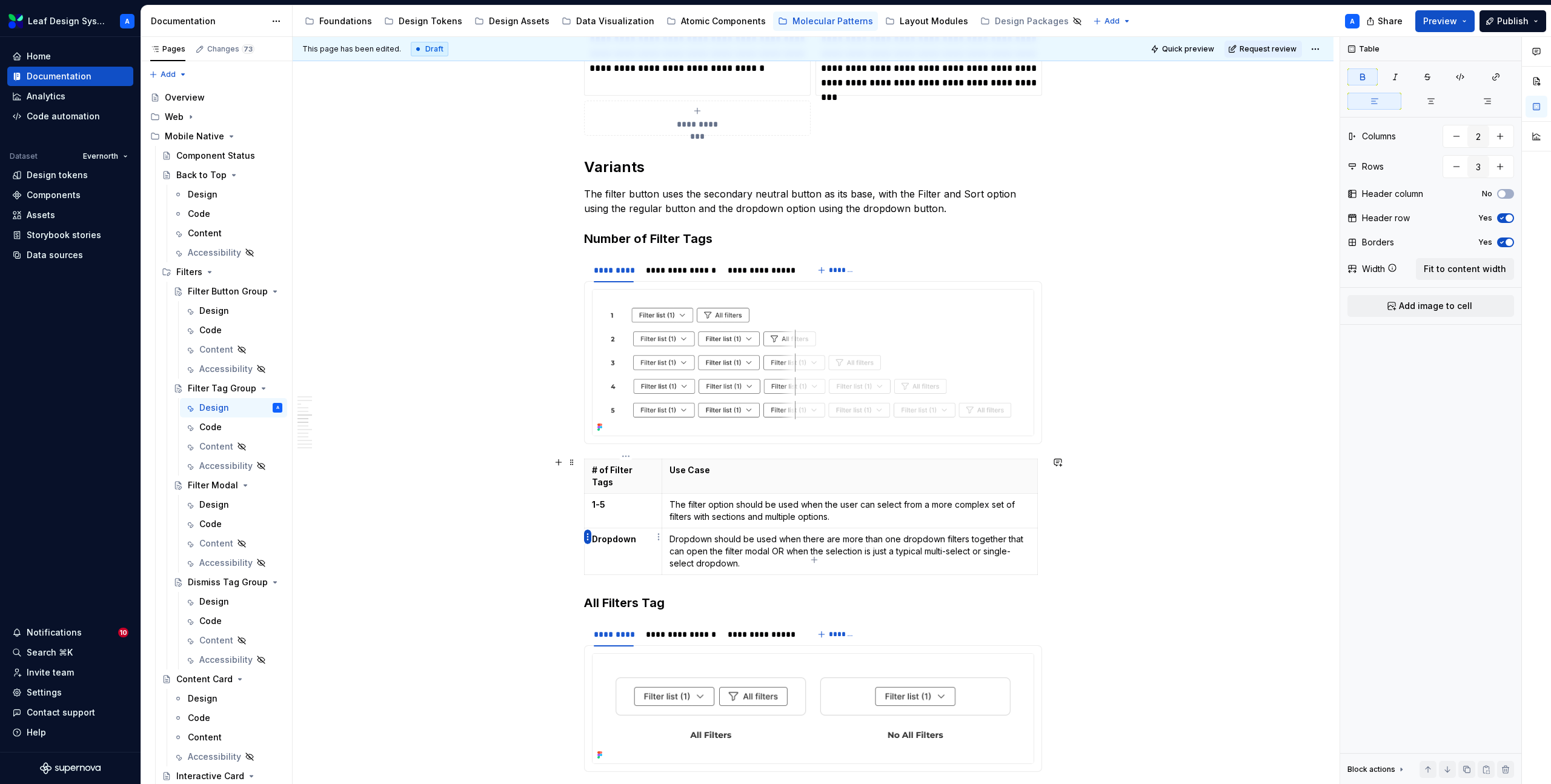
click at [587, 537] on html "Leaf Design System A Home Documentation Analytics Code automation Dataset Evern…" at bounding box center [776, 392] width 1551 height 784
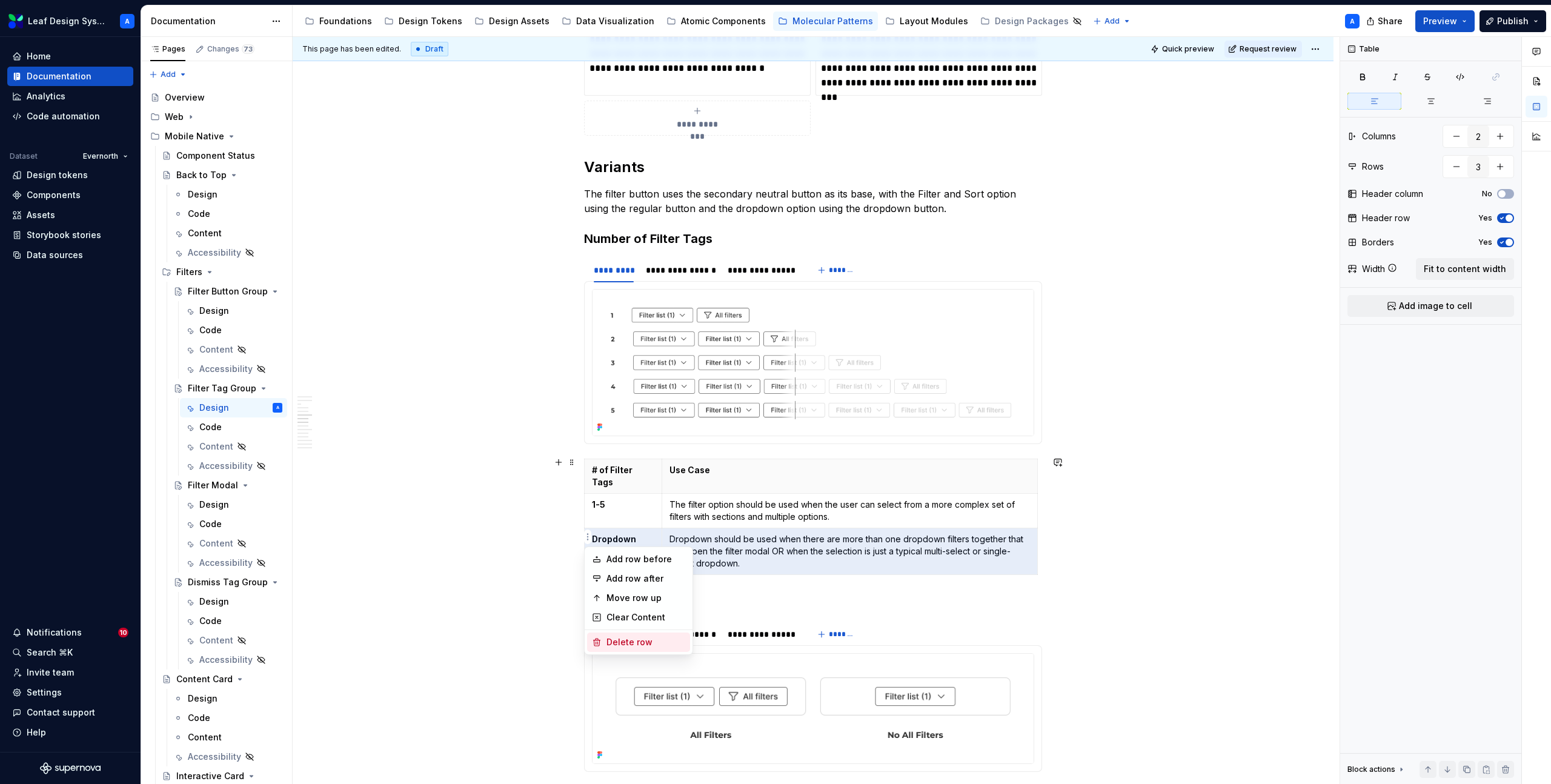
click at [614, 644] on div "Delete row" at bounding box center [646, 642] width 79 height 12
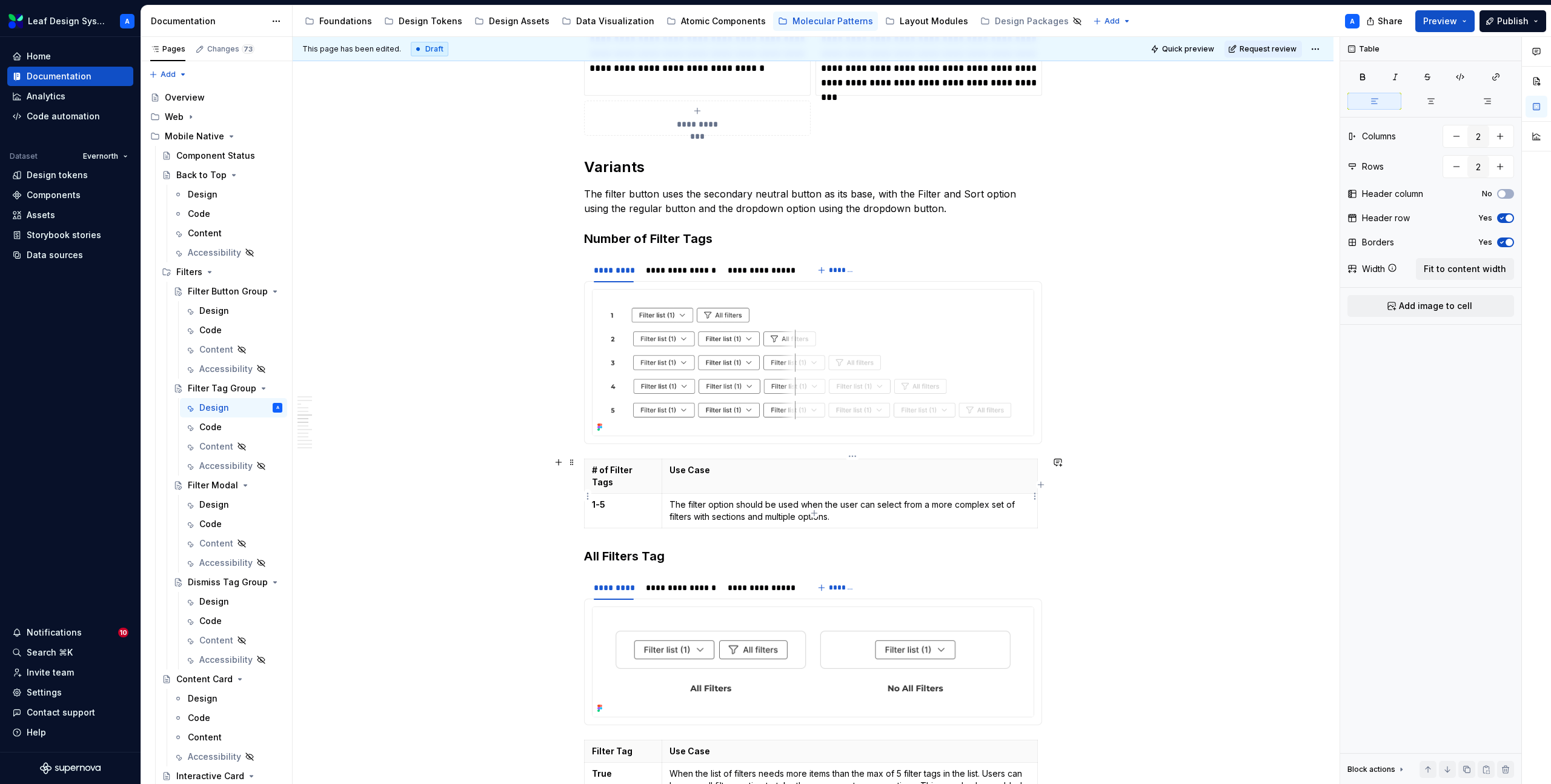
click at [700, 499] on p "The filter option should be used when the user can select from a more complex s…" at bounding box center [850, 511] width 360 height 24
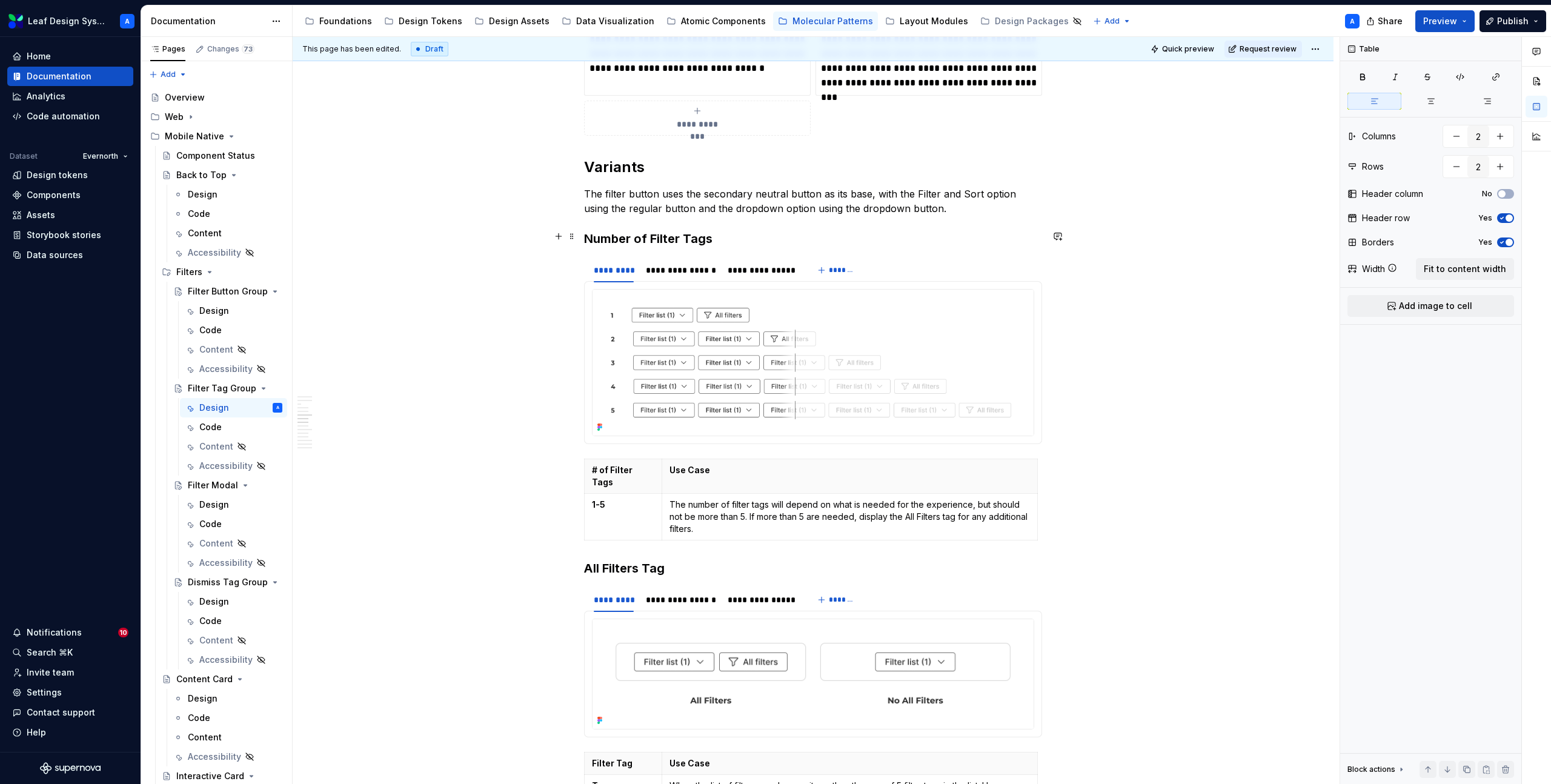
scroll to position [1648, 0]
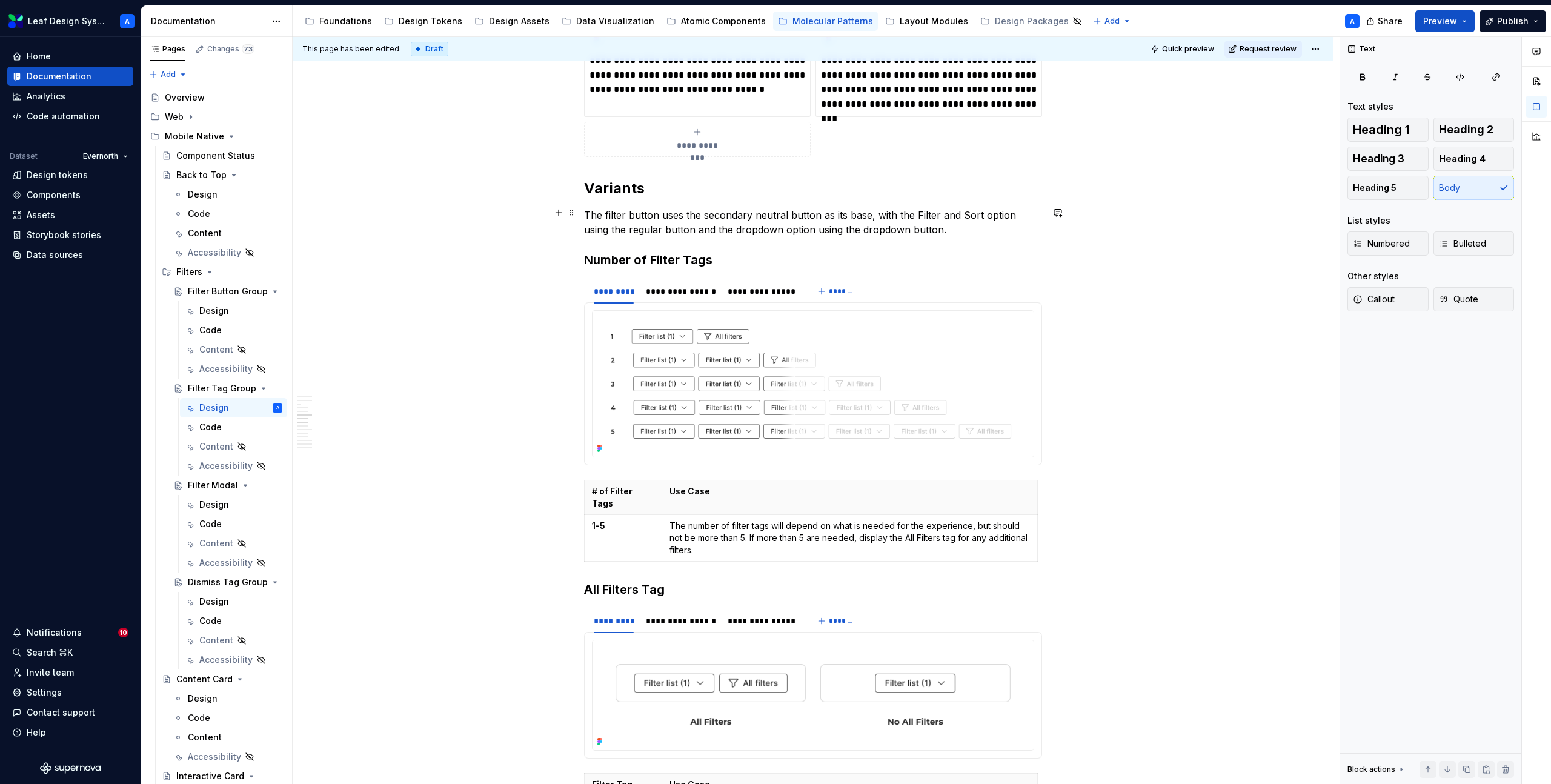
click at [815, 218] on p "The filter button uses the secondary neutral button as its base, with the Filte…" at bounding box center [813, 222] width 458 height 29
click at [571, 215] on span at bounding box center [571, 212] width 9 height 17
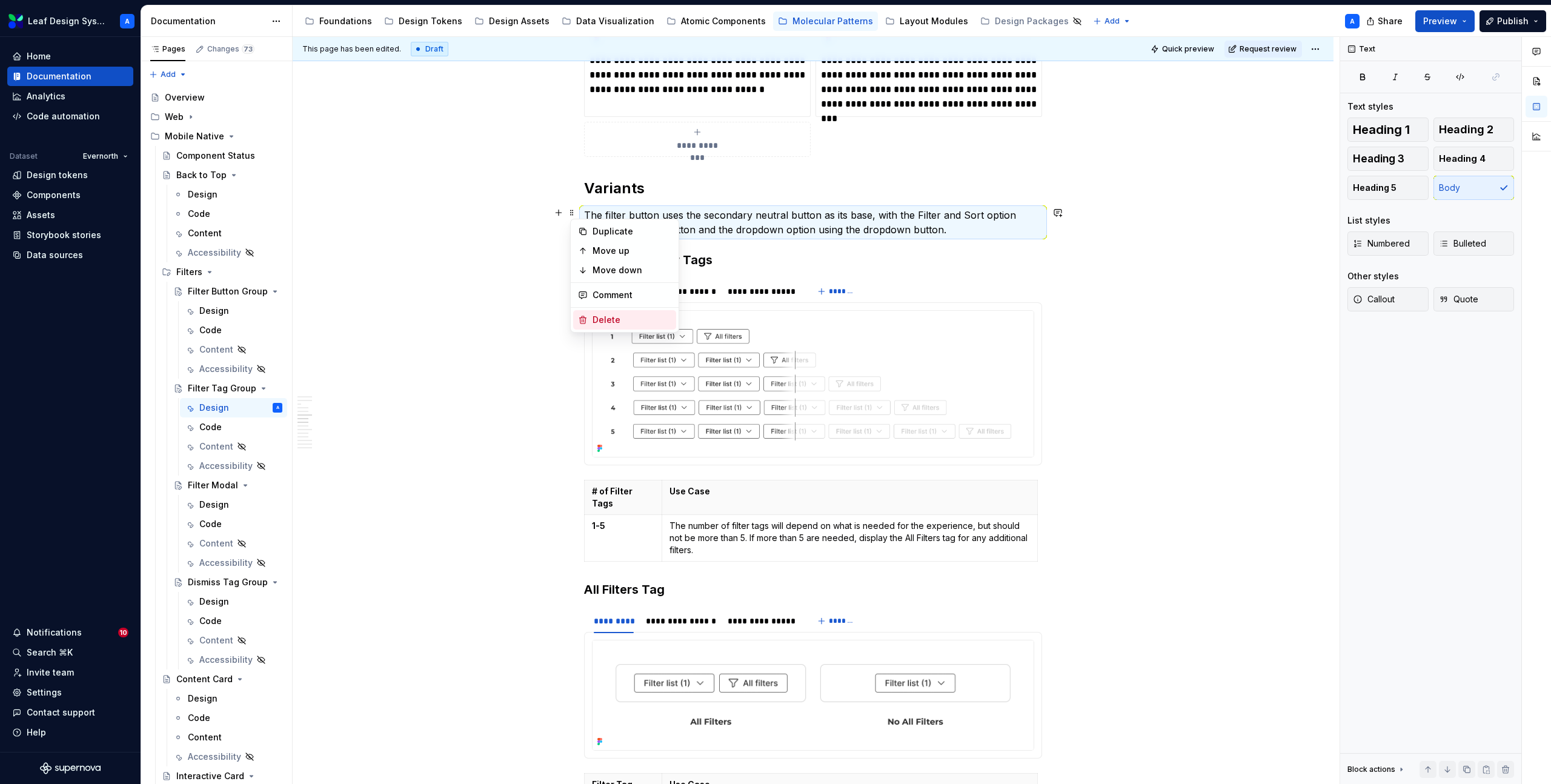
click at [595, 317] on div "Delete" at bounding box center [632, 319] width 79 height 12
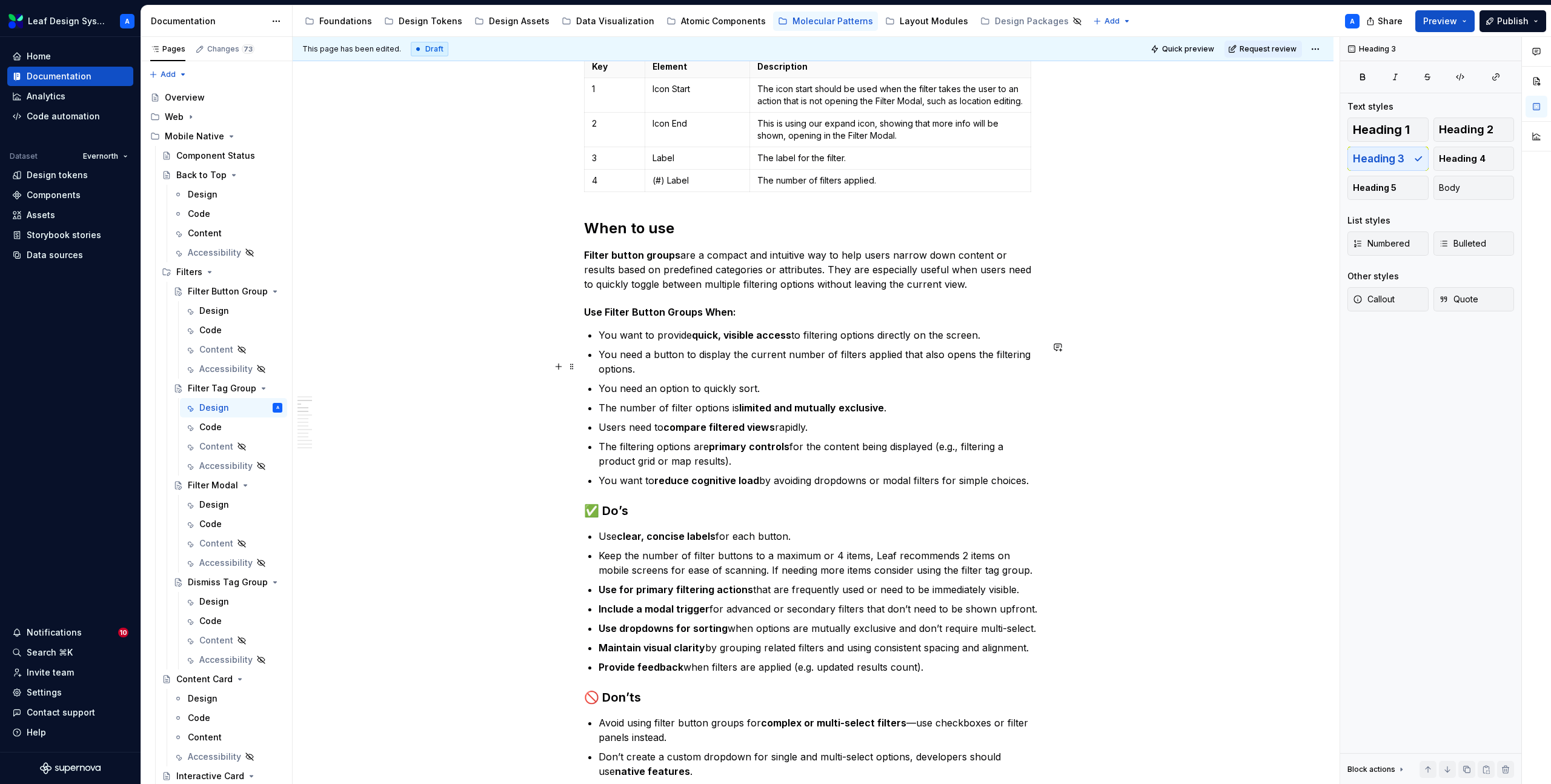
scroll to position [546, 0]
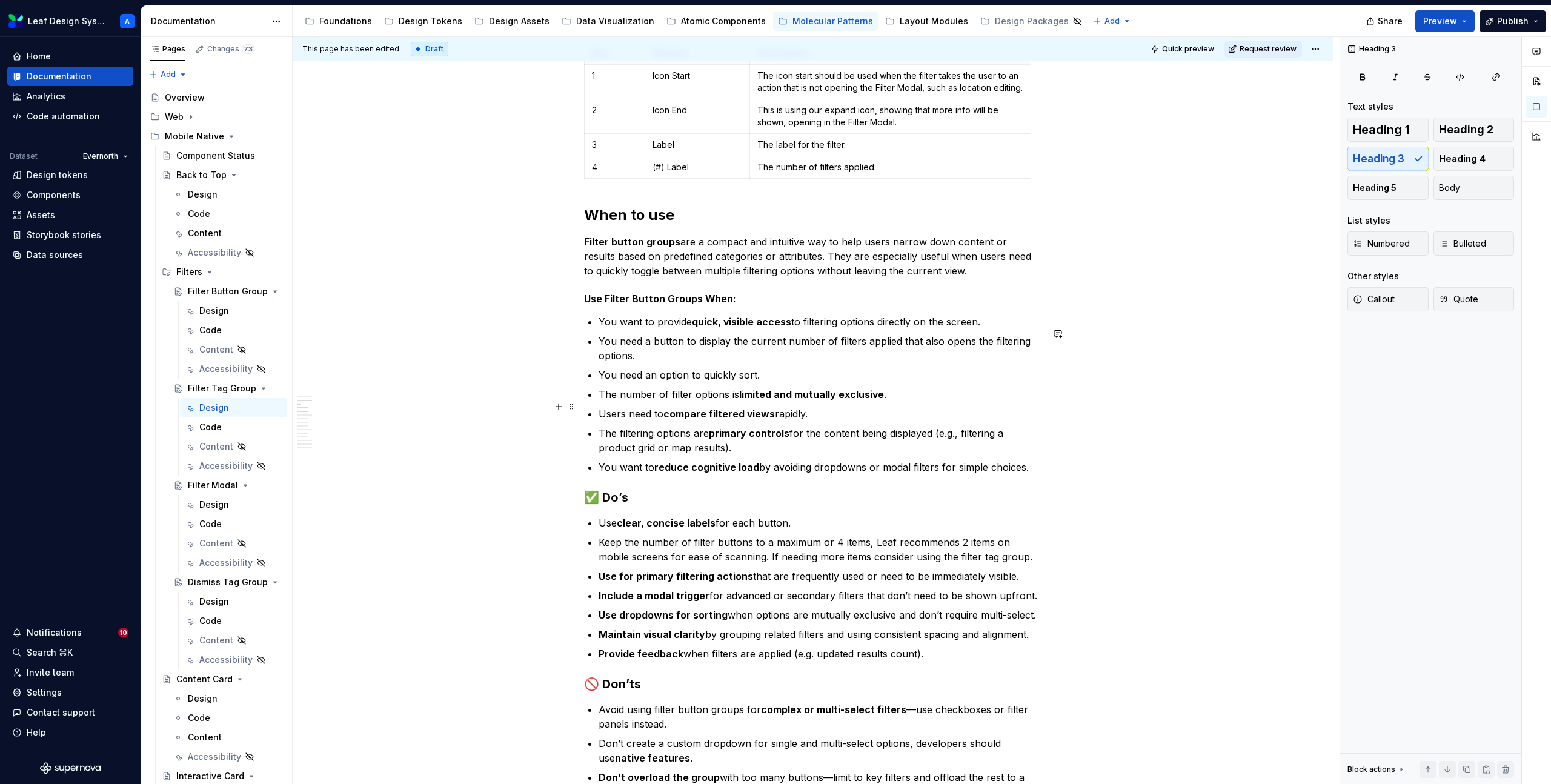
type textarea "*"
